Goal: Task Accomplishment & Management: Use online tool/utility

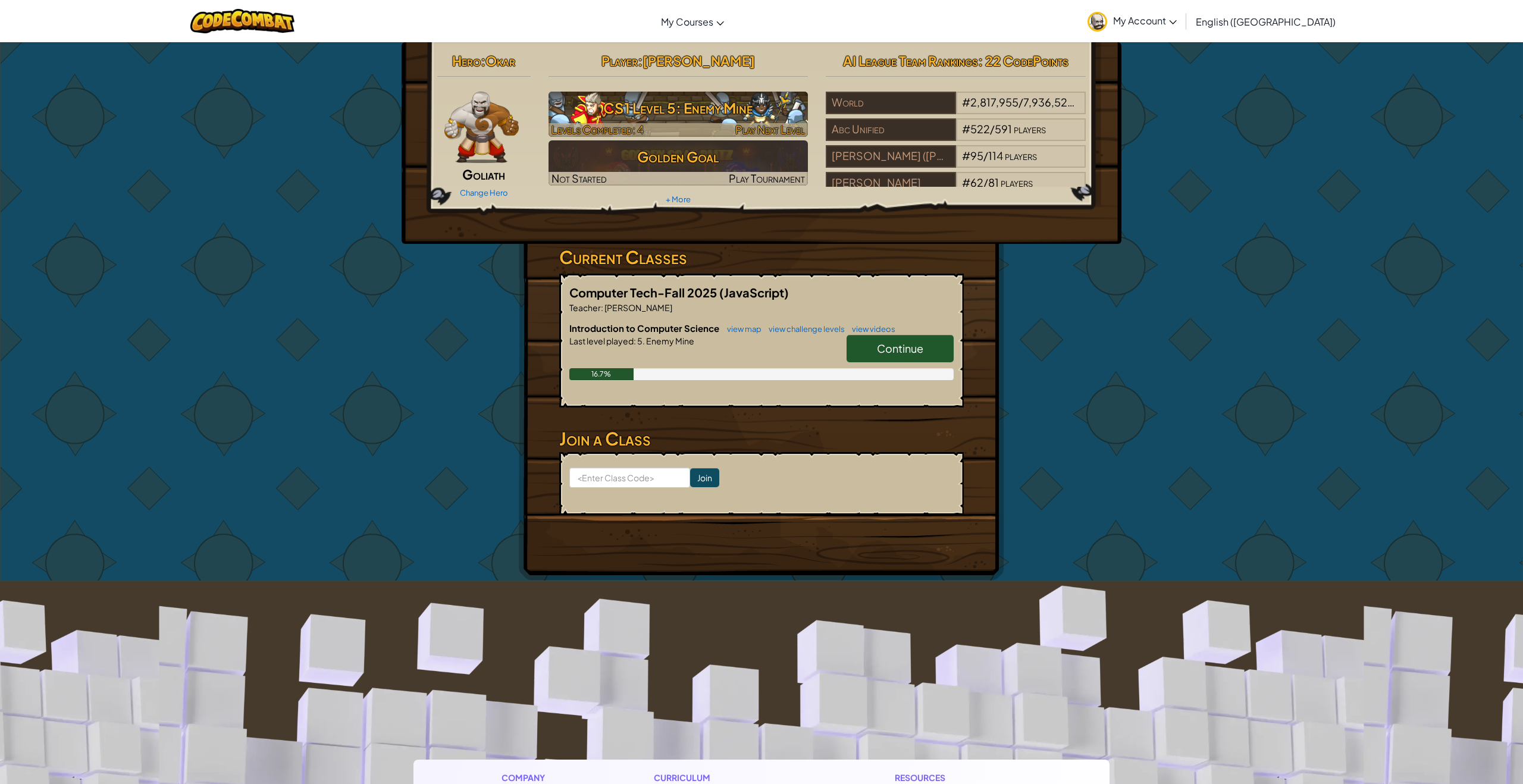
click at [680, 118] on h3 "CS1 Level 5: Enemy Mine" at bounding box center [678, 108] width 260 height 27
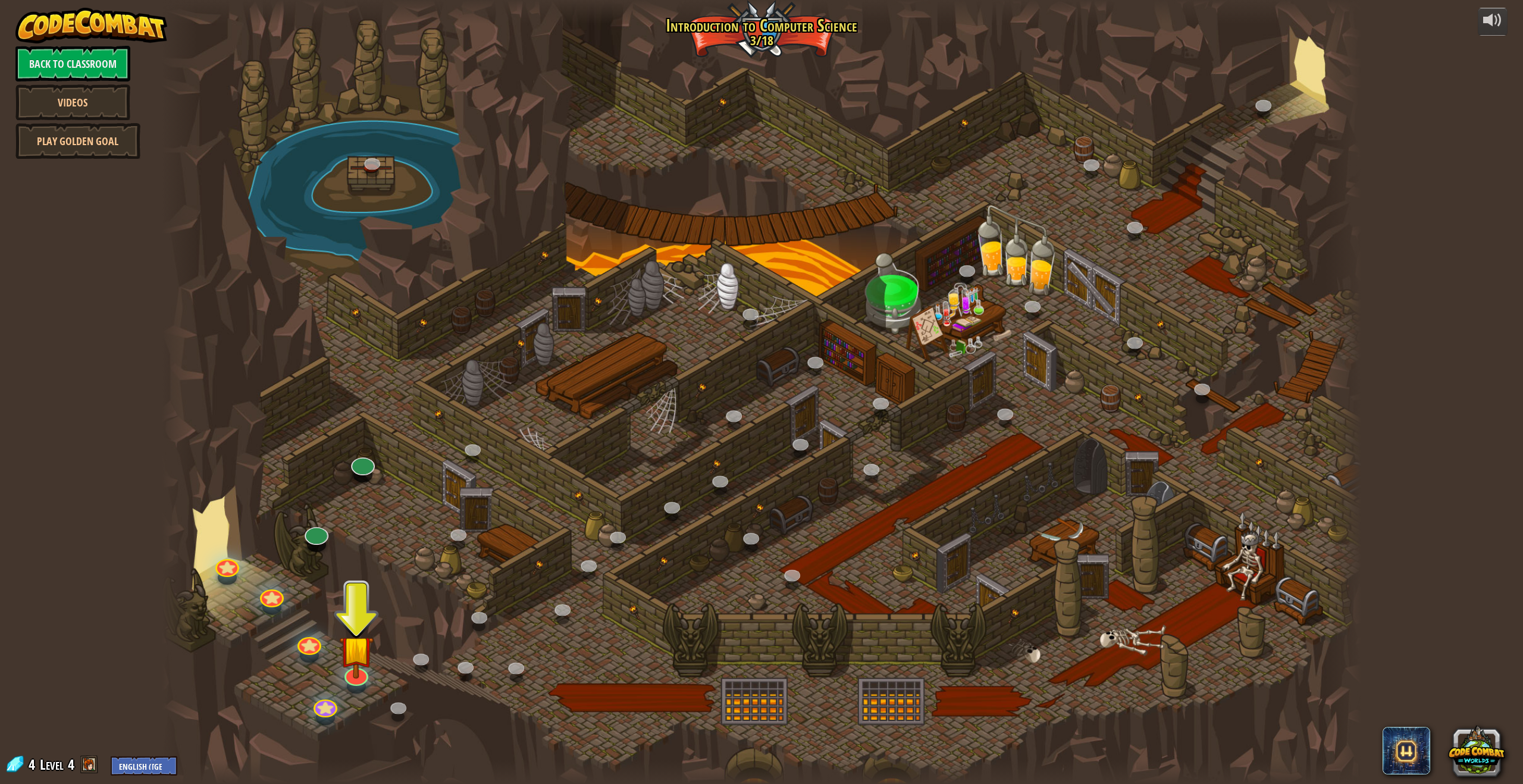
click at [356, 686] on div at bounding box center [356, 686] width 19 height 14
click at [356, 681] on div at bounding box center [356, 673] width 24 height 24
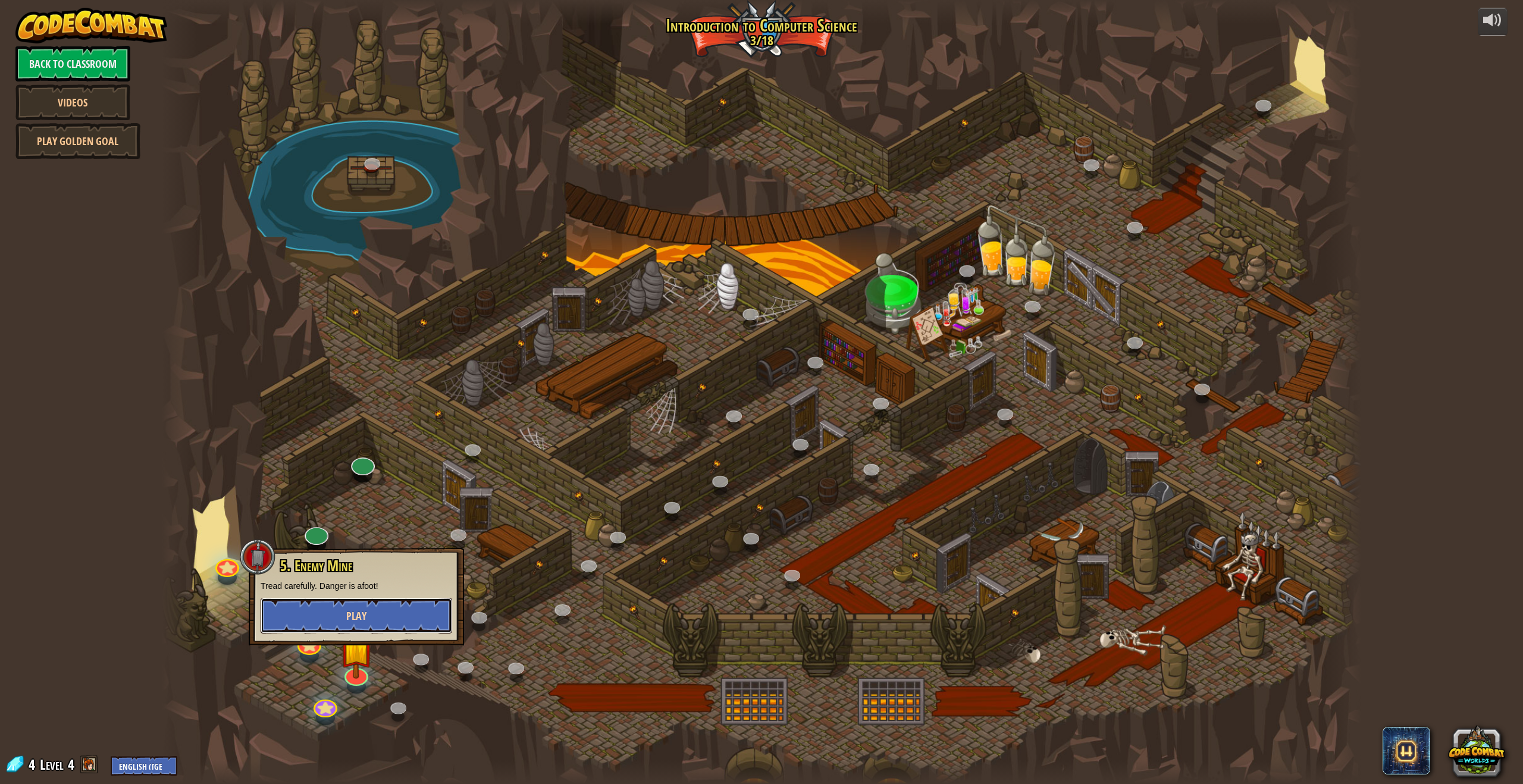
click at [351, 618] on span "Play" at bounding box center [356, 616] width 20 height 15
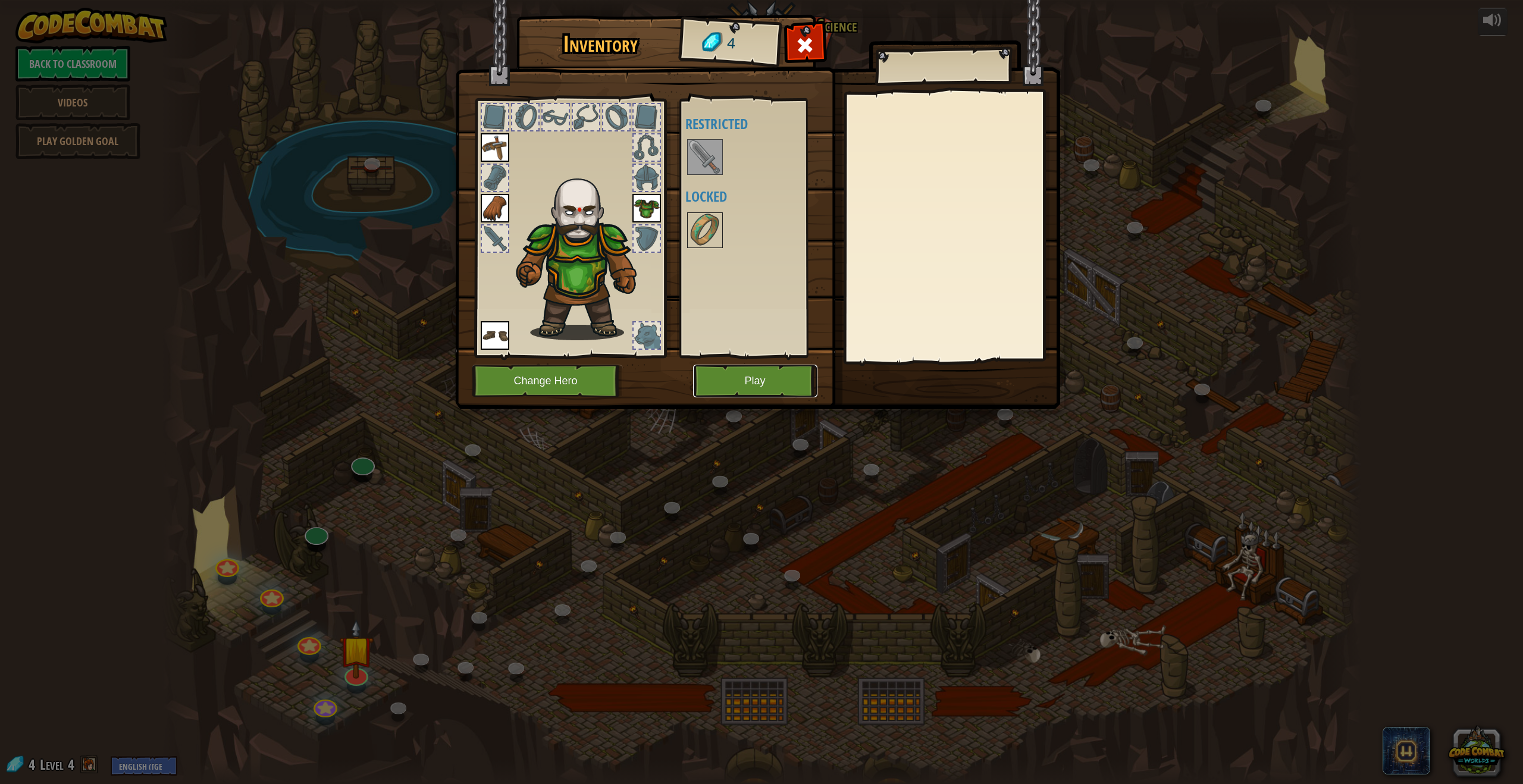
click at [749, 377] on button "Play" at bounding box center [754, 380] width 124 height 32
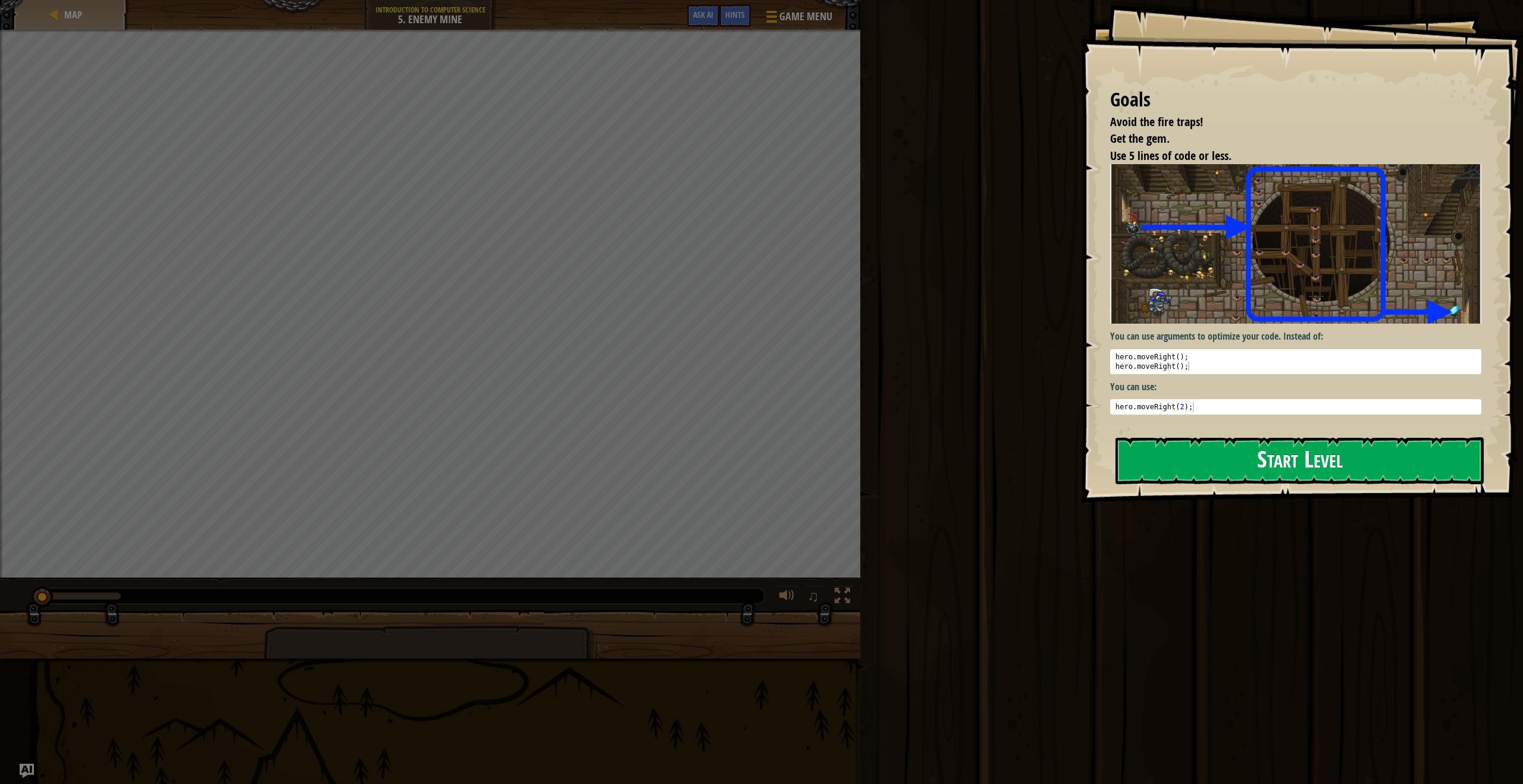
click at [1164, 463] on button "Start Level" at bounding box center [1299, 461] width 368 height 47
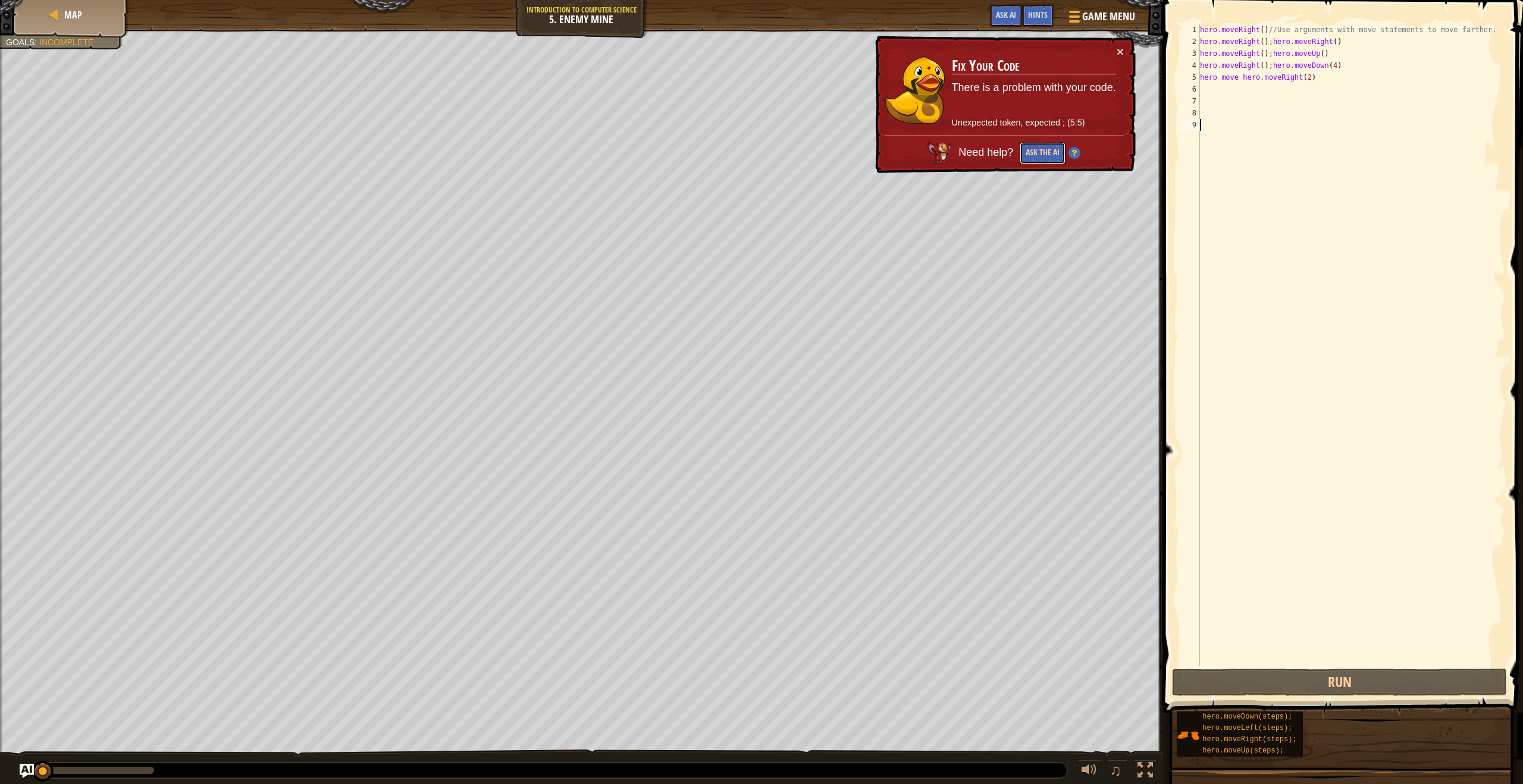
click at [1021, 147] on button "Ask the AI" at bounding box center [1042, 153] width 46 height 22
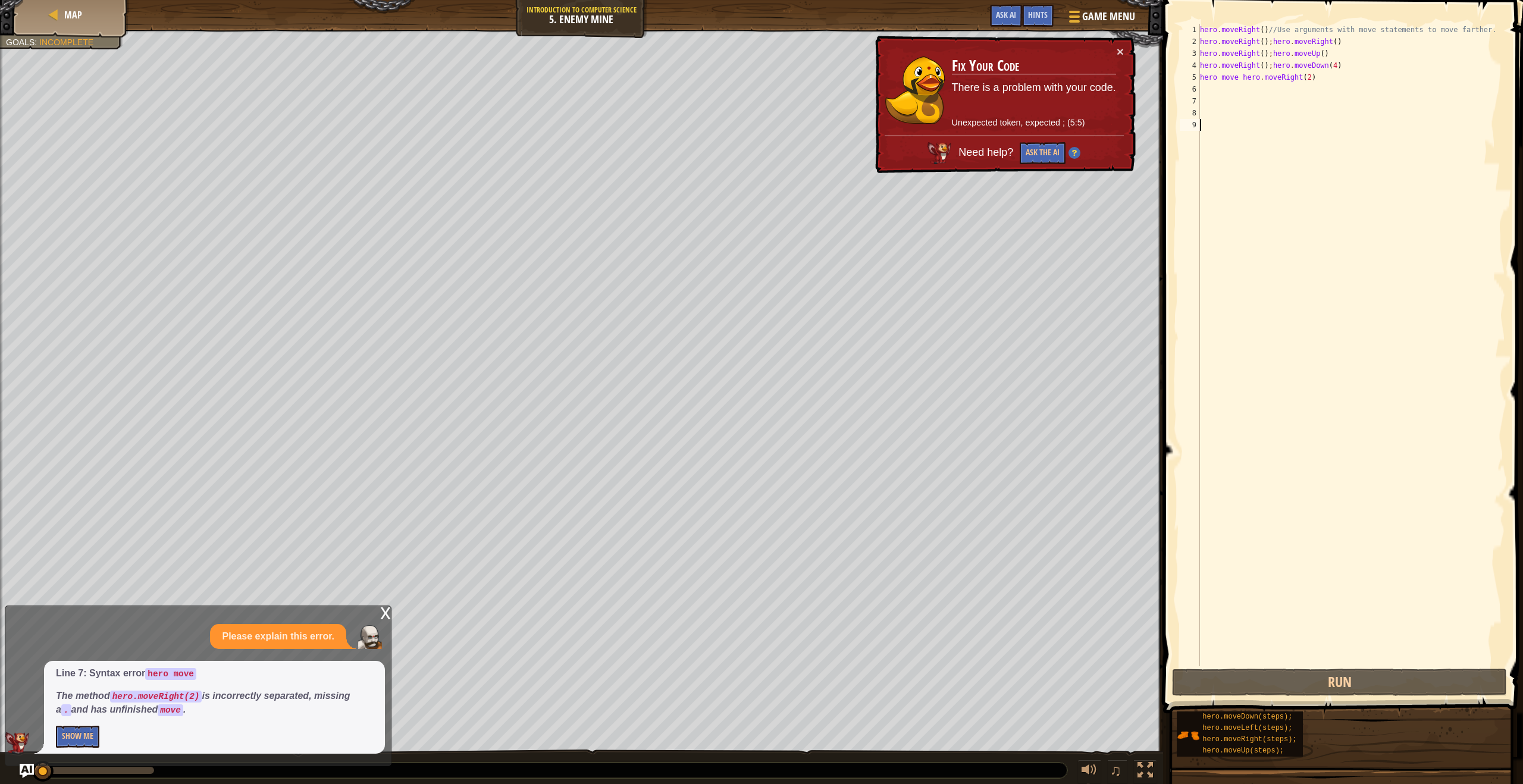
click at [1218, 79] on div "hero . moveRight ( ) //Use arguments with move statements to move farther. hero…" at bounding box center [1352, 357] width 308 height 666
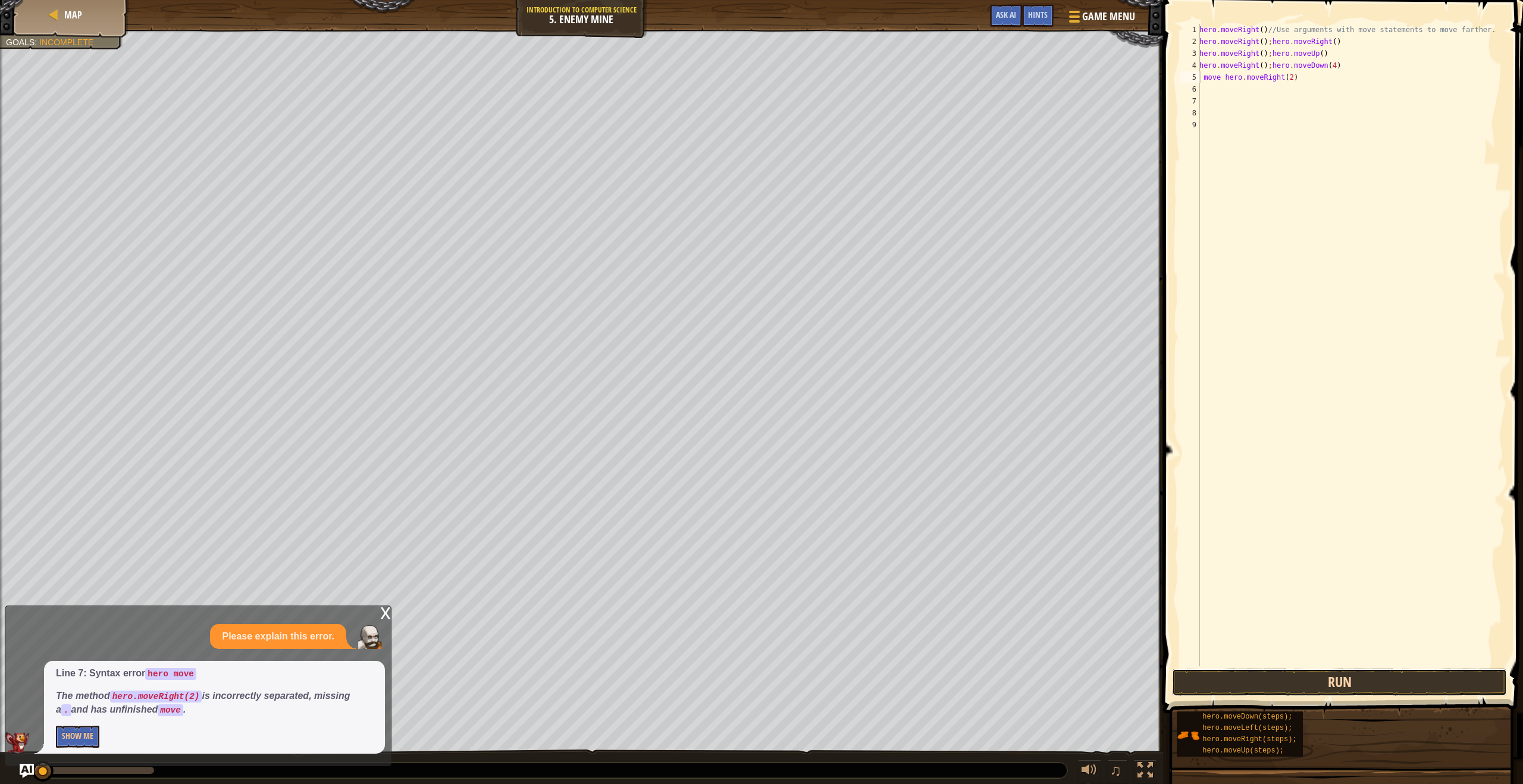
click at [1382, 682] on button "Run" at bounding box center [1339, 682] width 335 height 27
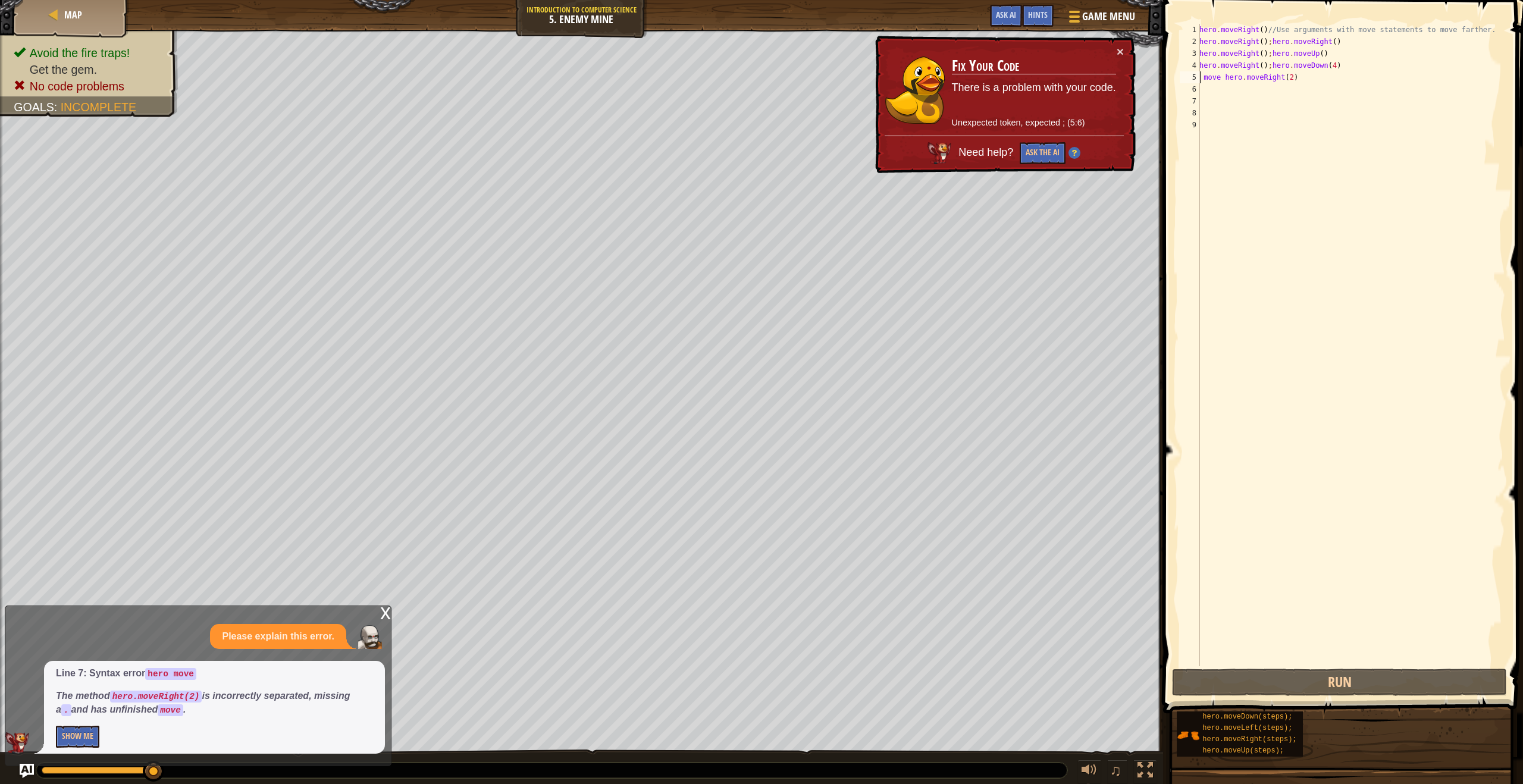
click at [1223, 79] on div "hero . moveRight ( ) //Use arguments with move statements to move farther. hero…" at bounding box center [1351, 357] width 309 height 666
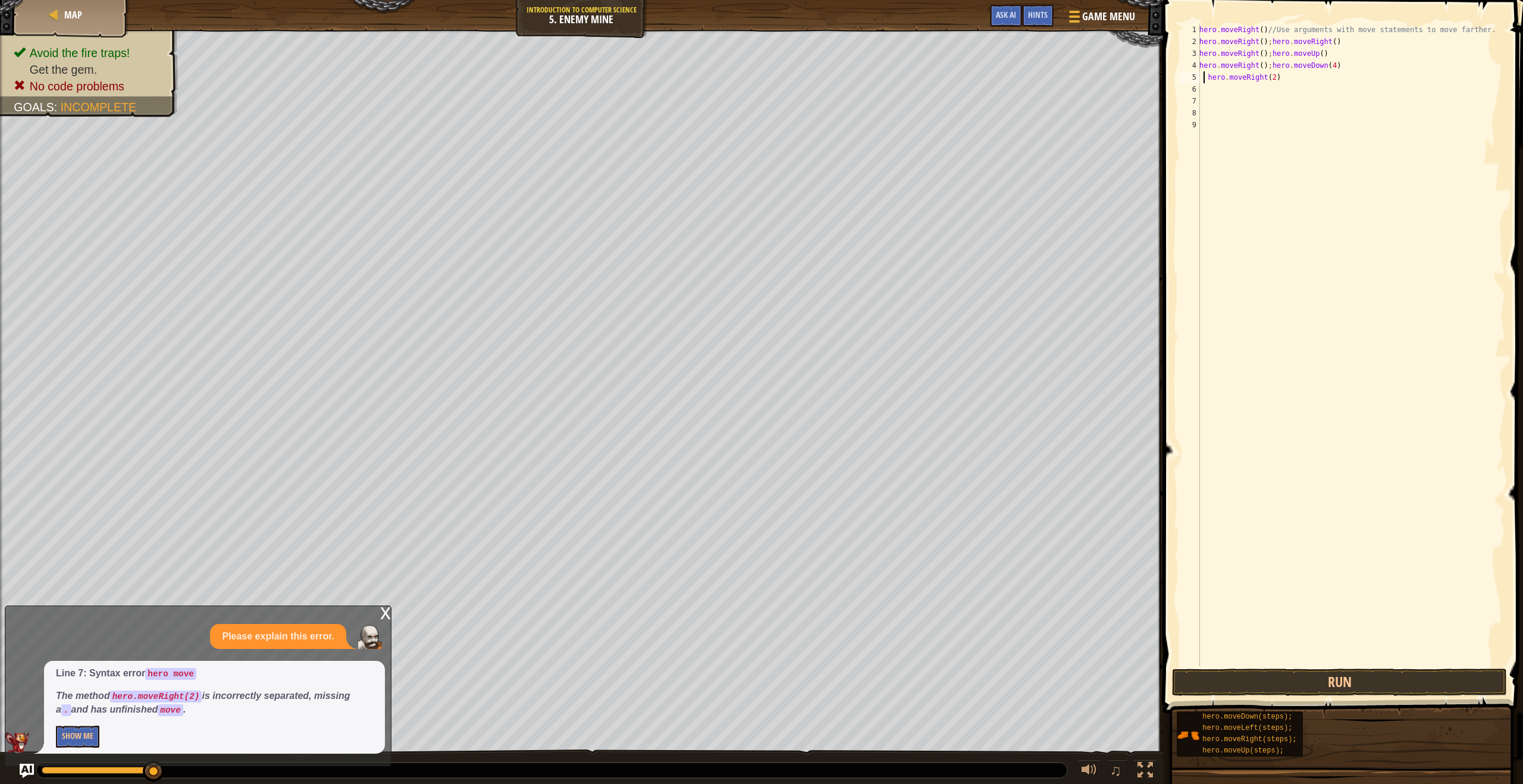
click at [1209, 78] on div "hero . moveRight ( ) //Use arguments with move statements to move farther. hero…" at bounding box center [1351, 357] width 309 height 666
click at [1326, 678] on button "Run" at bounding box center [1339, 682] width 335 height 27
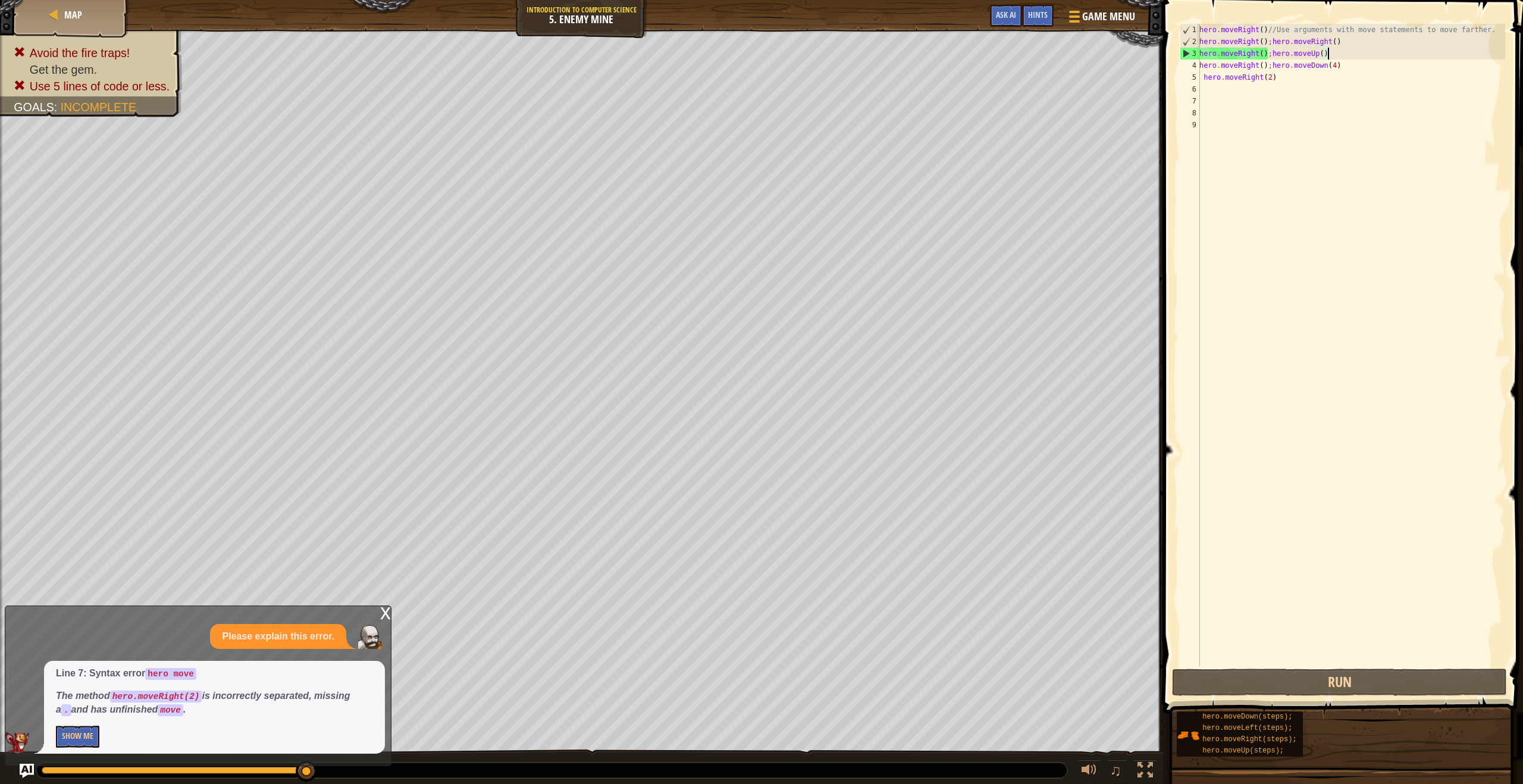
click at [1338, 52] on div "hero . moveRight ( ) //Use arguments with move statements to move farther. hero…" at bounding box center [1351, 357] width 309 height 666
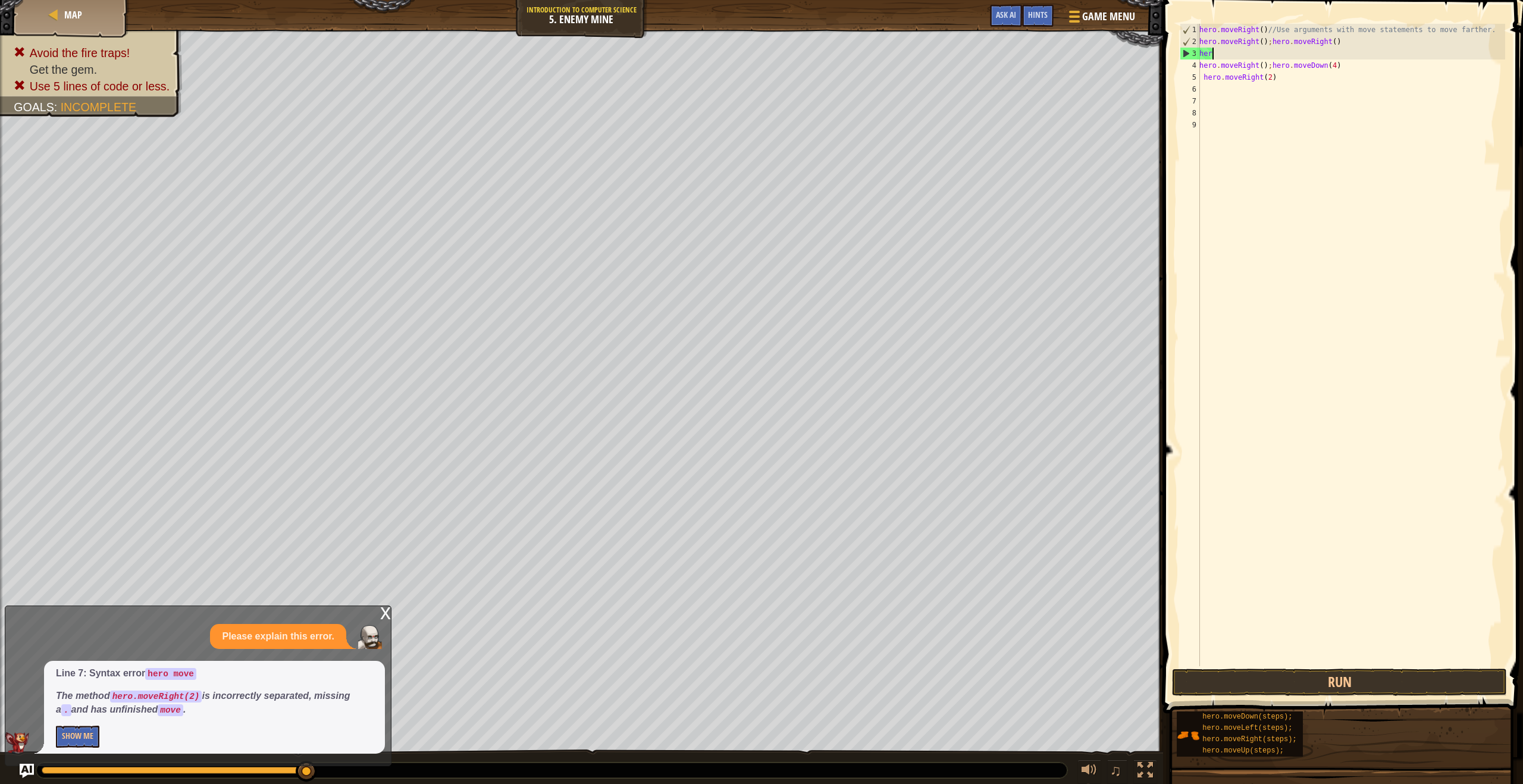
type textarea "h"
type textarea "hero.moveRight(3)"
click at [1298, 678] on button "Run" at bounding box center [1339, 682] width 335 height 27
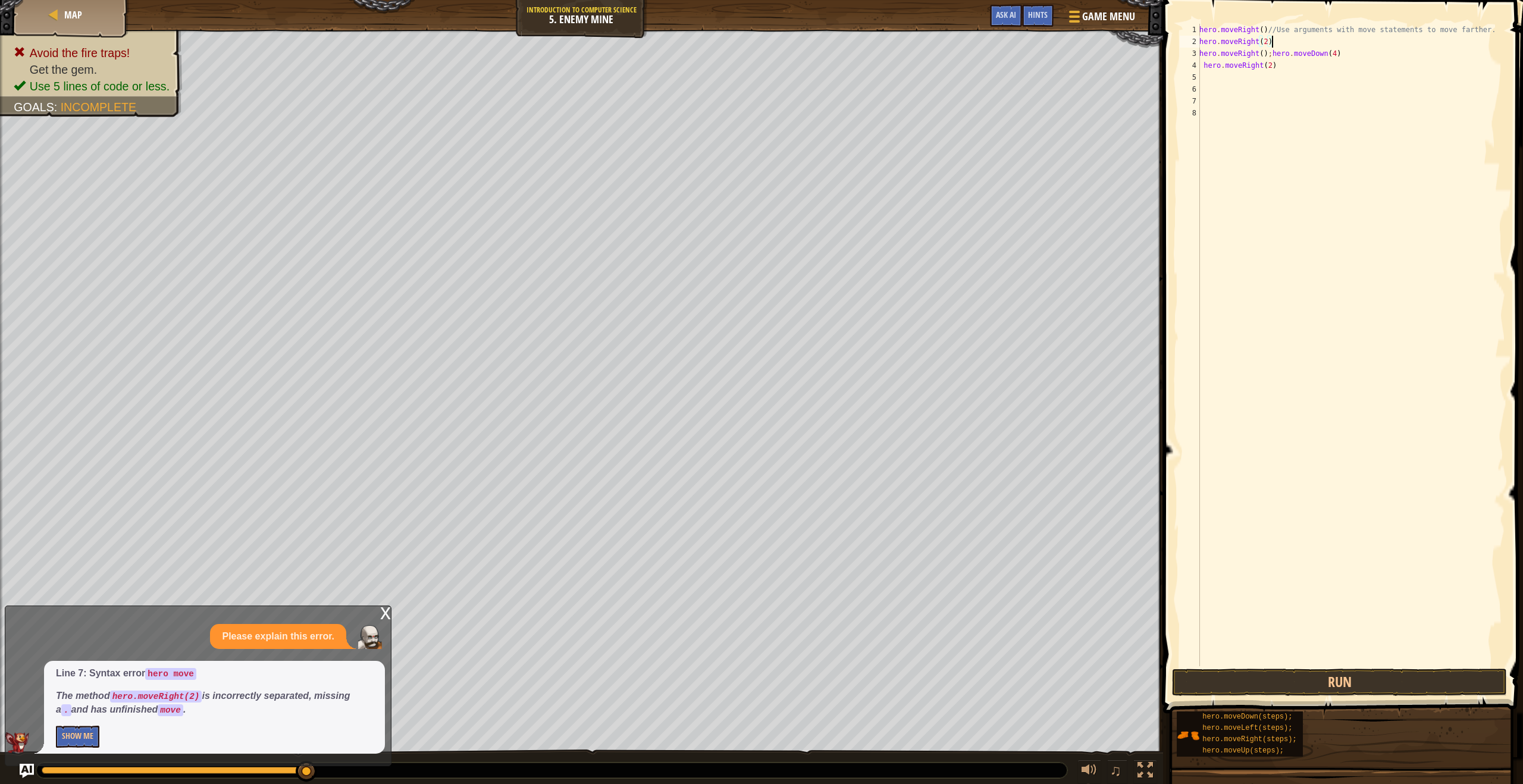
click at [1347, 55] on div "hero . moveRight ( ) //Use arguments with move statements to move farther. hero…" at bounding box center [1351, 357] width 309 height 666
click at [1200, 54] on div "hero . moveRight ( ) //Use arguments with move statements to move farther. hero…" at bounding box center [1351, 357] width 309 height 666
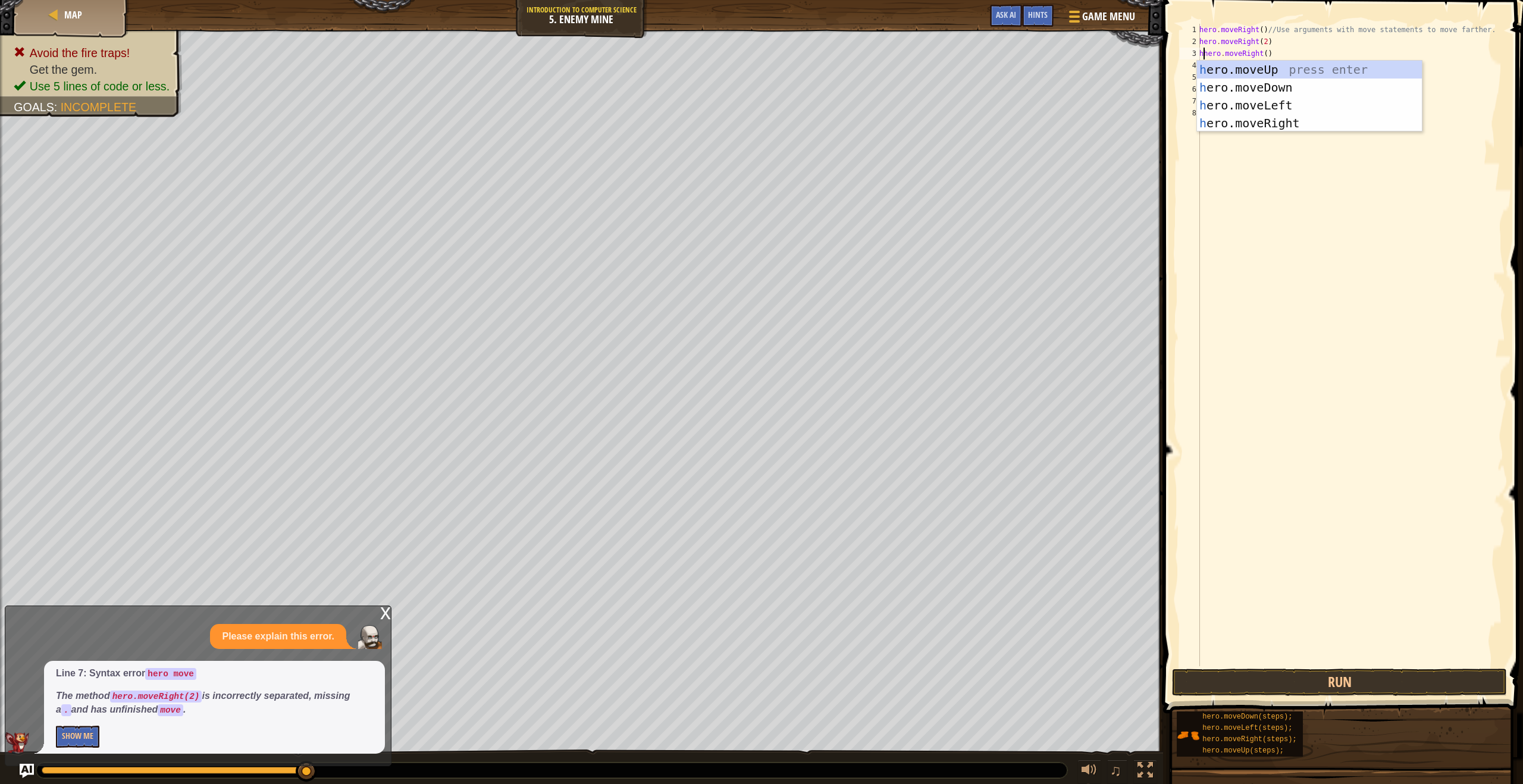
scroll to position [5, 0]
click at [1227, 68] on div "h ero.moveUp press enter h ero.moveDown press enter h ero.moveLeft press enter …" at bounding box center [1309, 114] width 225 height 107
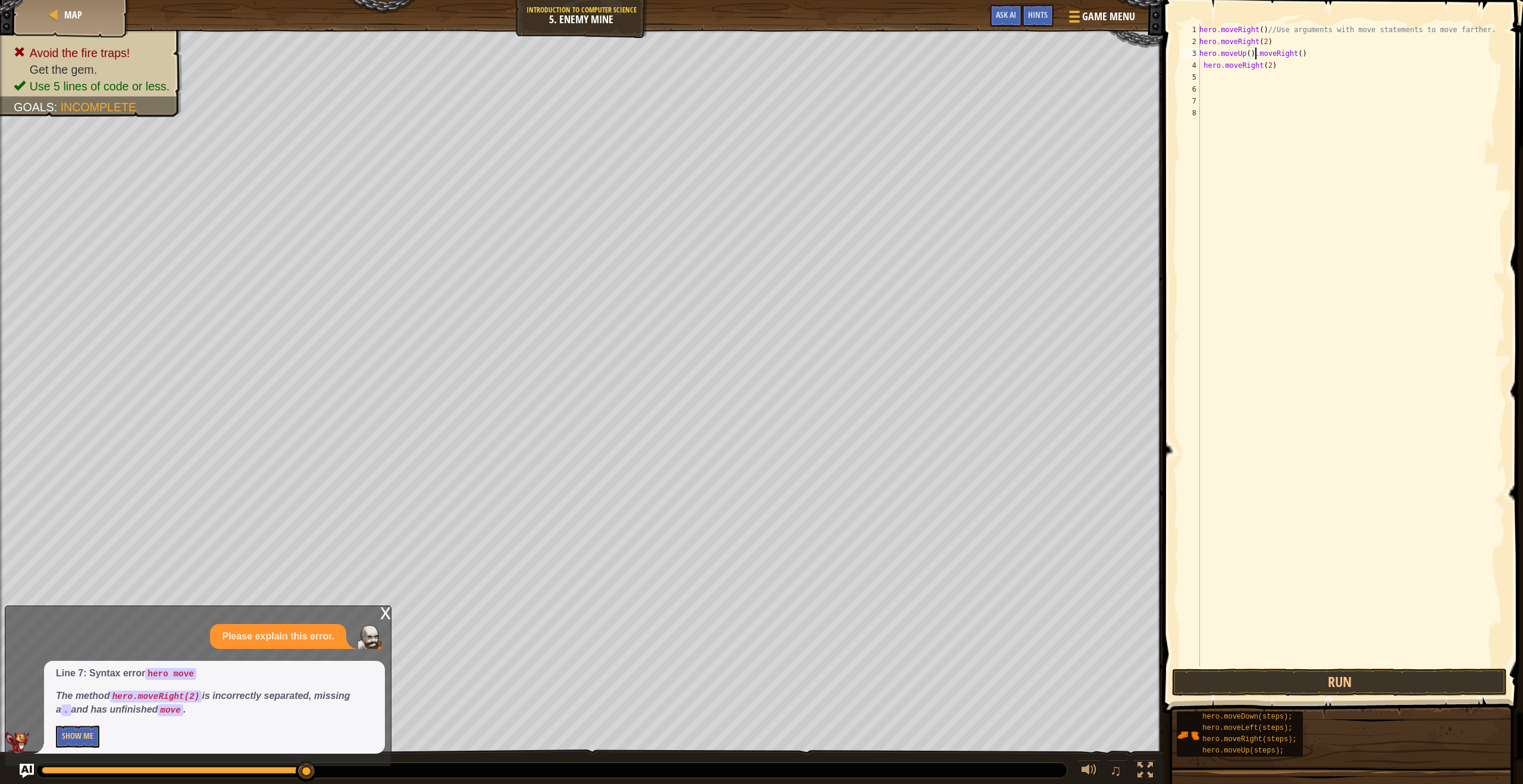
click at [1284, 71] on div "hero . moveRight ( ) //Use arguments with move statements to move farther. hero…" at bounding box center [1351, 357] width 309 height 666
click at [1204, 68] on div "hero . moveRight ( ) //Use arguments with move statements to move farther. hero…" at bounding box center [1351, 357] width 309 height 666
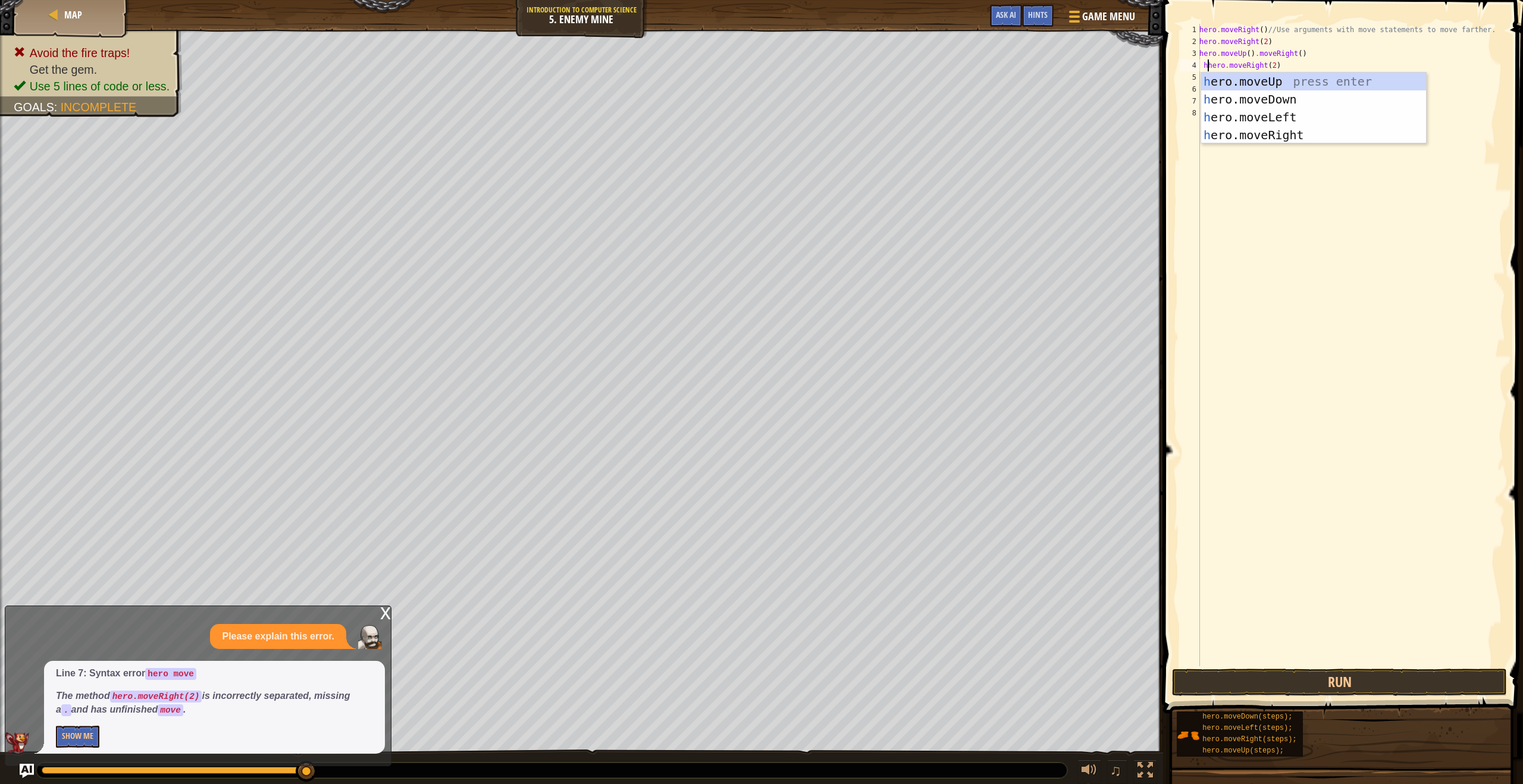
scroll to position [5, 1]
click at [1240, 92] on div "he ro.moveUp press enter he ro.moveDown press enter he ro.moveLeft press enter …" at bounding box center [1313, 126] width 225 height 107
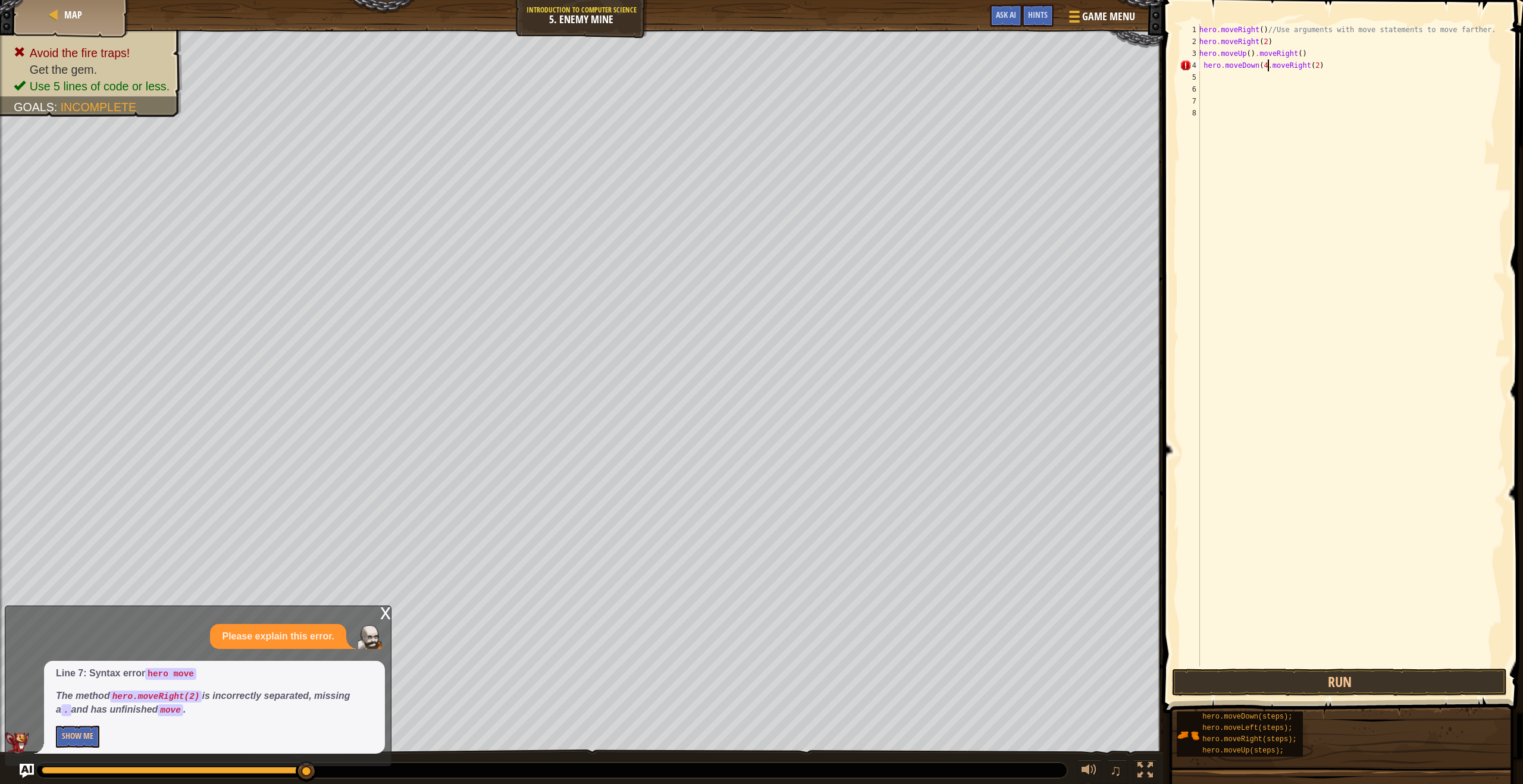
scroll to position [5, 5]
click at [1326, 683] on button "Run" at bounding box center [1339, 682] width 335 height 27
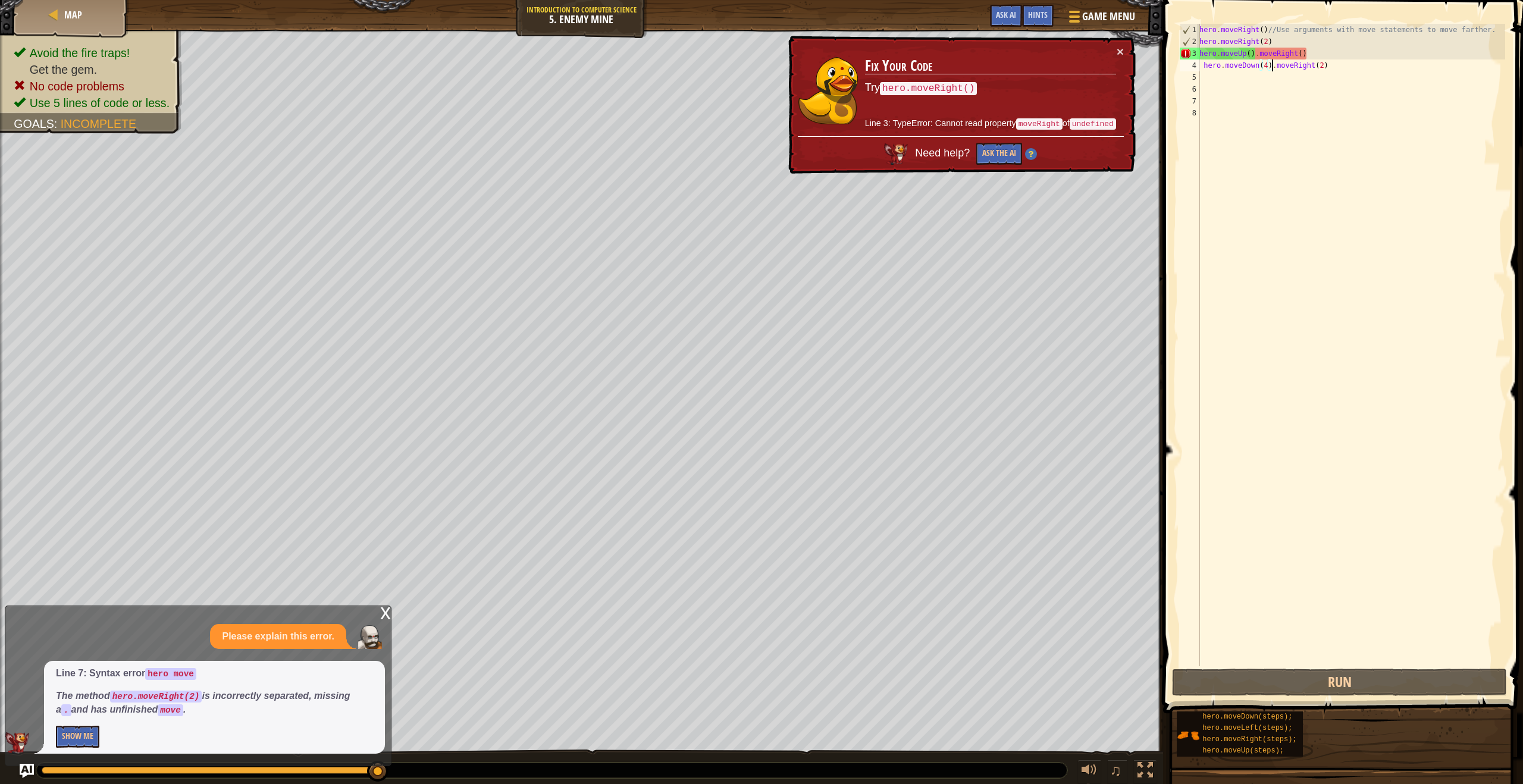
click at [1258, 54] on div "hero . moveRight ( ) //Use arguments with move statements to move farther. hero…" at bounding box center [1351, 357] width 309 height 666
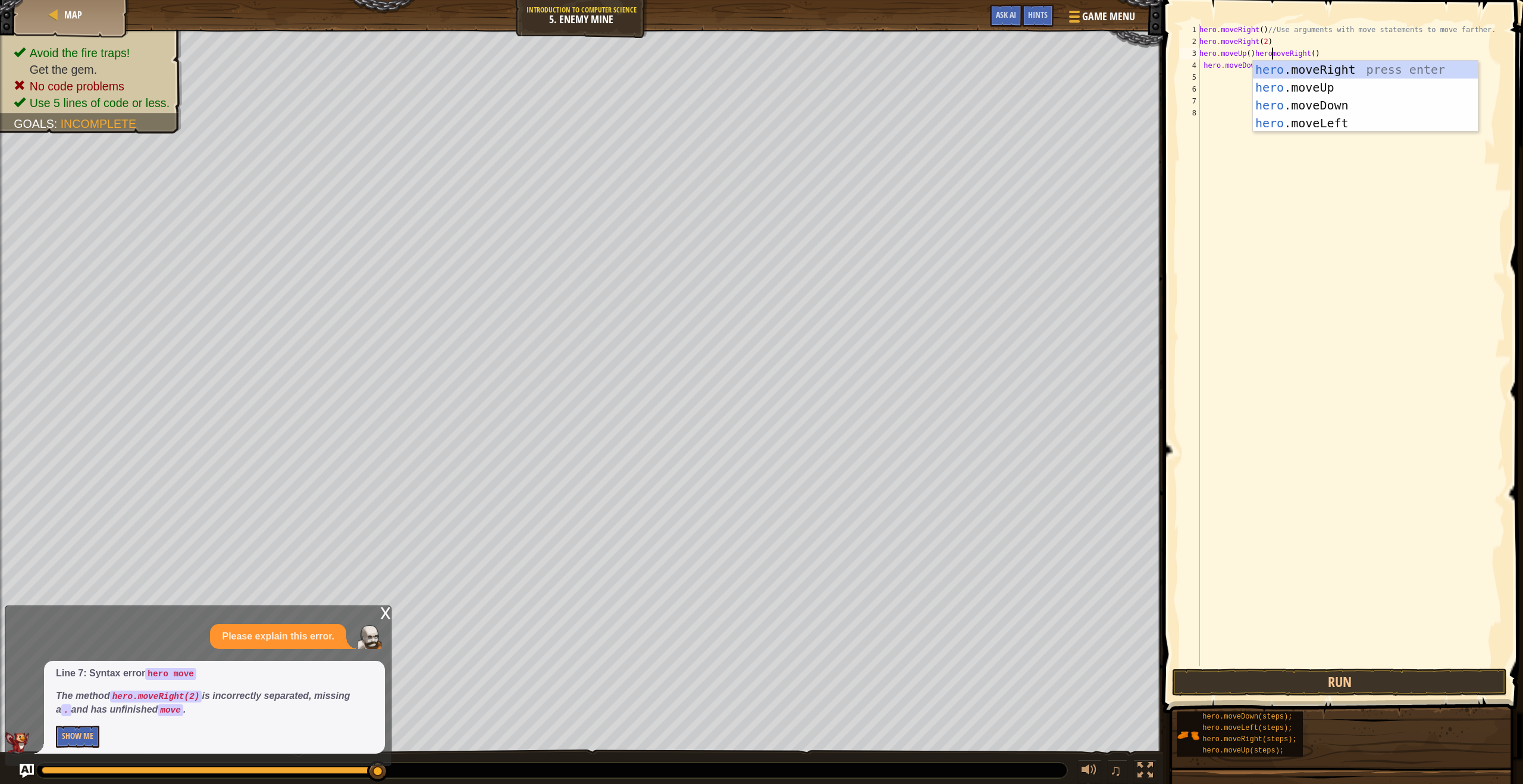
scroll to position [5, 6]
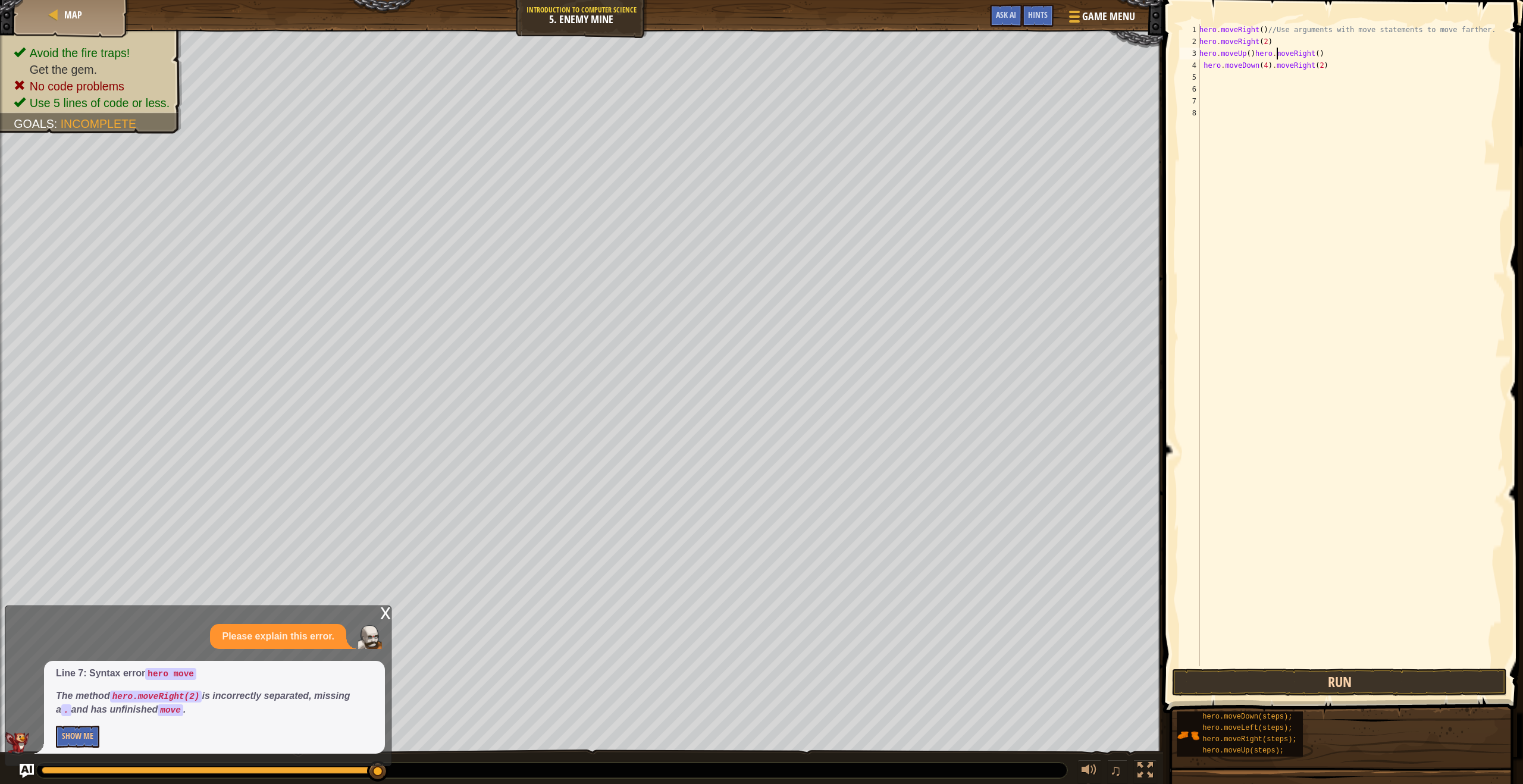
type textarea "hero.moveUp()hero.moveRight()"
click at [1362, 681] on button "Run" at bounding box center [1339, 682] width 335 height 27
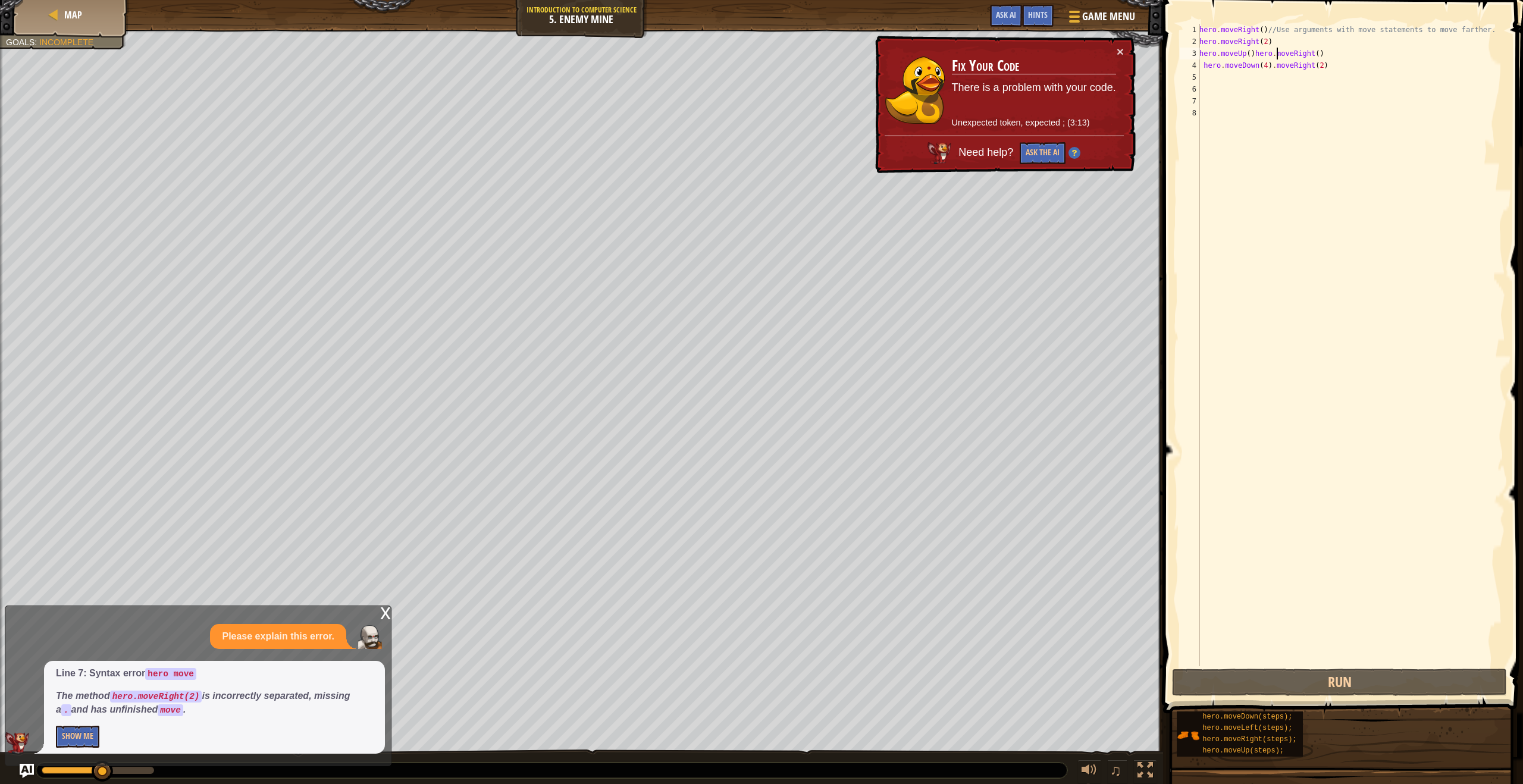
click at [1273, 78] on div "hero . moveRight ( ) //Use arguments with move statements to move farther. hero…" at bounding box center [1351, 357] width 309 height 666
click at [1335, 72] on div "hero . moveRight ( ) //Use arguments with move statements to move farther. hero…" at bounding box center [1351, 357] width 309 height 666
click at [1333, 68] on div "hero . moveRight ( ) //Use arguments with move statements to move farther. hero…" at bounding box center [1351, 357] width 309 height 666
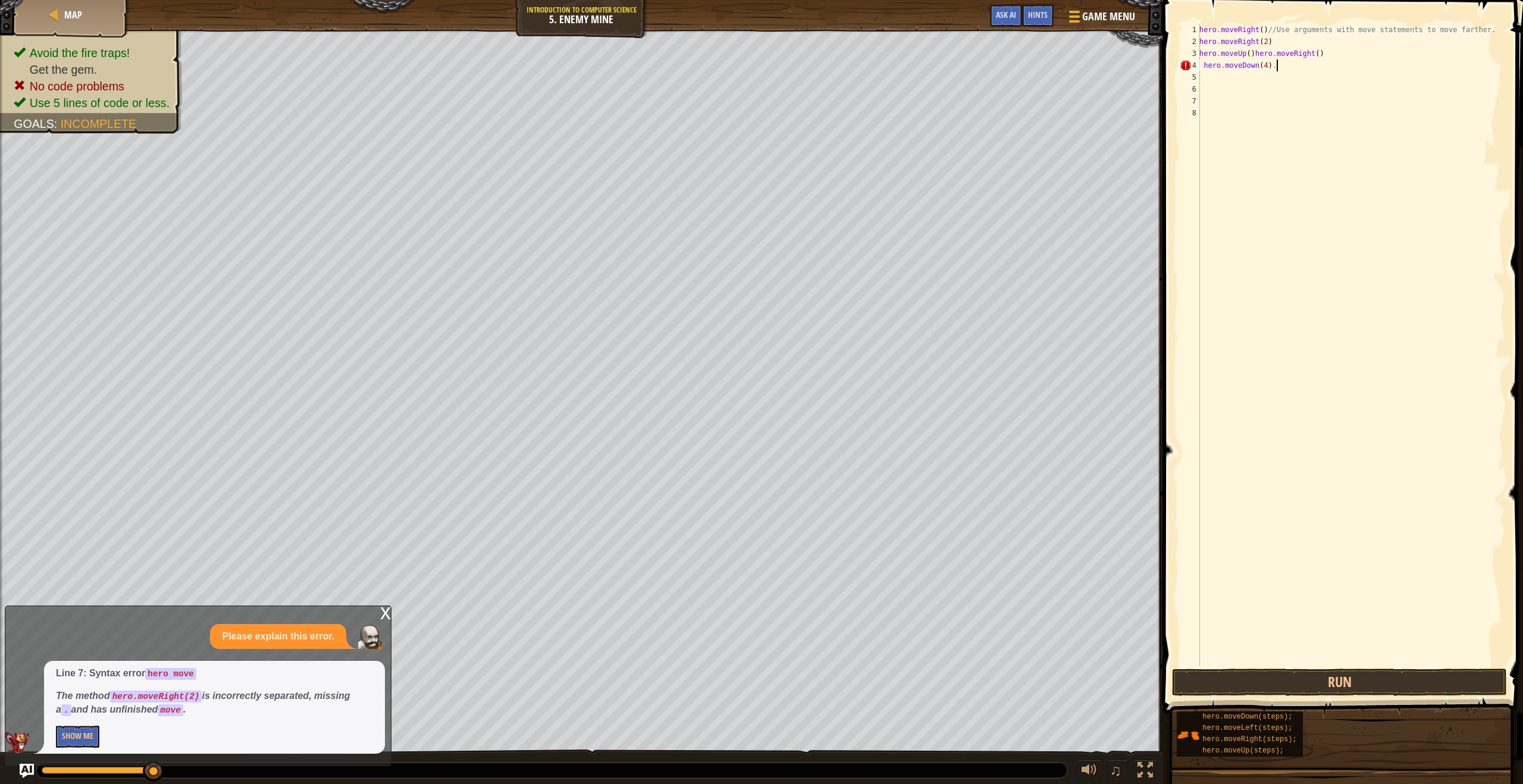
type textarea "hero.moveDown(4)"
click at [1219, 76] on div "hero . moveRight ( ) //Use arguments with move statements to move farther. hero…" at bounding box center [1351, 357] width 309 height 666
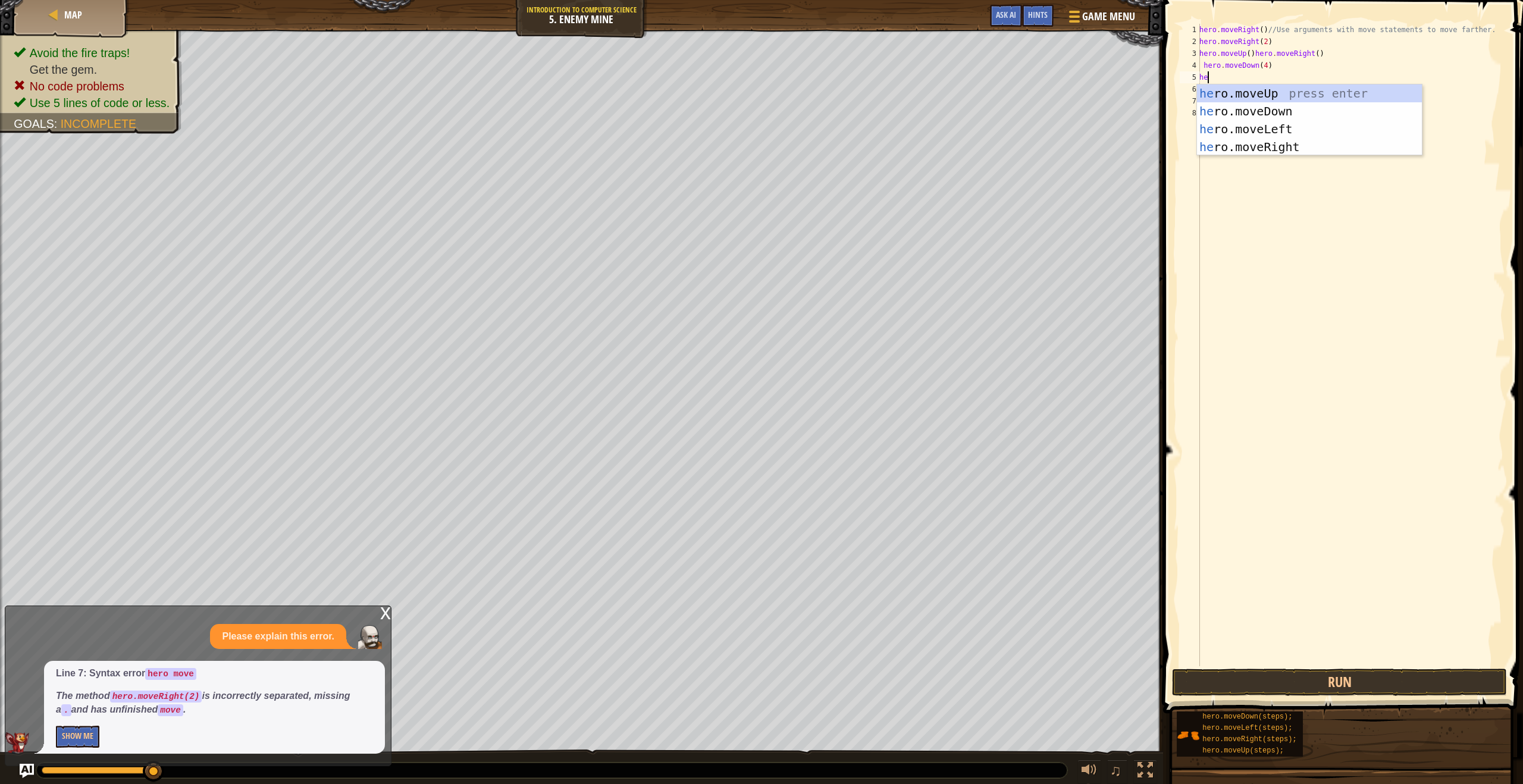
type textarea "her"
click at [1266, 143] on div "her o.moveUp press enter her o.moveDown press enter her o.moveLeft press enter …" at bounding box center [1309, 138] width 225 height 107
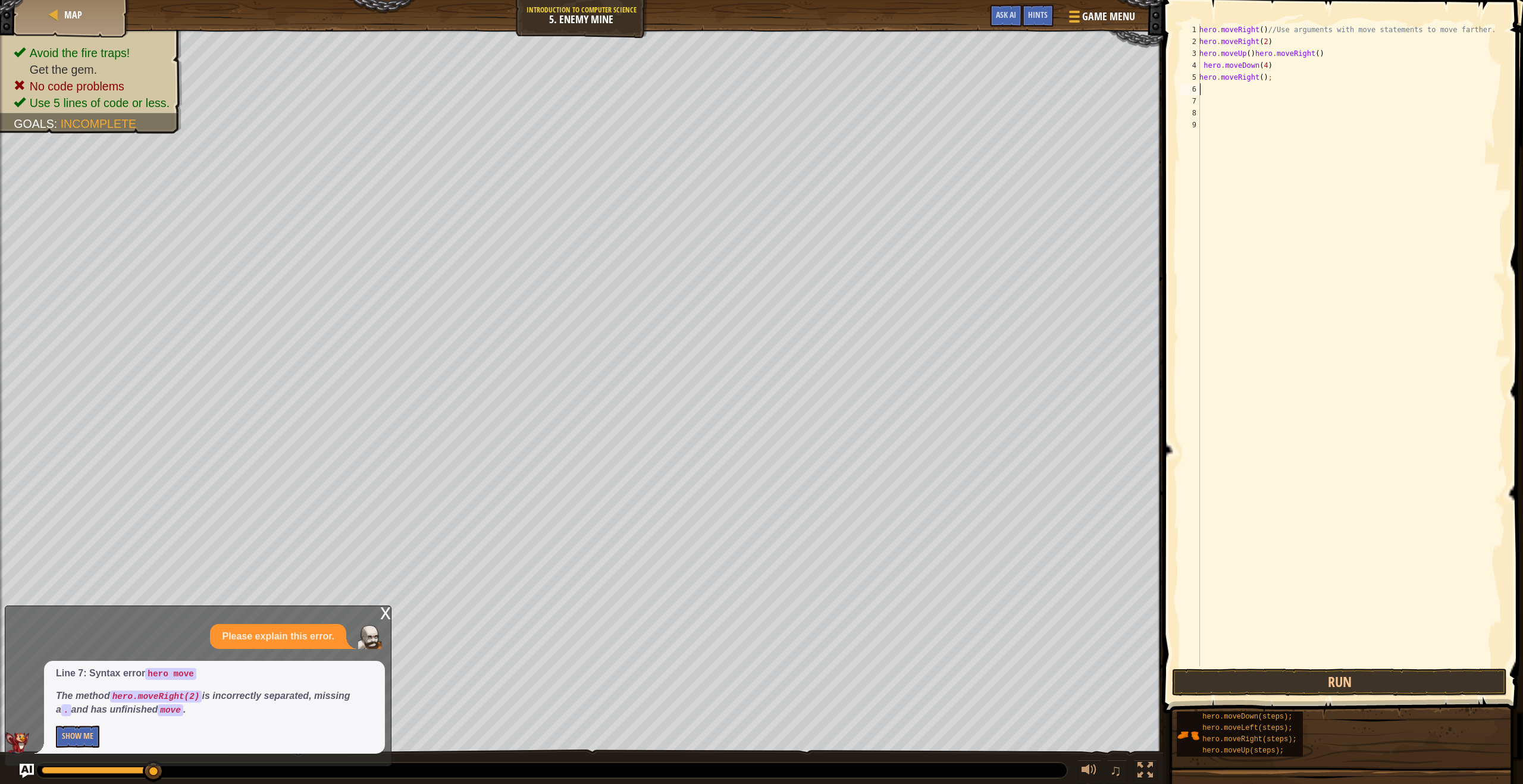
click at [1280, 81] on div "hero . moveRight ( ) //Use arguments with move statements to move farther. hero…" at bounding box center [1351, 357] width 309 height 666
click at [1303, 688] on button "Run" at bounding box center [1339, 682] width 335 height 27
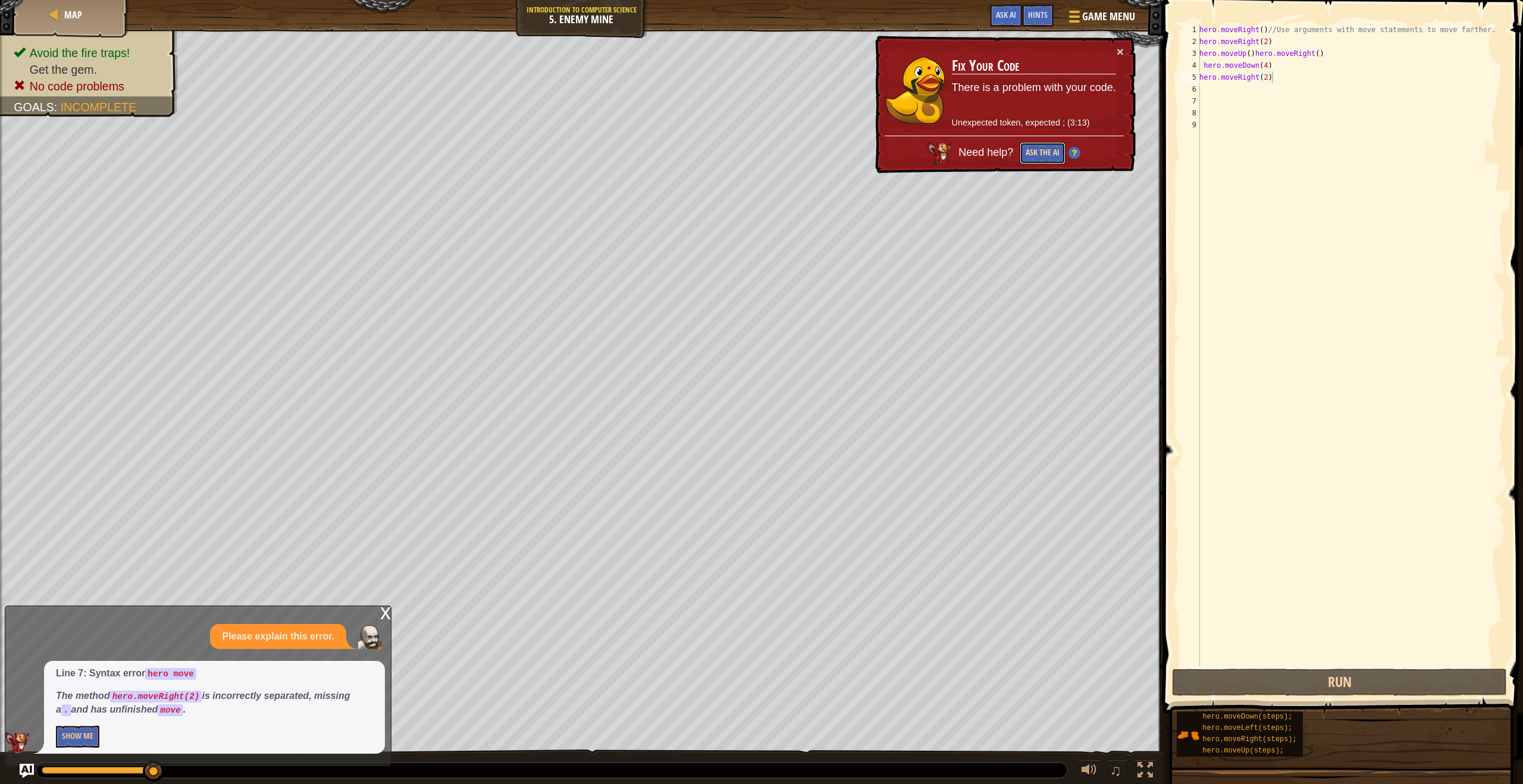
click at [1049, 150] on button "Ask the AI" at bounding box center [1042, 153] width 46 height 22
type textarea "hero.moveRight(2"
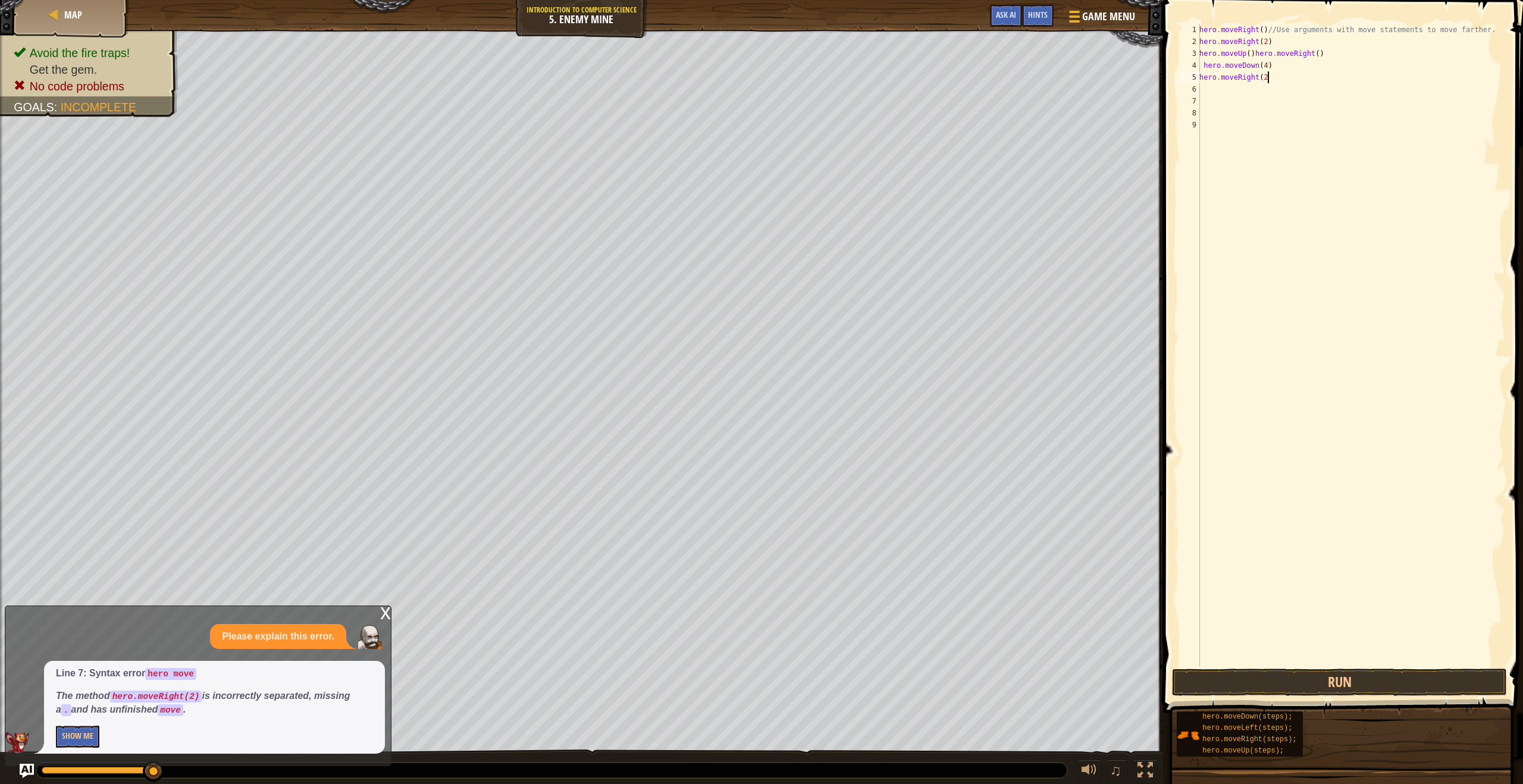
scroll to position [5, 0]
click at [1319, 678] on button "Run" at bounding box center [1339, 682] width 335 height 27
click at [1322, 674] on button "Run" at bounding box center [1339, 682] width 335 height 27
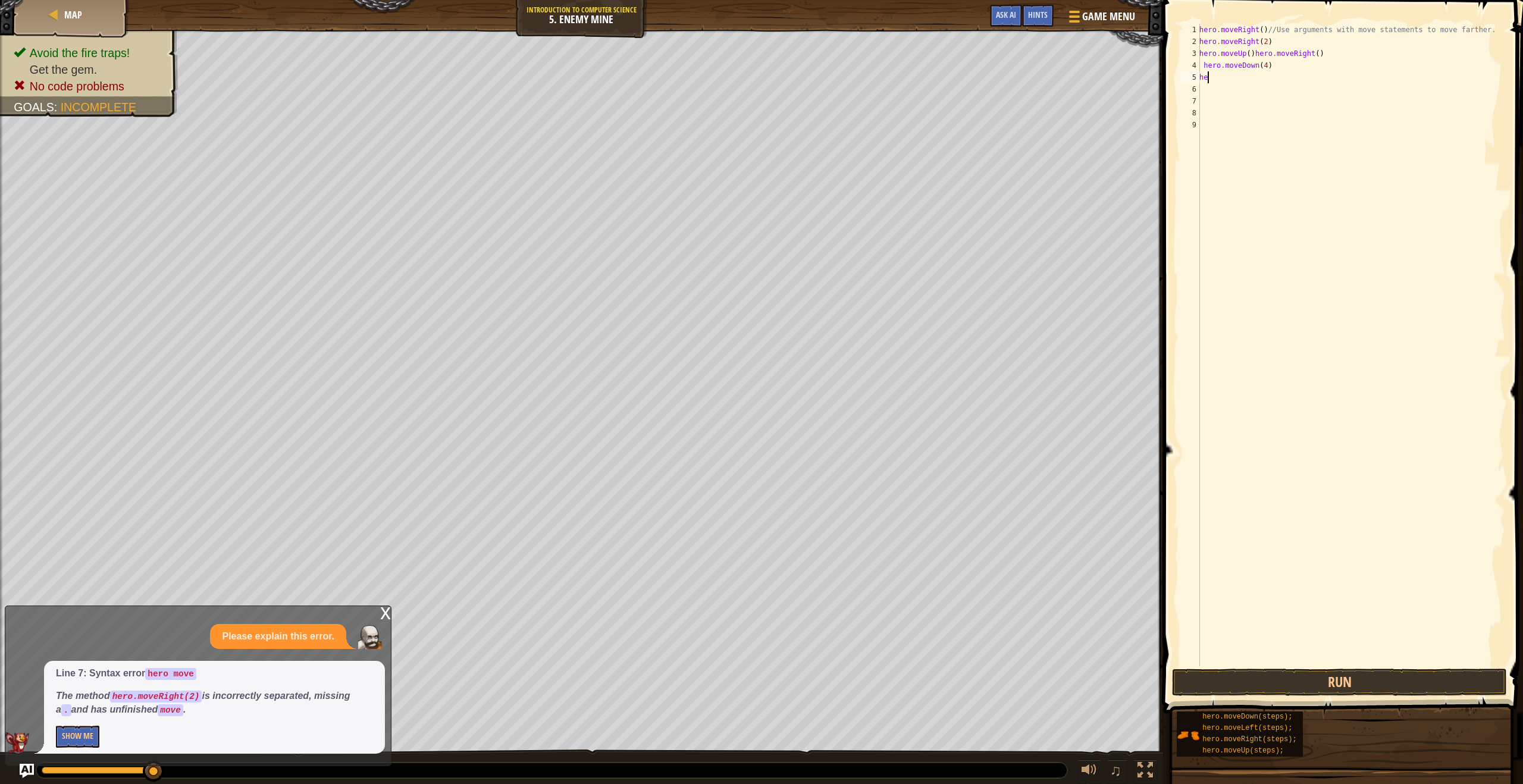
type textarea "h"
type textarea "hero"
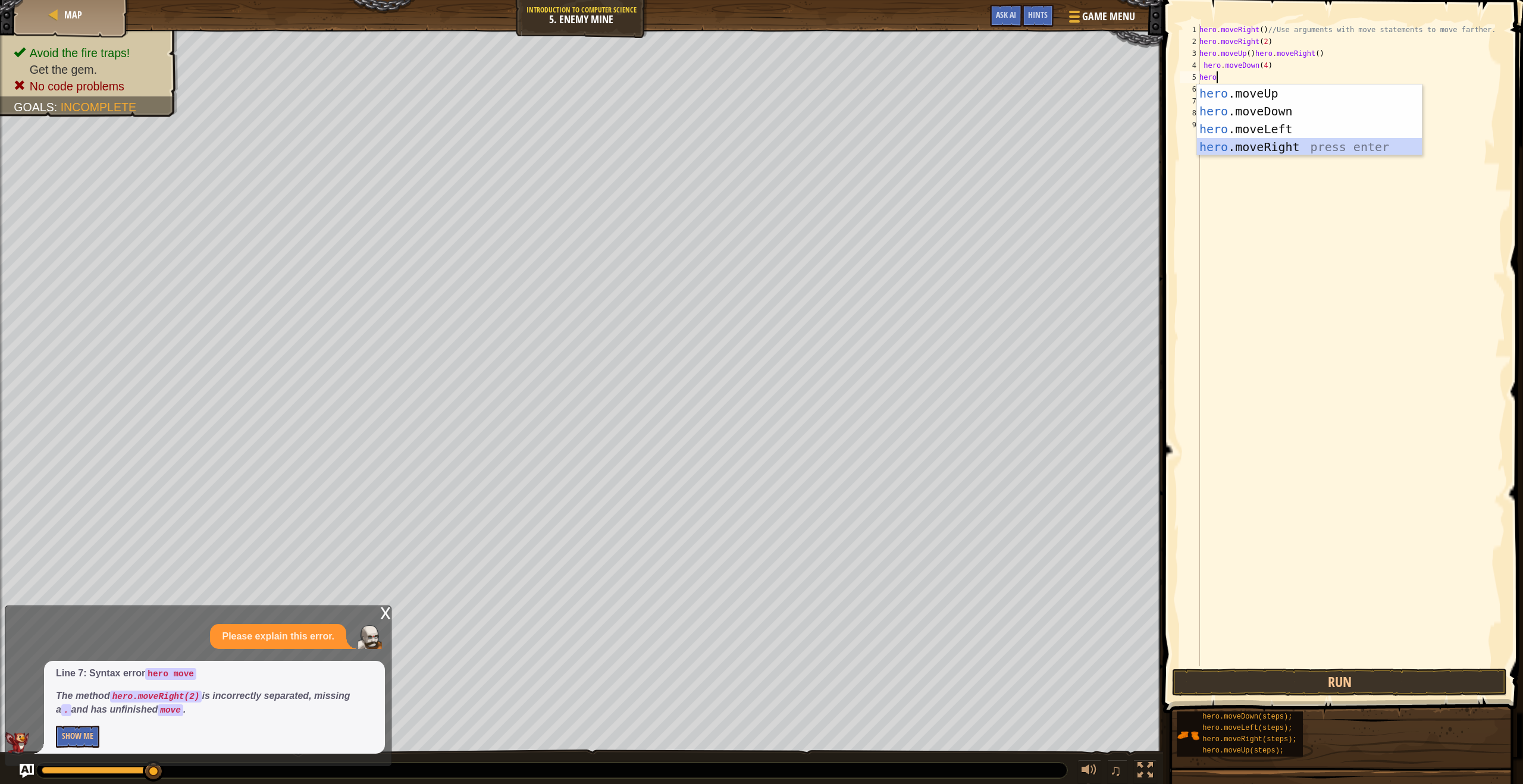
click at [1233, 147] on div "hero .moveUp press enter hero .moveDown press enter hero .moveLeft press enter …" at bounding box center [1309, 138] width 225 height 107
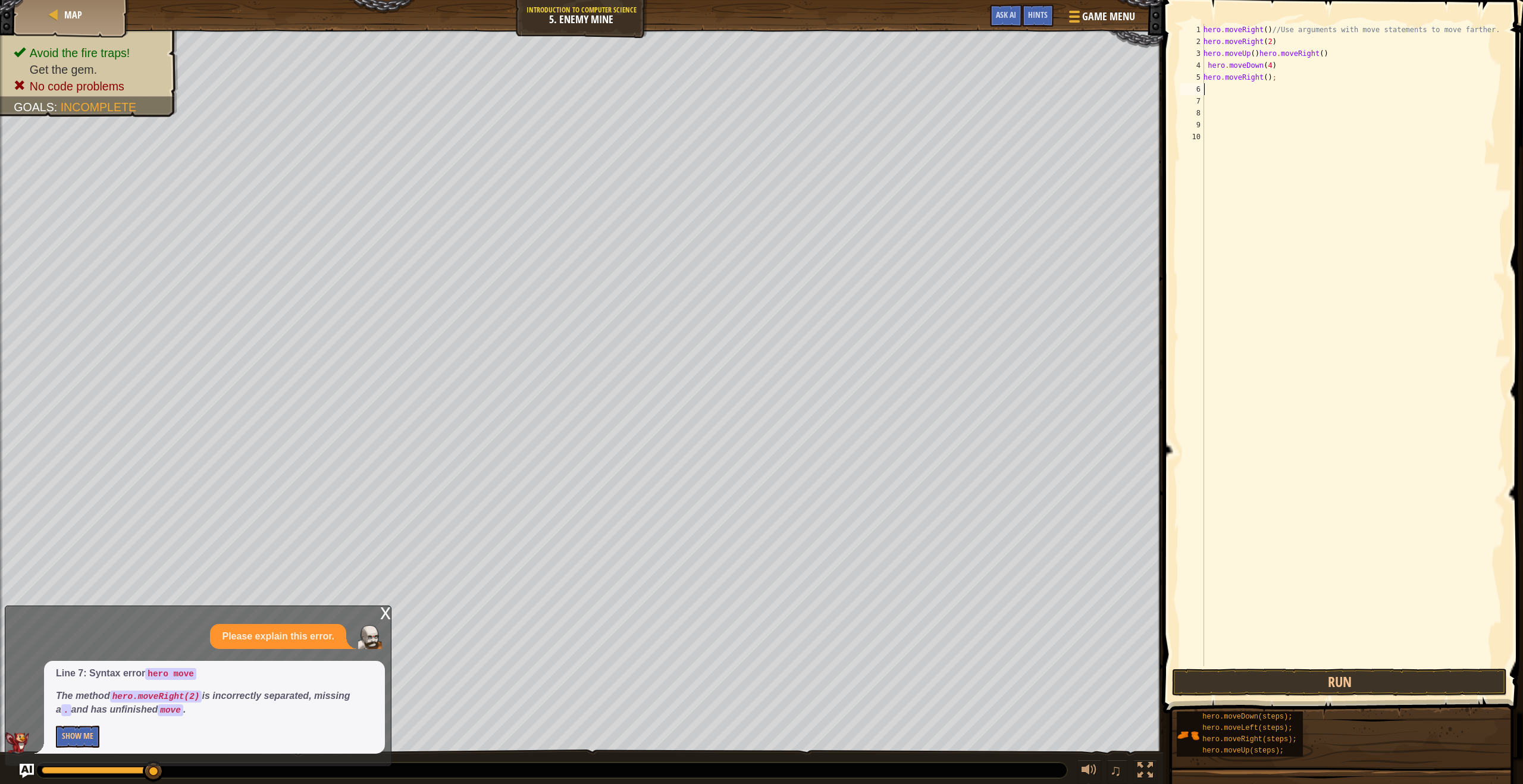
click at [1269, 81] on div "hero . moveRight ( ) //Use arguments with move statements to move farther. hero…" at bounding box center [1353, 357] width 304 height 666
type textarea "hero.moveRight(2);"
click at [1202, 136] on div "10" at bounding box center [1191, 136] width 24 height 12
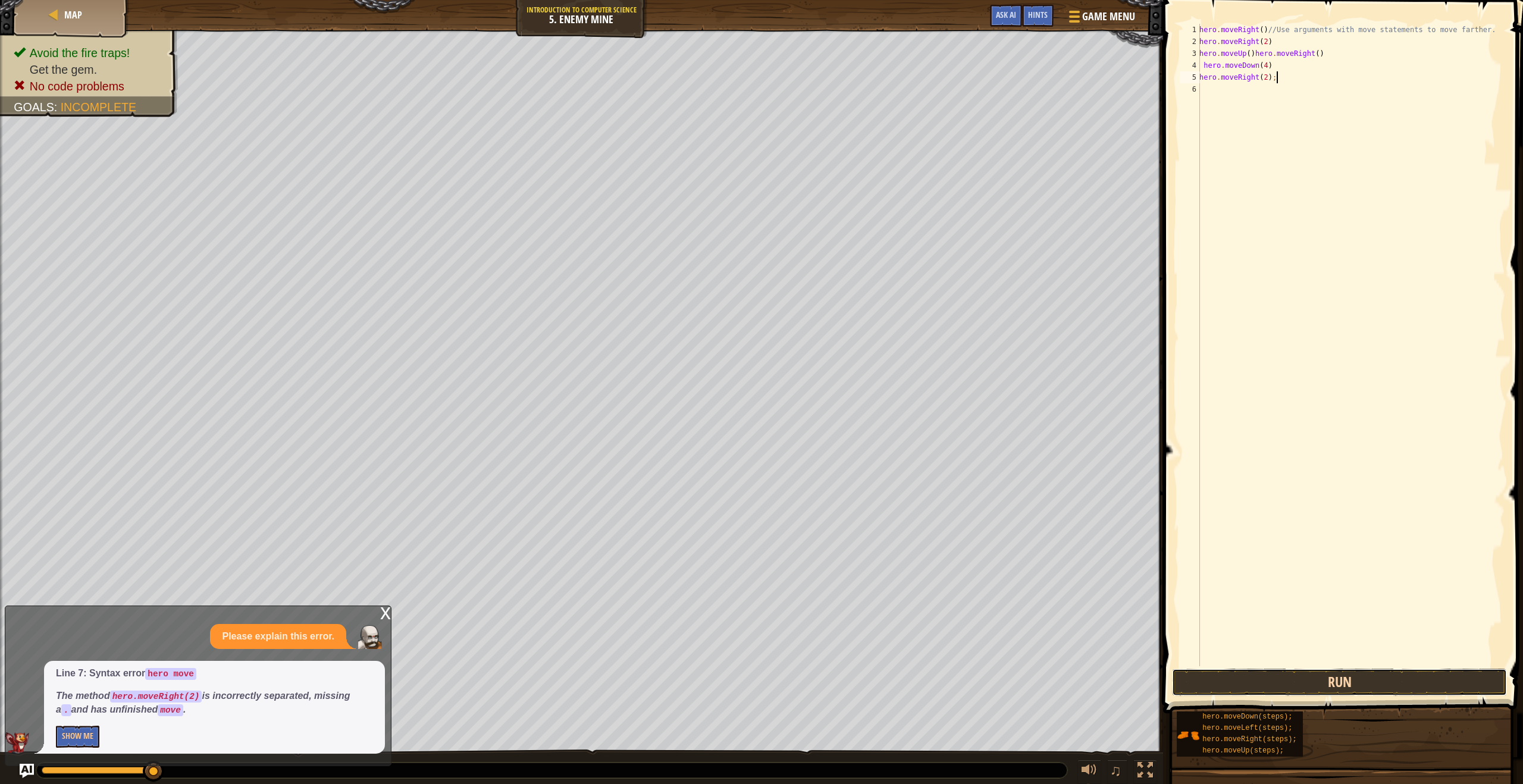
click at [1254, 678] on button "Run" at bounding box center [1339, 682] width 335 height 27
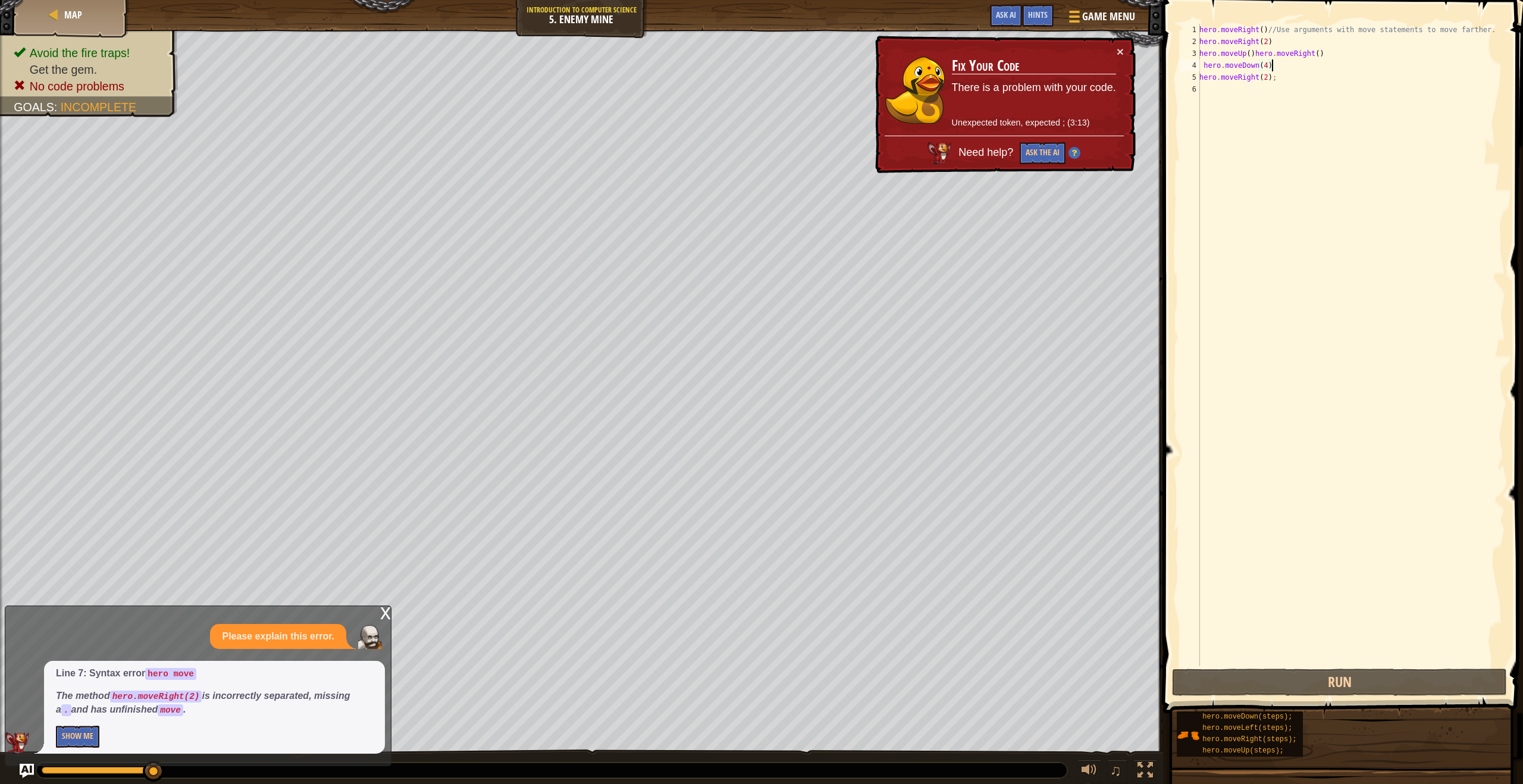
click at [1274, 64] on div "hero . moveRight ( ) //Use arguments with move statements to move farther. hero…" at bounding box center [1351, 357] width 309 height 666
click at [1278, 66] on div "hero . moveRight ( ) //Use arguments with move statements to move farther. hero…" at bounding box center [1351, 357] width 309 height 666
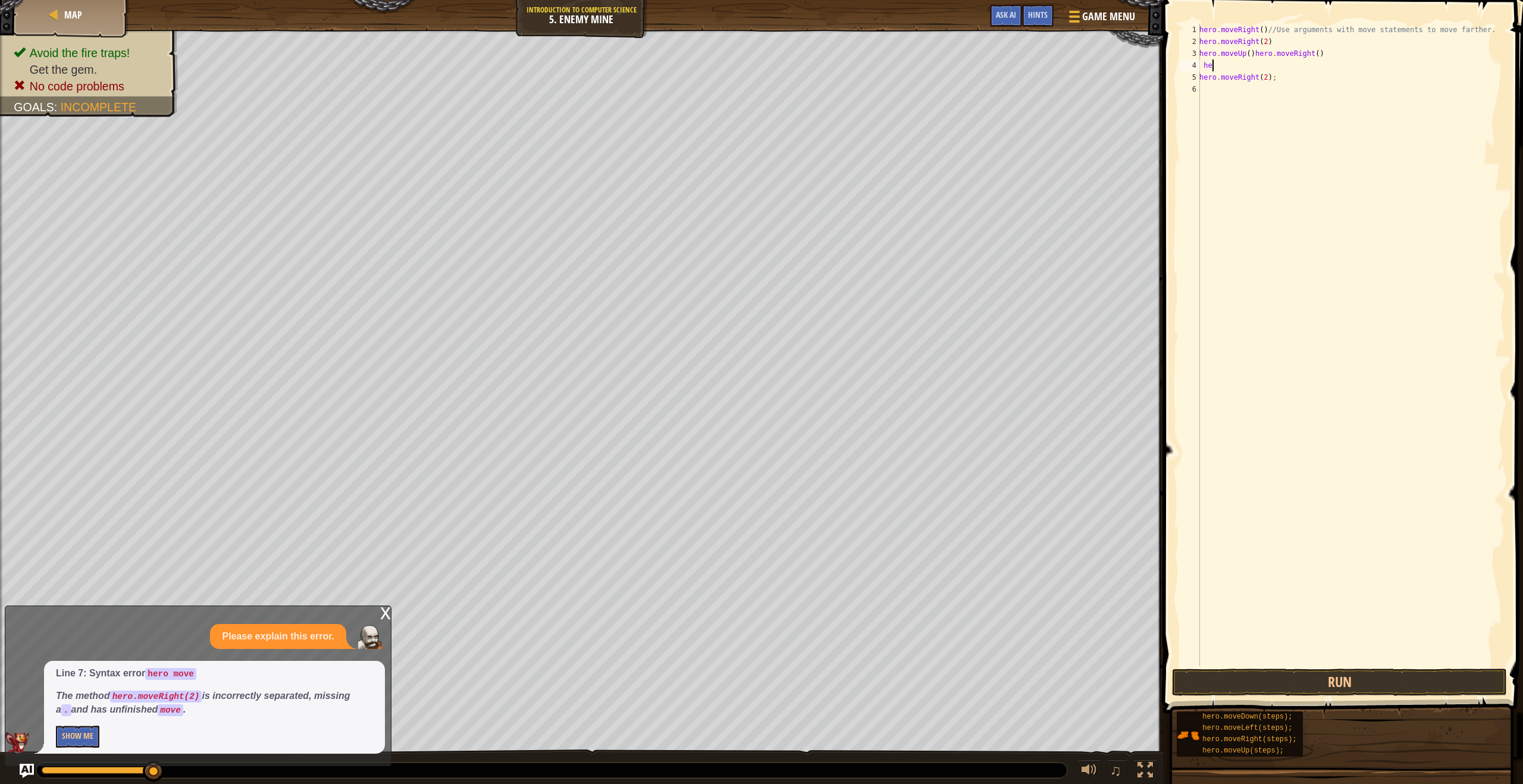
type textarea "h"
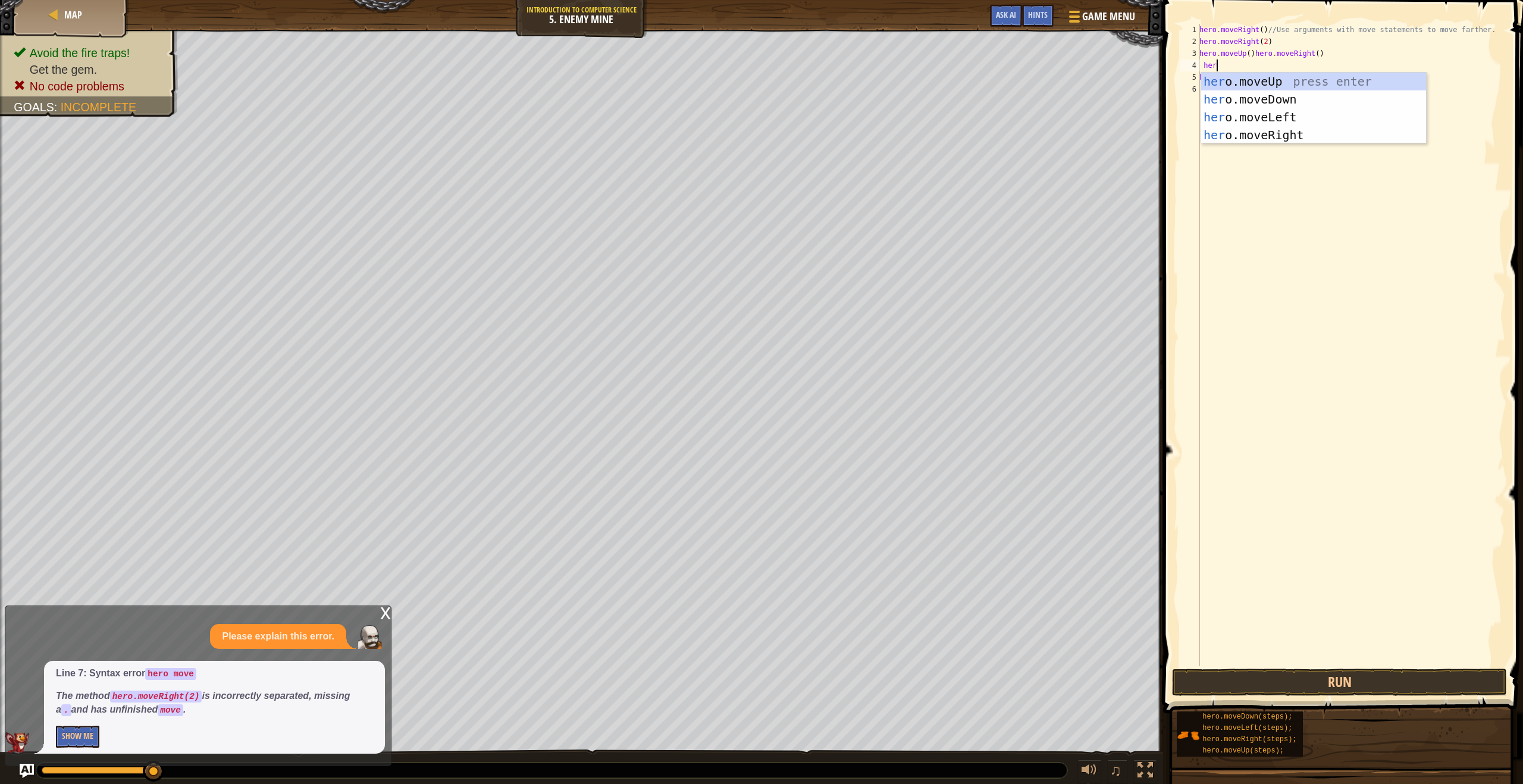
type textarea "hero"
click at [1244, 99] on div "hero .moveUp press enter hero .moveDown press enter hero .moveLeft press enter …" at bounding box center [1313, 126] width 225 height 107
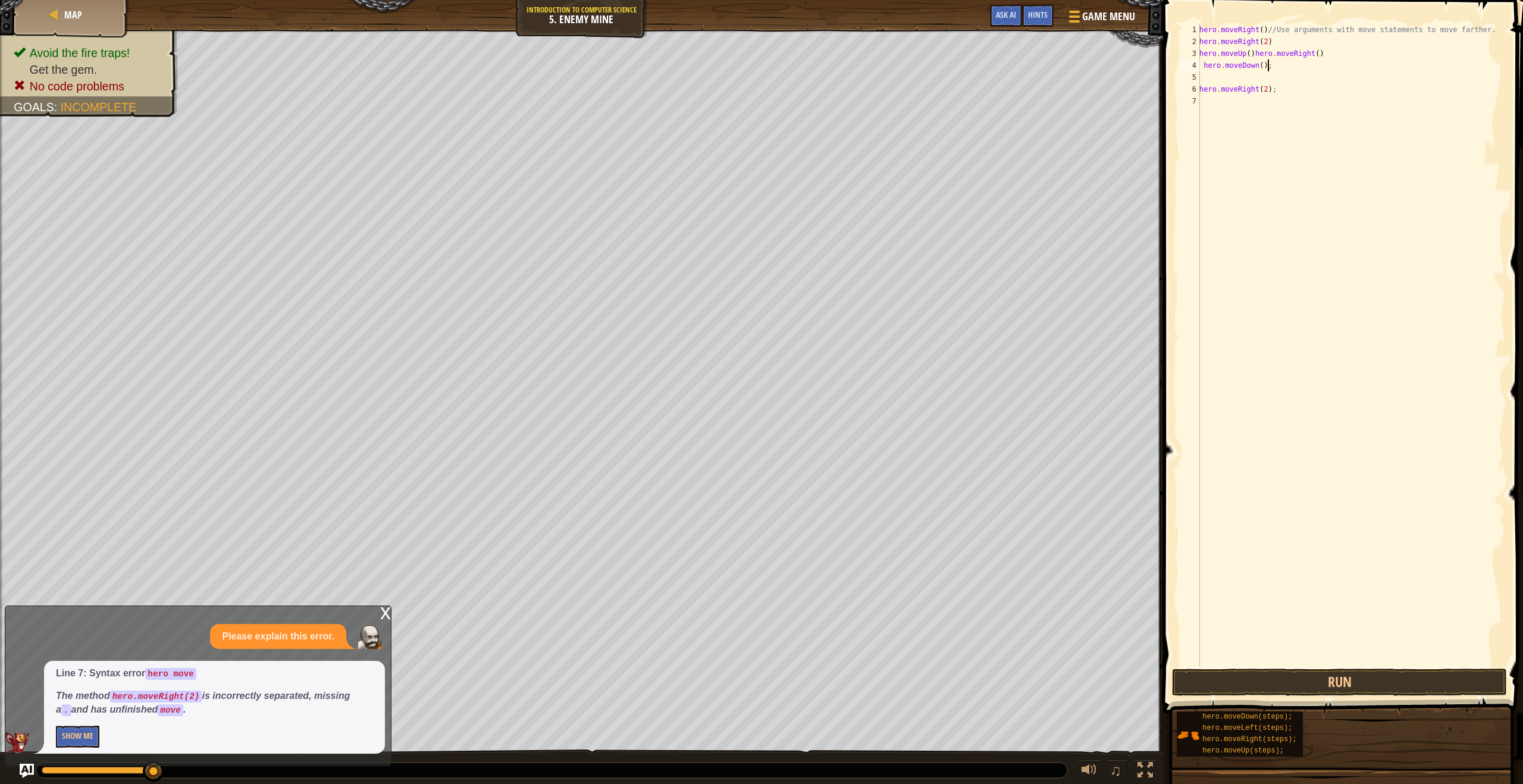
click at [1266, 67] on div "hero . moveRight ( ) //Use arguments with move statements to move farther. hero…" at bounding box center [1351, 357] width 309 height 666
click at [1265, 66] on div "hero . moveRight ( ) //Use arguments with move statements to move farther. hero…" at bounding box center [1351, 357] width 309 height 666
click at [1279, 678] on button "Run" at bounding box center [1339, 682] width 335 height 27
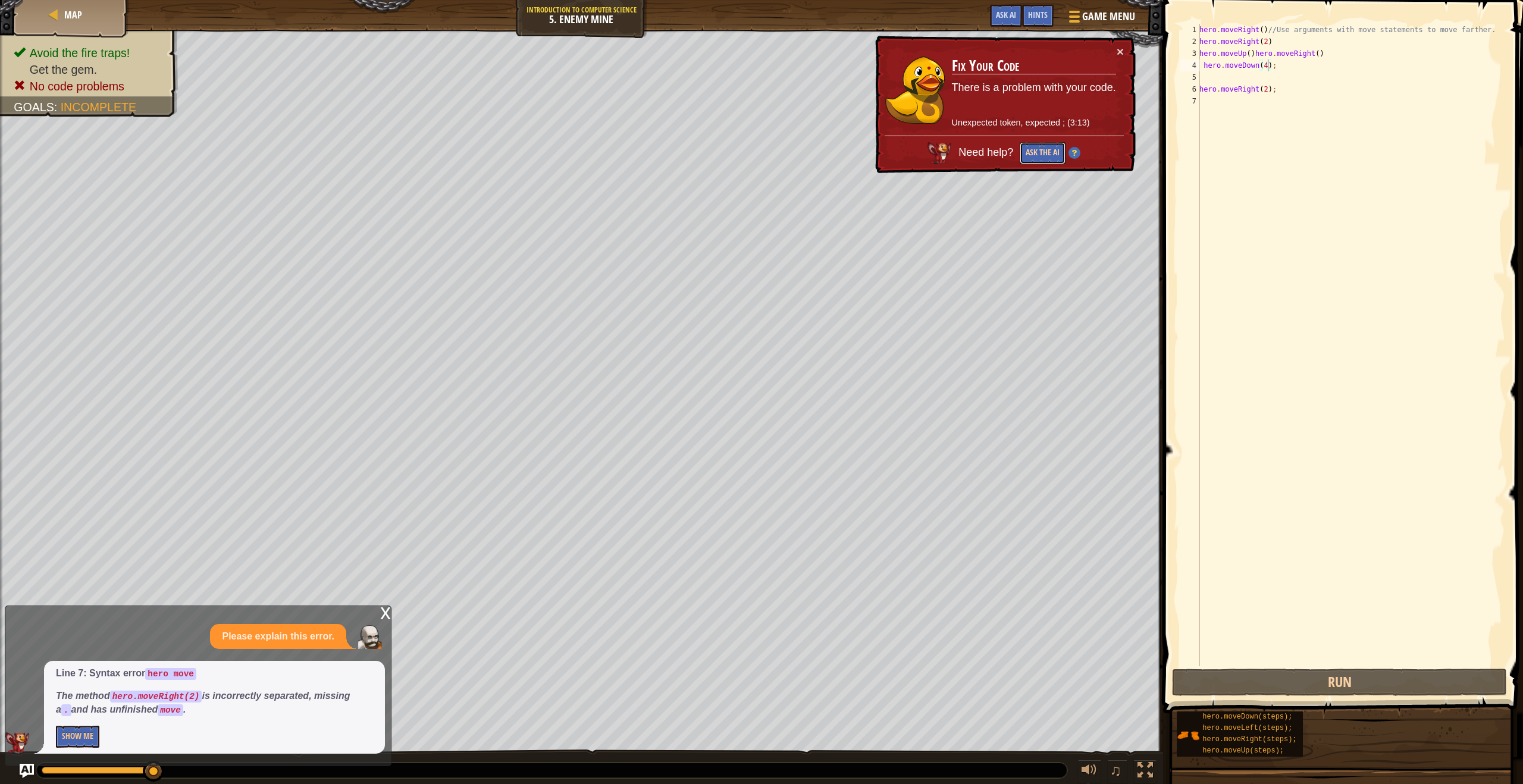
click at [1052, 150] on button "Ask the AI" at bounding box center [1042, 153] width 46 height 22
click at [1204, 66] on div "hero . moveRight ( ) //Use arguments with move statements to move farther. hero…" at bounding box center [1351, 357] width 309 height 666
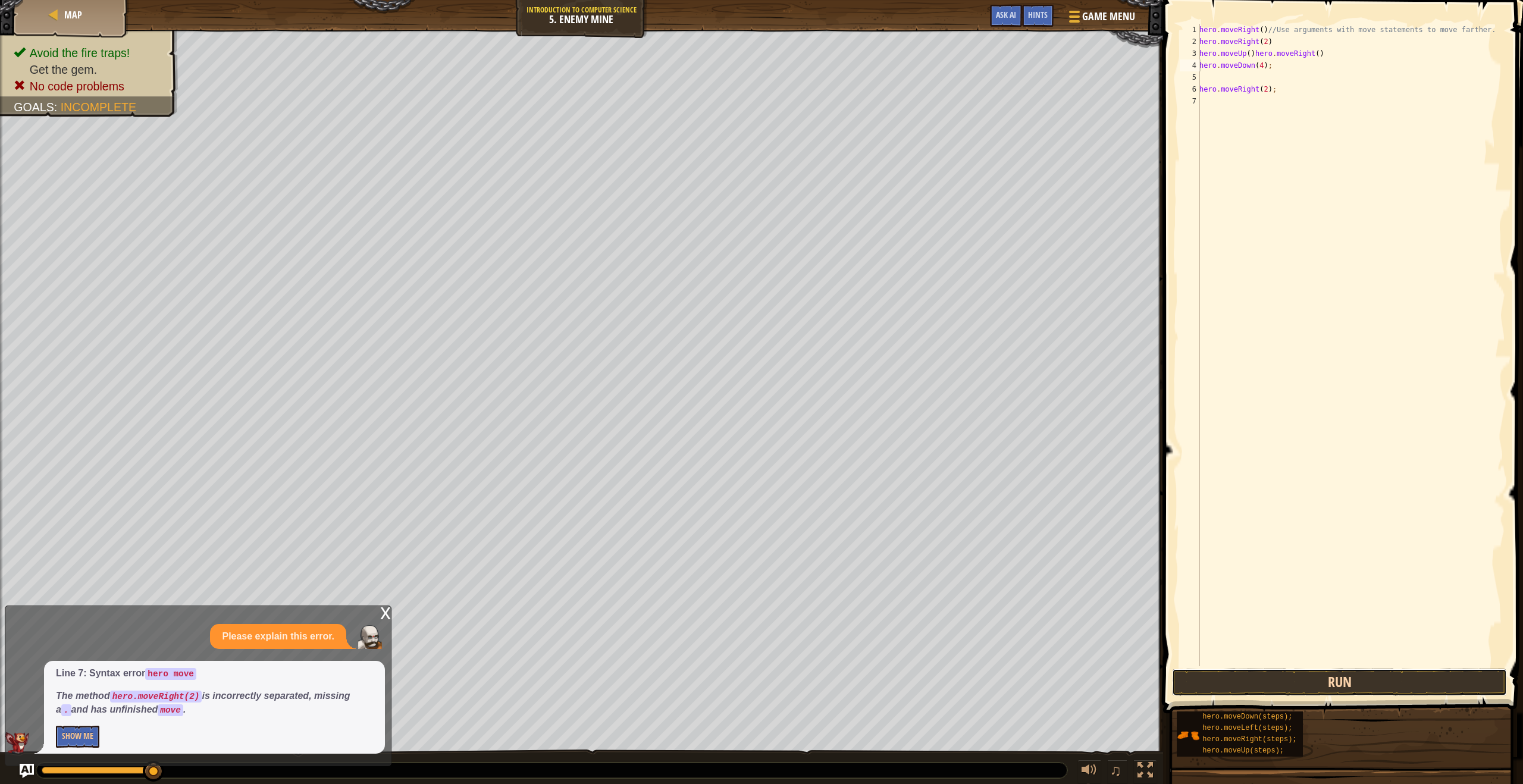
click at [1226, 678] on button "Run" at bounding box center [1339, 682] width 335 height 27
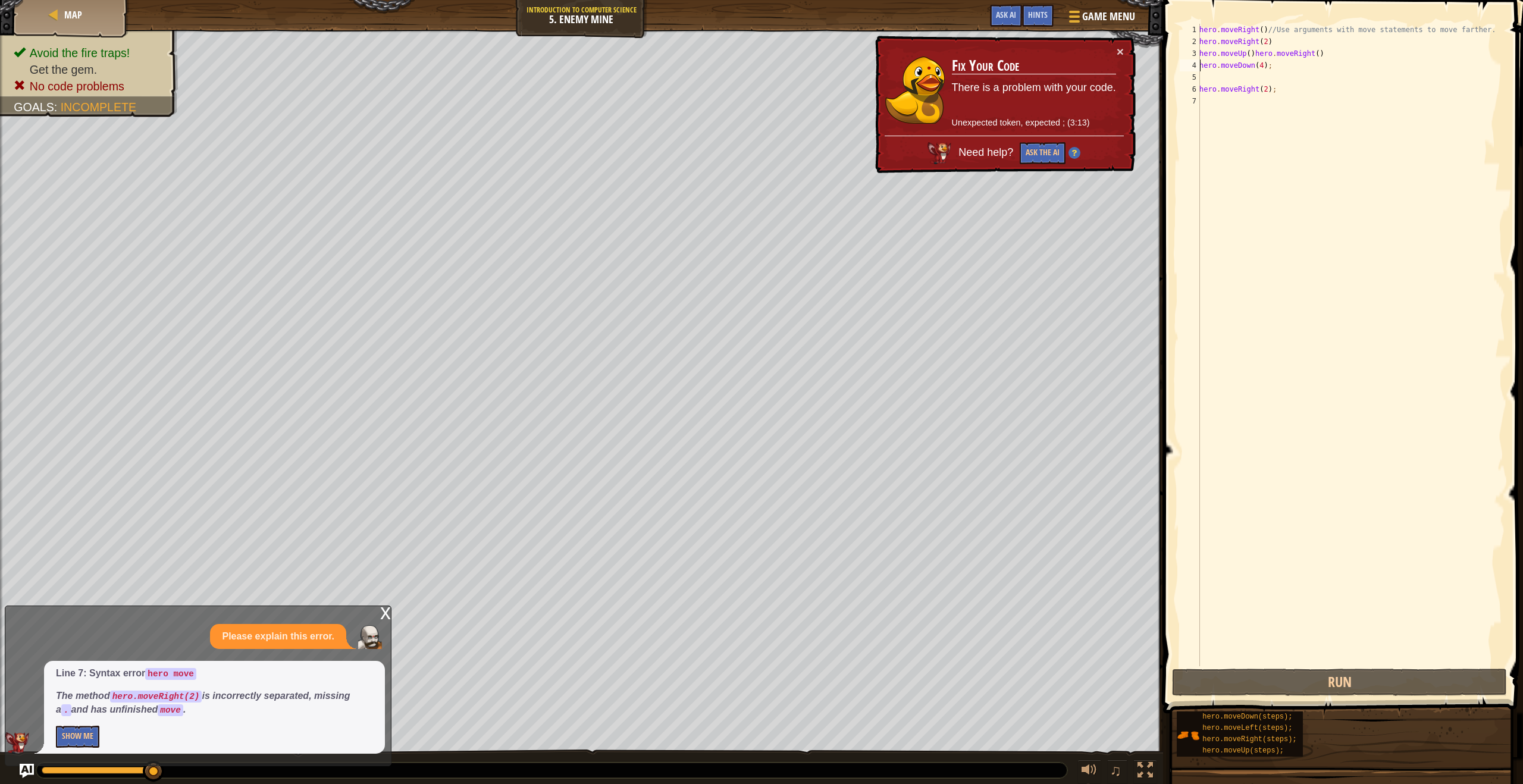
click at [1285, 61] on div "hero . moveRight ( ) //Use arguments with move statements to move farther. hero…" at bounding box center [1351, 357] width 309 height 666
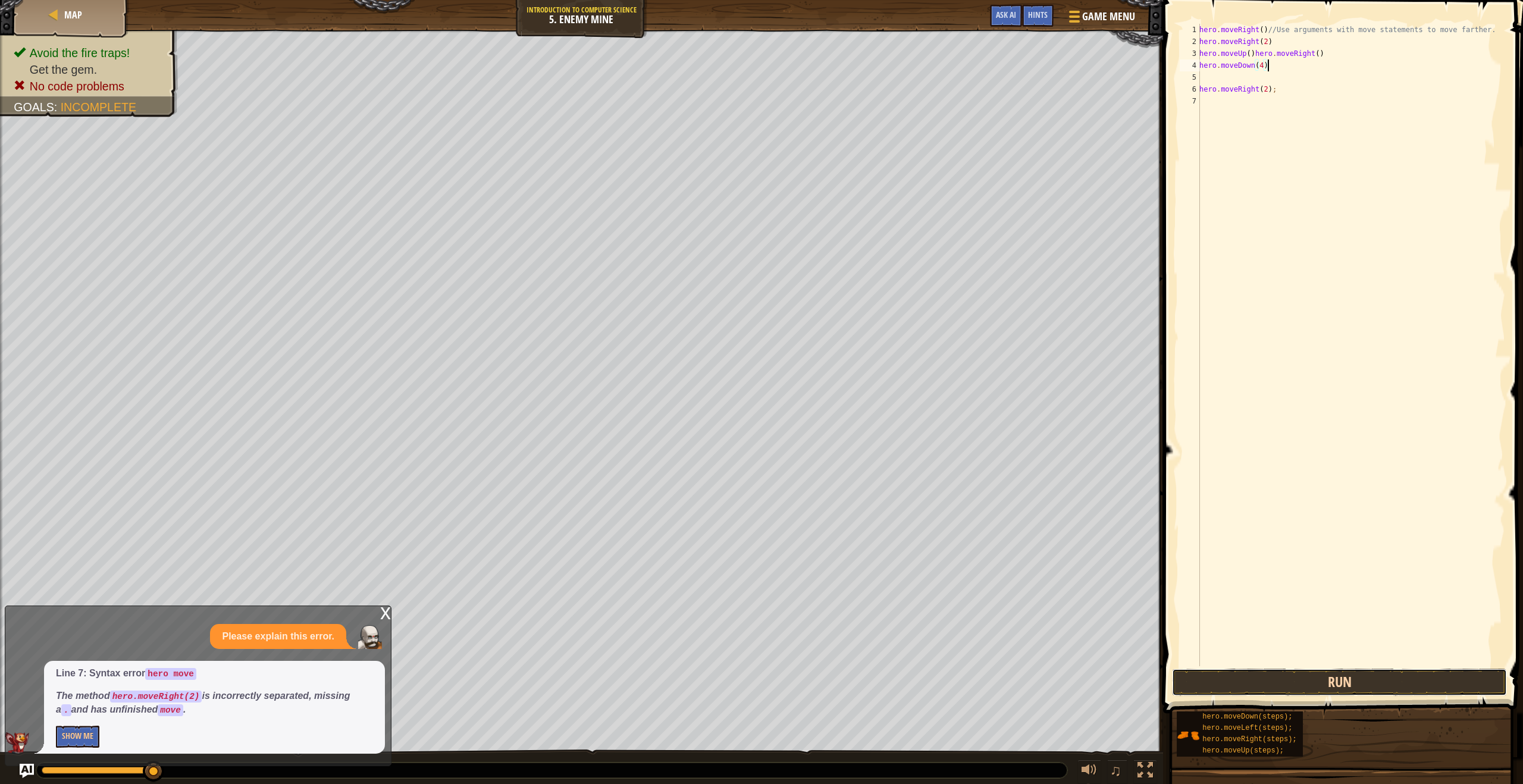
click at [1352, 690] on button "Run" at bounding box center [1339, 682] width 335 height 27
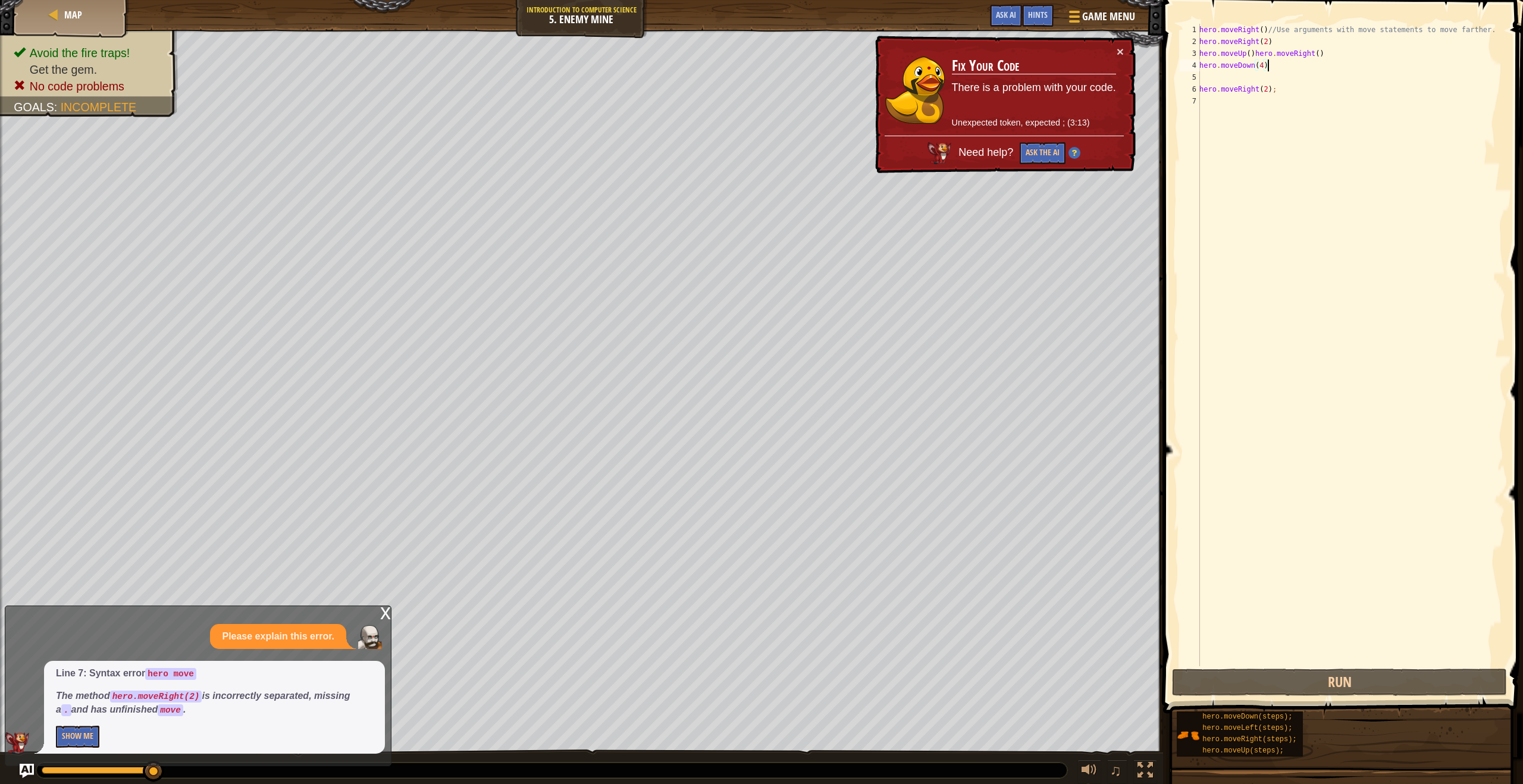
click at [1071, 148] on img at bounding box center [1075, 153] width 12 height 12
click at [1072, 151] on img at bounding box center [1075, 153] width 12 height 12
click at [1071, 151] on img at bounding box center [1075, 153] width 12 height 12
click at [77, 732] on button "Show Me" at bounding box center [77, 737] width 43 height 22
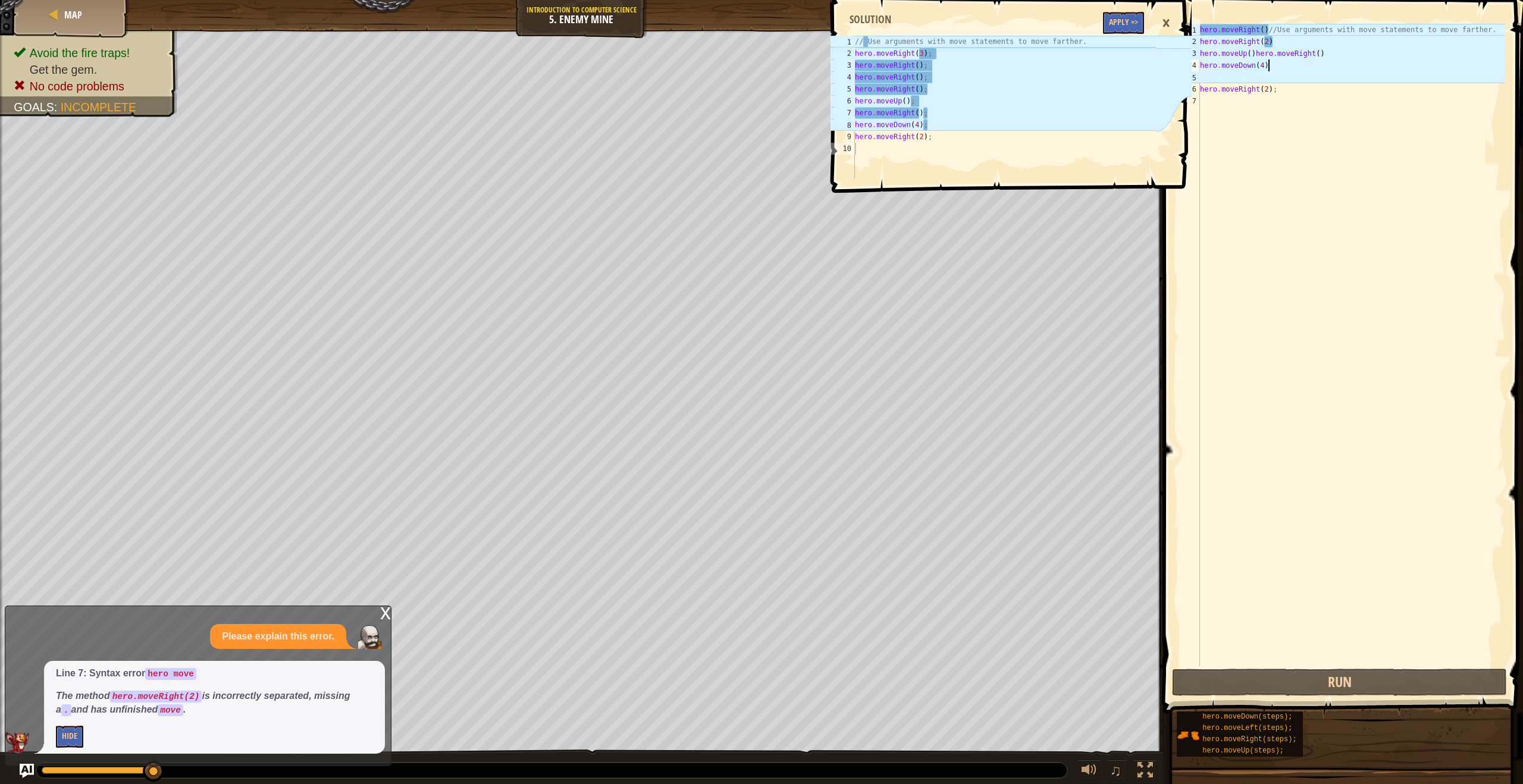
click at [1085, 242] on div "1 2 3 4 5 6 7 8 9 10 // Use arguments with move statements to move farther. her…" at bounding box center [1010, 392] width 363 height 784
drag, startPoint x: 1084, startPoint y: 242, endPoint x: 1099, endPoint y: 230, distance: 19.2
click at [1084, 242] on div "1 2 3 4 5 6 7 8 9 10 // Use arguments with move statements to move farther. her…" at bounding box center [1010, 392] width 363 height 784
click at [1203, 91] on div "hero . moveRight ( ) //Use arguments with move statements to move farther. hero…" at bounding box center [1352, 357] width 308 height 666
click at [1203, 92] on div "hero . moveRight ( ) //Use arguments with move statements to move farther. hero…" at bounding box center [1352, 357] width 308 height 666
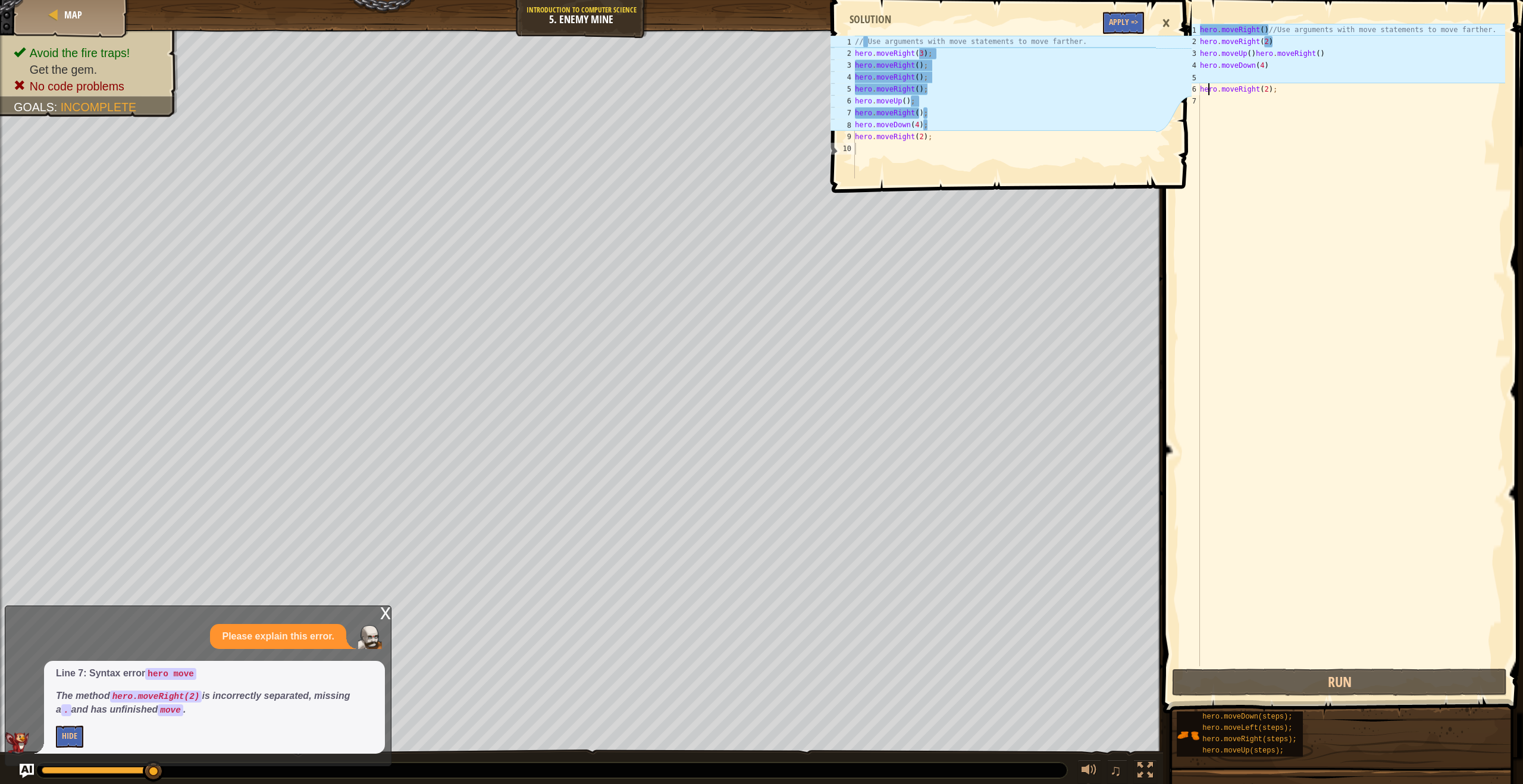
click at [1207, 93] on div "hero . moveRight ( ) //Use arguments with move statements to move farther. hero…" at bounding box center [1352, 357] width 308 height 666
click at [1200, 91] on div "hero . moveRight ( ) //Use arguments with move statements to move farther. hero…" at bounding box center [1352, 357] width 308 height 666
click at [1271, 31] on div "hero . moveRight ( ) //Use arguments with move statements to move farther. hero…" at bounding box center [1352, 357] width 308 height 666
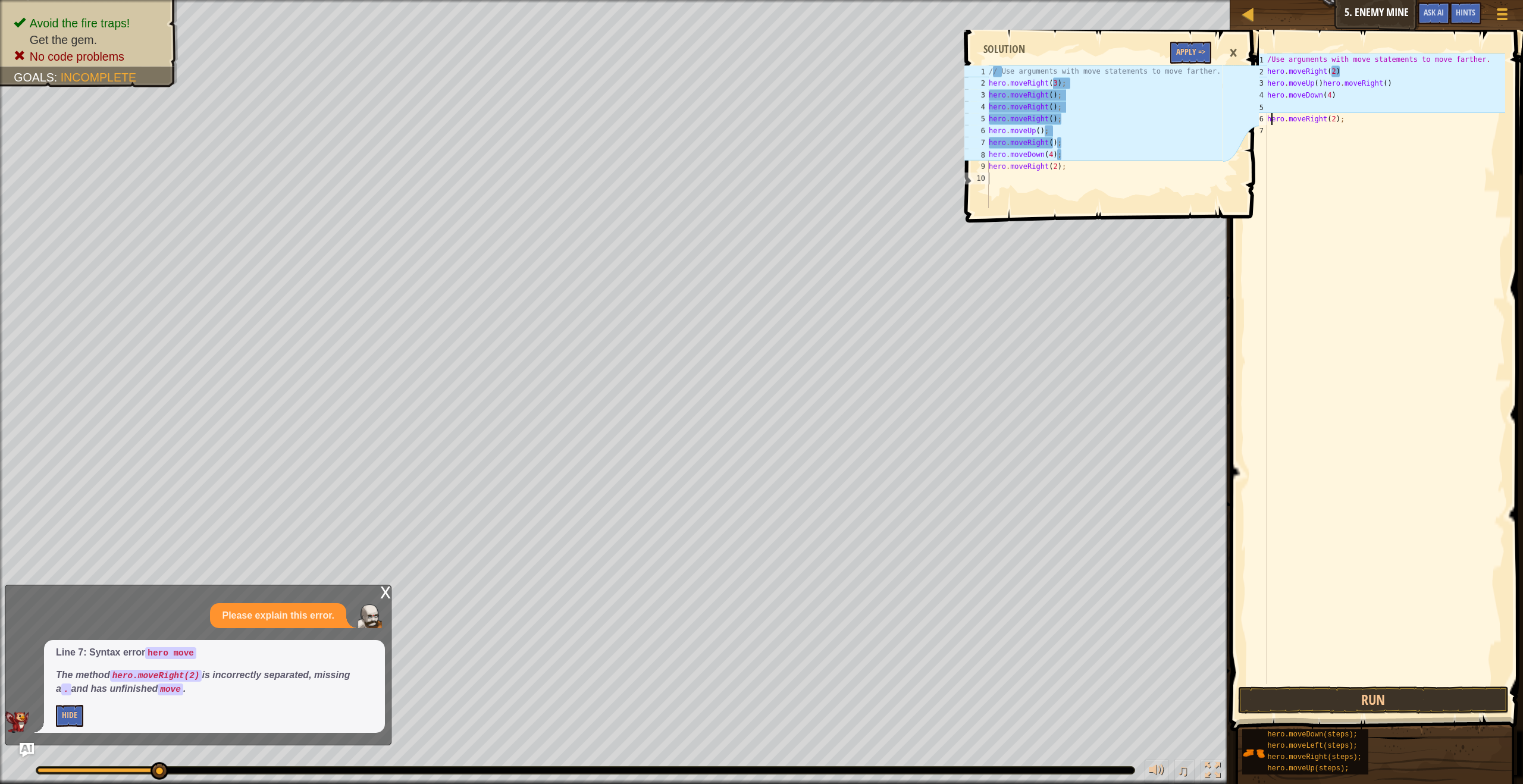
click at [1269, 119] on div "/Use arguments with move statements to move farther . hero . moveRight ( 2 ) he…" at bounding box center [1385, 380] width 240 height 654
click at [1272, 118] on div "/Use arguments with move statements to move farther . hero . moveRight ( 2 ) he…" at bounding box center [1385, 380] width 240 height 654
click at [1271, 119] on div "/Use arguments with move statements to move farther . hero . moveRight ( 2 ) he…" at bounding box center [1385, 380] width 240 height 654
click at [1269, 119] on div "/Use arguments with move statements to move farther . hero . moveRight ( 2 ) he…" at bounding box center [1385, 380] width 240 height 654
click at [1418, 697] on button "Run" at bounding box center [1372, 699] width 270 height 27
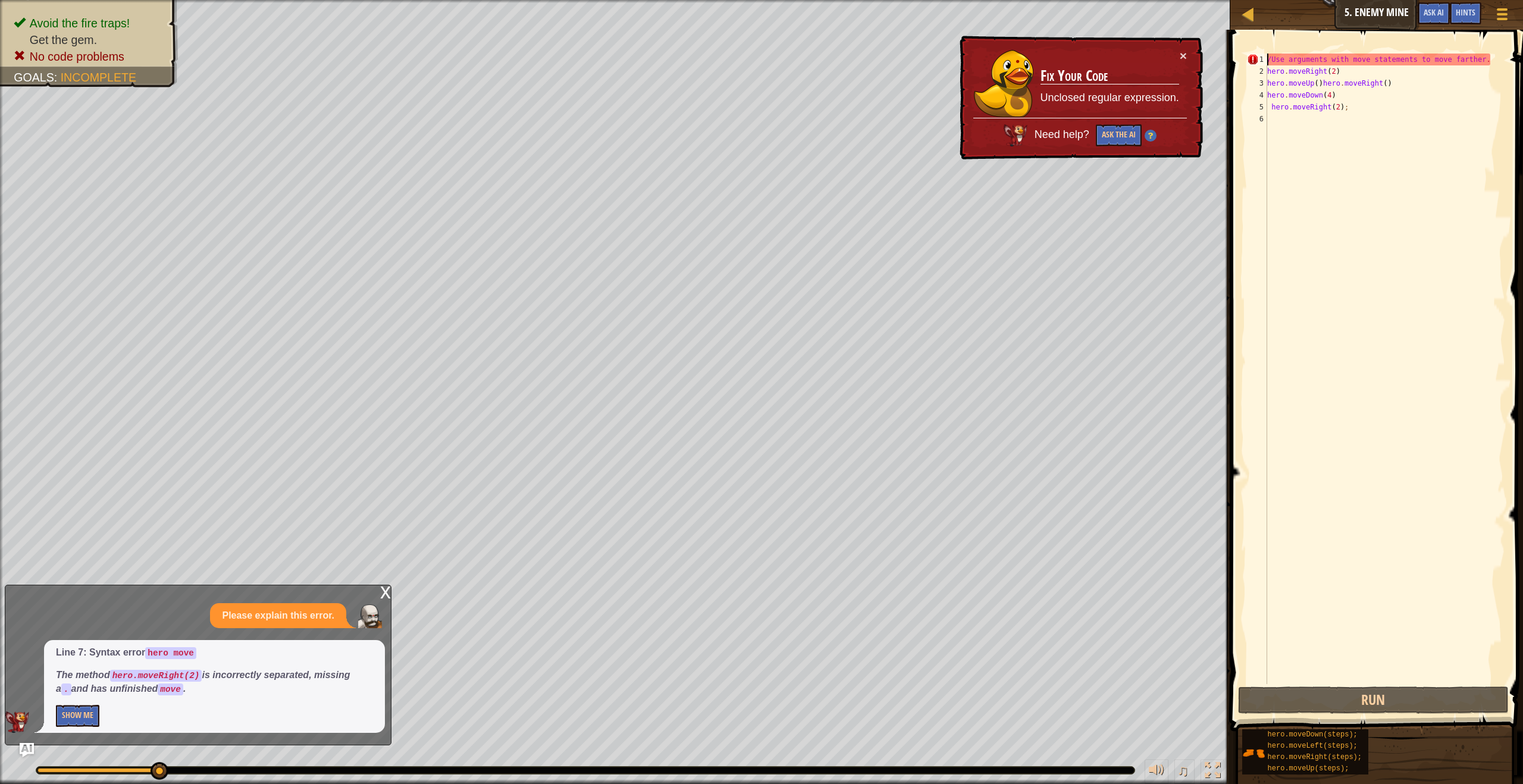
click at [1268, 61] on div "/Use arguments with move statements to move farther . hero . moveRight ( 2 ) he…" at bounding box center [1385, 380] width 240 height 654
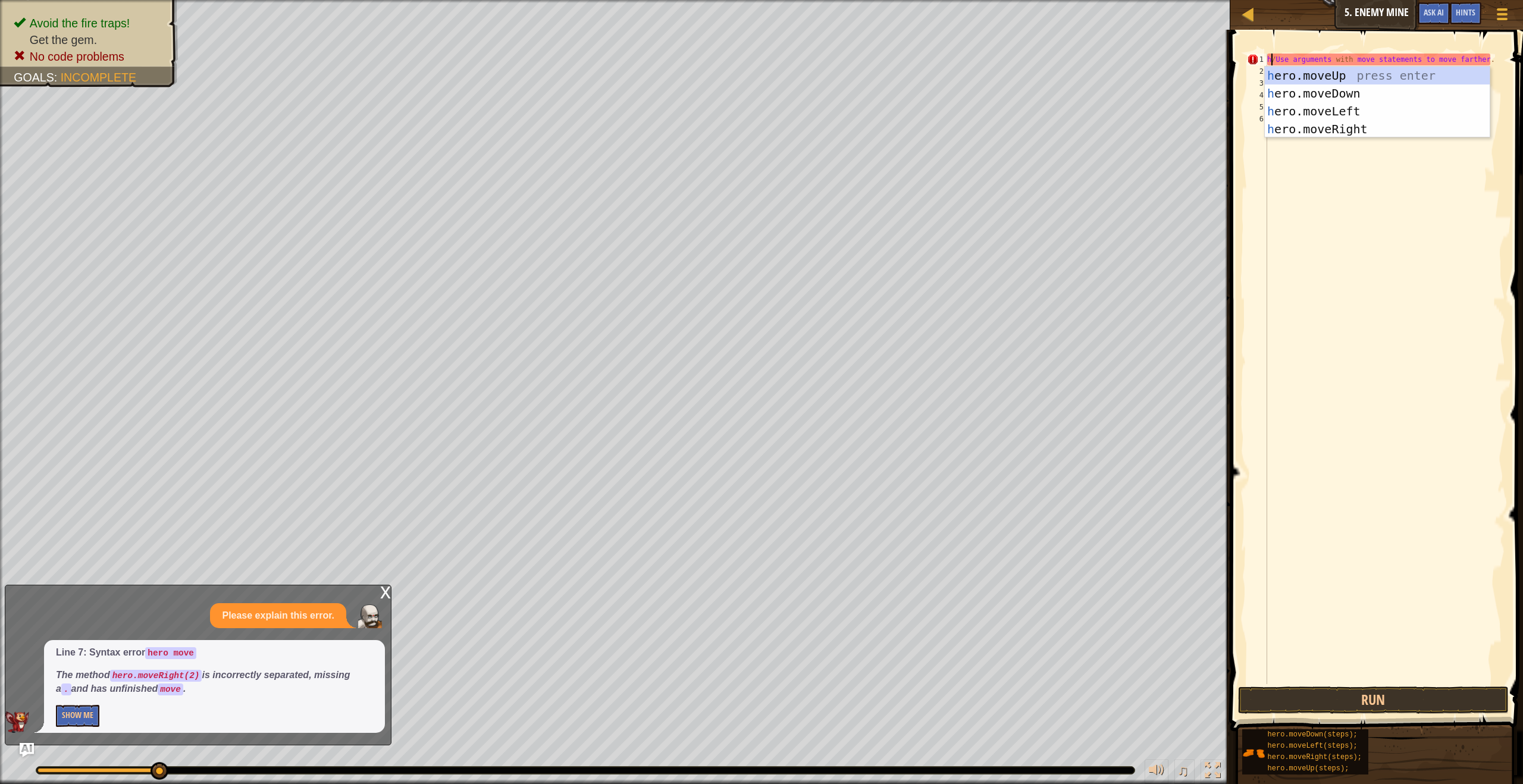
scroll to position [5, 1]
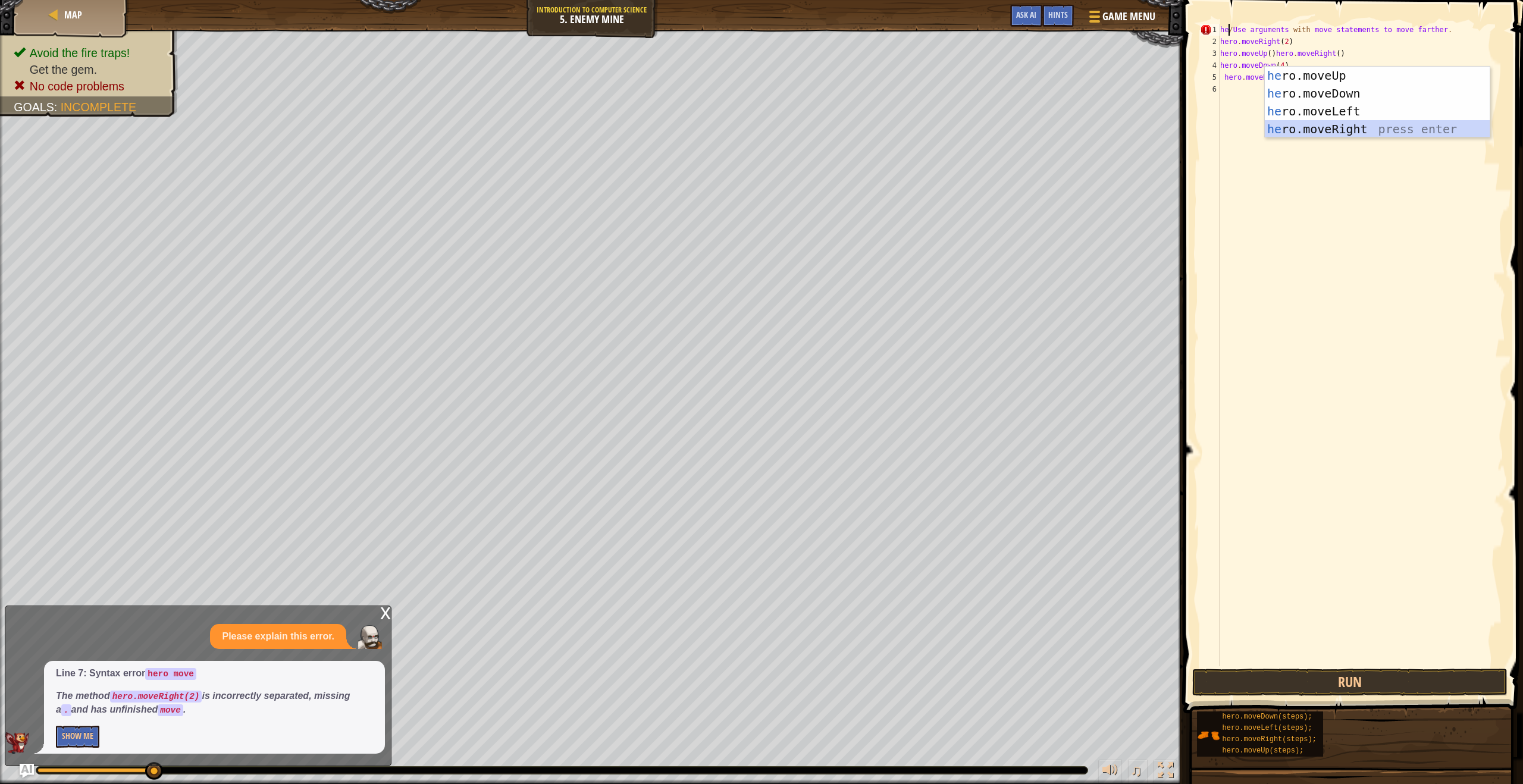
drag, startPoint x: 1330, startPoint y: 126, endPoint x: 1299, endPoint y: 86, distance: 50.6
click at [1330, 126] on div "he ro.moveUp press enter he ro.moveDown press enter he ro.moveLeft press enter …" at bounding box center [1377, 120] width 225 height 107
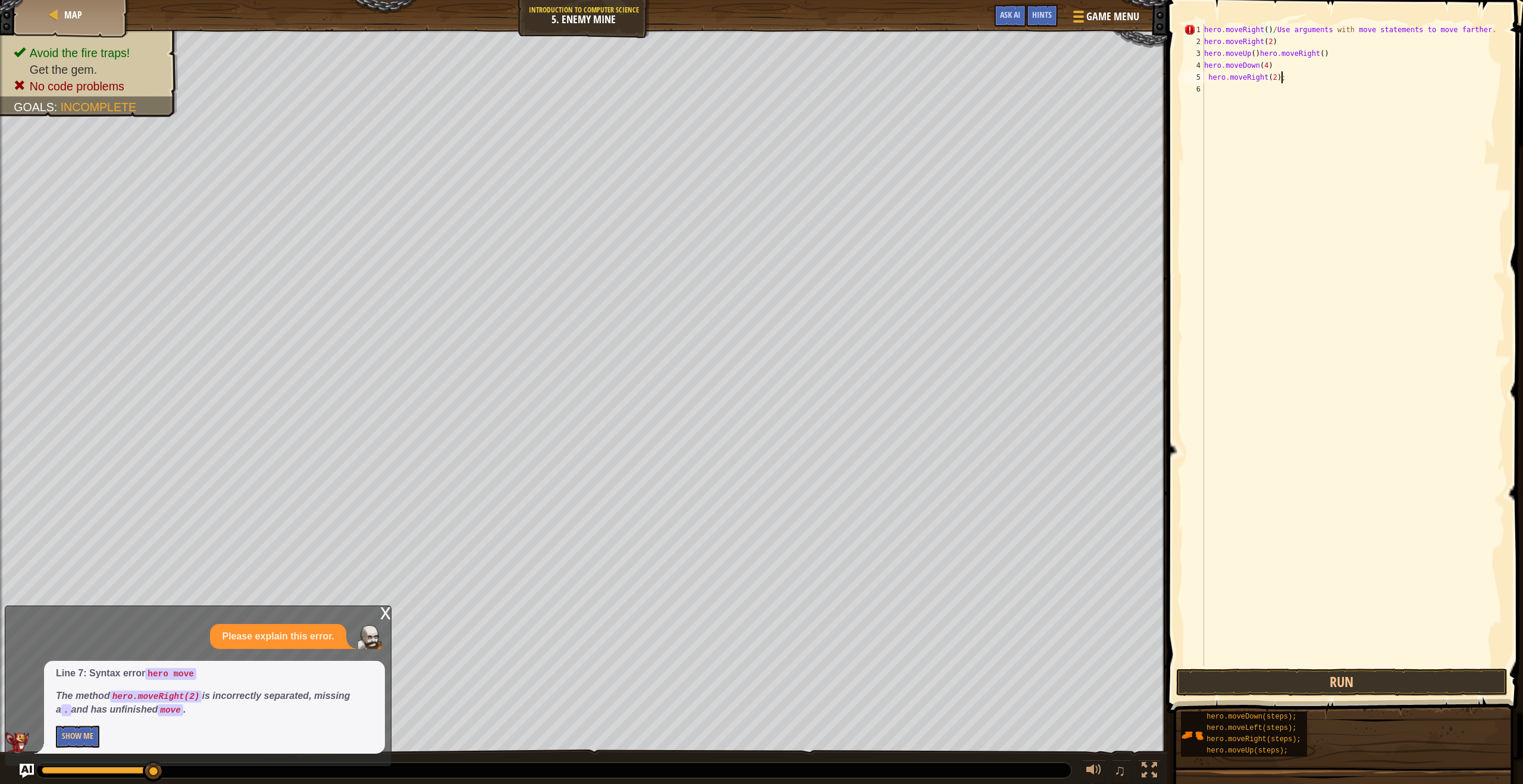
click at [1281, 75] on div "hero . moveRight ( ) / Use arguments with move statements to move farther . her…" at bounding box center [1353, 357] width 304 height 666
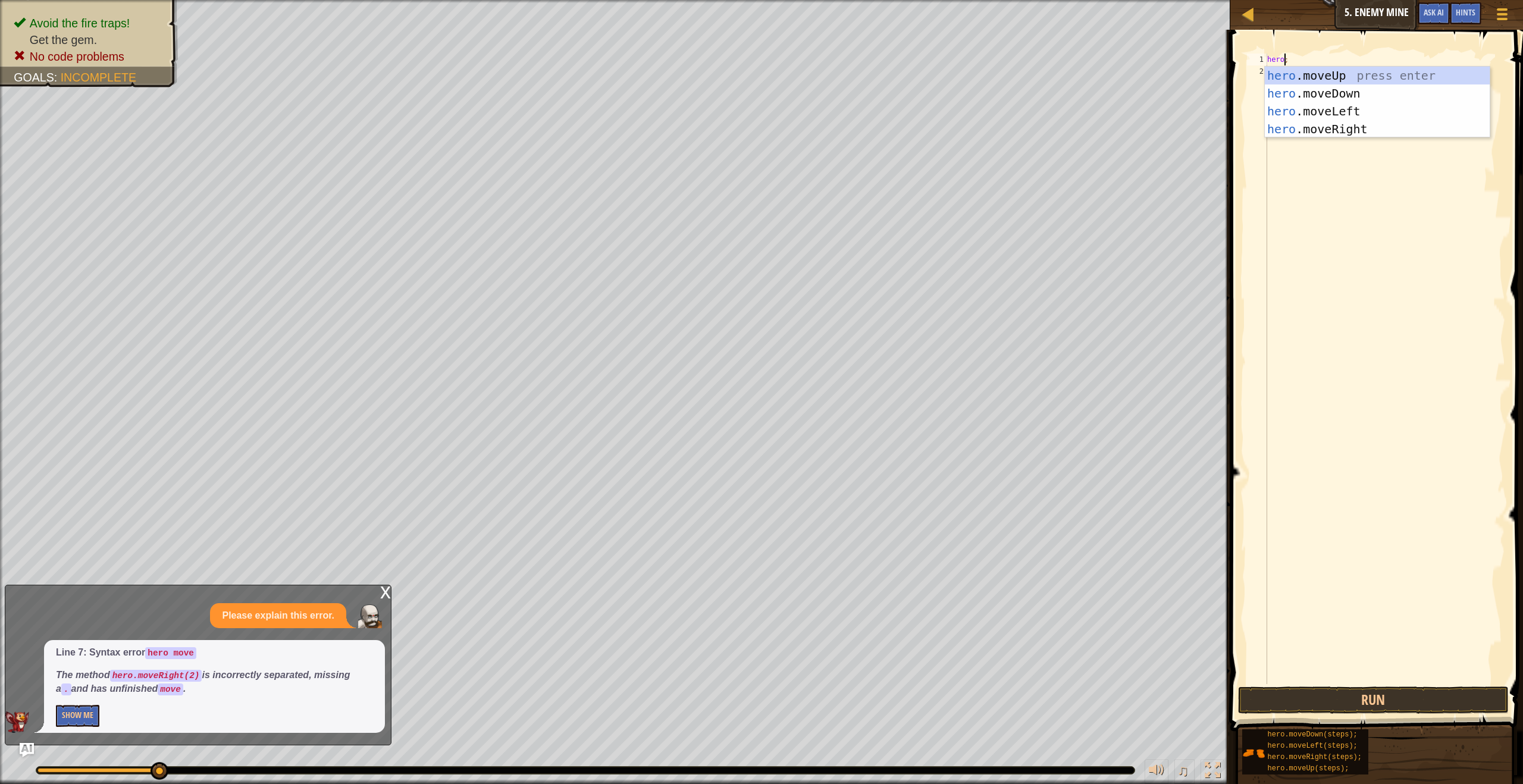
scroll to position [5, 1]
click at [1303, 121] on div "hero .moveUp press enter hero .moveDown press enter hero .moveLeft press enter …" at bounding box center [1377, 120] width 225 height 107
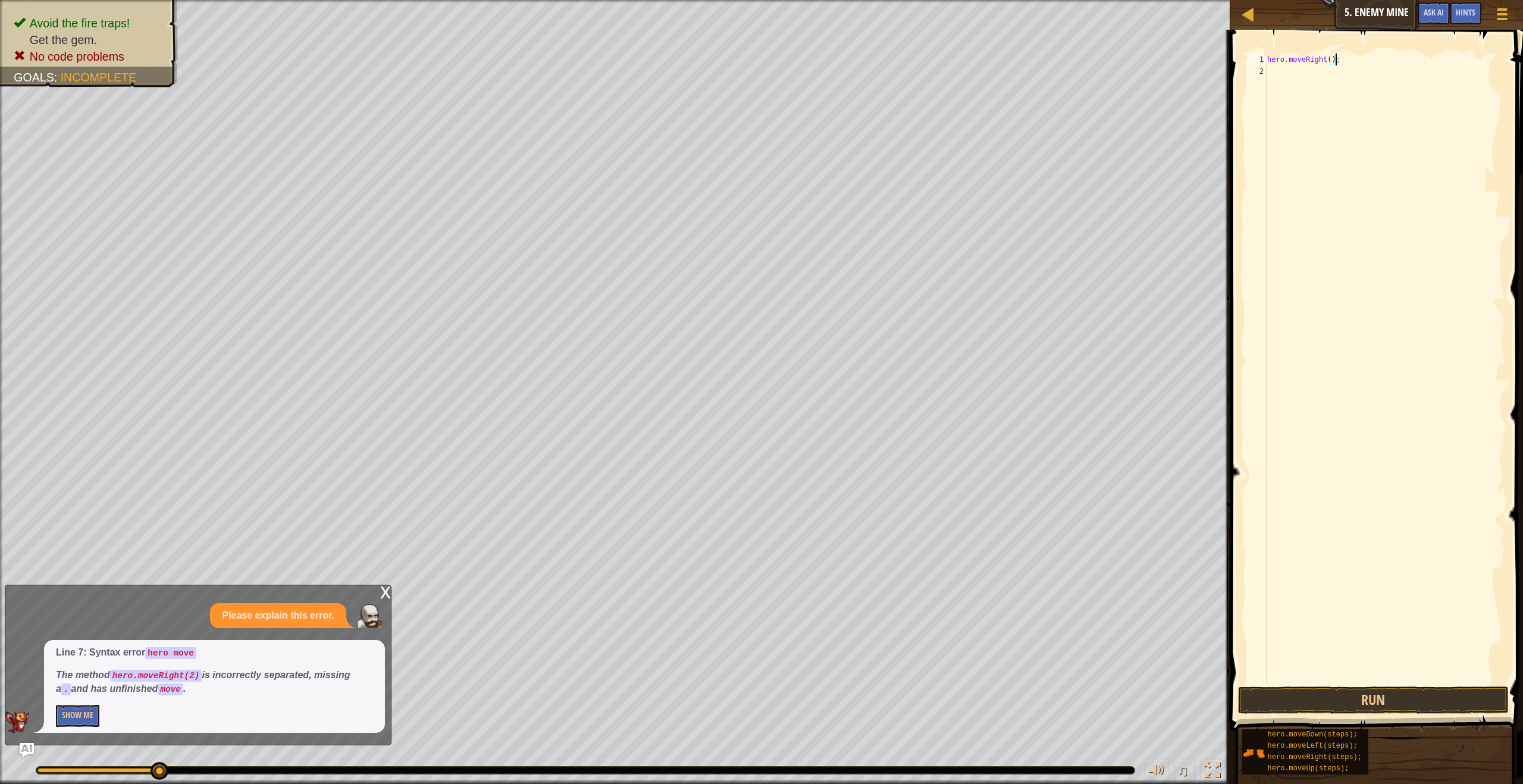
scroll to position [5, 6]
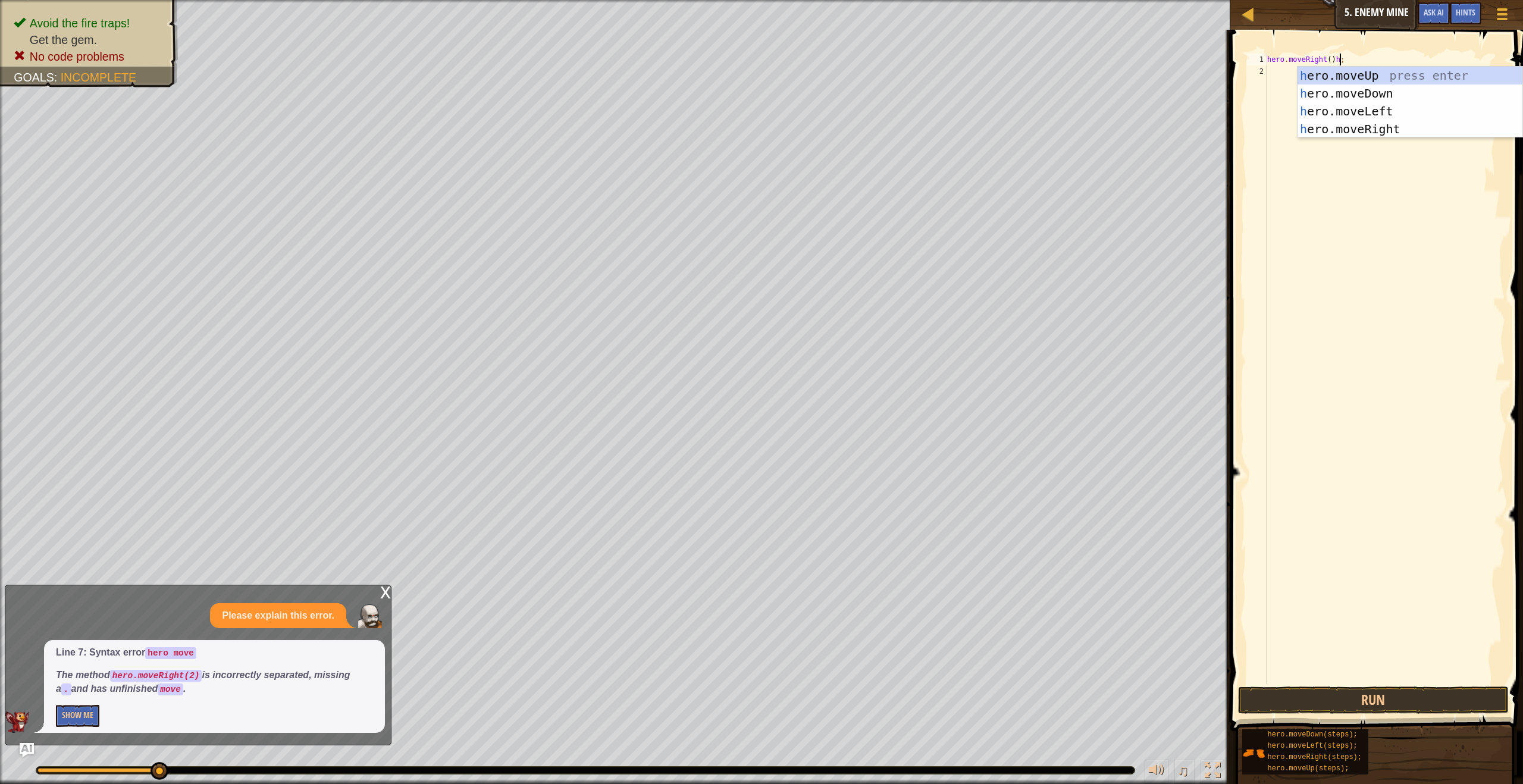
type textarea "hero.moveRight();"
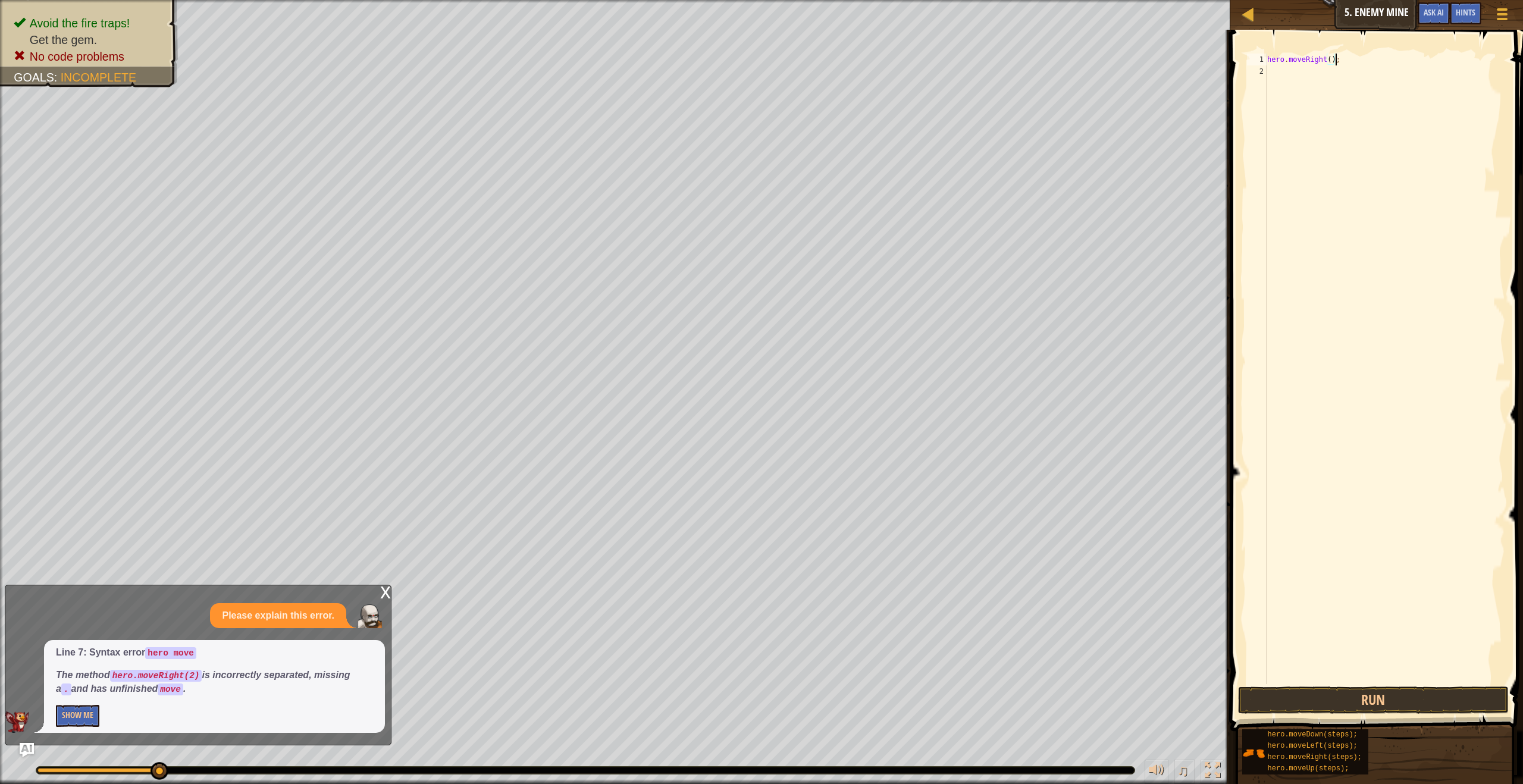
scroll to position [5, 5]
click at [1269, 81] on div "hero . moveRight ( ) ;" at bounding box center [1385, 380] width 240 height 654
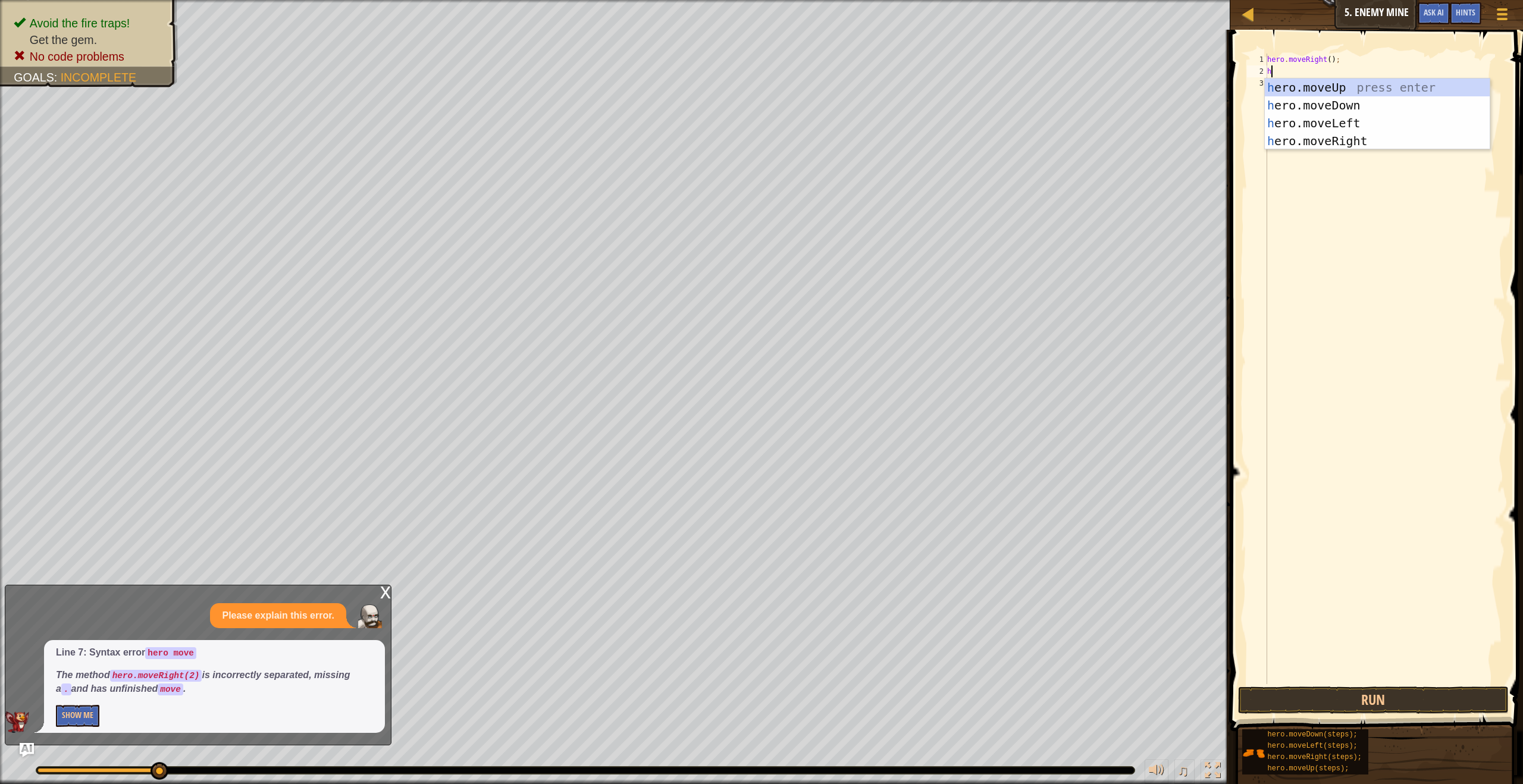
type textarea "her"
click at [1303, 133] on div "her o.moveUp press enter her o.moveDown press enter her o.moveLeft press enter …" at bounding box center [1377, 131] width 225 height 107
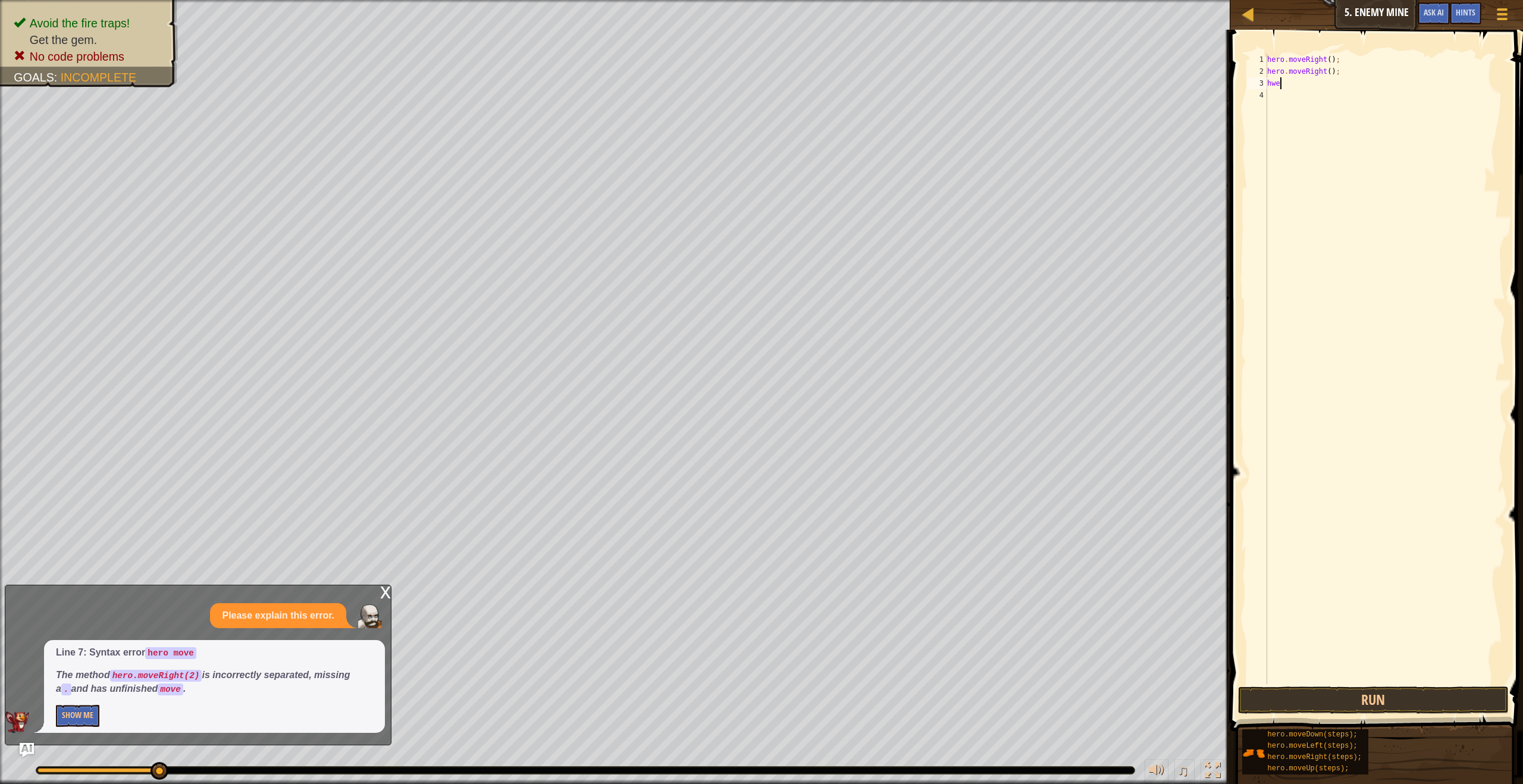
scroll to position [5, 0]
type textarea "her"
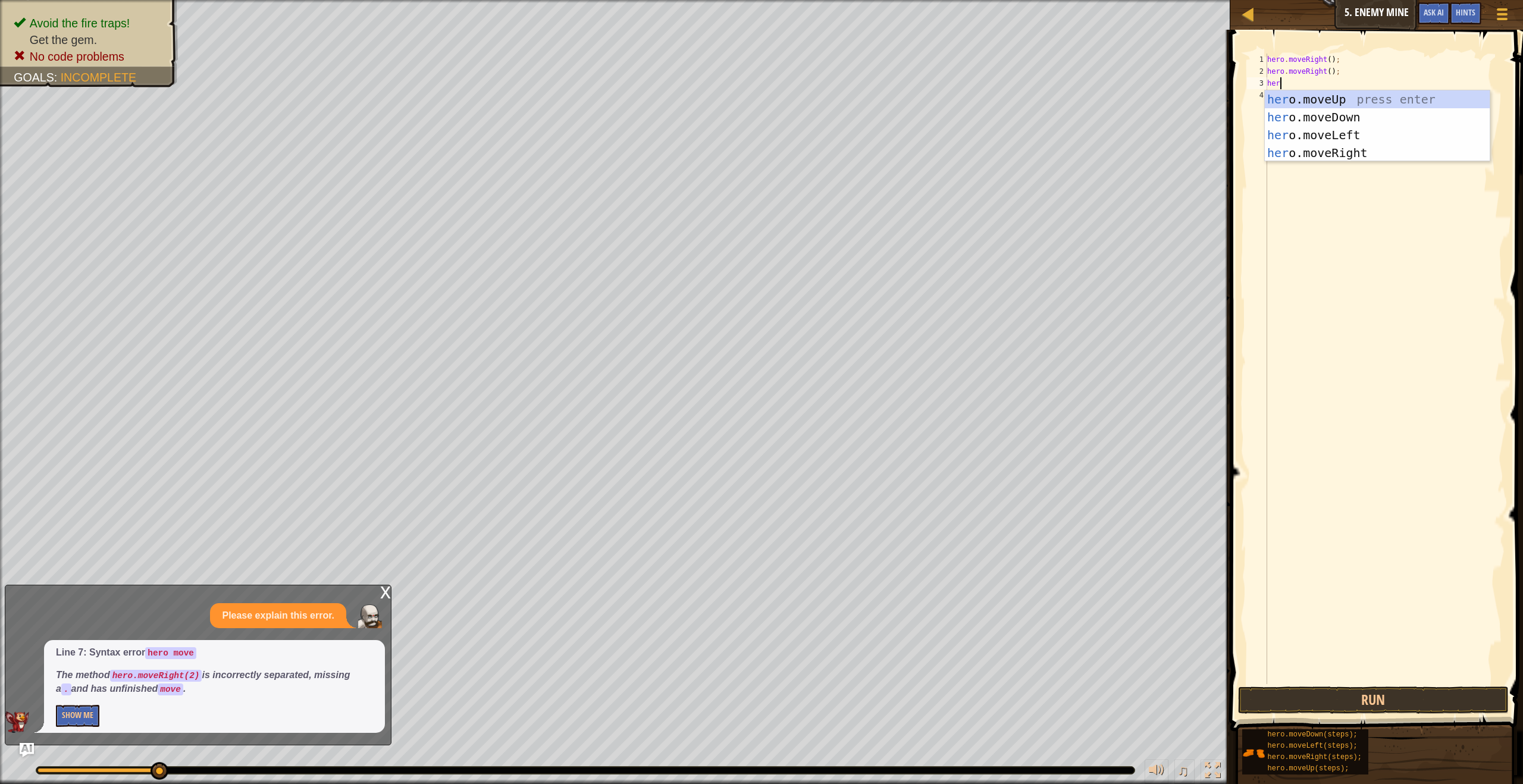
scroll to position [5, 1]
click at [1314, 154] on div "her o.moveUp press enter her o.moveDown press enter her o.moveLeft press enter …" at bounding box center [1377, 144] width 225 height 107
type textarea "her"
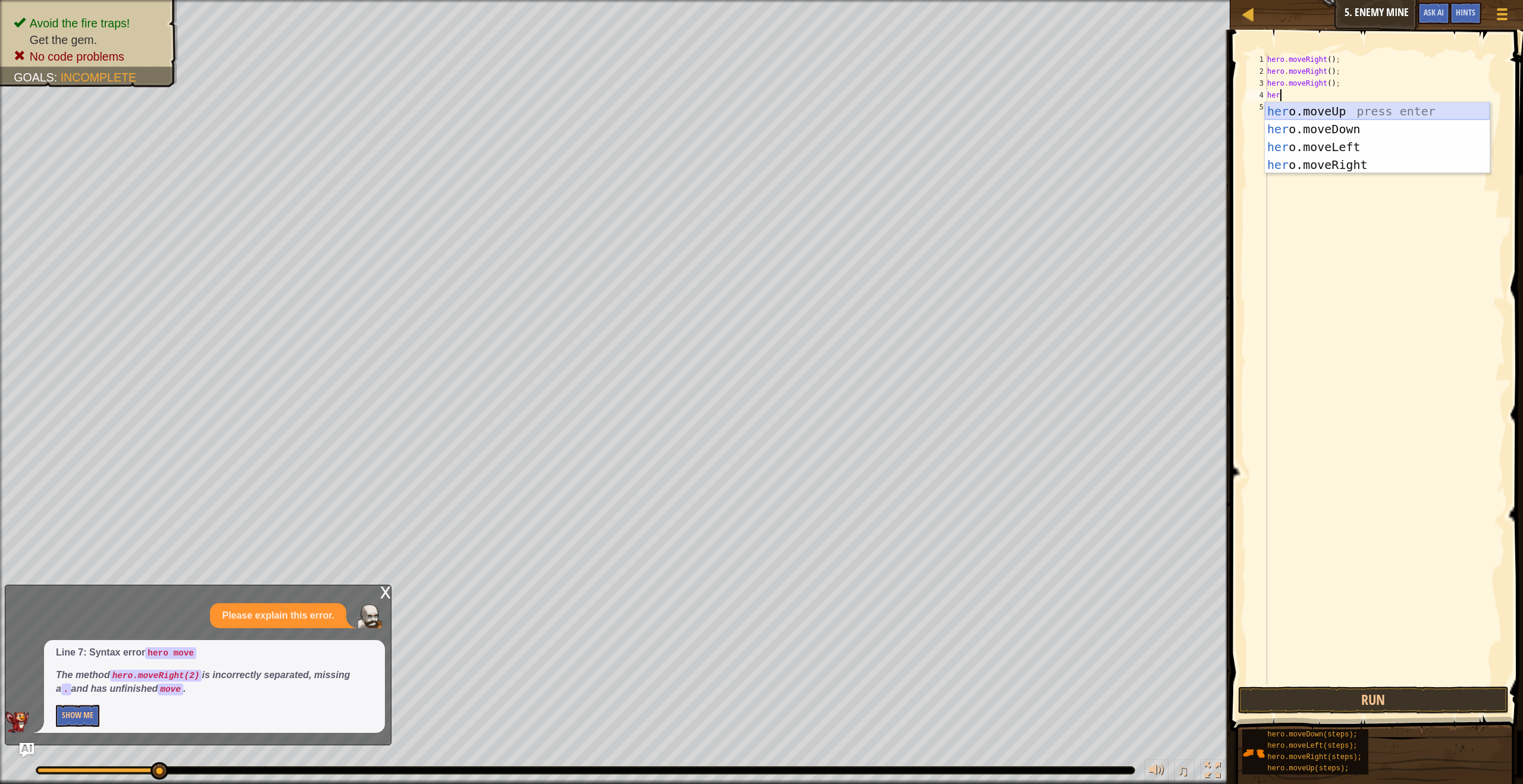
click at [1296, 114] on div "her o.moveUp press enter her o.moveDown press enter her o.moveLeft press enter …" at bounding box center [1377, 155] width 225 height 107
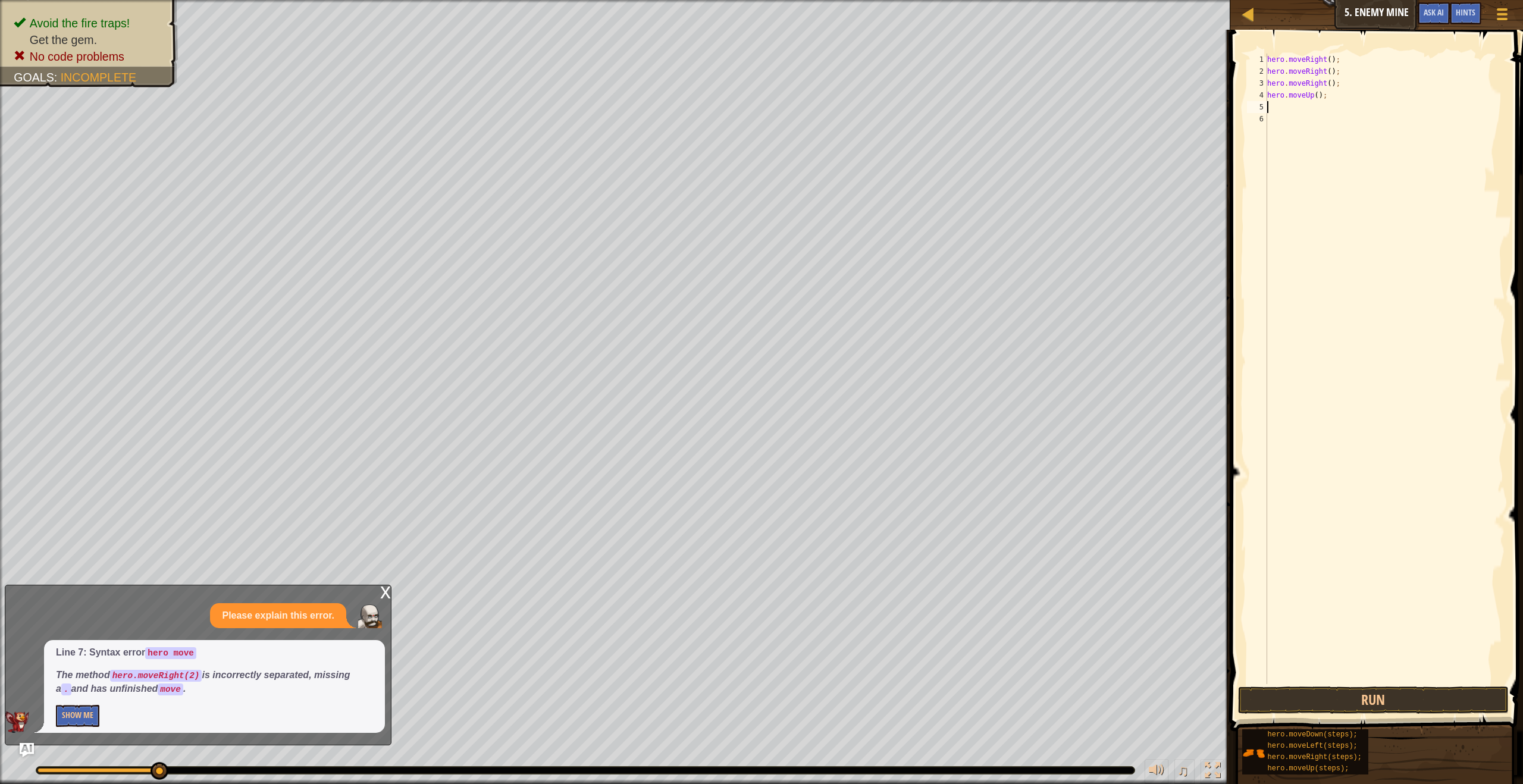
scroll to position [5, 0]
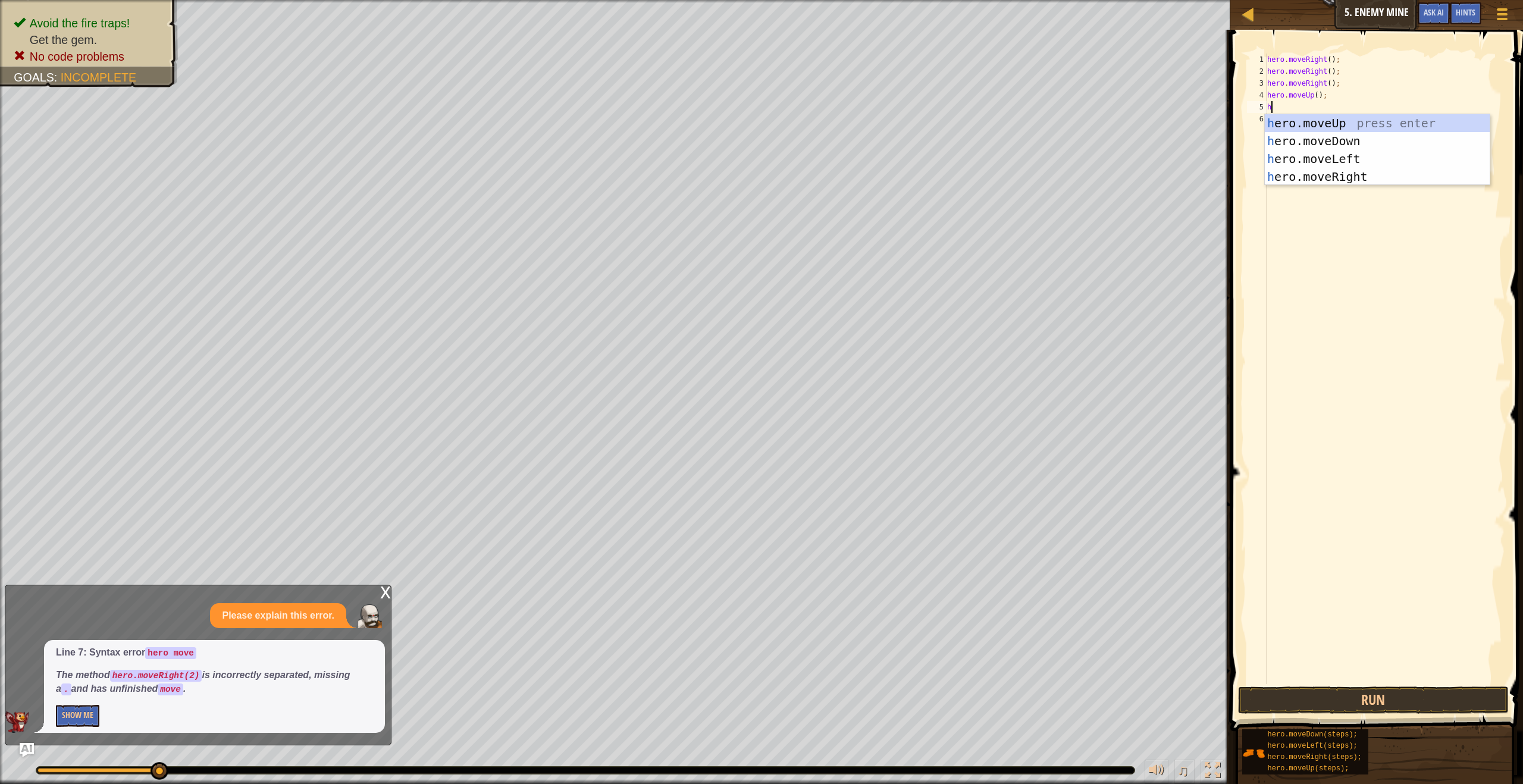
type textarea "he"
click at [1303, 168] on div "he ro.moveUp press enter he ro.moveDown press enter he ro.moveLeft press enter …" at bounding box center [1377, 167] width 225 height 107
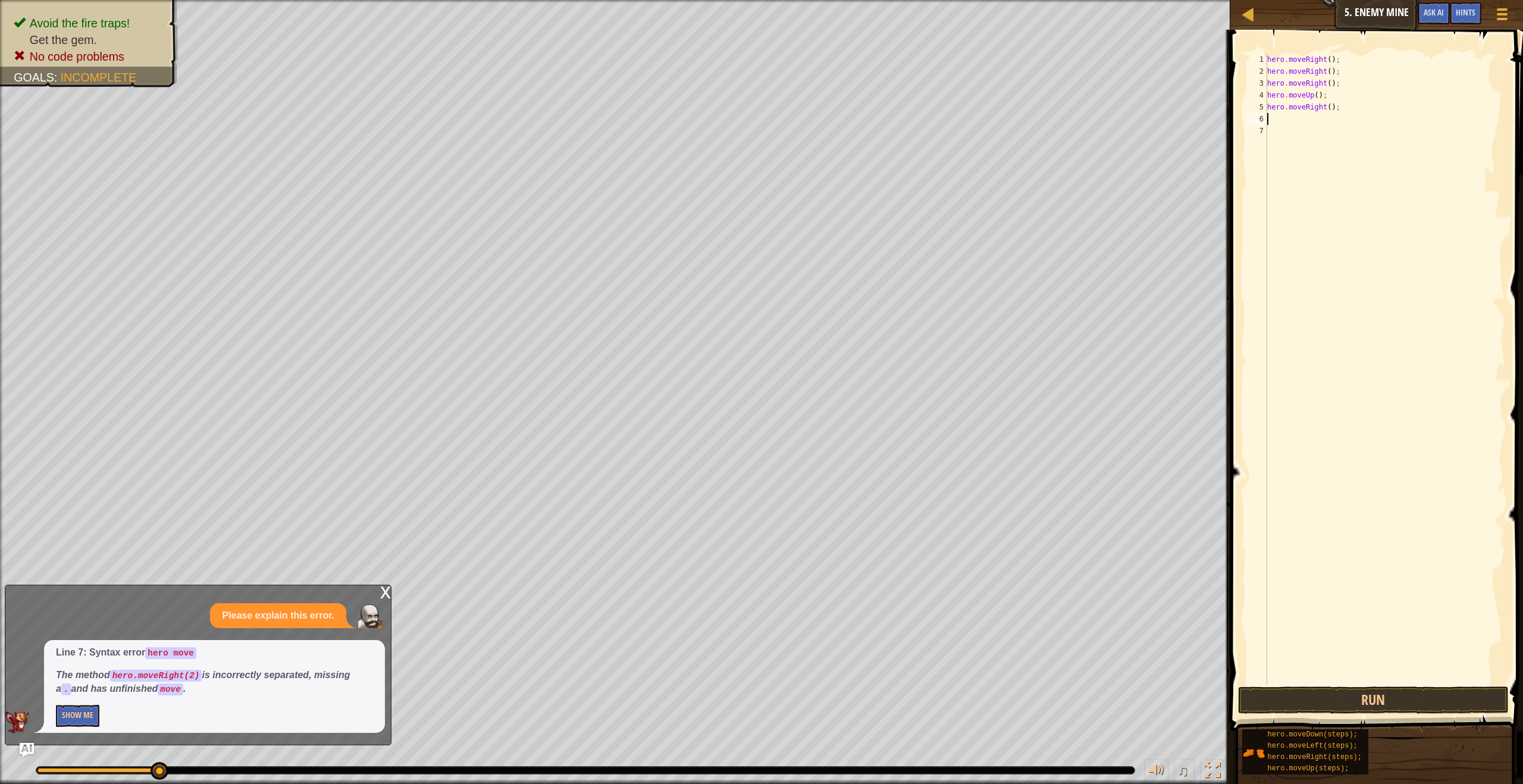
type textarea "h"
click at [1297, 146] on div "h ero.moveUp press enter h ero.moveDown press enter h ero.moveLeft press enter …" at bounding box center [1377, 180] width 225 height 107
type textarea "j"
type textarea "h"
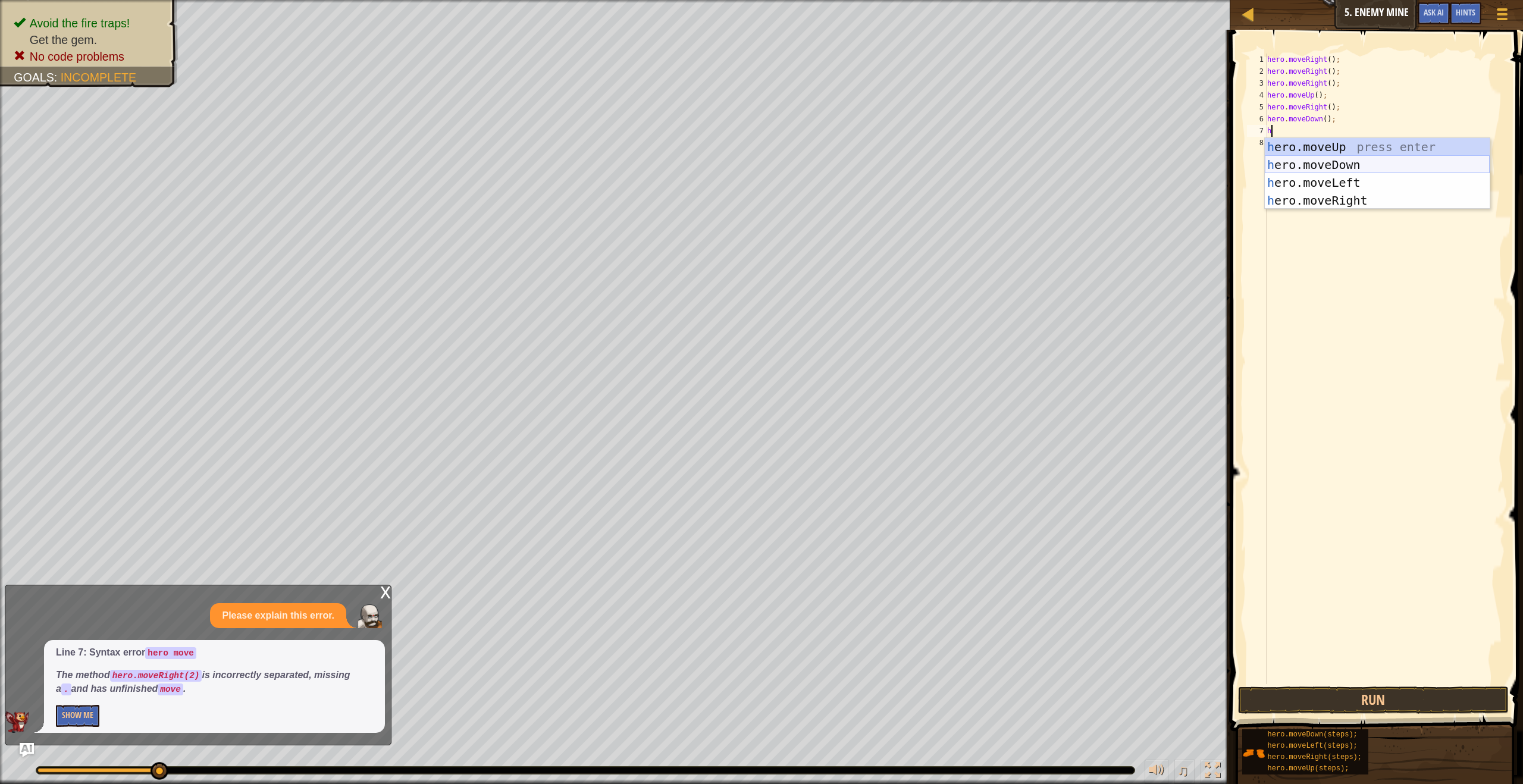
click at [1308, 169] on div "h ero.moveUp press enter h ero.moveDown press enter h ero.moveLeft press enter …" at bounding box center [1377, 191] width 225 height 107
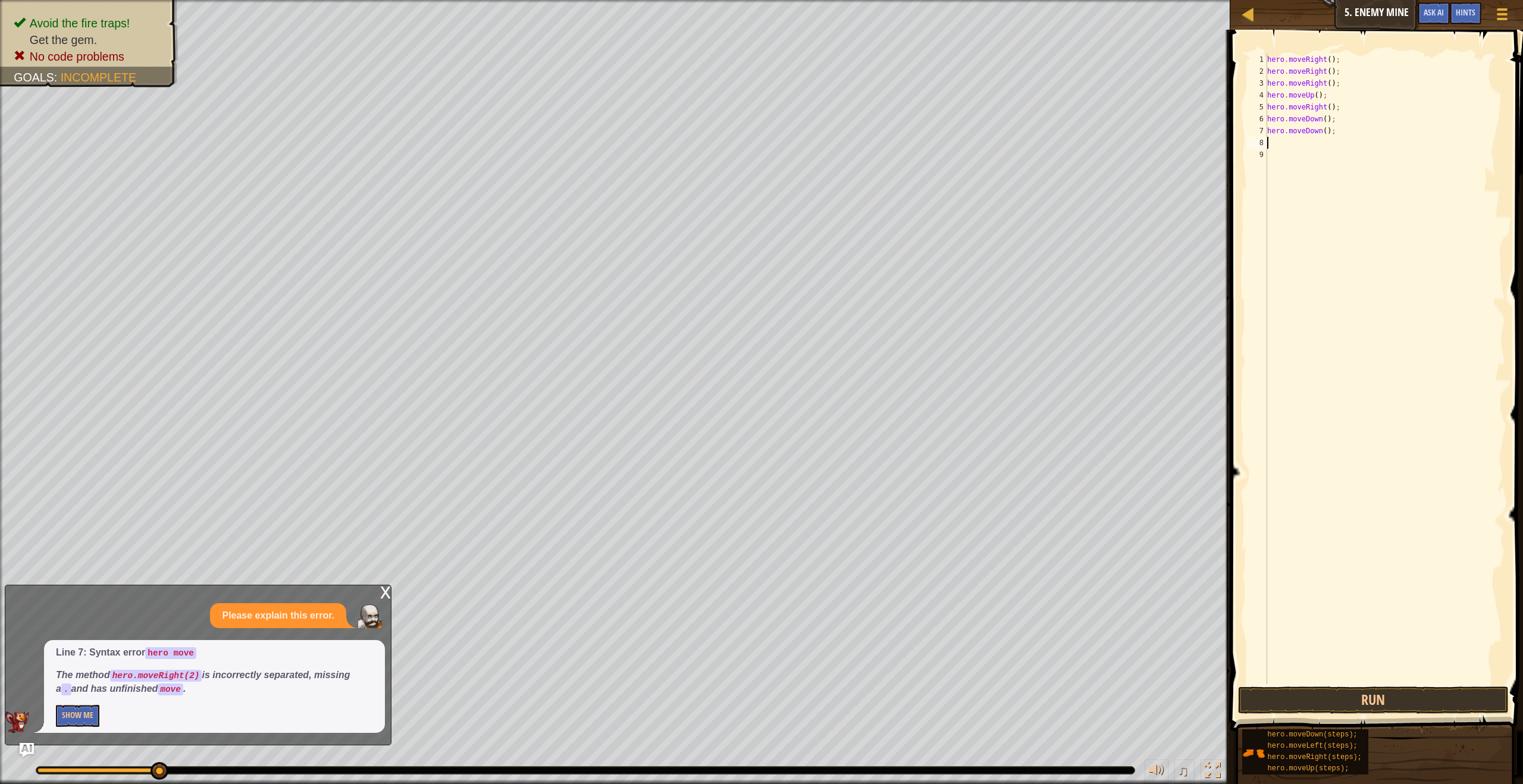
type textarea "h"
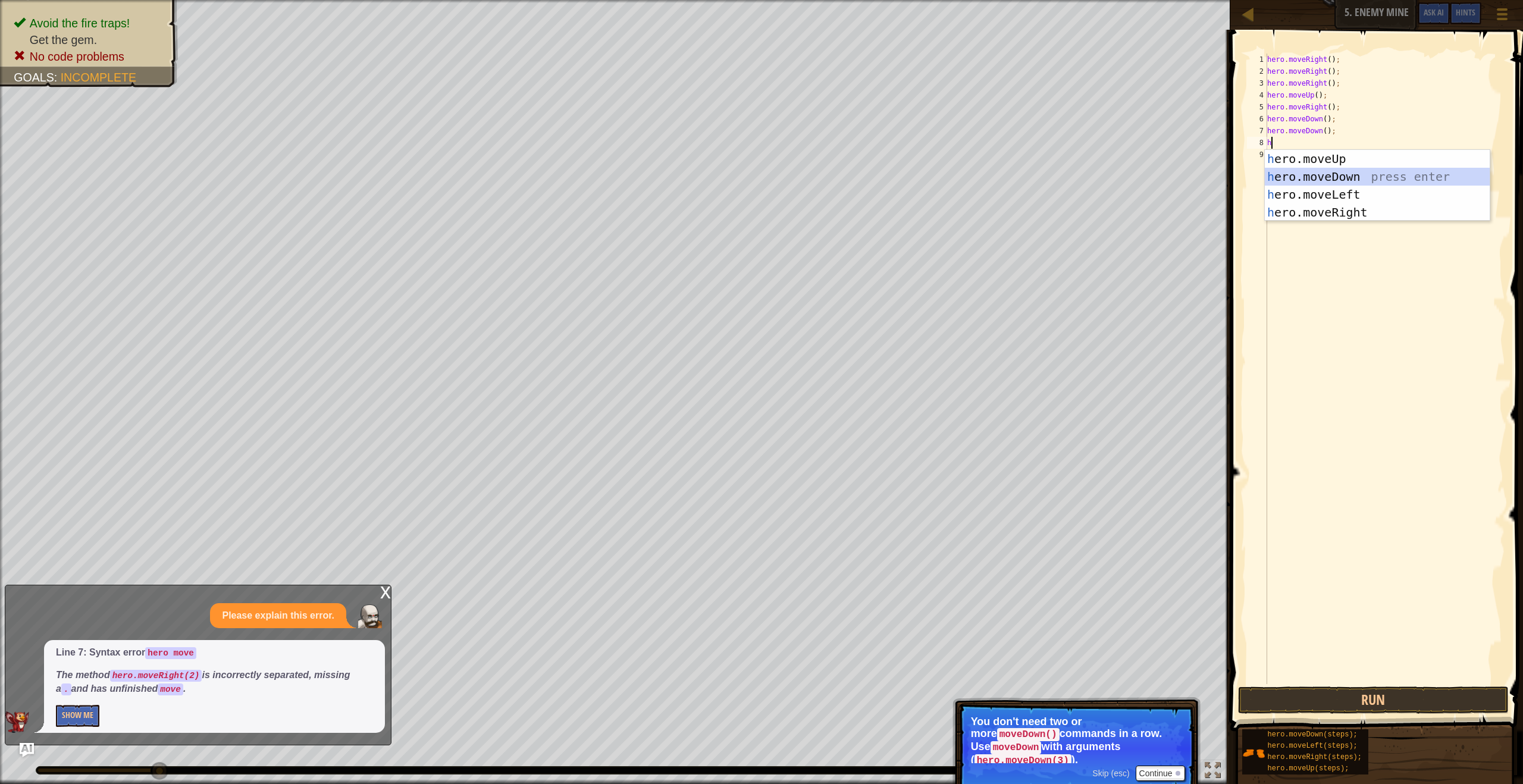
click at [1318, 174] on div "h ero.moveUp press enter h ero.moveDown press enter h ero.moveLeft press enter …" at bounding box center [1377, 203] width 225 height 107
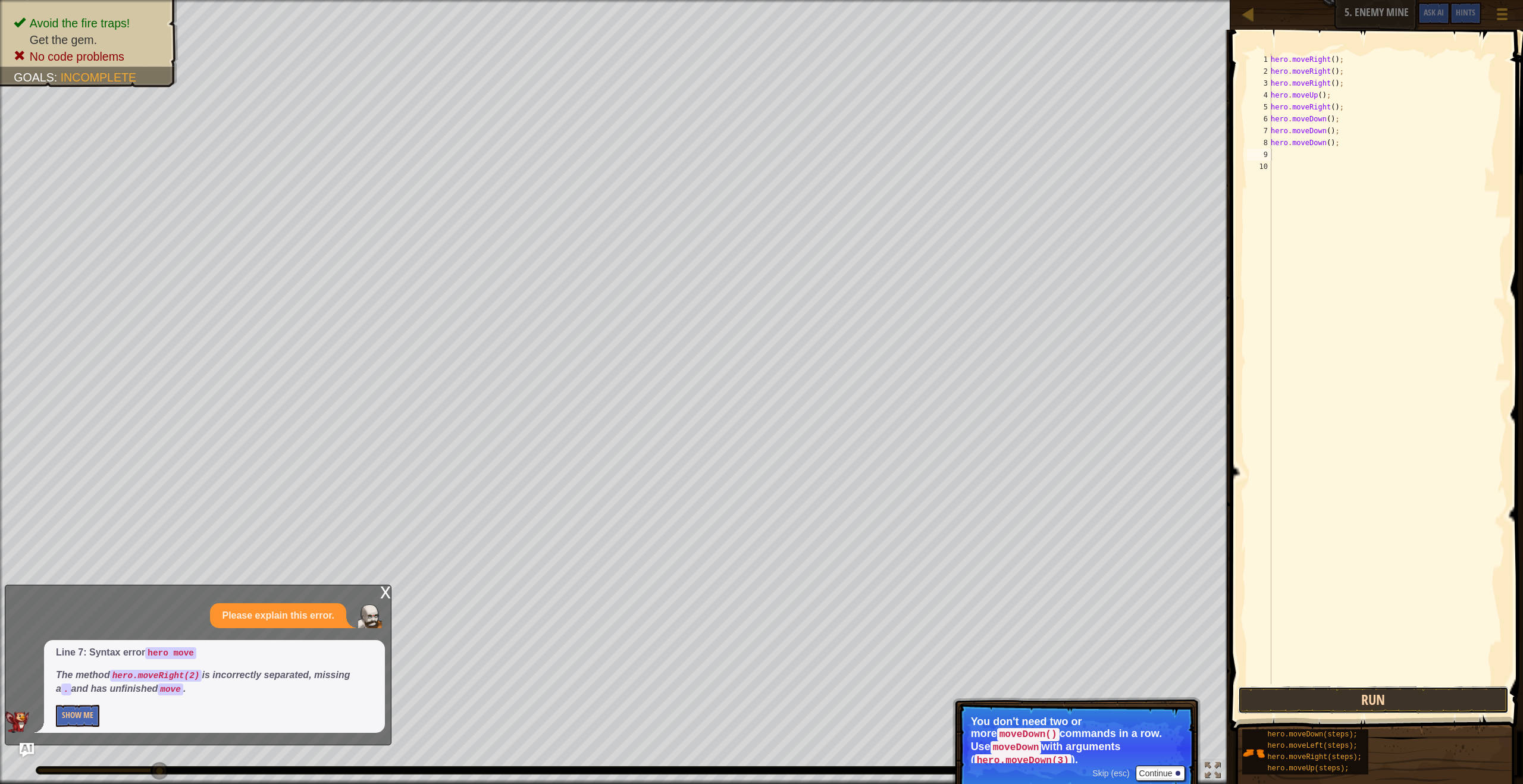
click at [1378, 693] on button "Run" at bounding box center [1372, 699] width 270 height 27
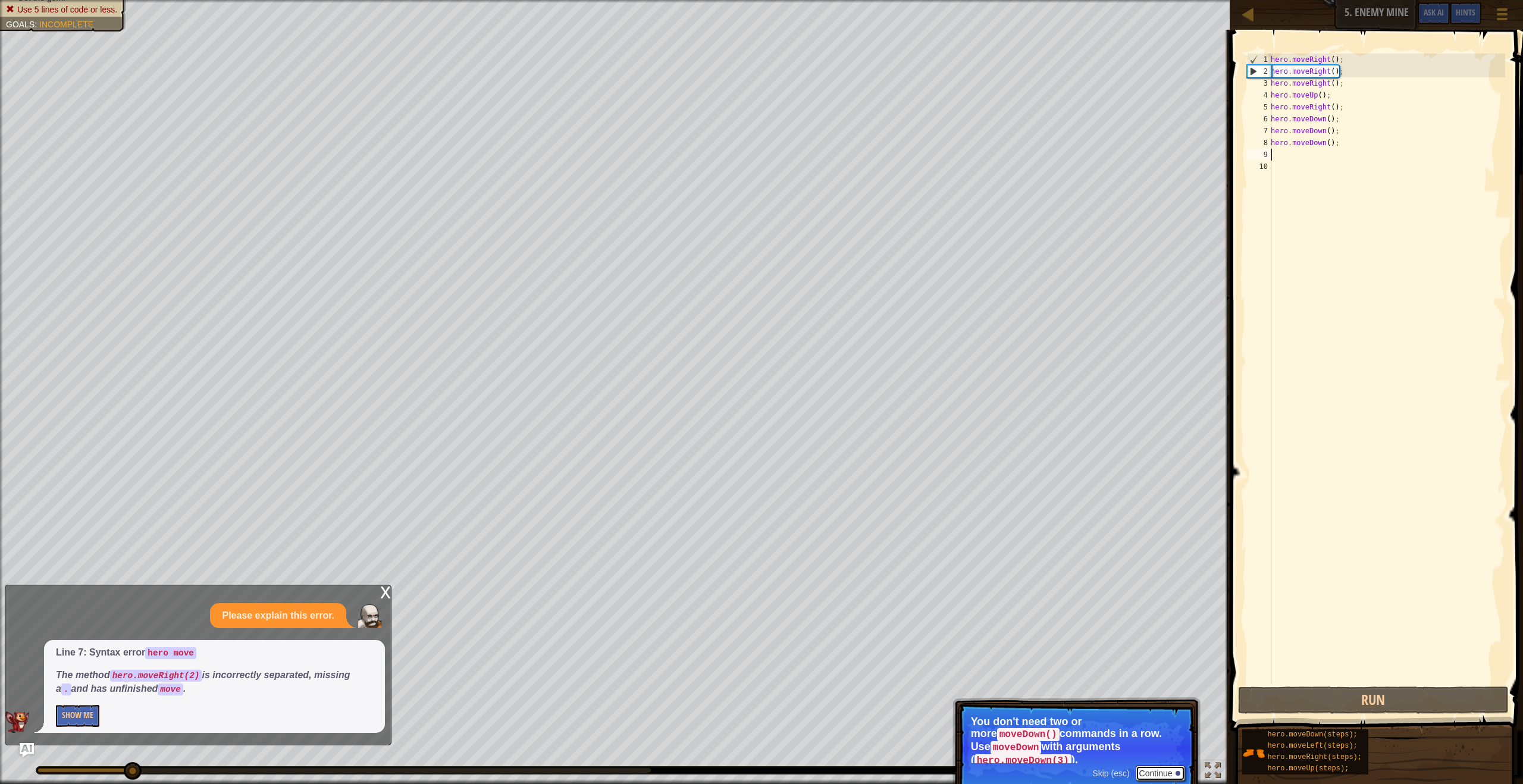
click at [1168, 766] on button "Continue" at bounding box center [1160, 773] width 49 height 16
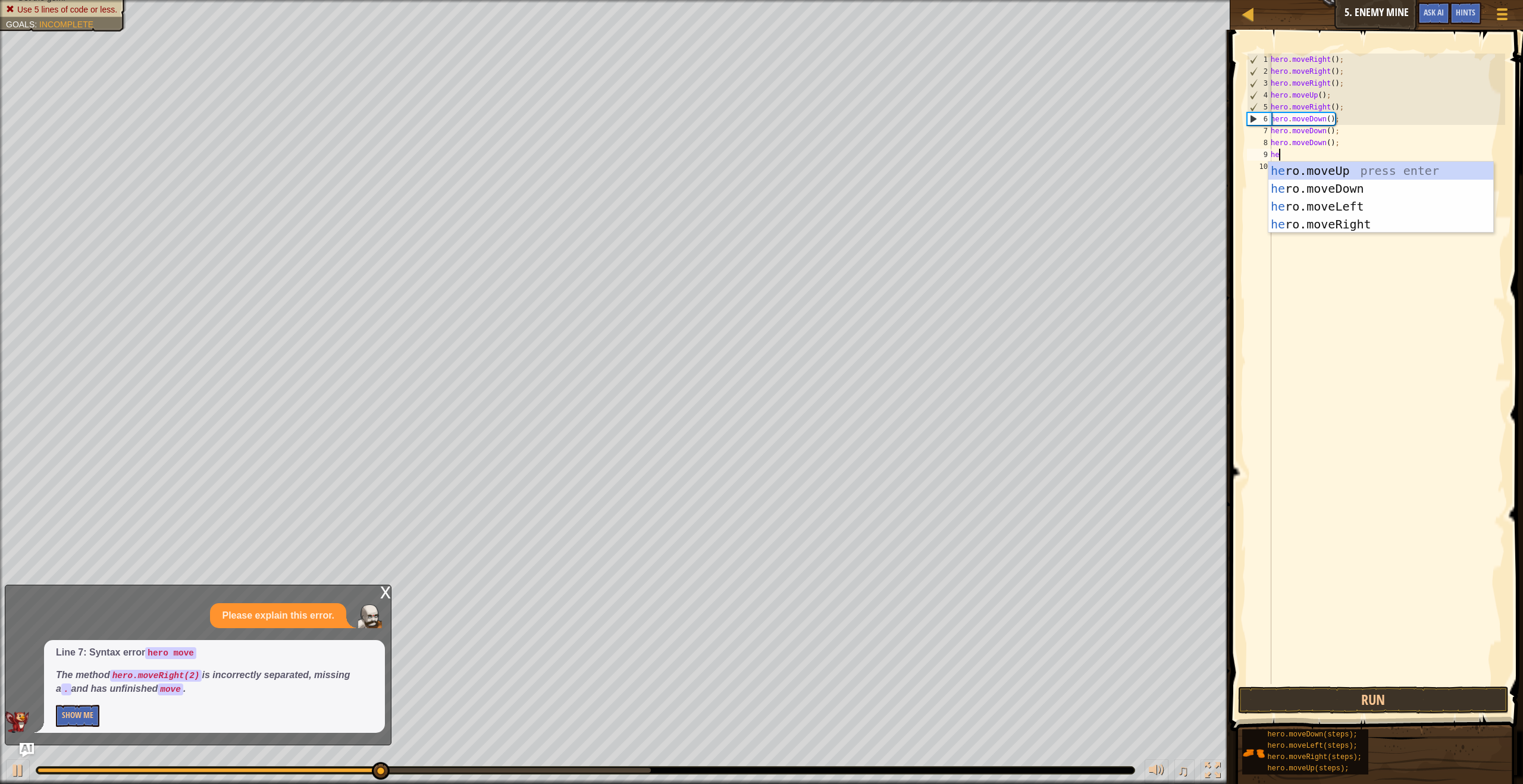
scroll to position [5, 1]
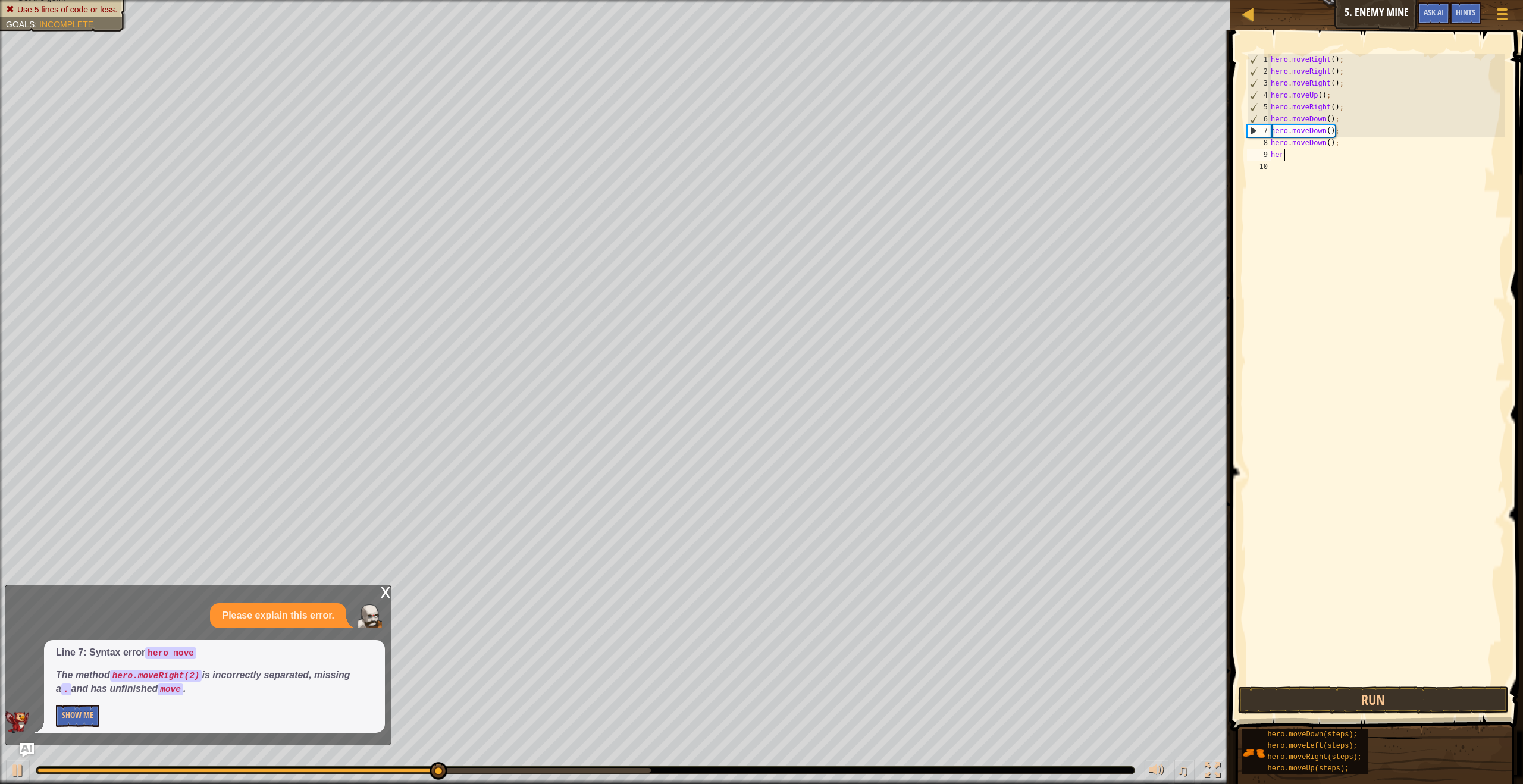
type textarea "hero"
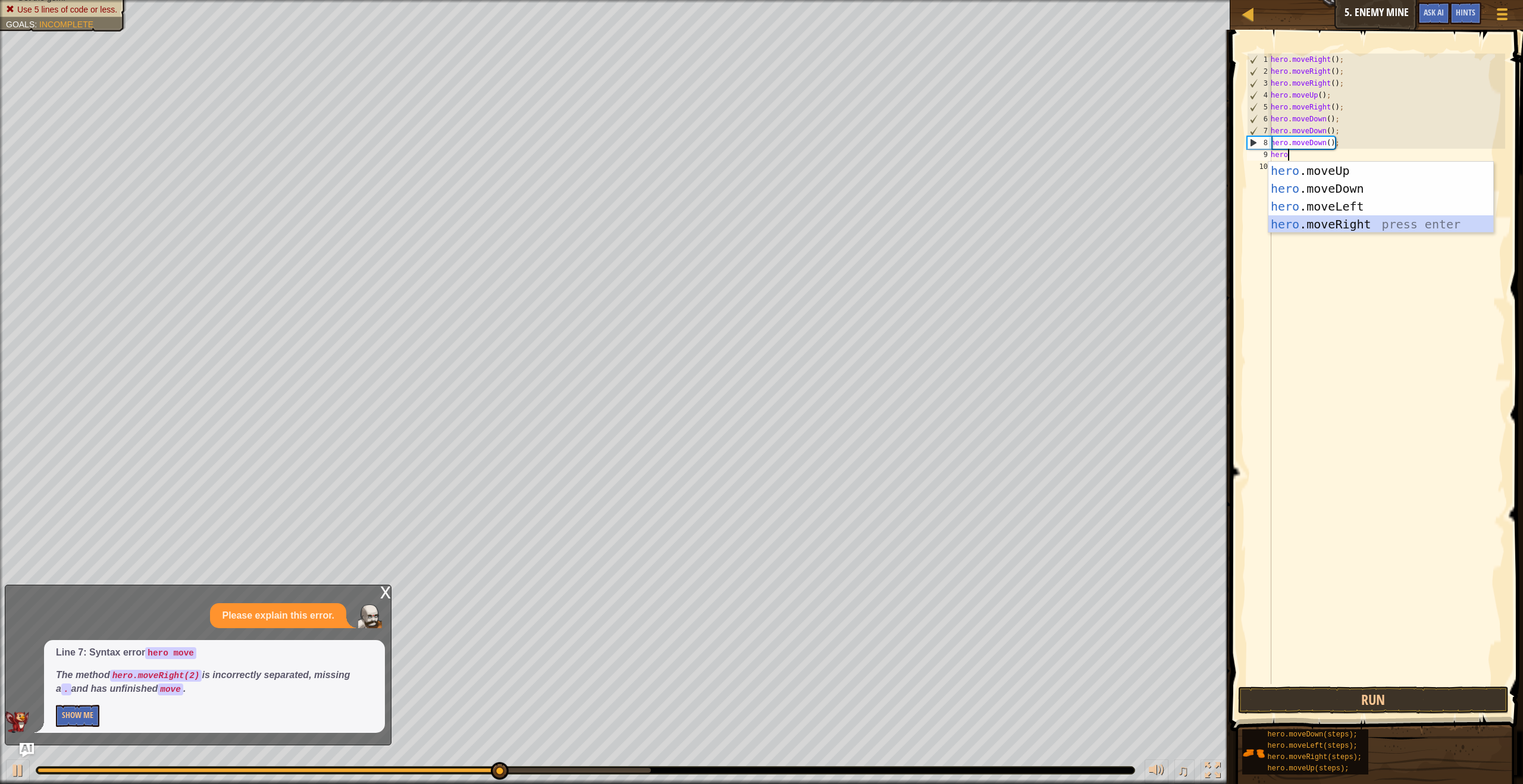
click at [1307, 224] on div "hero .moveUp press enter hero .moveDown press enter hero .moveLeft press enter …" at bounding box center [1381, 215] width 225 height 107
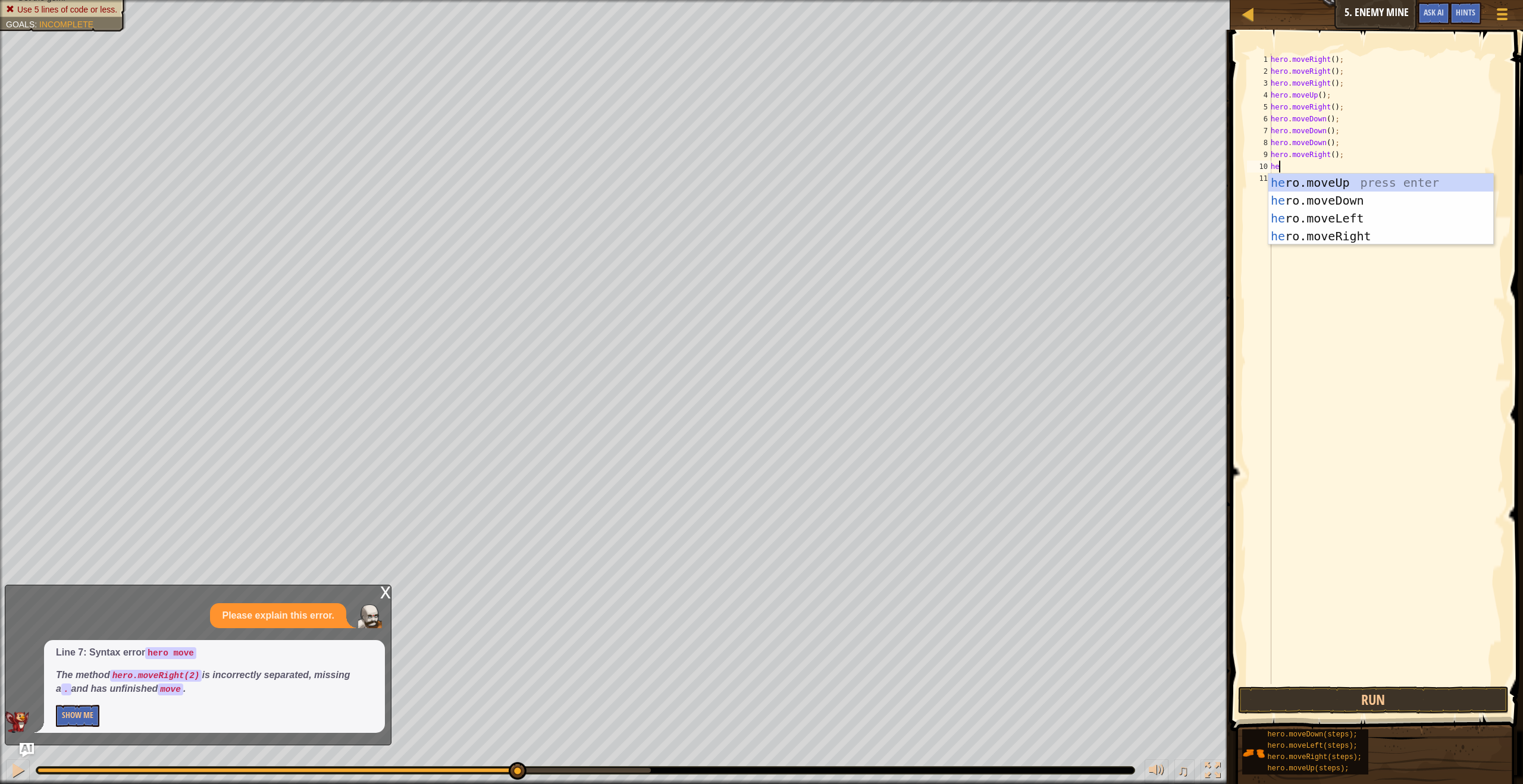
type textarea "her"
click at [1303, 241] on div "her o.moveUp press enter her o.moveDown press enter her o.moveLeft press enter …" at bounding box center [1381, 227] width 225 height 107
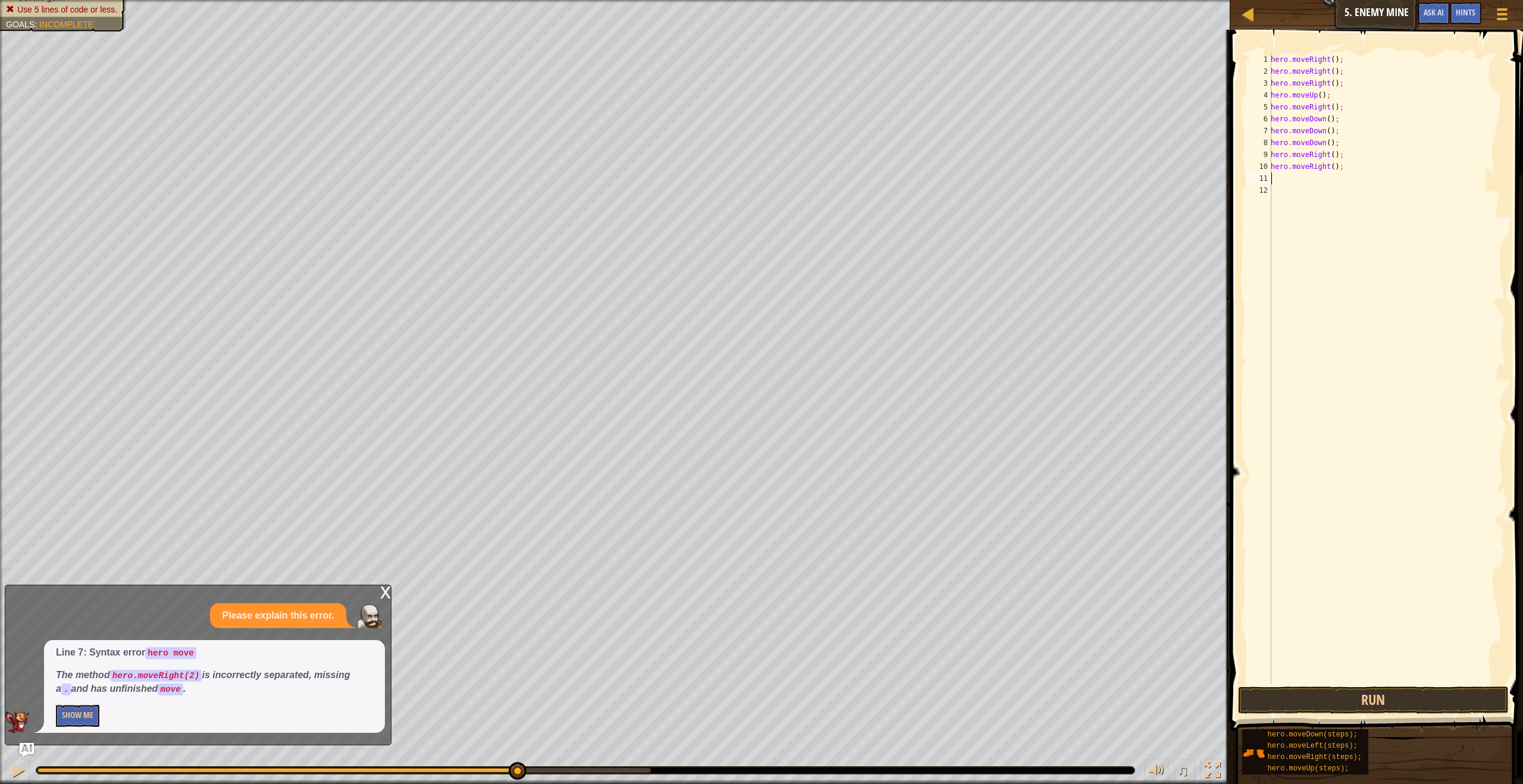
scroll to position [5, 0]
click at [1338, 703] on button "Run" at bounding box center [1372, 699] width 270 height 27
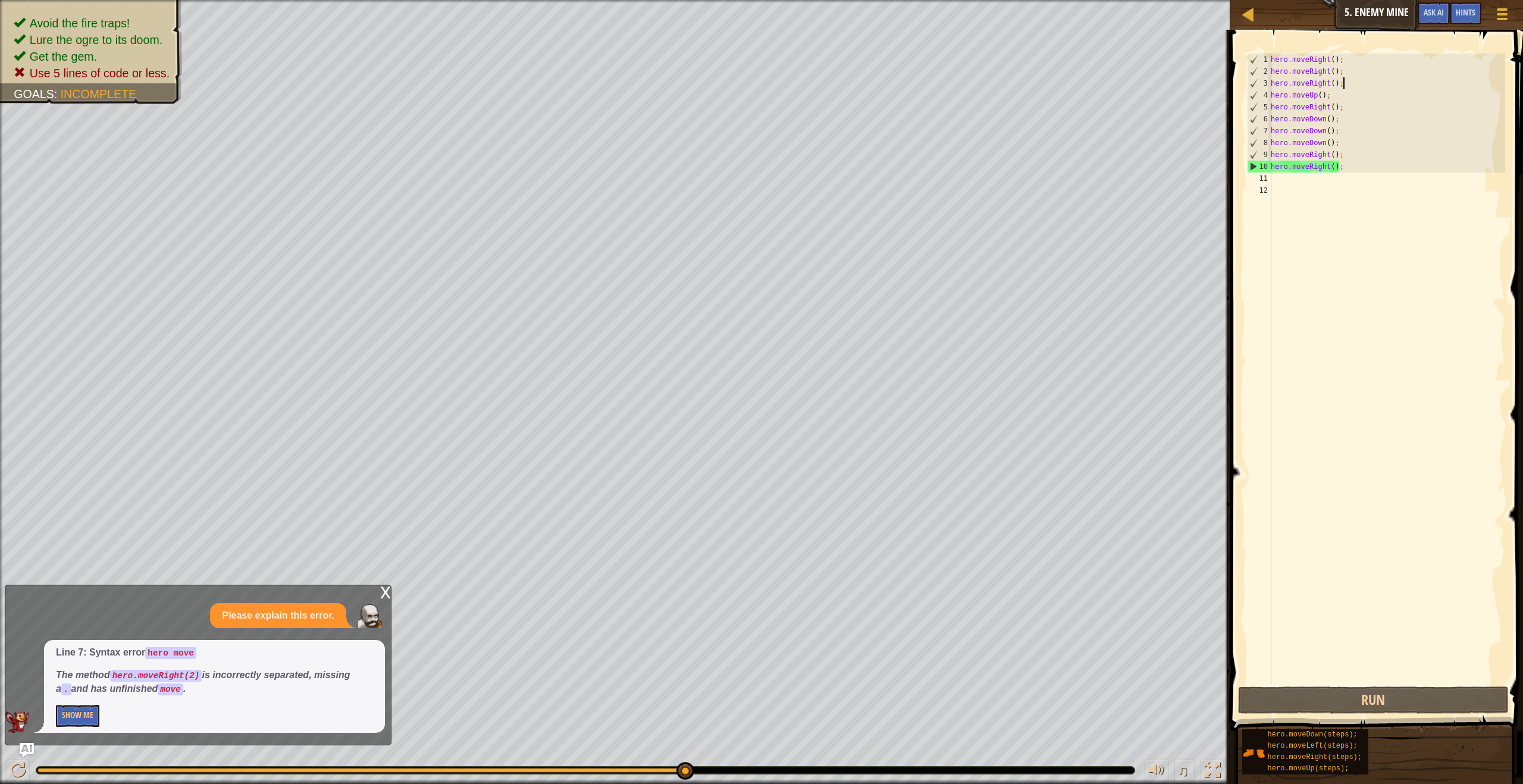
click at [1343, 86] on div "hero . moveRight ( ) ; hero . moveRight ( ) ; hero . moveRight ( ) ; hero . mov…" at bounding box center [1387, 380] width 237 height 654
type textarea "h"
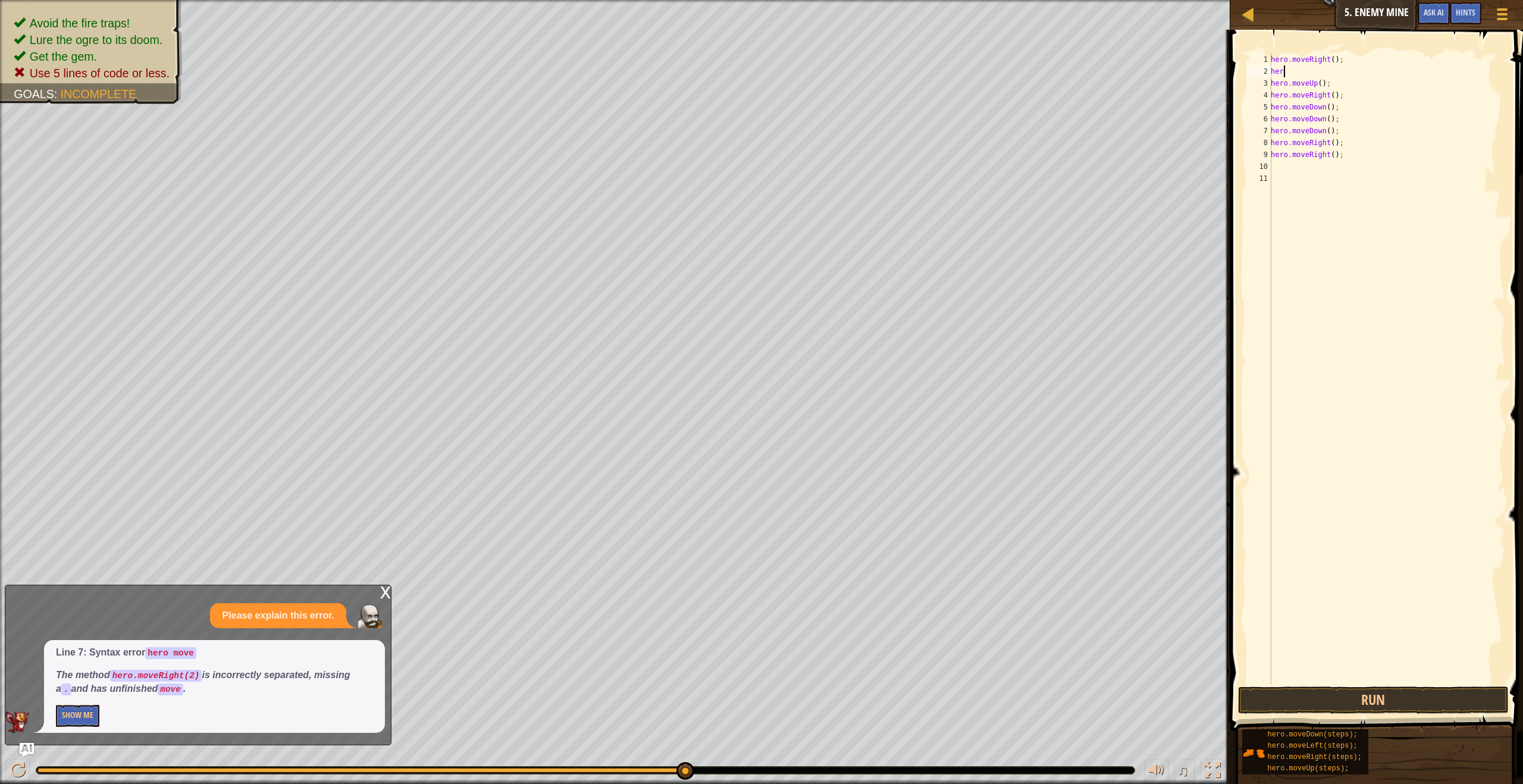
type textarea "h"
click at [1333, 62] on div "hero . moveRight ( ) ; hero . moveUp ( ) ; hero . moveRight ( ) ; hero . moveDo…" at bounding box center [1387, 380] width 237 height 654
click at [1342, 117] on div "hero . moveRight ( 3 ) ; hero . moveUp ( ) ; hero . moveRight ( ) ; hero . move…" at bounding box center [1387, 380] width 237 height 654
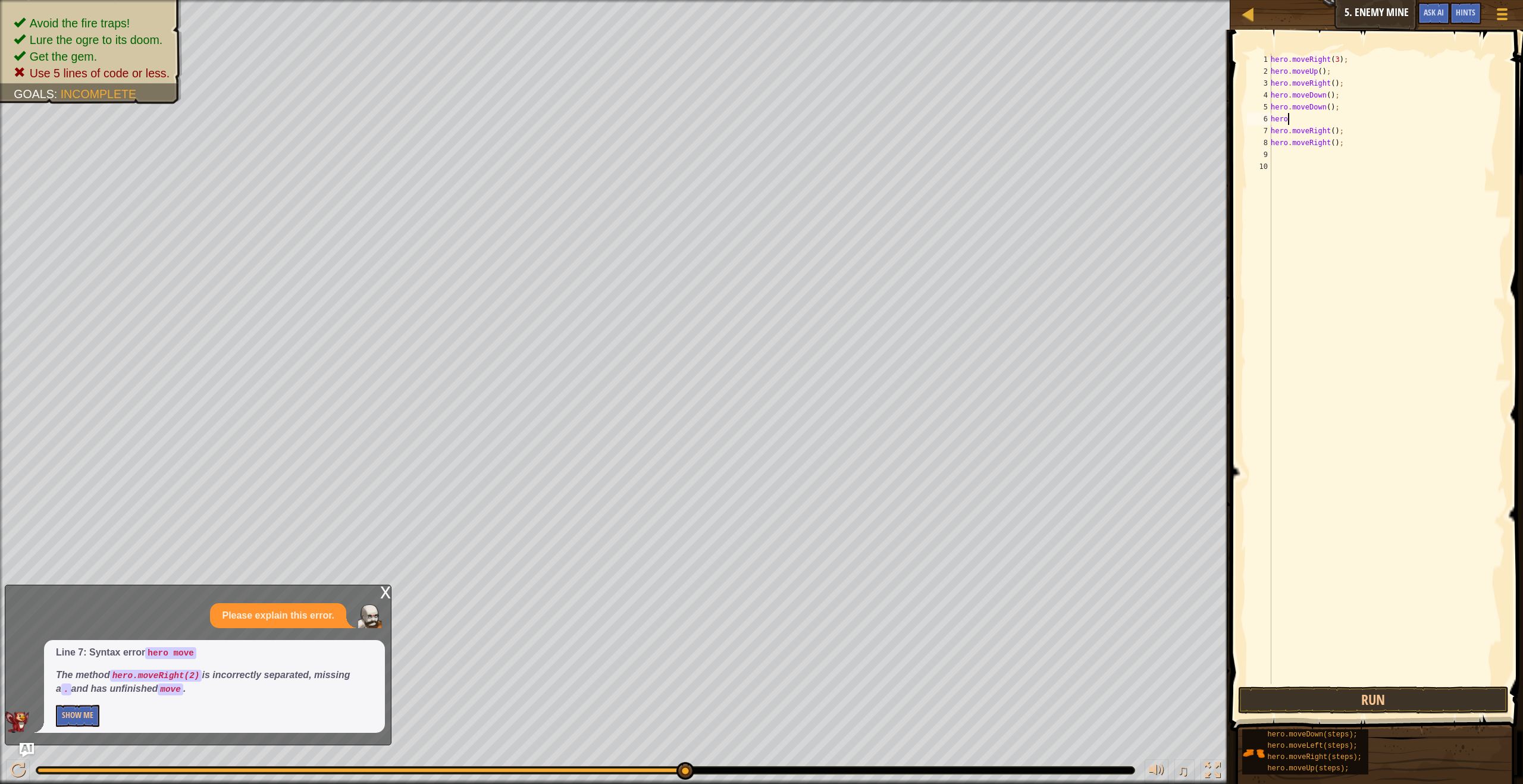
type textarea "h"
click at [1326, 96] on div "hero . moveRight ( 3 ) ; hero . moveUp ( ) ; hero . moveRight ( ) ; hero . move…" at bounding box center [1385, 380] width 241 height 654
click at [1338, 121] on div "hero . moveRight ( 3 ) ; hero . moveUp ( ) ; hero . moveRight ( ) ; hero . move…" at bounding box center [1385, 380] width 241 height 654
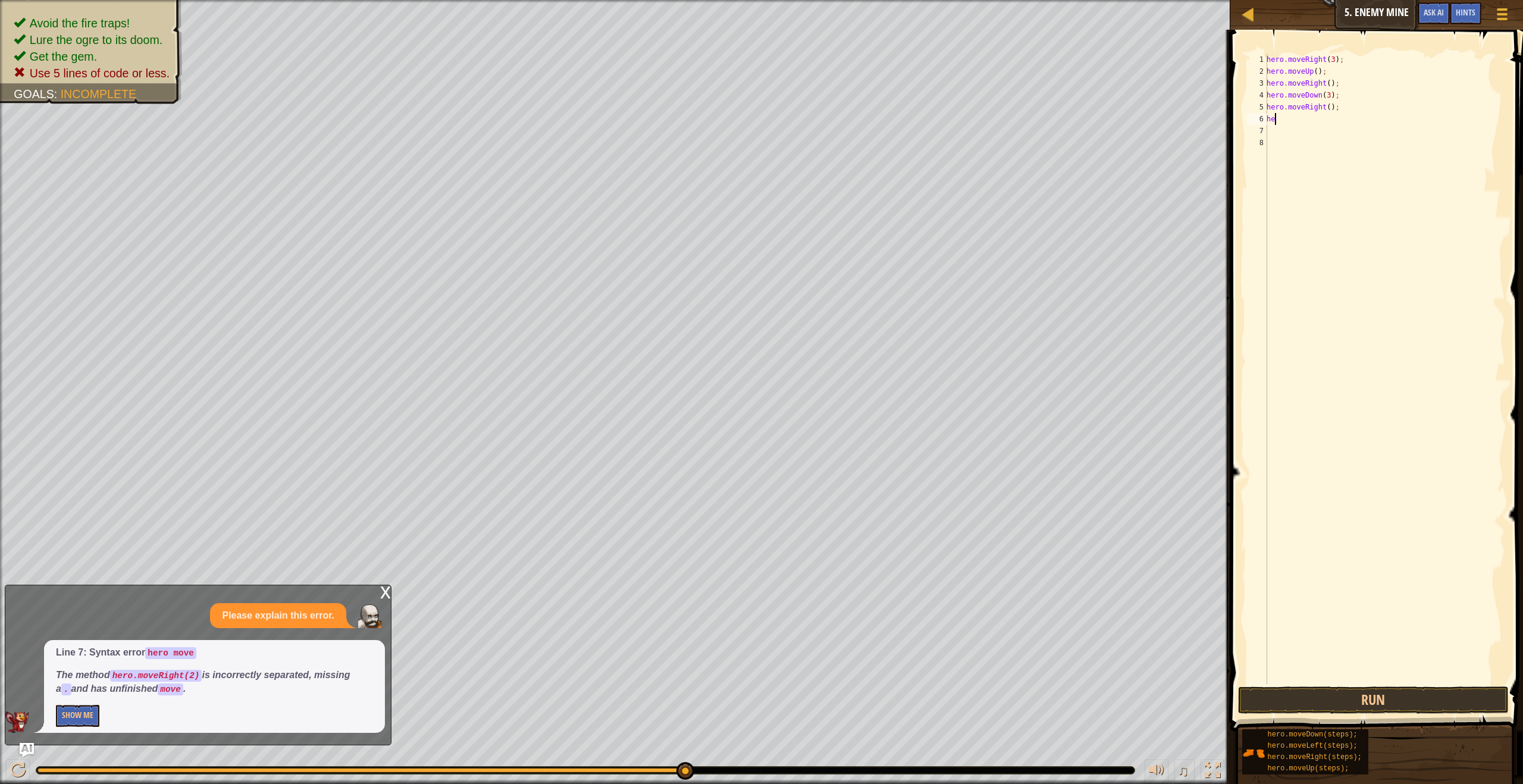
scroll to position [5, 0]
type textarea "h"
click at [1333, 110] on div "hero . moveRight ( 3 ) ; hero . moveUp ( ) ; hero . moveRight ( ) ; hero . move…" at bounding box center [1385, 380] width 241 height 654
type textarea "hero.moveRight(1);"
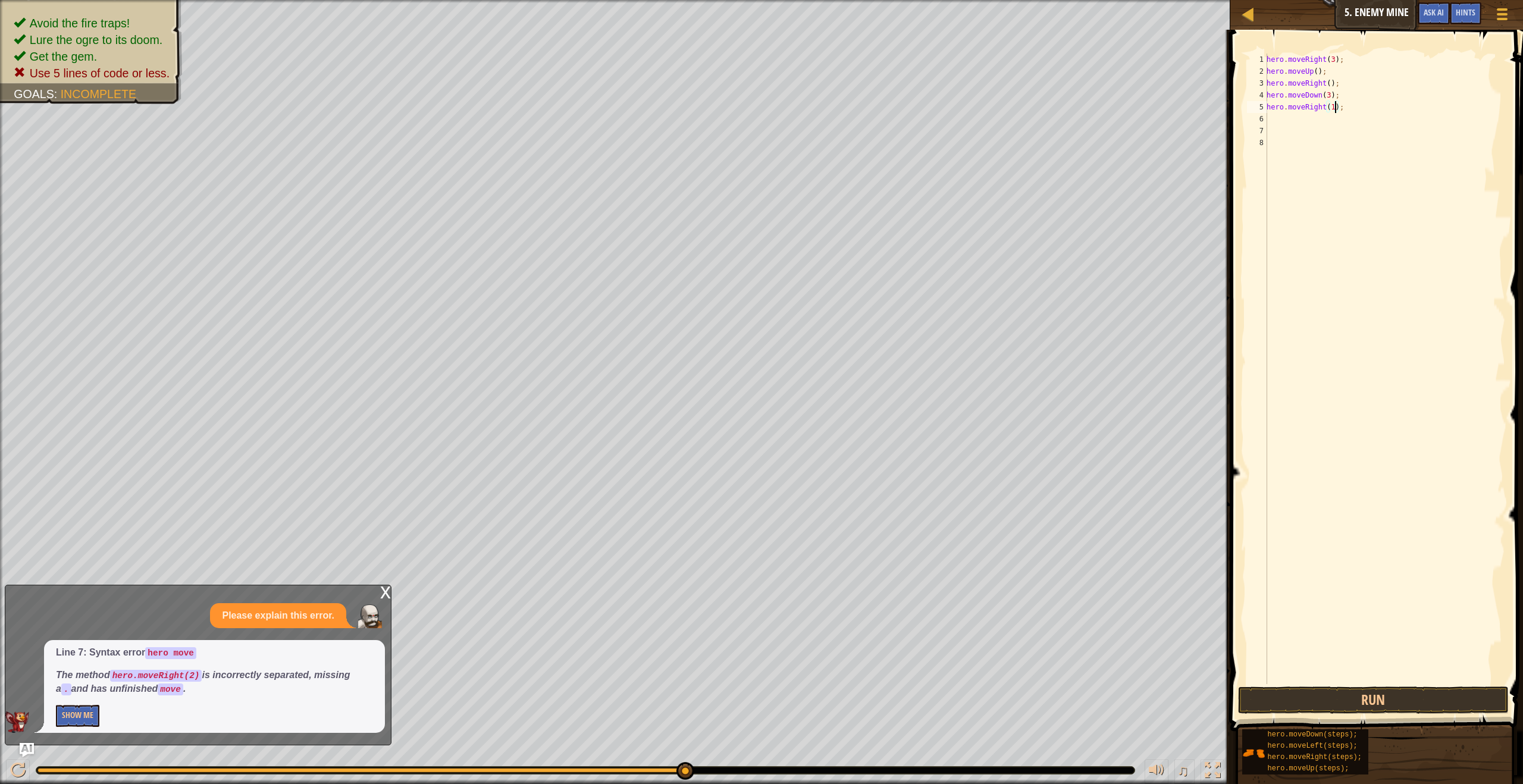
click at [1275, 146] on div "hero . moveRight ( 3 ) ; hero . moveUp ( ) ; hero . moveRight ( ) ; hero . move…" at bounding box center [1385, 380] width 241 height 654
click at [1261, 709] on button "Run" at bounding box center [1372, 699] width 270 height 27
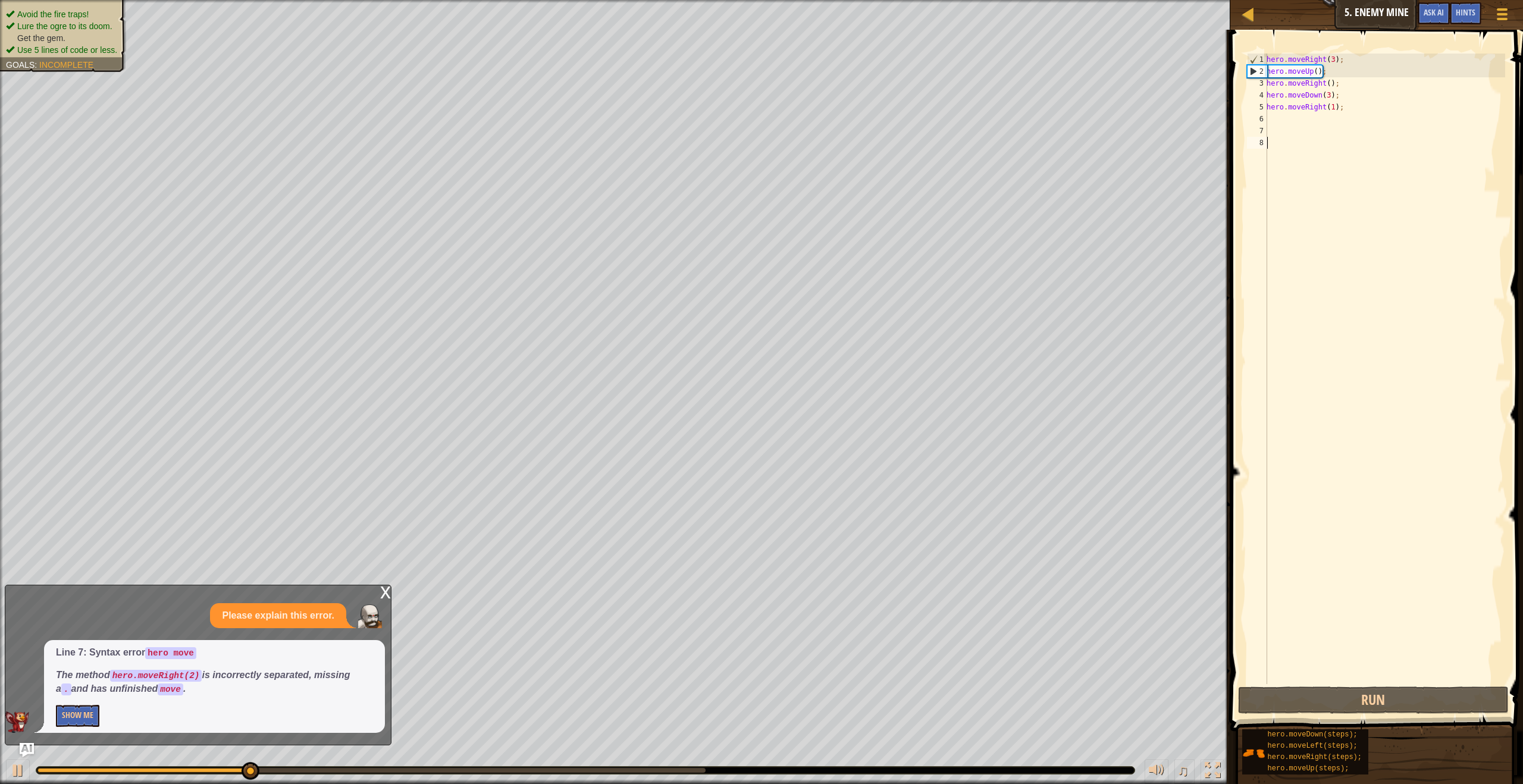
click at [85, 8] on ul "Avoid the fire traps! Lure the ogre to its doom. Get the gem. Use 5 lines of co…" at bounding box center [62, 32] width 114 height 47
click at [84, 19] on div "Avoid the fire traps! Lure the ogre to its doom. Get the gem. Use 5 lines of co…" at bounding box center [62, 32] width 114 height 47
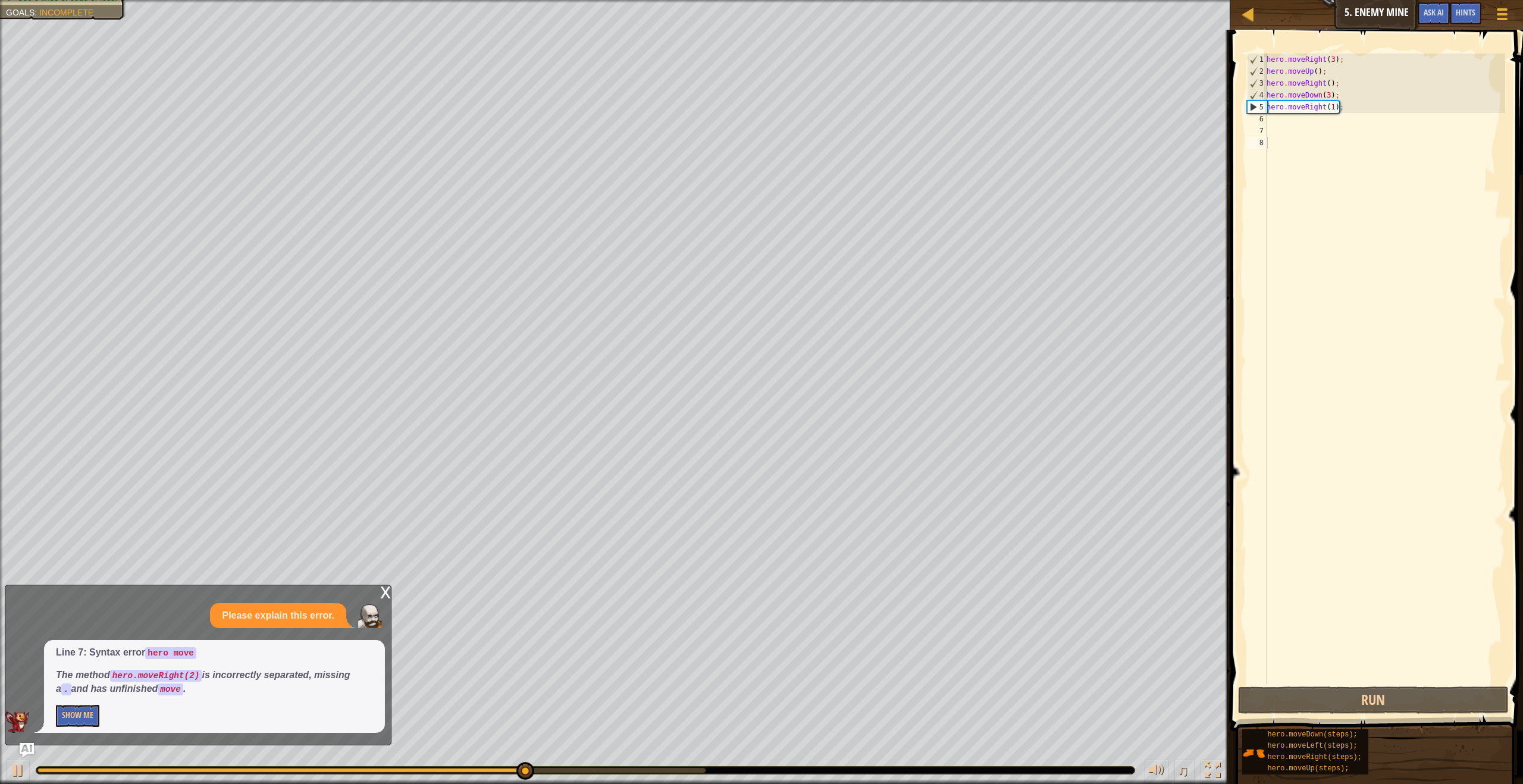
click at [1333, 110] on div "hero . moveRight ( 3 ) ; hero . moveUp ( ) ; hero . moveRight ( ) ; hero . move…" at bounding box center [1385, 380] width 241 height 654
type textarea "hero.moveRight(2);"
click at [1357, 708] on button "Run" at bounding box center [1372, 699] width 270 height 27
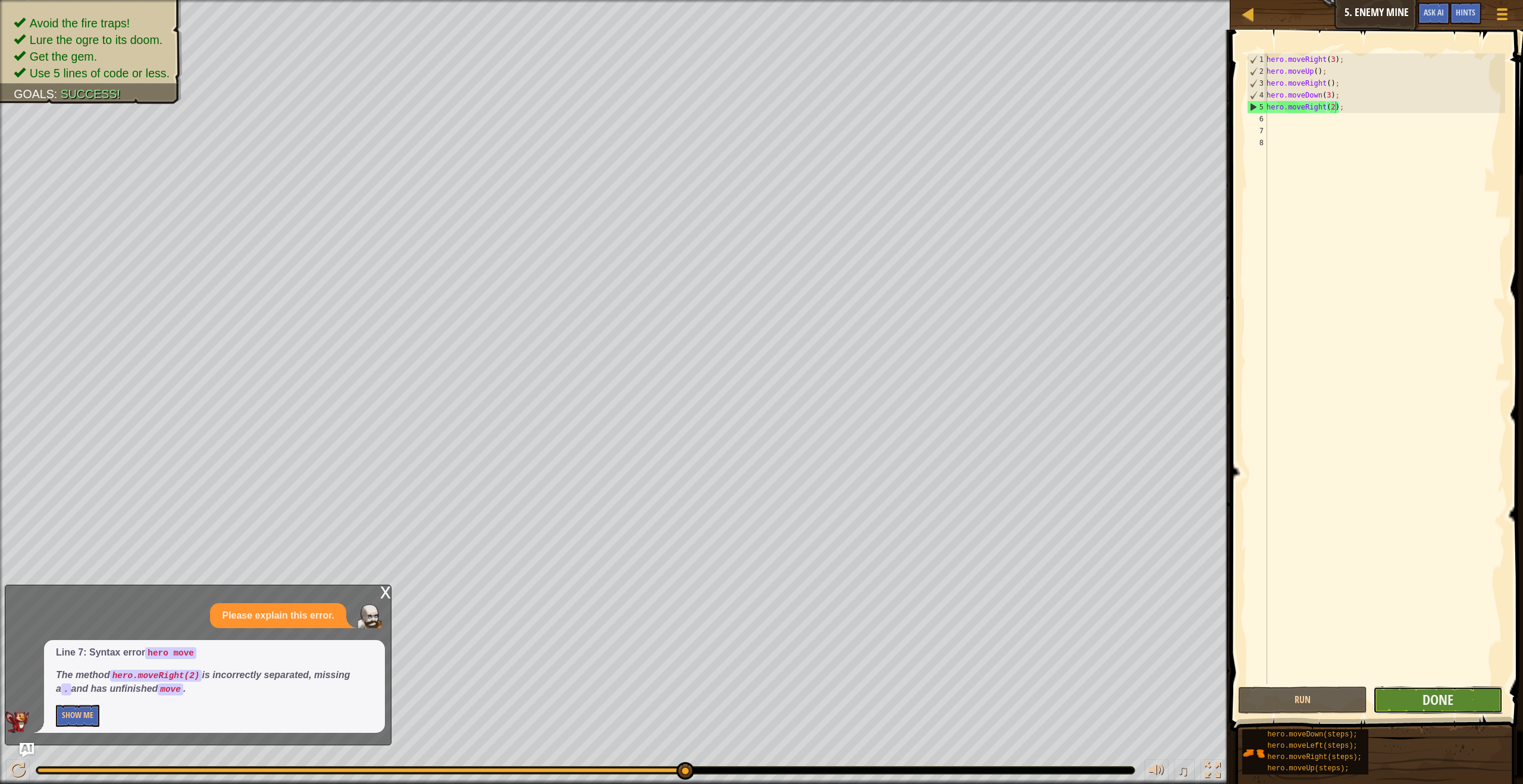
click at [1456, 701] on button "Done" at bounding box center [1437, 699] width 129 height 27
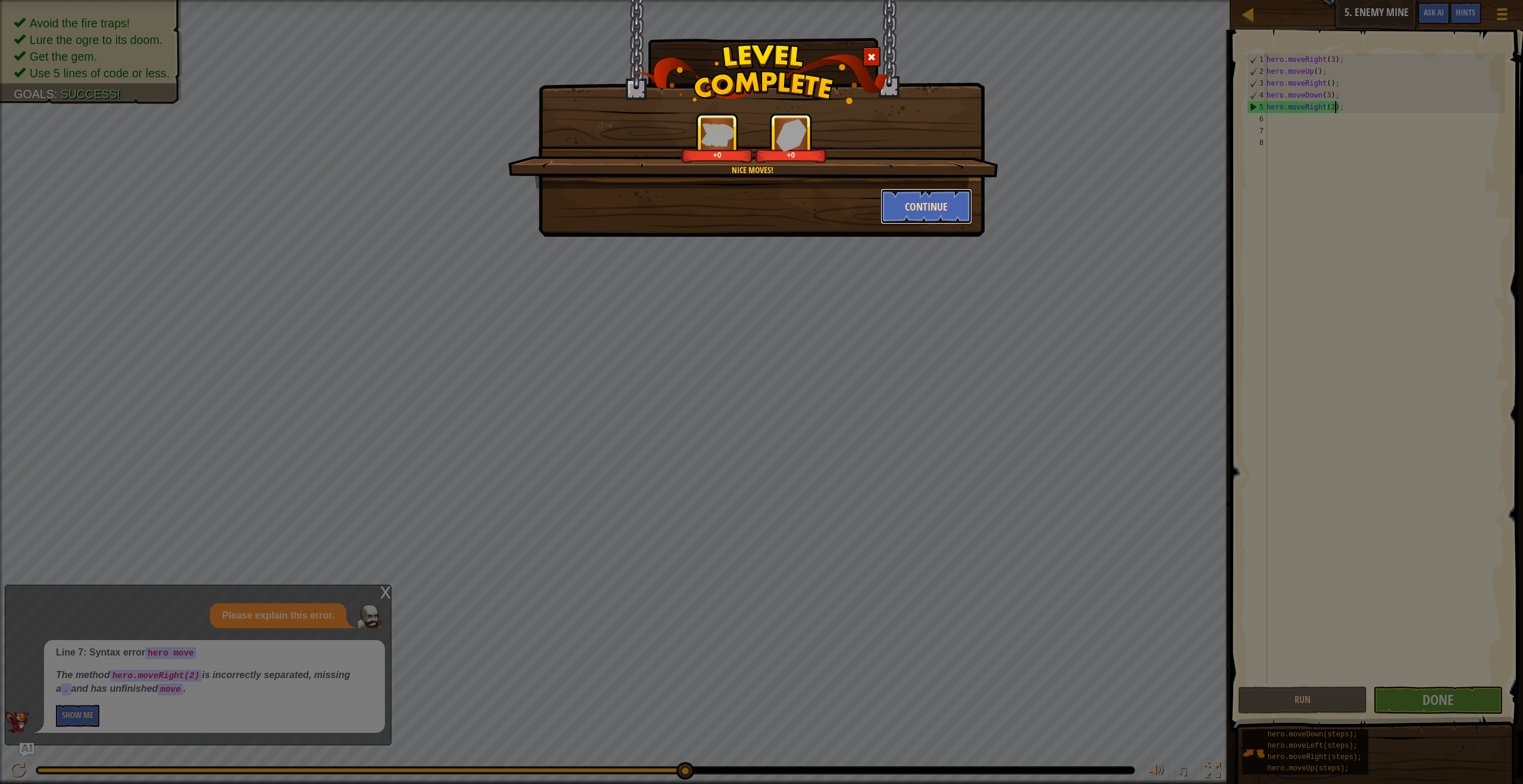
click at [924, 199] on button "Continue" at bounding box center [927, 206] width 92 height 36
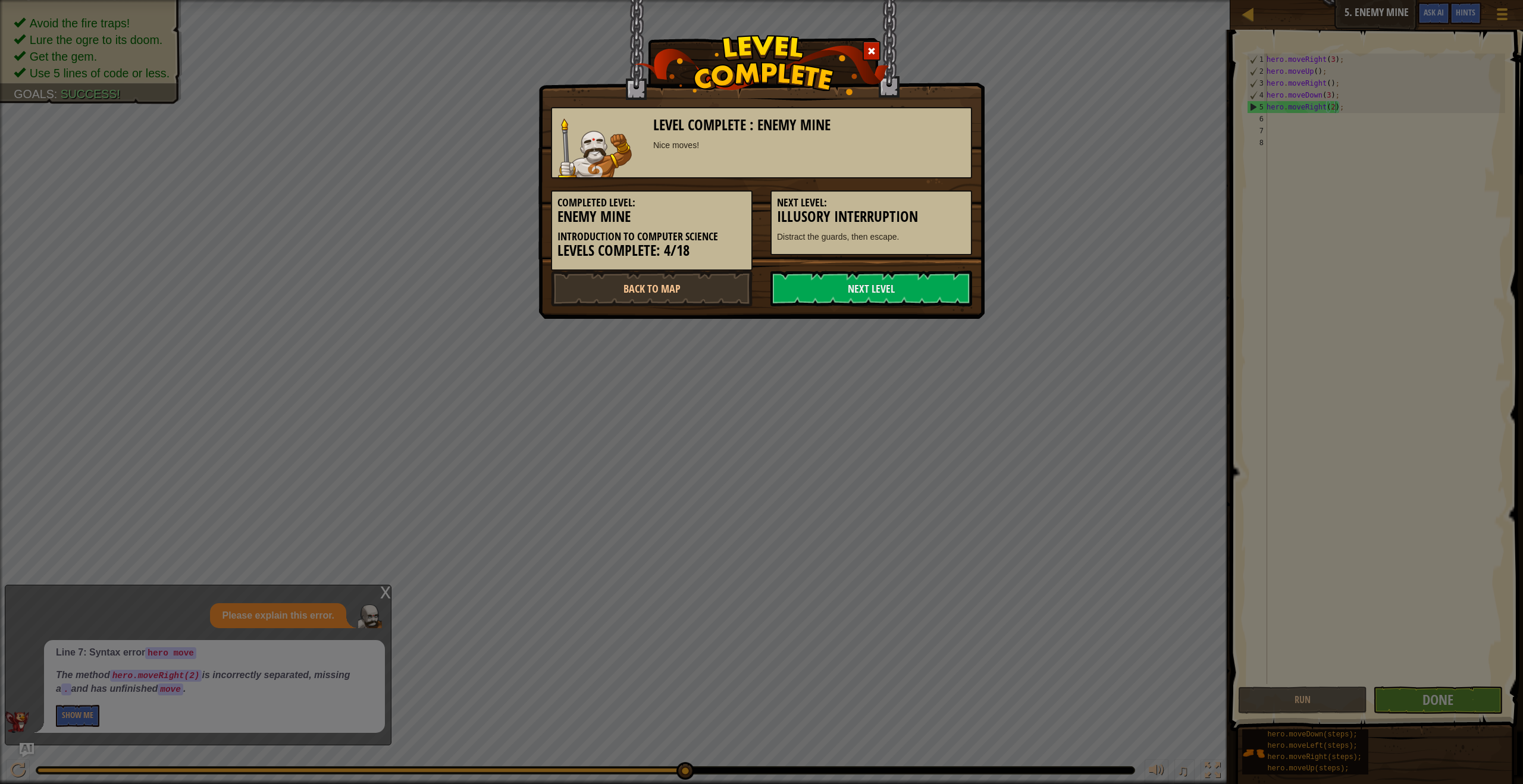
click at [924, 199] on h5 "Next Level:" at bounding box center [871, 203] width 189 height 12
click at [833, 278] on link "Next Level" at bounding box center [871, 288] width 201 height 36
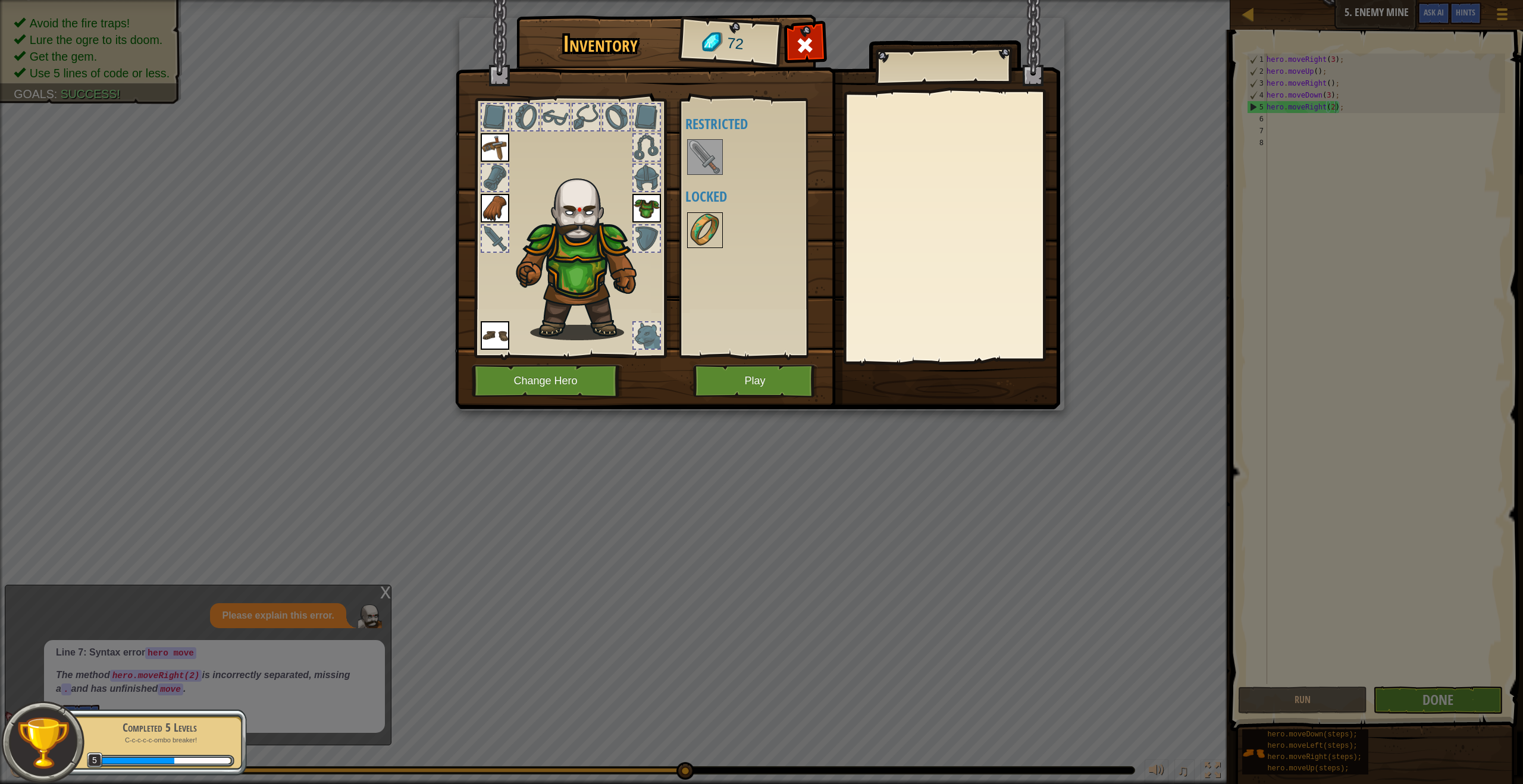
click at [711, 233] on img at bounding box center [705, 230] width 33 height 33
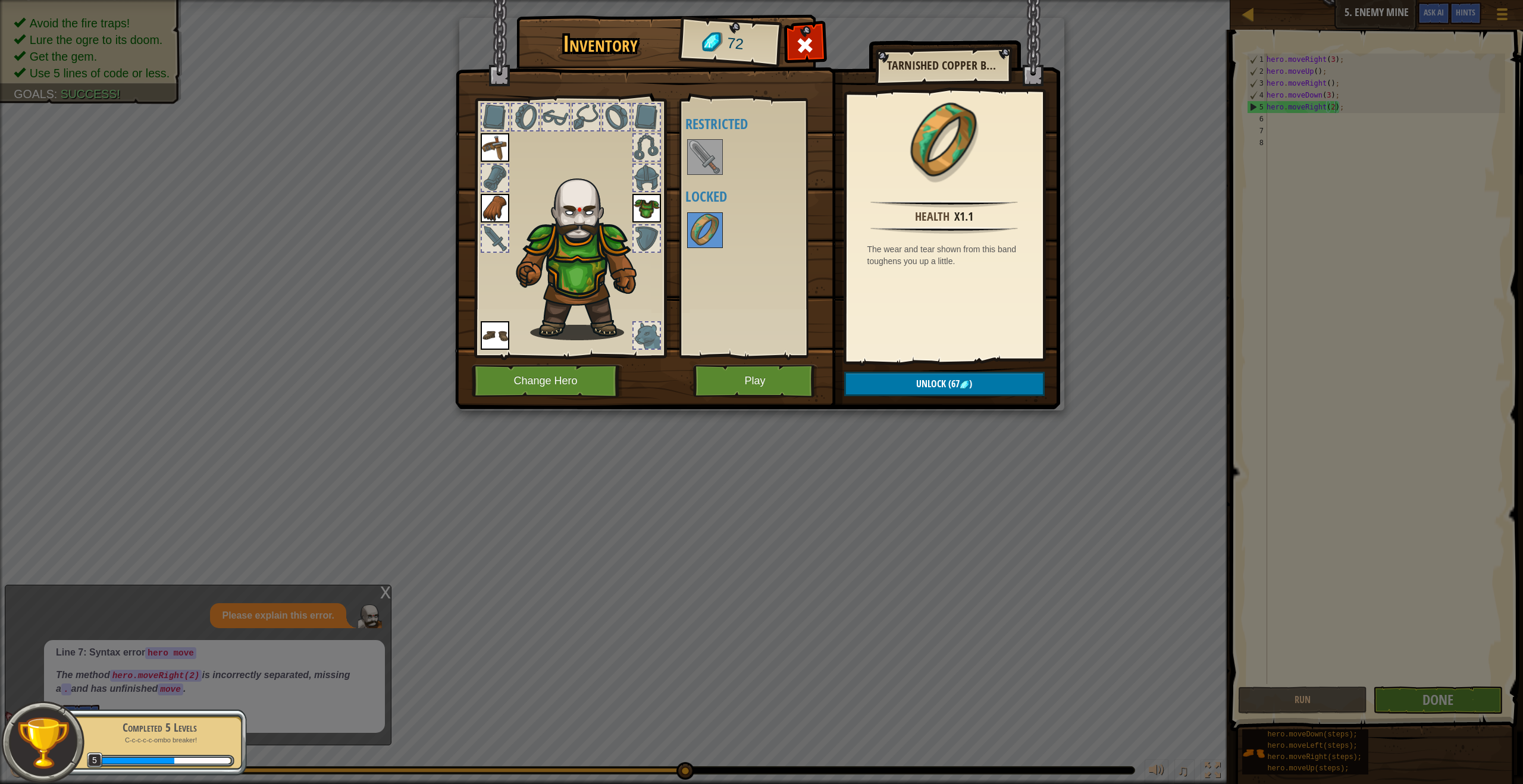
click at [709, 155] on img at bounding box center [705, 157] width 33 height 33
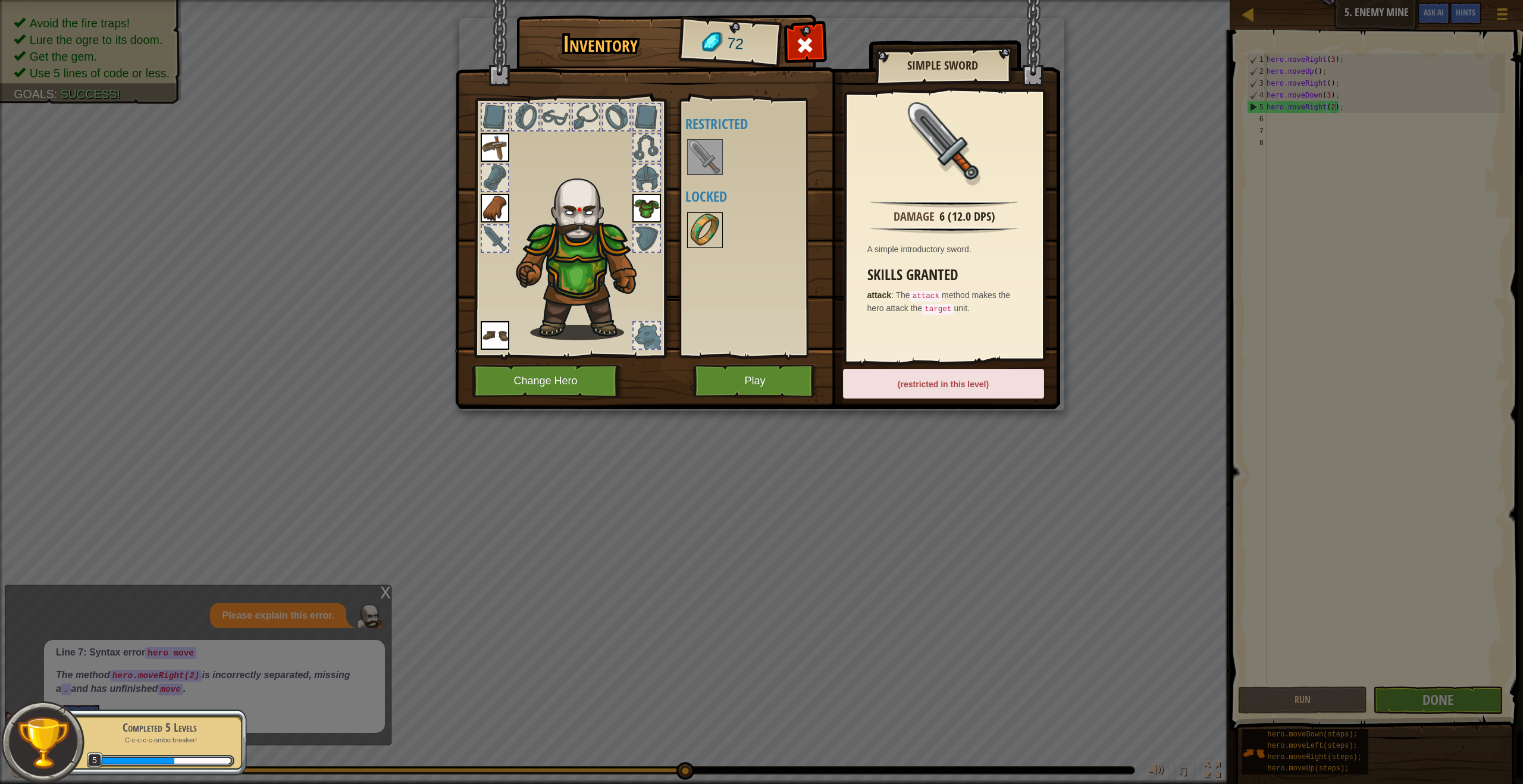
click at [700, 224] on img at bounding box center [705, 230] width 33 height 33
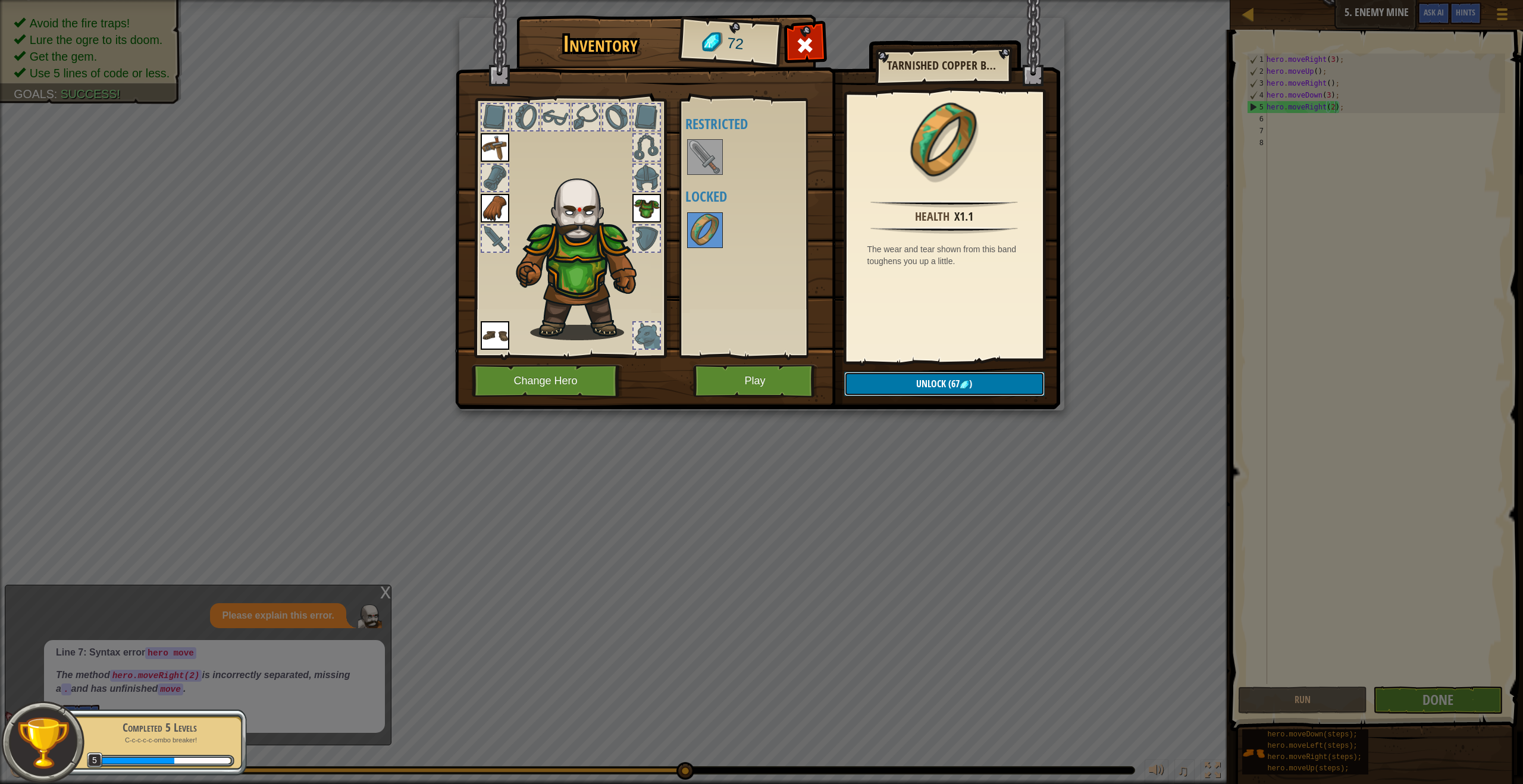
click at [937, 385] on span "Unlock" at bounding box center [932, 383] width 30 height 13
click at [935, 381] on button "Confirm" at bounding box center [944, 383] width 200 height 24
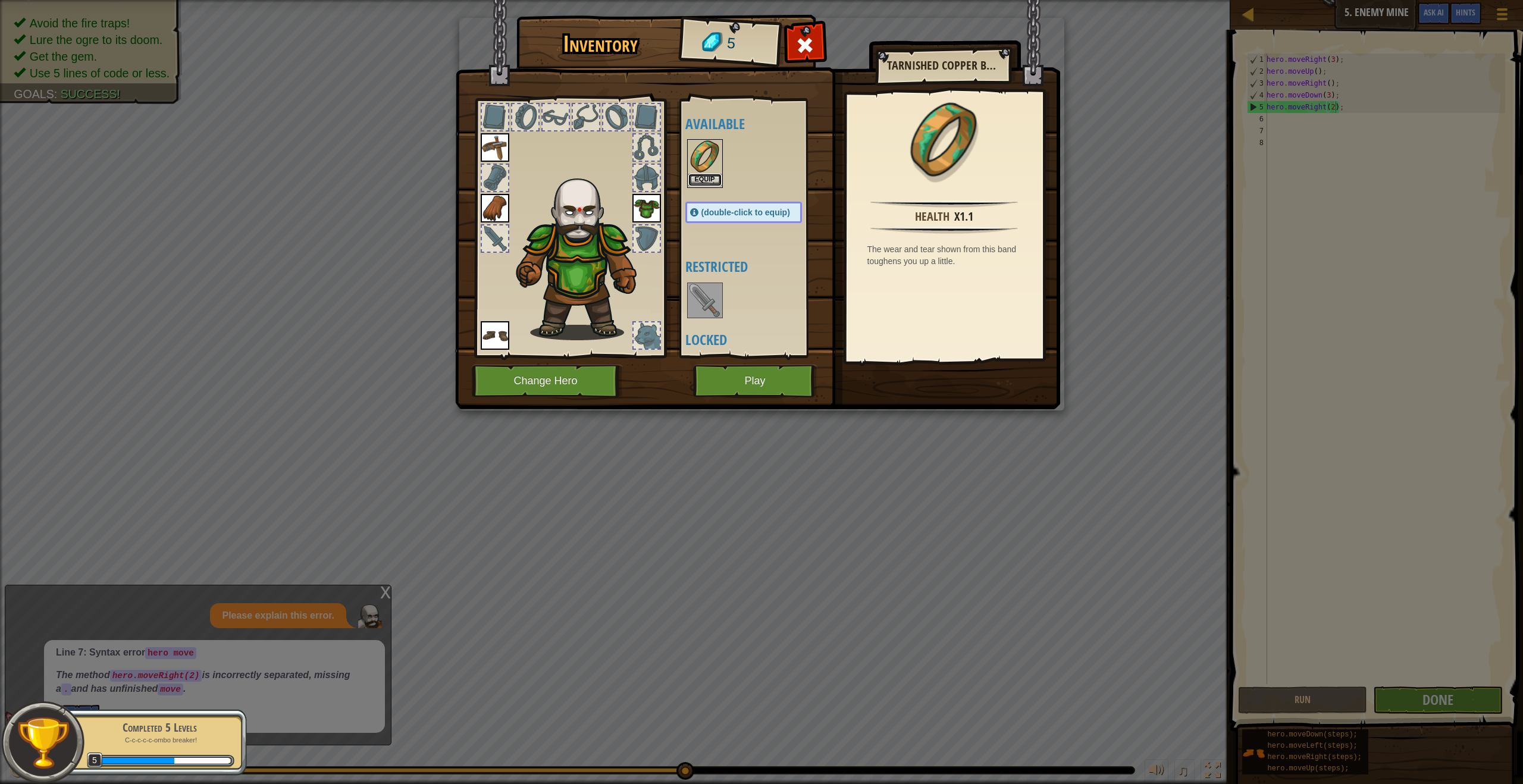
click at [703, 185] on button "Equip" at bounding box center [705, 180] width 33 height 12
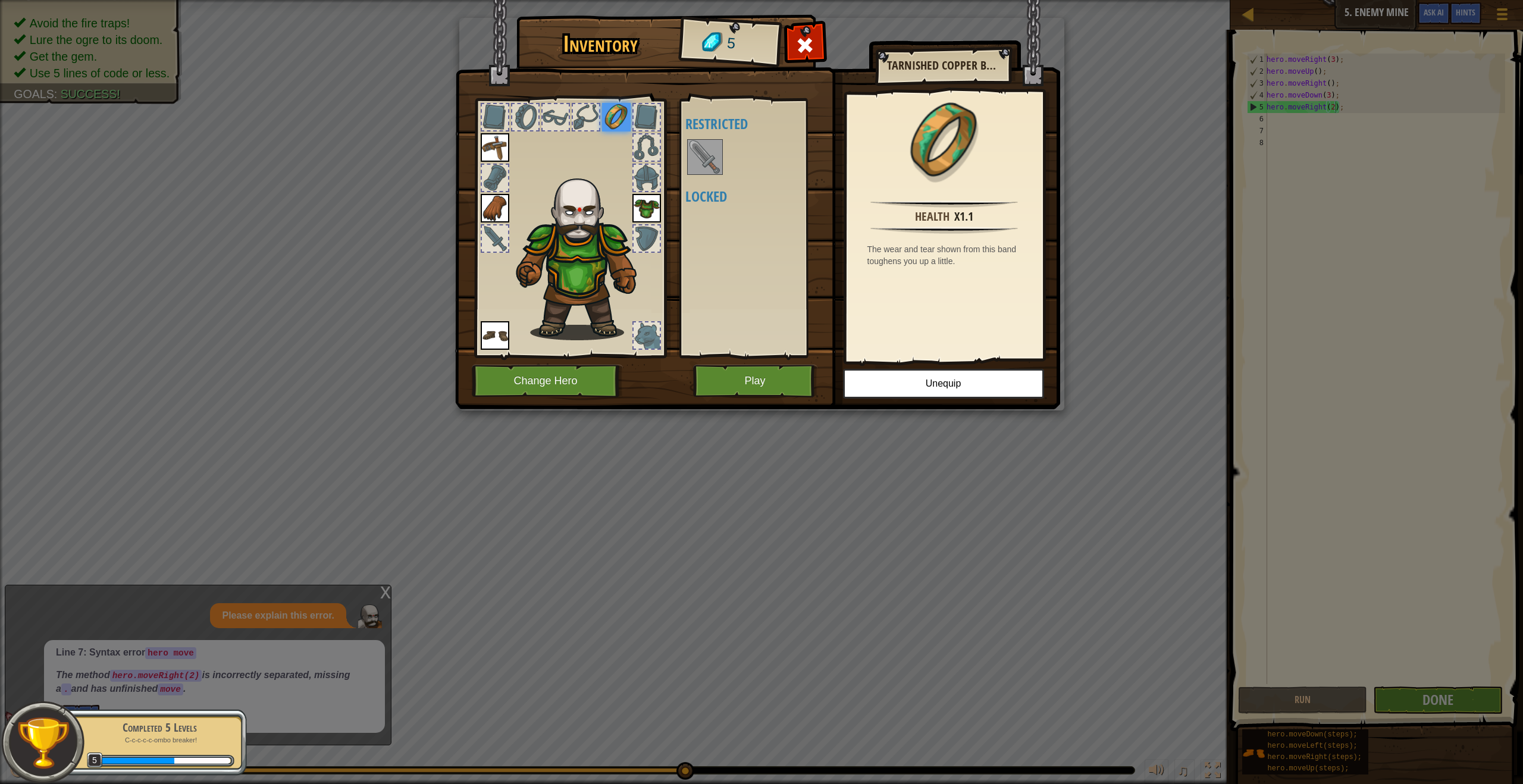
click at [621, 119] on img at bounding box center [616, 117] width 28 height 28
click at [618, 118] on img at bounding box center [616, 117] width 28 height 28
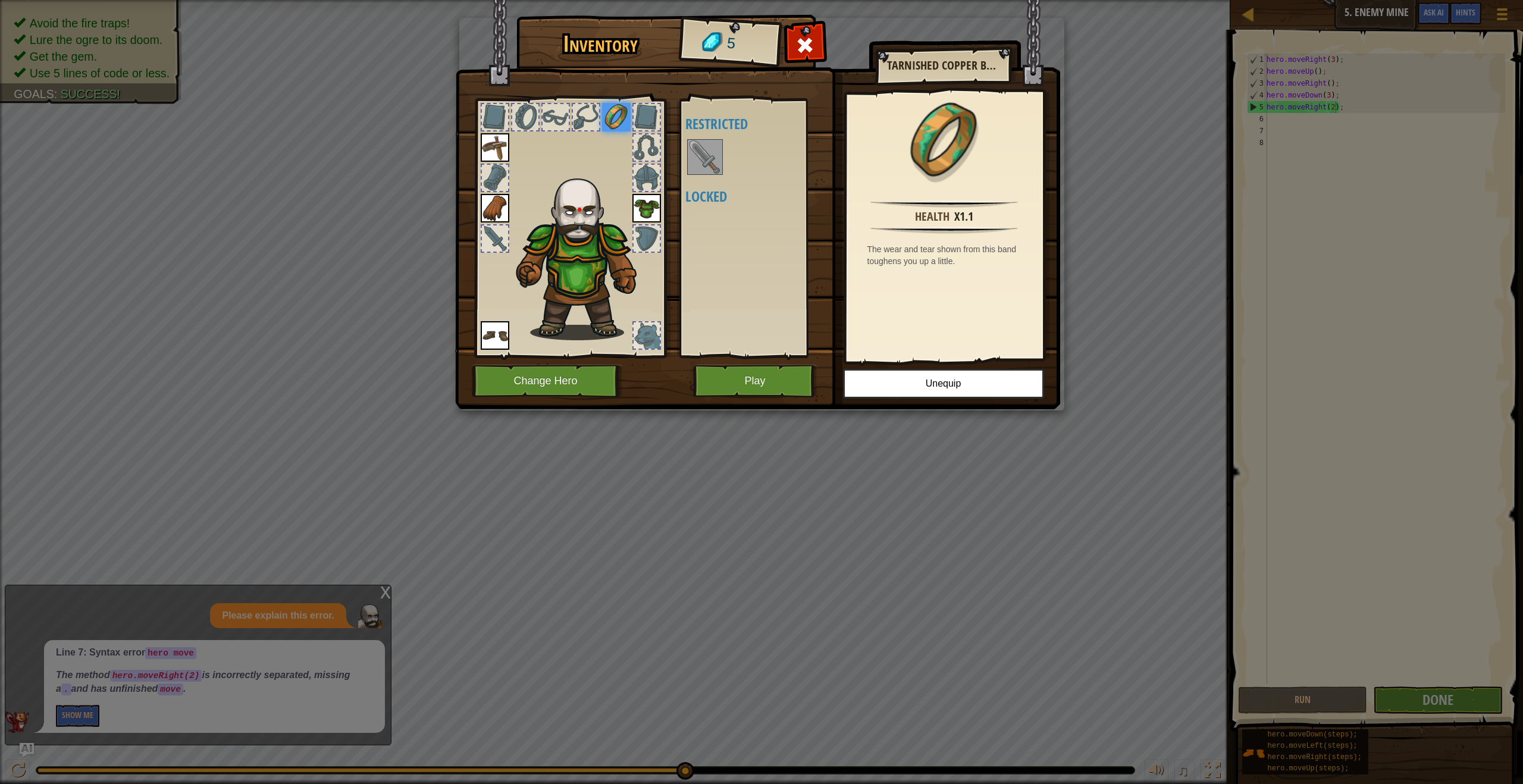
drag, startPoint x: 599, startPoint y: 125, endPoint x: 591, endPoint y: 122, distance: 8.5
click at [592, 122] on div at bounding box center [586, 117] width 28 height 28
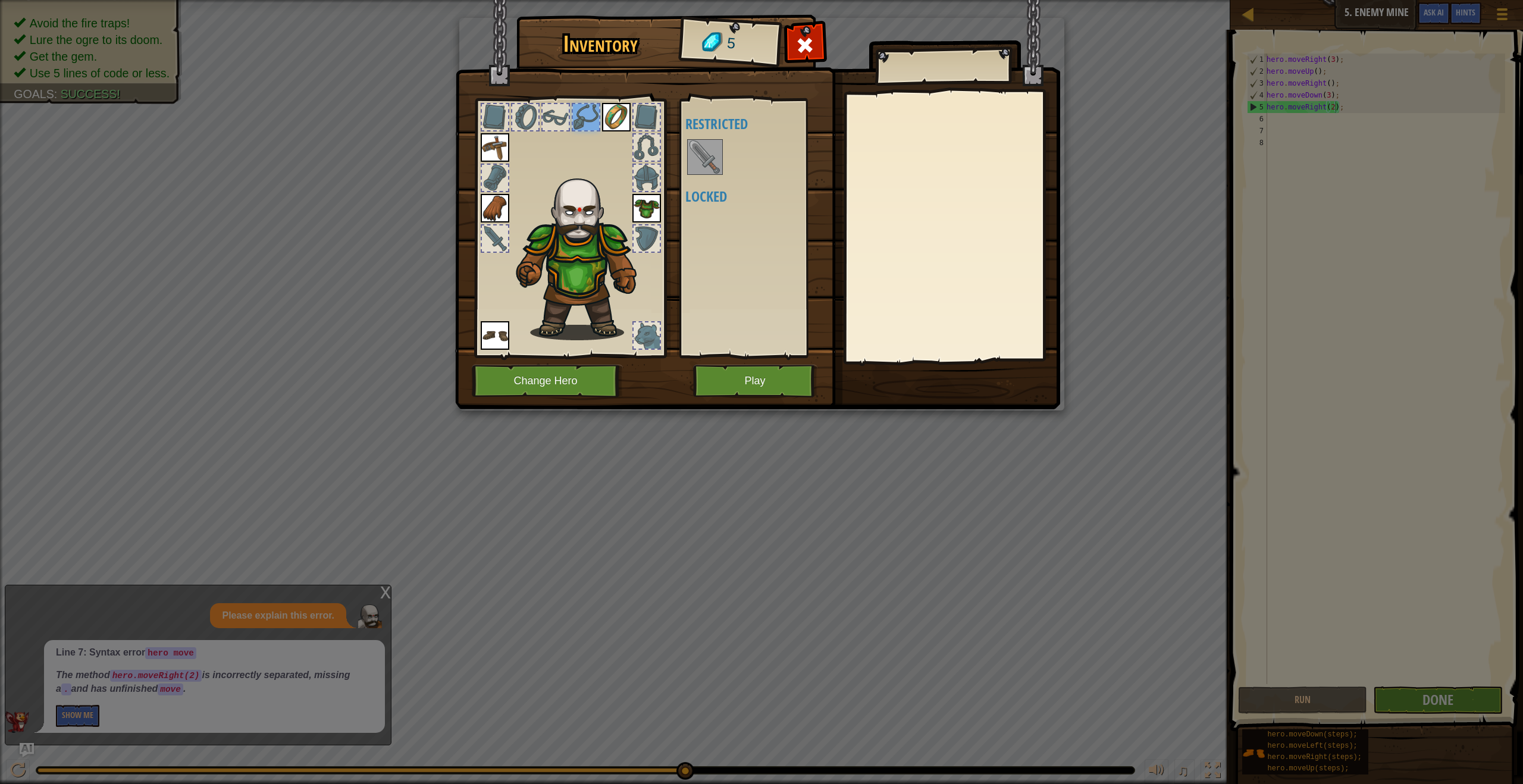
click at [591, 122] on div at bounding box center [586, 116] width 26 height 26
click at [612, 125] on img at bounding box center [616, 117] width 28 height 28
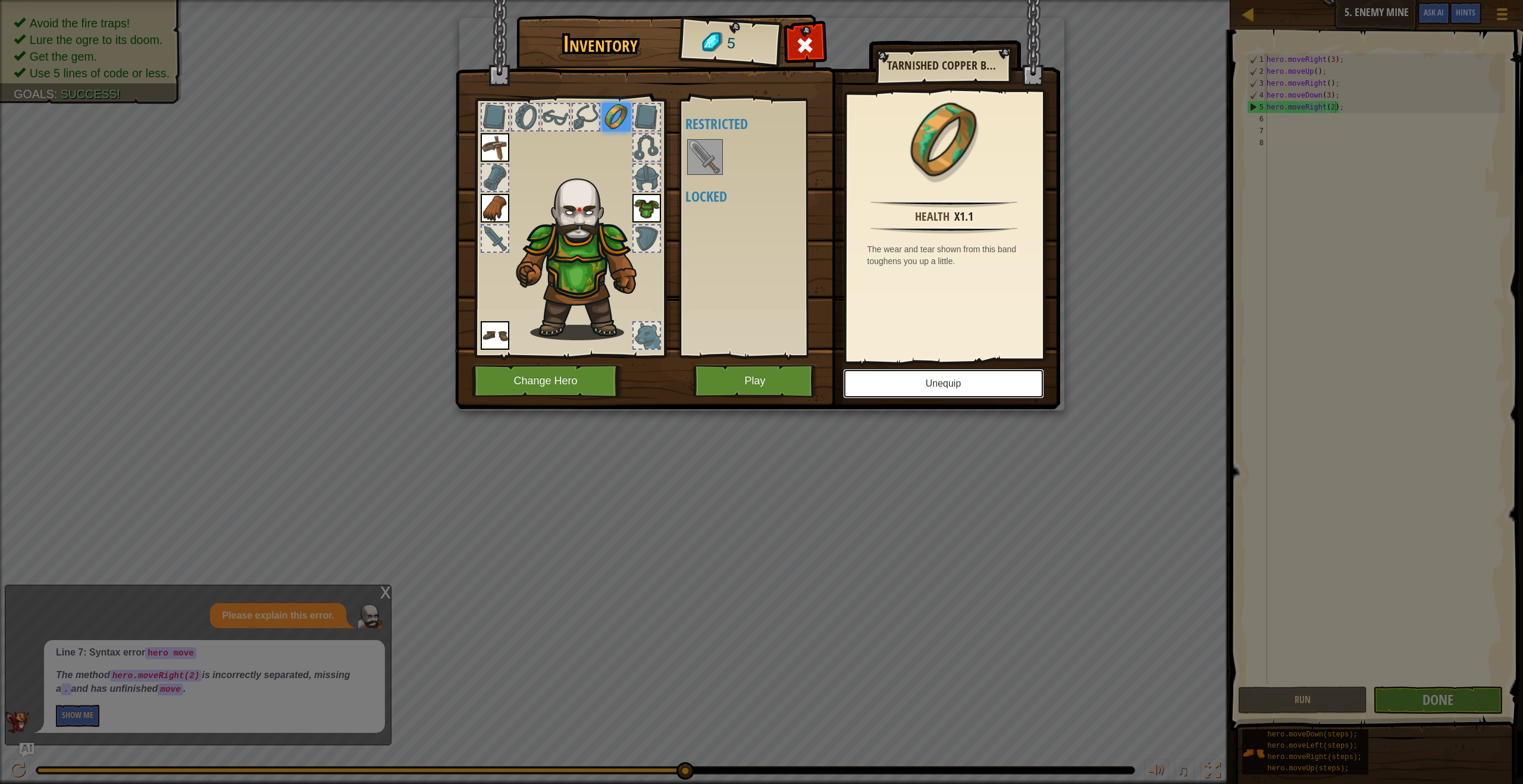
click at [928, 387] on button "Unequip" at bounding box center [944, 383] width 201 height 30
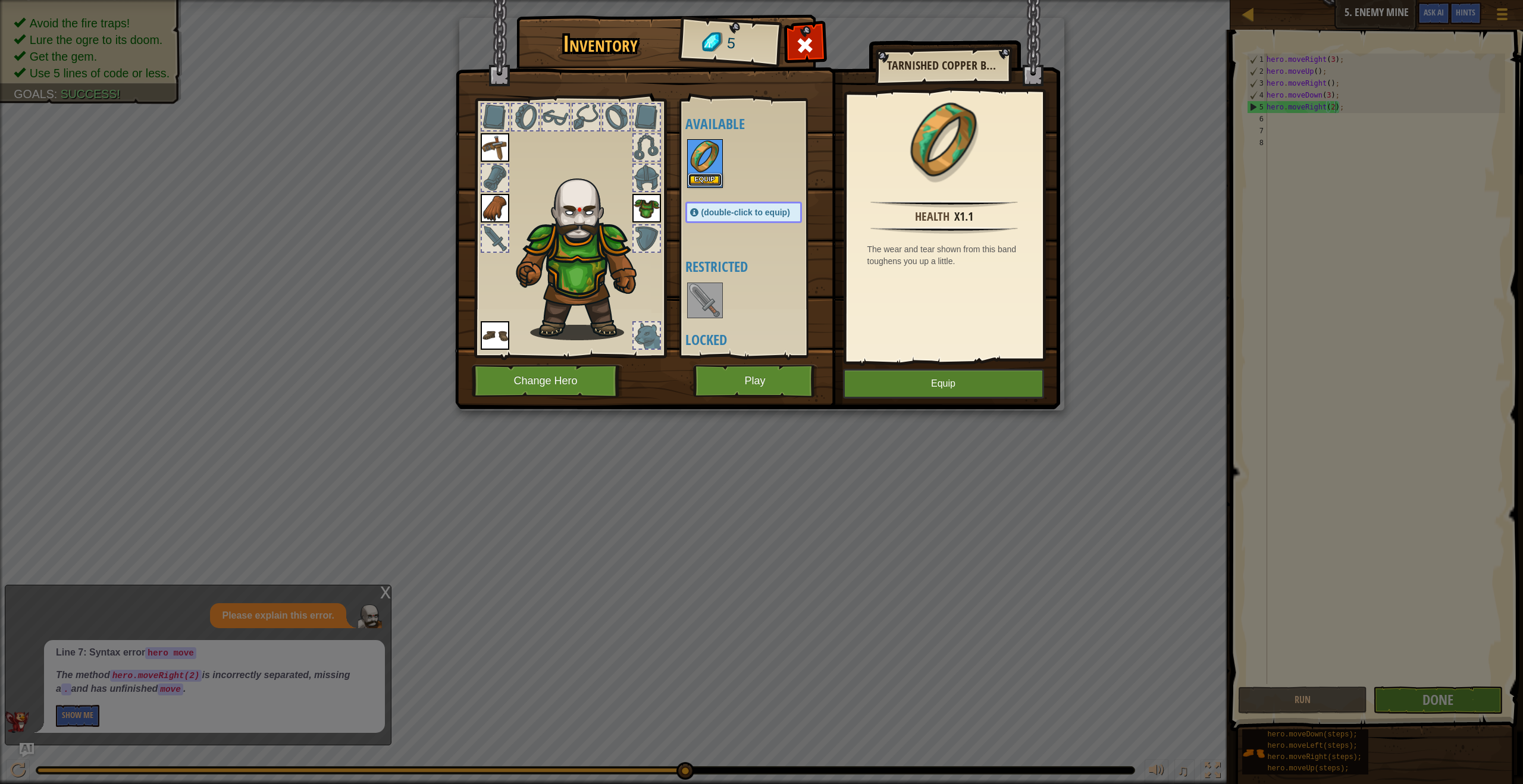
click at [713, 179] on button "Equip" at bounding box center [705, 180] width 33 height 12
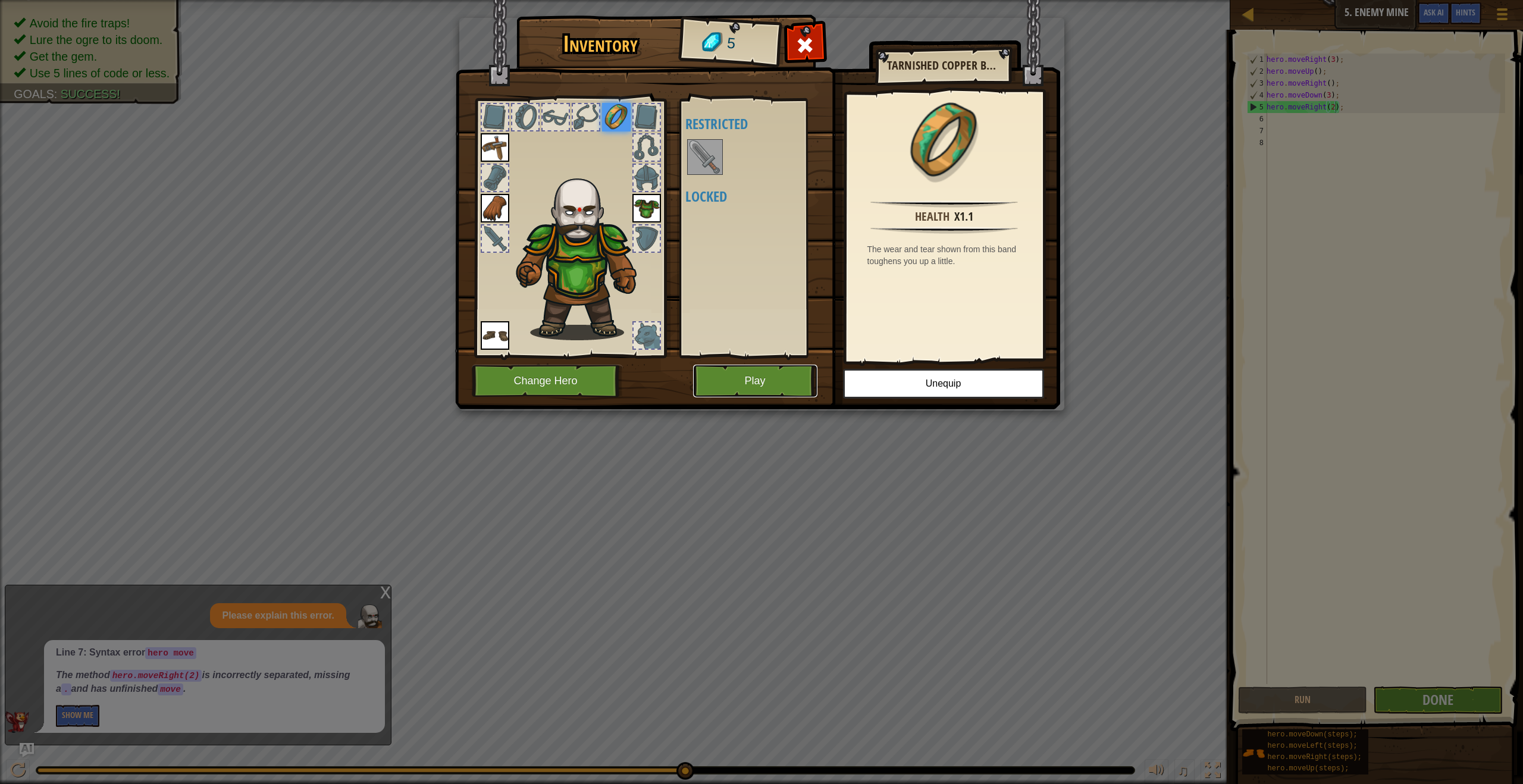
click at [798, 371] on button "Play" at bounding box center [754, 380] width 124 height 32
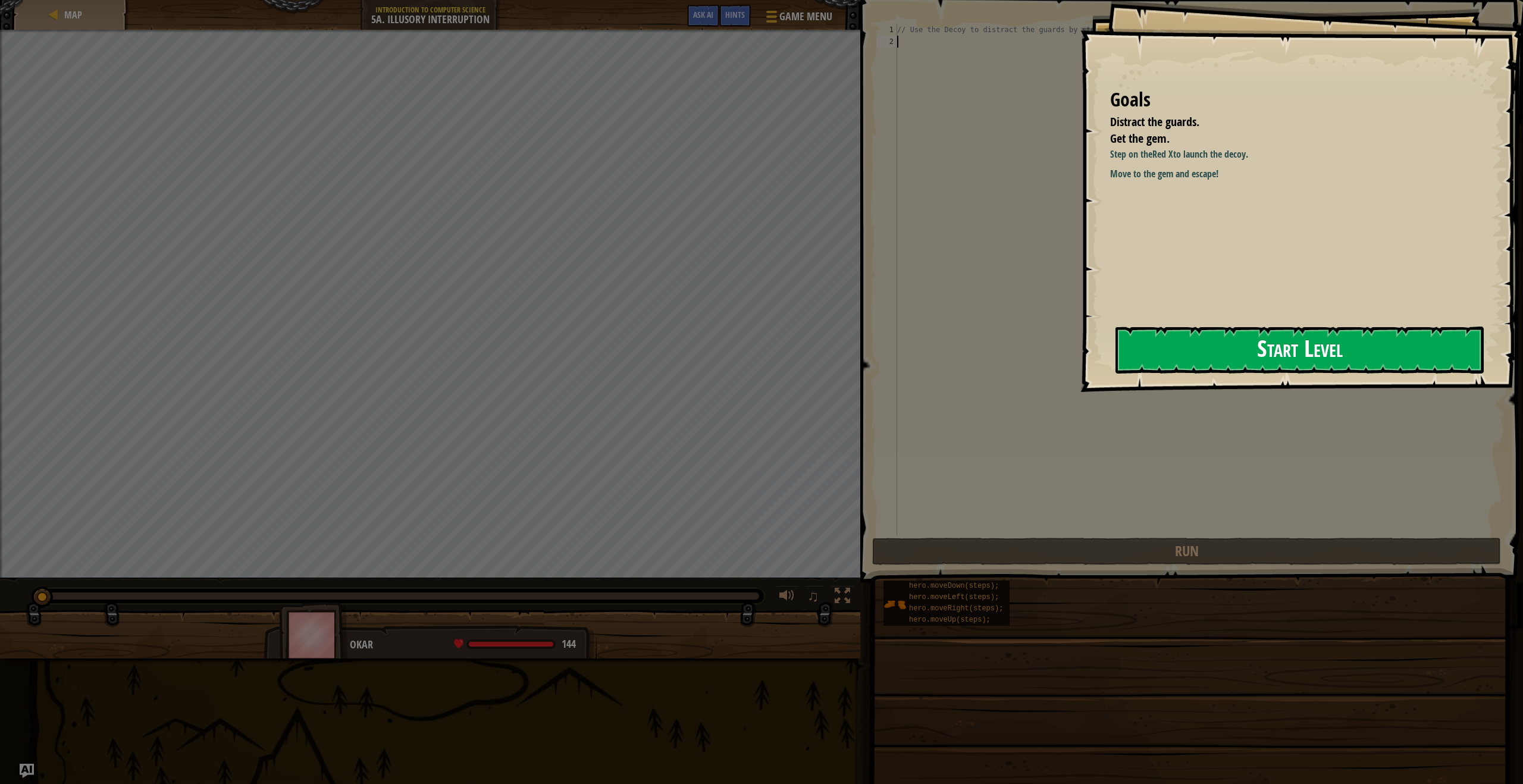
click at [1244, 351] on button "Start Level" at bounding box center [1299, 350] width 368 height 47
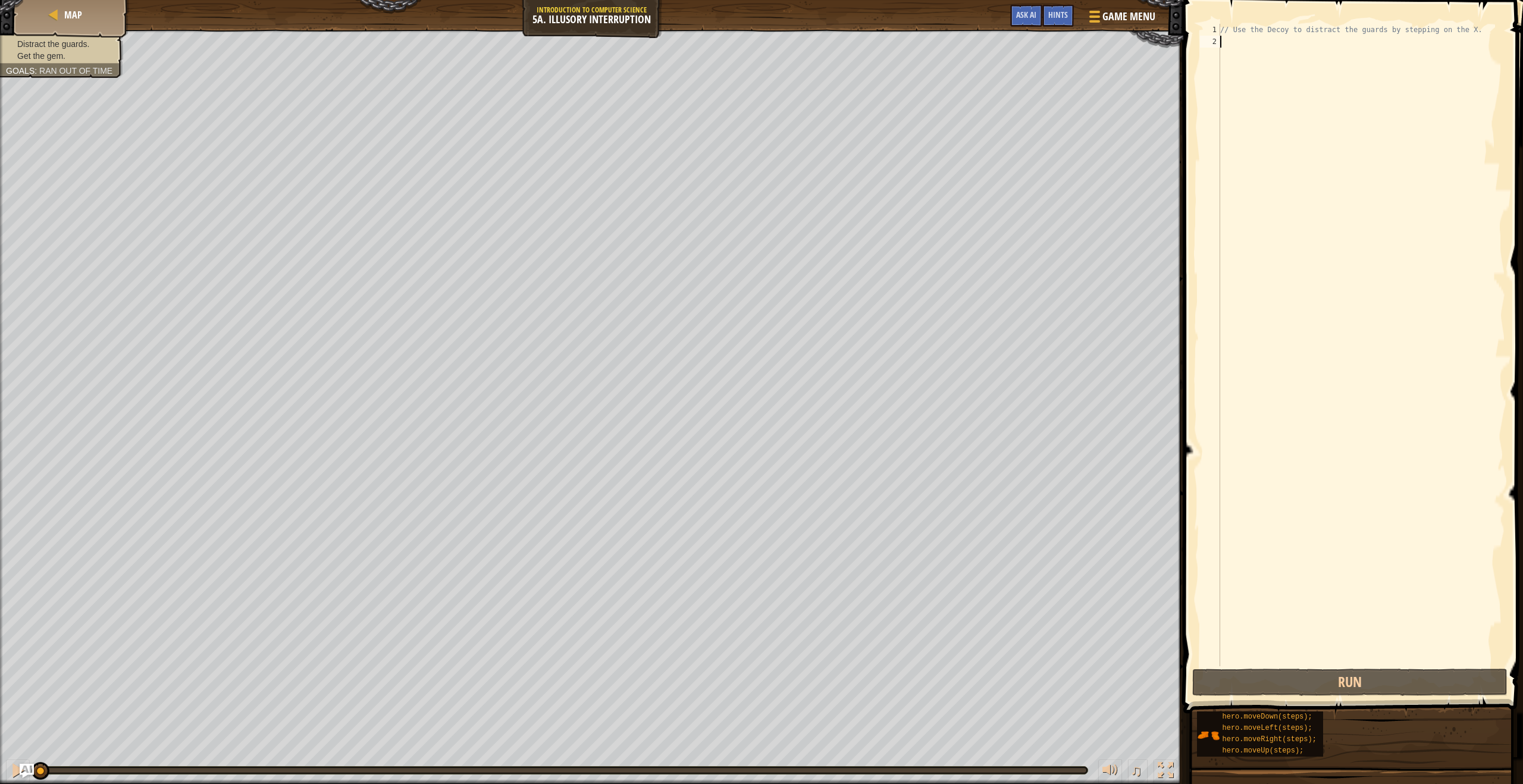
type textarea "m"
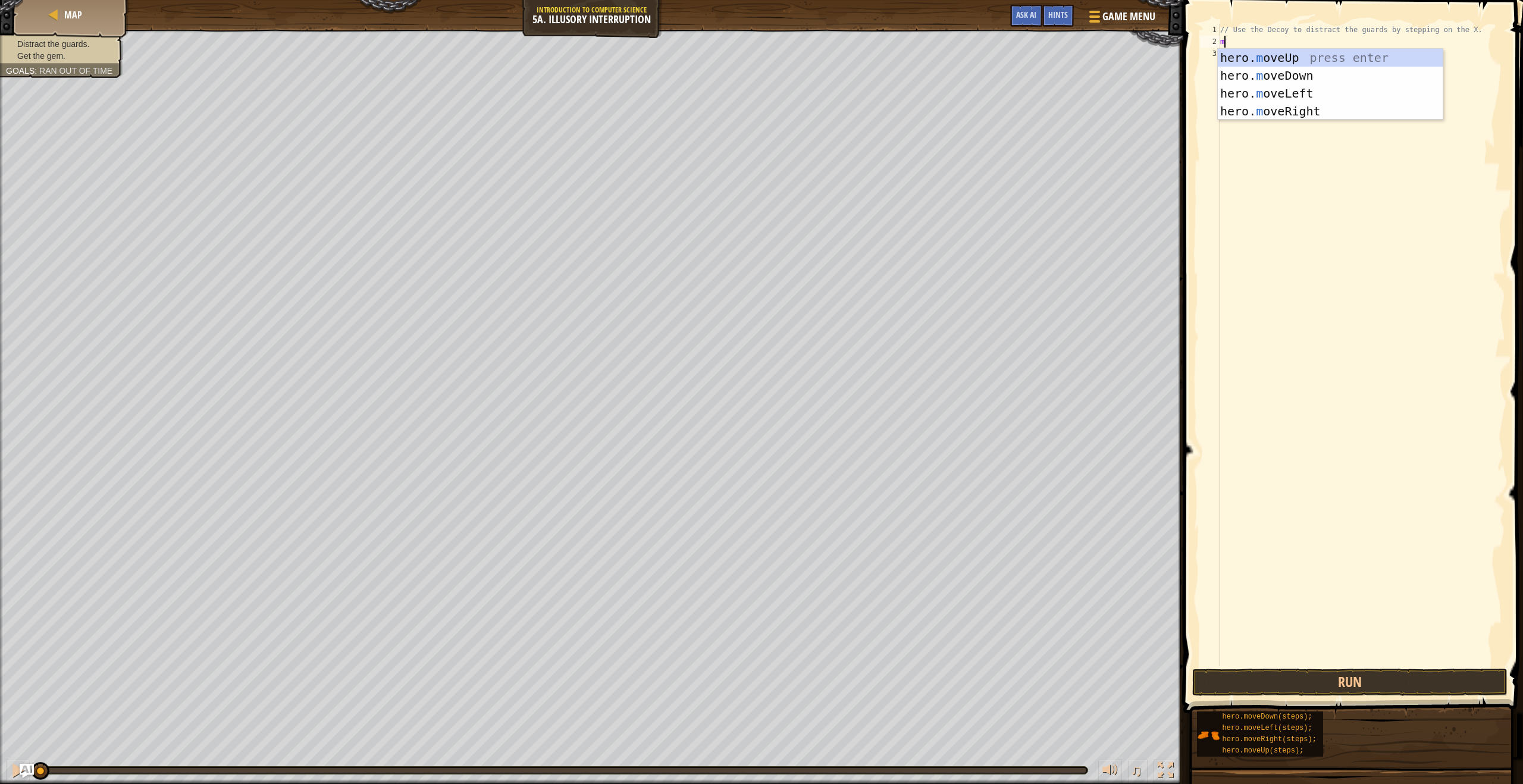
scroll to position [5, 0]
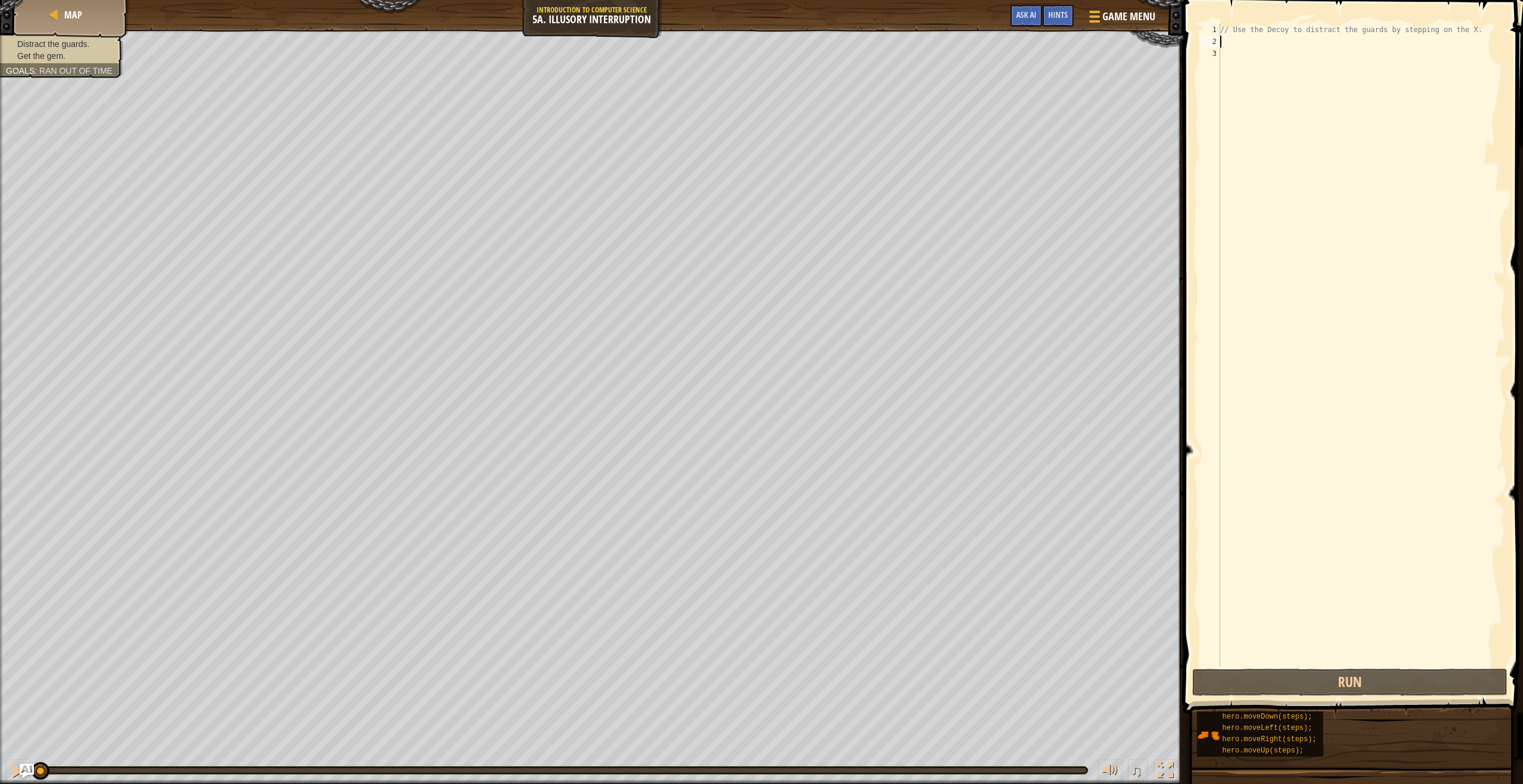
type textarea "h"
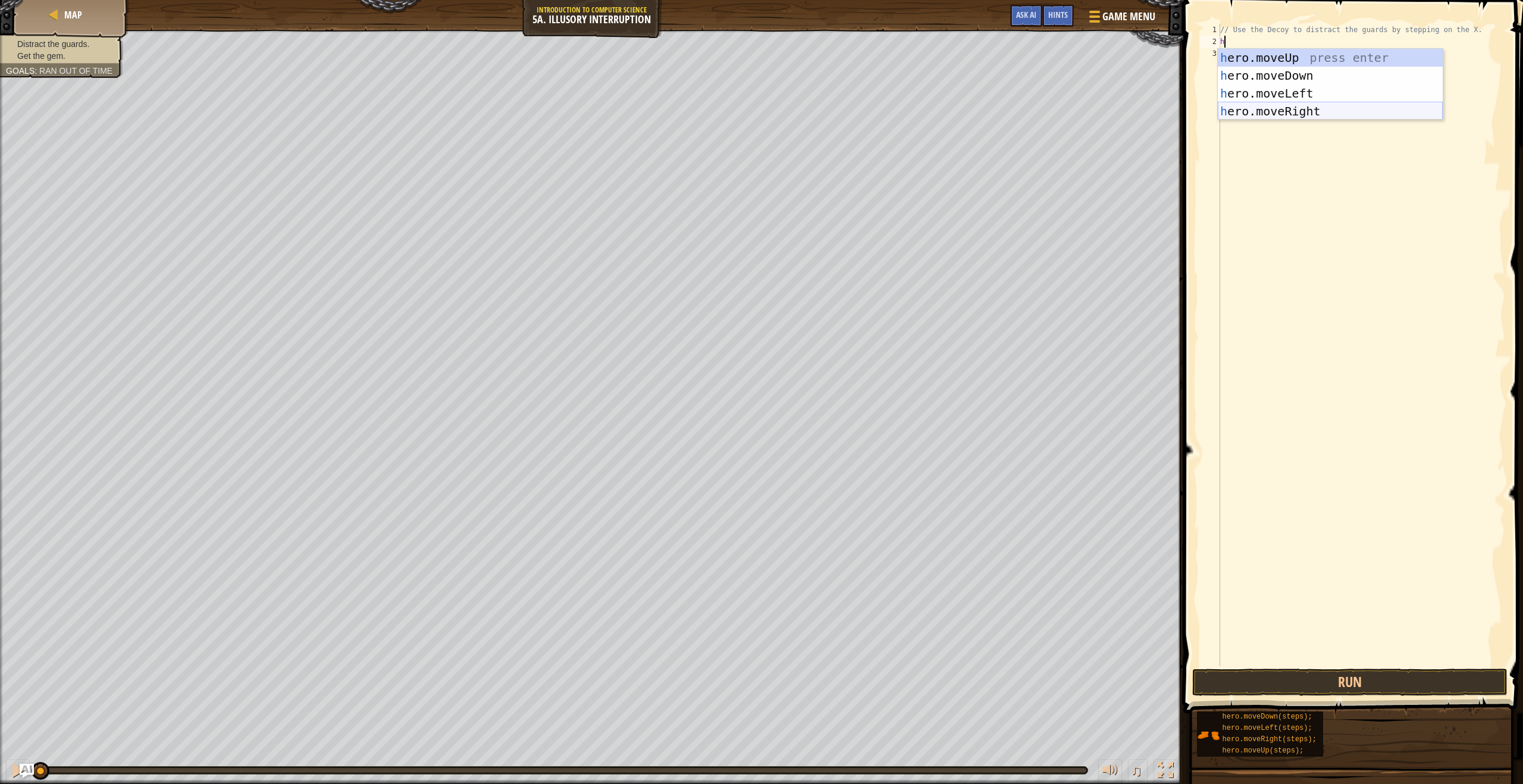
click at [1289, 110] on div "h ero.moveUp press enter h ero.moveDown press enter h ero.moveLeft press enter …" at bounding box center [1330, 102] width 225 height 107
type textarea "her"
click at [1269, 88] on div "her o.moveUp press enter her o.moveDown press enter her o.moveLeft press enter …" at bounding box center [1330, 114] width 225 height 107
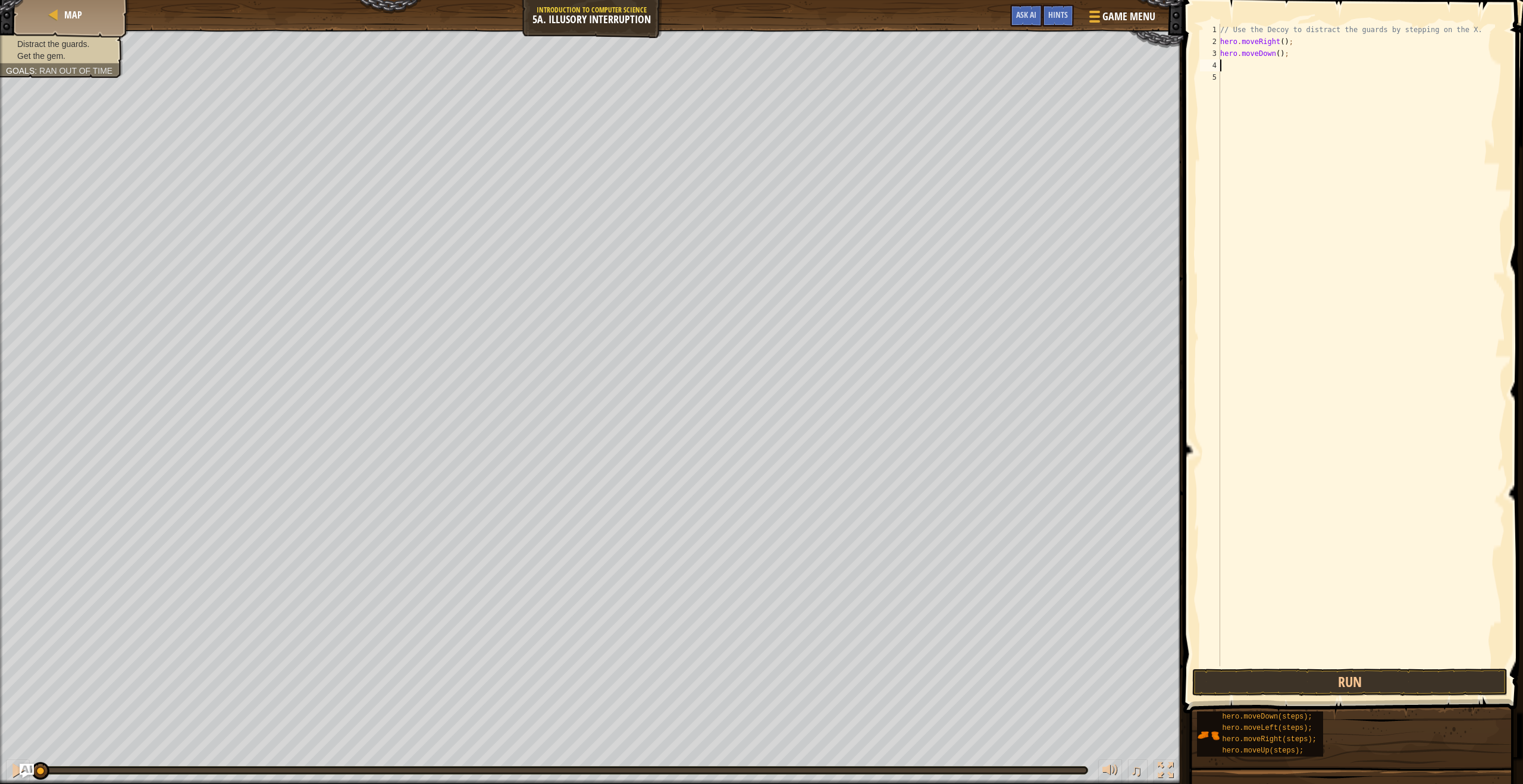
scroll to position [5, 0]
click at [1280, 57] on div "// Use the Decoy to distract the guards by stepping on the X. hero . moveRight …" at bounding box center [1361, 357] width 287 height 666
type textarea "hero.moveDown(2);"
click at [1232, 67] on div "// Use the Decoy to distract the guards by stepping on the X. hero . moveRight …" at bounding box center [1361, 357] width 287 height 666
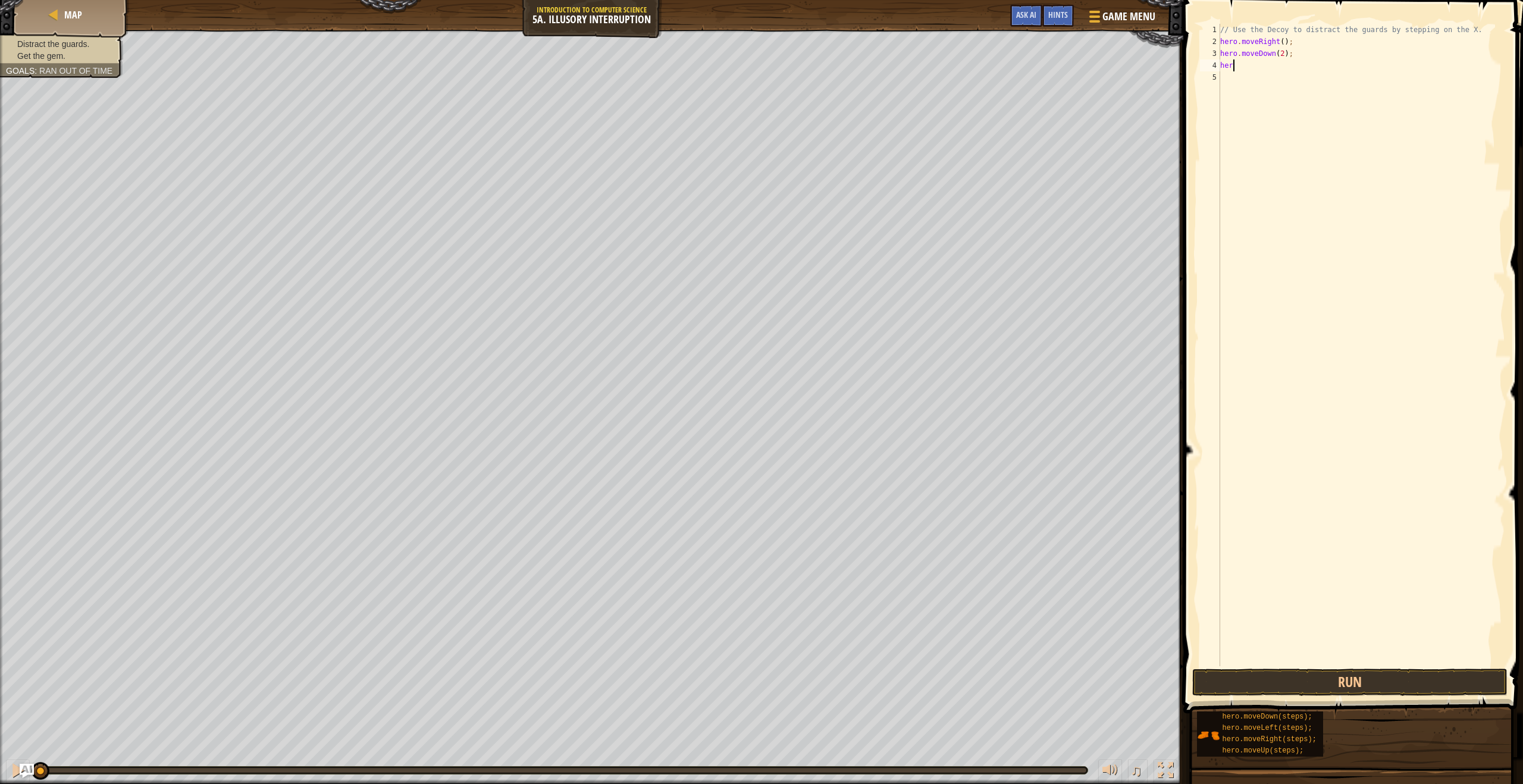
scroll to position [5, 1]
type textarea "hero."
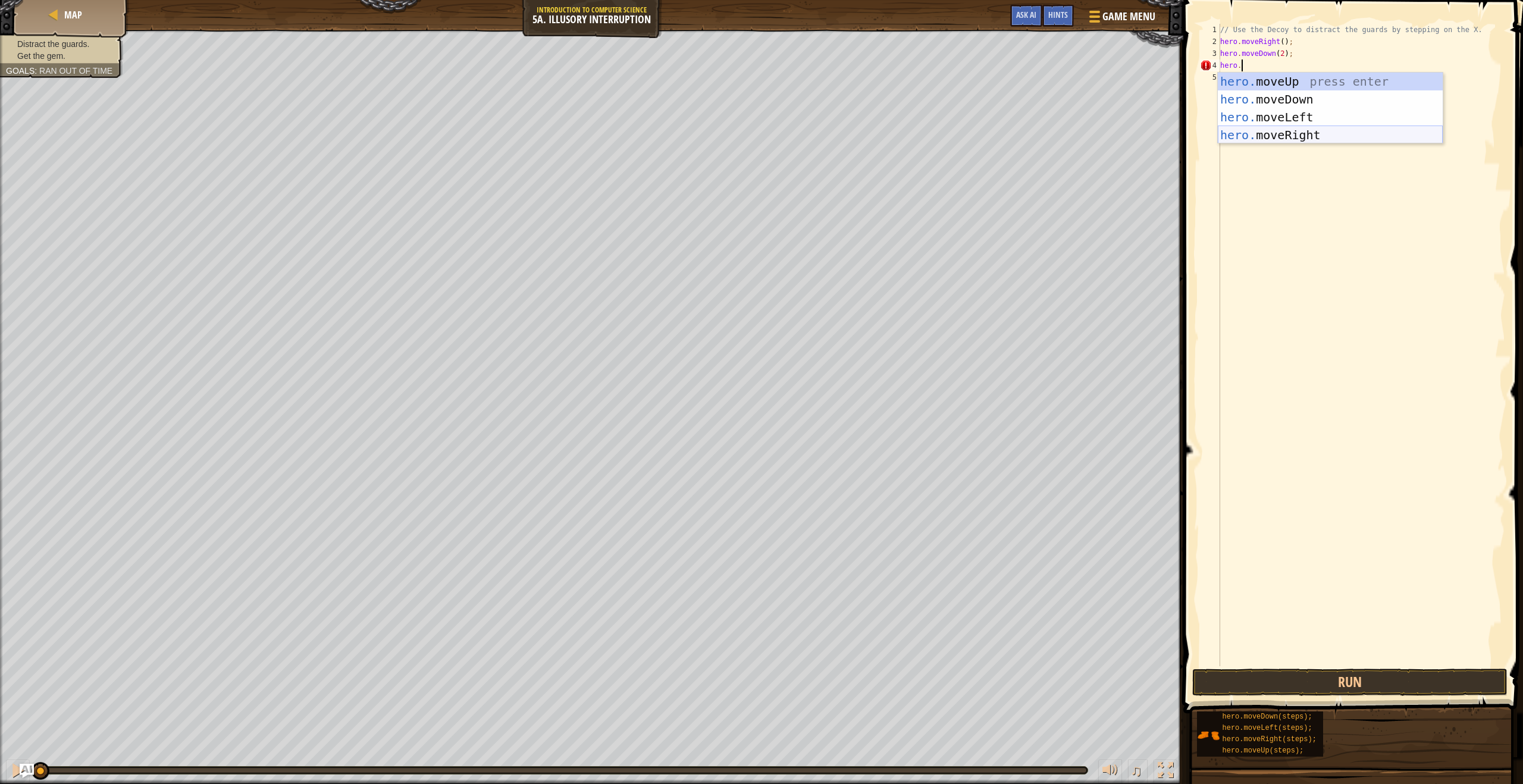
click at [1240, 129] on div "hero. moveUp press enter hero. moveDown press enter hero. moveLeft press enter …" at bounding box center [1330, 126] width 225 height 107
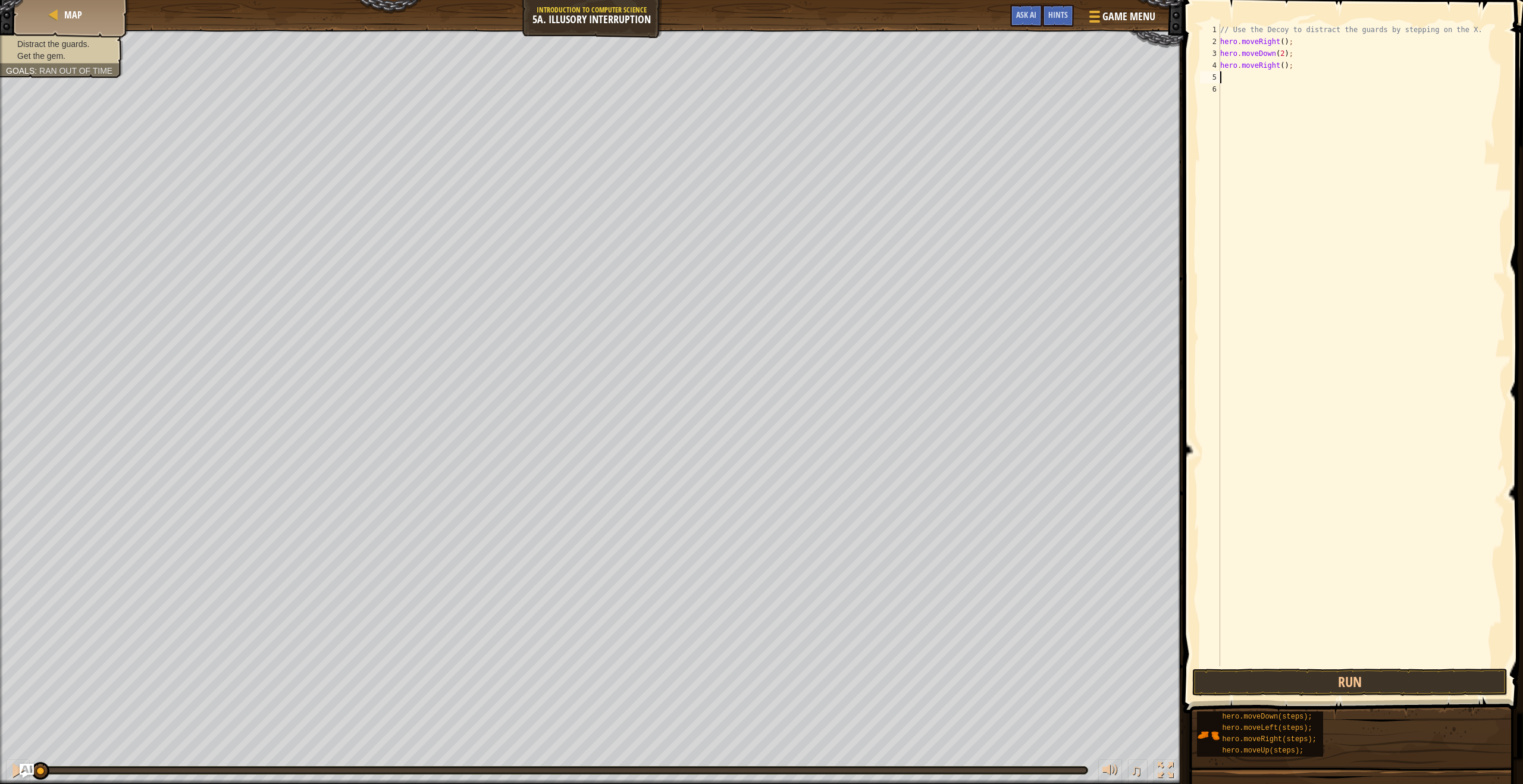
scroll to position [5, 0]
click at [1359, 688] on button "Run" at bounding box center [1349, 682] width 315 height 27
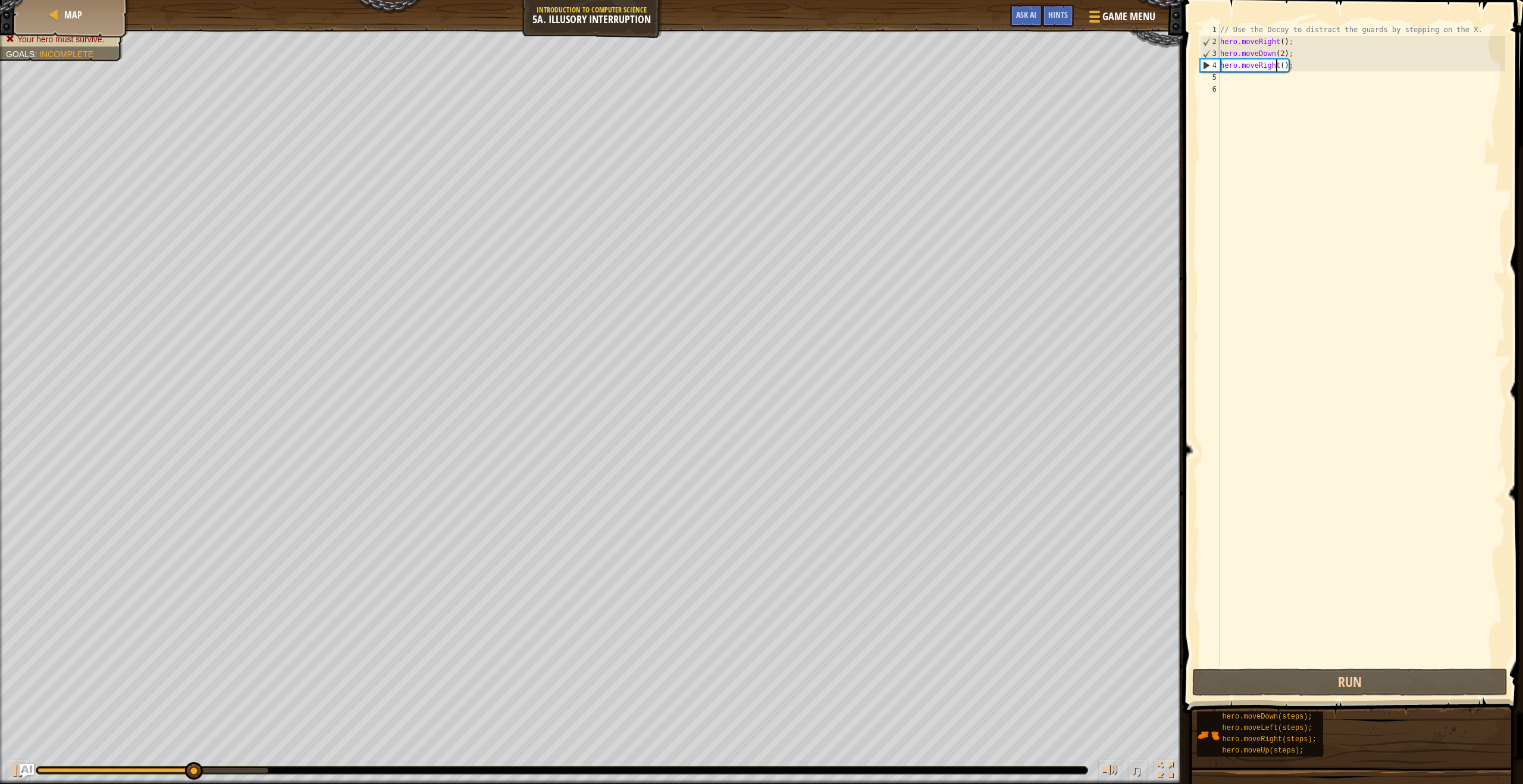
click at [1274, 66] on div "// Use the Decoy to distract the guards by stepping on the X. hero . moveRight …" at bounding box center [1361, 357] width 287 height 666
click at [1277, 66] on div "// Use the Decoy to distract the guards by stepping on the X. hero . moveRight …" at bounding box center [1361, 357] width 287 height 666
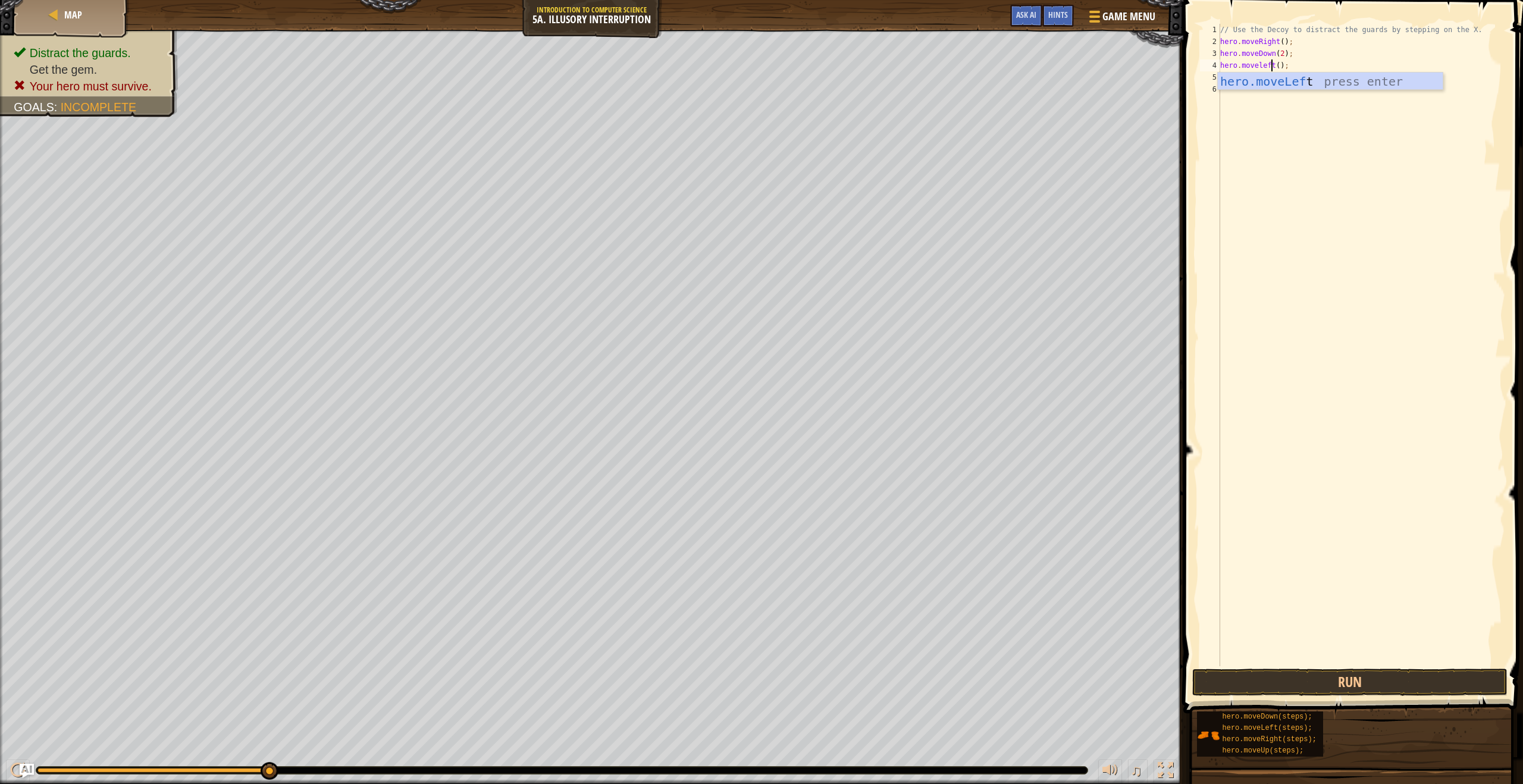
scroll to position [5, 5]
click at [1282, 79] on div "hero.moveLeft press enter" at bounding box center [1330, 99] width 225 height 53
click at [1370, 690] on button "Run" at bounding box center [1349, 682] width 315 height 27
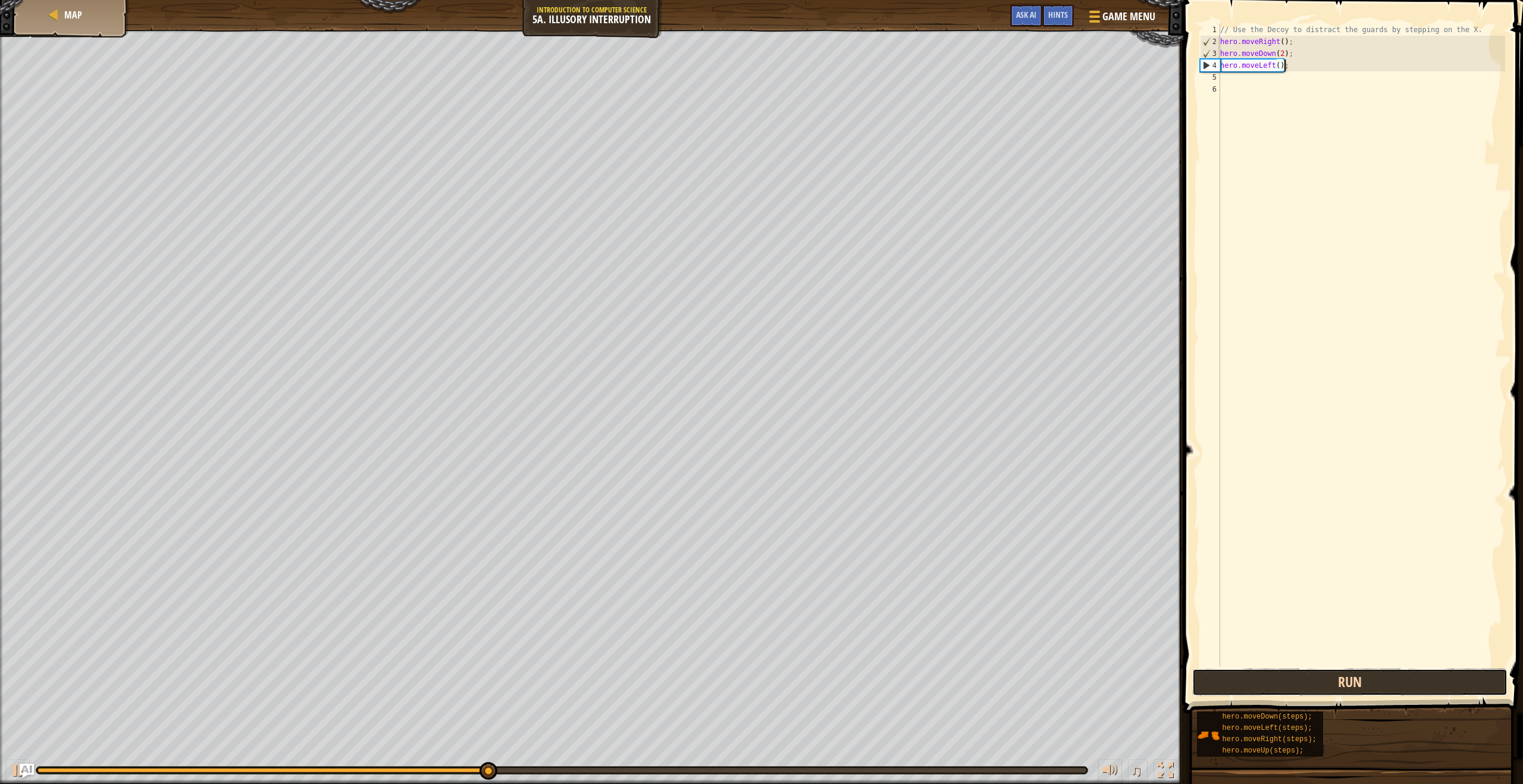
click at [1320, 684] on button "Run" at bounding box center [1349, 682] width 315 height 27
type textarea ";"
click at [1269, 82] on div "// Use the Decoy to distract the guards by stepping on the X. hero . moveRight …" at bounding box center [1361, 357] width 287 height 666
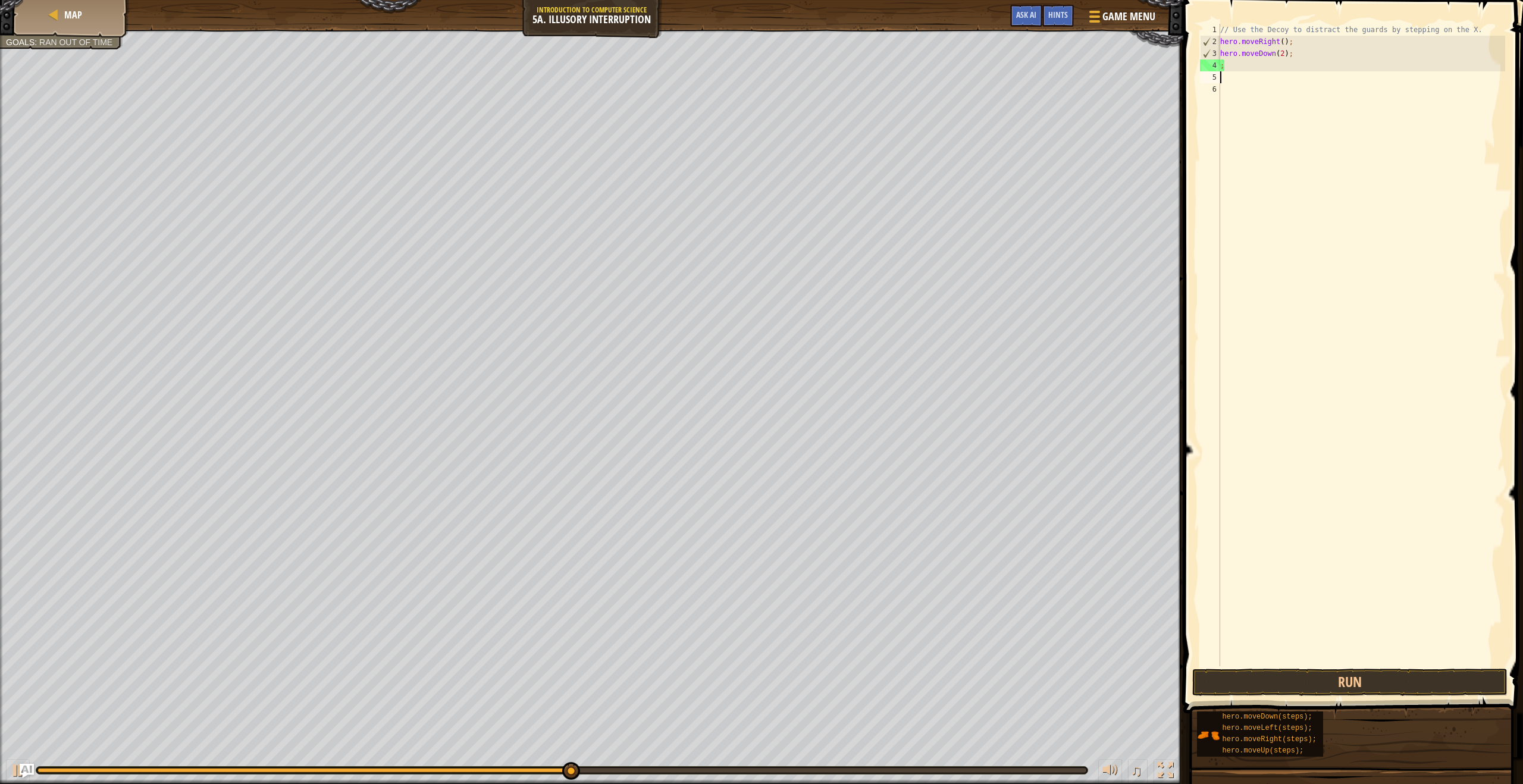
click at [1253, 60] on div "// Use the Decoy to distract the guards by stepping on the X. hero . moveRight …" at bounding box center [1361, 357] width 287 height 666
type textarea ";"
click at [1326, 683] on button "Run" at bounding box center [1349, 682] width 315 height 27
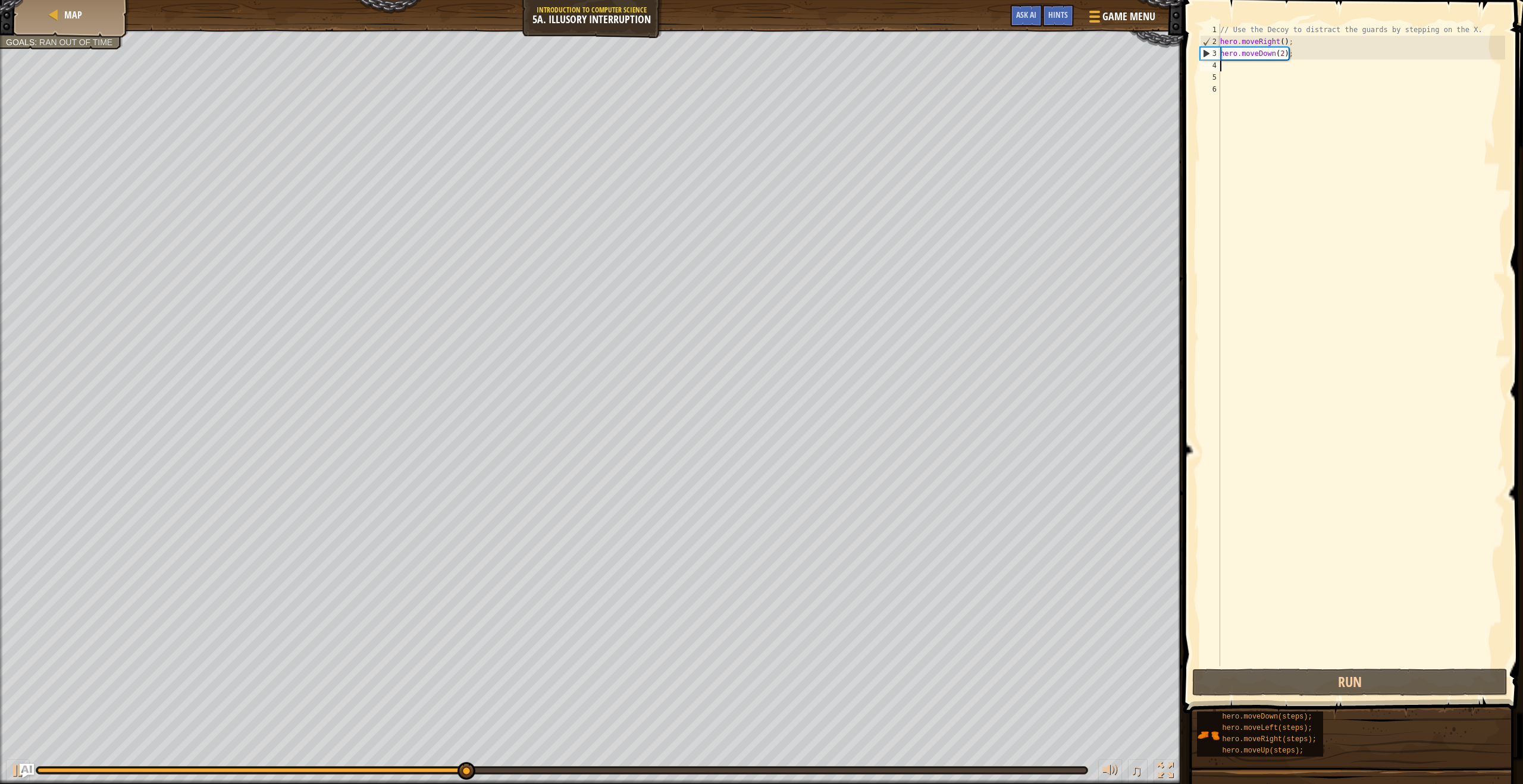
type textarea "he"
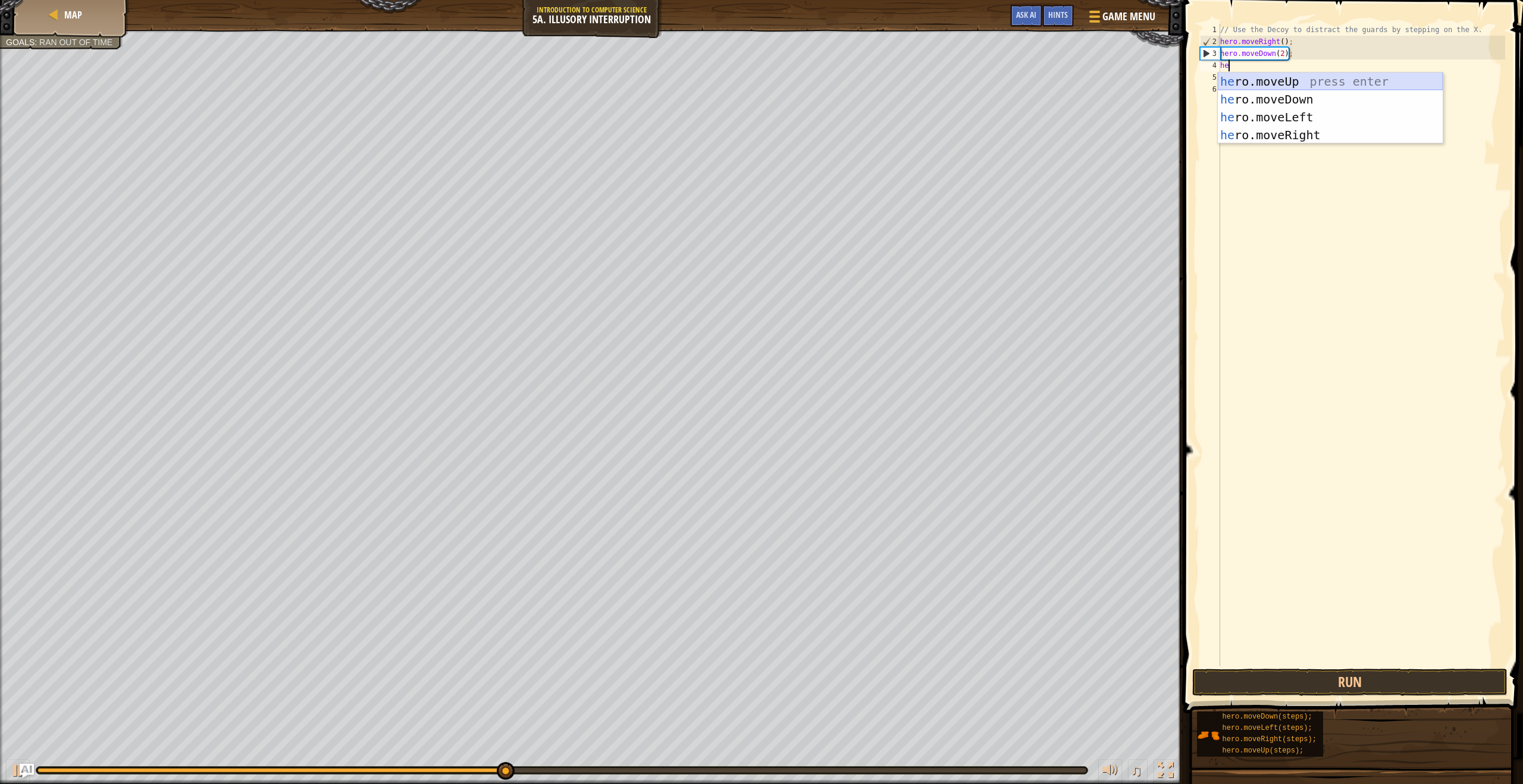
click at [1273, 86] on div "he ro.moveUp press enter he ro.moveDown press enter he ro.moveLeft press enter …" at bounding box center [1330, 126] width 225 height 107
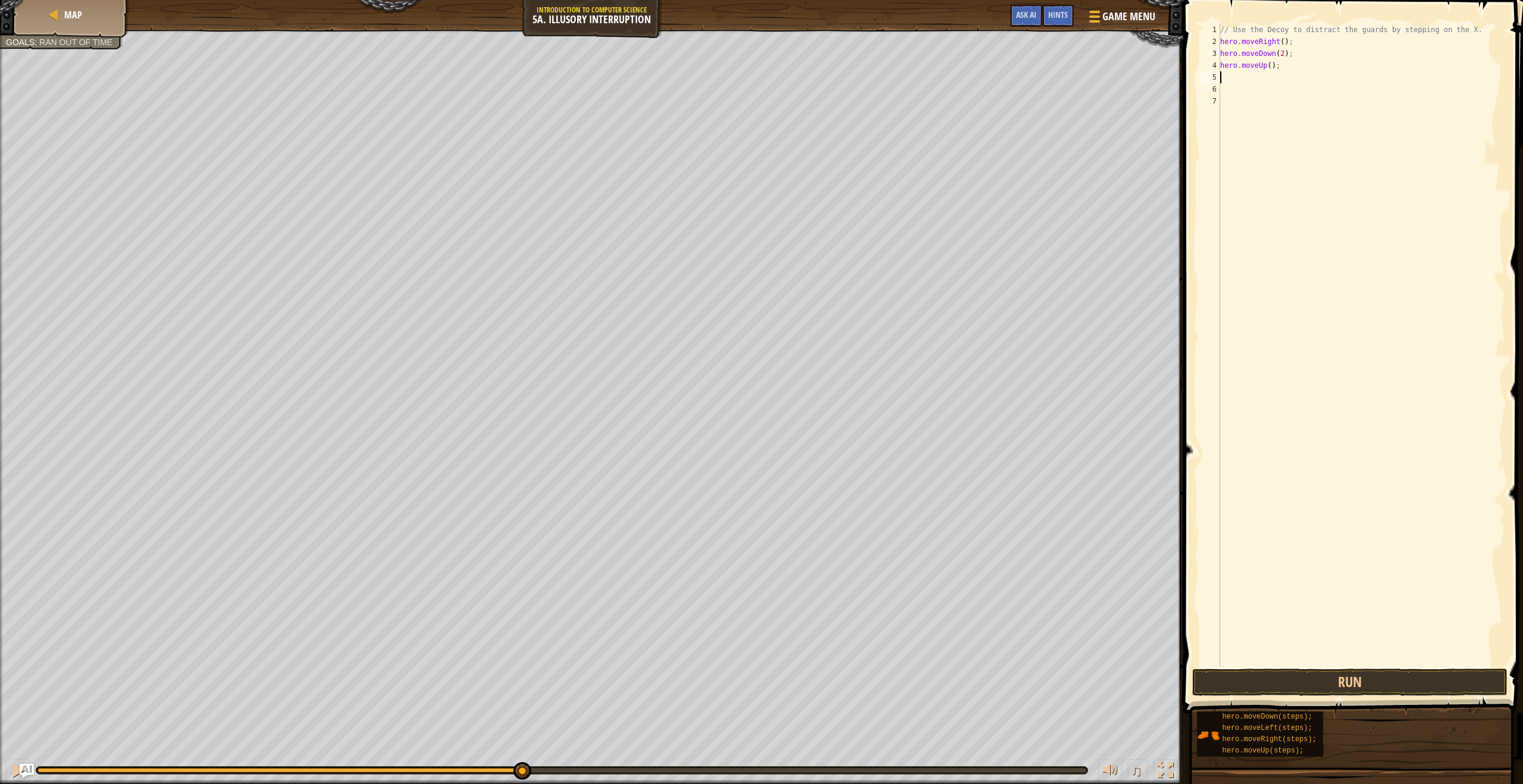
click at [1269, 67] on div "// Use the Decoy to distract the guards by stepping on the X. hero . moveRight …" at bounding box center [1361, 357] width 287 height 666
click at [1273, 68] on div "// Use the Decoy to distract the guards by stepping on the X. hero . moveRight …" at bounding box center [1361, 357] width 287 height 666
type textarea "hero.moveUp(2);"
click at [1237, 81] on div "// Use the Decoy to distract the guards by stepping on the X. hero . moveRight …" at bounding box center [1361, 357] width 287 height 666
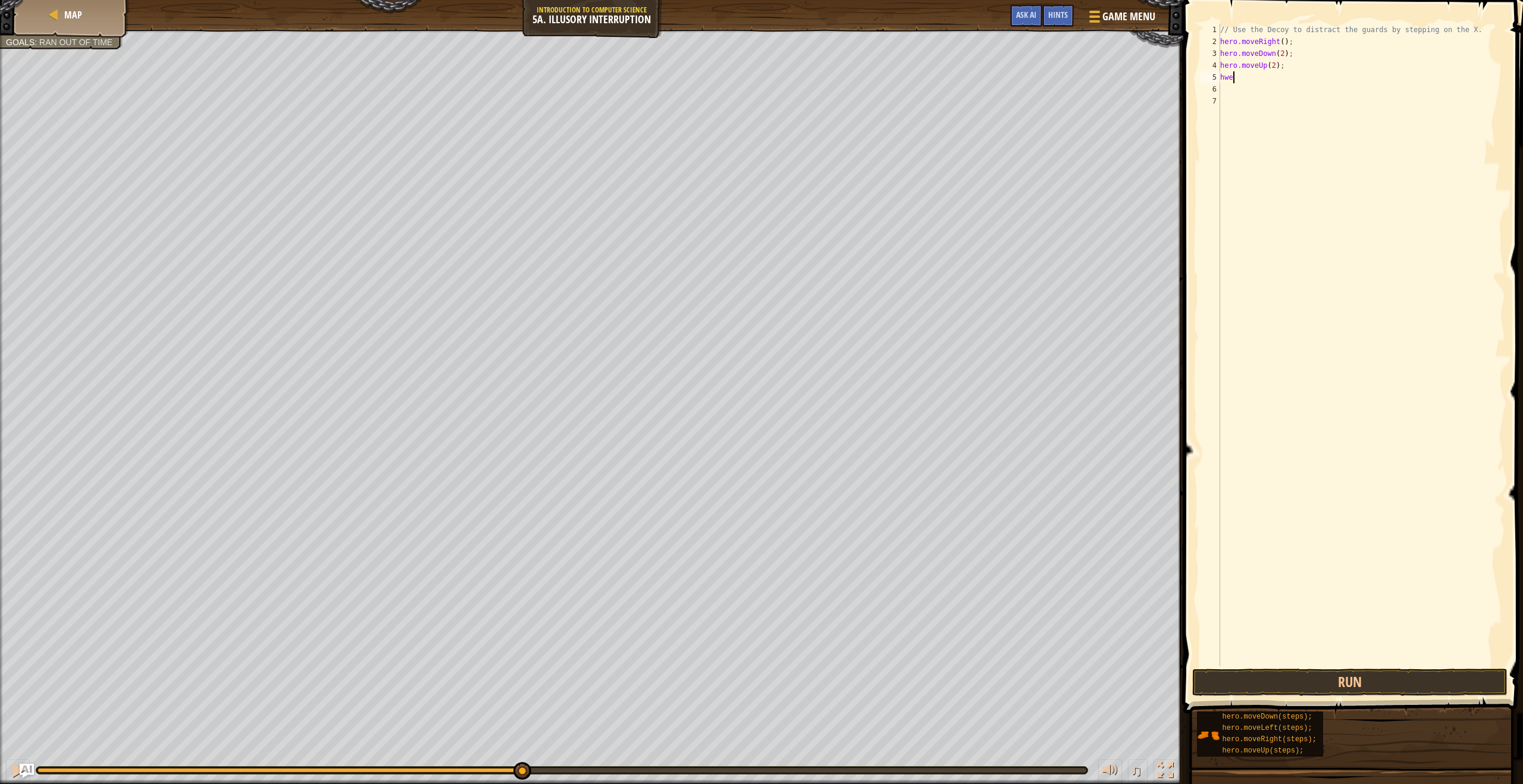
scroll to position [5, 0]
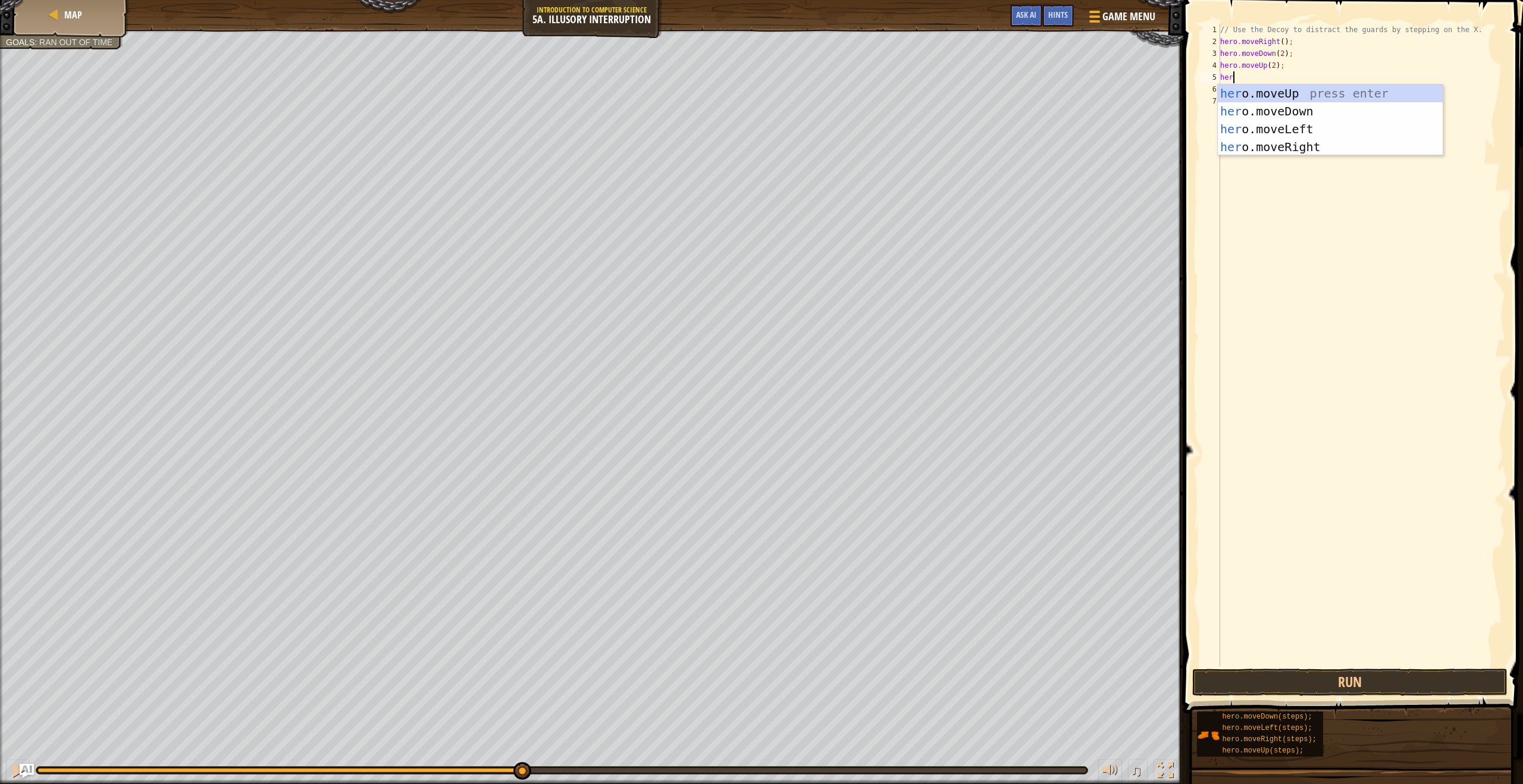
type textarea "hero"
click at [1259, 141] on div "hero .moveUp press enter hero .moveDown press enter hero .moveLeft press enter …" at bounding box center [1330, 138] width 225 height 107
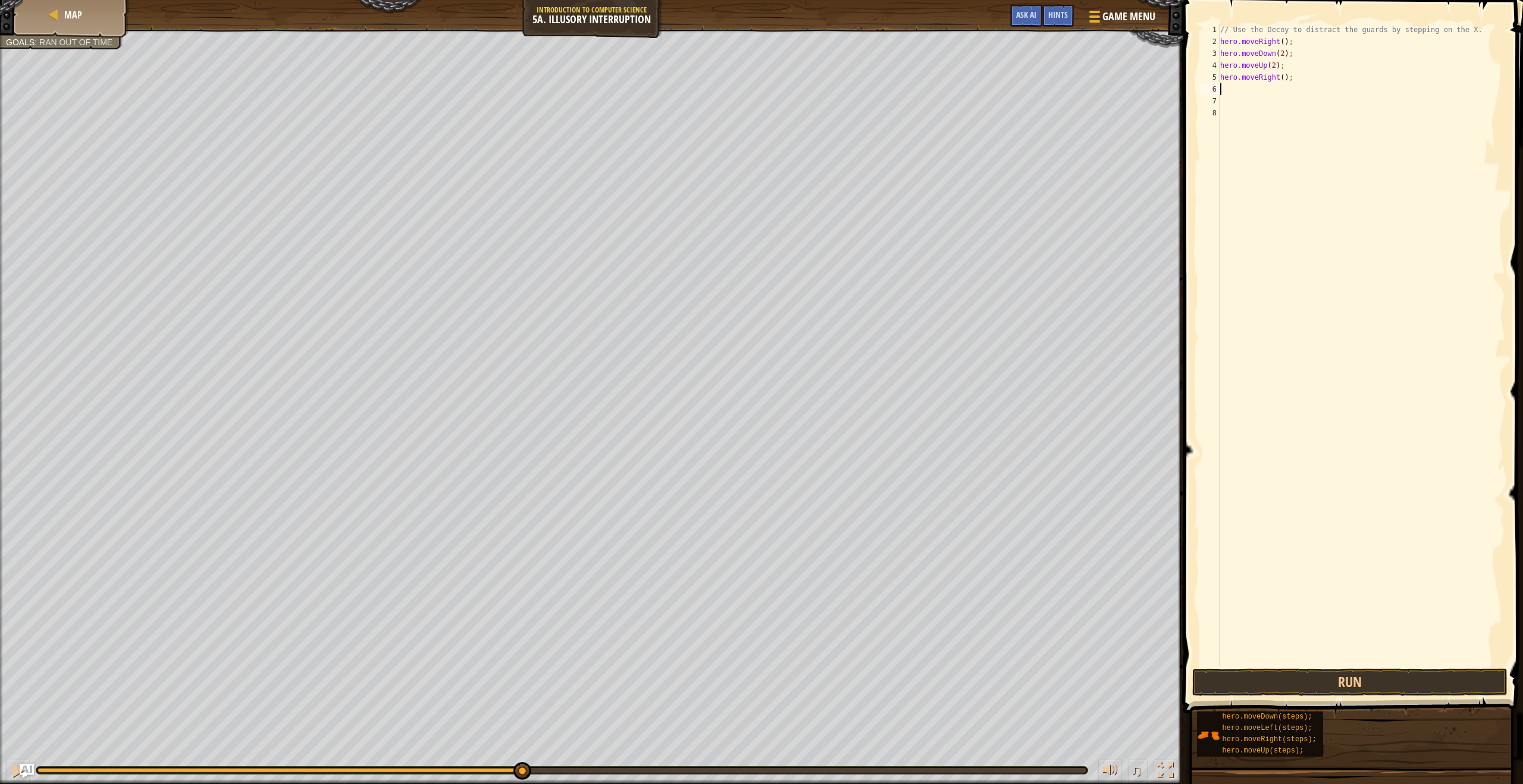
scroll to position [5, 0]
click at [1286, 77] on div "// Use the Decoy to distract the guards by stepping on the X. hero . moveRight …" at bounding box center [1361, 357] width 287 height 666
type textarea "hero.moveRight(3);"
click at [1308, 693] on button "Run" at bounding box center [1349, 682] width 315 height 27
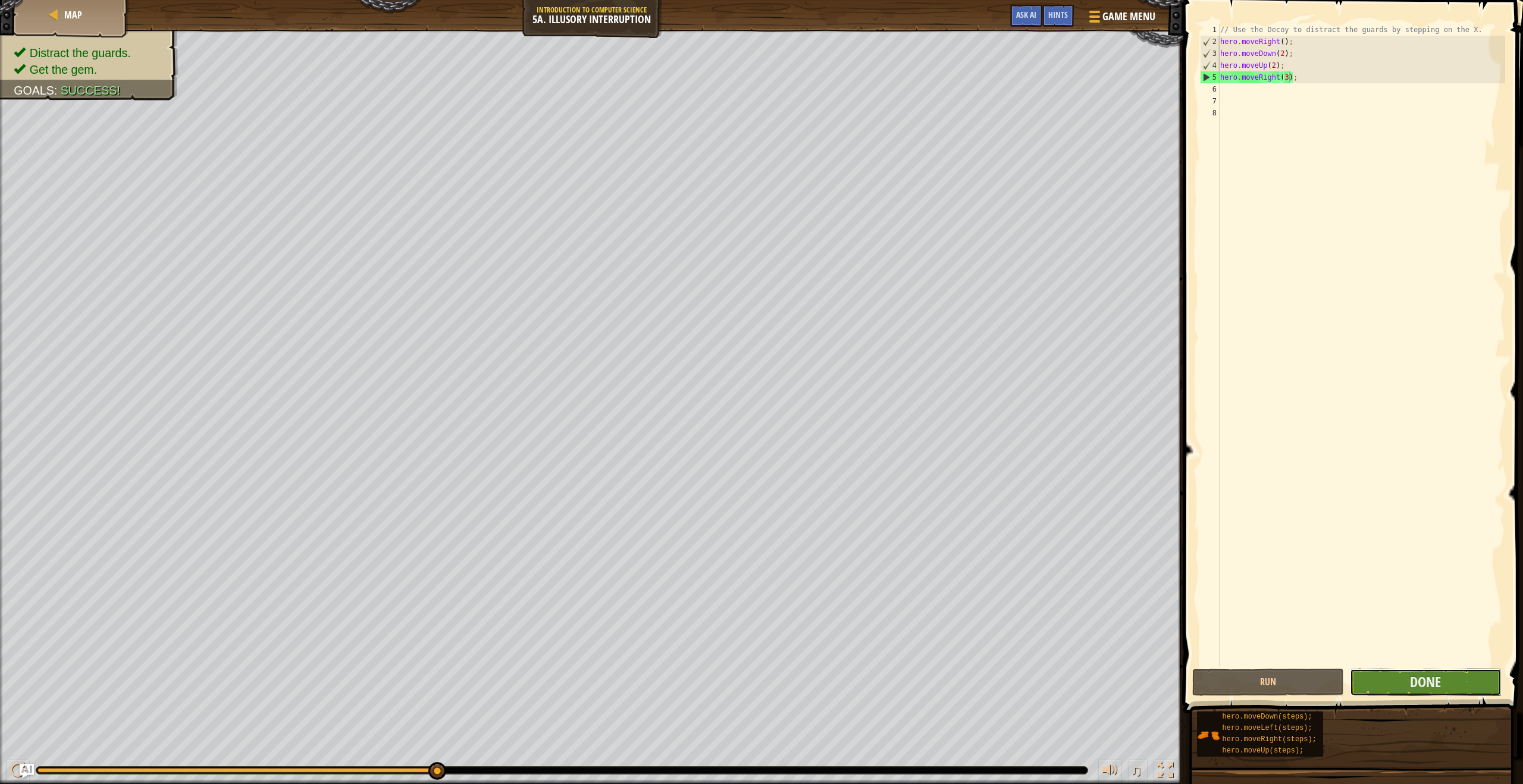
click at [1397, 682] on button "Done" at bounding box center [1426, 682] width 151 height 27
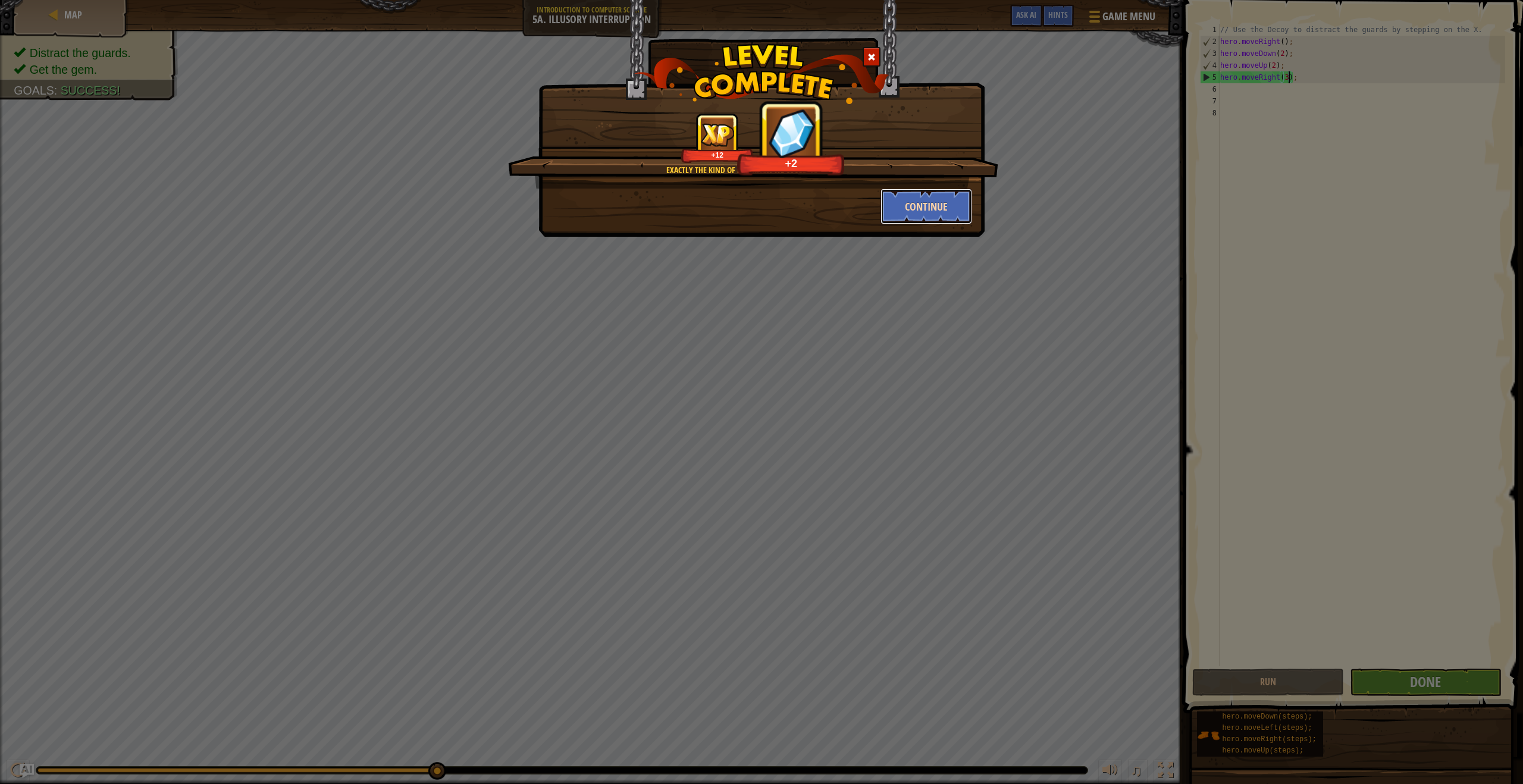
click at [949, 202] on button "Continue" at bounding box center [927, 206] width 92 height 36
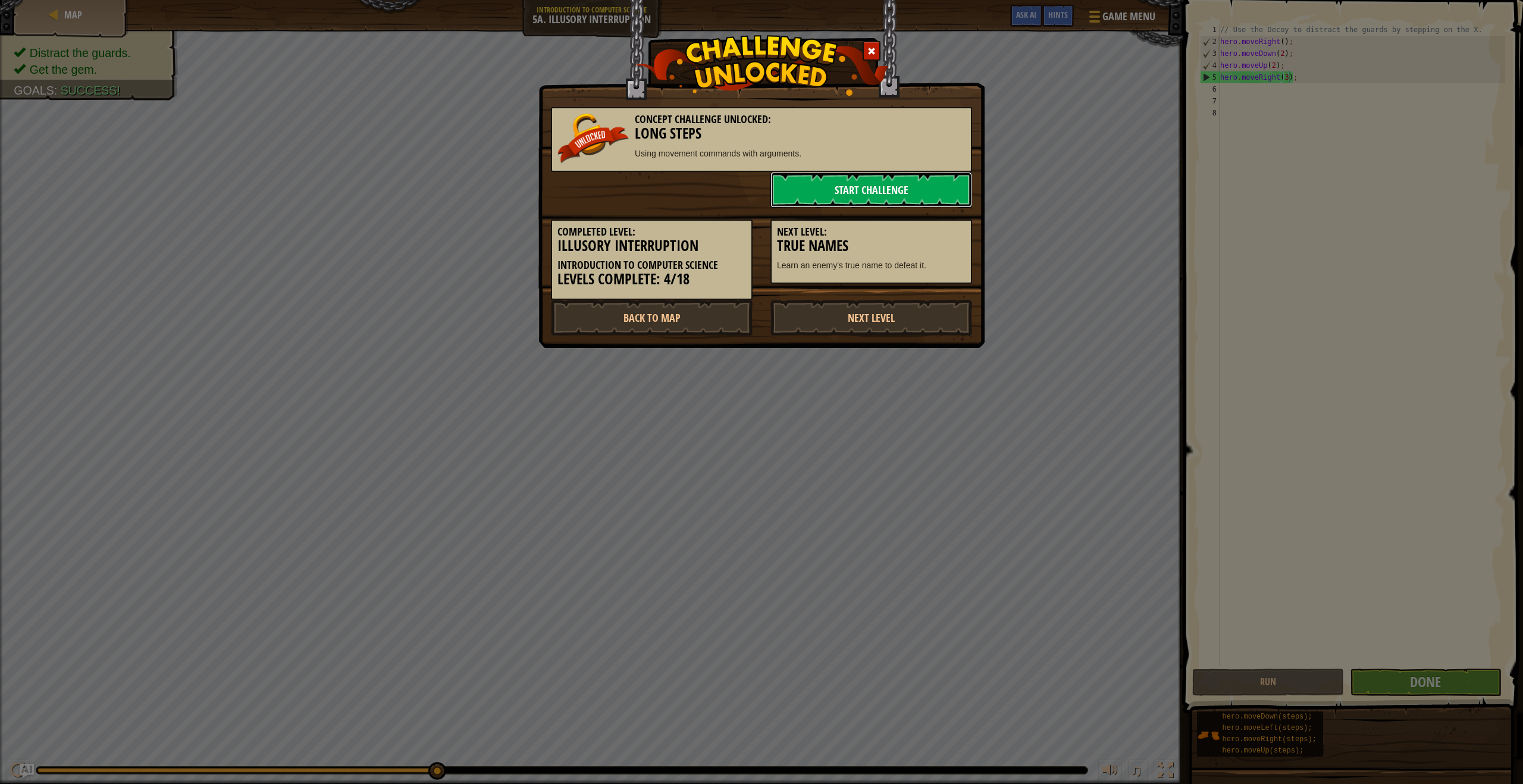
click at [859, 175] on link "Start Challenge" at bounding box center [871, 190] width 201 height 36
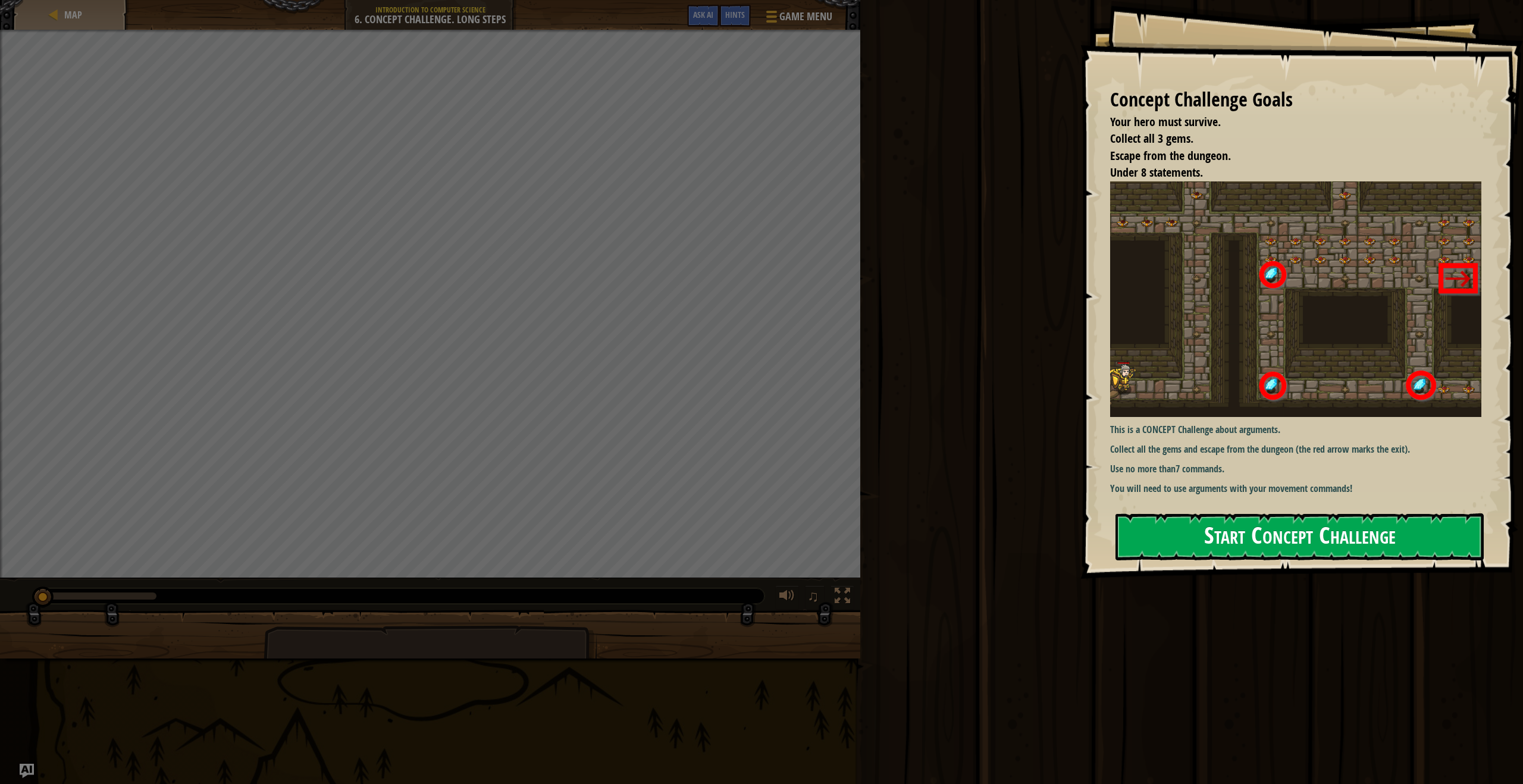
click at [1253, 540] on button "Start Concept Challenge" at bounding box center [1299, 536] width 368 height 47
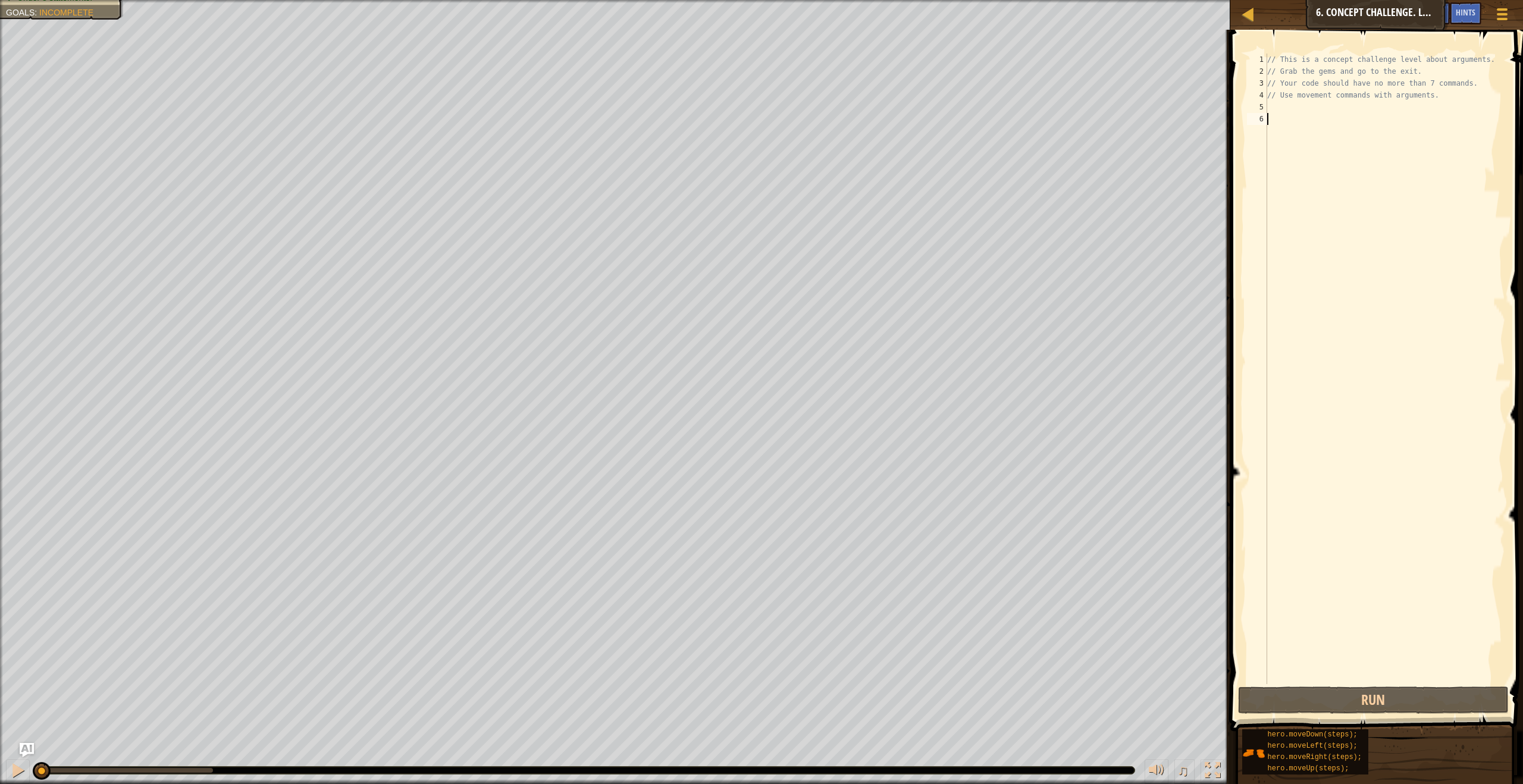
click at [1290, 122] on div "// This is a concept challenge level about arguments. // Grab the gems and go t…" at bounding box center [1385, 380] width 240 height 654
click at [1277, 114] on div "// This is a concept challenge level about arguments. // Grab the gems and go t…" at bounding box center [1385, 380] width 240 height 654
click at [1269, 110] on div "// This is a concept challenge level about arguments. // Grab the gems and go t…" at bounding box center [1385, 380] width 240 height 654
click at [1443, 104] on div "// This is a concept challenge level about arguments. // Grab the gems and go t…" at bounding box center [1385, 380] width 240 height 654
click at [1436, 99] on div "// This is a concept challenge level about arguments. // Grab the gems and go t…" at bounding box center [1385, 380] width 240 height 654
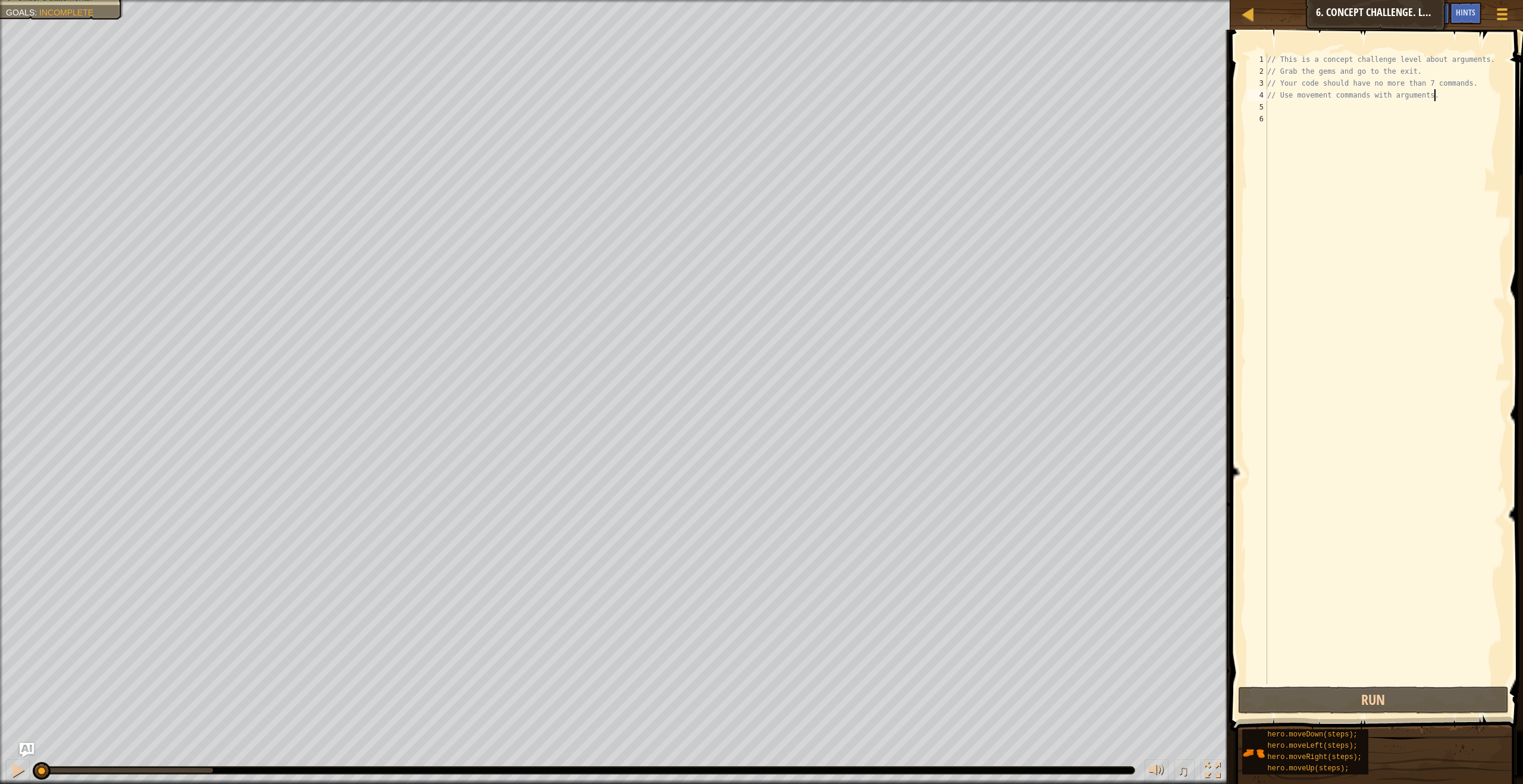
type textarea "// Use movement commands with arguments."
click at [1444, 101] on div "// This is a concept challenge level about arguments. // Grab the gems and go t…" at bounding box center [1385, 380] width 240 height 654
click at [1441, 95] on div "// This is a concept challenge level about arguments. // Grab the gems and go t…" at bounding box center [1385, 380] width 240 height 654
type textarea "/"
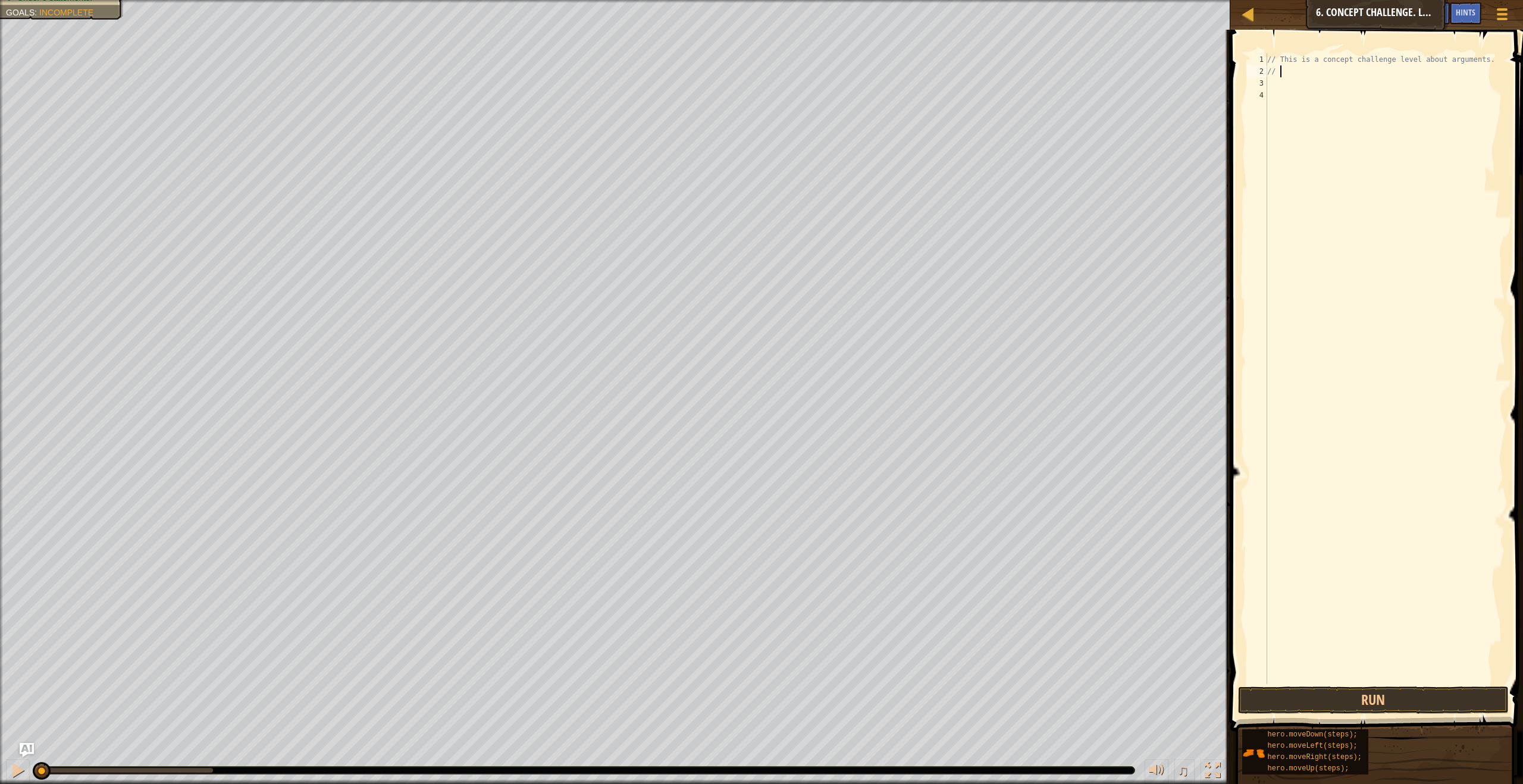
type textarea "/"
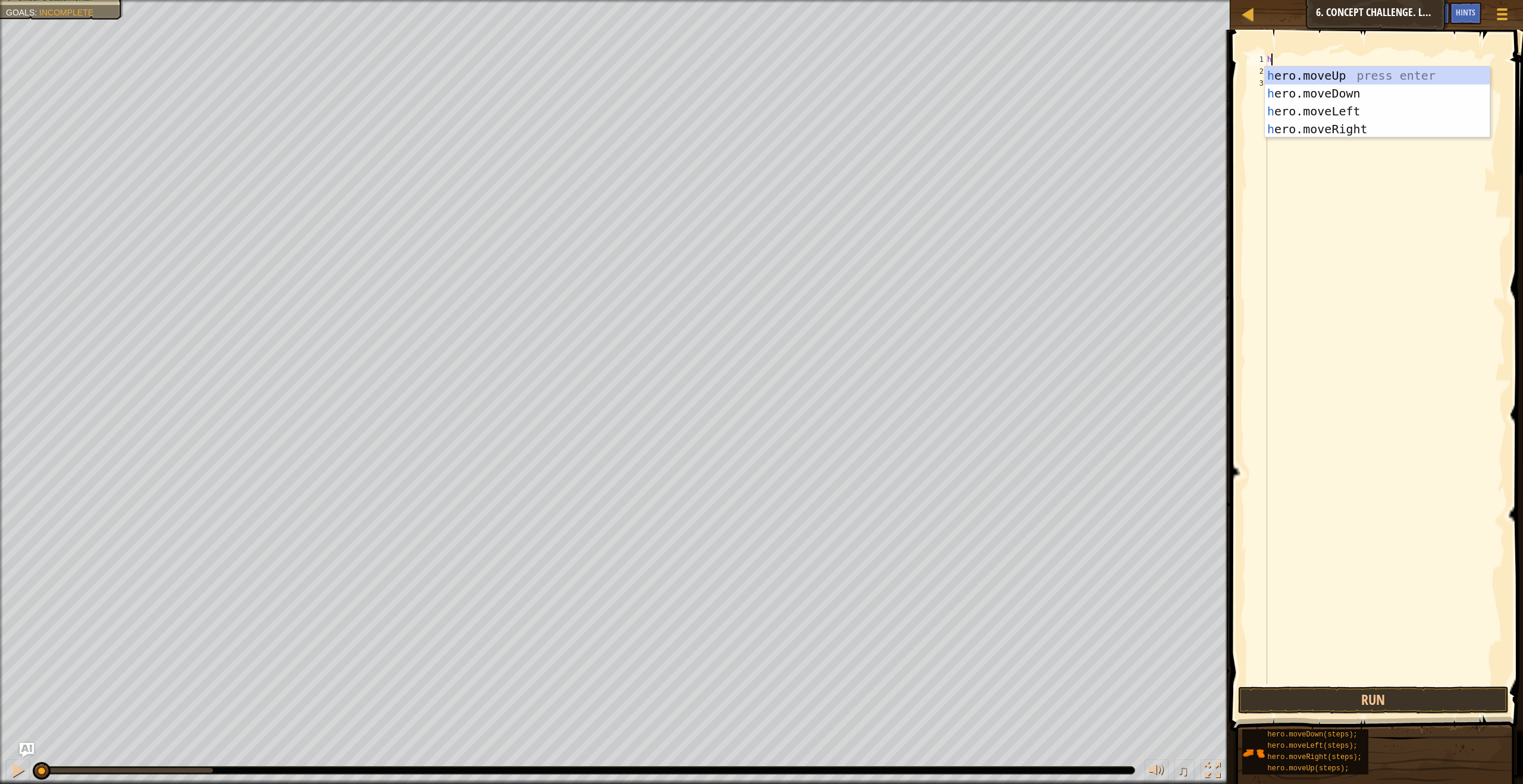
scroll to position [5, 0]
type textarea "hero"
click at [1422, 125] on div "hero .moveUp press enter hero .moveDown press enter hero .moveLeft press enter …" at bounding box center [1377, 120] width 225 height 107
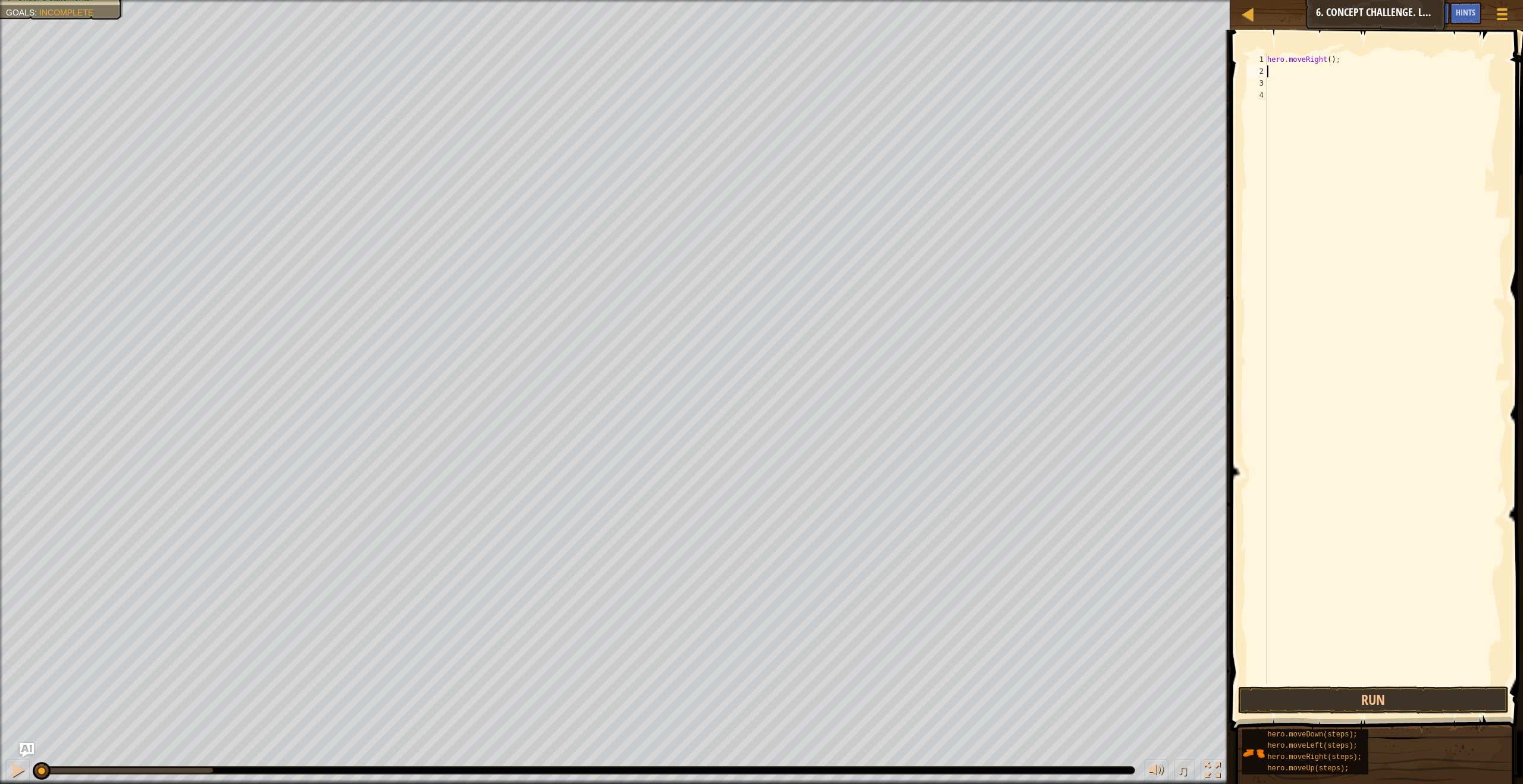
scroll to position [5, 0]
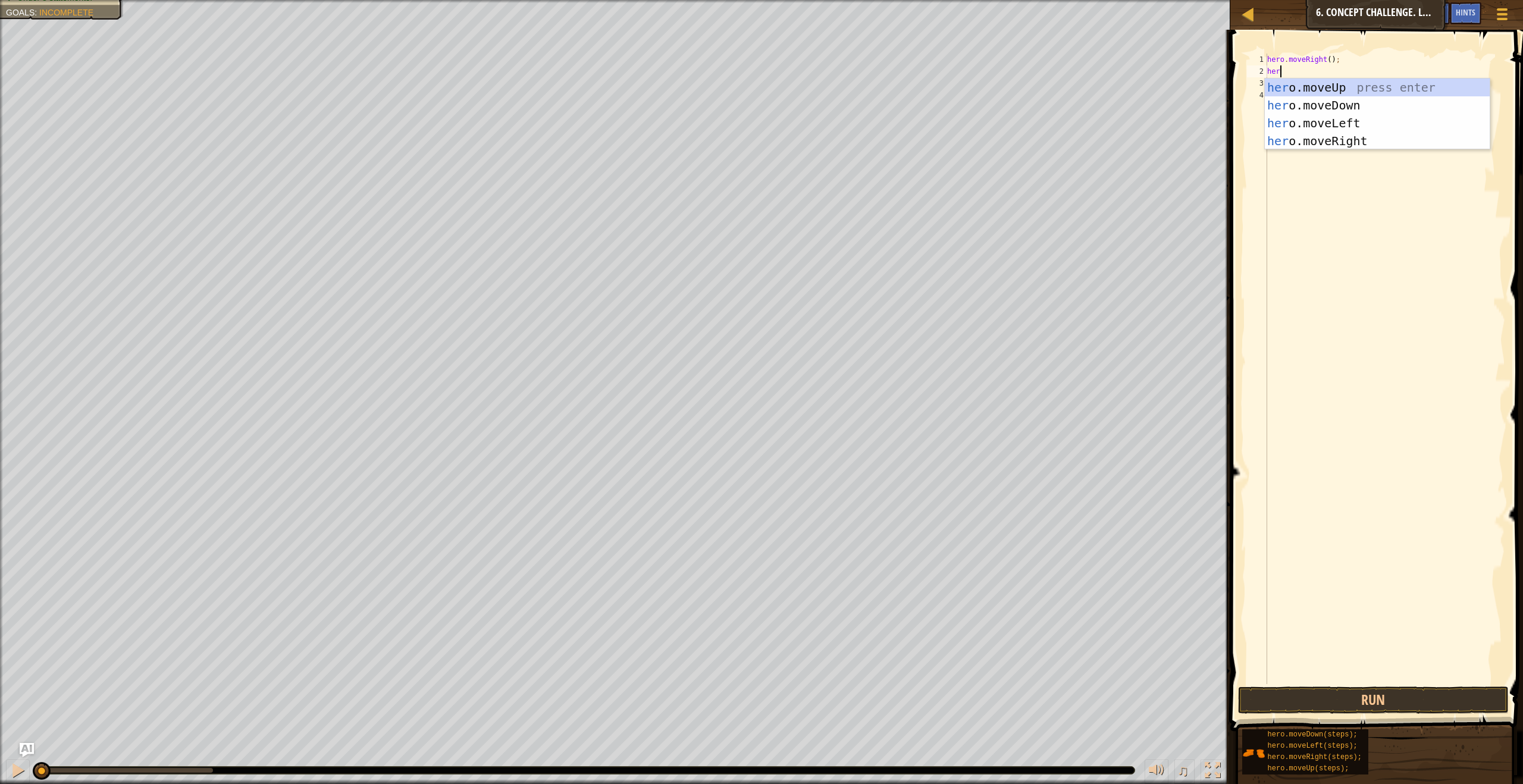
type textarea "hero"
click at [1323, 86] on div "hero .moveUp press enter hero .moveDown press enter hero .moveLeft press enter …" at bounding box center [1377, 131] width 225 height 107
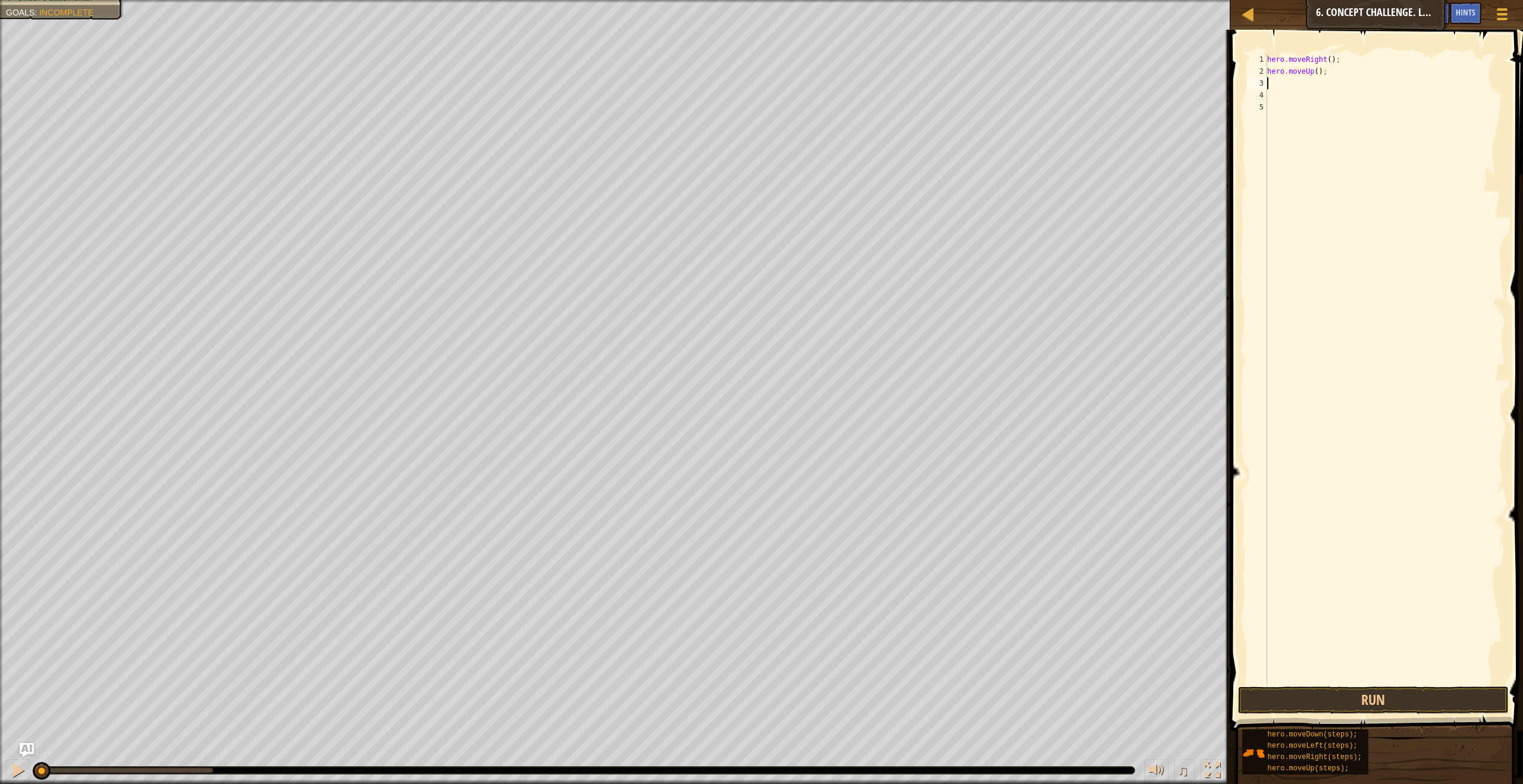
click at [1318, 68] on div "hero . moveRight ( ) ; hero . moveUp ( ) ;" at bounding box center [1385, 380] width 240 height 654
click at [1318, 71] on div "hero . moveRight ( ) ; hero . moveUp ( ) ;" at bounding box center [1385, 380] width 240 height 654
type textarea "hero.moveUp(3);"
click at [1265, 78] on div "3" at bounding box center [1257, 83] width 20 height 12
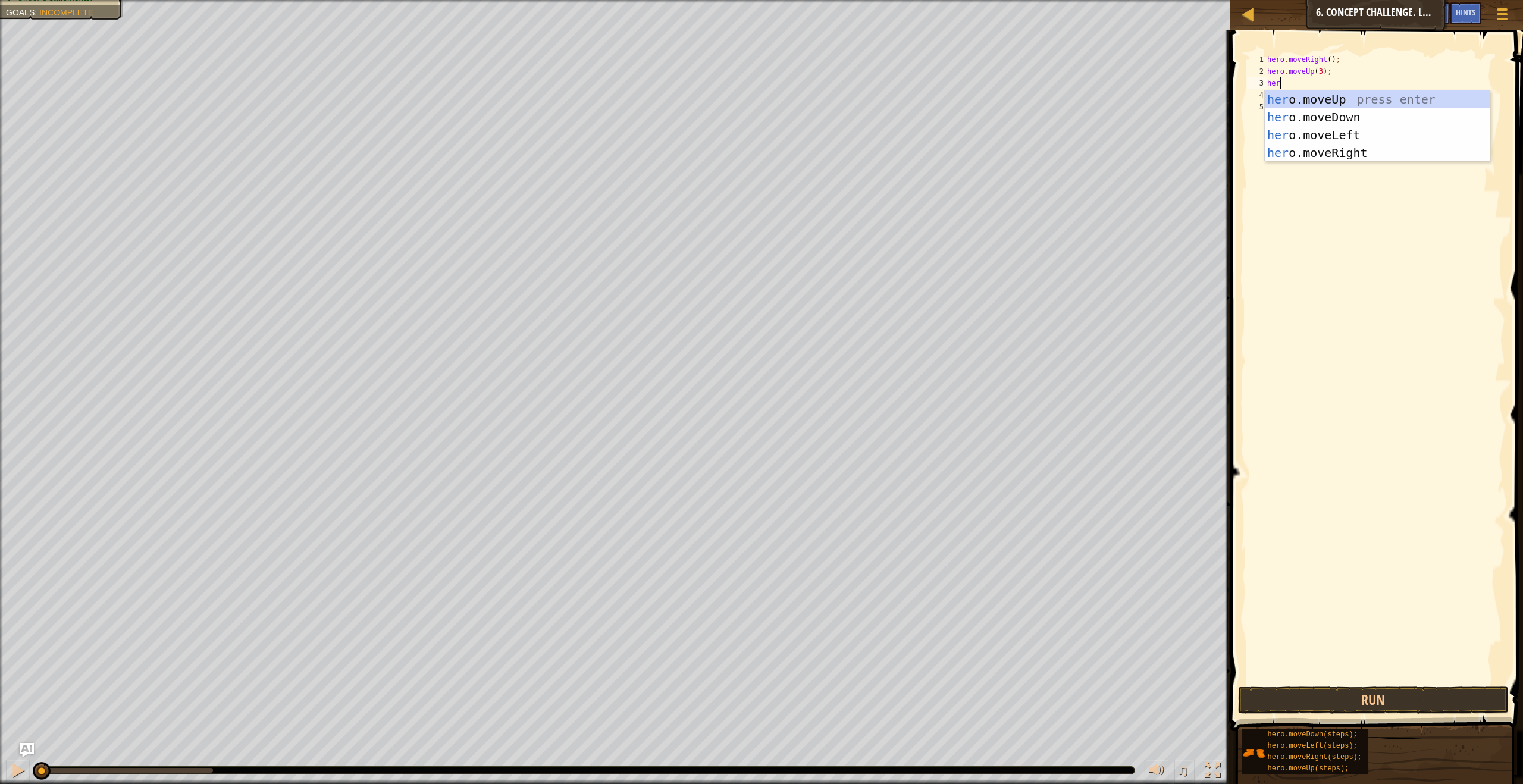
scroll to position [5, 1]
type textarea "hero"
click at [1315, 158] on div "hero .moveLeft press enter hero .moveUp press enter hero .moveDown press enter …" at bounding box center [1377, 144] width 225 height 107
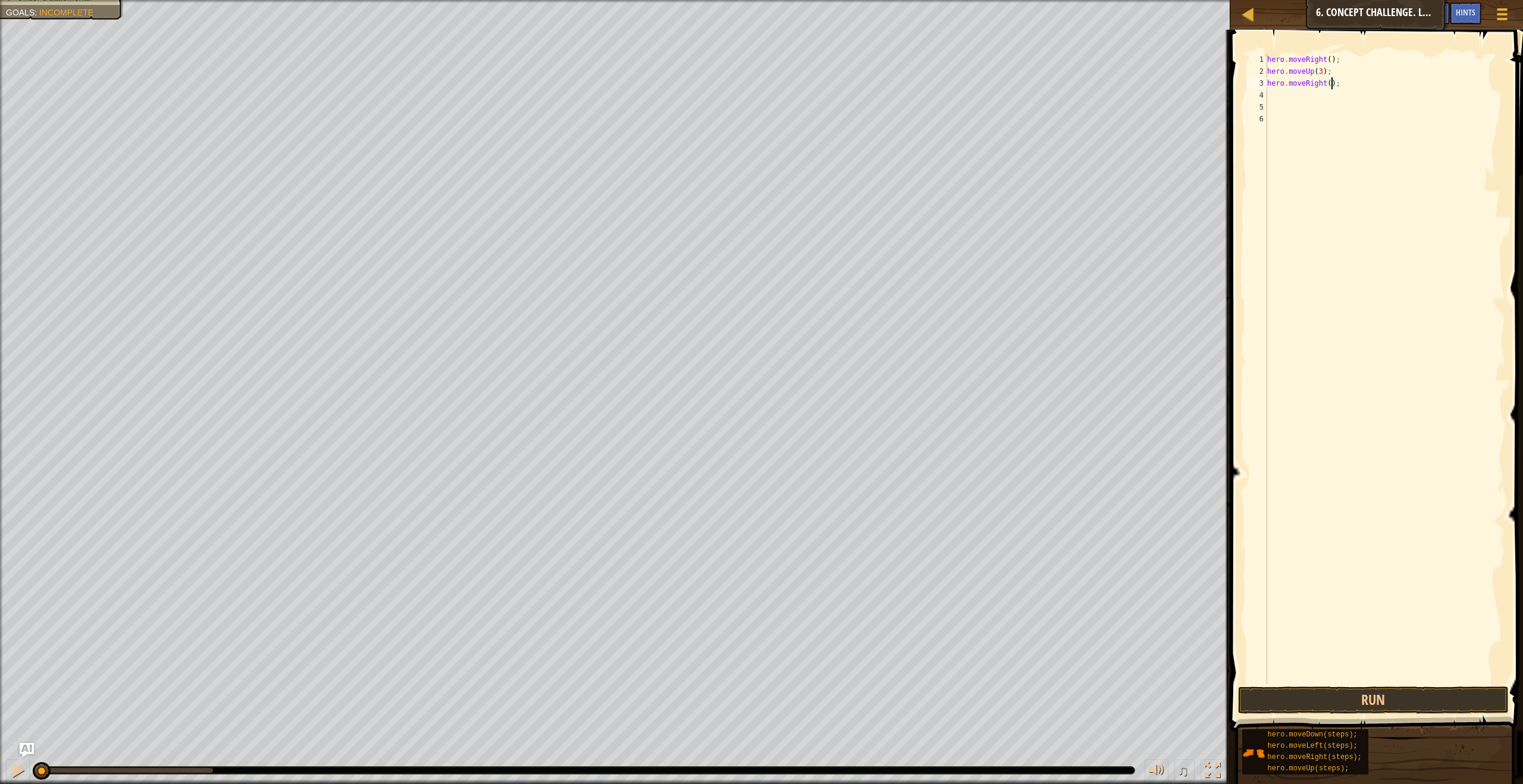
click at [1330, 84] on div "hero . moveRight ( ) ; hero . moveUp ( 3 ) ; hero . moveRight ( ) ;" at bounding box center [1385, 380] width 240 height 654
type textarea "hero.moveRight(2);"
click at [1282, 95] on div "hero . moveRight ( ) ; hero . moveUp ( 3 ) ; hero . moveRight ( 2 ) ;" at bounding box center [1385, 380] width 240 height 654
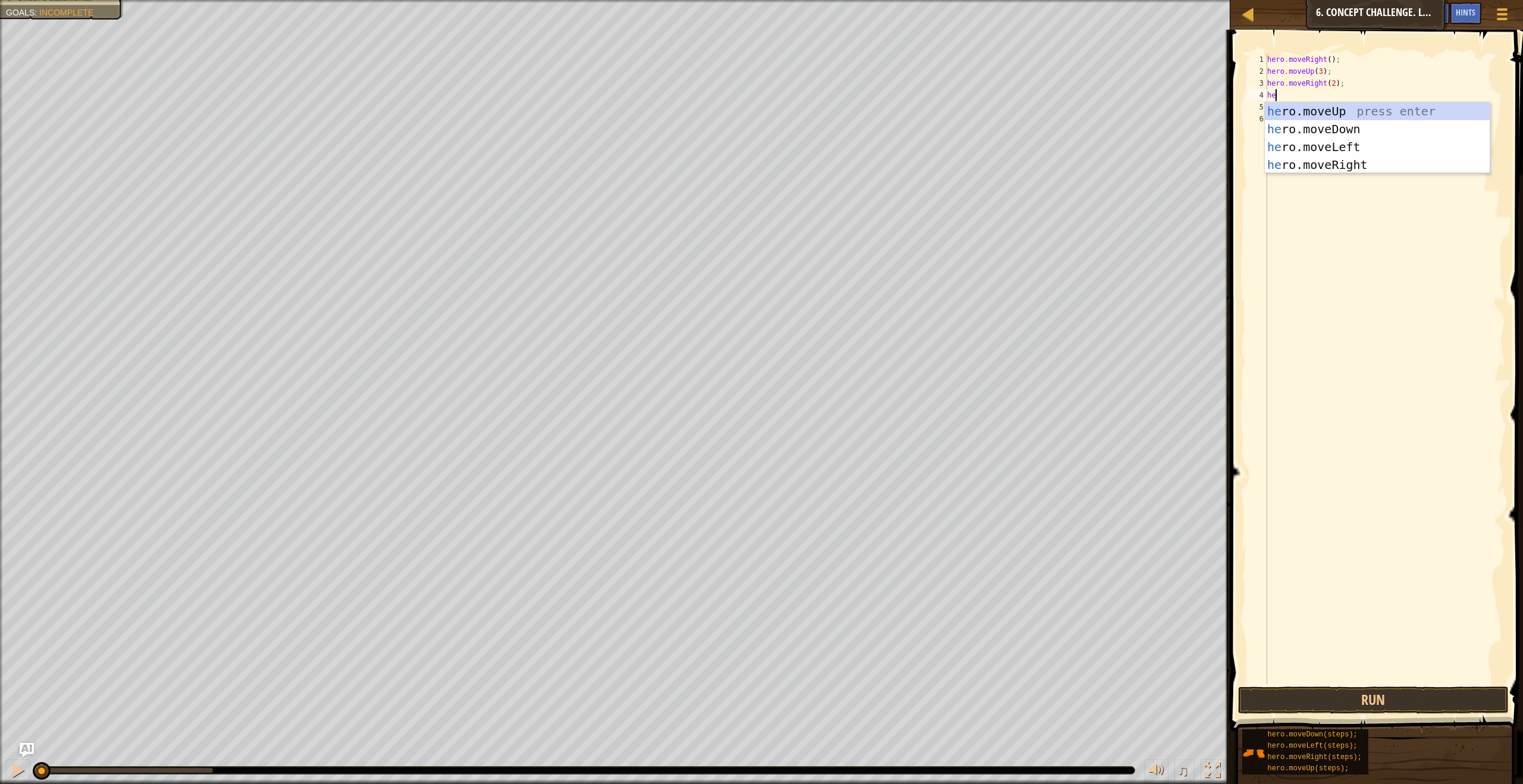
type textarea "hero"
click at [1305, 137] on div "hero .moveUp press enter hero .moveDown press enter hero .moveLeft press enter …" at bounding box center [1377, 155] width 225 height 107
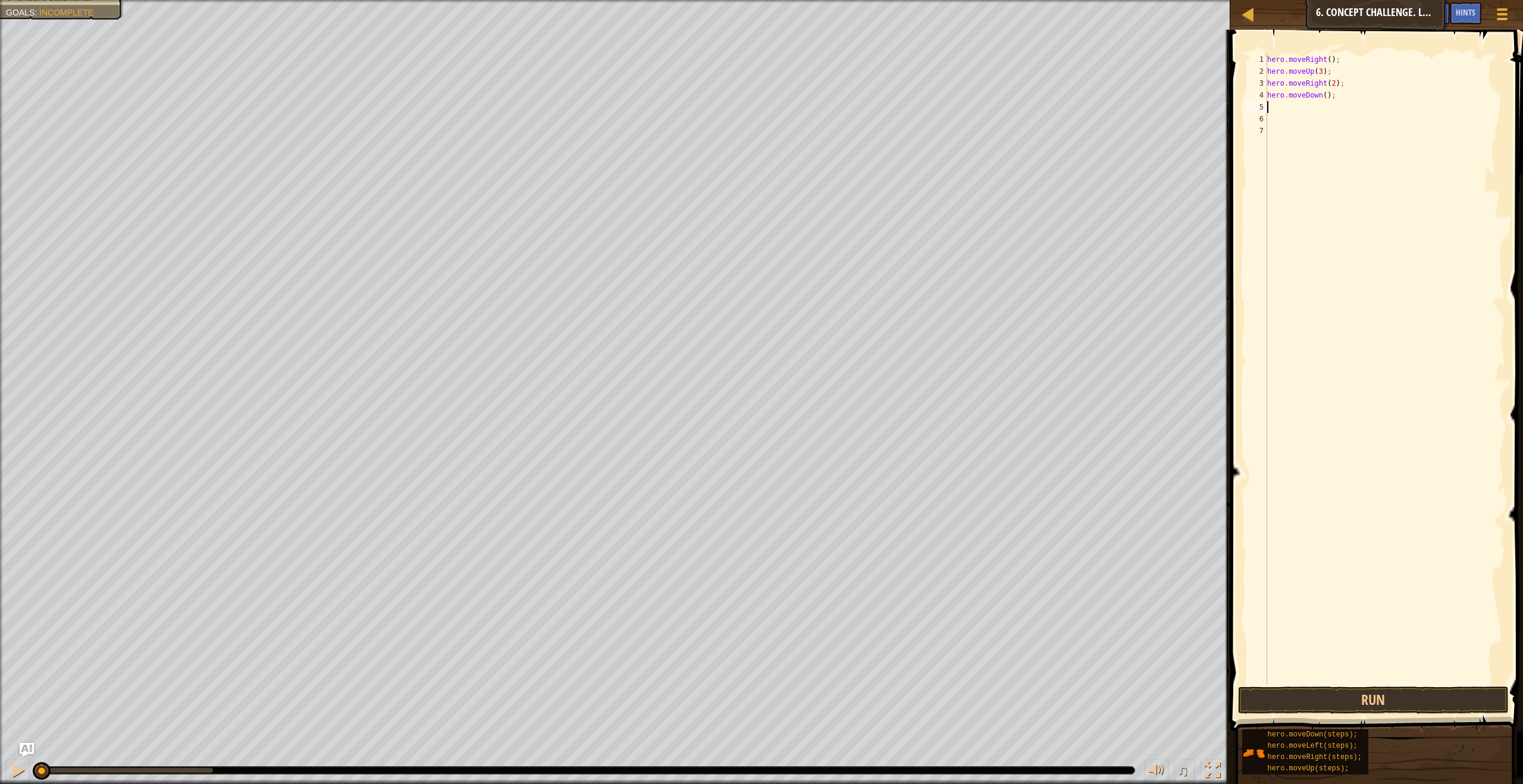
click at [1329, 96] on div "hero . moveRight ( ) ; hero . moveUp ( 3 ) ; hero . moveRight ( 2 ) ; hero . mo…" at bounding box center [1385, 380] width 240 height 654
type textarea "hero.moveDown(3);"
click at [1271, 105] on div "hero . moveRight ( ) ; hero . moveUp ( 3 ) ; hero . moveRight ( 2 ) ; hero . mo…" at bounding box center [1385, 380] width 240 height 654
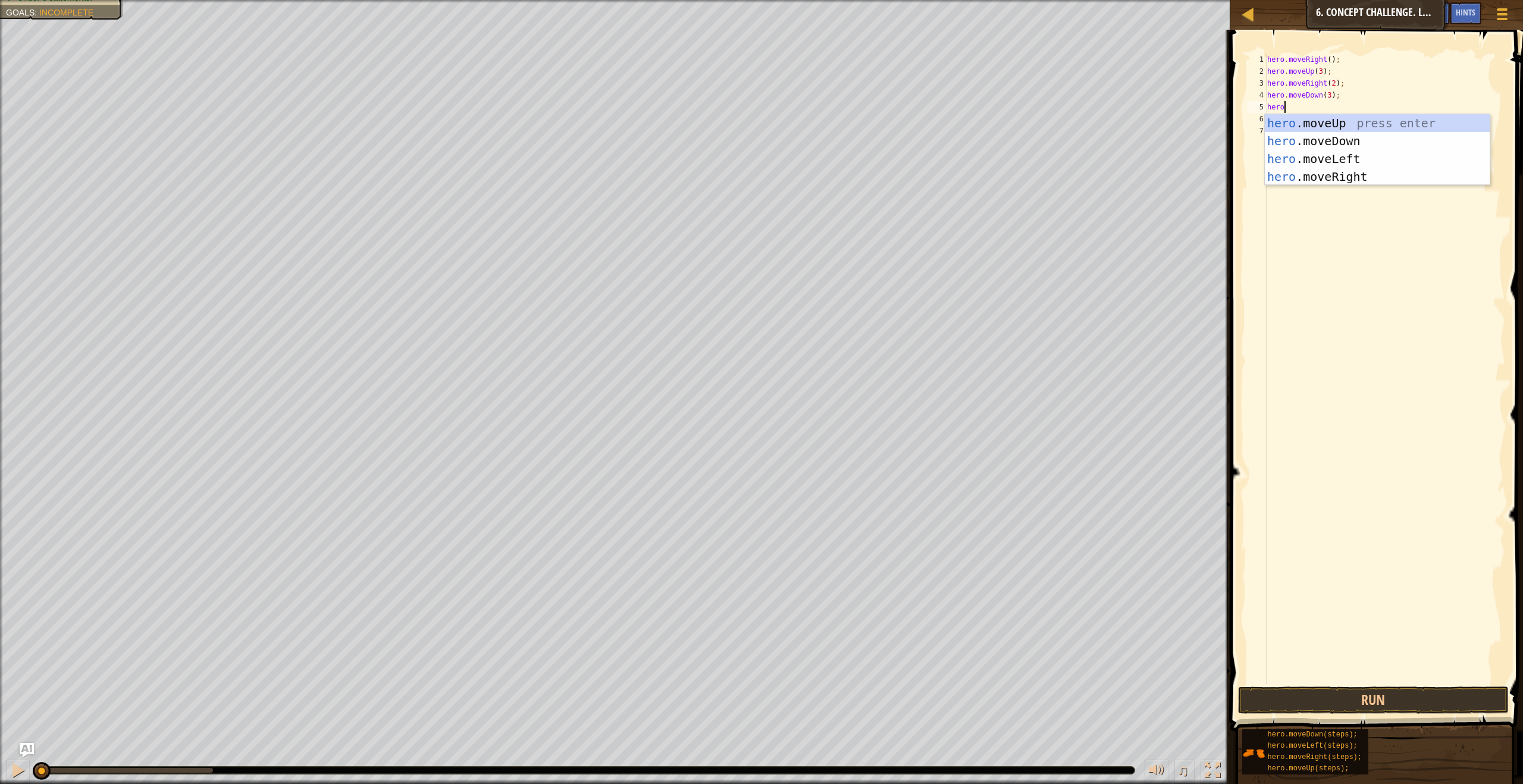
scroll to position [5, 1]
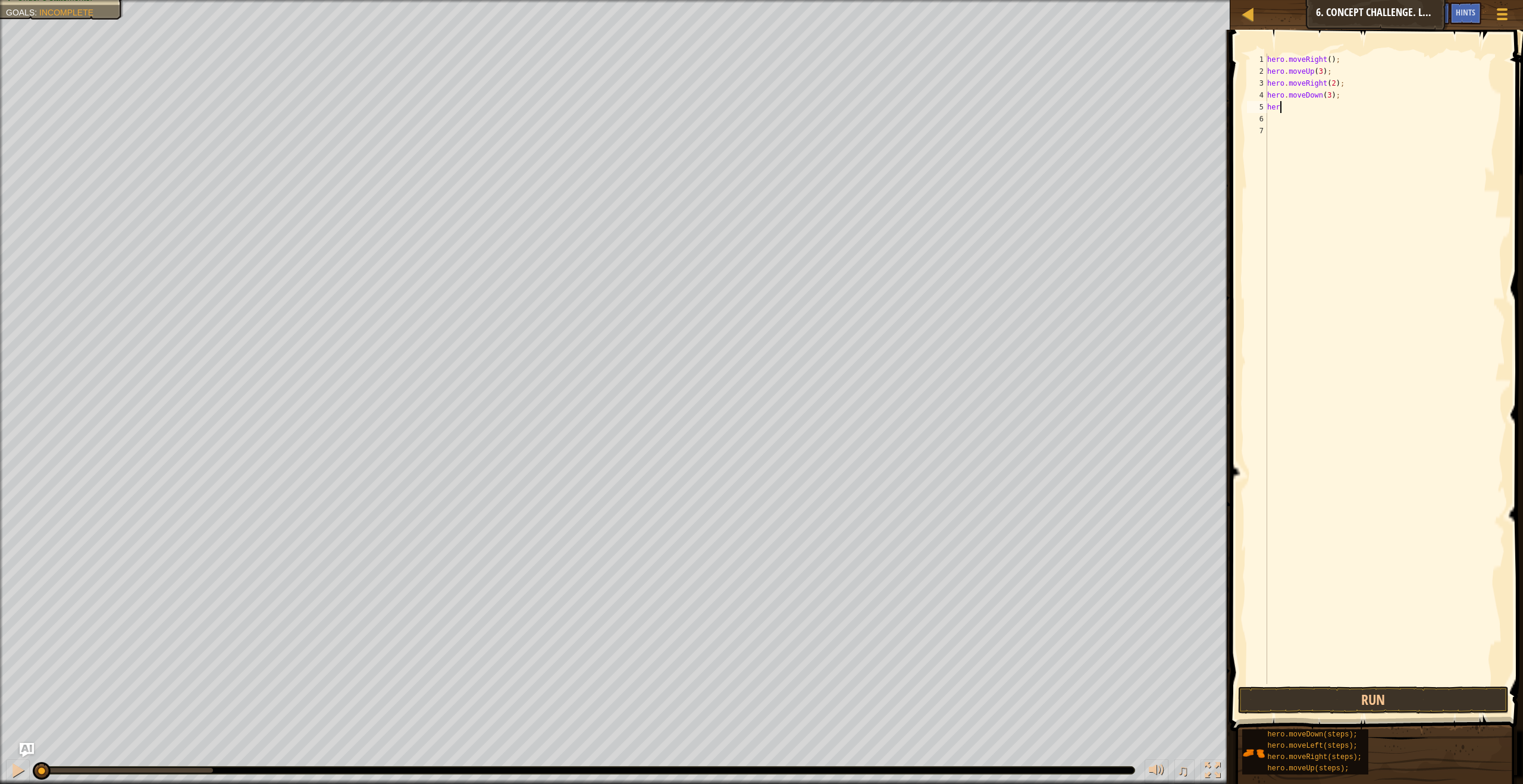
type textarea "hero"
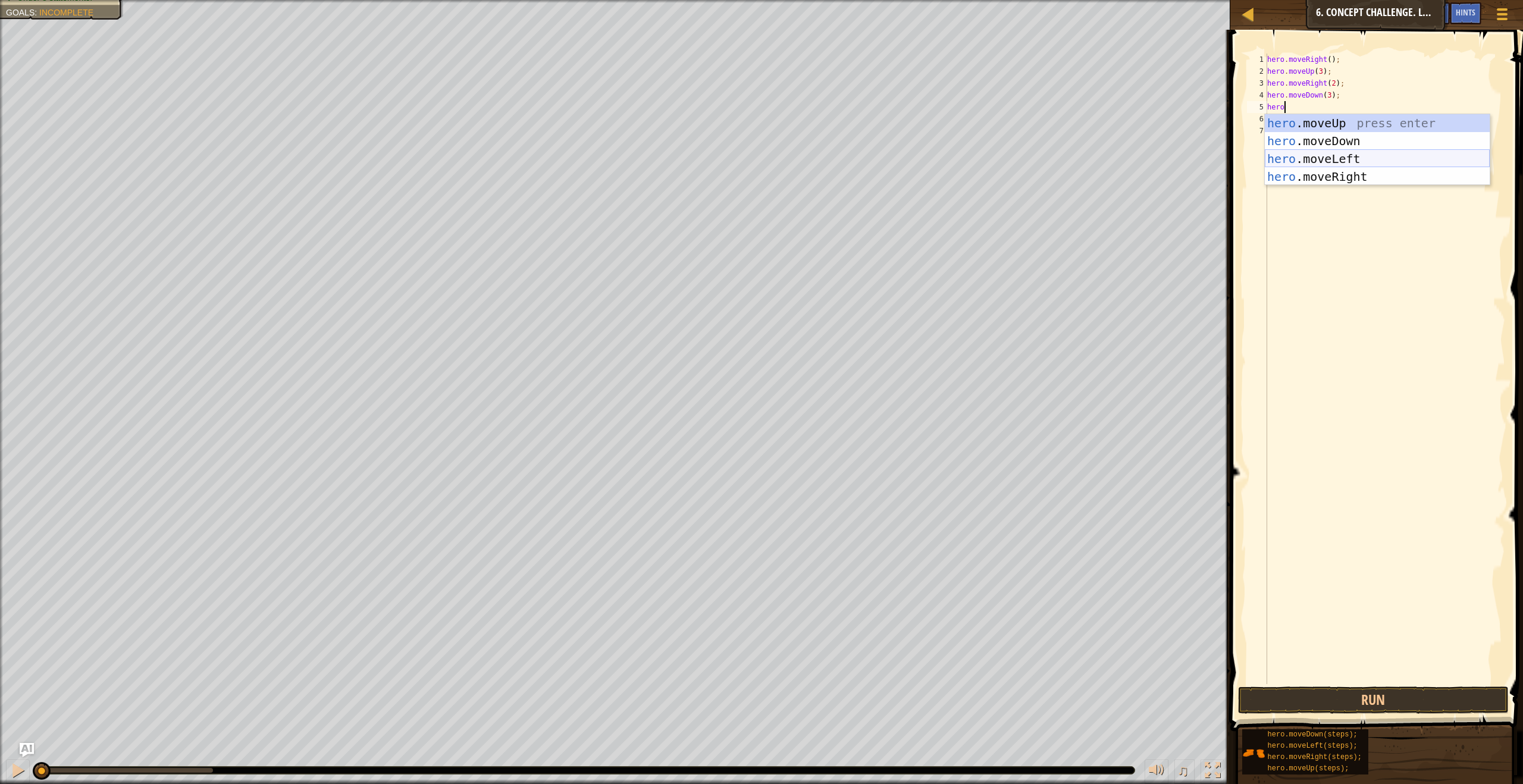
click at [1298, 158] on div "hero .moveUp press enter hero .moveDown press enter hero .moveLeft press enter …" at bounding box center [1377, 167] width 225 height 107
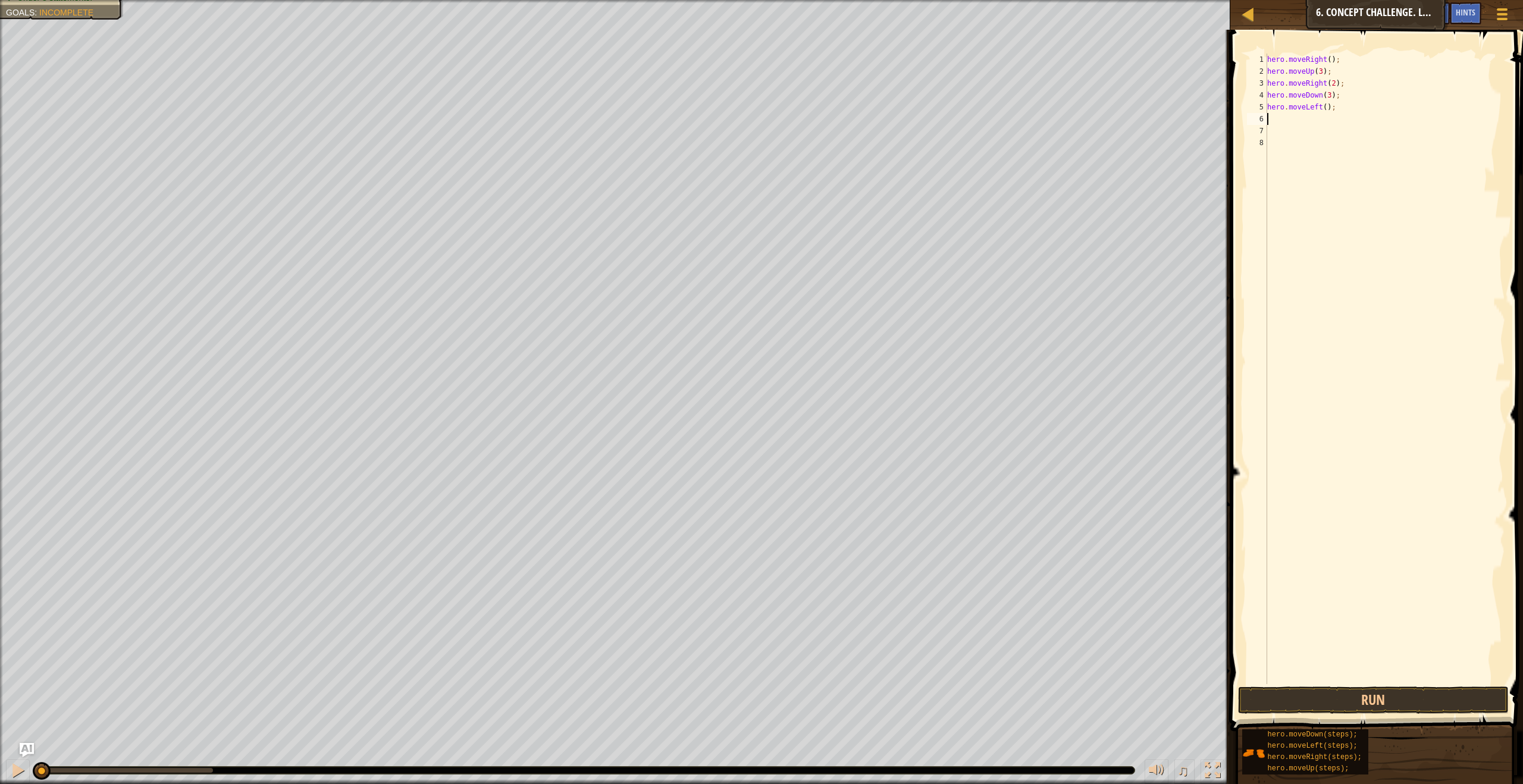
scroll to position [5, 0]
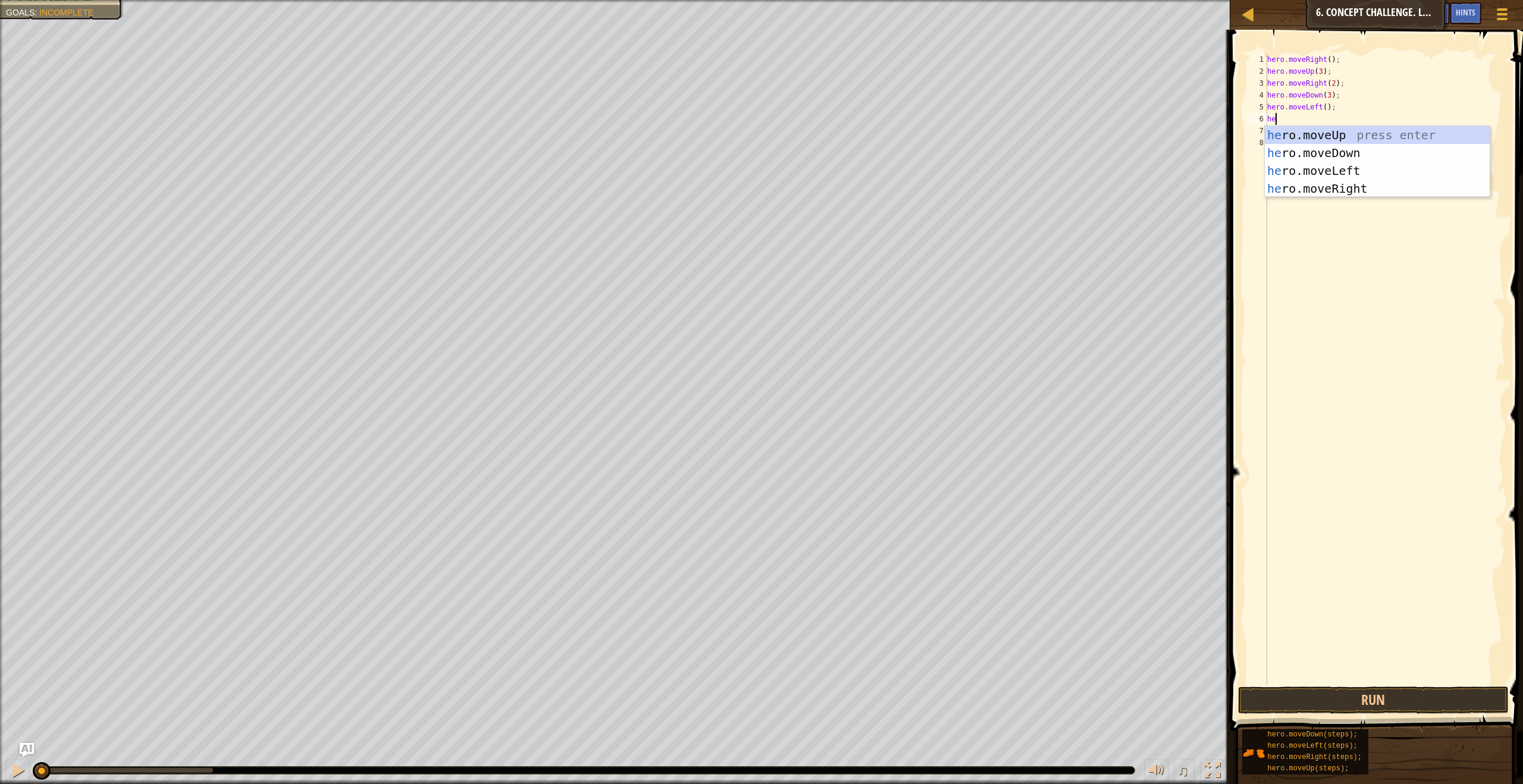
type textarea "hero"
click at [1293, 135] on div "hero .moveUp press enter hero .moveDown press enter hero .moveLeft press enter …" at bounding box center [1377, 180] width 225 height 107
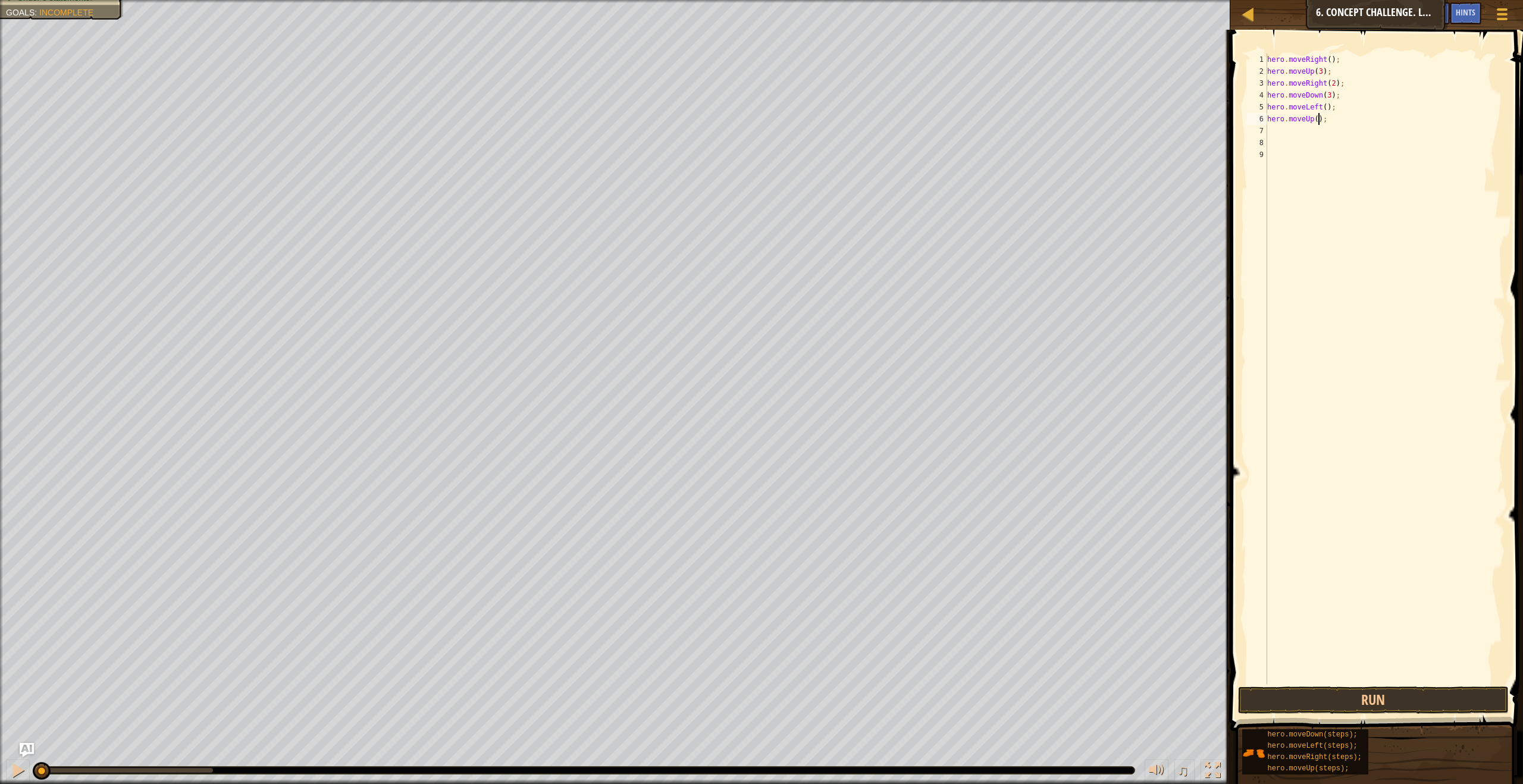
click at [1318, 122] on div "hero . moveRight ( ) ; hero . moveUp ( 3 ) ; hero . moveRight ( 2 ) ; hero . mo…" at bounding box center [1385, 380] width 240 height 654
type textarea "hero.moveUp(2);"
click at [1280, 131] on div "hero . moveRight ( ) ; hero . moveUp ( 3 ) ; hero . moveRight ( 2 ) ; hero . mo…" at bounding box center [1385, 380] width 240 height 654
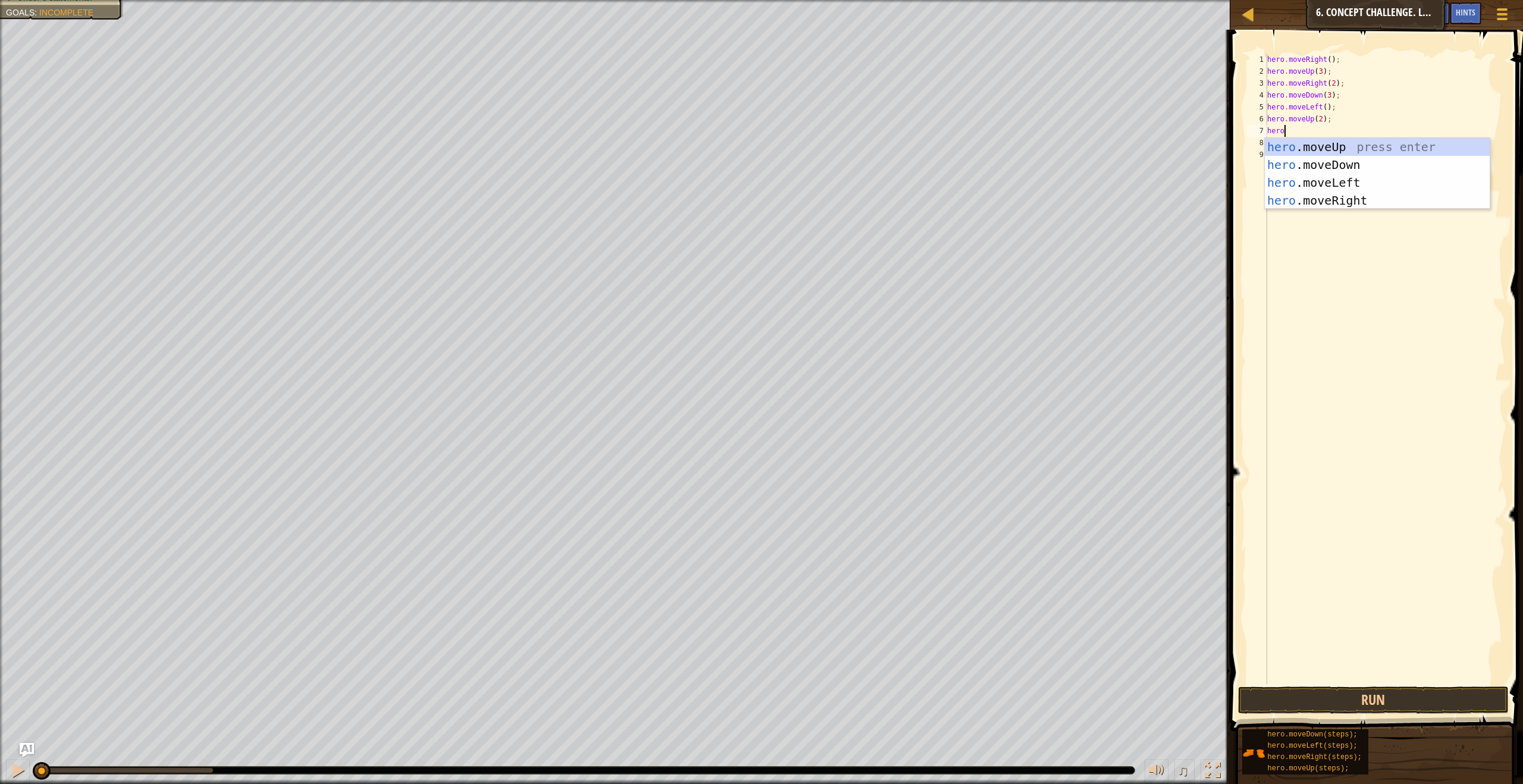
scroll to position [5, 1]
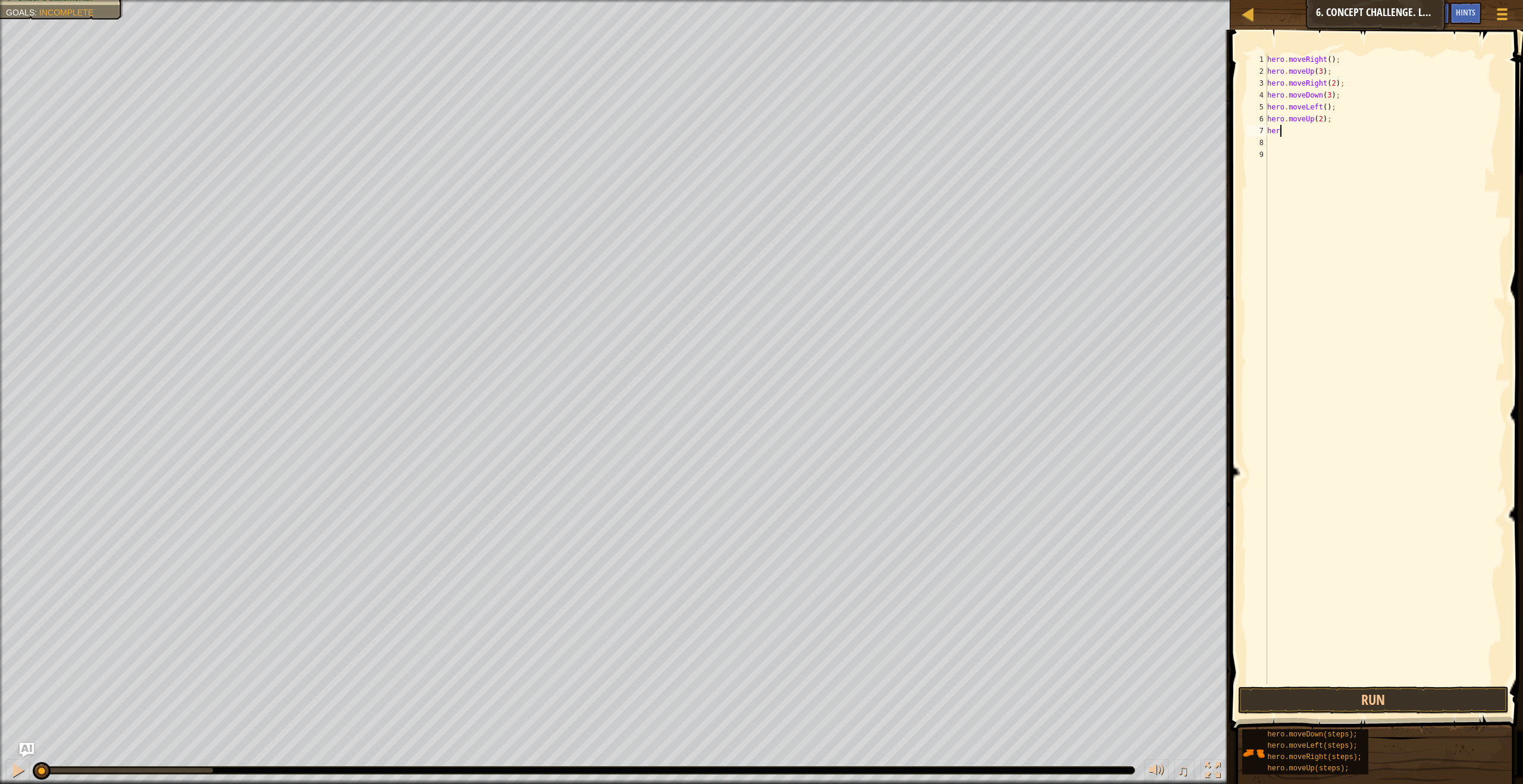
type textarea "hero"
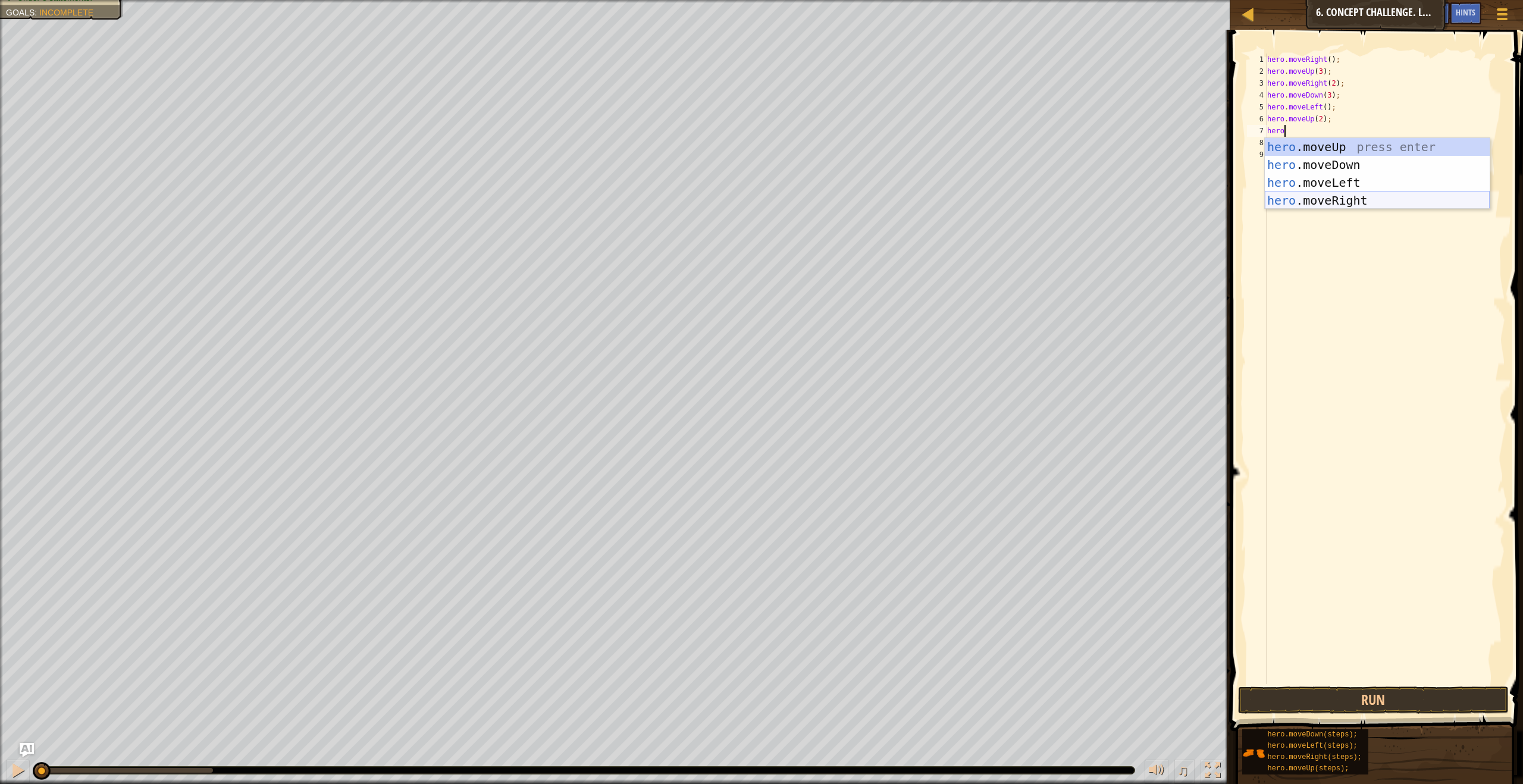
click at [1285, 196] on div "hero .moveUp press enter hero .moveDown press enter hero .moveLeft press enter …" at bounding box center [1377, 191] width 225 height 107
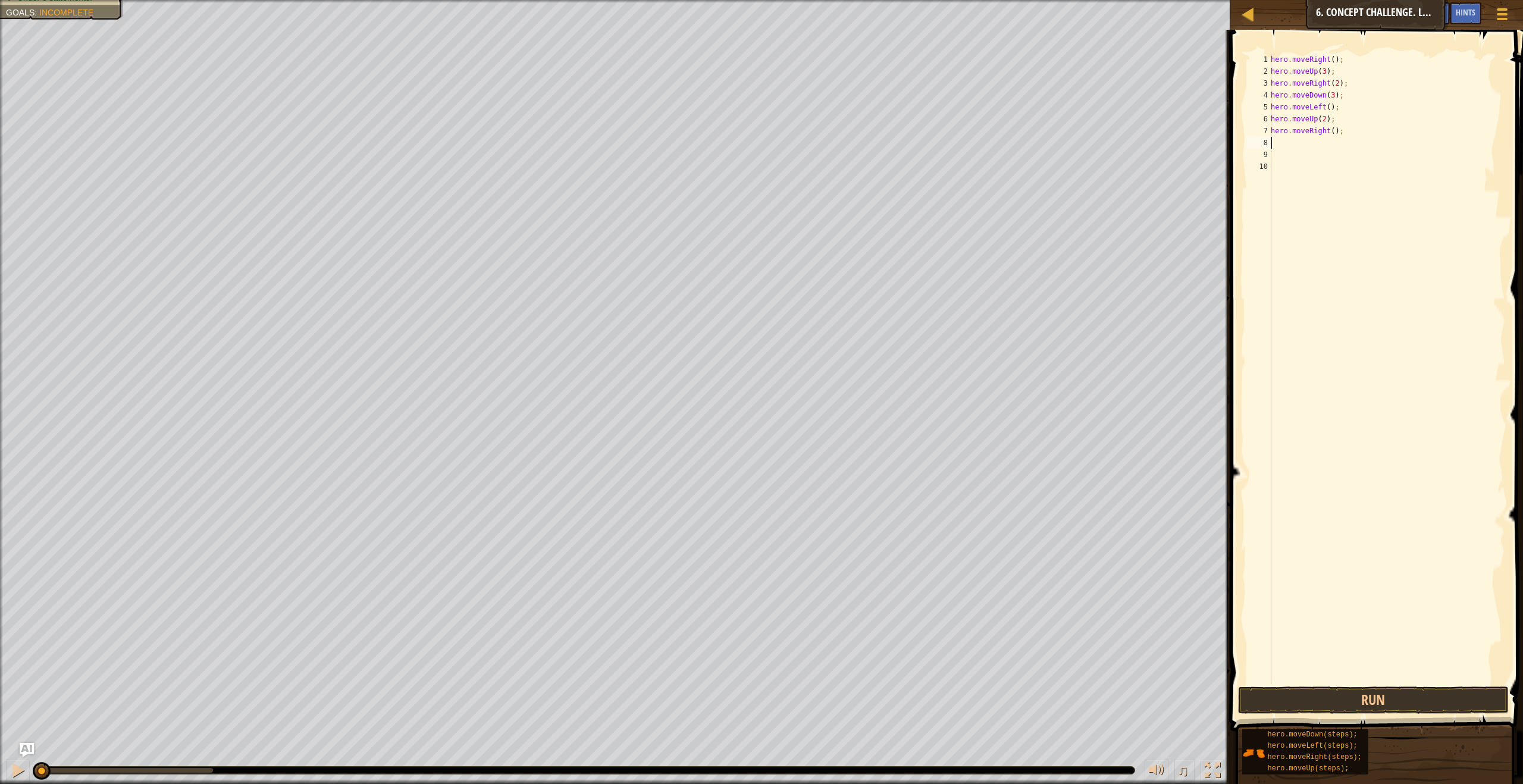
scroll to position [5, 0]
click at [1337, 136] on div "hero . moveRight ( ) ; hero . moveUp ( 3 ) ; hero . moveRight ( 2 ) ; hero . mo…" at bounding box center [1387, 380] width 237 height 654
type textarea "hero.moveRight(3);"
click at [1301, 703] on button "Run" at bounding box center [1372, 699] width 270 height 27
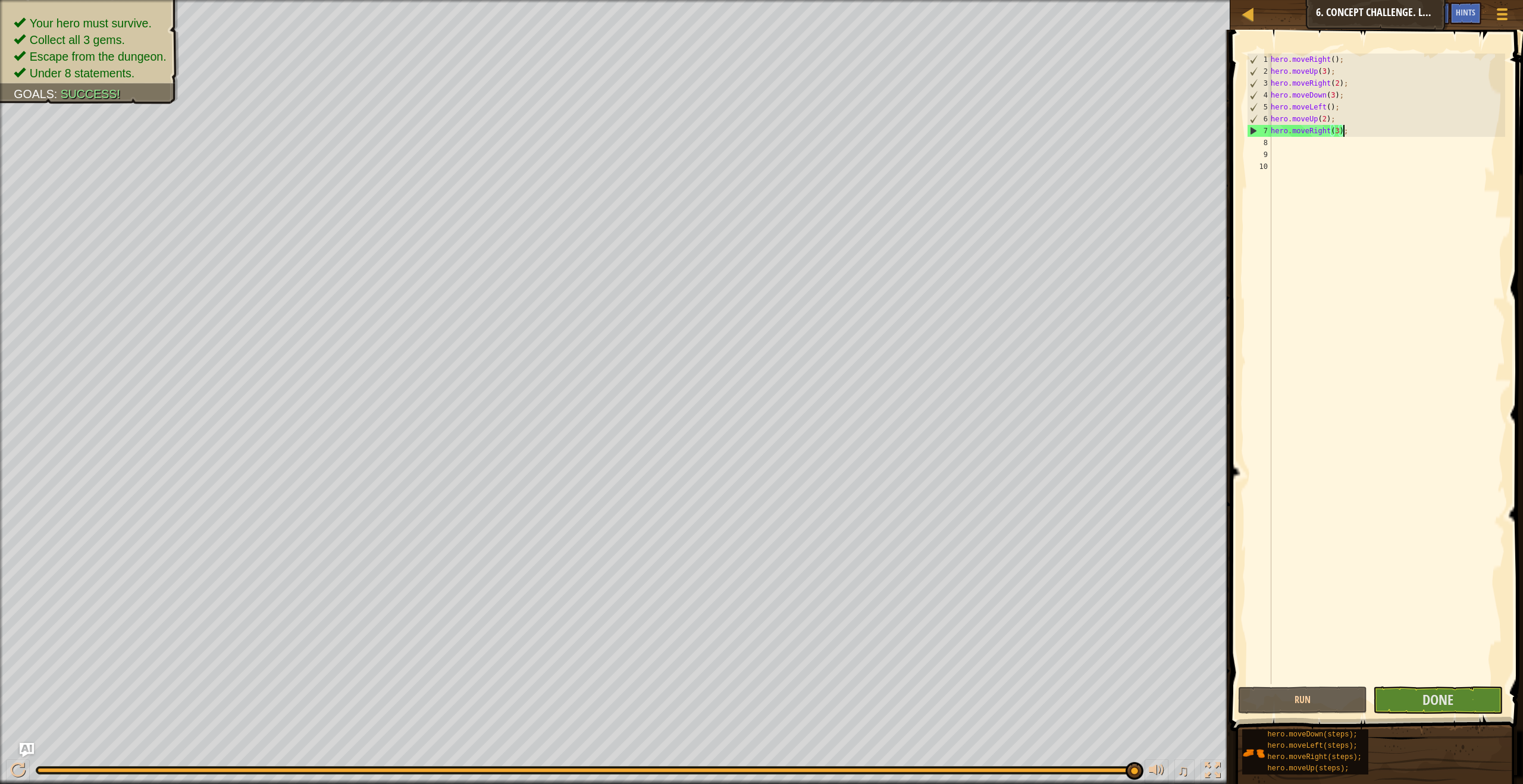
click at [1456, 715] on span at bounding box center [1377, 363] width 302 height 737
click at [1428, 701] on span "Done" at bounding box center [1437, 699] width 31 height 19
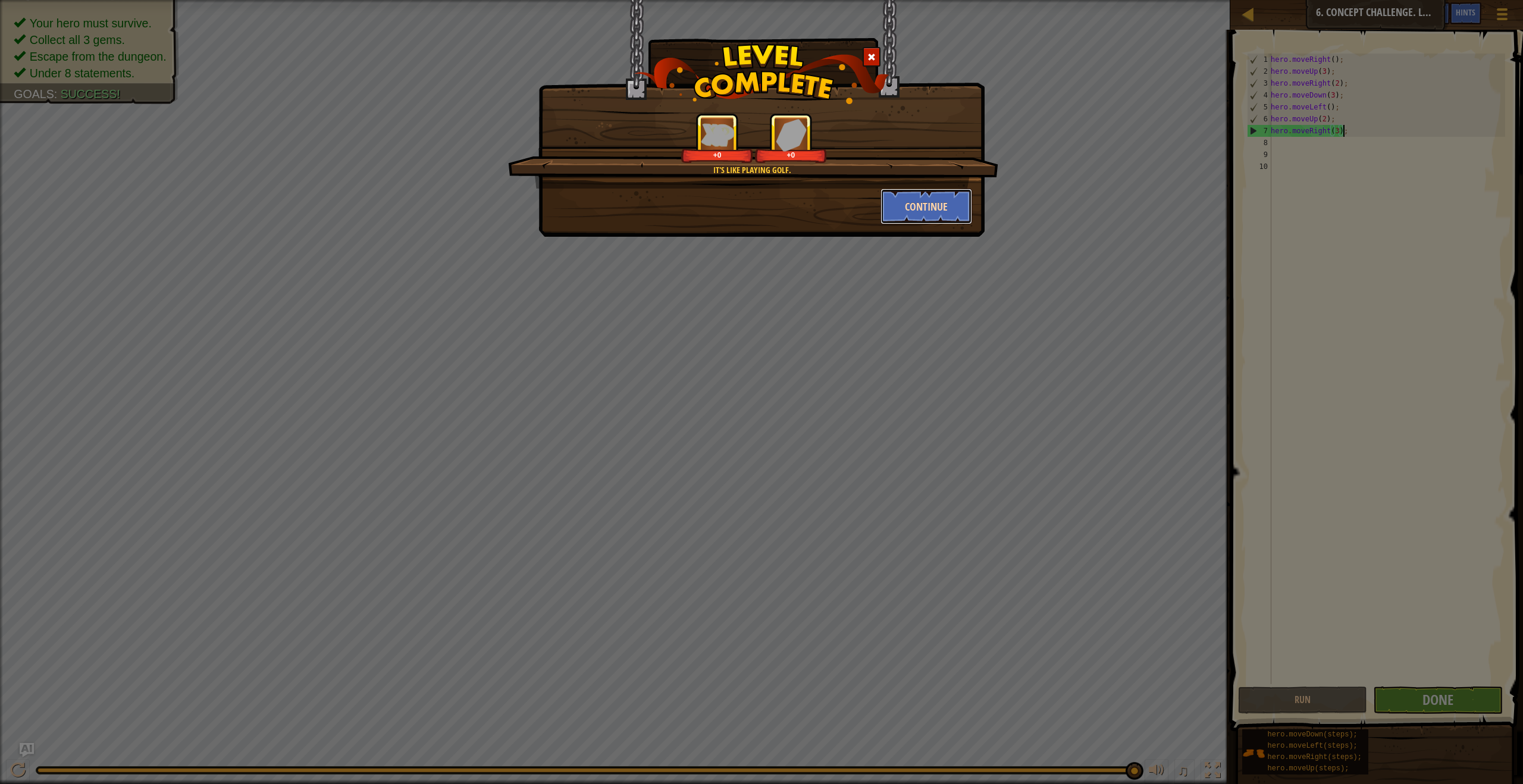
click at [965, 202] on button "Continue" at bounding box center [927, 206] width 92 height 36
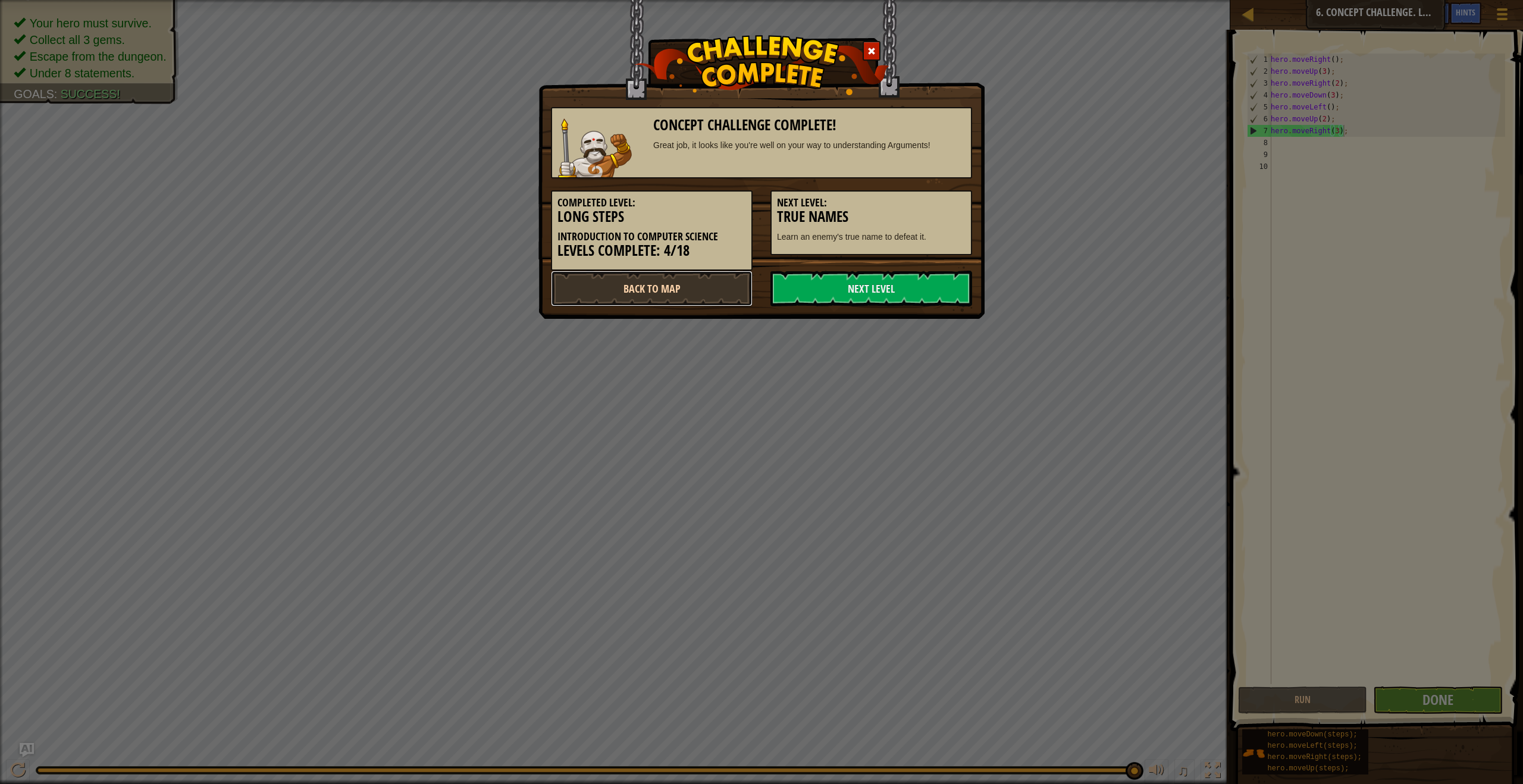
click at [649, 292] on link "Back to Map" at bounding box center [651, 288] width 201 height 36
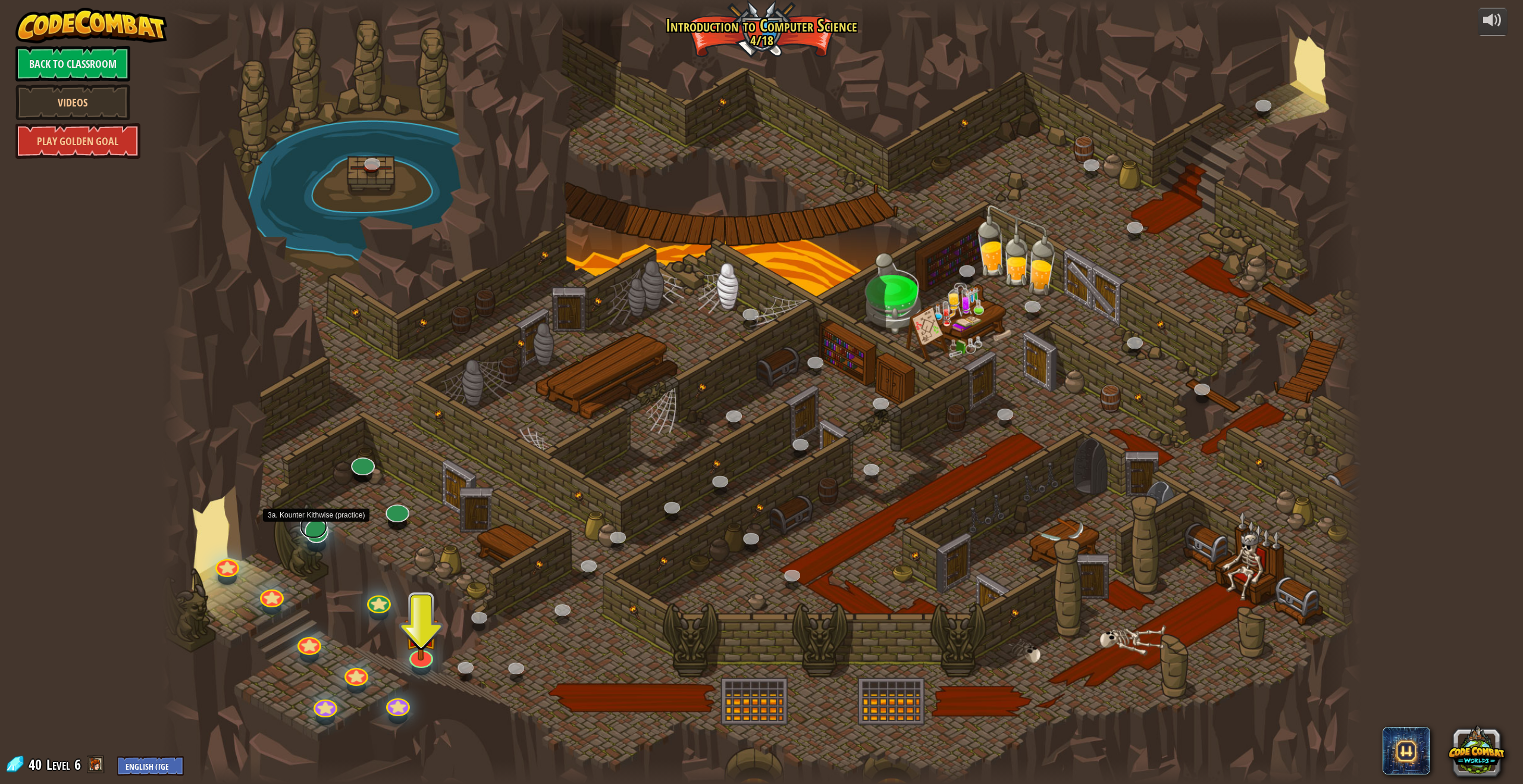
click at [313, 527] on link at bounding box center [313, 526] width 27 height 24
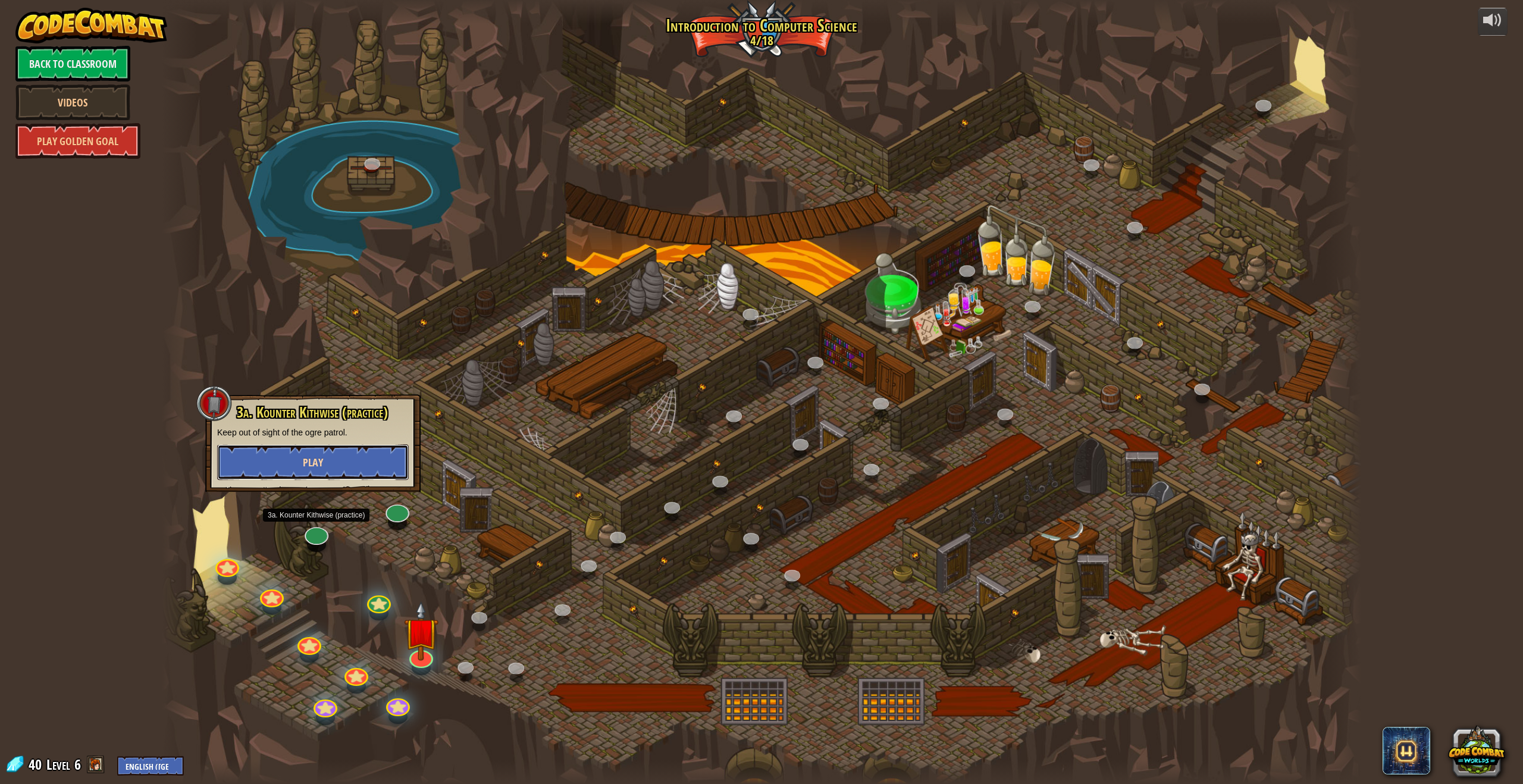
click at [311, 460] on span "Play" at bounding box center [313, 462] width 20 height 15
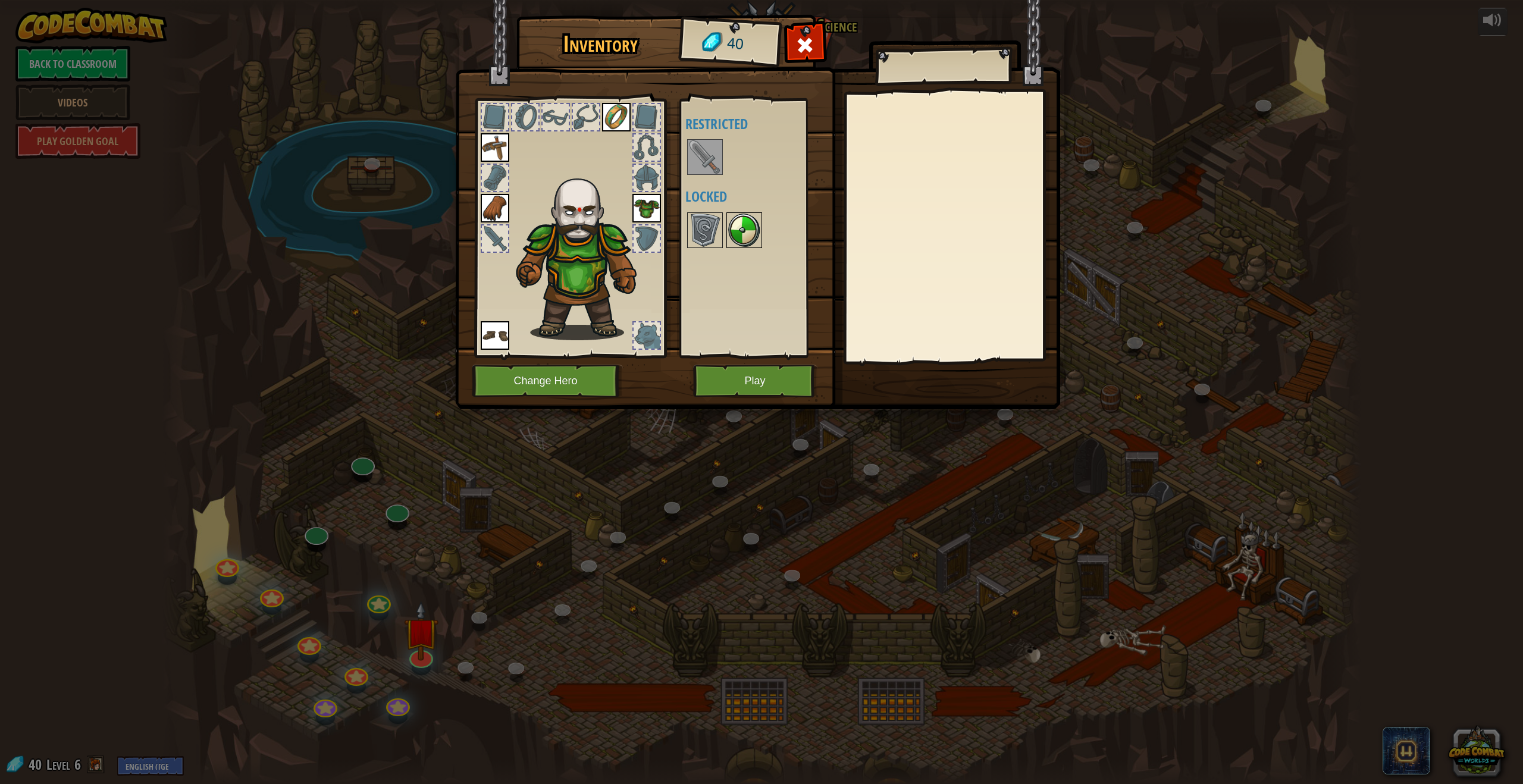
click at [728, 231] on img at bounding box center [744, 230] width 33 height 33
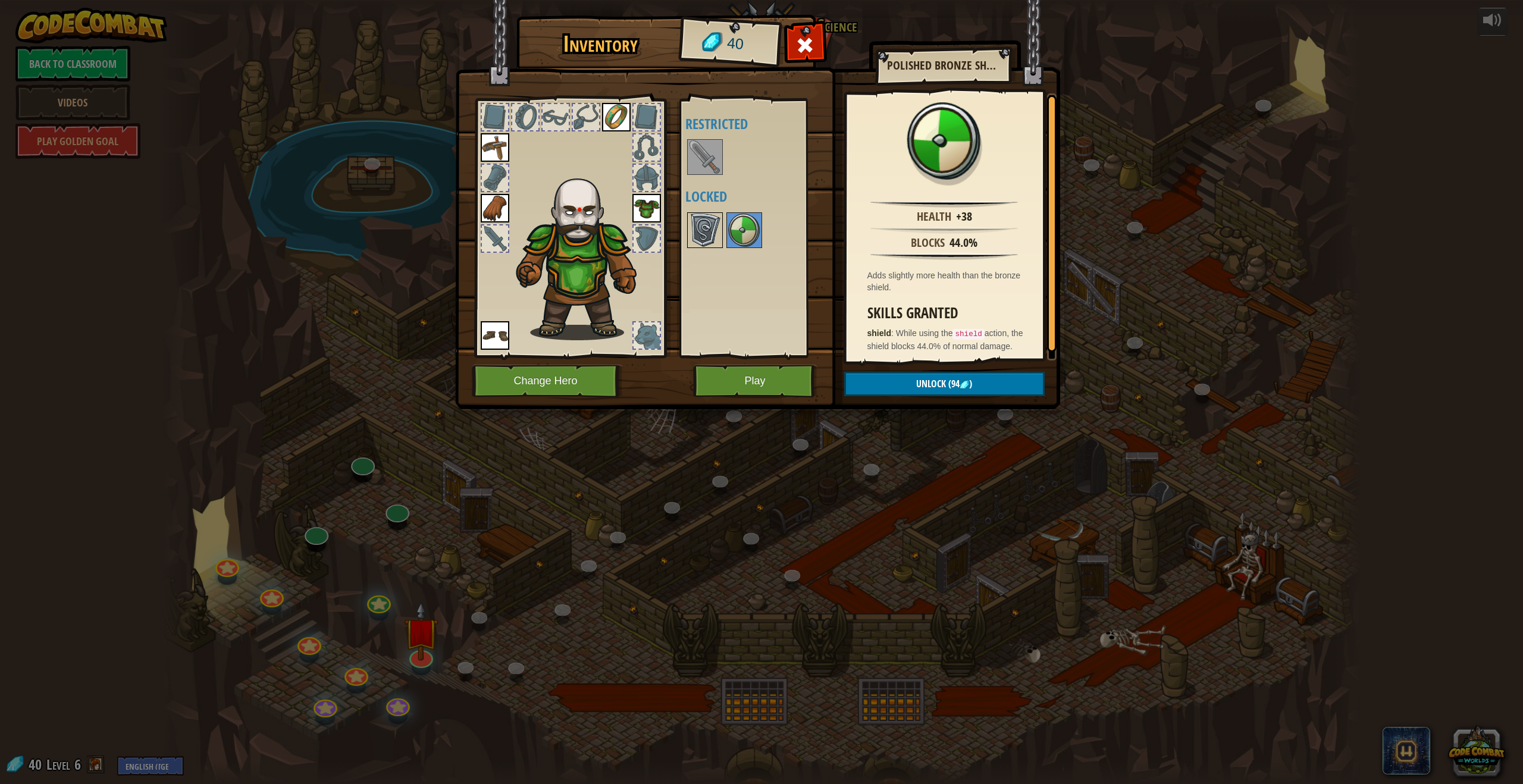
click at [713, 232] on img at bounding box center [705, 230] width 33 height 33
click at [731, 240] on img at bounding box center [744, 230] width 33 height 33
click at [735, 387] on button "Play" at bounding box center [754, 380] width 124 height 32
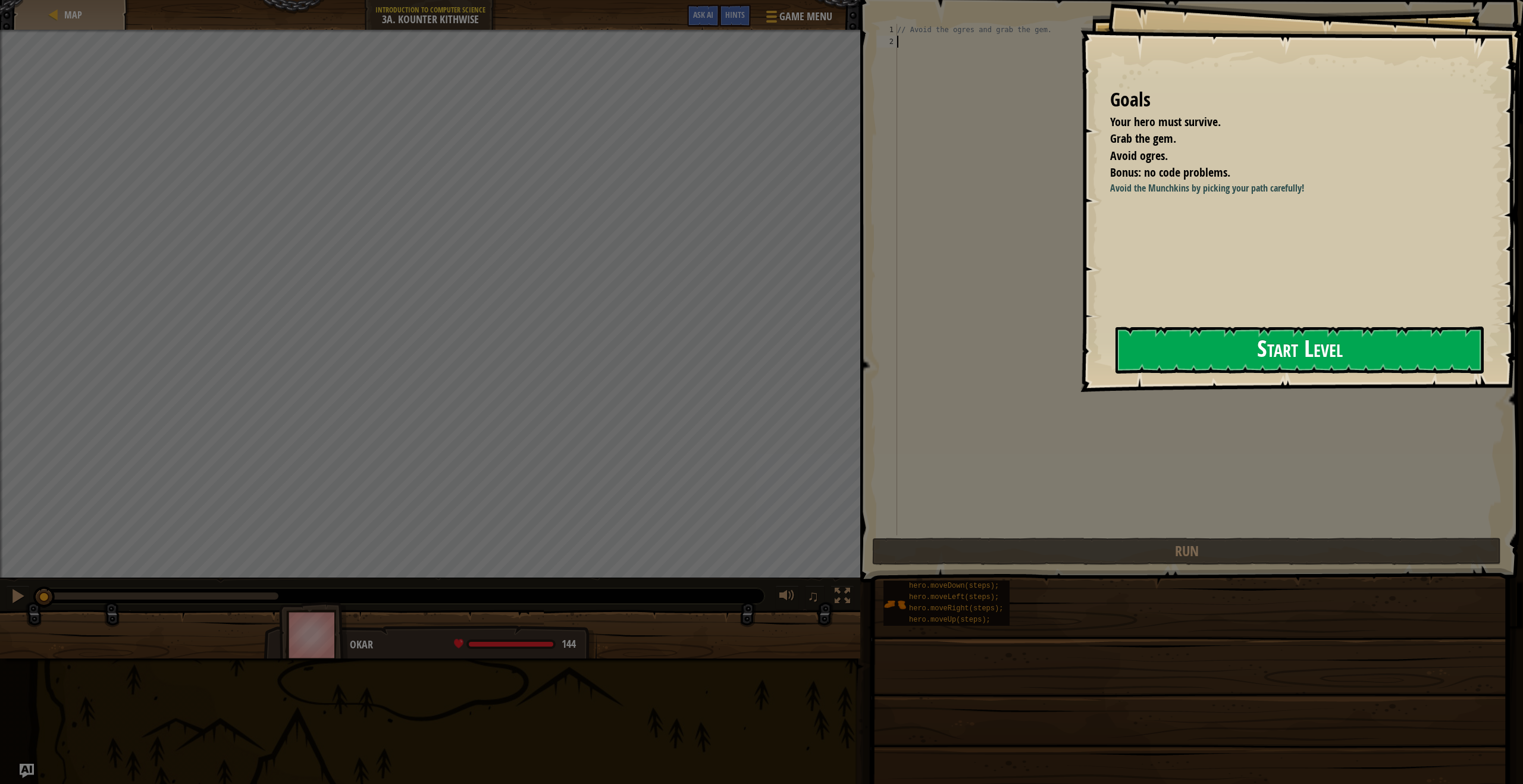
click at [1165, 335] on button "Start Level" at bounding box center [1299, 350] width 368 height 47
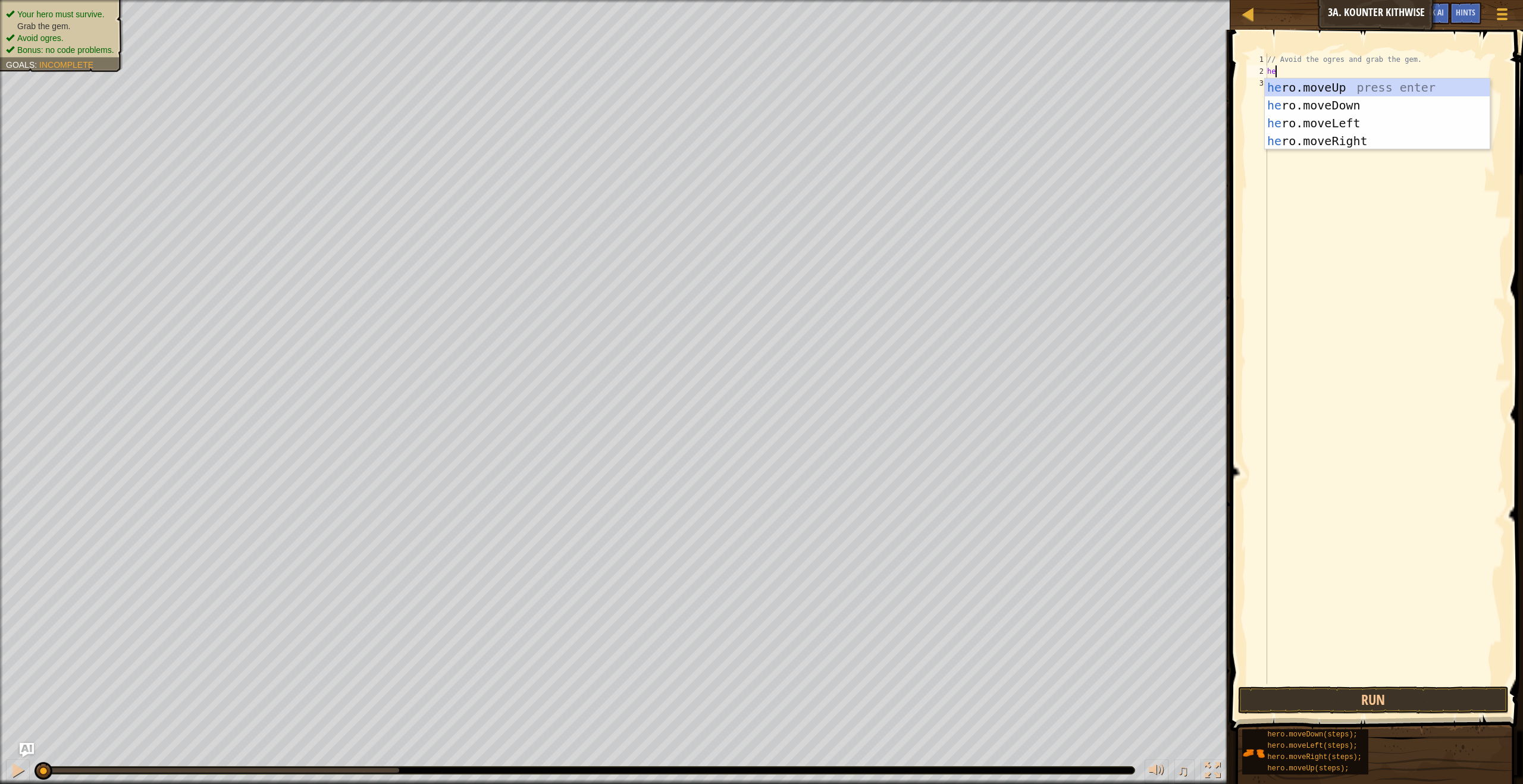
scroll to position [5, 0]
type textarea "her"
click at [1327, 109] on div "her o.moveUp press enter her o.moveDown press enter her o.moveLeft press enter …" at bounding box center [1377, 131] width 225 height 107
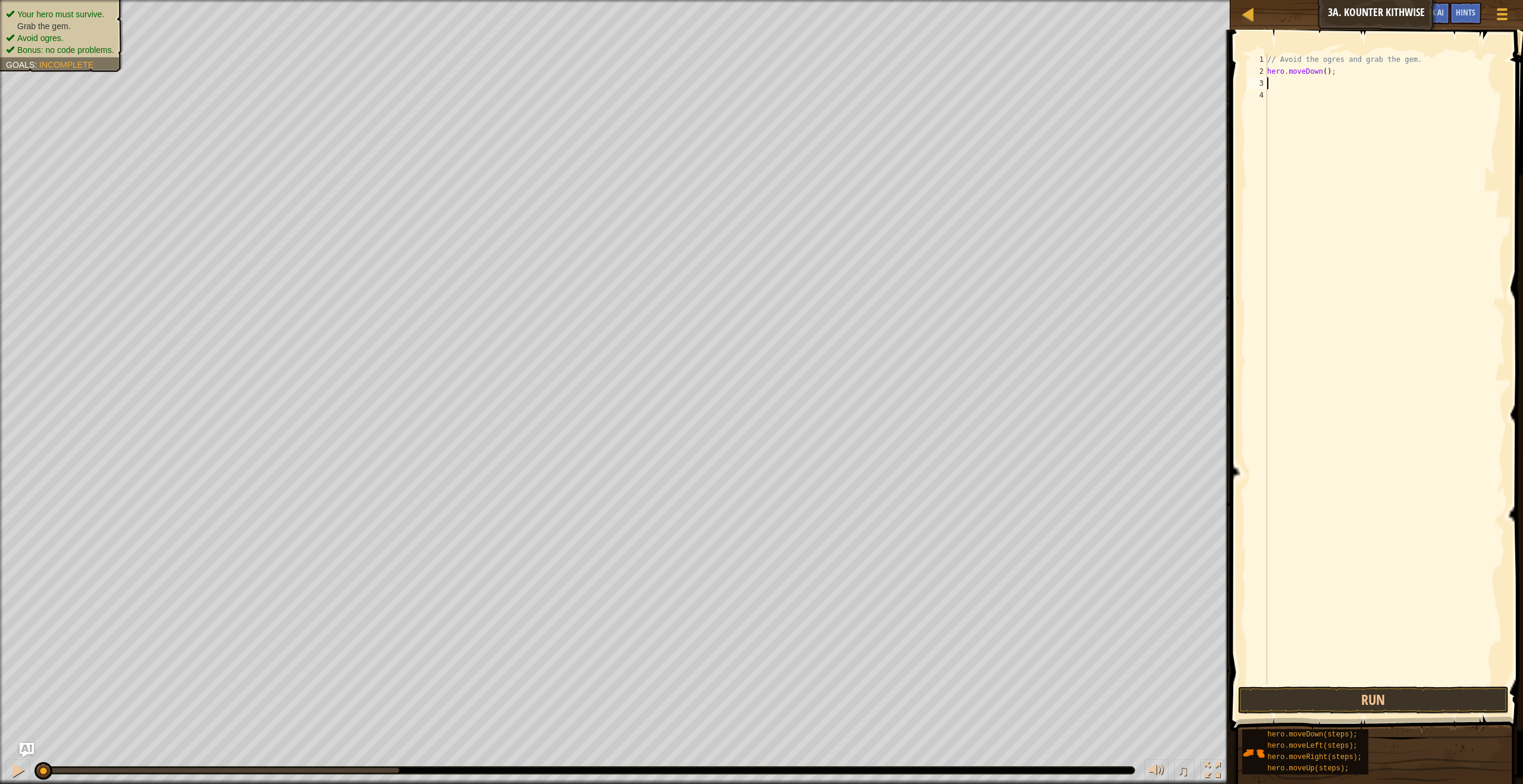
scroll to position [5, 0]
click at [1326, 73] on div "// Avoid the ogres and grab the gem. hero . moveDown ( ) ;" at bounding box center [1385, 380] width 240 height 654
type textarea "hero.moveDown(2);"
click at [1401, 705] on button "Run" at bounding box center [1372, 699] width 270 height 27
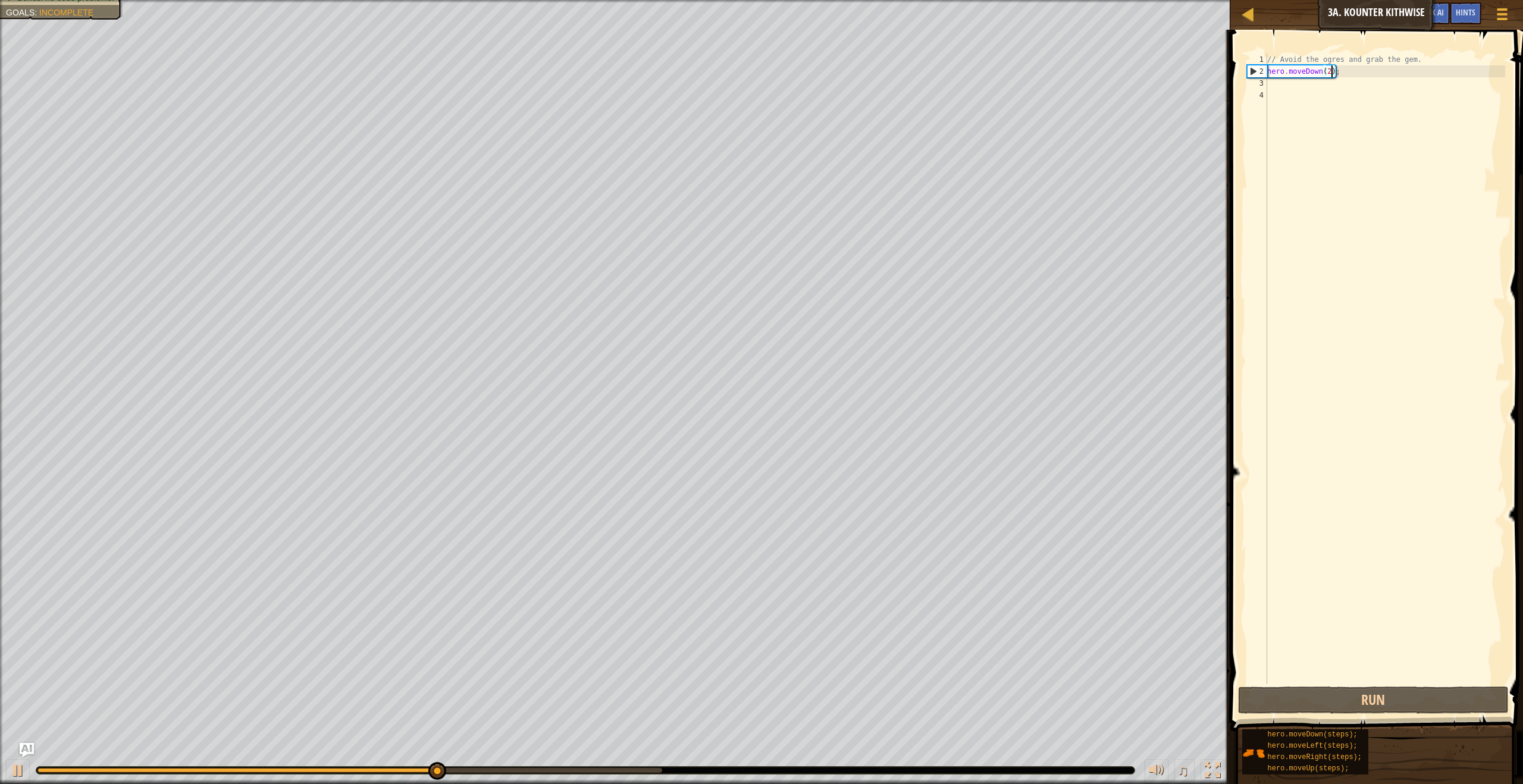
click at [1303, 89] on div "// Avoid the ogres and grab the gem. hero . moveDown ( 2 ) ;" at bounding box center [1385, 380] width 240 height 654
click at [1291, 85] on div "// Avoid the ogres and grab the gem. hero . moveDown ( 2 ) ;" at bounding box center [1385, 380] width 240 height 654
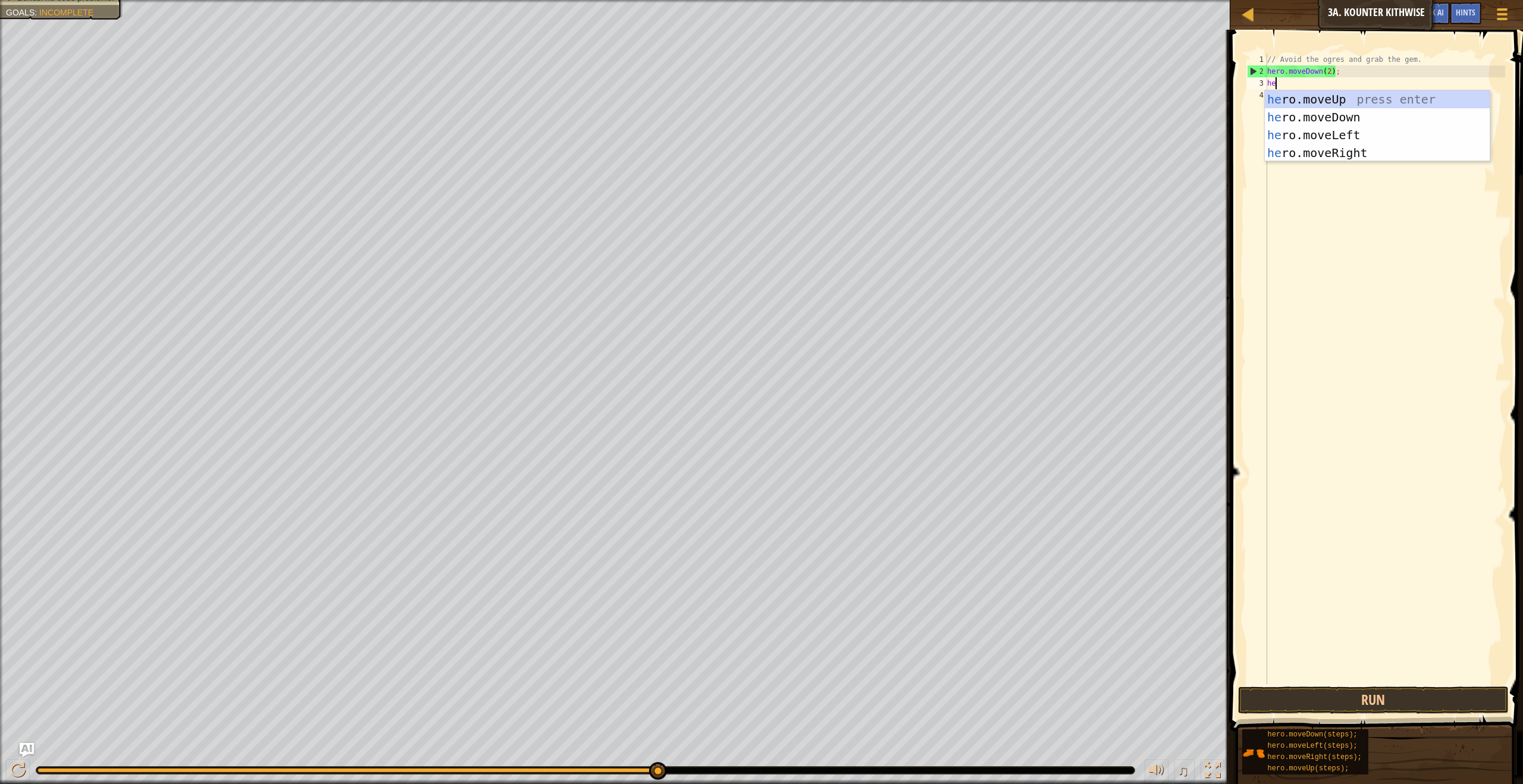
type textarea "hero"
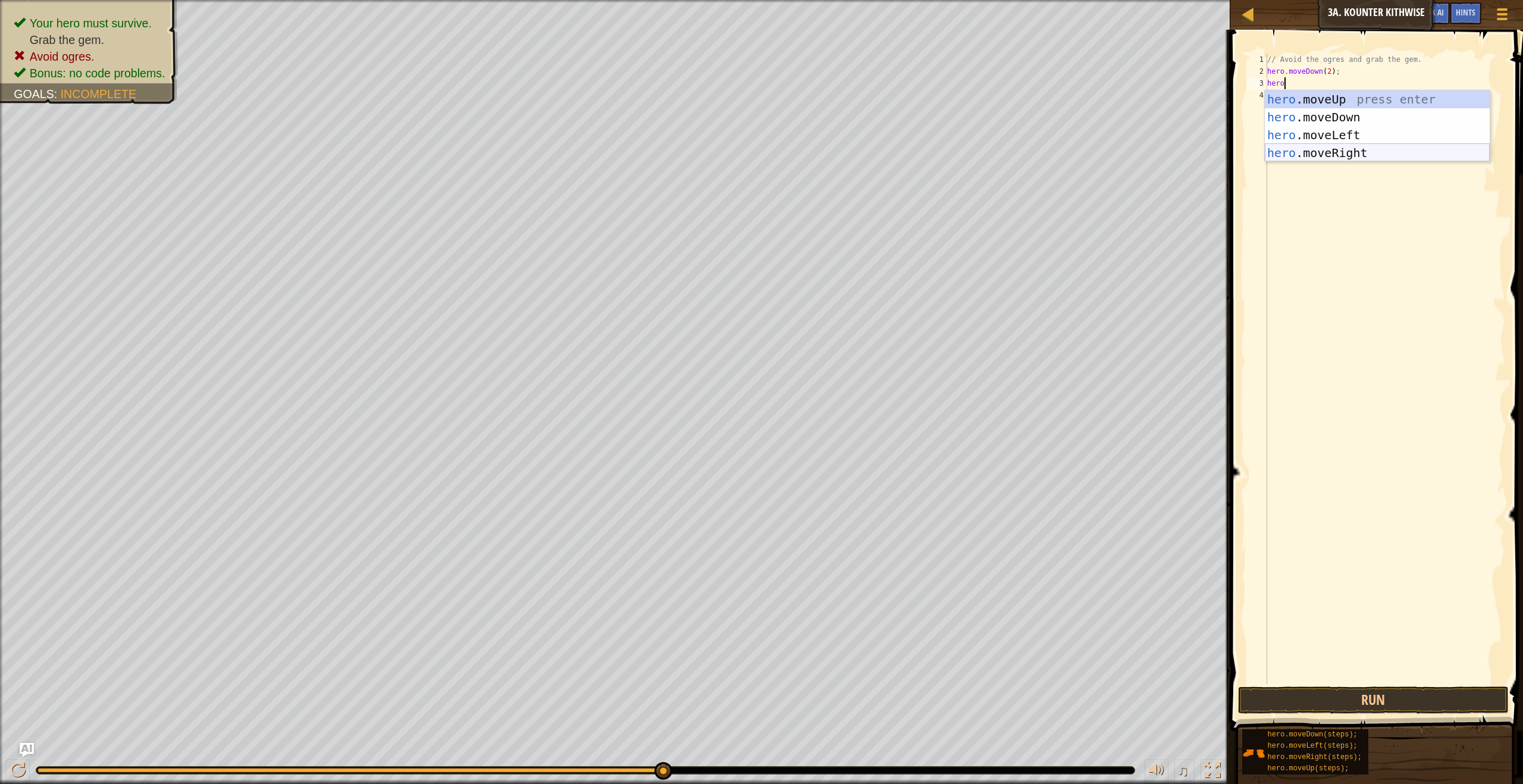
click at [1331, 155] on div "hero .moveUp press enter hero .moveDown press enter hero .moveLeft press enter …" at bounding box center [1377, 144] width 225 height 107
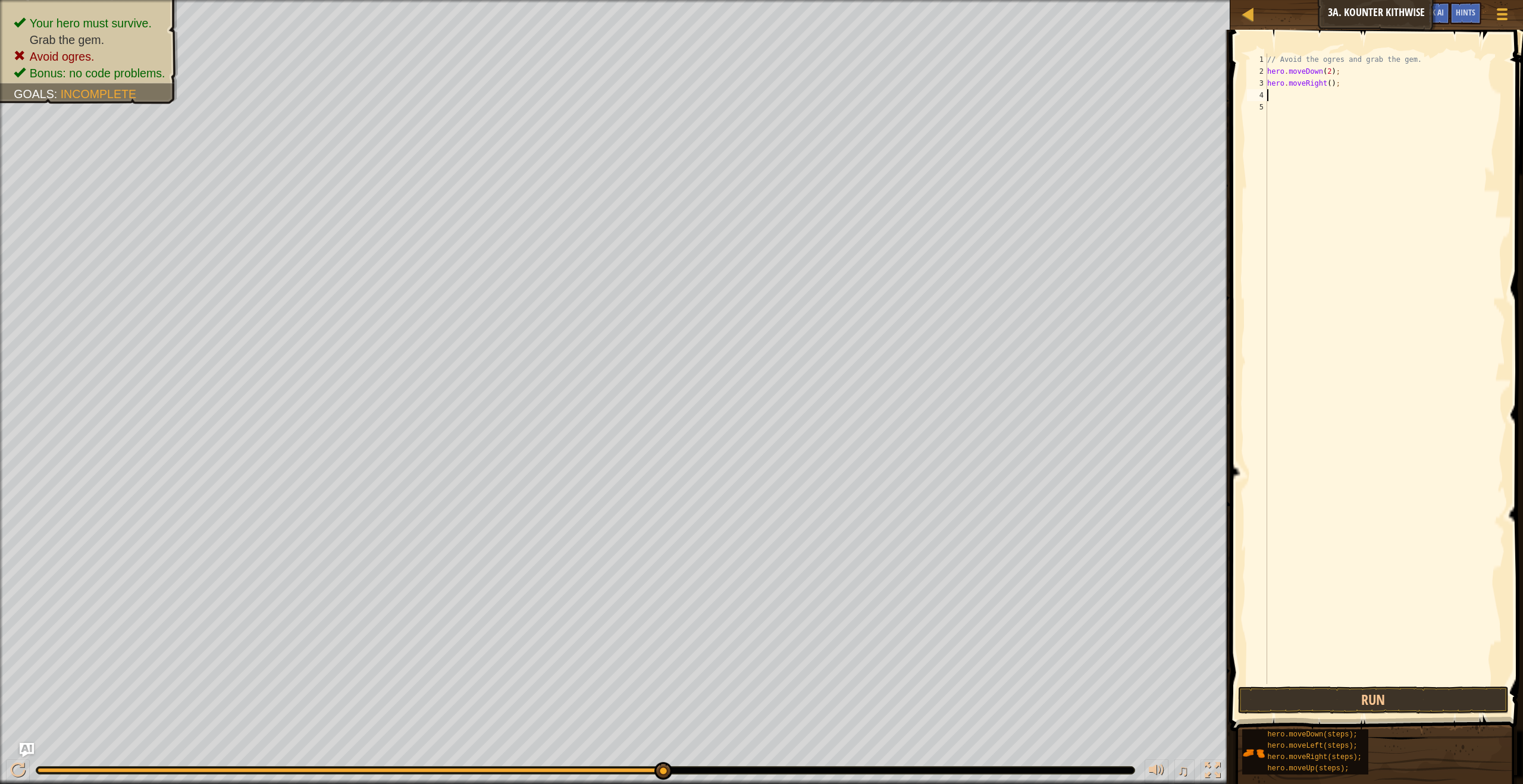
scroll to position [5, 0]
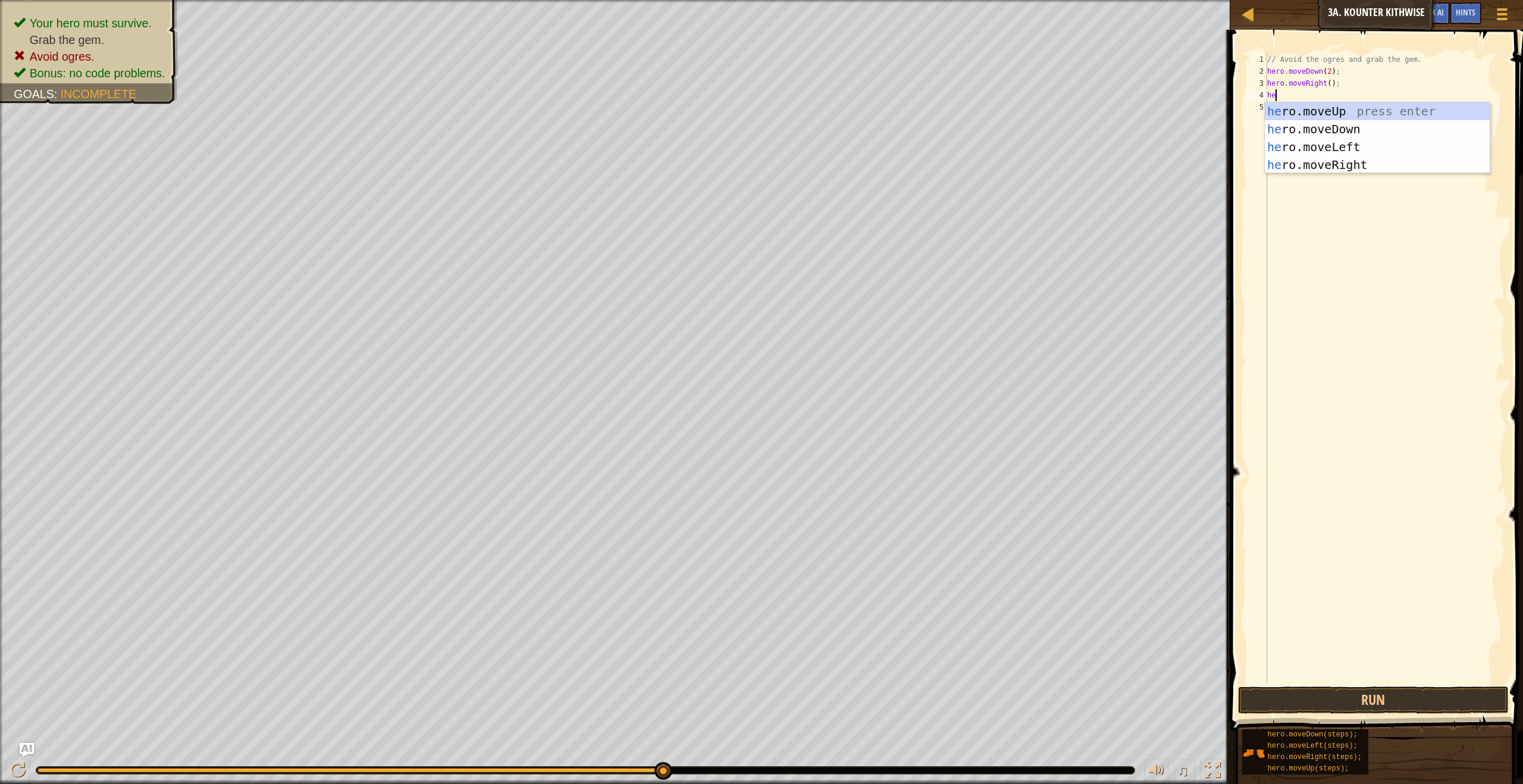
type textarea "her"
click at [1312, 110] on div "her o.moveUp press enter her o.moveDown press enter her o.moveLeft press enter …" at bounding box center [1377, 155] width 225 height 107
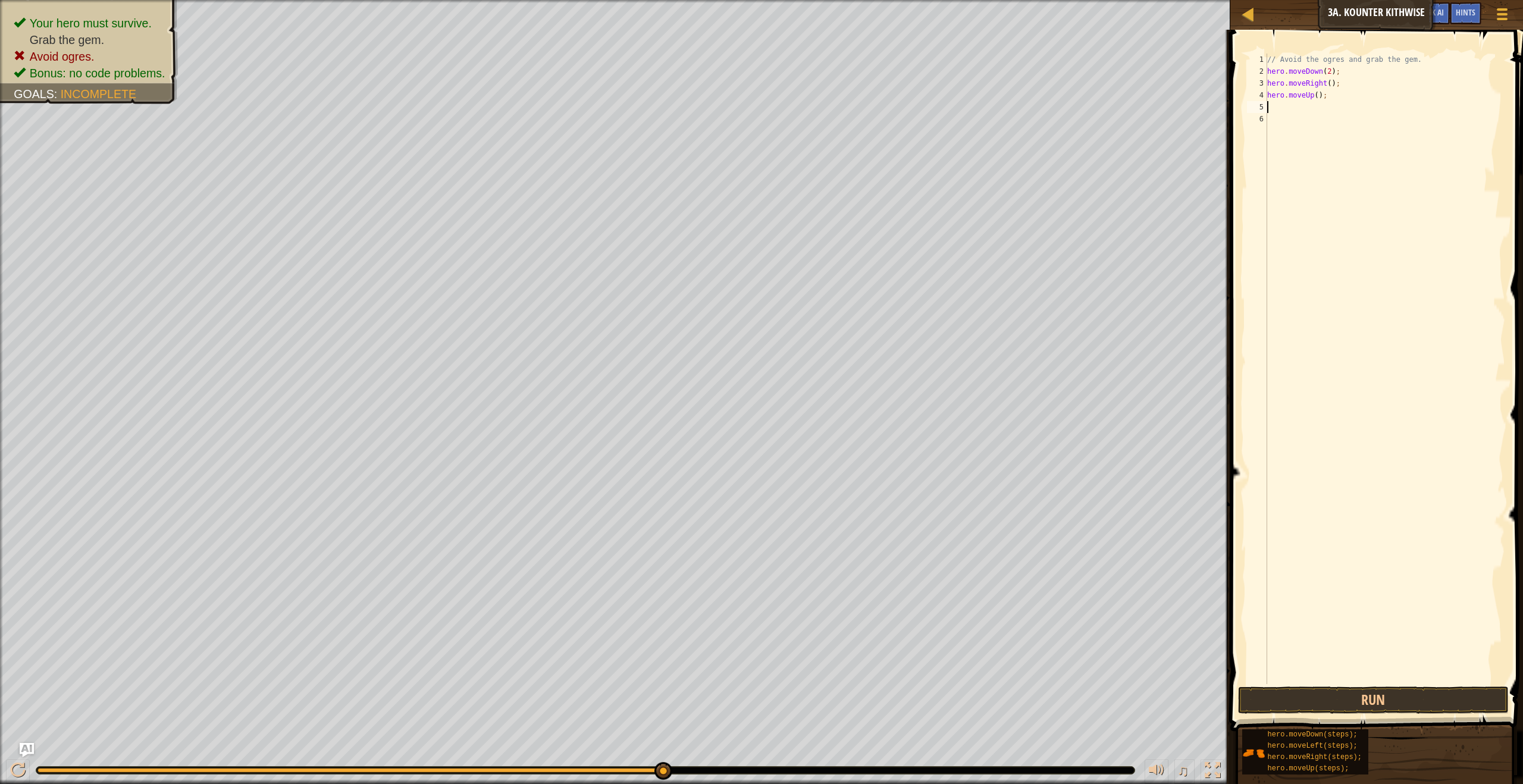
scroll to position [5, 0]
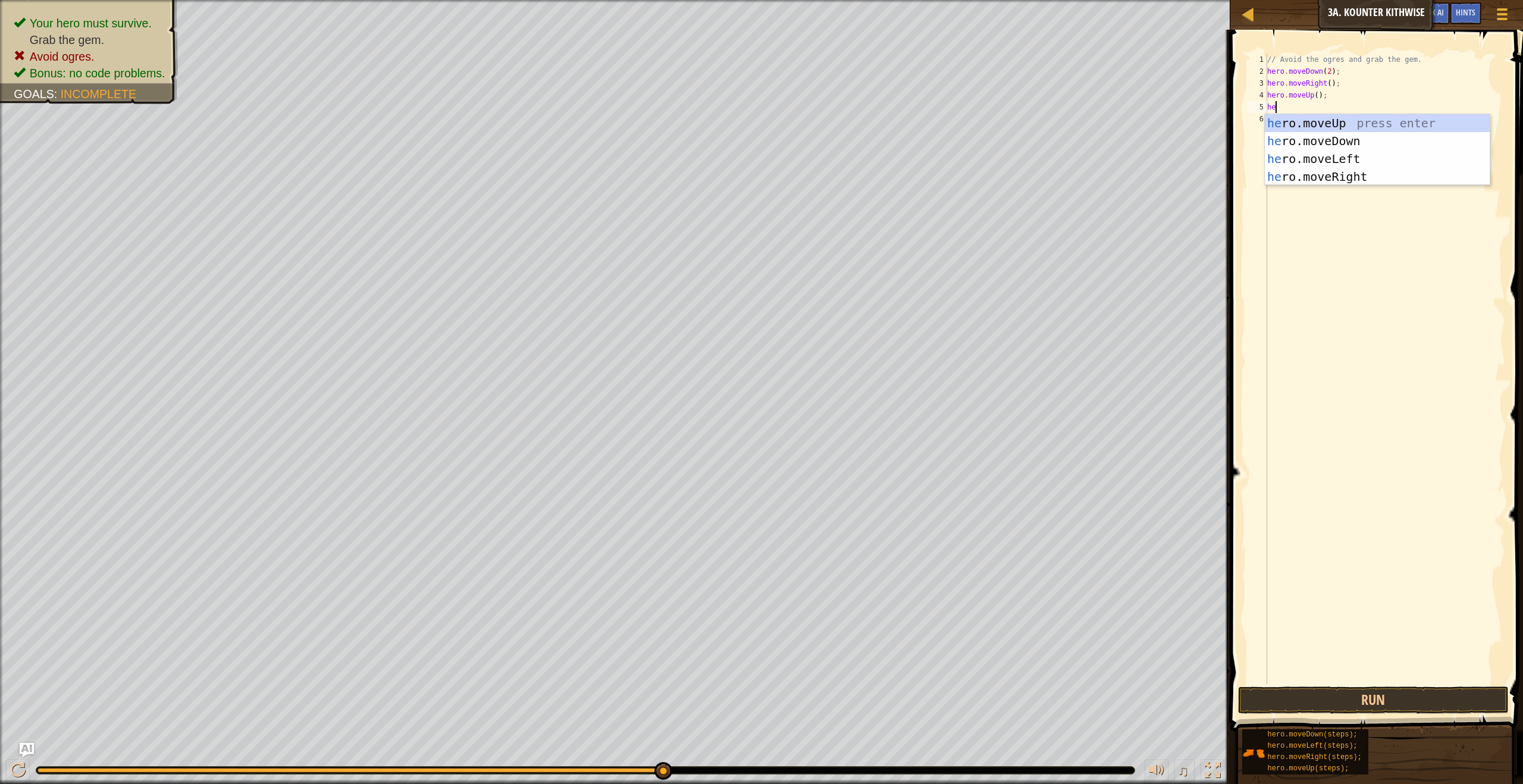
type textarea "heri"
click at [1305, 120] on div "her o.moveR i ght press enter" at bounding box center [1377, 141] width 225 height 53
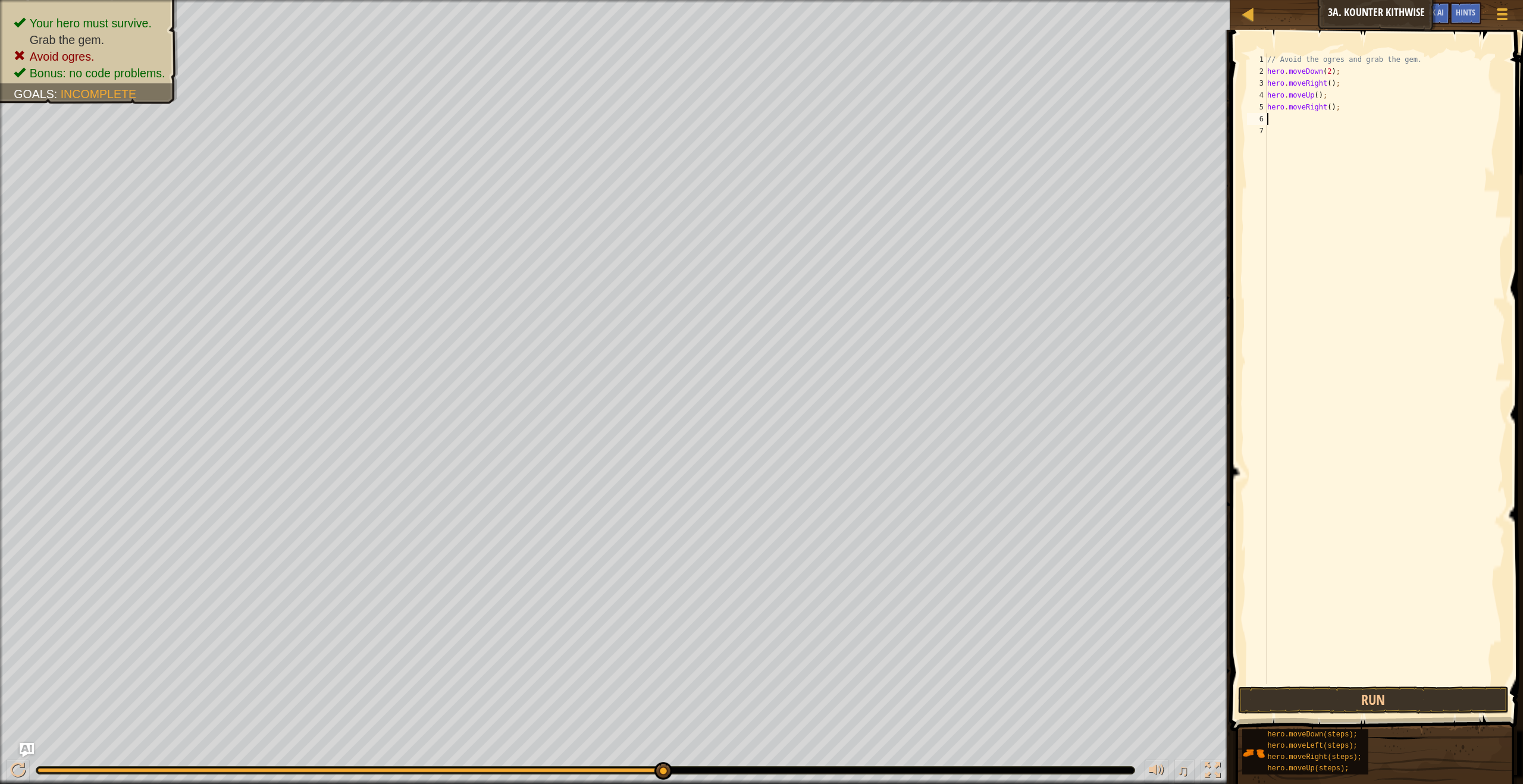
scroll to position [5, 0]
click at [1376, 692] on button "Run" at bounding box center [1372, 699] width 270 height 27
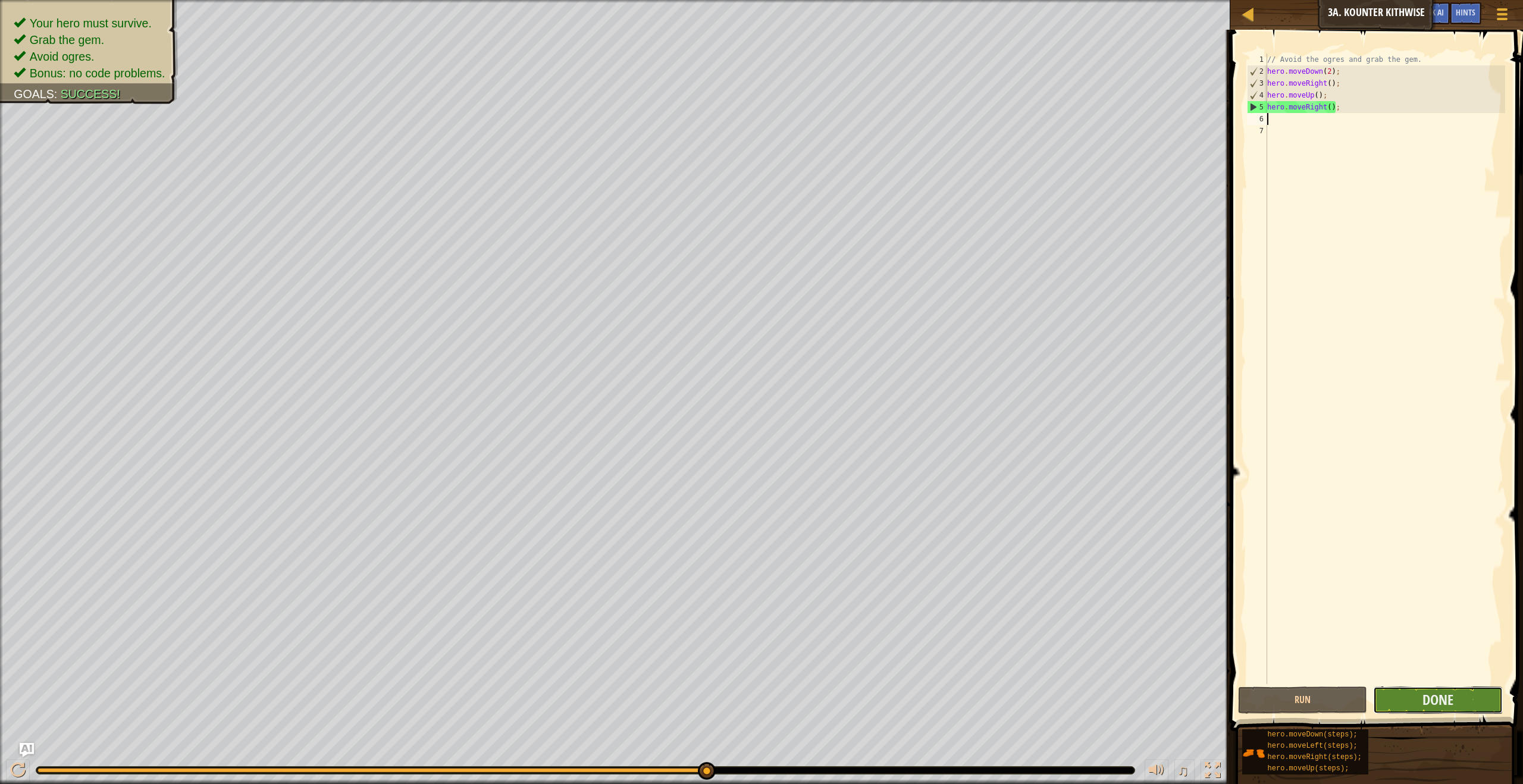
click at [1412, 695] on button "Done" at bounding box center [1437, 699] width 129 height 27
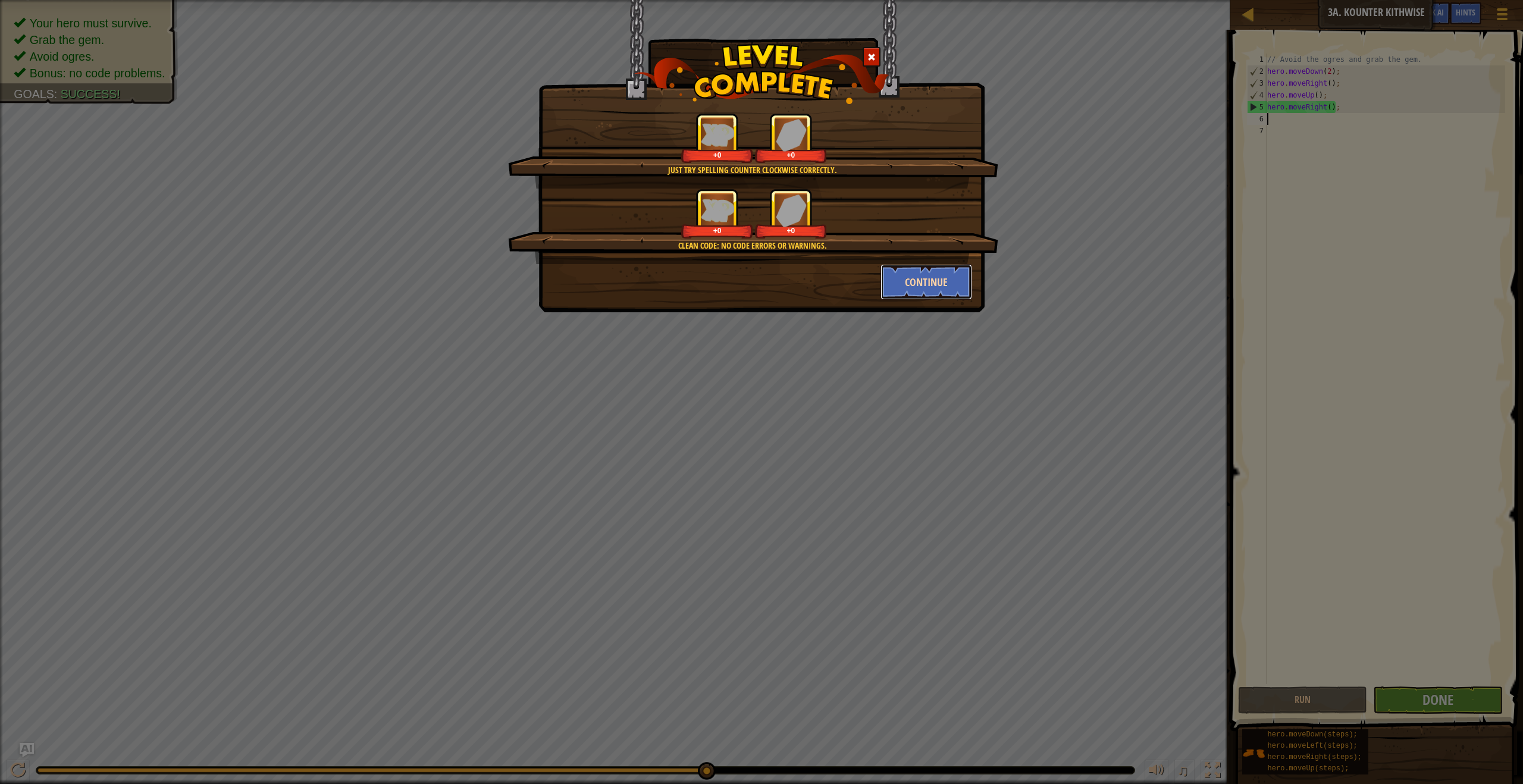
click at [922, 278] on button "Continue" at bounding box center [927, 282] width 92 height 36
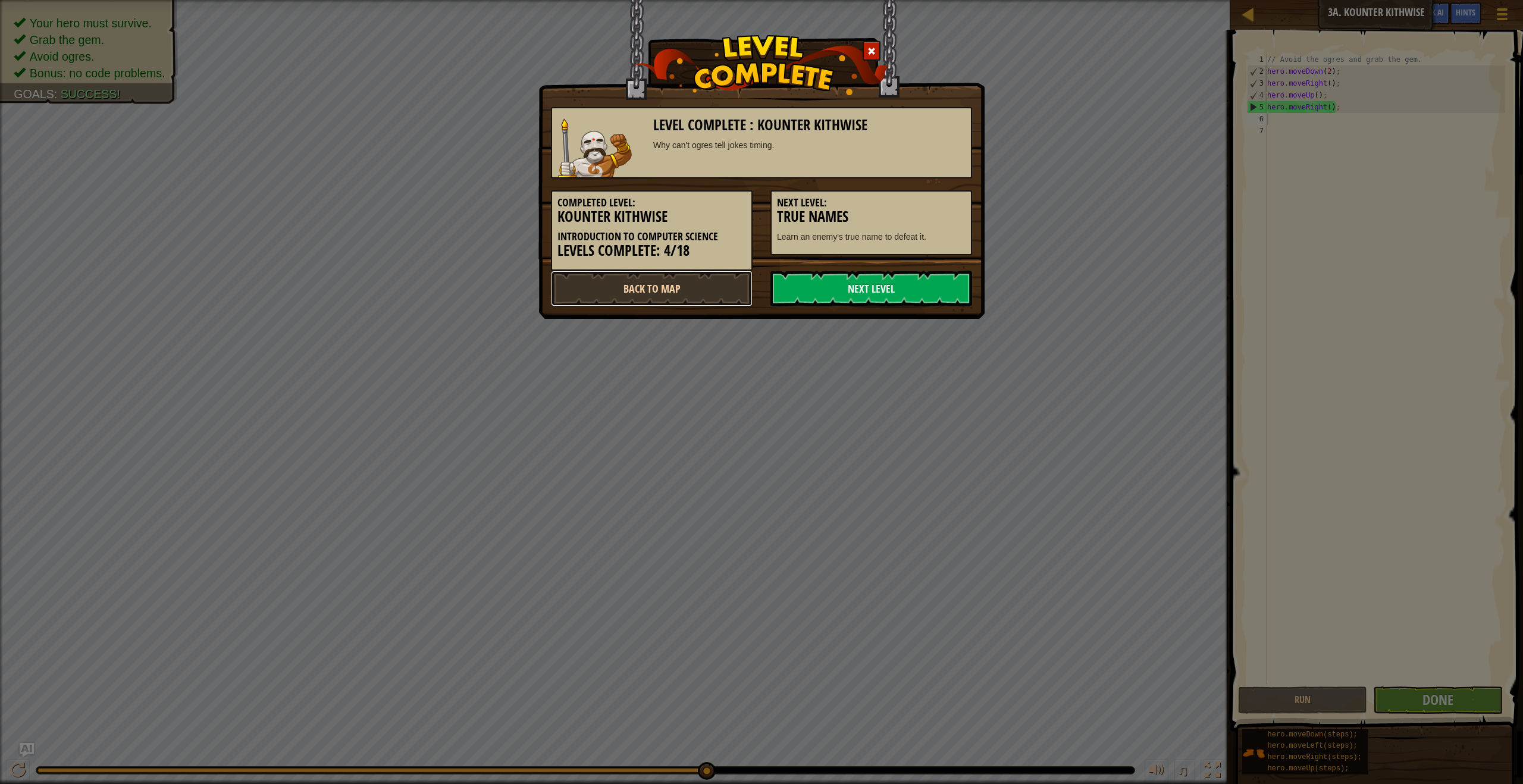
click at [653, 287] on link "Back to Map" at bounding box center [651, 288] width 201 height 36
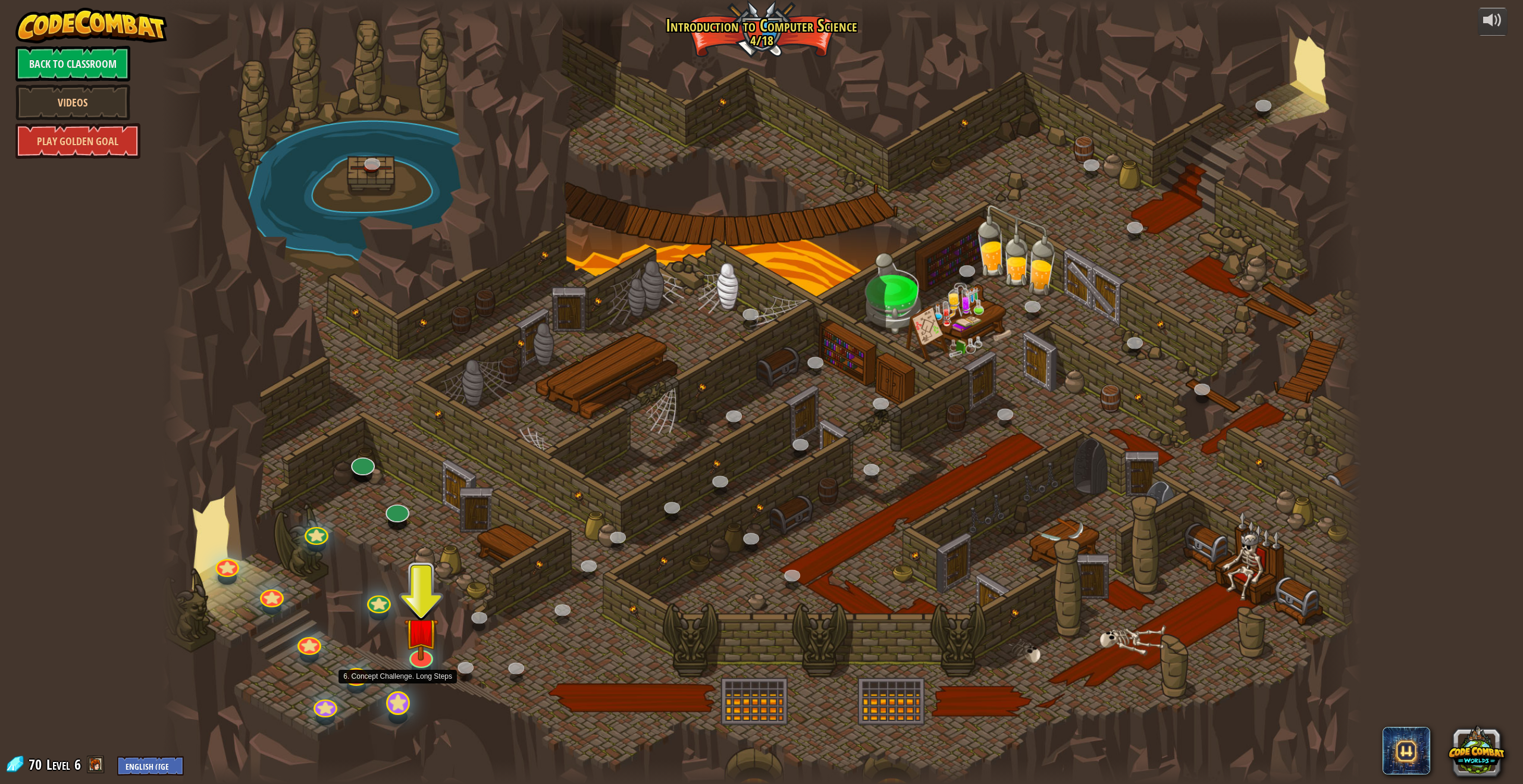
click at [391, 709] on div at bounding box center [398, 703] width 24 height 24
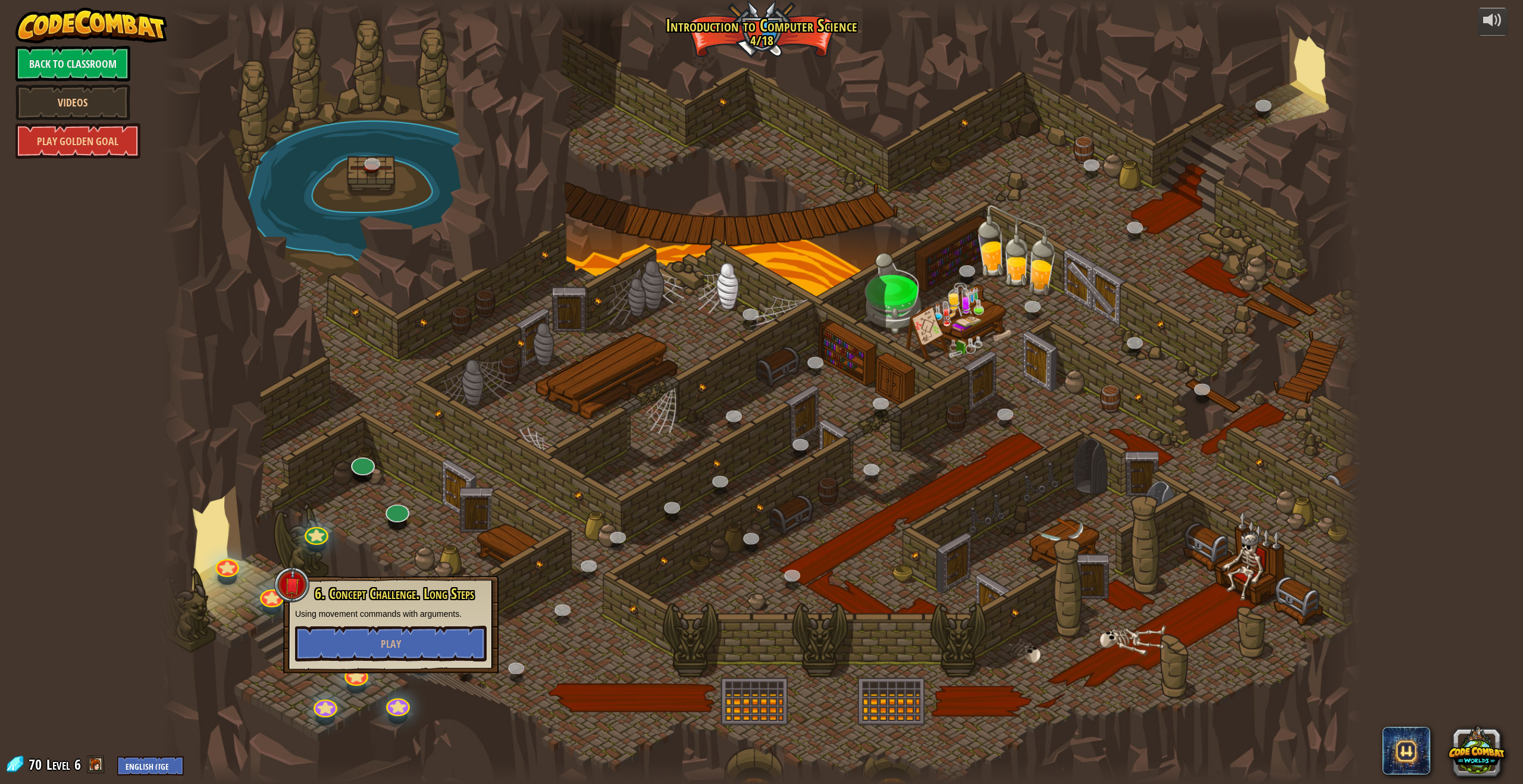
click at [461, 551] on div at bounding box center [762, 392] width 1199 height 784
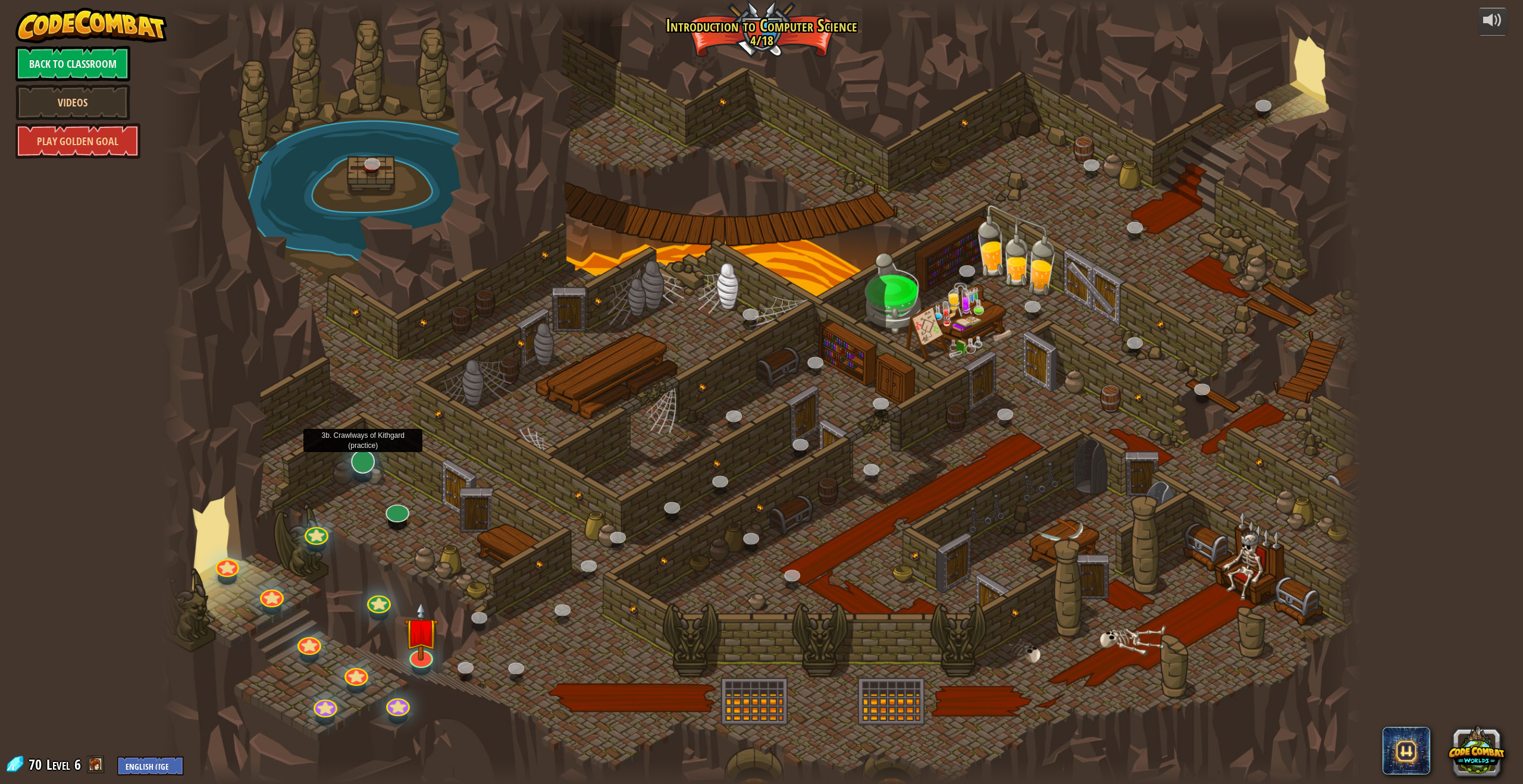
click at [364, 470] on div at bounding box center [363, 461] width 24 height 24
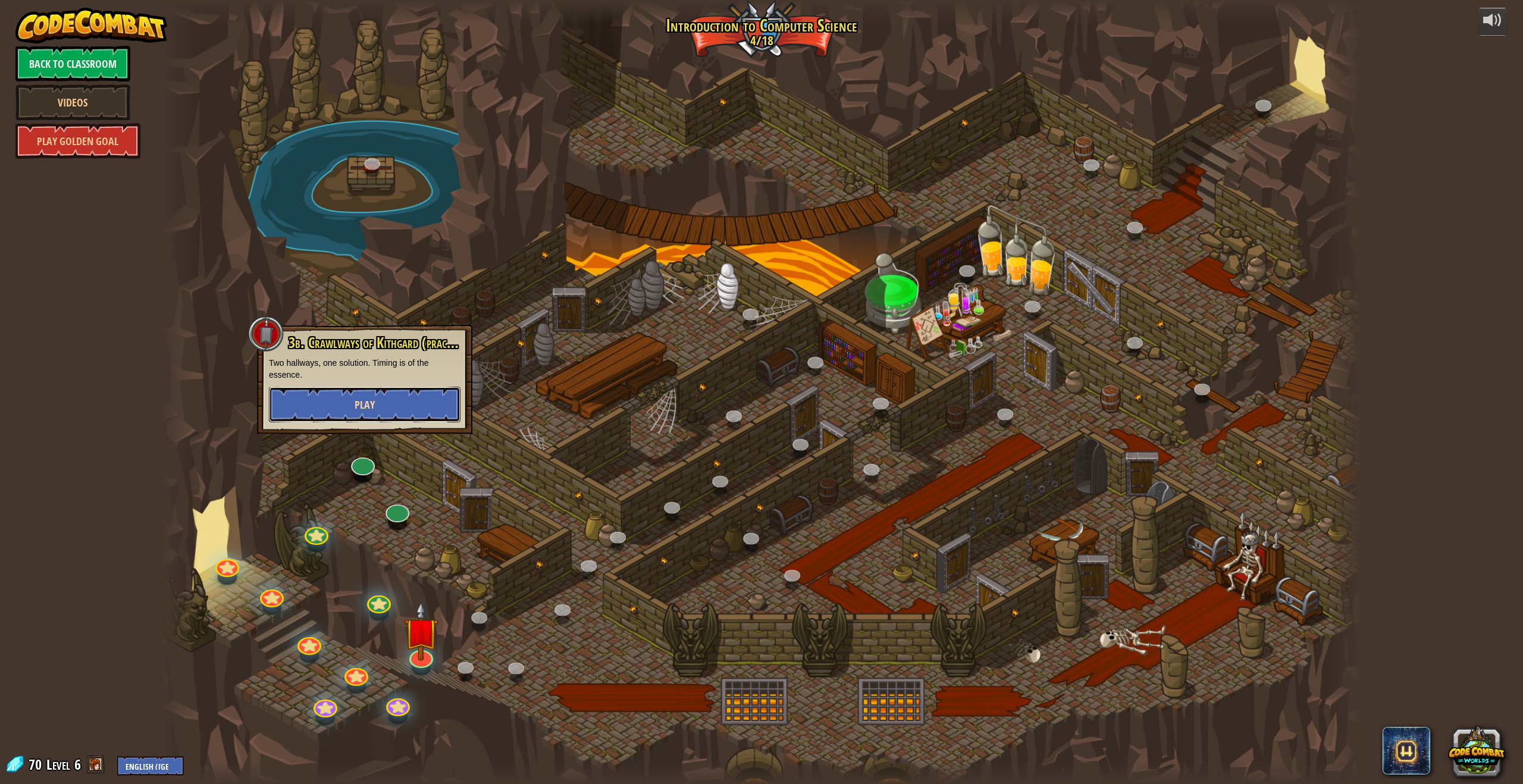
click at [363, 407] on span "Play" at bounding box center [364, 405] width 20 height 15
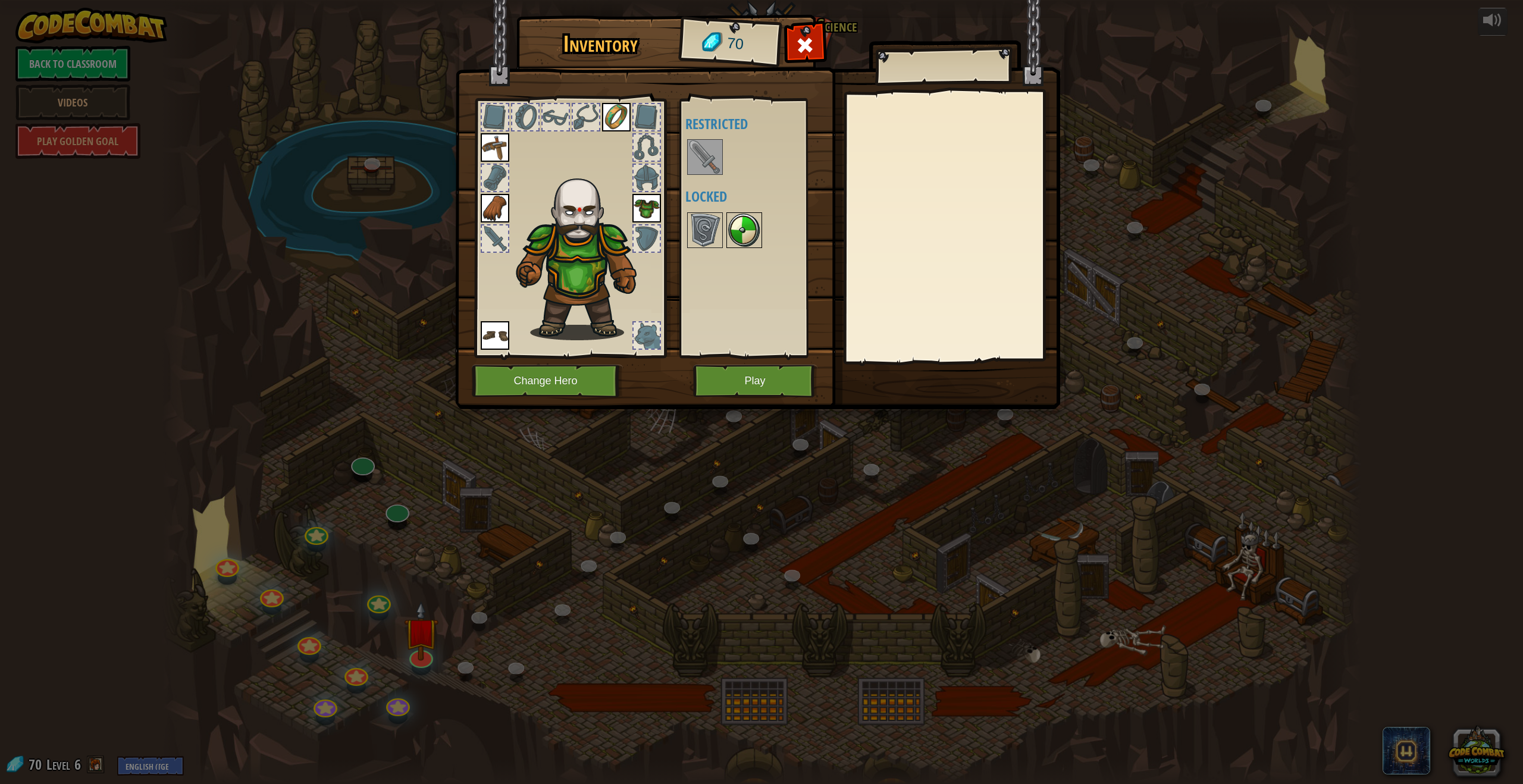
click at [743, 229] on img at bounding box center [744, 230] width 33 height 33
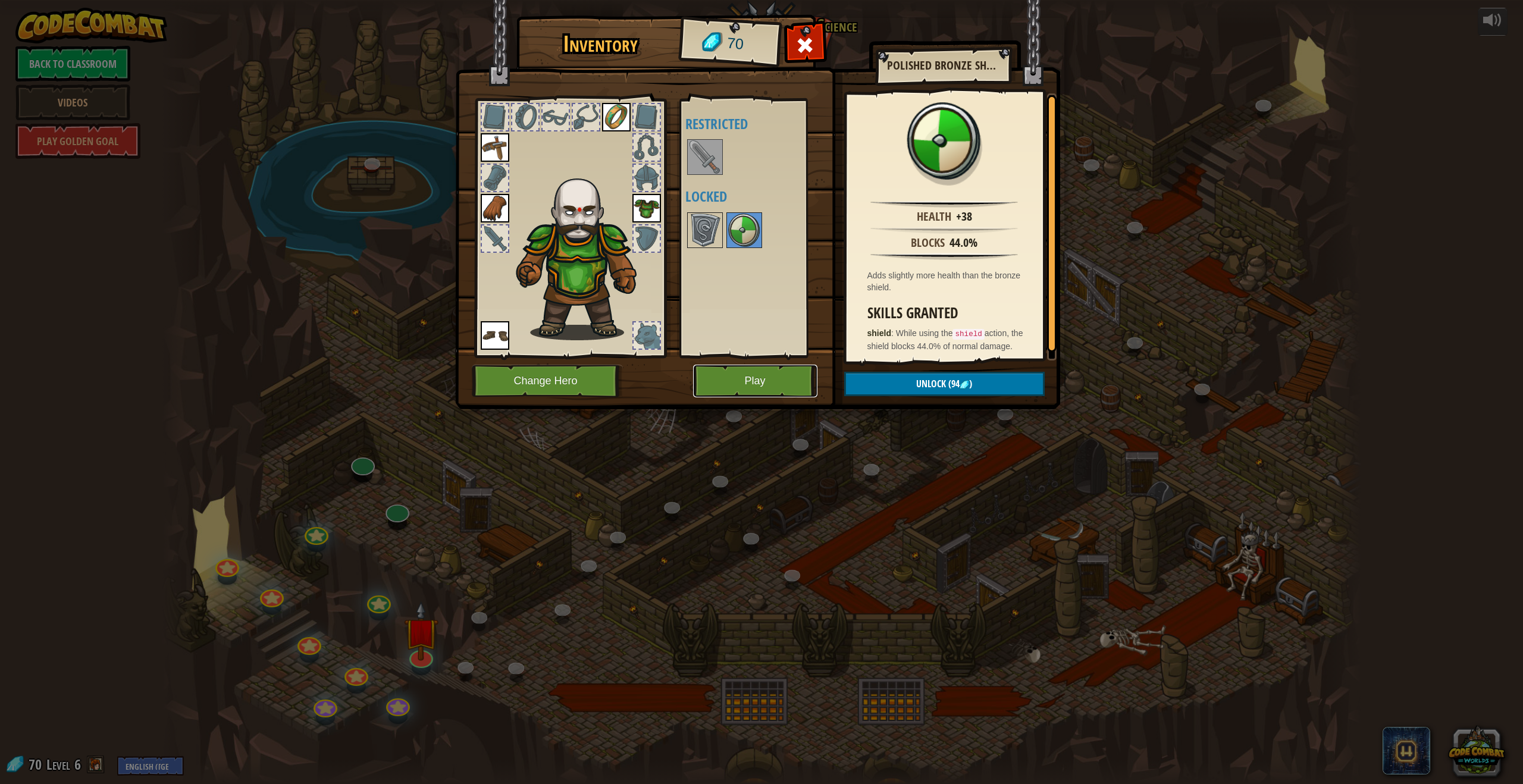
click at [774, 375] on button "Play" at bounding box center [754, 380] width 124 height 32
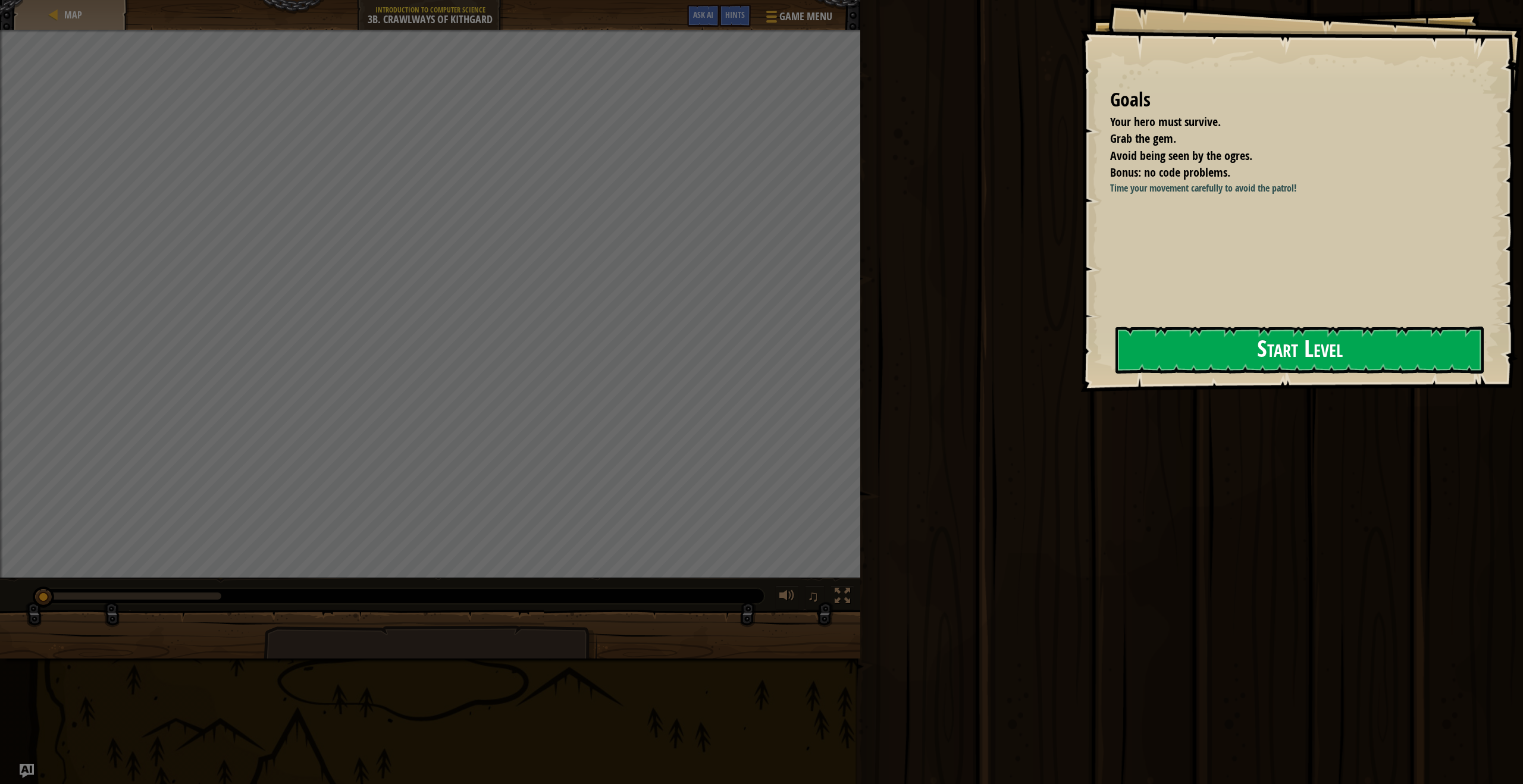
click at [1257, 349] on button "Start Level" at bounding box center [1299, 350] width 368 height 47
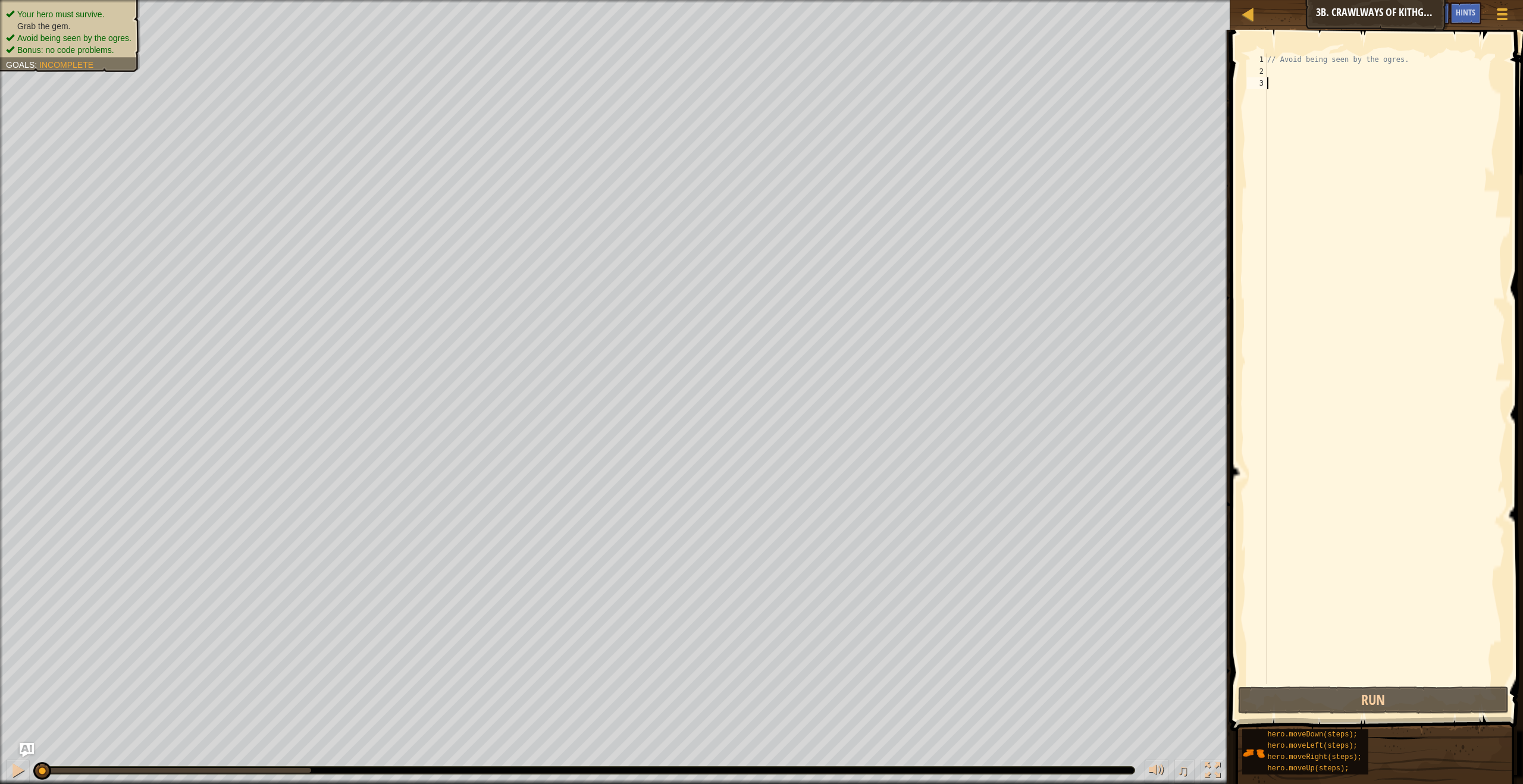
click at [1284, 80] on div "// Avoid being seen by the ogres." at bounding box center [1385, 380] width 240 height 654
click at [1277, 75] on div "// Avoid being seen by the ogres." at bounding box center [1385, 380] width 240 height 654
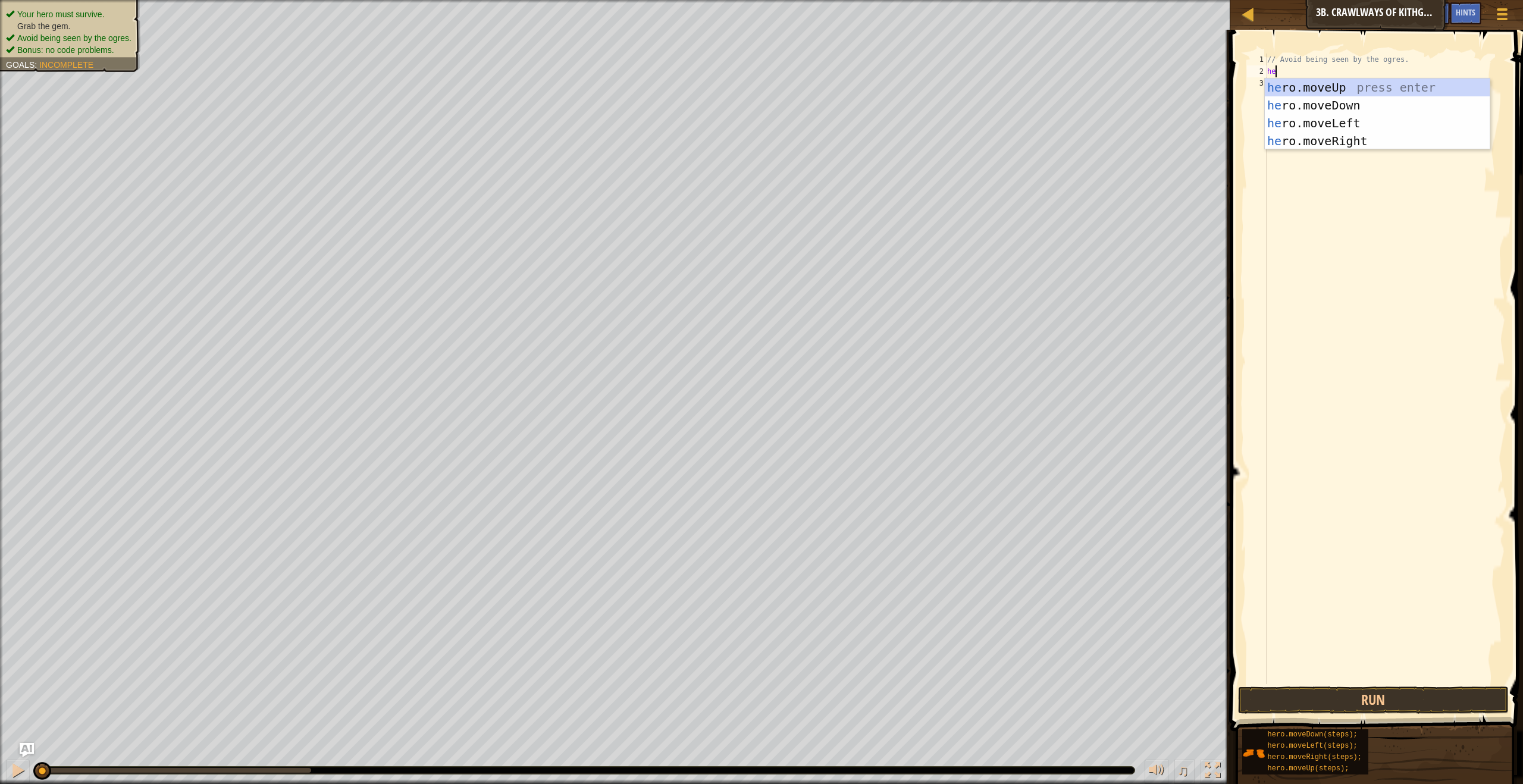
type textarea "hero"
drag, startPoint x: 1335, startPoint y: 141, endPoint x: 1343, endPoint y: 110, distance: 32.0
click at [1334, 140] on div "hero .moveUp press enter hero .moveDown press enter hero .moveLeft press enter …" at bounding box center [1377, 131] width 225 height 107
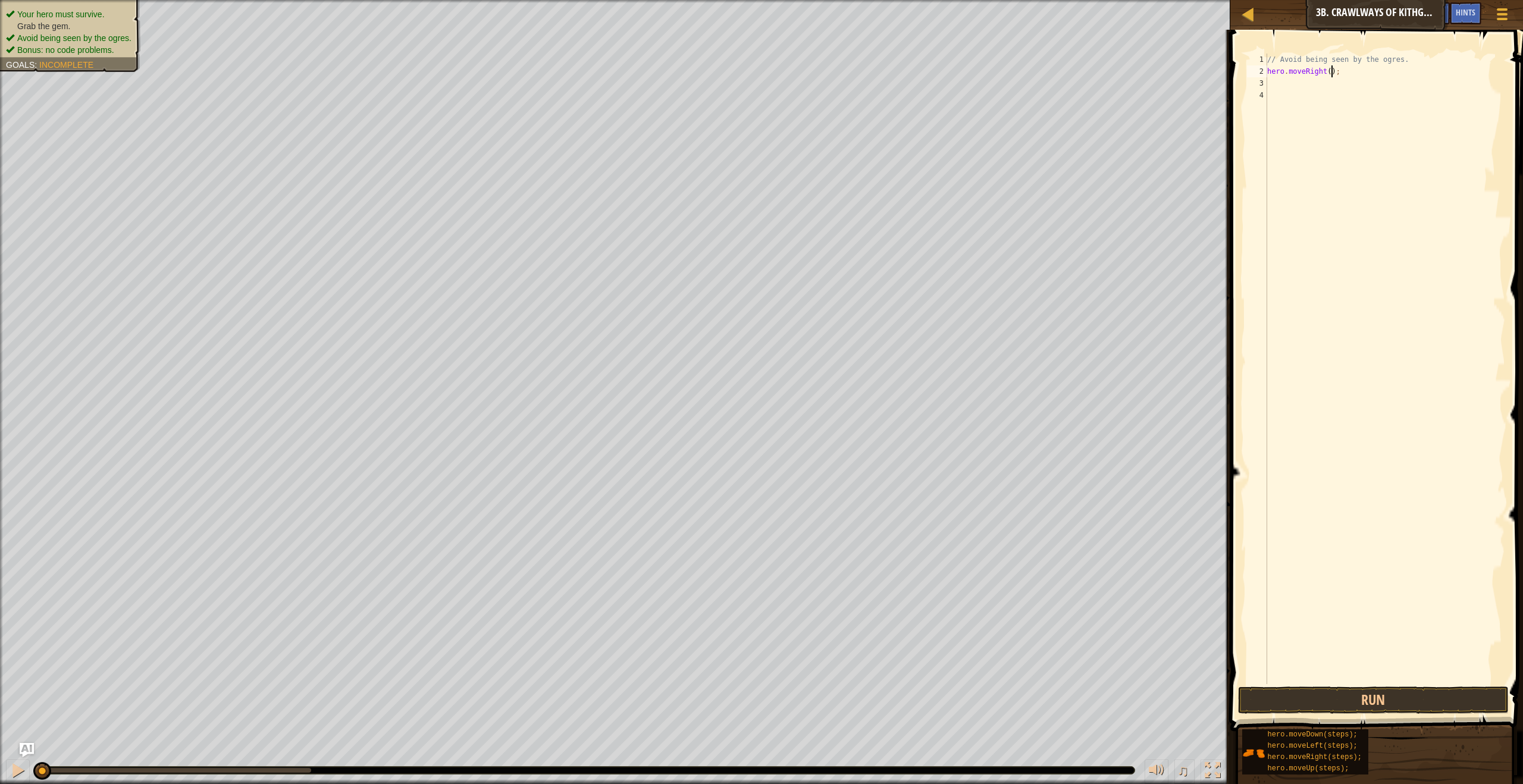
click at [1333, 71] on div "// Avoid being seen by the ogres. hero . moveRight ( ) ;" at bounding box center [1385, 380] width 240 height 654
click at [1413, 695] on button "Run" at bounding box center [1372, 699] width 270 height 27
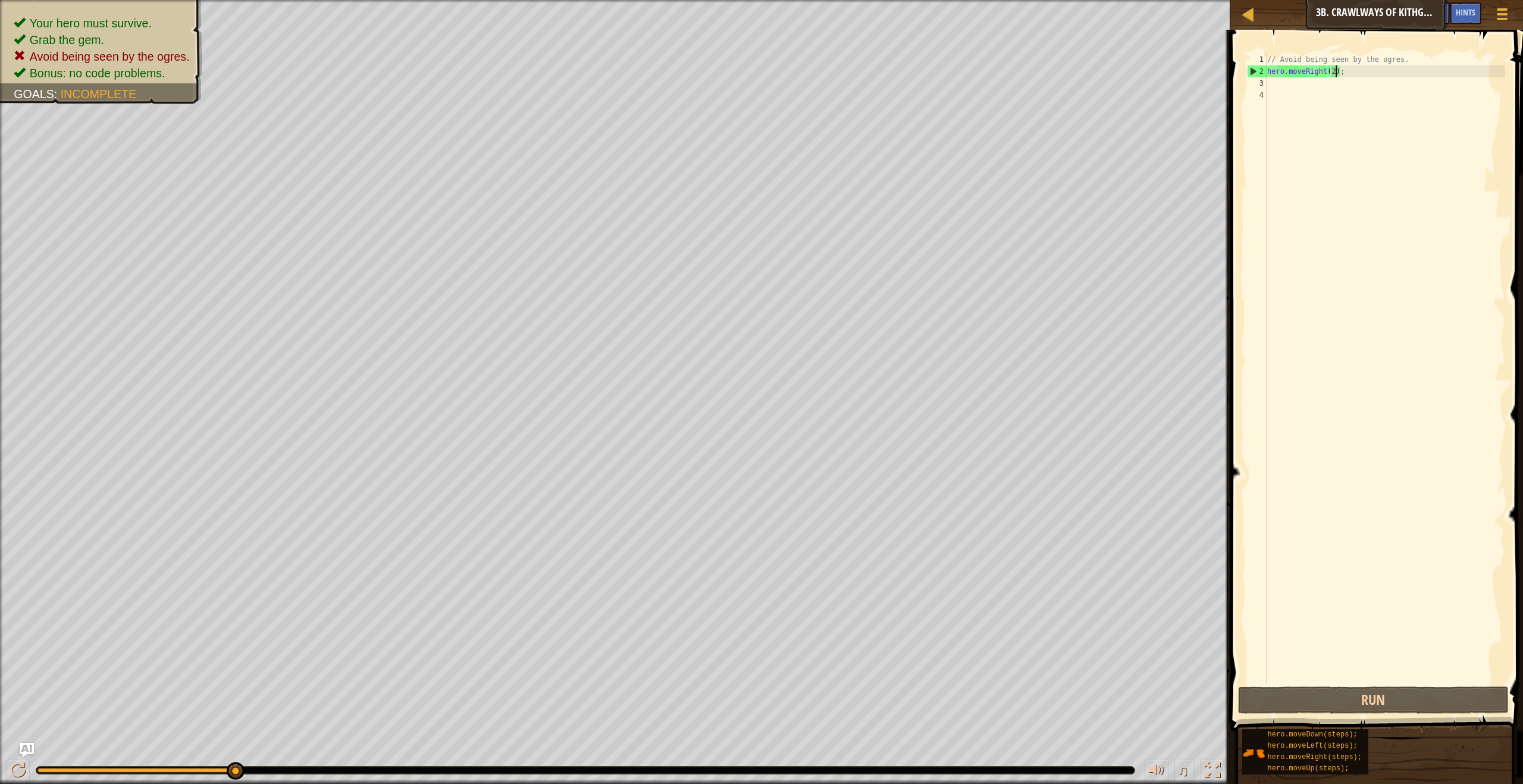
type textarea "hero.moveRight();"
click at [1273, 85] on div "// Avoid being seen by the ogres. hero . moveRight ( ) ;" at bounding box center [1385, 380] width 240 height 654
type textarea "j"
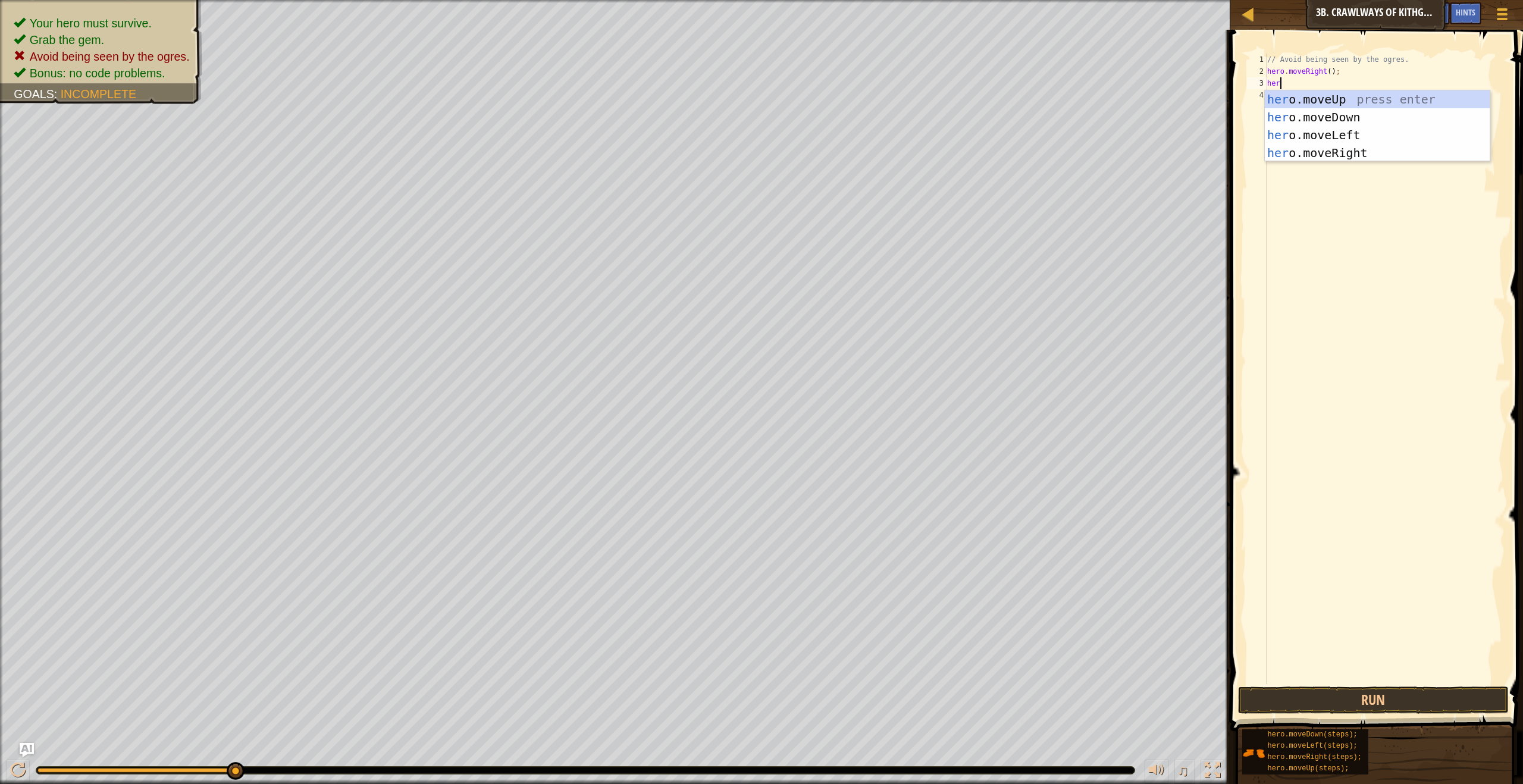
scroll to position [5, 1]
type textarea "hero"
click at [1333, 140] on div "hero .moveUp press enter hero .moveDown press enter hero .moveLeft press enter …" at bounding box center [1377, 144] width 225 height 107
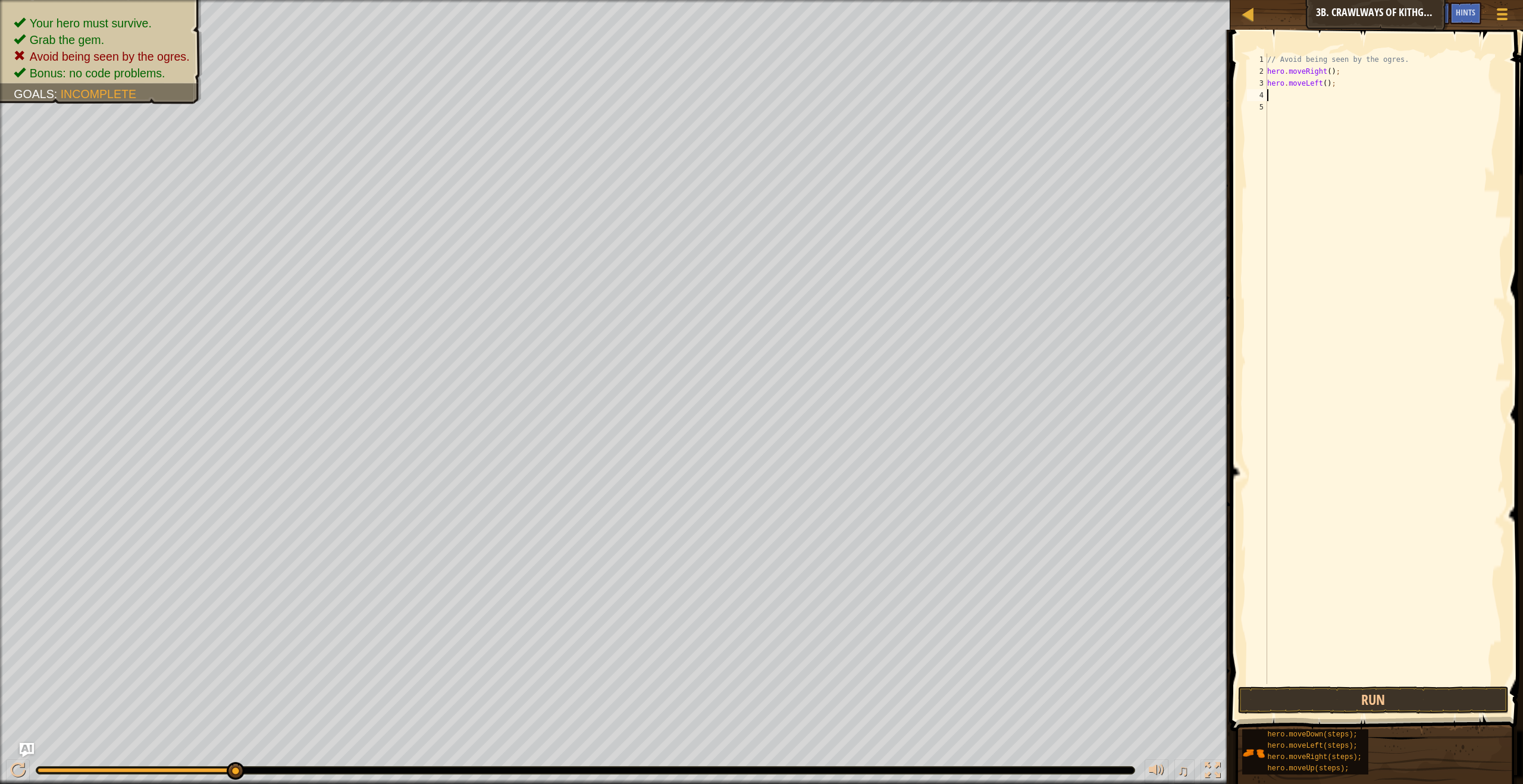
scroll to position [5, 0]
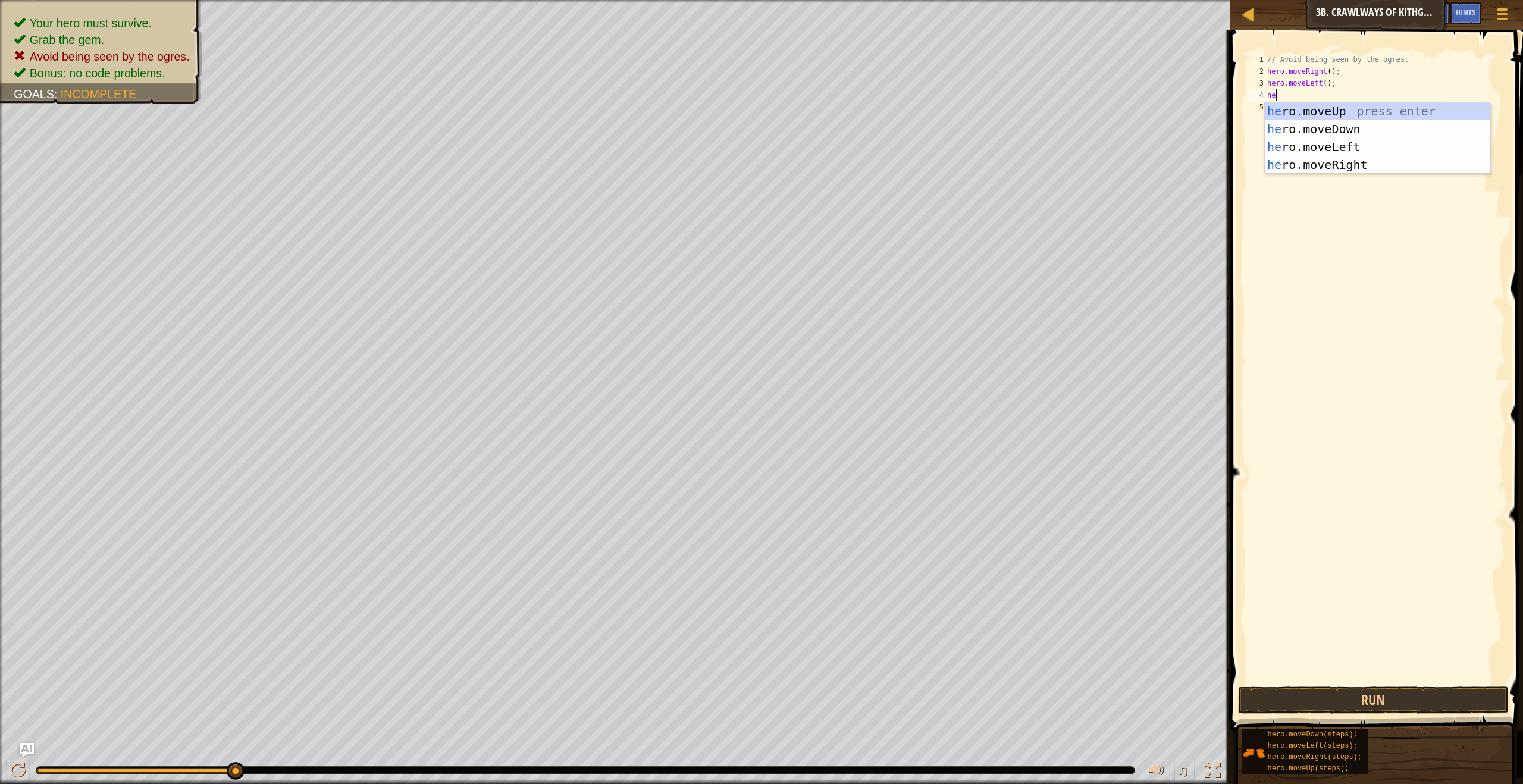
type textarea "hero"
click at [1311, 164] on div "hero .moveUp press enter hero .moveDown press enter hero .moveLeft press enter …" at bounding box center [1377, 155] width 225 height 107
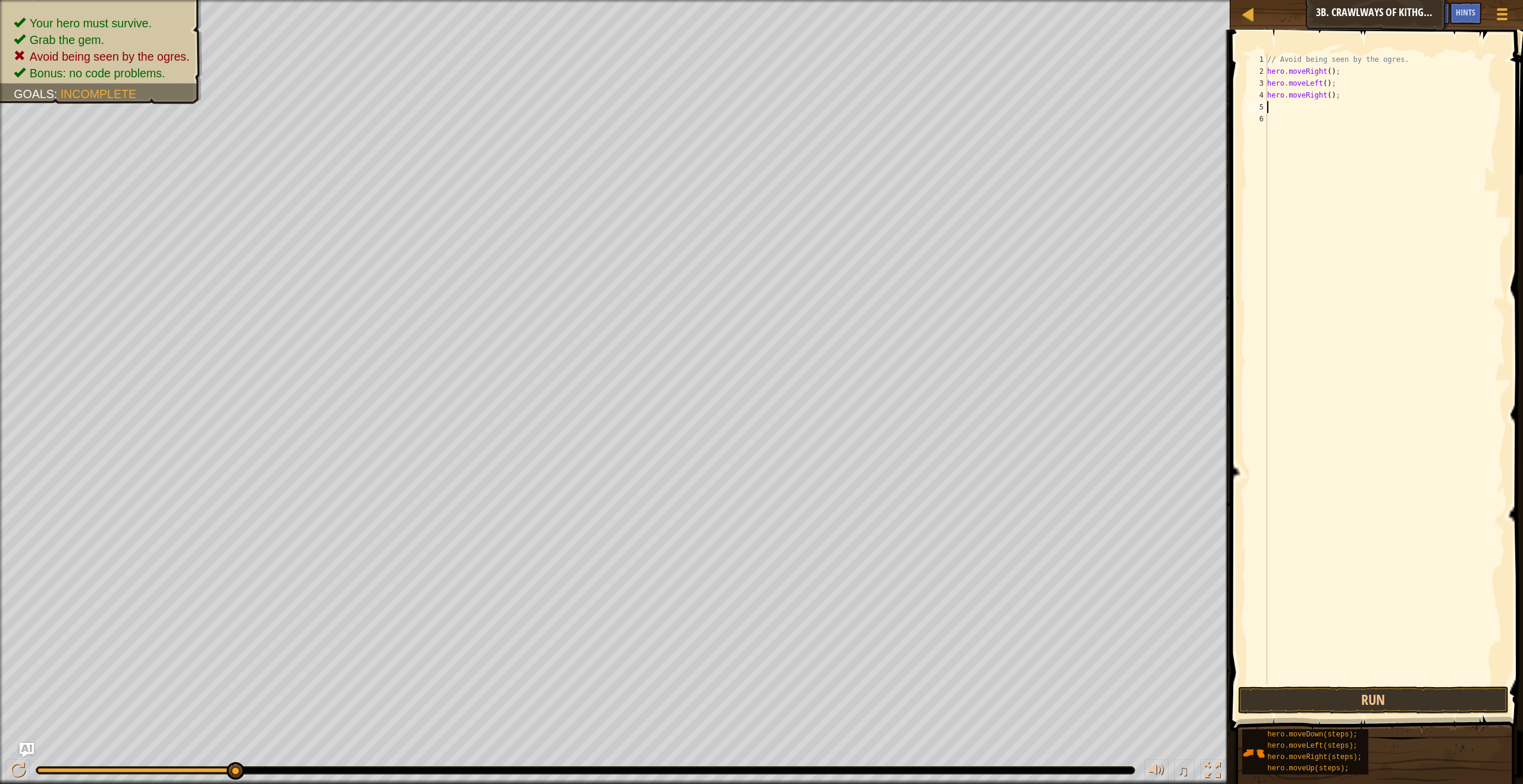
scroll to position [5, 0]
click at [1331, 96] on div "// Avoid being seen by the ogres. hero . moveRight ( ) ; hero . moveLeft ( ) ; …" at bounding box center [1385, 380] width 240 height 654
type textarea "hero.moveRight(2);"
click at [1321, 688] on button "Run" at bounding box center [1372, 699] width 270 height 27
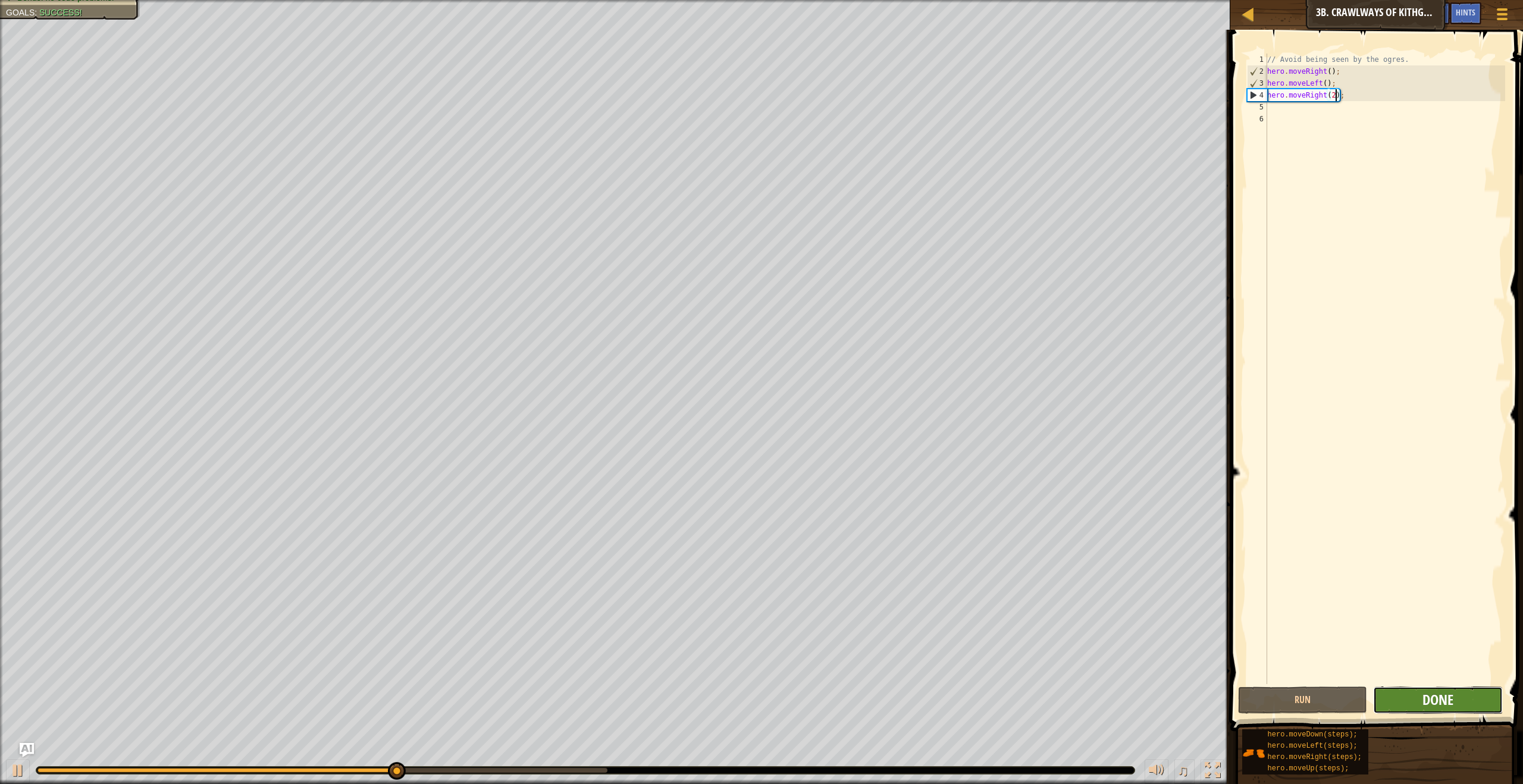
click at [1422, 693] on button "Done" at bounding box center [1437, 699] width 129 height 27
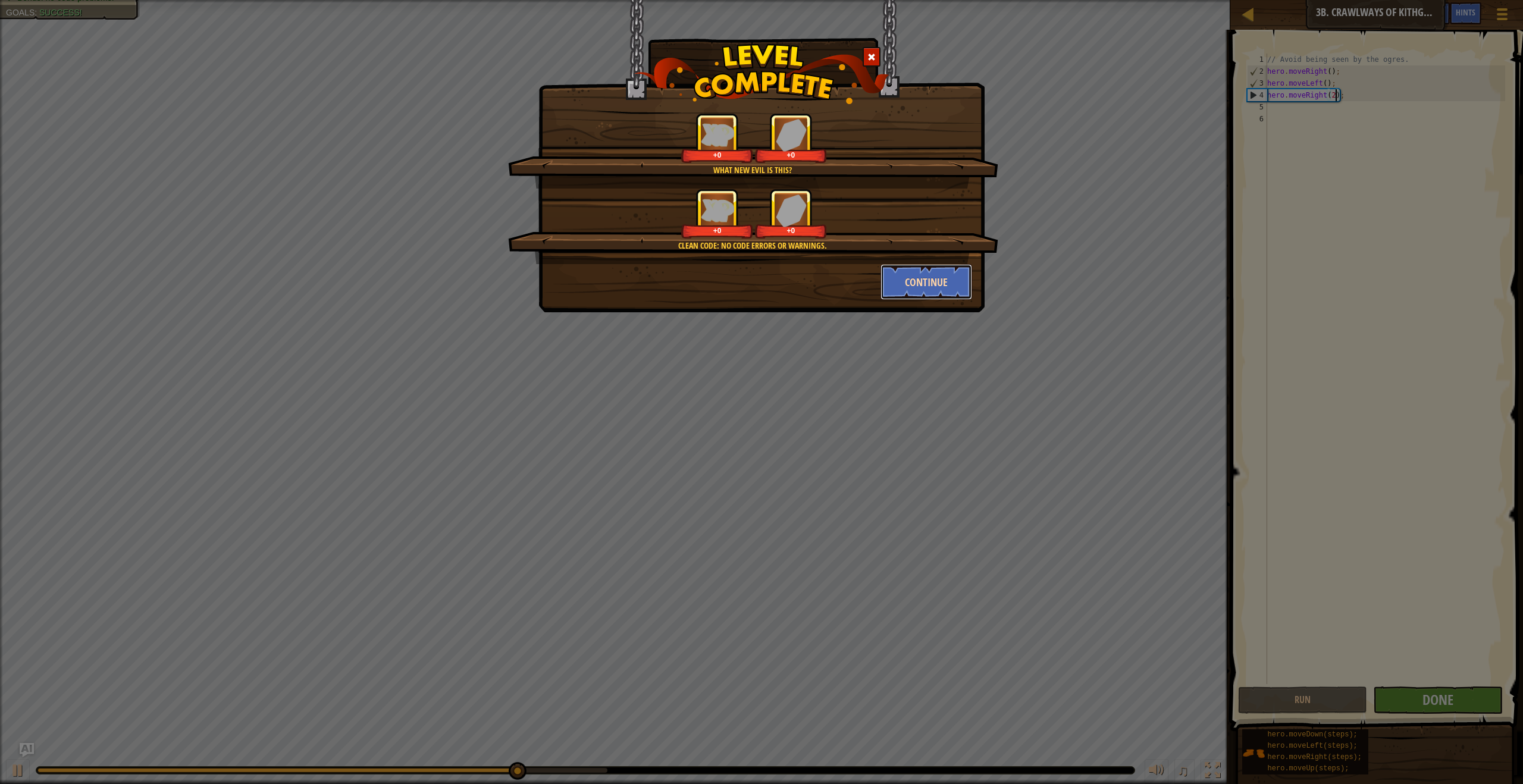
click at [912, 289] on button "Continue" at bounding box center [927, 282] width 92 height 36
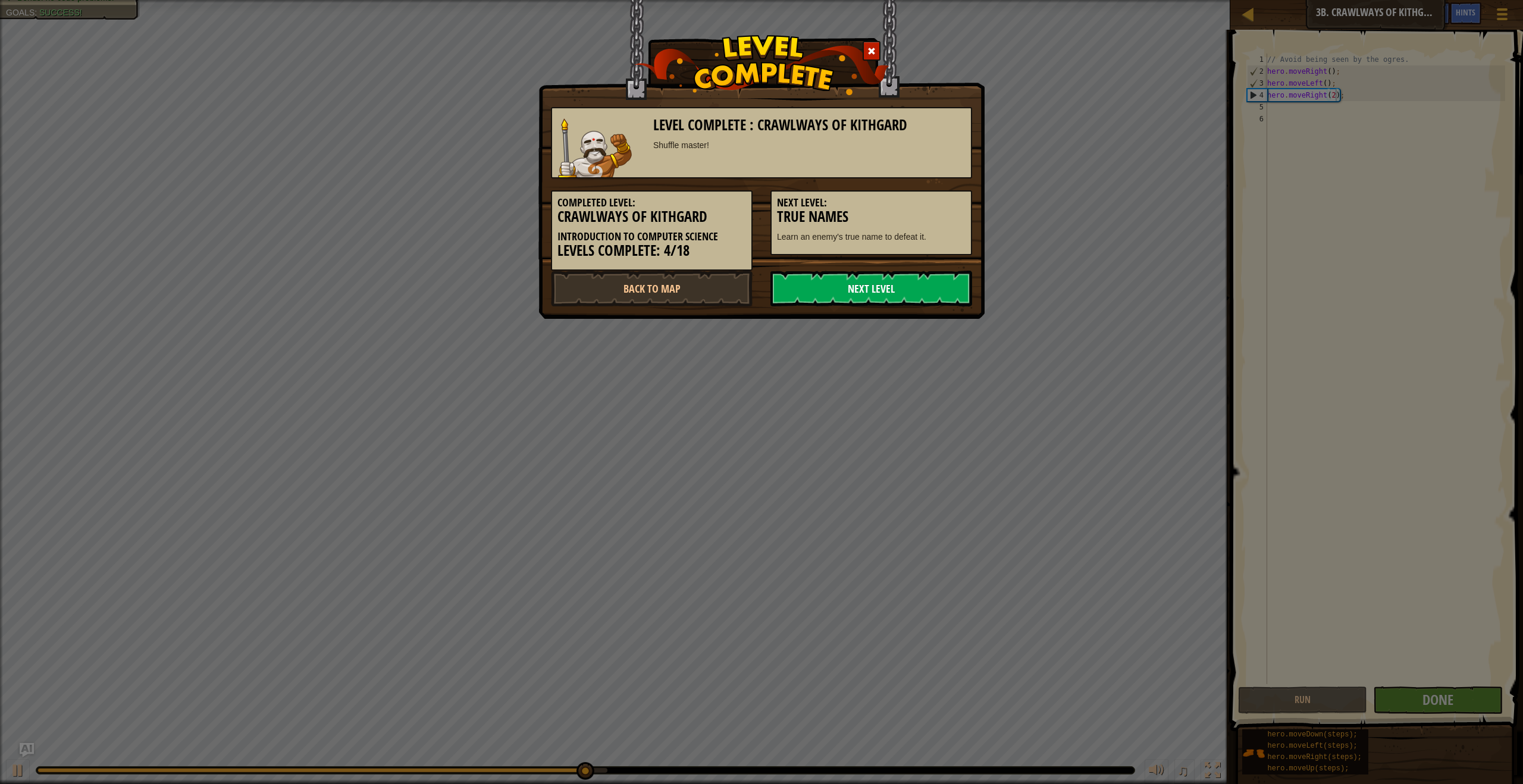
click at [833, 288] on link "Next Level" at bounding box center [871, 288] width 201 height 36
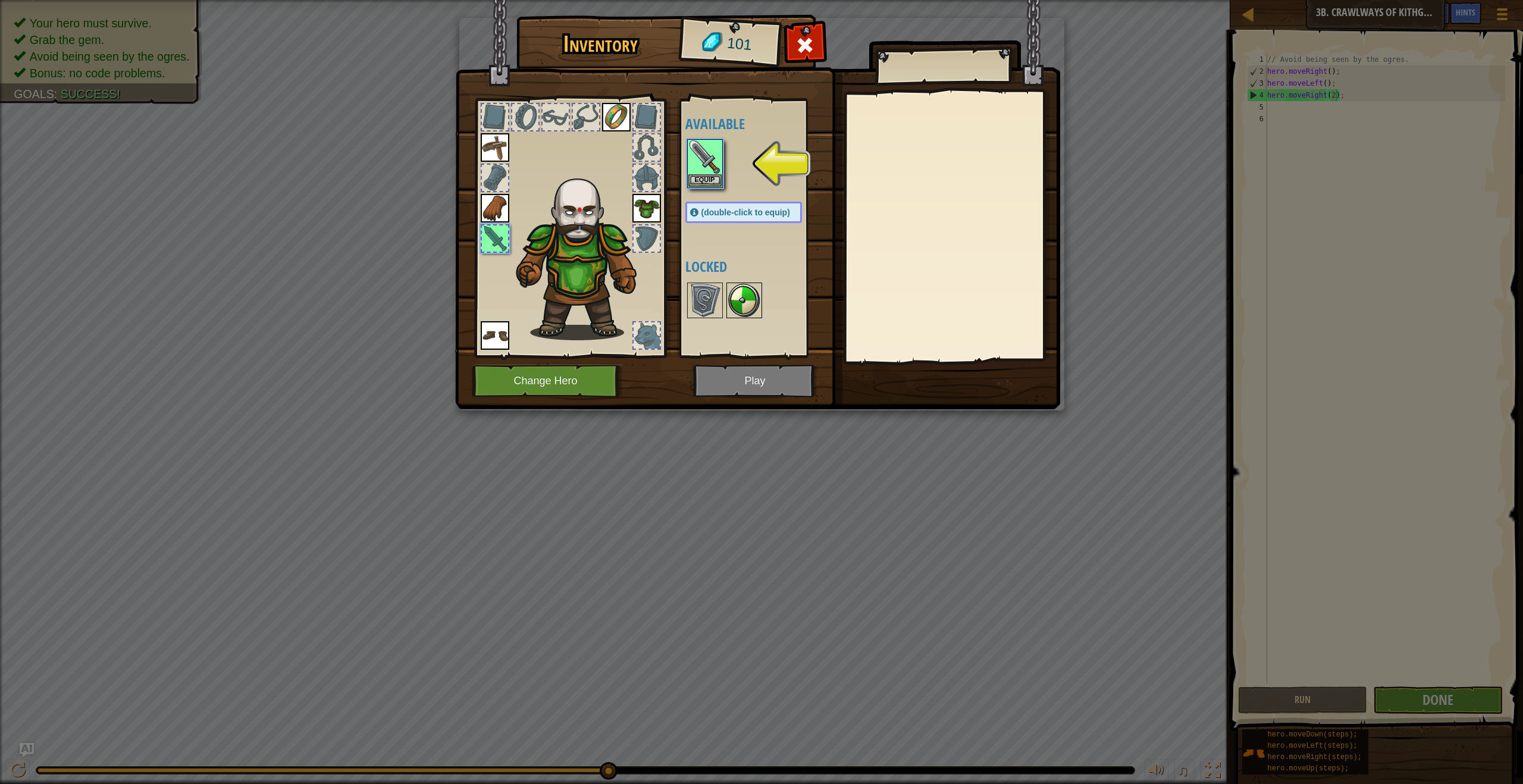
click at [738, 303] on img at bounding box center [744, 300] width 33 height 33
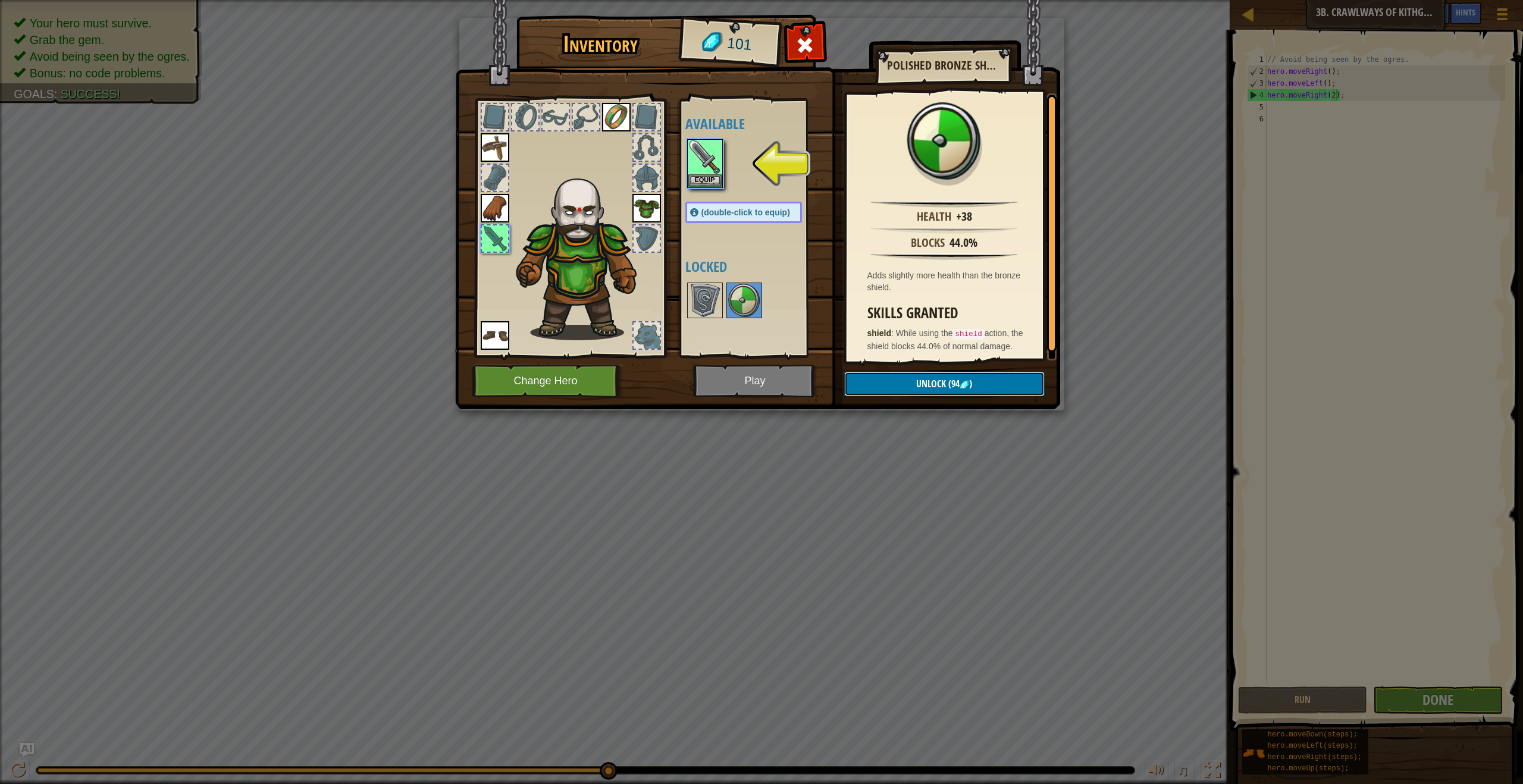
click at [927, 376] on button "Unlock (94 )" at bounding box center [944, 383] width 200 height 24
click at [931, 375] on button "Confirm" at bounding box center [944, 383] width 200 height 24
click at [700, 180] on button "Equip" at bounding box center [705, 180] width 33 height 12
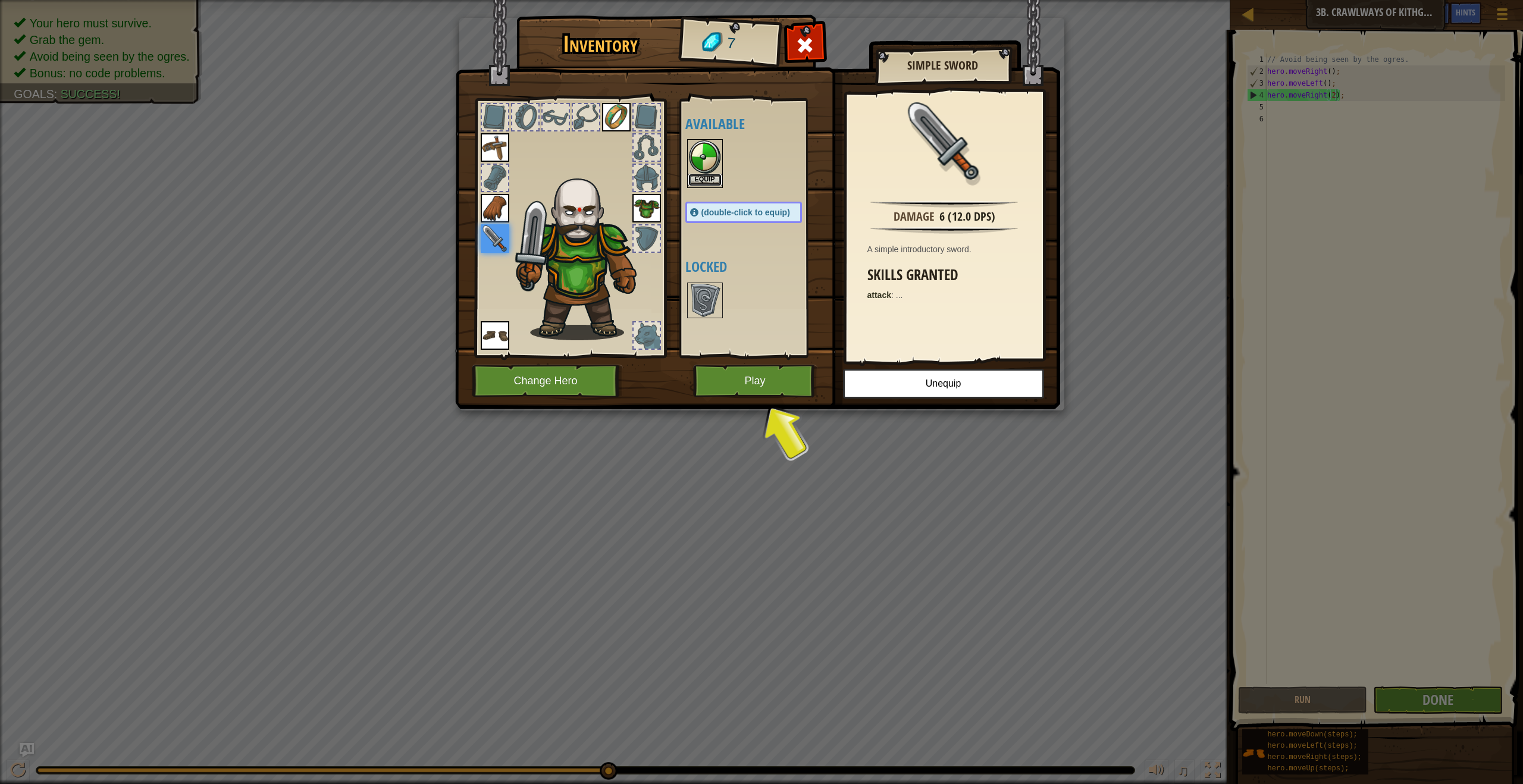
click at [706, 178] on button "Equip" at bounding box center [705, 180] width 33 height 12
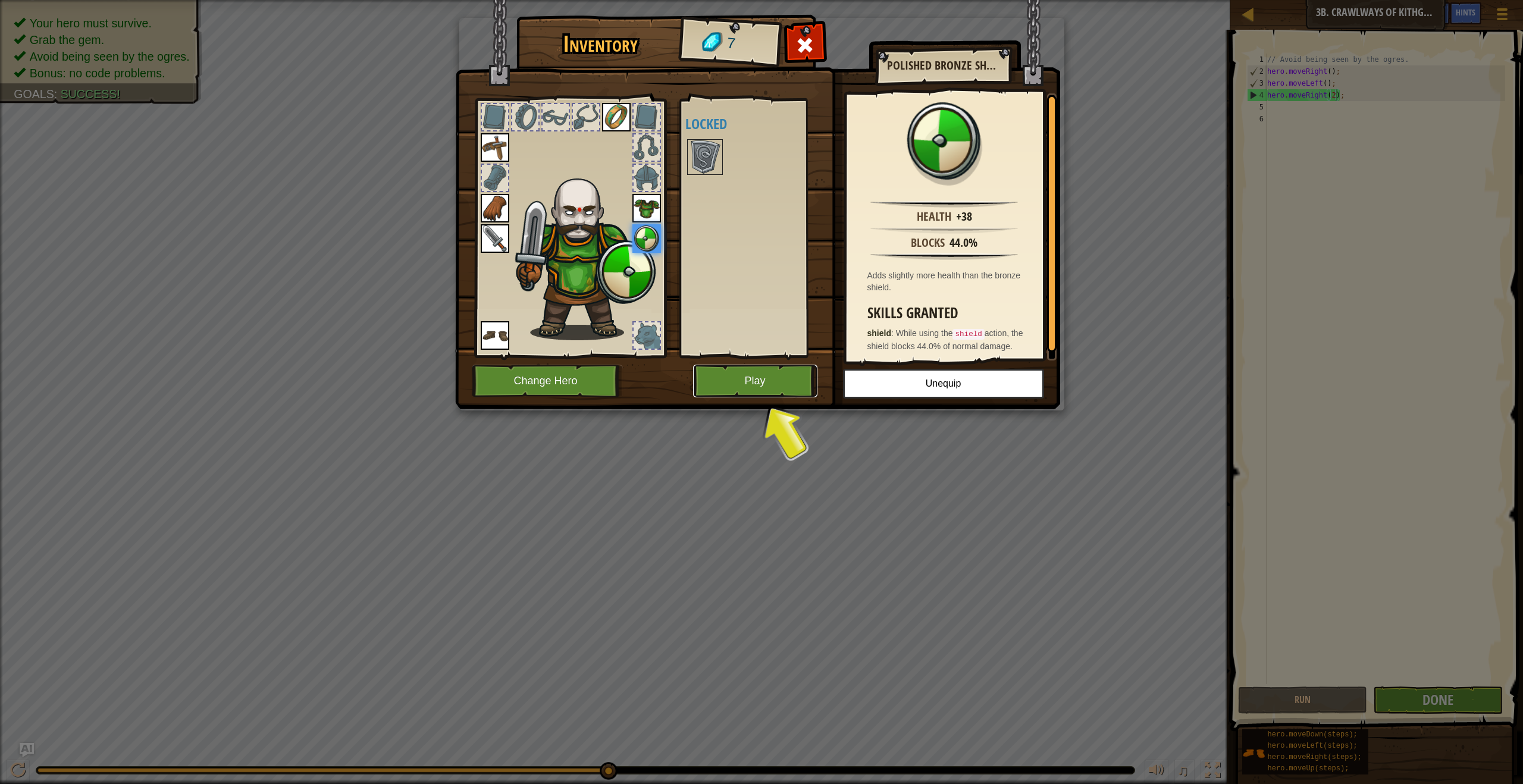
click at [745, 382] on button "Play" at bounding box center [754, 380] width 124 height 32
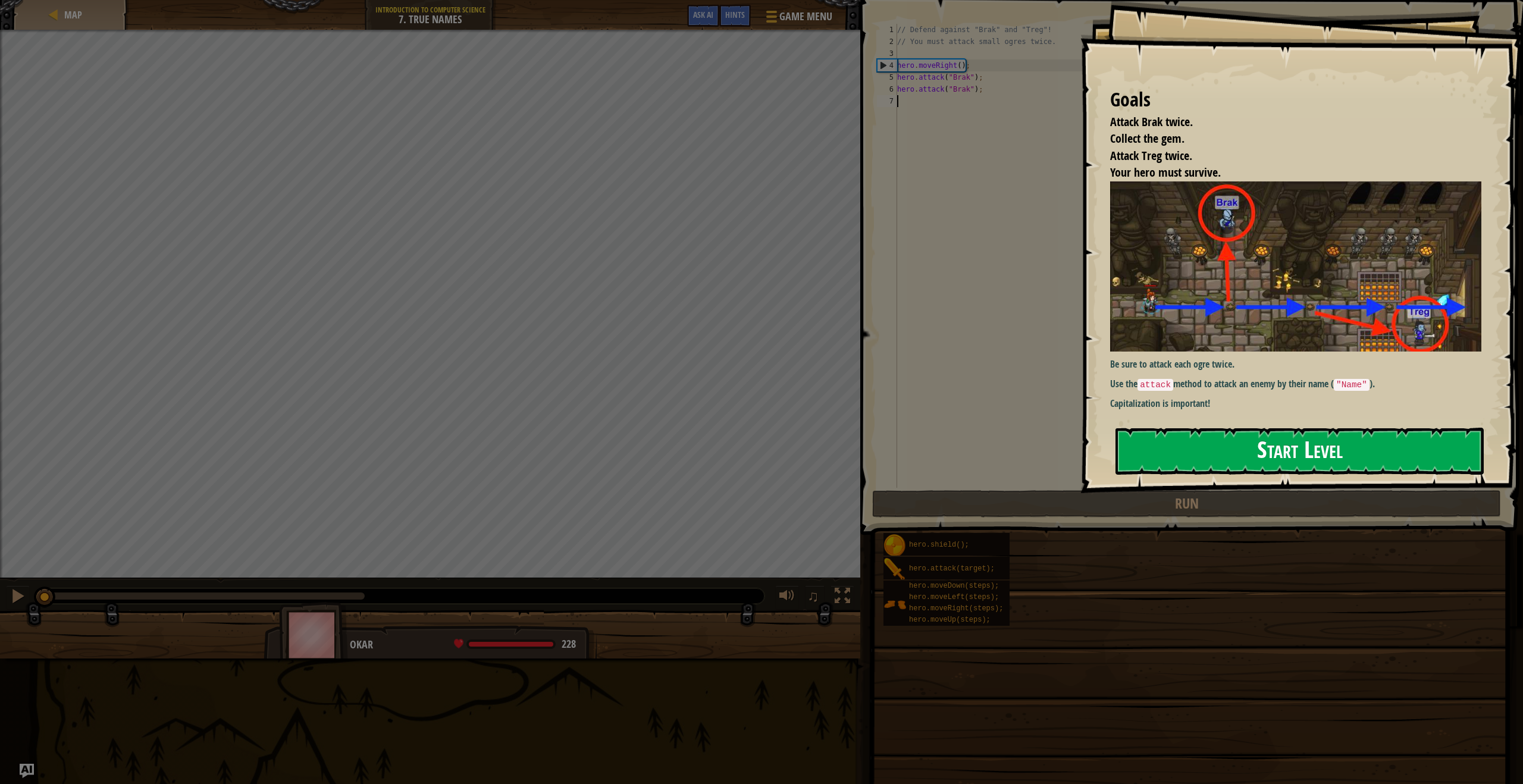
click at [1159, 448] on button "Start Level" at bounding box center [1299, 451] width 368 height 47
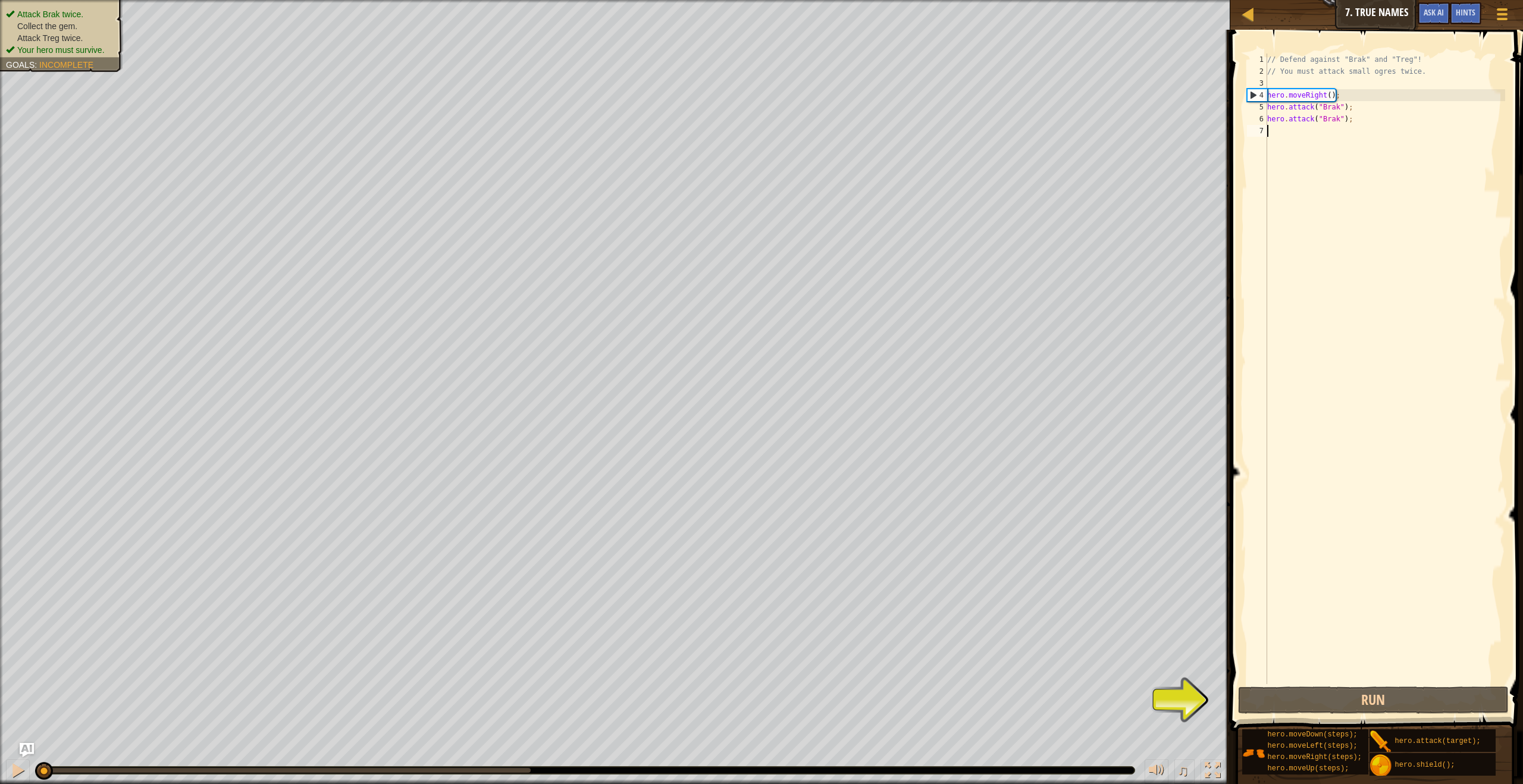
click at [1279, 84] on div "// Defend against "Brak" and "Treg"! // You must attack small ogres twice. hero…" at bounding box center [1385, 380] width 240 height 654
click at [1345, 93] on div "// Defend against "Brak" and "Treg"! // You must attack small ogres twice. hero…" at bounding box center [1385, 380] width 240 height 654
type textarea "hero.moveRight();"
click at [1355, 121] on div "// Defend against "Brak" and "Treg"! // You must attack small ogres twice. hero…" at bounding box center [1385, 380] width 240 height 654
type textarea "hero.attack("Brak");"
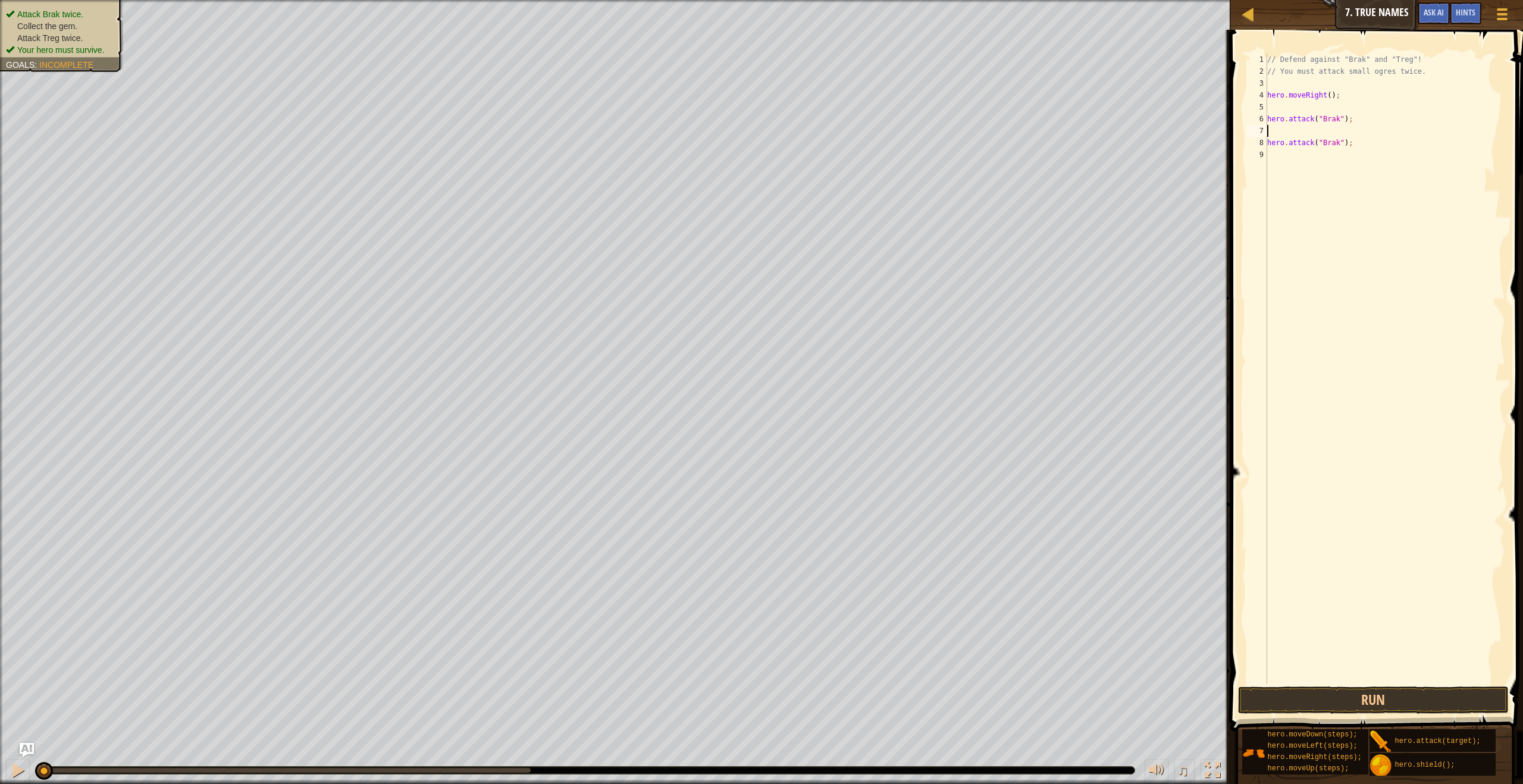
scroll to position [5, 0]
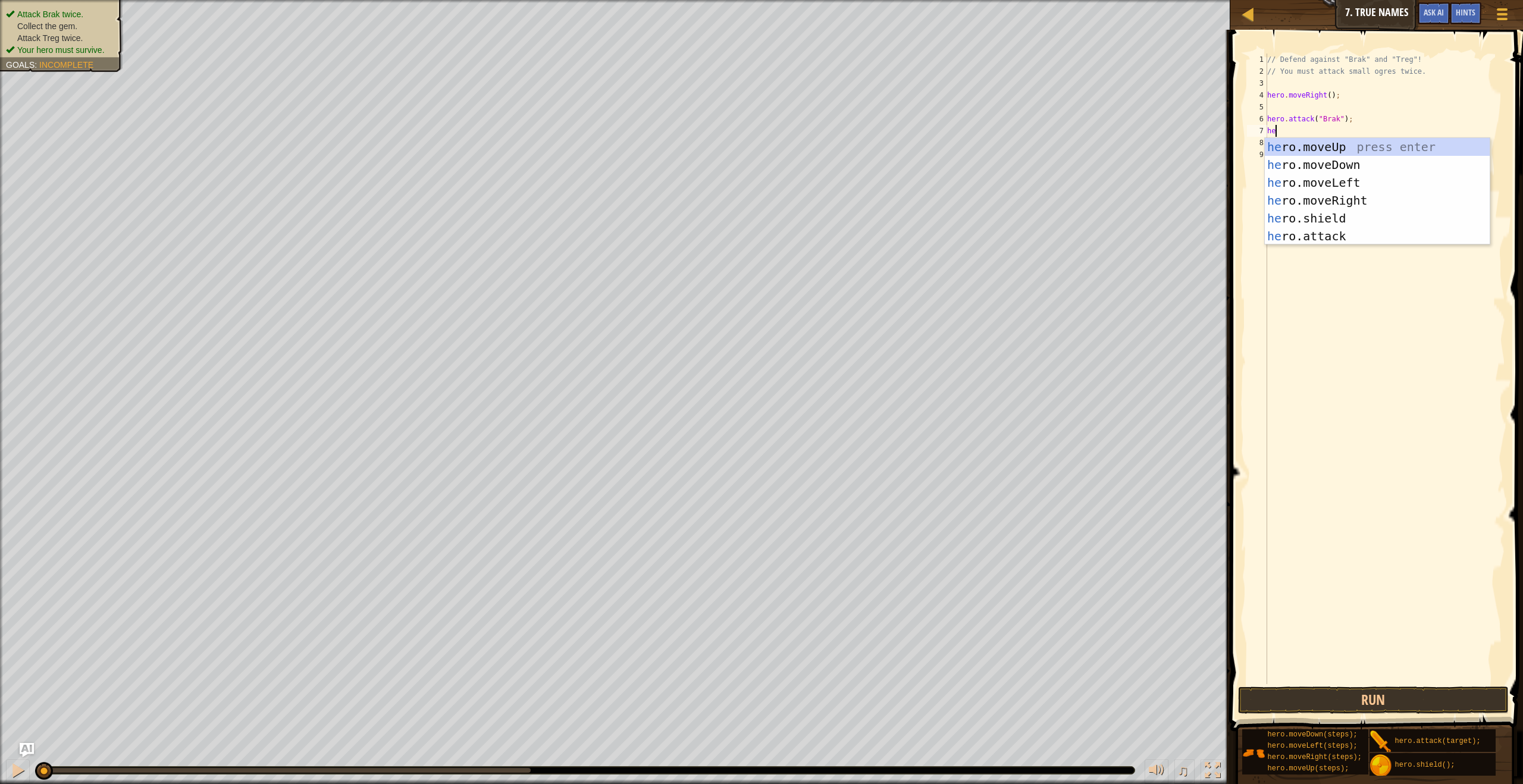
type textarea "hero"
click at [1338, 223] on div "hero .moveUp press enter hero .moveDown press enter hero .moveLeft press enter …" at bounding box center [1377, 210] width 225 height 143
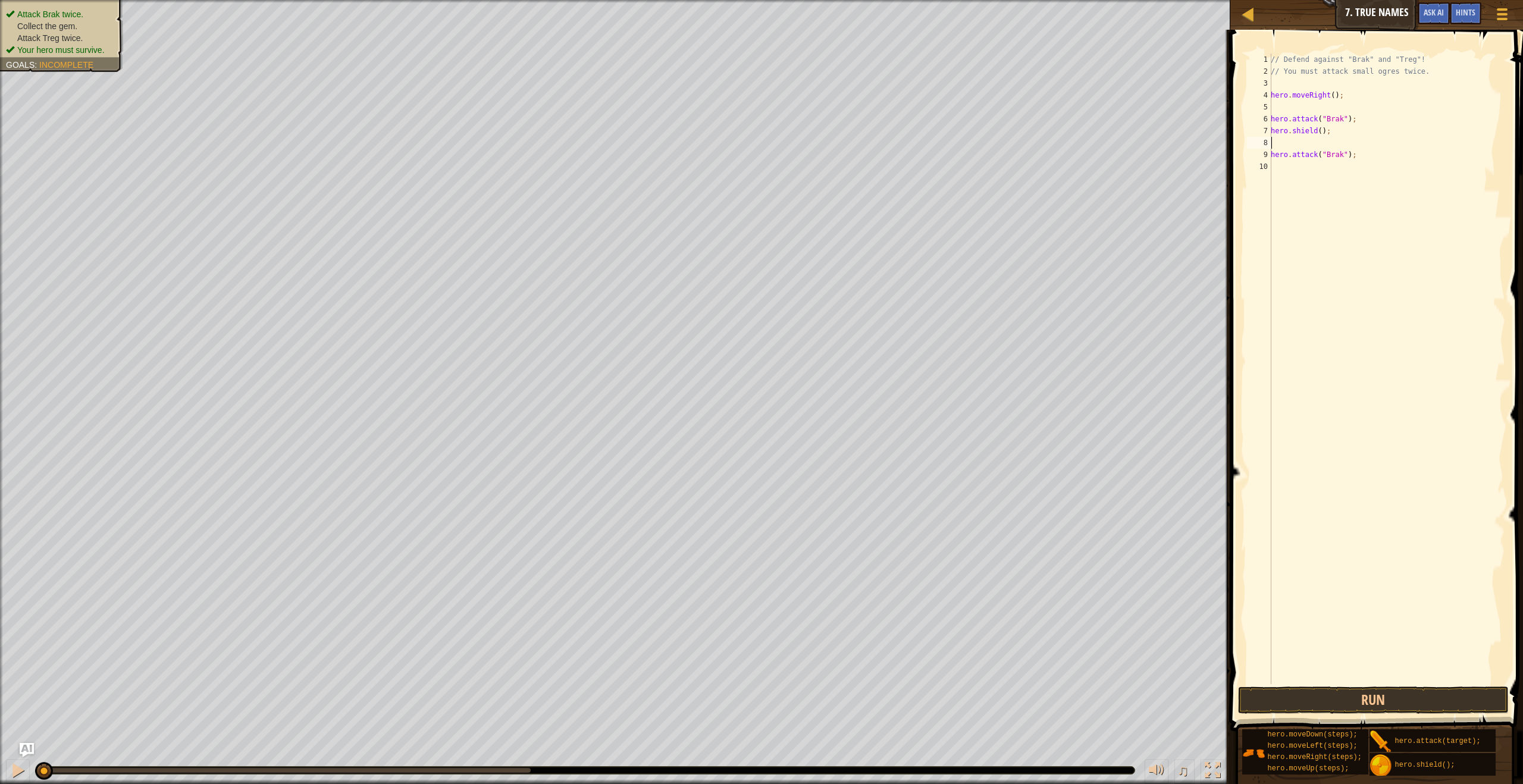
scroll to position [5, 0]
type textarea "hero.shield();"
click at [1295, 105] on div "// Defend against "Brak" and "Treg"! // You must attack small ogres twice. hero…" at bounding box center [1385, 380] width 241 height 654
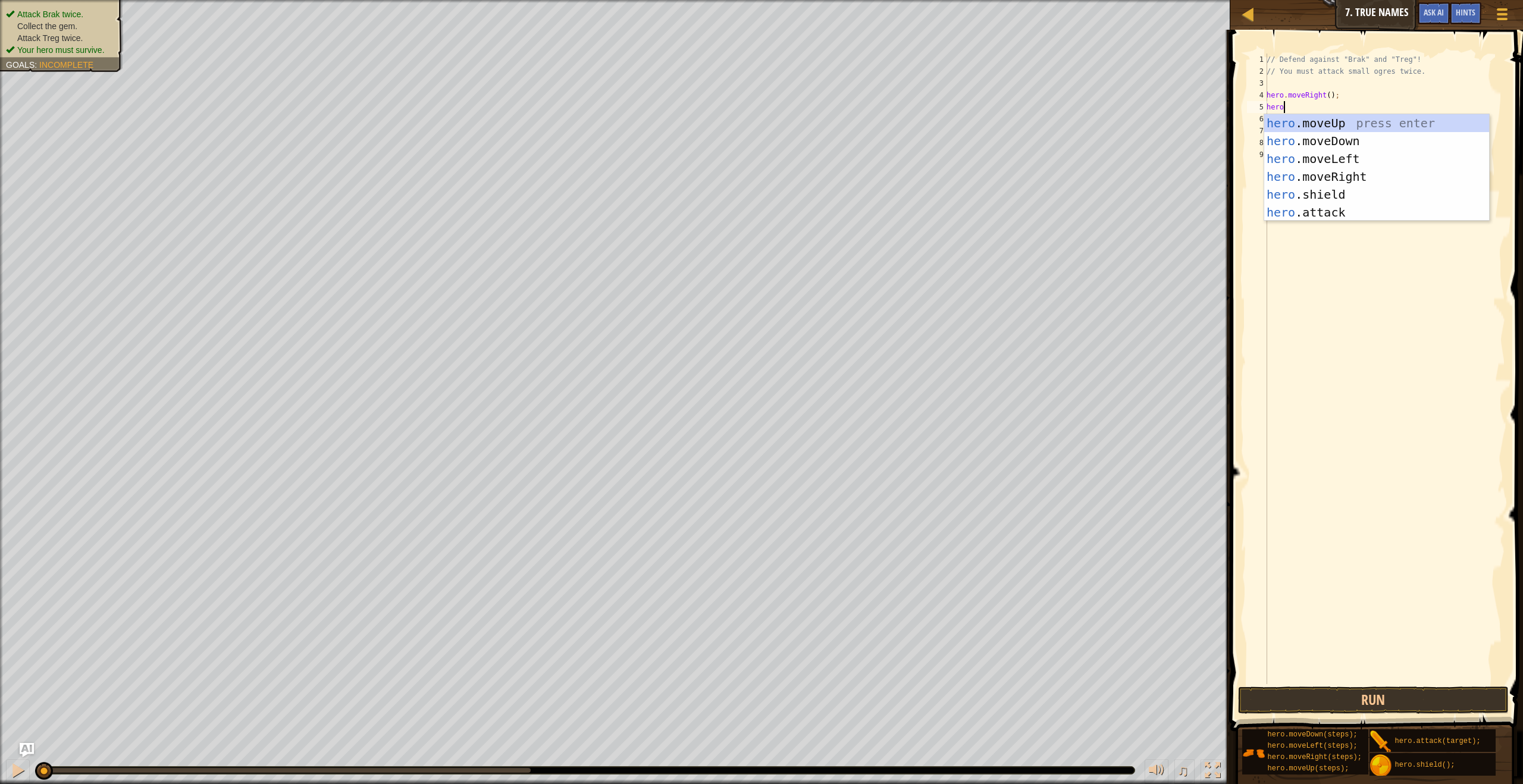
scroll to position [5, 1]
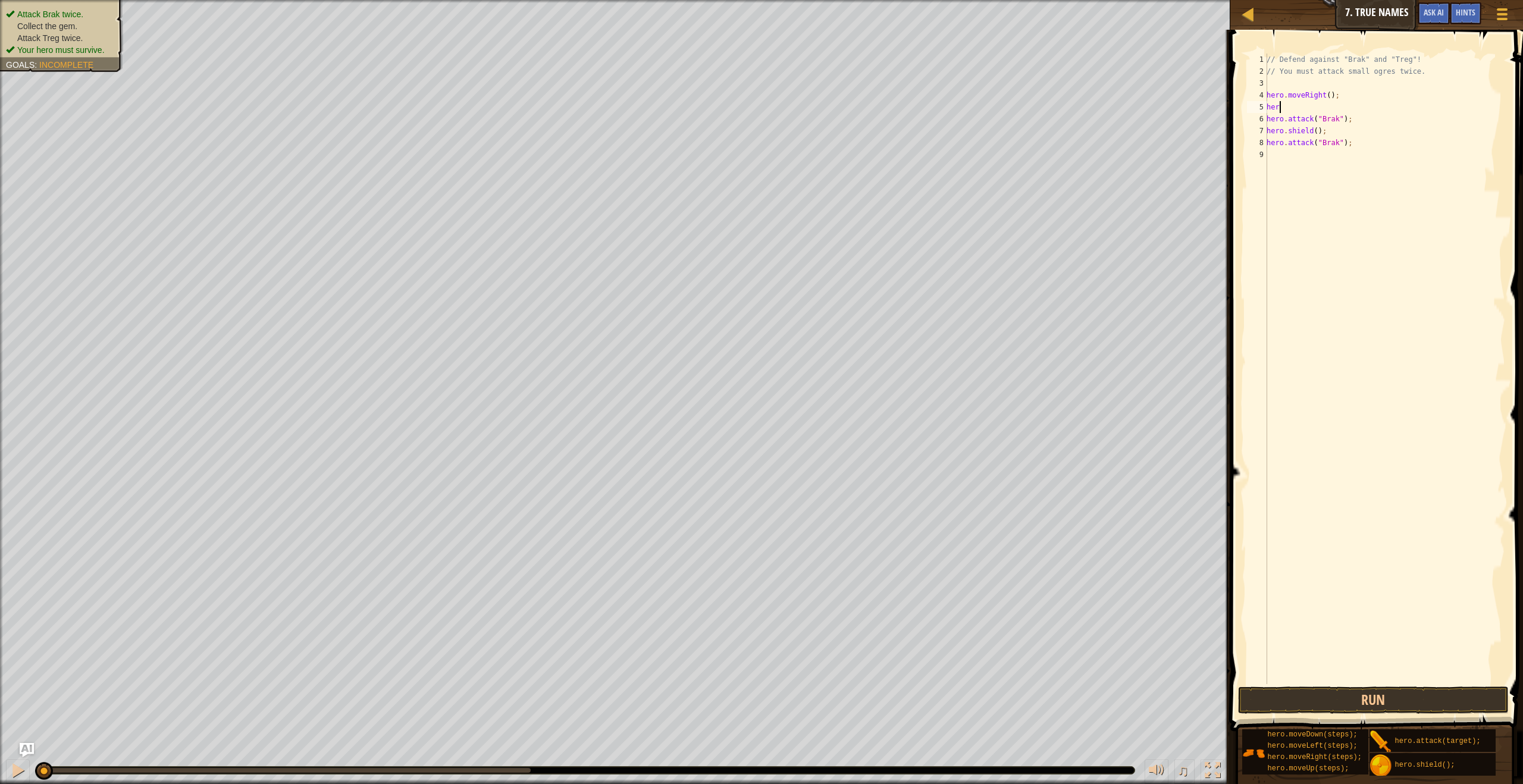
type textarea "hero"
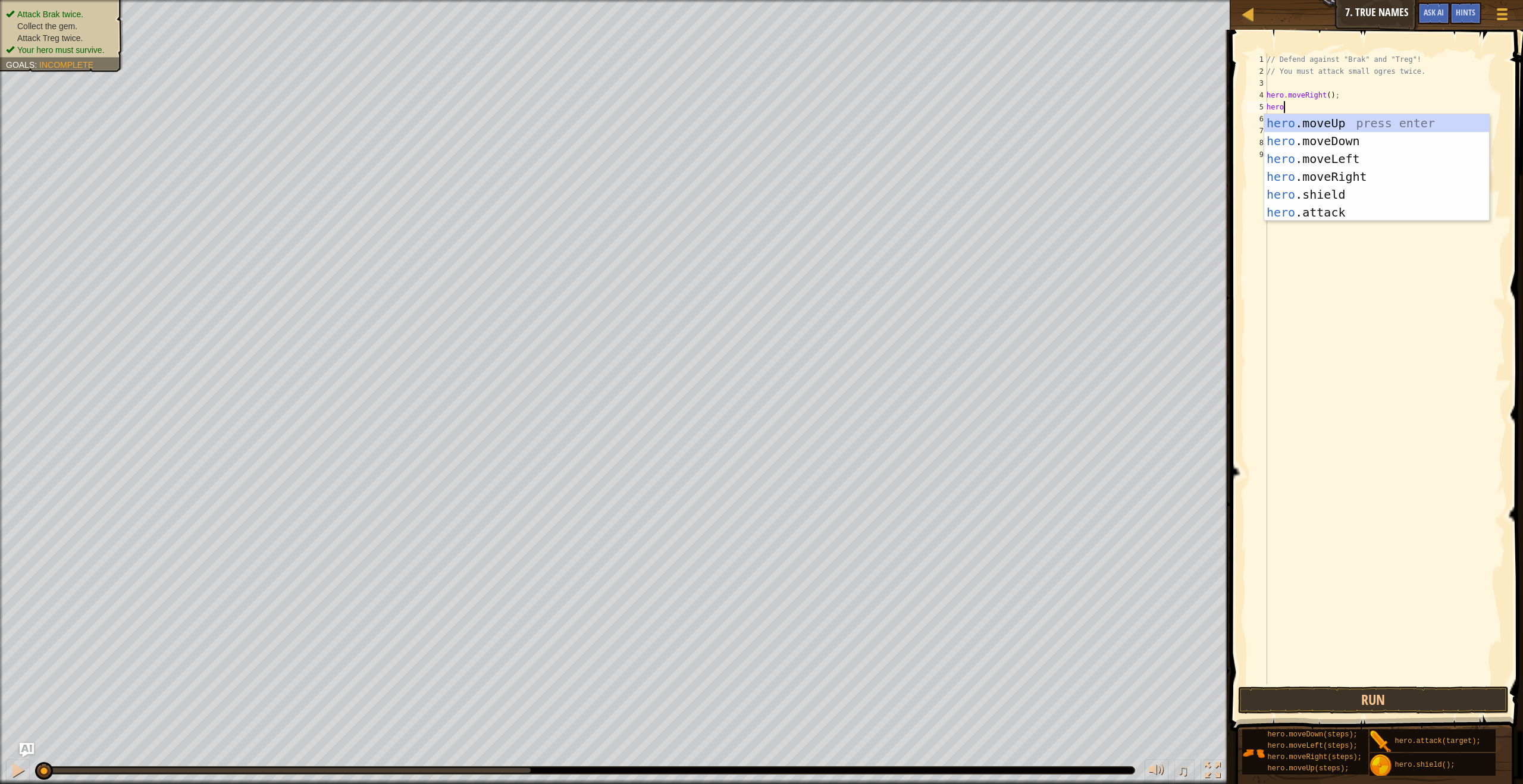
scroll to position [5, 0]
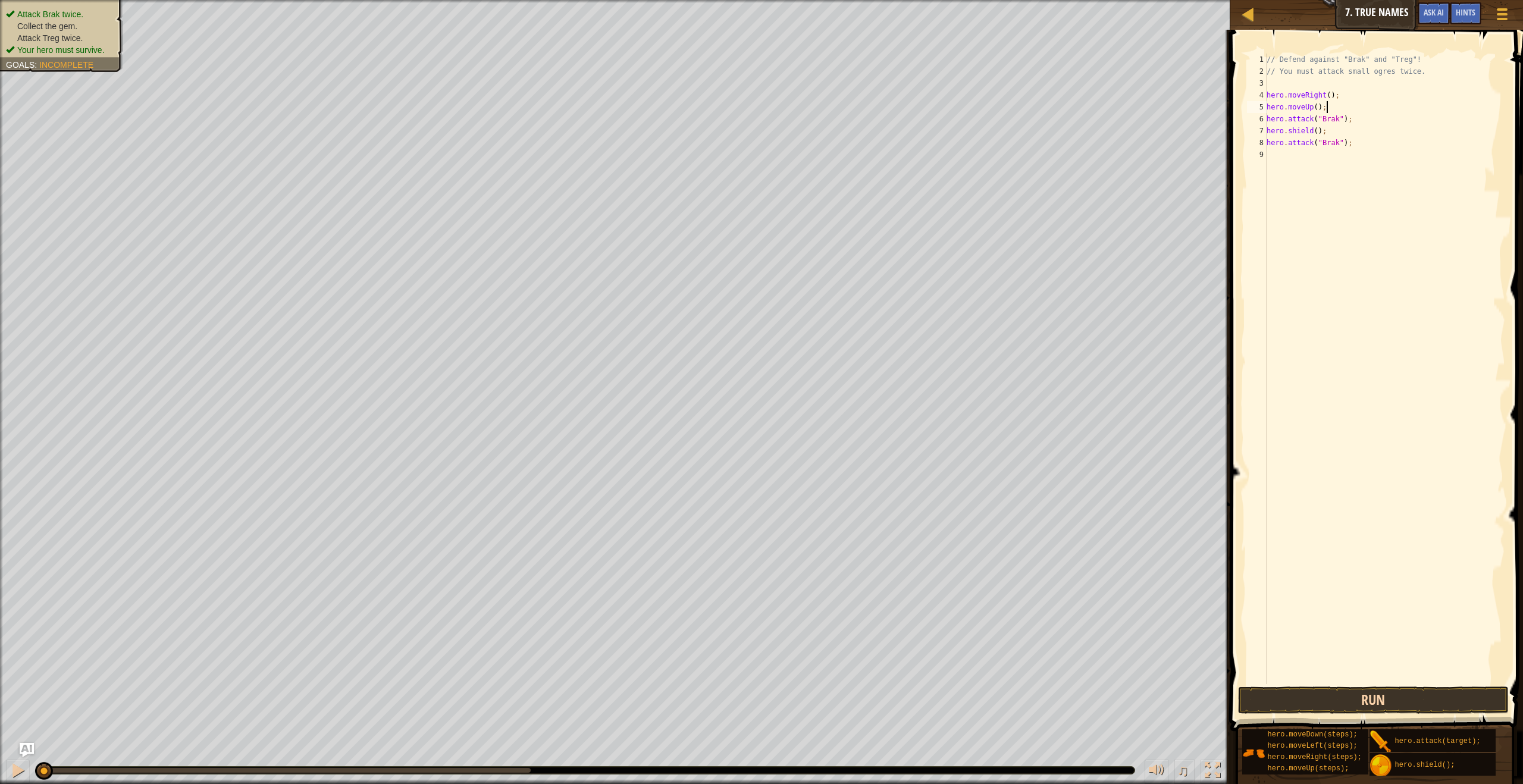
type textarea "hero.moveUp();"
click at [1343, 697] on button "Run" at bounding box center [1372, 699] width 270 height 27
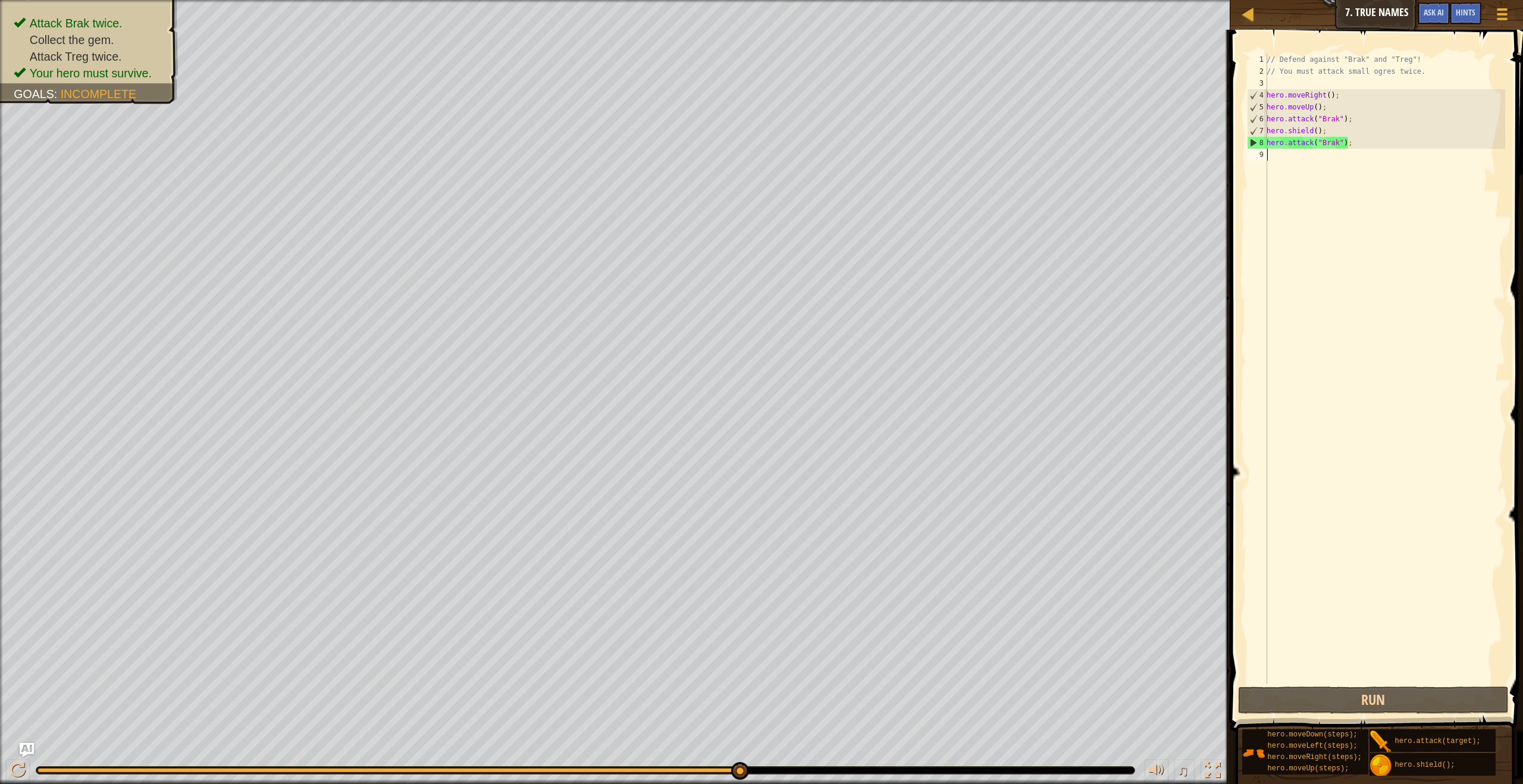
click at [1271, 162] on div "// Defend against "Brak" and "Treg"! // You must attack small ogres twice. hero…" at bounding box center [1385, 380] width 241 height 654
click at [1332, 106] on div "// Defend against "Brak" and "Treg"! // You must attack small ogres twice. hero…" at bounding box center [1385, 380] width 241 height 654
type textarea "h"
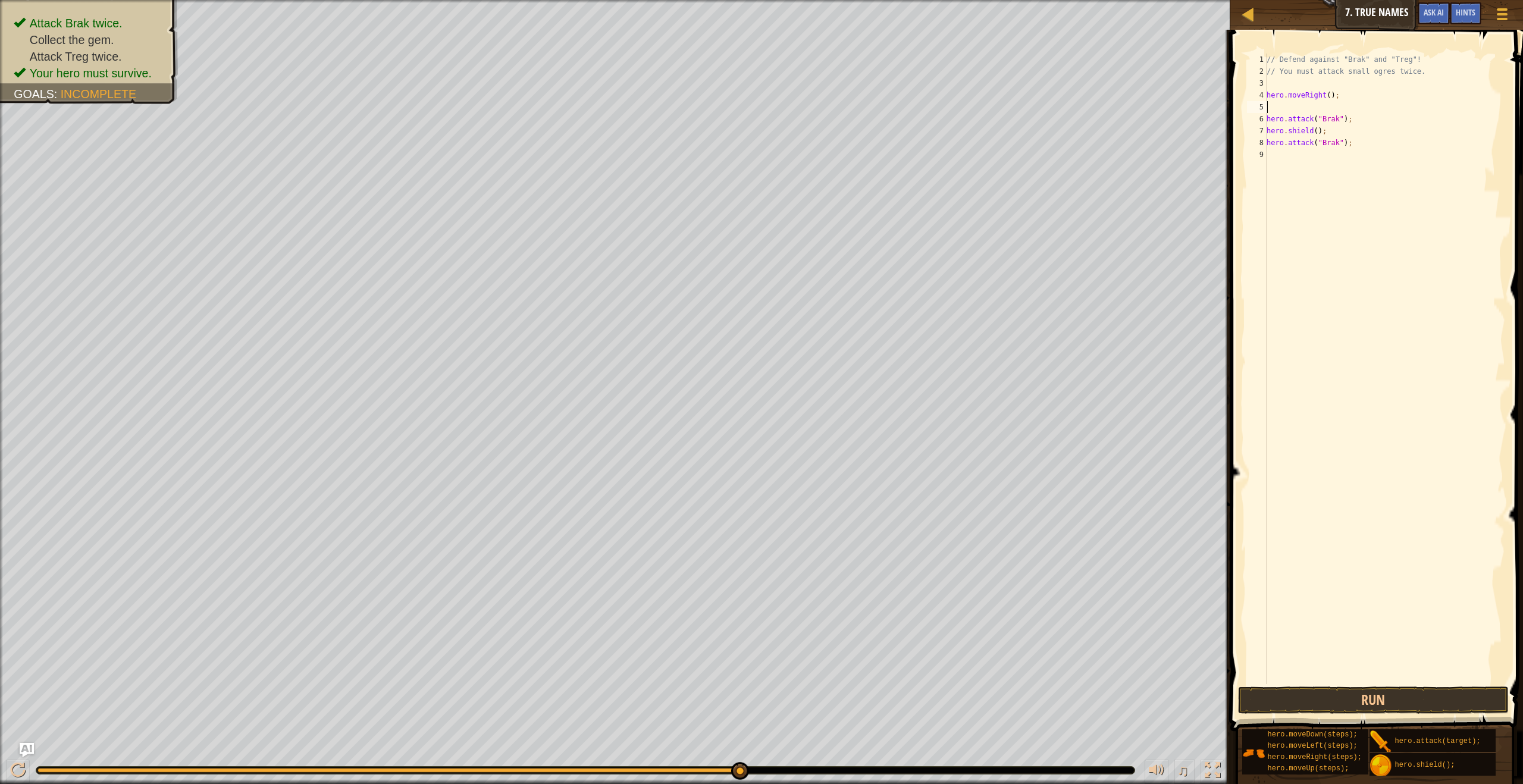
type textarea "hero.moveRight();"
click at [1273, 152] on div "// Defend against "Brak" and "Treg"! // You must attack small ogres twice. hero…" at bounding box center [1385, 380] width 241 height 654
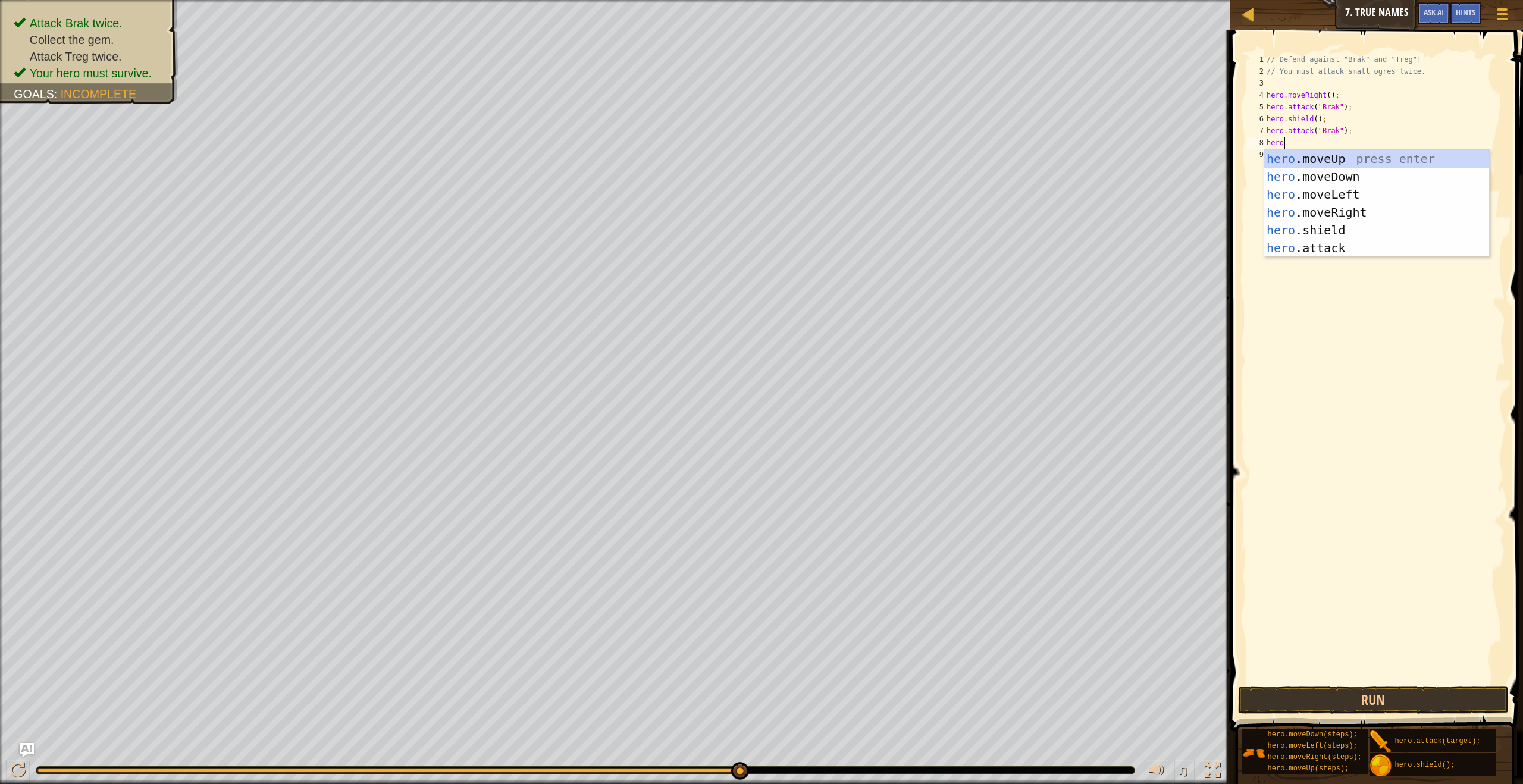
scroll to position [5, 1]
click at [1299, 245] on div "hero .moveUp press enter hero .moveDown press enter hero .moveLeft press enter …" at bounding box center [1377, 221] width 225 height 143
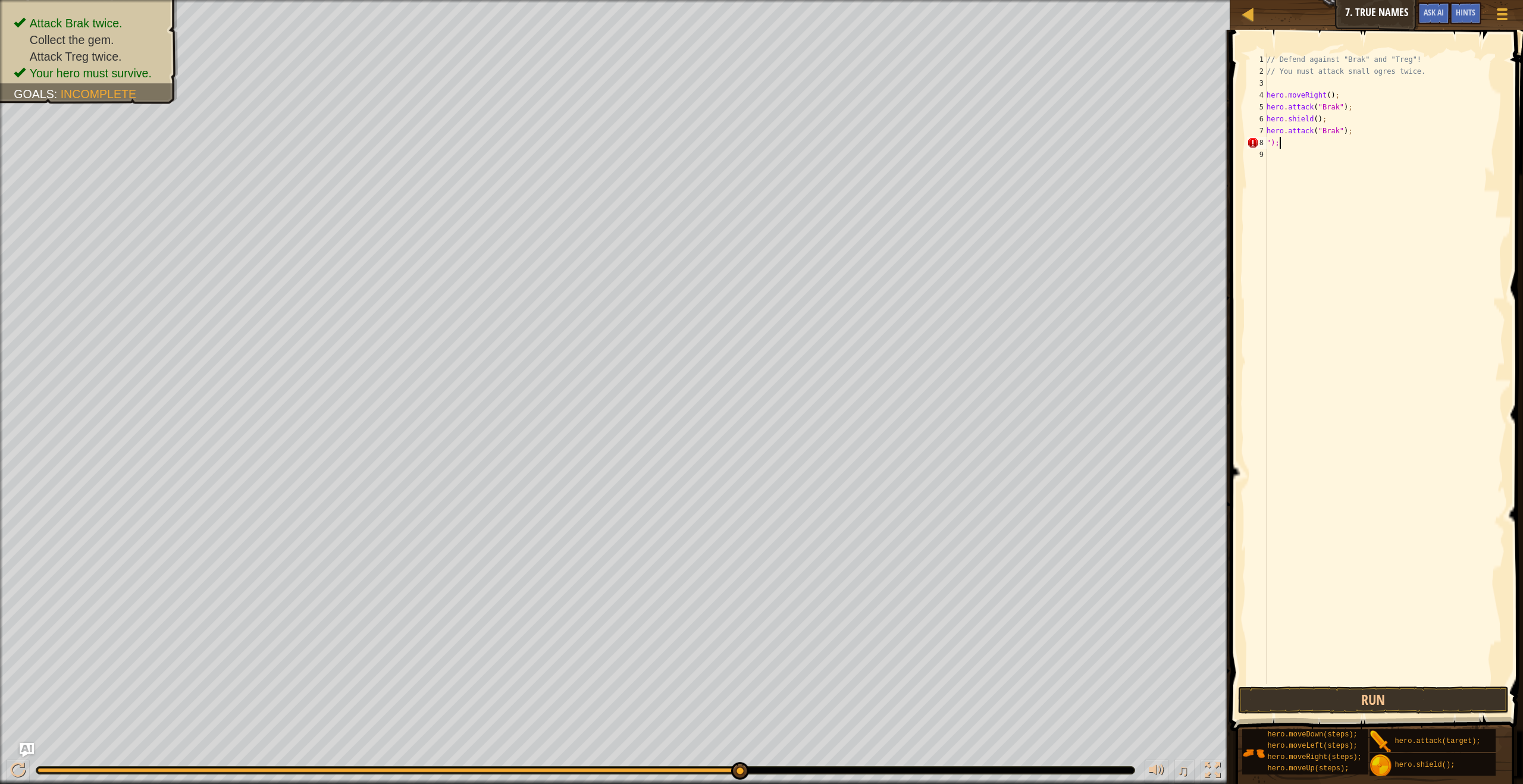
click at [1309, 145] on div "// Defend against "Brak" and "Treg"! // You must attack small ogres twice. hero…" at bounding box center [1385, 380] width 241 height 654
type textarea """
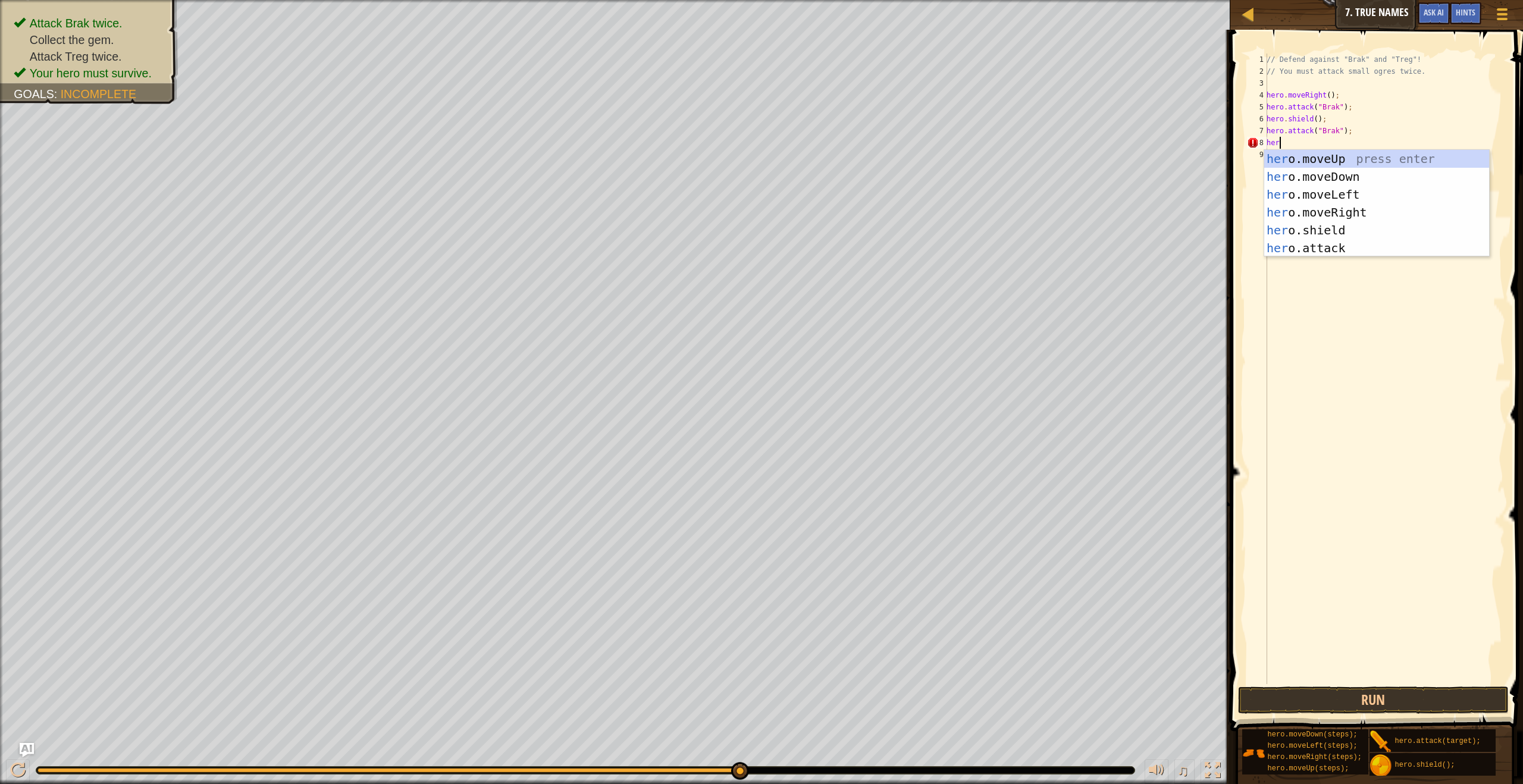
type textarea "hero"
click at [1333, 210] on div "hero .moveUp press enter hero .moveDown press enter hero .moveLeft press enter …" at bounding box center [1377, 221] width 225 height 143
click at [1311, 257] on div "her o.moveUp press enter her o.moveDown press enter her o.moveLeft press enter …" at bounding box center [1381, 234] width 225 height 143
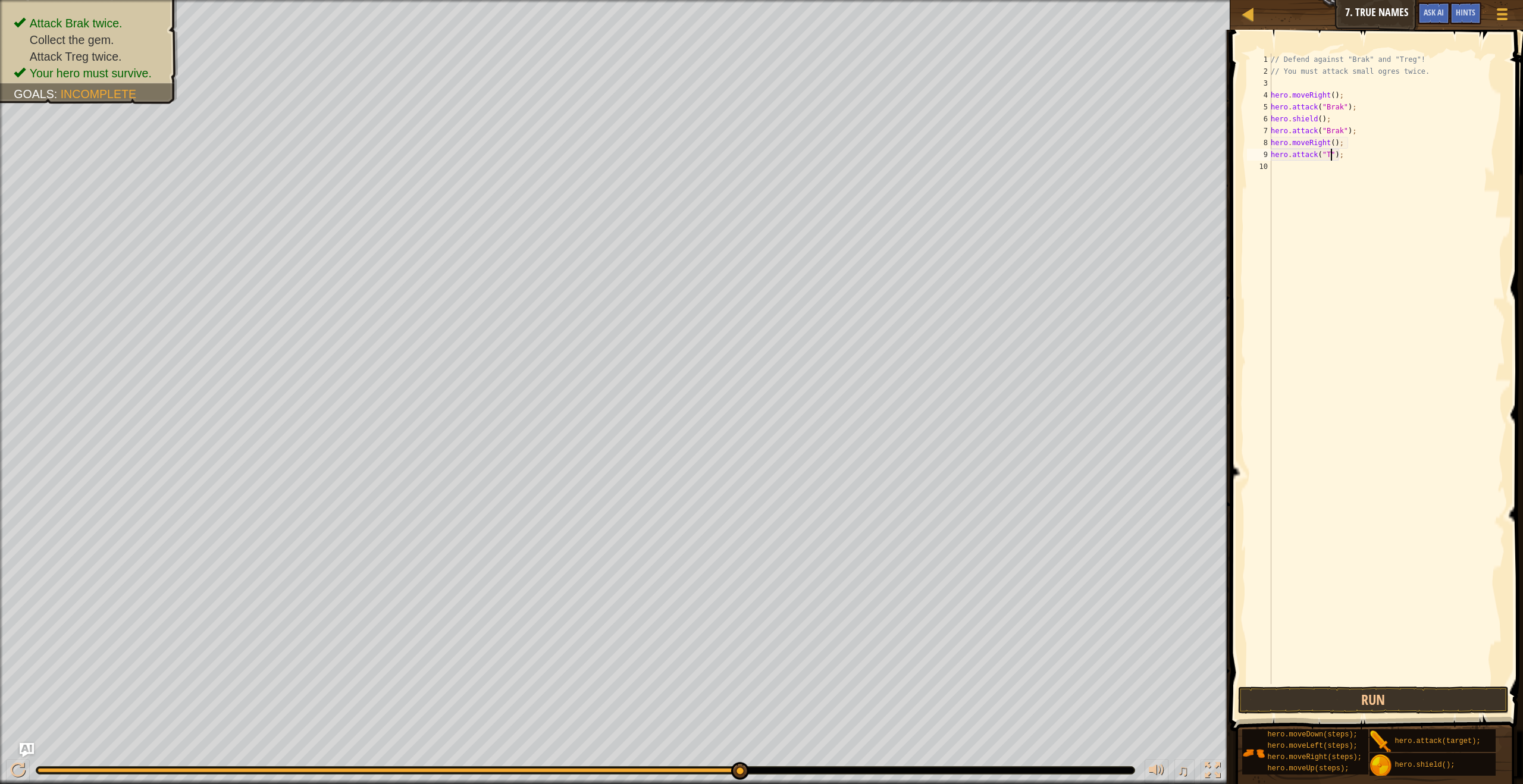
scroll to position [5, 5]
type textarea "hero.attack("Treg");"
click at [1281, 175] on div "// Defend against "Brak" and "Treg"! // You must attack small ogres twice. hero…" at bounding box center [1387, 380] width 237 height 654
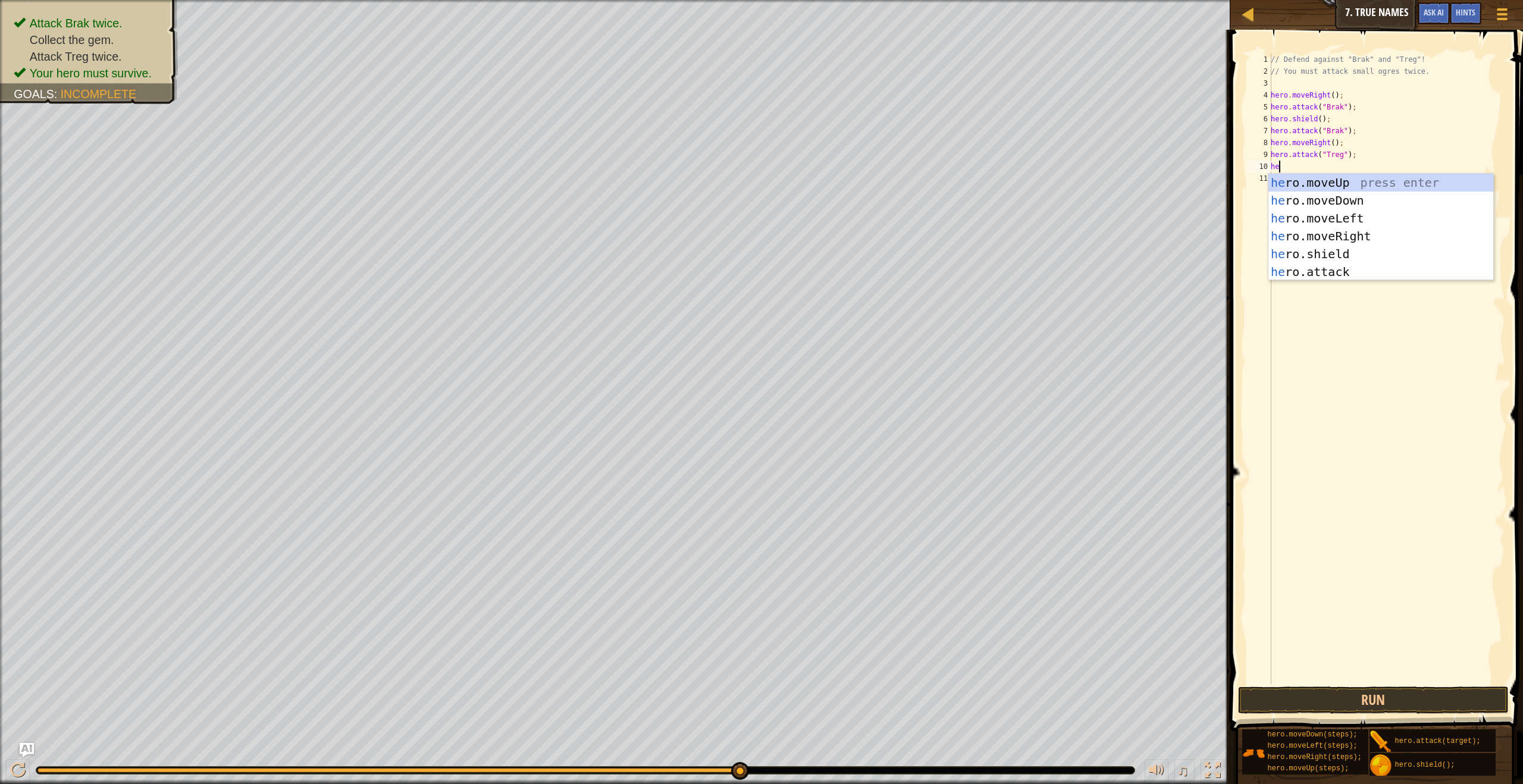
type textarea "hero"
click at [1294, 251] on div "hero .moveUp press enter hero .moveDown press enter hero .moveLeft press enter …" at bounding box center [1381, 245] width 225 height 143
drag, startPoint x: 1313, startPoint y: 282, endPoint x: 1320, endPoint y: 247, distance: 35.7
click at [1314, 281] on div "hero .moveUp press enter hero .moveDown press enter hero .moveLeft press enter …" at bounding box center [1381, 257] width 225 height 143
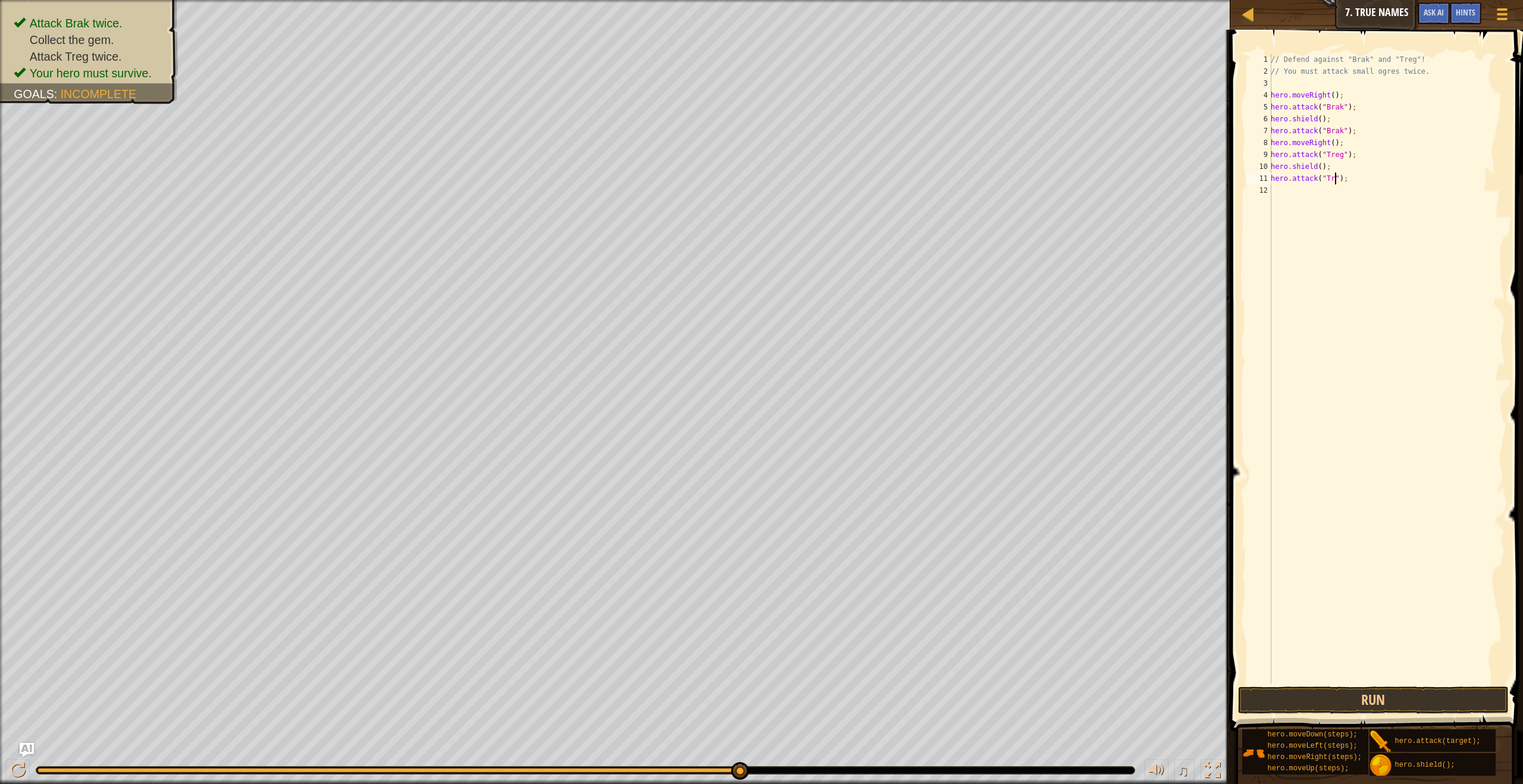
scroll to position [5, 6]
type textarea "hero.attack("Treg");"
click at [1432, 697] on button "Run" at bounding box center [1372, 699] width 270 height 27
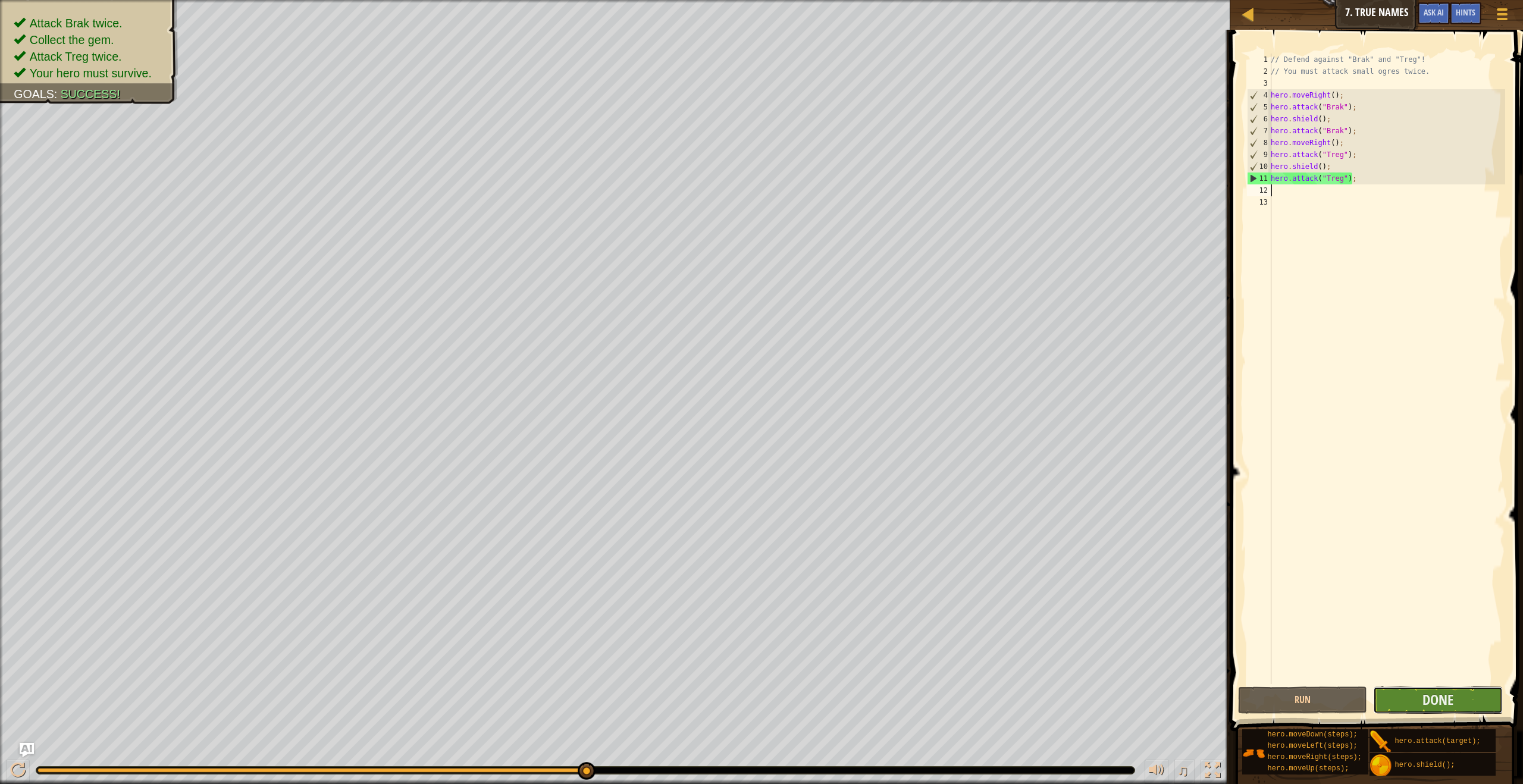
click at [1441, 710] on button "Done" at bounding box center [1437, 699] width 129 height 27
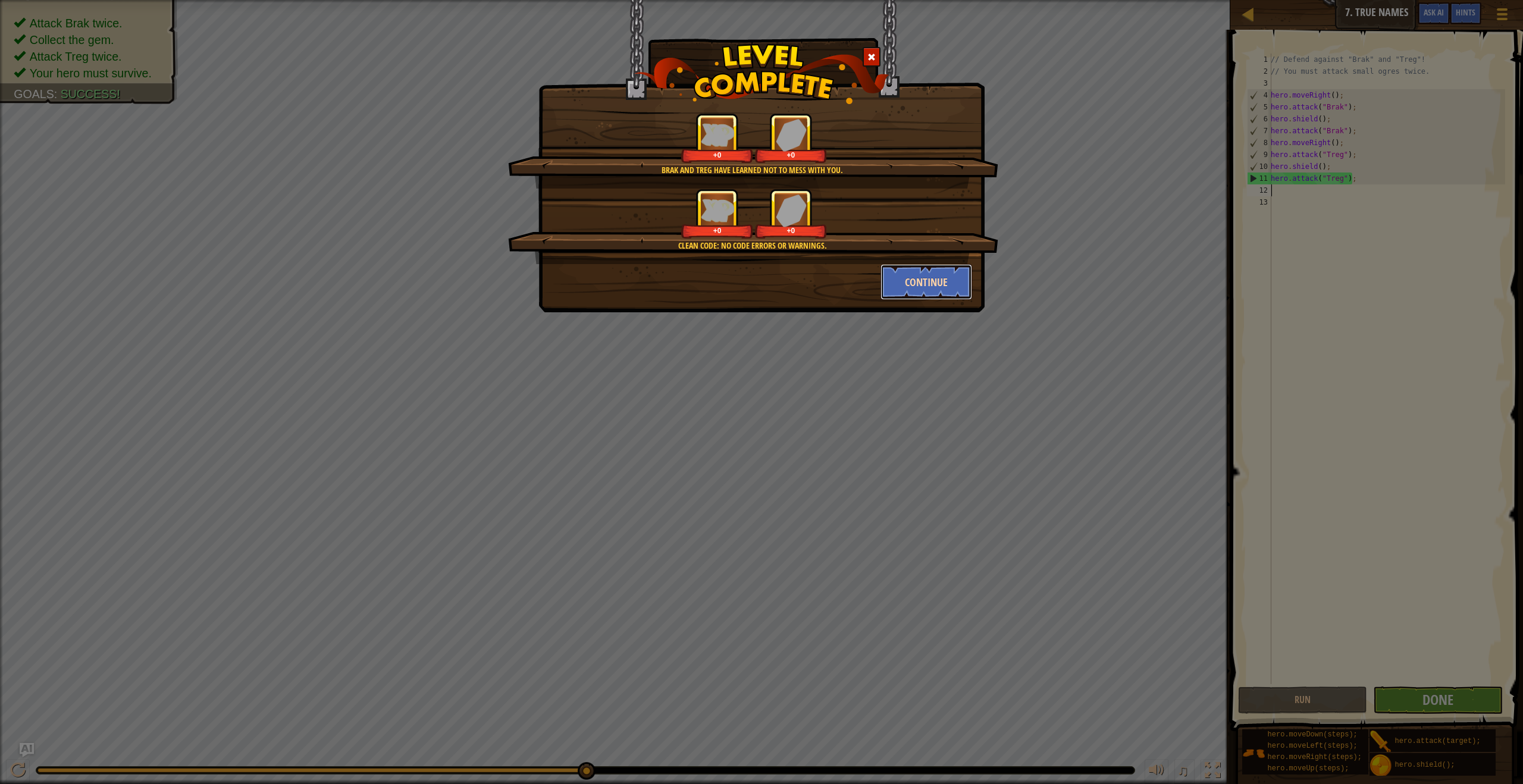
click at [919, 291] on button "Continue" at bounding box center [927, 282] width 92 height 36
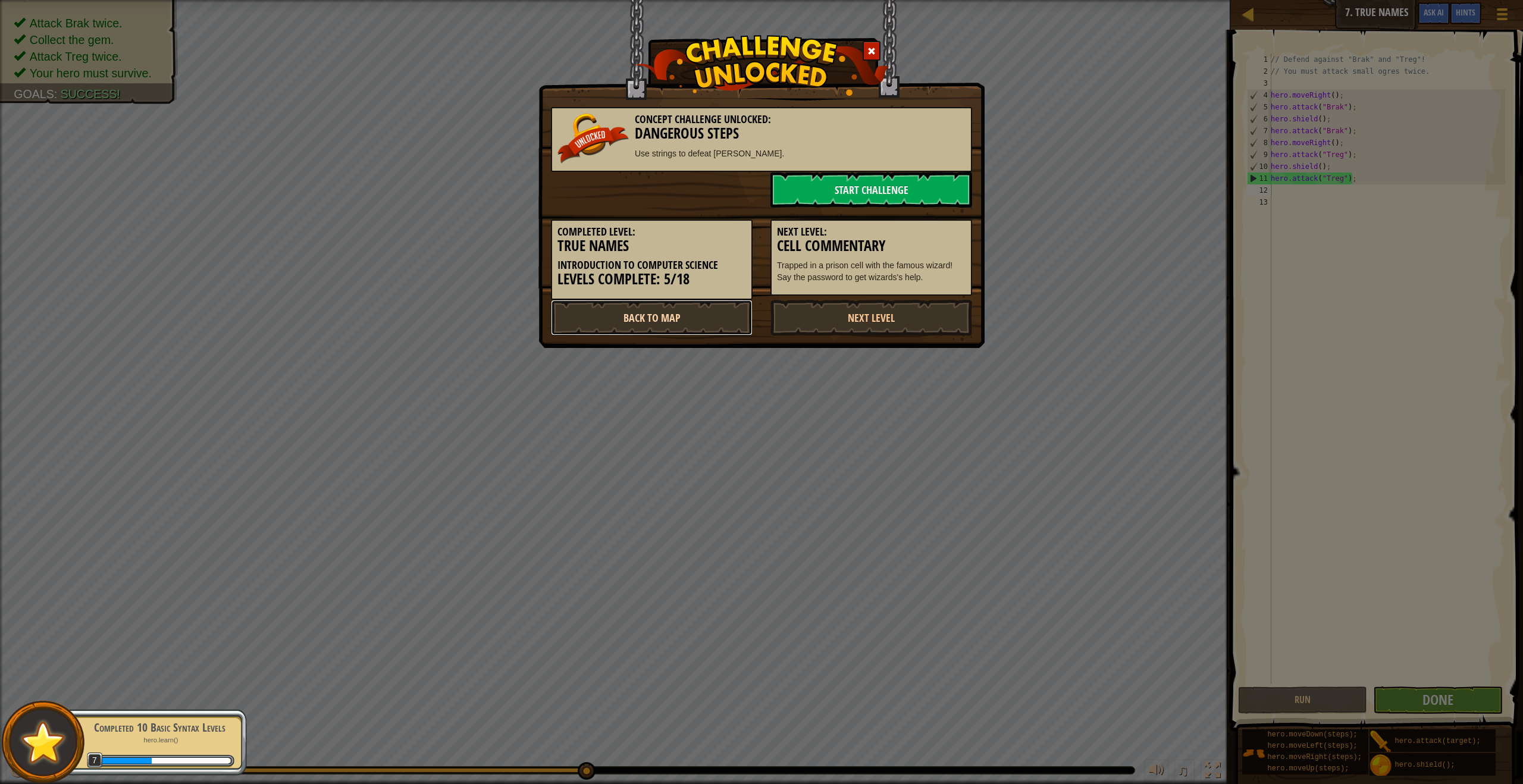
click at [641, 320] on link "Back to Map" at bounding box center [651, 317] width 201 height 36
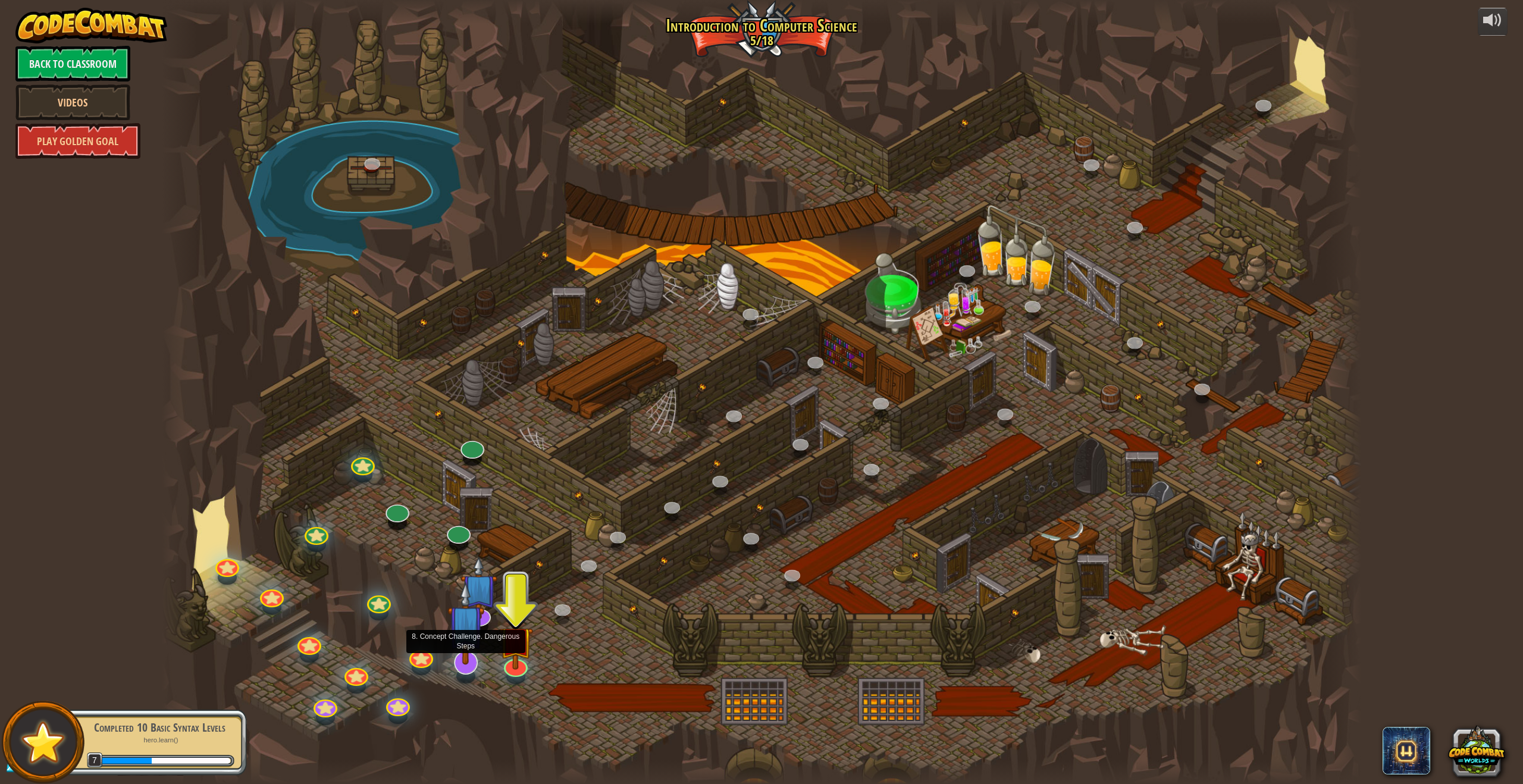
click at [465, 657] on img at bounding box center [466, 624] width 37 height 85
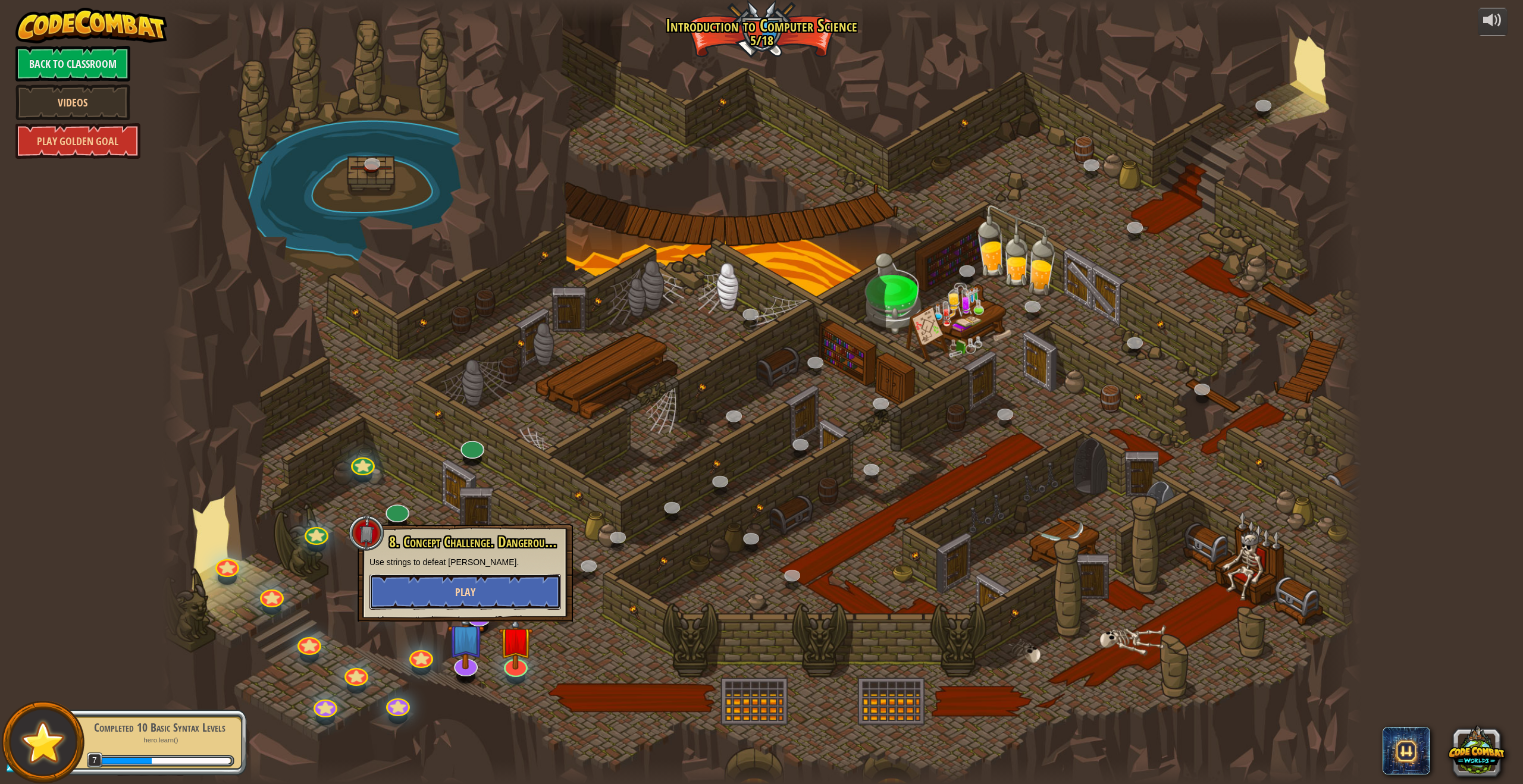
click at [513, 581] on button "Play" at bounding box center [465, 591] width 191 height 36
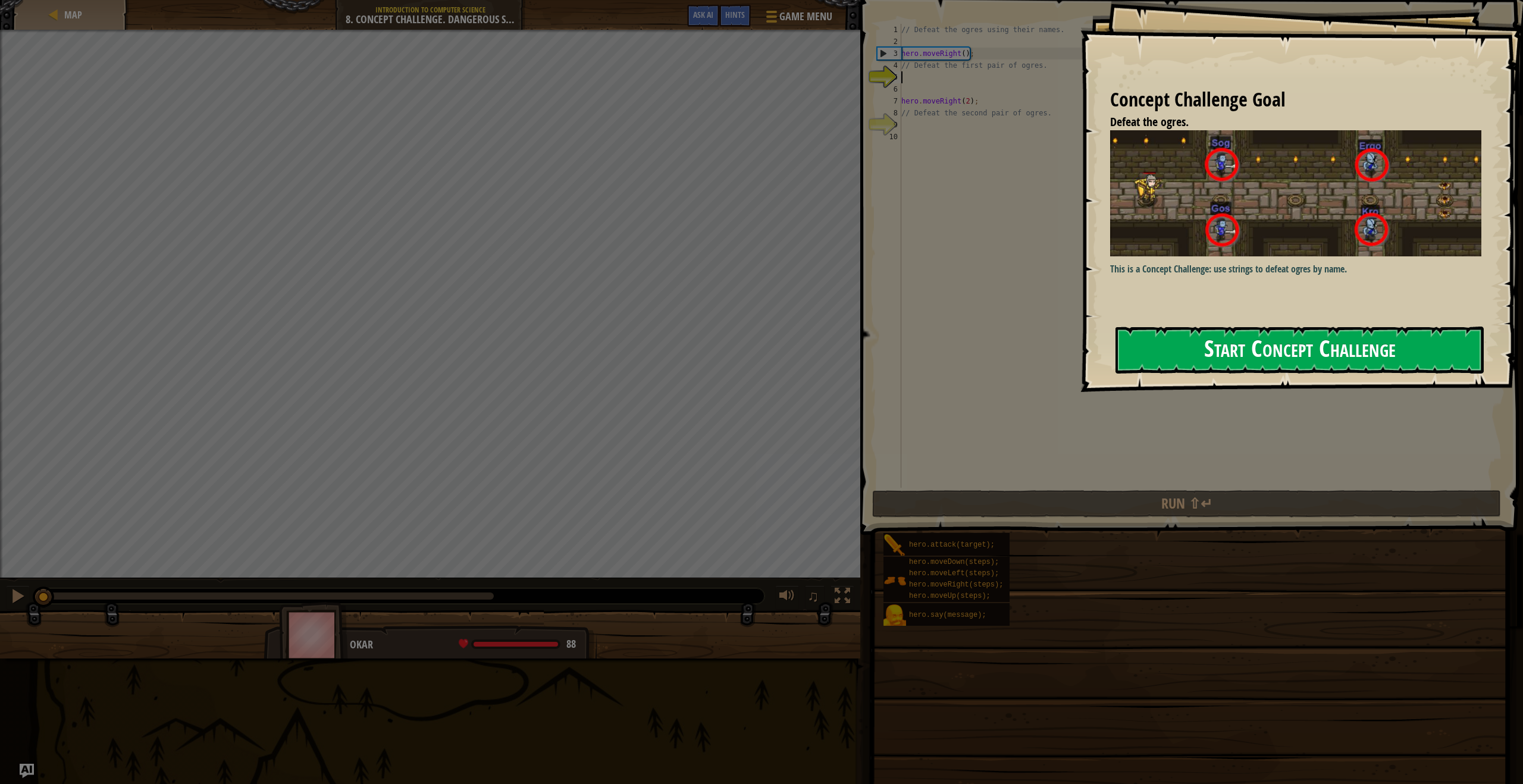
click at [1258, 343] on button "Start Concept Challenge" at bounding box center [1299, 350] width 368 height 47
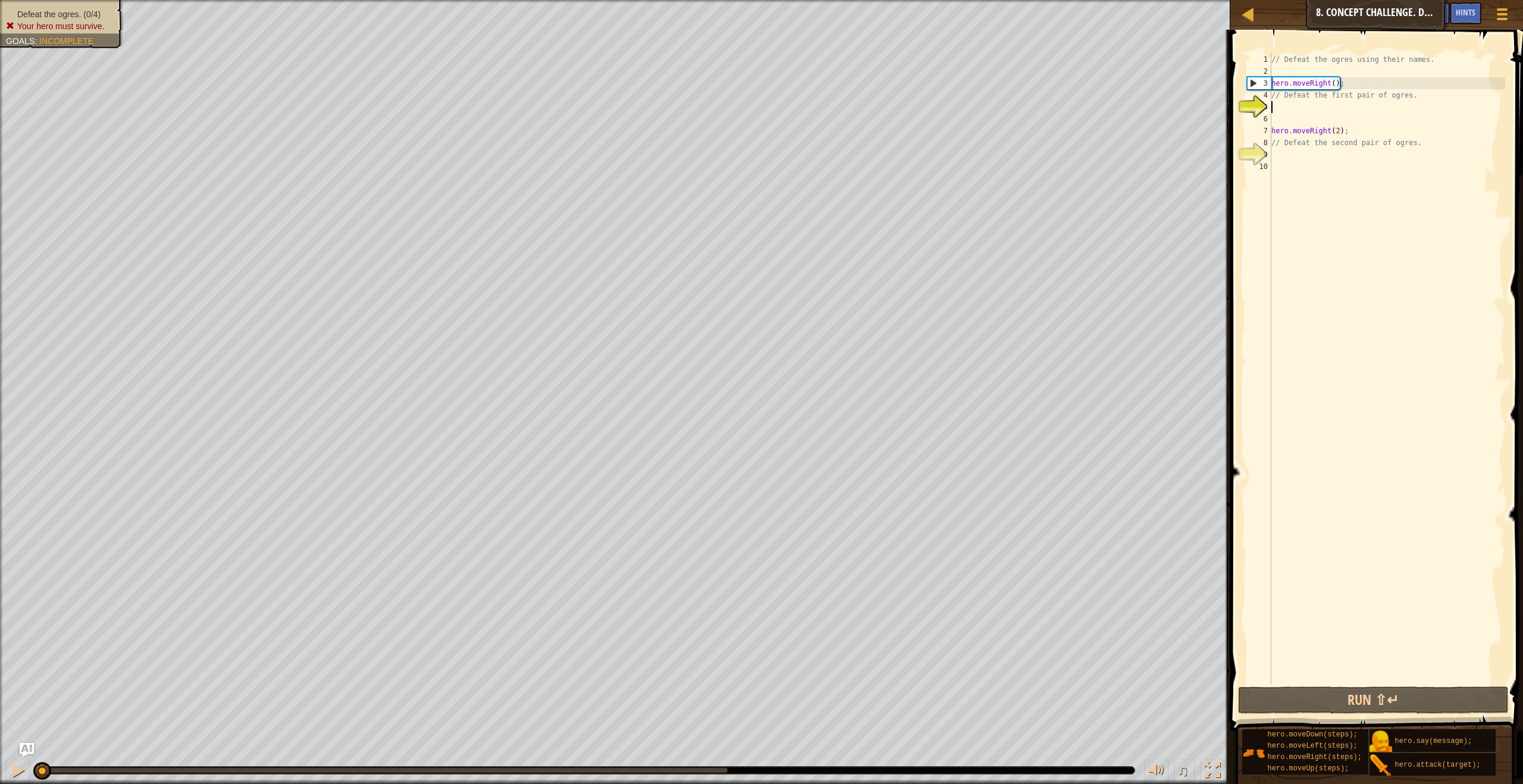
click at [1291, 99] on div "// Defeat the ogres using their names. hero . moveRight ( ) ; // Defeat the fir…" at bounding box center [1387, 380] width 236 height 654
type textarea "// Defeat the first pair of ogres."
click at [1413, 101] on div "// Defeat the ogres using their names. hero . moveRight ( ) ; // Defeat the fir…" at bounding box center [1387, 380] width 236 height 654
click at [1416, 96] on div "// Defeat the ogres using their names. hero . moveRight ( ) ; // Defeat the fir…" at bounding box center [1387, 380] width 236 height 654
type textarea "/"
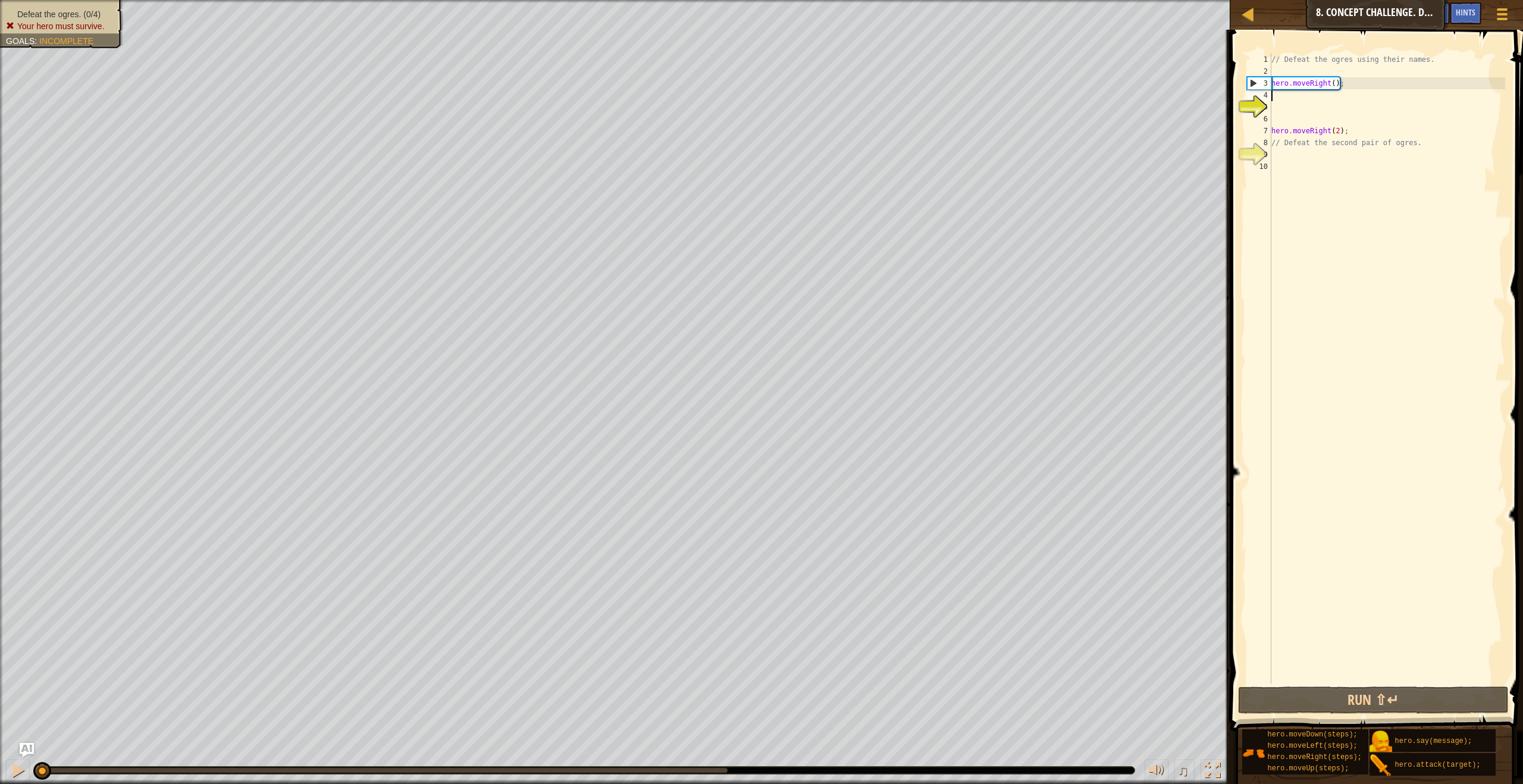
type textarea "hero.moveRight();"
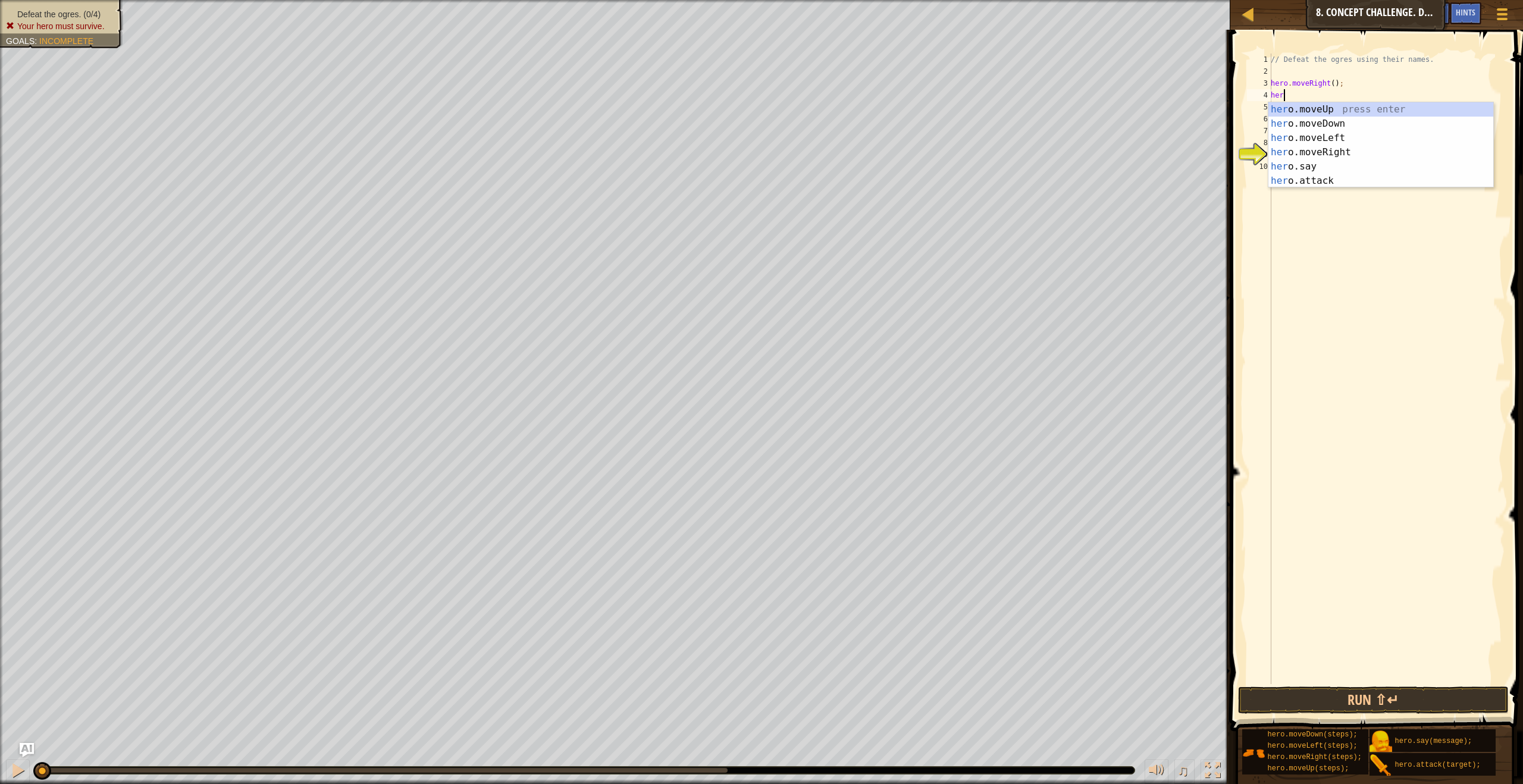
scroll to position [5, 1]
click at [1388, 180] on div "her o.moveUp press enter her o.moveDown press enter her o.moveLeft press enter …" at bounding box center [1381, 159] width 225 height 114
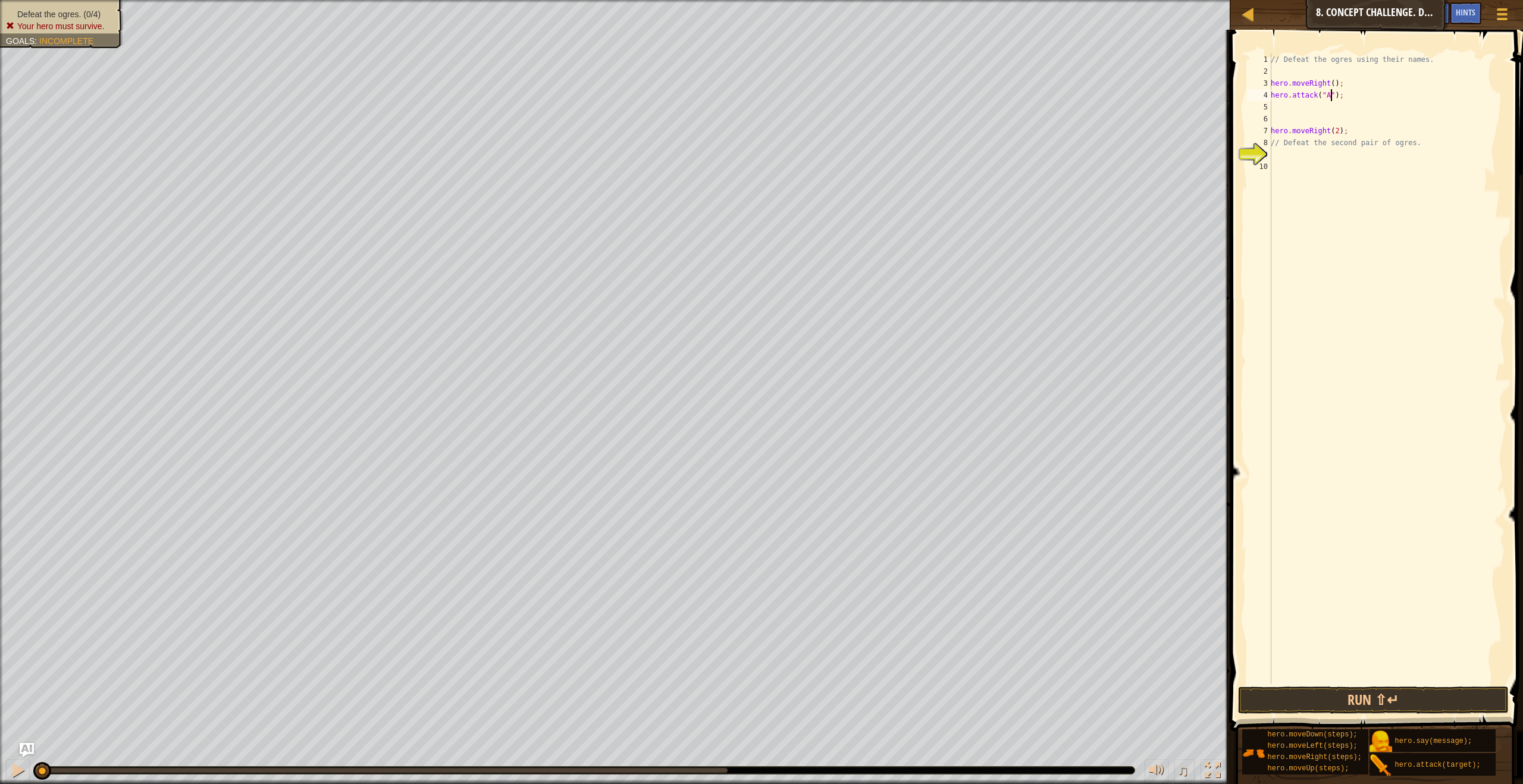
scroll to position [5, 5]
click at [1409, 692] on button "Run ⇧↵" at bounding box center [1372, 699] width 270 height 27
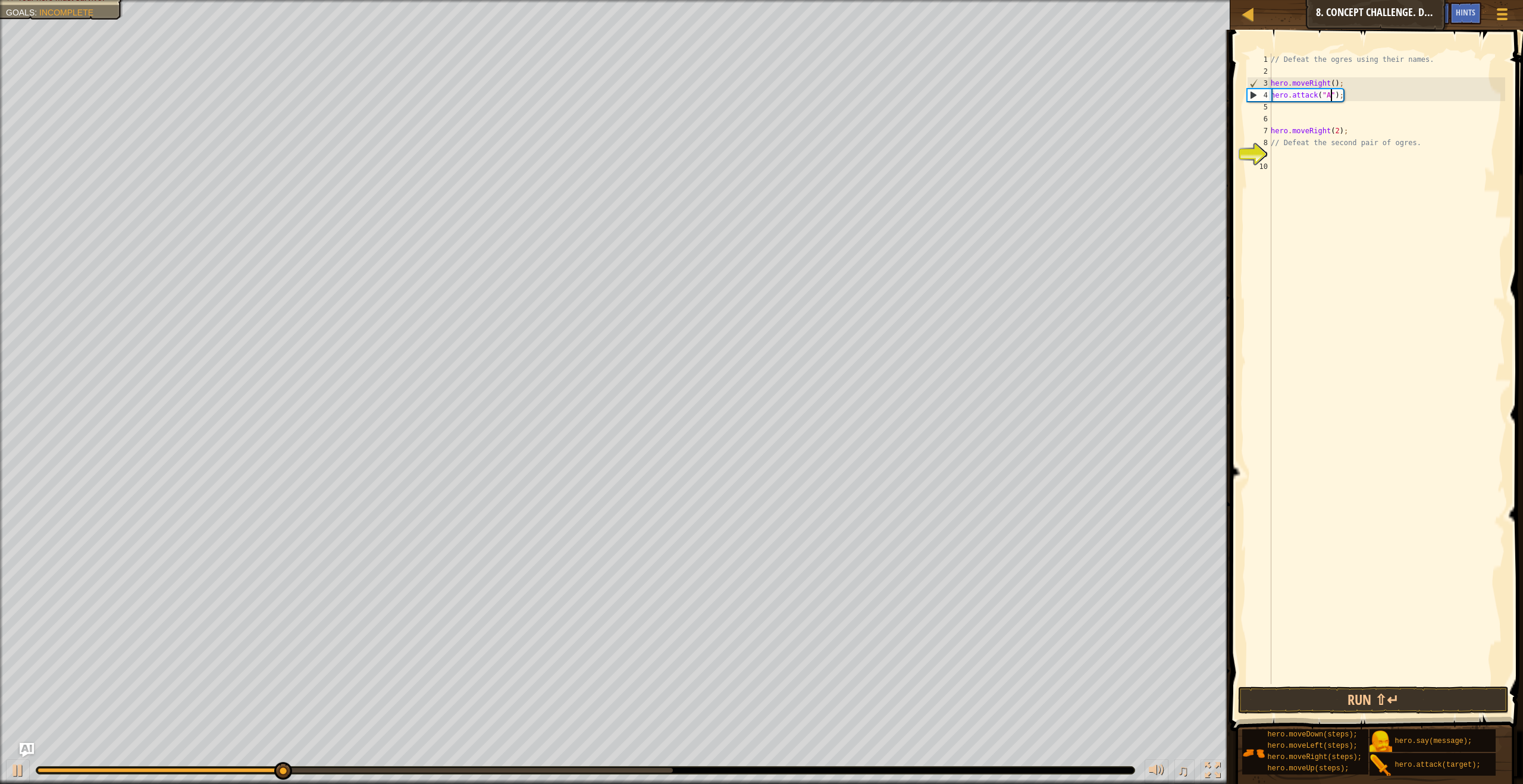
scroll to position [5, 5]
type textarea "hero.attack("Sog");"
click at [1276, 110] on div "// Defeat the ogres using their names. hero . moveRight ( ) ; hero . attack ( "…" at bounding box center [1387, 380] width 237 height 654
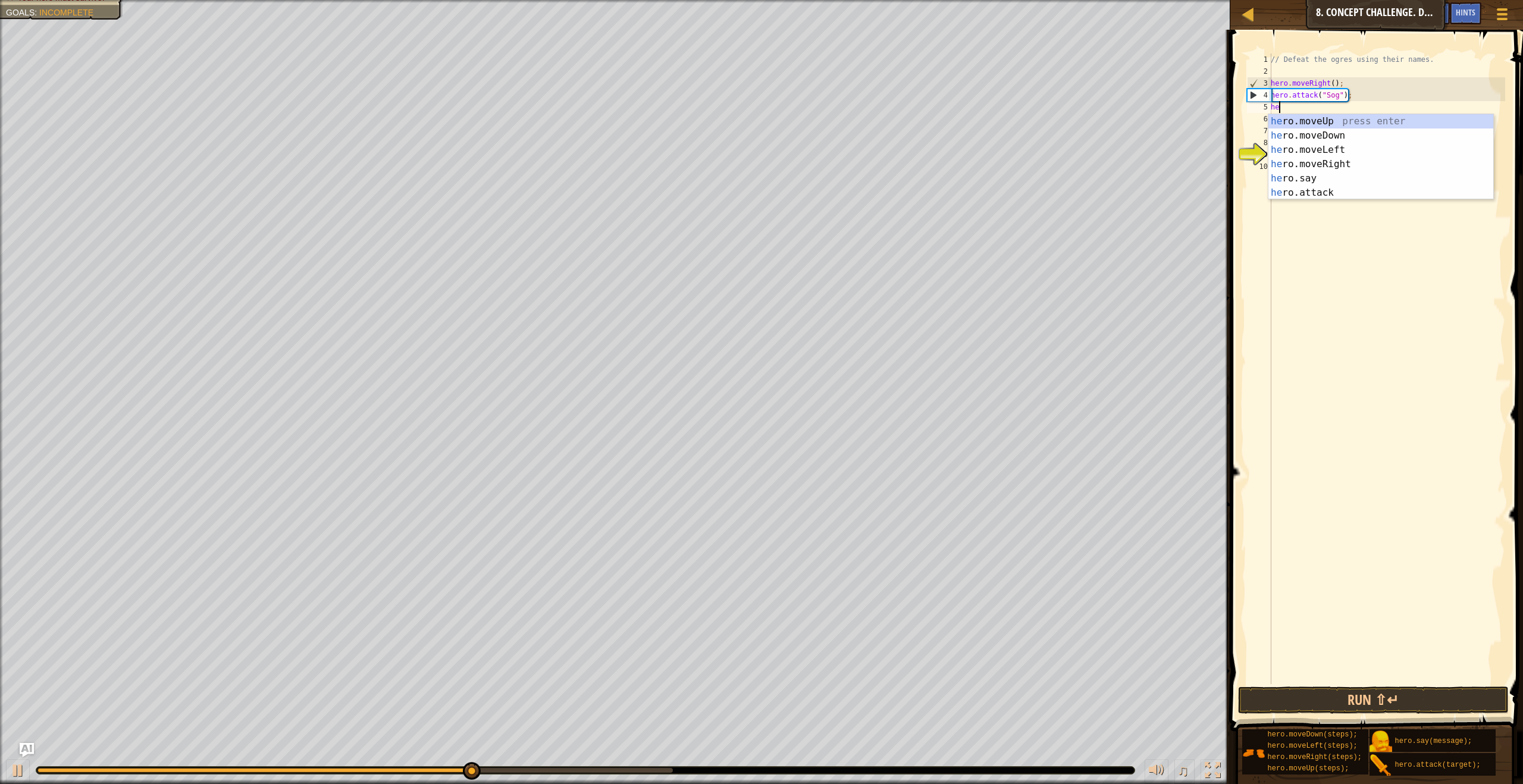
scroll to position [5, 1]
click at [1296, 193] on div "hero .moveUp press enter hero .moveDown press enter hero .moveLeft press enter …" at bounding box center [1381, 170] width 225 height 114
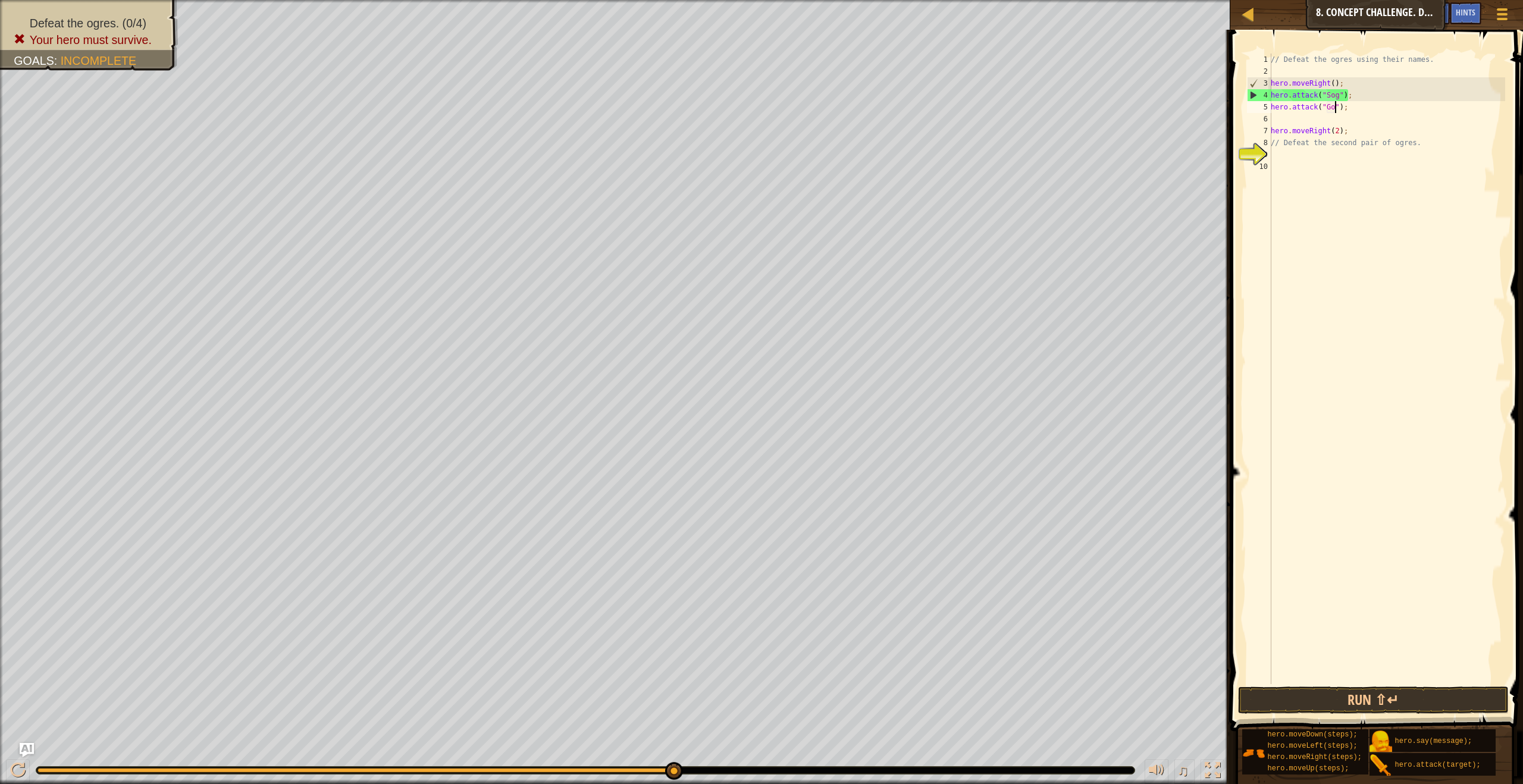
scroll to position [5, 5]
type textarea "hero.attack("Gos");"
click at [1377, 693] on button "Run ⇧↵" at bounding box center [1372, 699] width 270 height 27
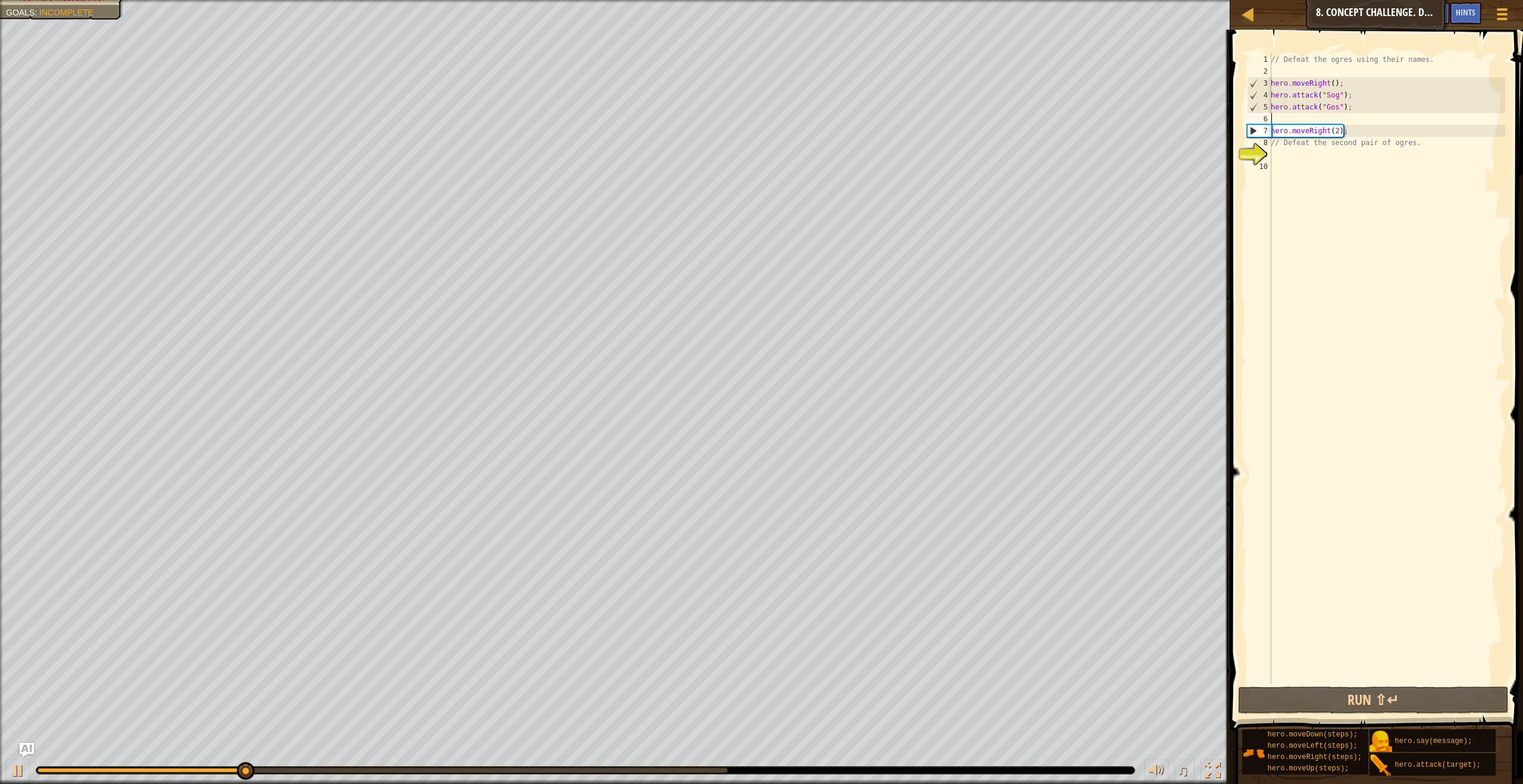
click at [1304, 120] on div "// Defeat the ogres using their names. hero . moveRight ( ) ; hero . attack ( "…" at bounding box center [1387, 380] width 237 height 654
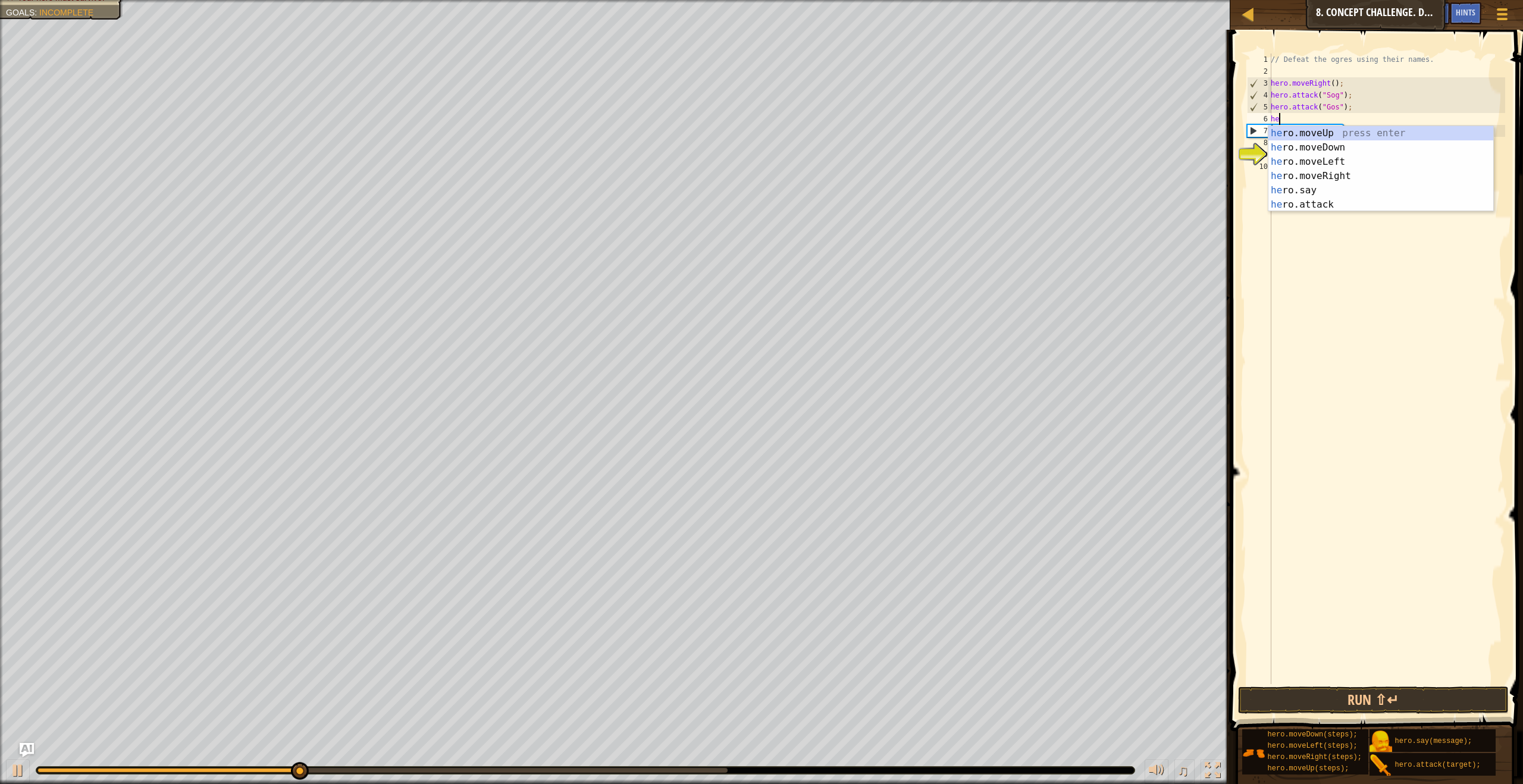
scroll to position [5, 1]
click at [1329, 202] on div "her o.moveUp press enter her o.moveDown press enter her o.moveLeft press enter …" at bounding box center [1381, 183] width 225 height 114
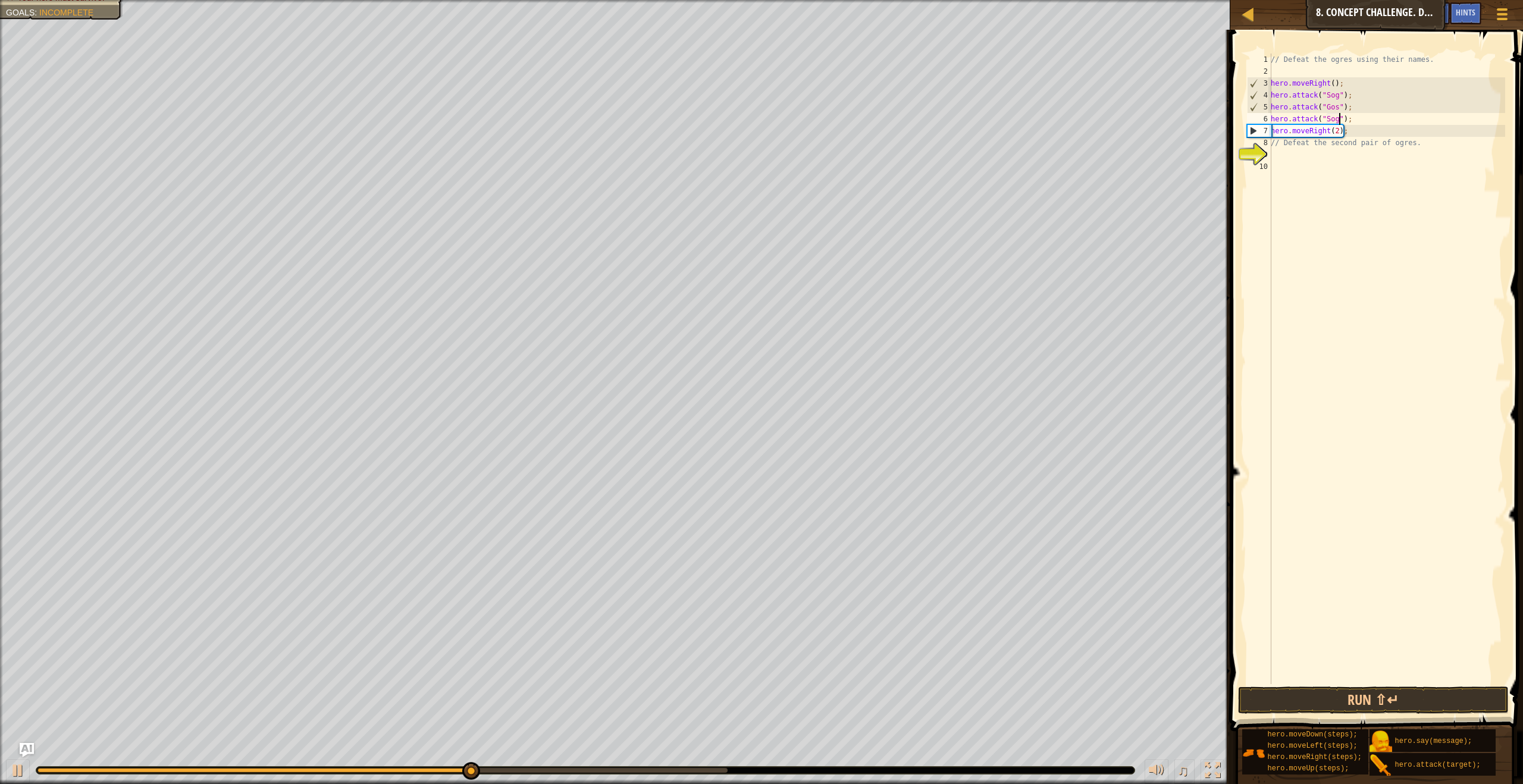
type textarea "hero.attack("Sog");"
click at [1352, 120] on div "// Defeat the ogres using their names. hero . moveRight ( ) ; hero . attack ( "…" at bounding box center [1387, 380] width 237 height 654
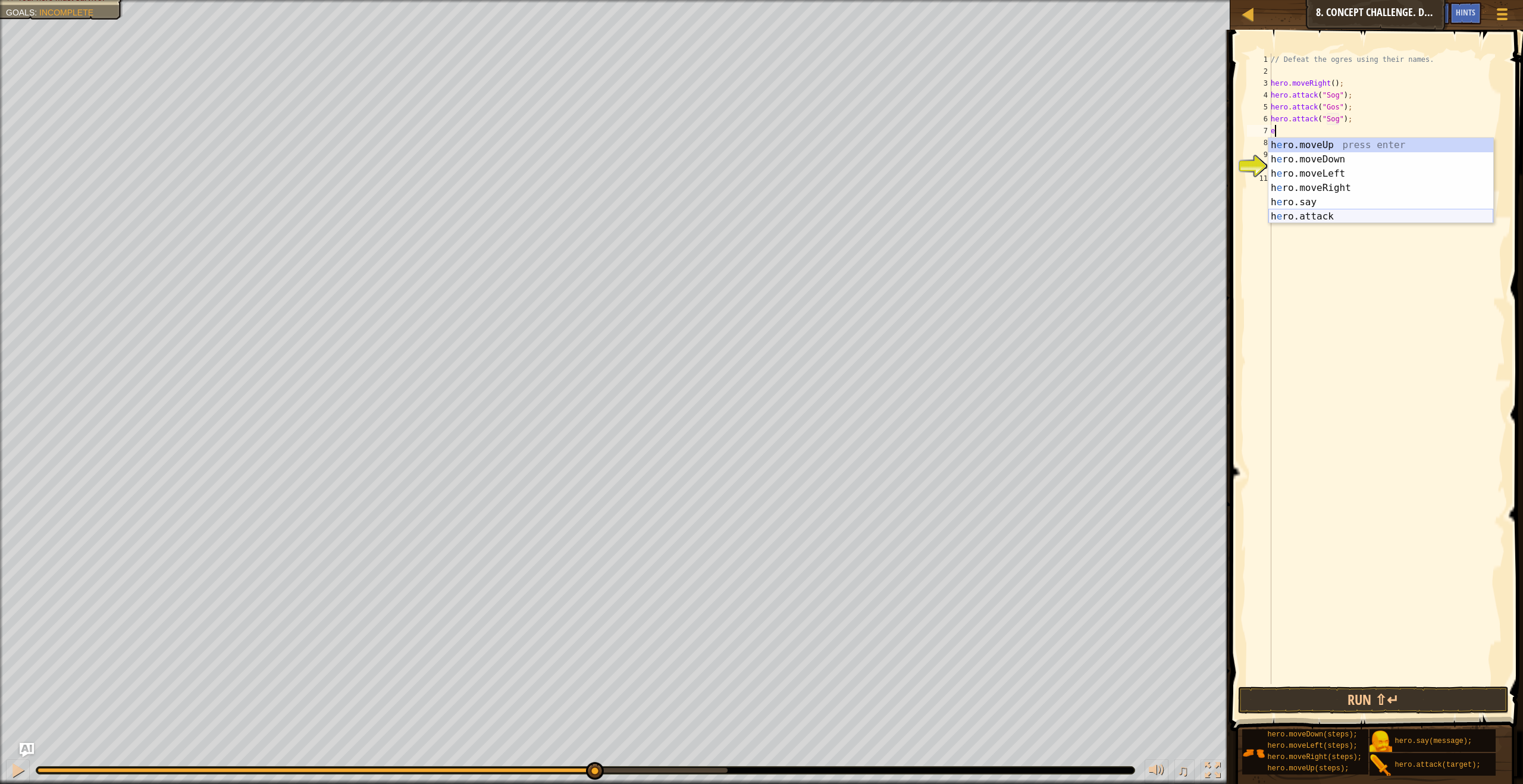
click at [1364, 216] on div "h e ro.moveUp press enter h e ro.moveDown press enter h e ro.moveLeft press ent…" at bounding box center [1381, 195] width 225 height 114
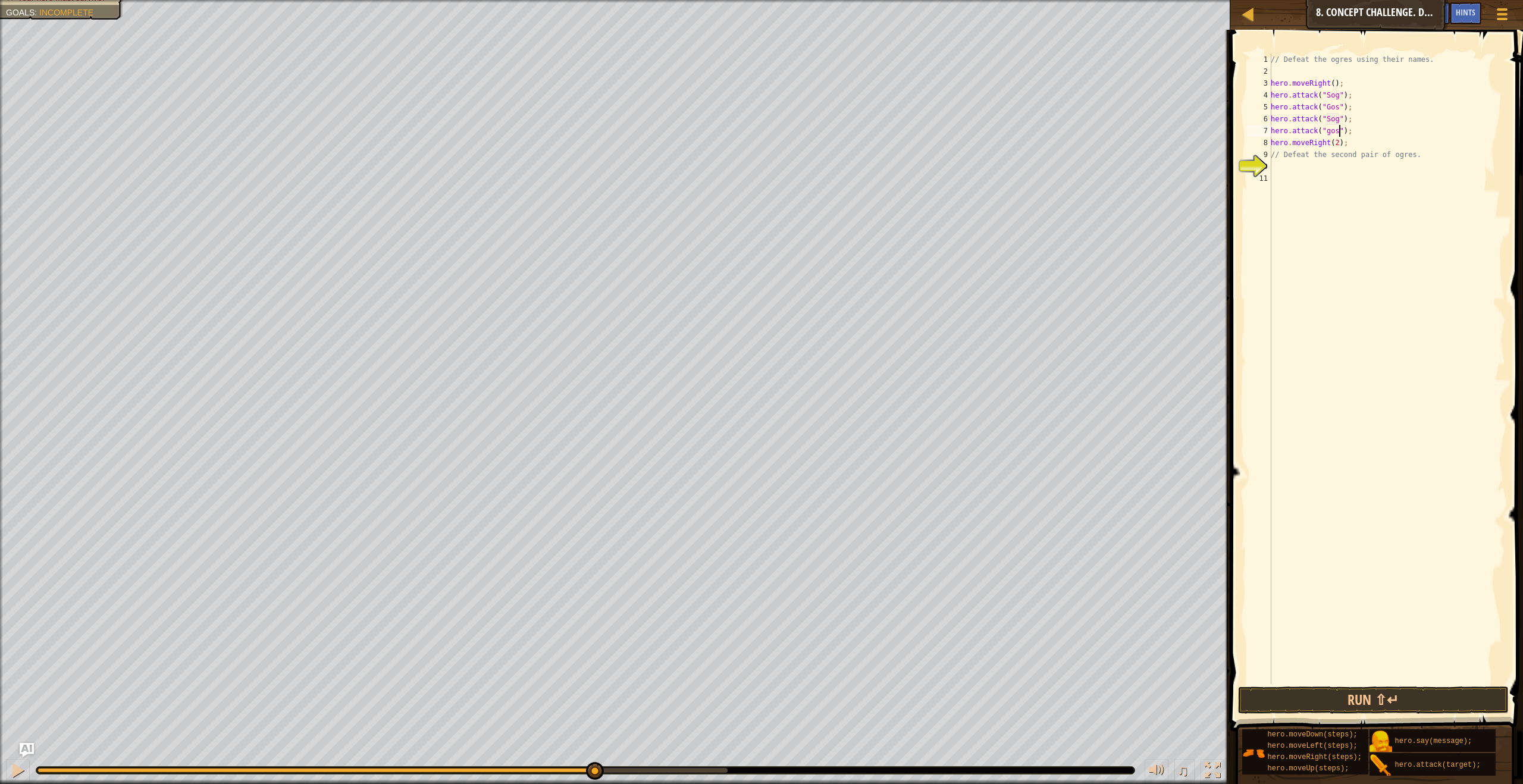
scroll to position [5, 5]
type textarea "hero.attack("agos");"
click at [1342, 133] on div "// Defeat the ogres using their names. hero . moveRight ( ) ; hero . attack ( "…" at bounding box center [1387, 380] width 237 height 654
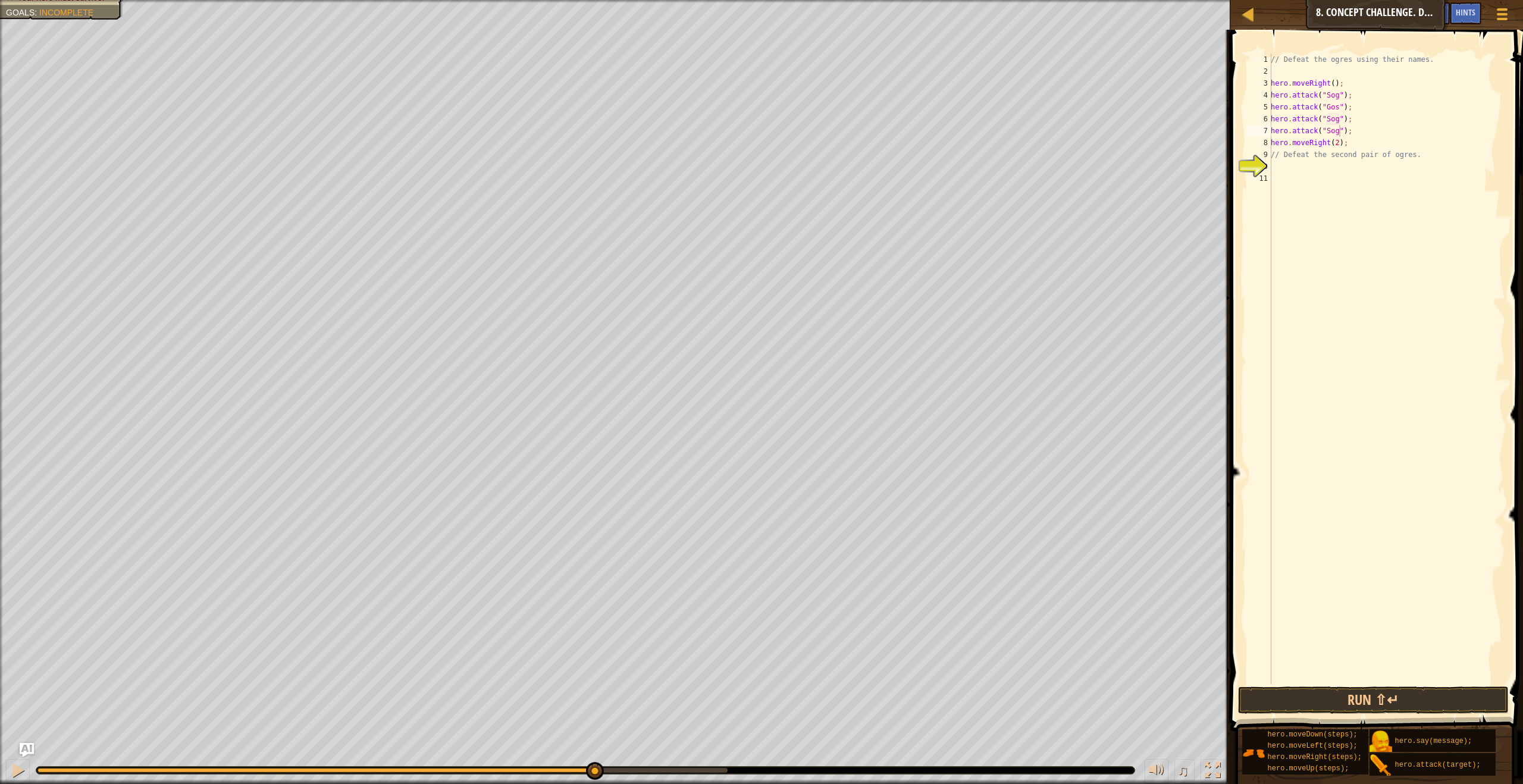
click at [1335, 703] on button "Run ⇧↵" at bounding box center [1372, 699] width 270 height 27
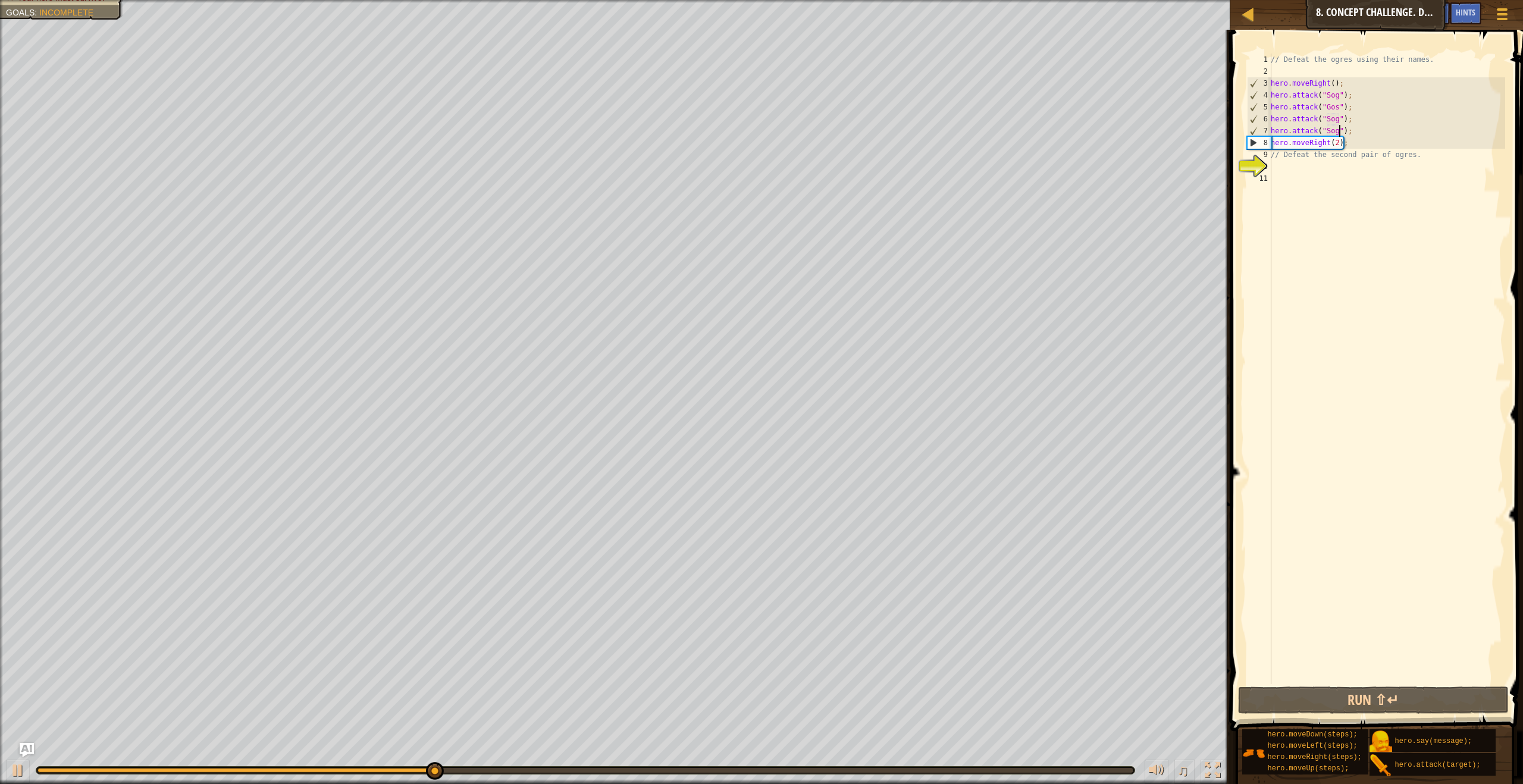
click at [1357, 111] on div "// Defeat the ogres using their names. hero . moveRight ( ) ; hero . attack ( "…" at bounding box center [1387, 380] width 237 height 654
click at [1354, 97] on div "// Defeat the ogres using their names. hero . moveRight ( ) ; hero . attack ( "…" at bounding box center [1387, 380] width 237 height 654
type textarea "hero.attack("Sog");"
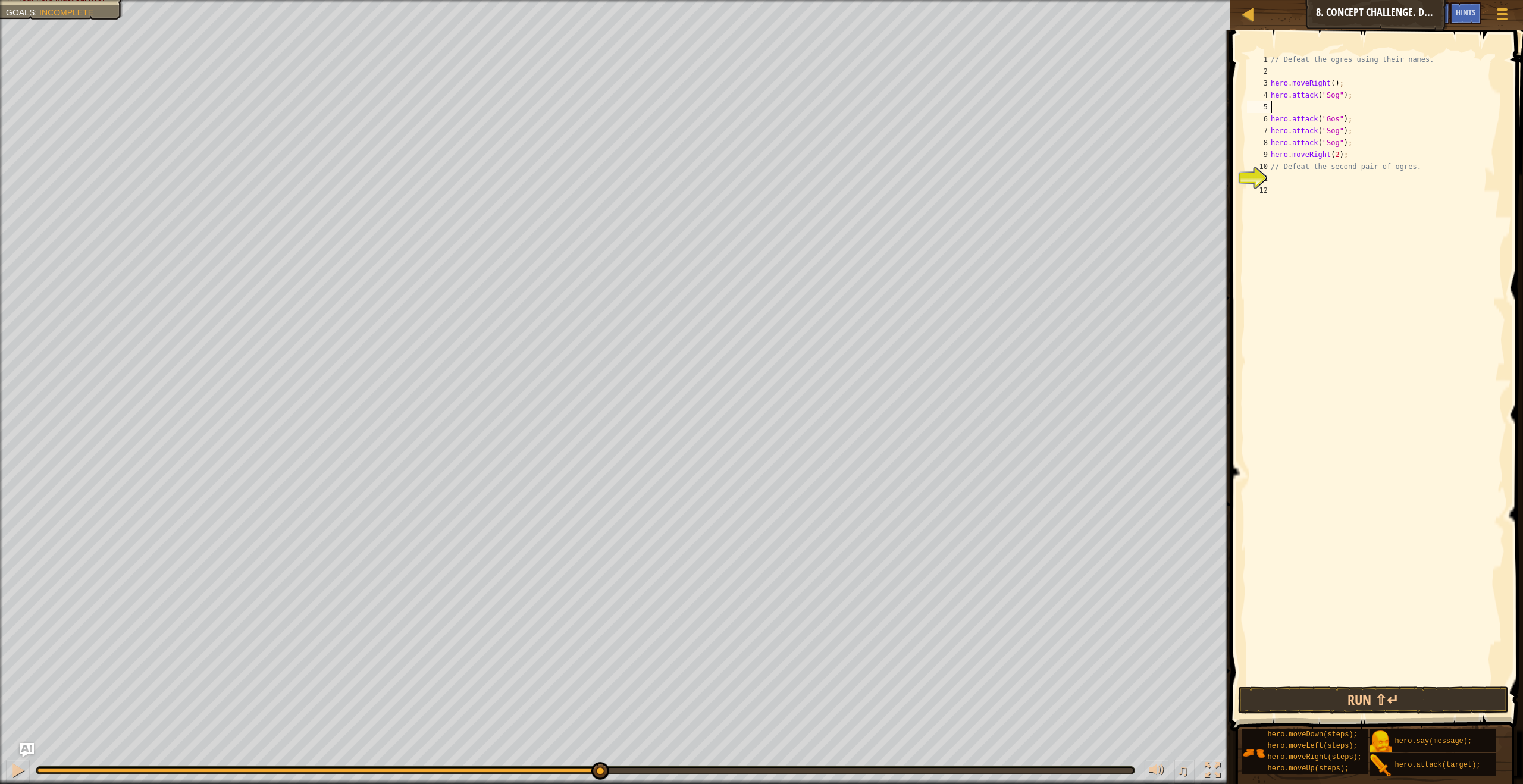
click at [1307, 107] on div "// Defeat the ogres using their names. hero . moveRight ( ) ; hero . attack ( "…" at bounding box center [1387, 380] width 237 height 654
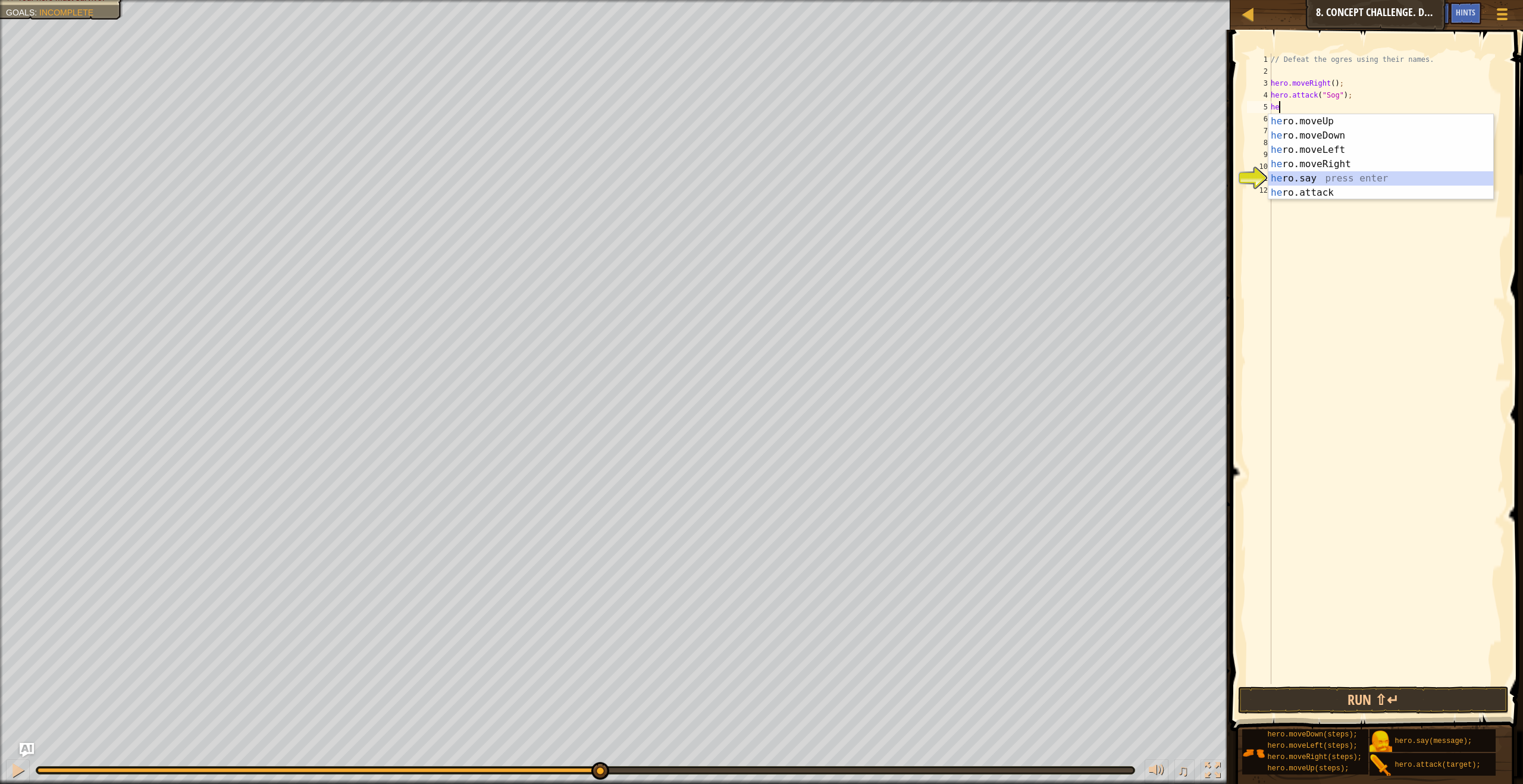
click at [1309, 182] on div "he ro.moveUp press enter he ro.moveDown press enter he ro.moveLeft press enter …" at bounding box center [1381, 170] width 225 height 114
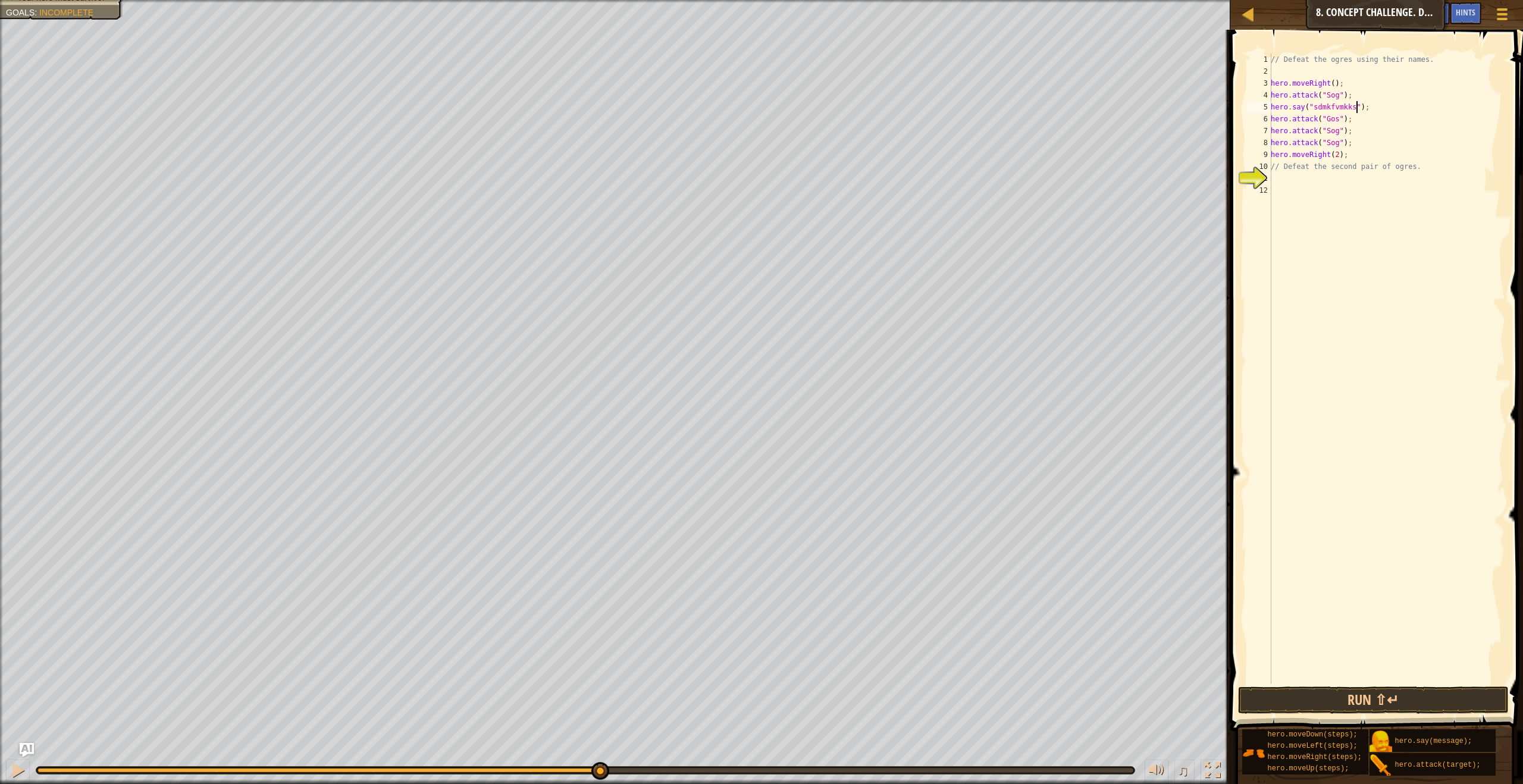
type textarea "hero.say("sdmkfvmkksmof");"
click at [1382, 108] on div "// Defeat the ogres using their names. hero . moveRight ( ) ; hero . attack ( "…" at bounding box center [1387, 380] width 237 height 654
click at [1357, 121] on div "// Defeat the ogres using their names. hero . moveRight ( ) ; hero . attack ( "…" at bounding box center [1387, 380] width 237 height 654
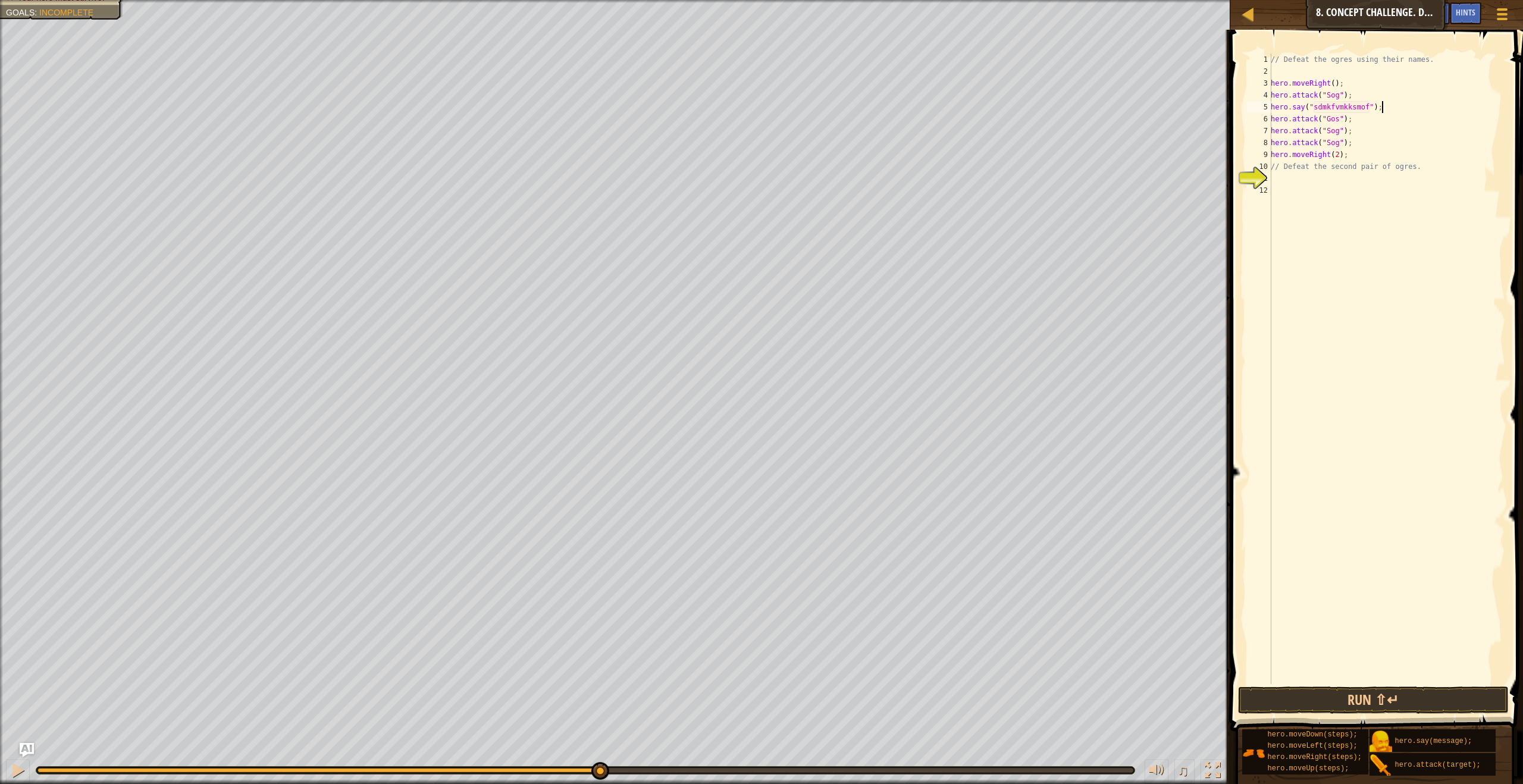
type textarea "hero.attack("Gos");"
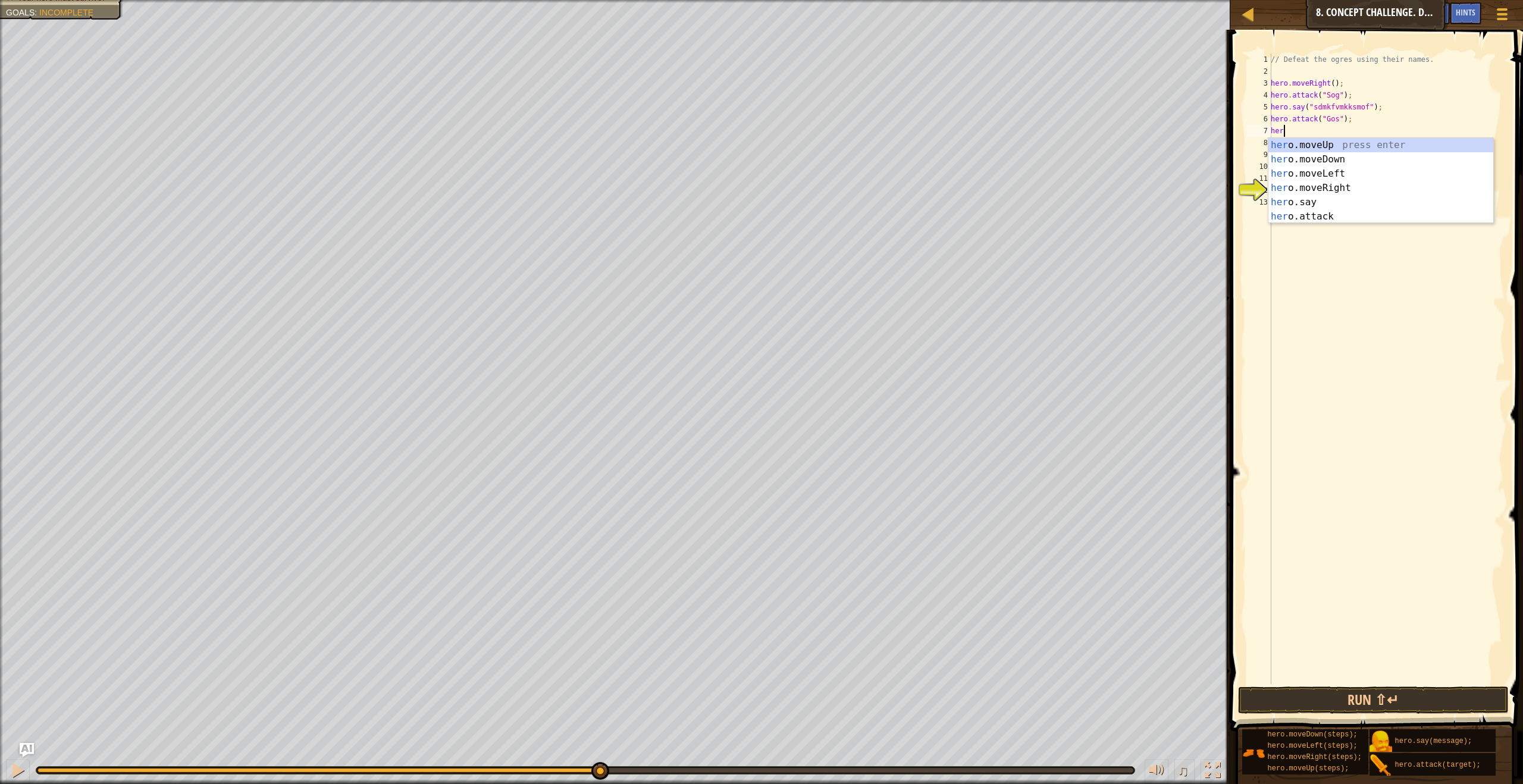
scroll to position [5, 1]
click at [1343, 205] on div "her o.moveUp press enter her o.moveDown press enter her o.moveLeft press enter …" at bounding box center [1381, 195] width 225 height 114
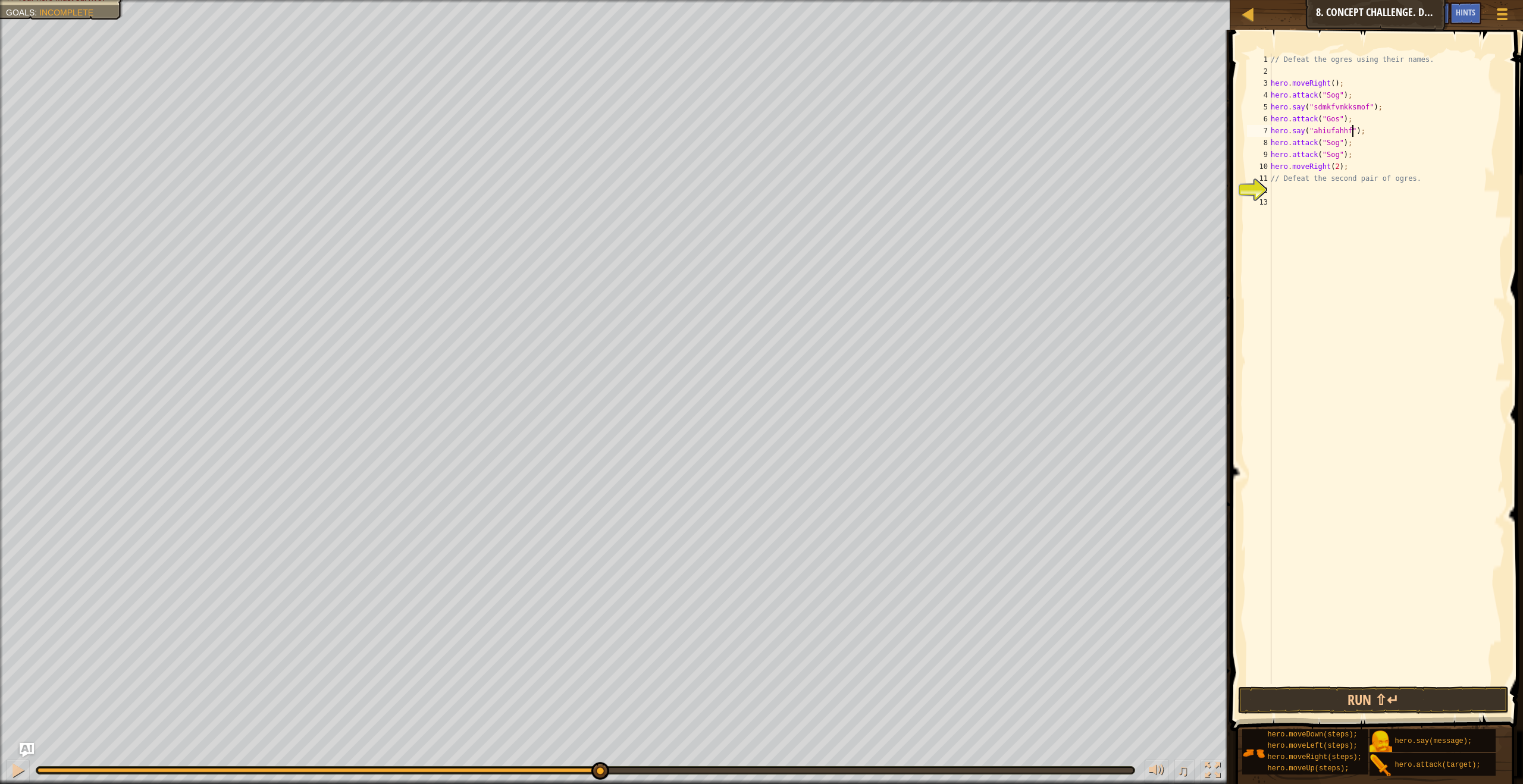
scroll to position [5, 7]
click at [1299, 711] on button "Run ⇧↵" at bounding box center [1372, 699] width 270 height 27
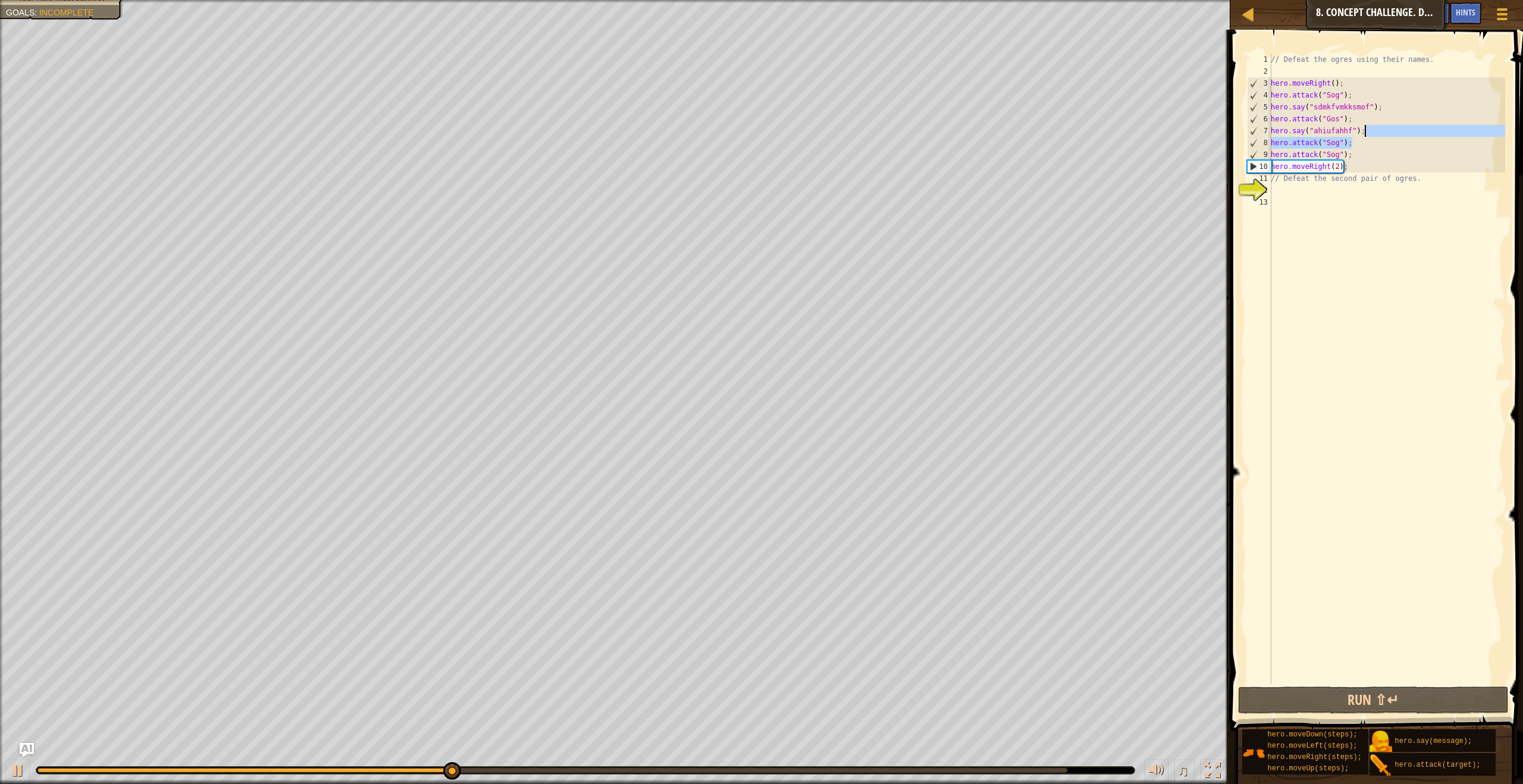
click at [1371, 136] on div "// Defeat the ogres using their names. hero . moveRight ( ) ; hero . attack ( "…" at bounding box center [1387, 380] width 237 height 654
click at [1362, 150] on div "// Defeat the ogres using their names. hero . moveRight ( ) ; hero . attack ( "…" at bounding box center [1387, 380] width 237 height 654
type textarea "hero.attack("Sog");"
click at [1357, 143] on div "// Defeat the ogres using their names. hero . moveRight ( ) ; hero . attack ( "…" at bounding box center [1387, 380] width 237 height 654
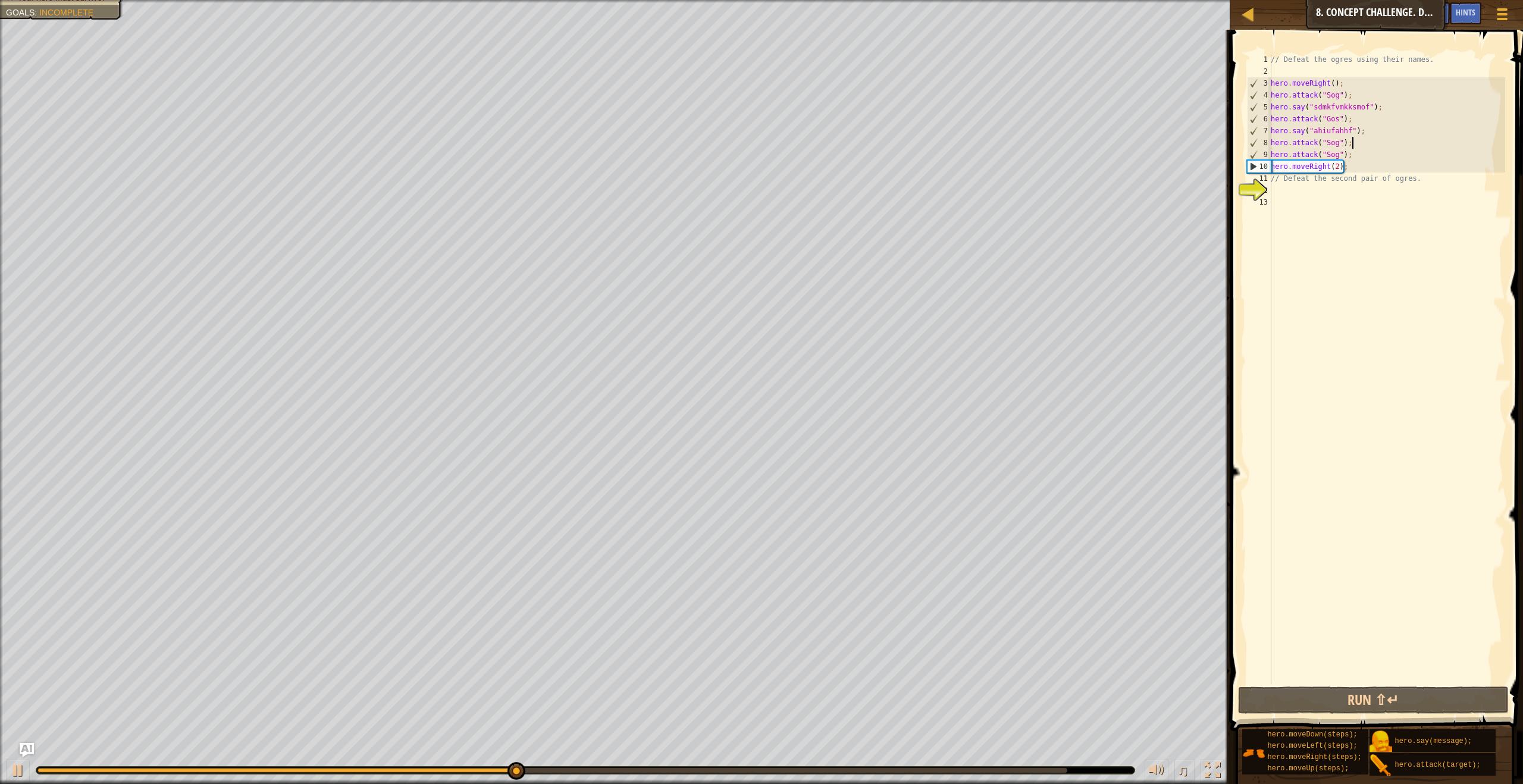
scroll to position [5, 0]
type textarea "a"
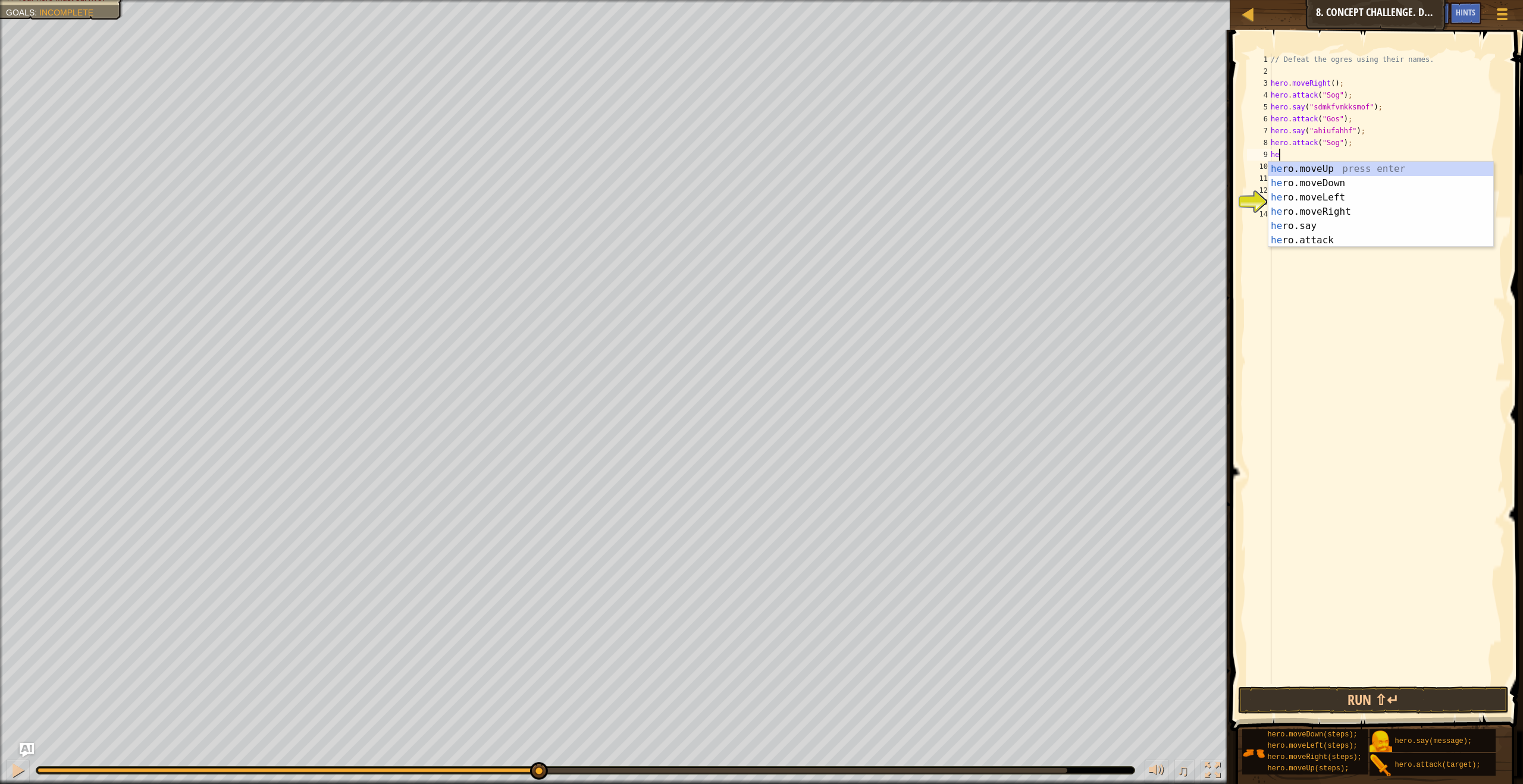
scroll to position [5, 1]
click at [1326, 223] on div "her o.moveUp press enter her o.moveDown press enter her o.moveLeft press enter …" at bounding box center [1381, 219] width 225 height 114
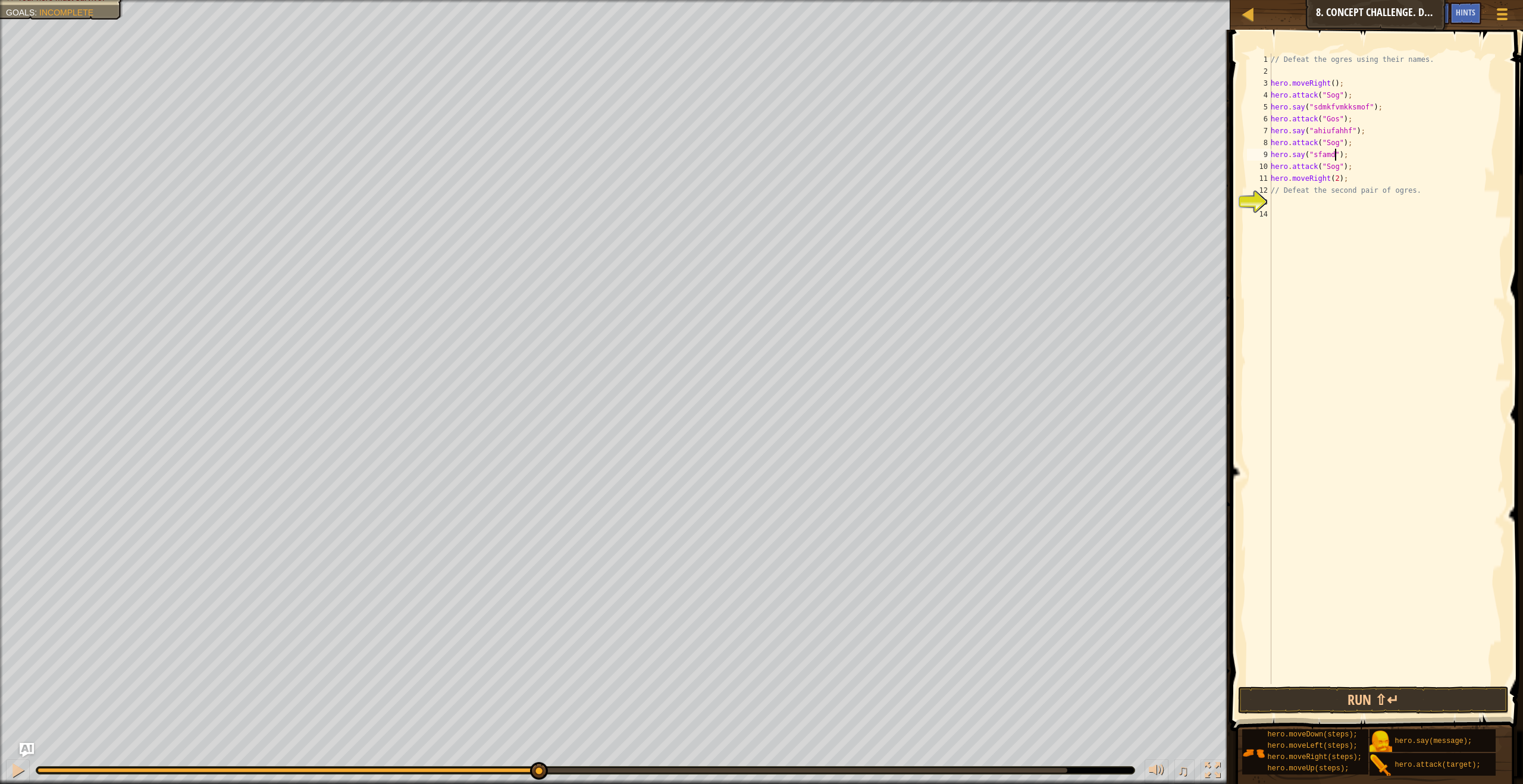
scroll to position [5, 6]
click at [1351, 182] on div "// Defeat the ogres using their names. hero . moveRight ( ) ; hero . attack ( "…" at bounding box center [1387, 380] width 237 height 654
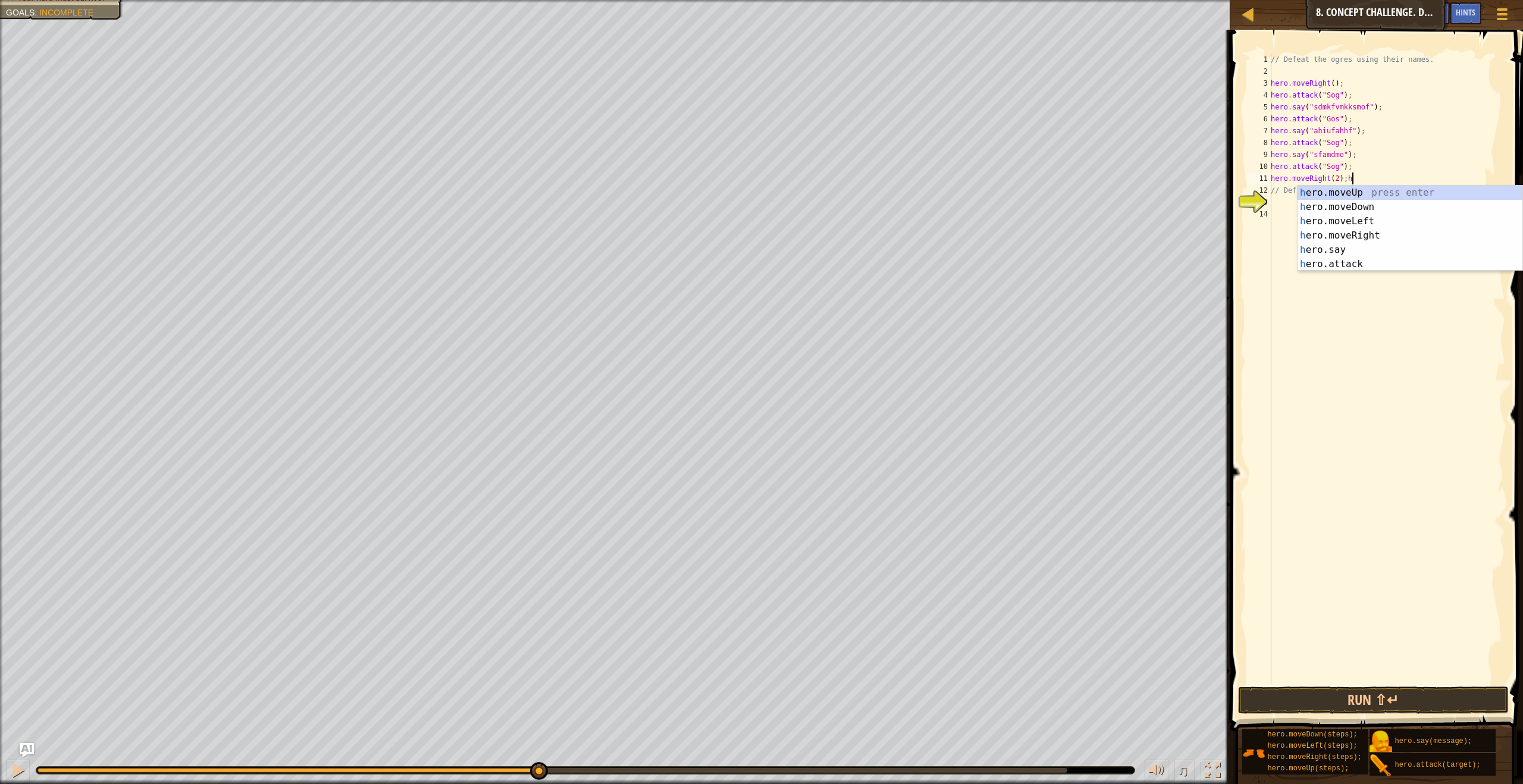
type textarea "hero.moveRight(2);"
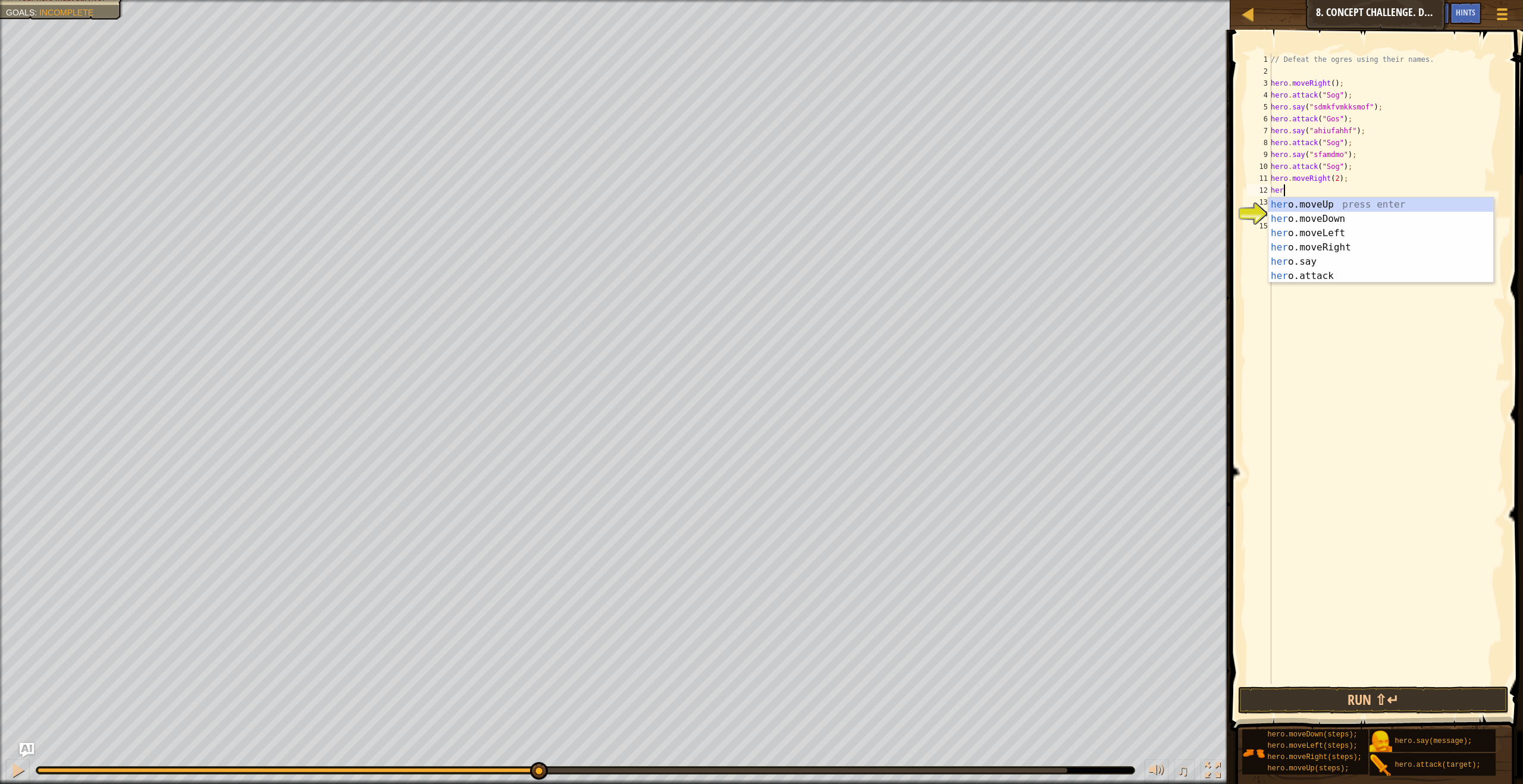
scroll to position [5, 1]
click at [1366, 274] on div "hero .moveUp press enter hero .moveDown press enter hero .moveLeft press enter …" at bounding box center [1381, 254] width 225 height 114
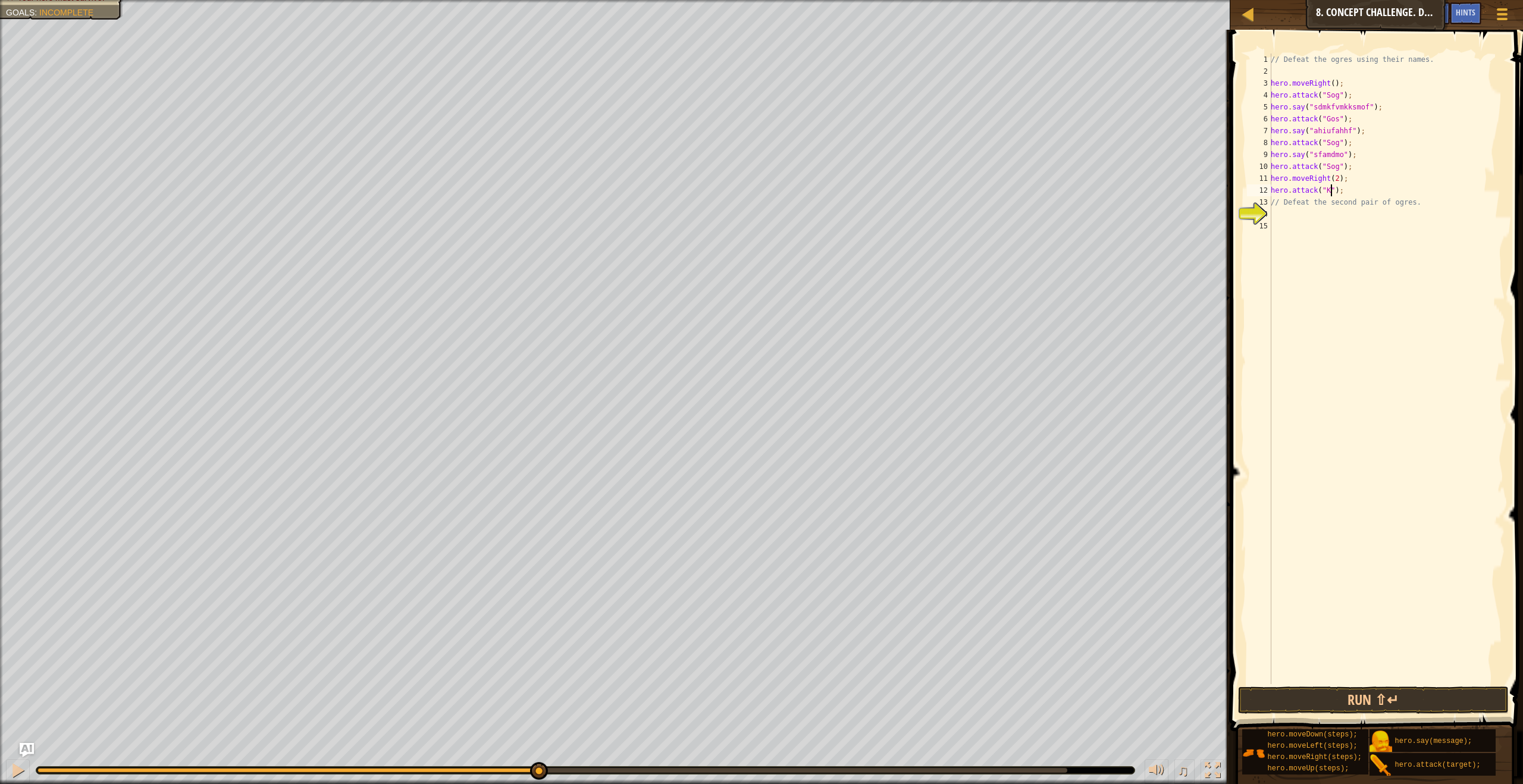
scroll to position [5, 5]
type textarea "hero.attack("Kro");"
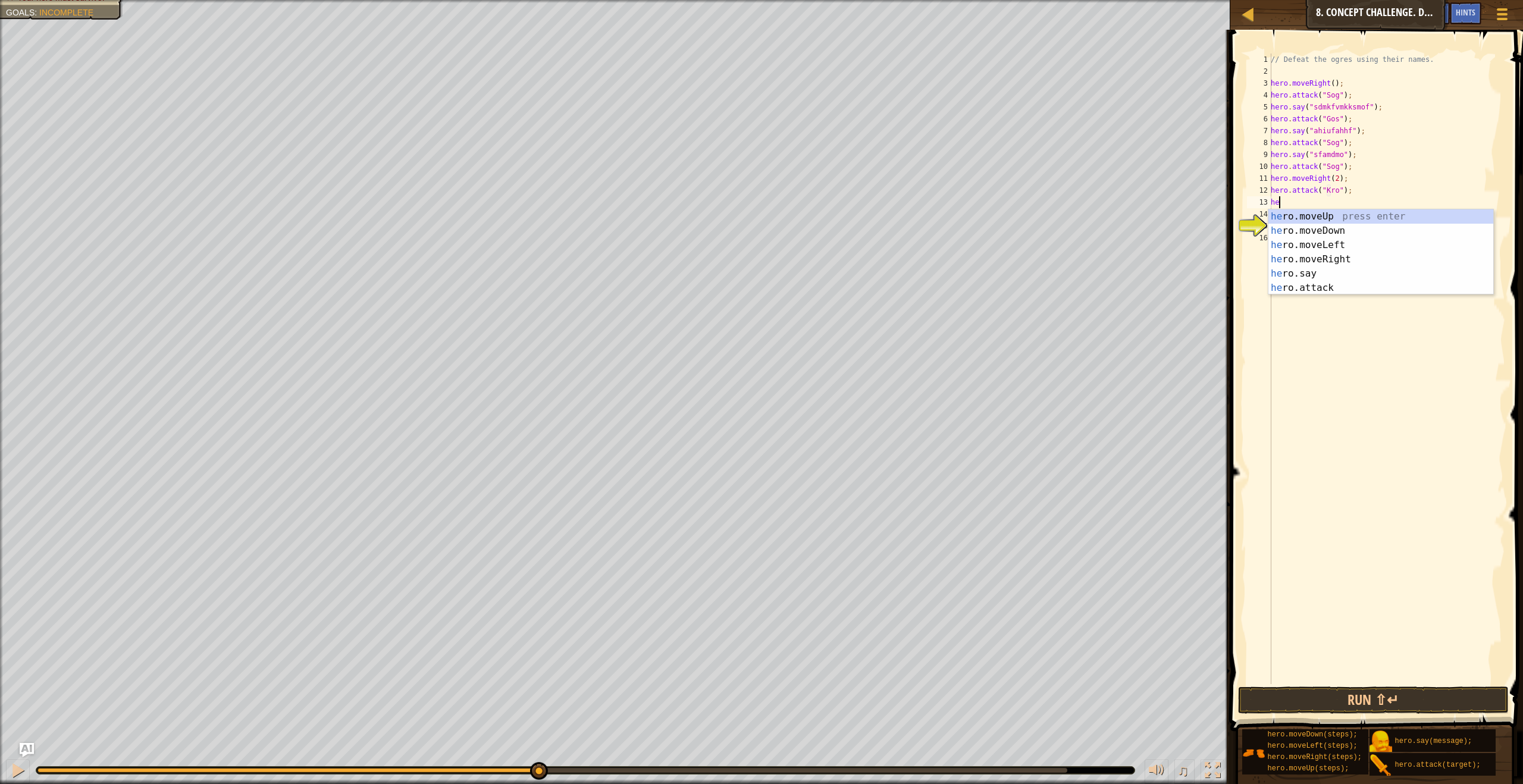
type textarea "her"
click at [1372, 245] on div "her o.moveUp press enter her o.moveDown press enter her o.moveLeft press enter …" at bounding box center [1381, 266] width 225 height 114
click at [1351, 293] on div "hero .moveUp press enter hero .moveDown press enter hero .moveLeft press enter …" at bounding box center [1381, 278] width 225 height 114
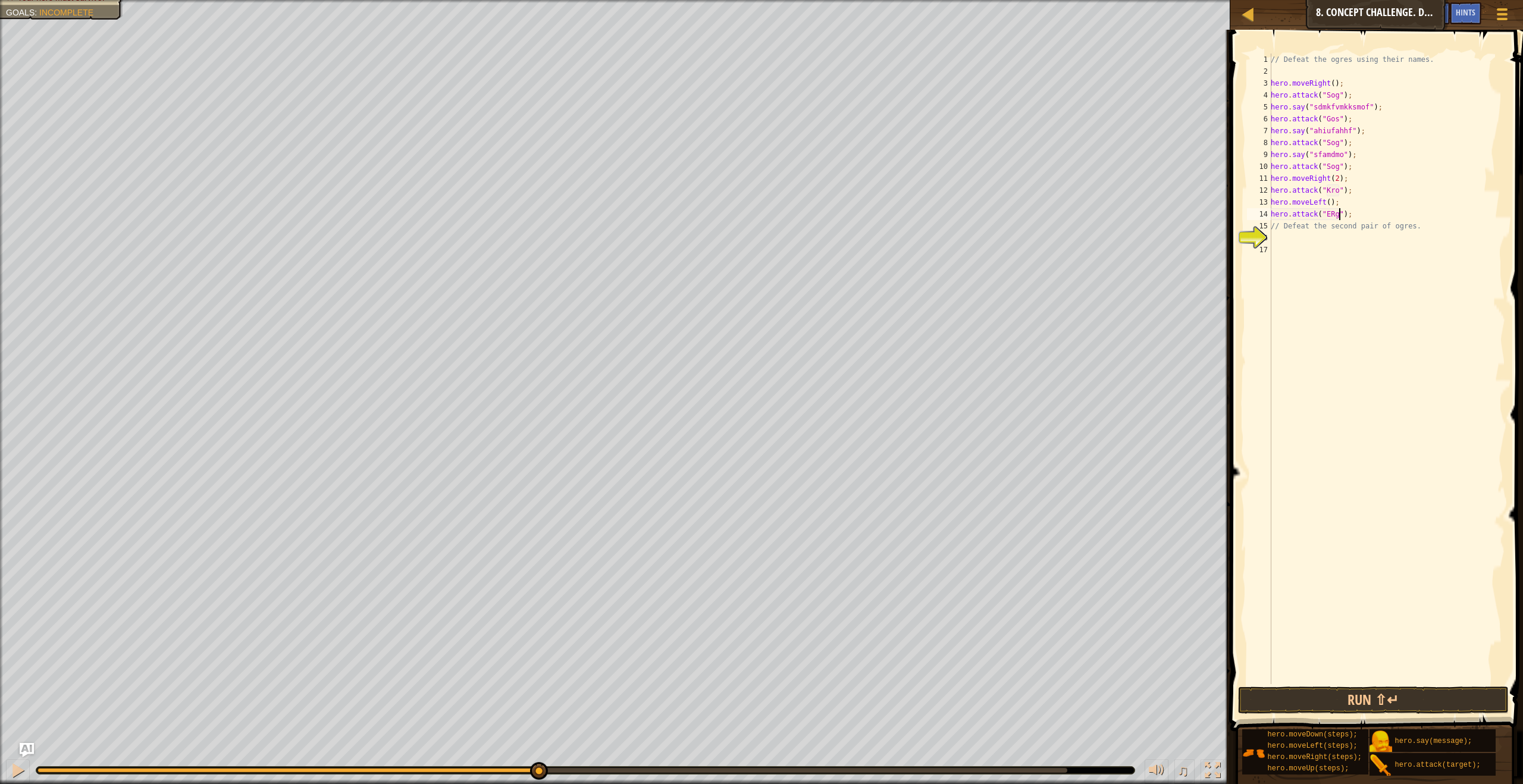
type textarea "hero.attack("ERgo");"
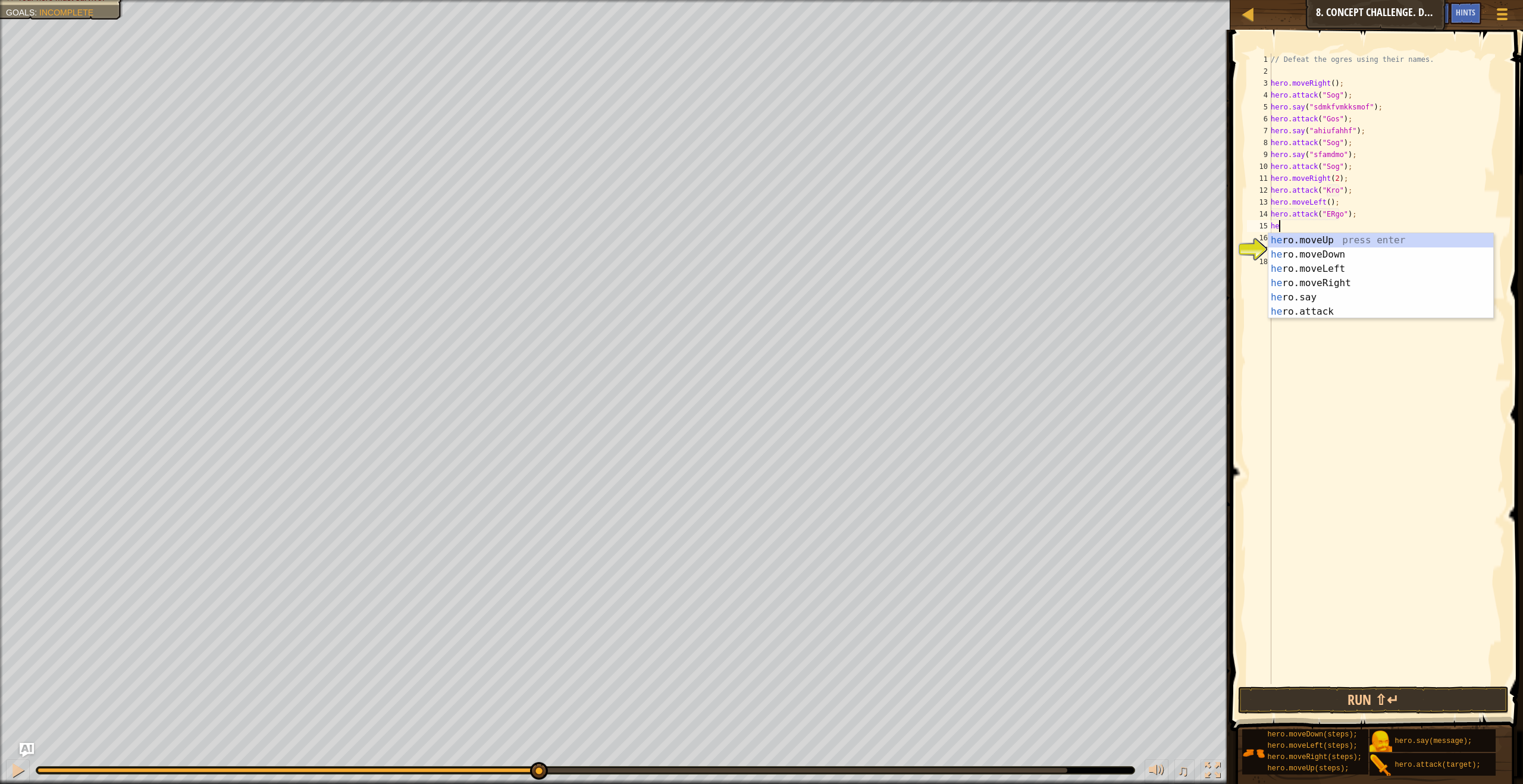
type textarea "her"
click at [1351, 281] on div "her o.moveUp press enter her o.moveDown press enter her o.moveLeft press enter …" at bounding box center [1381, 289] width 225 height 114
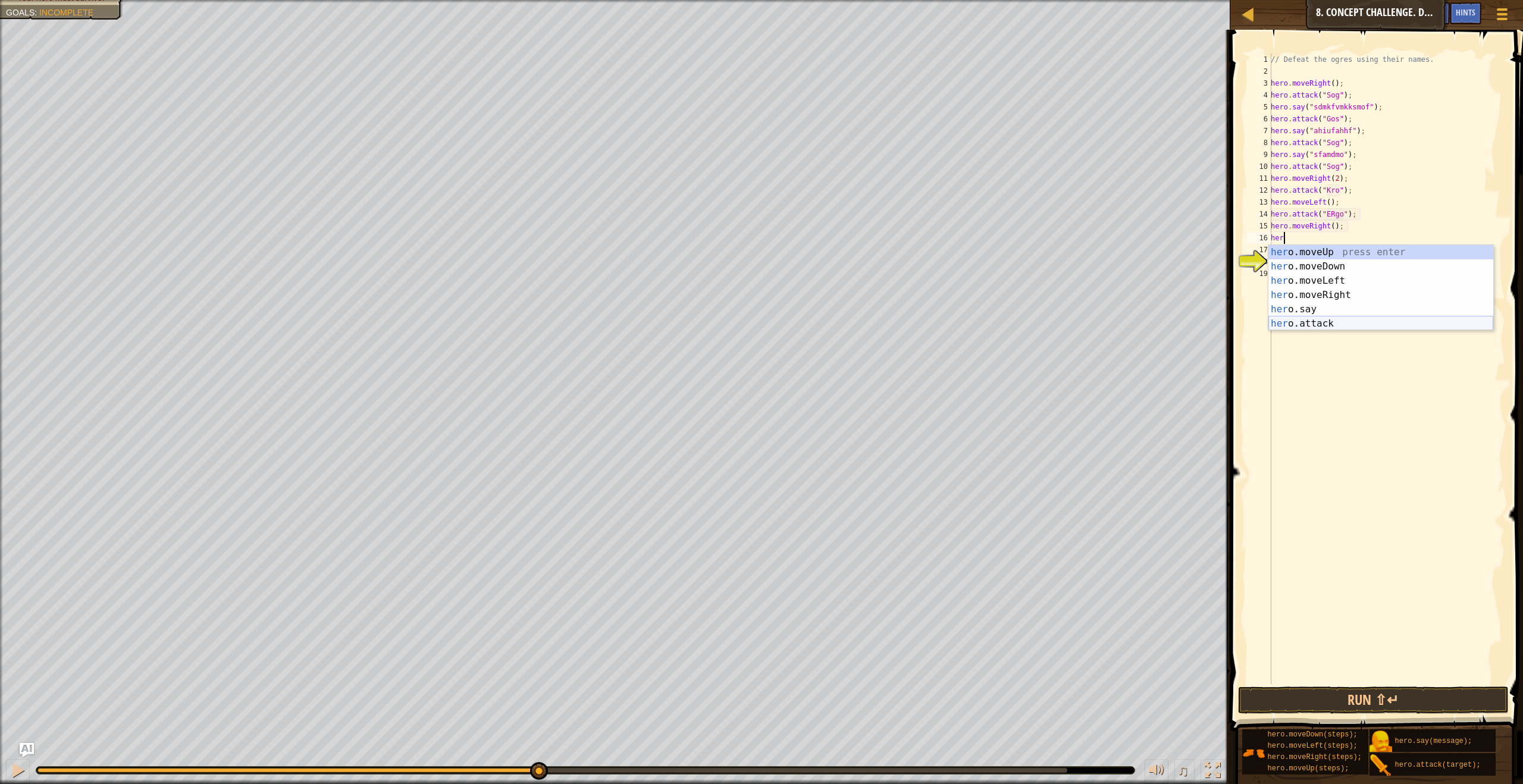
click at [1323, 322] on div "her o.moveUp press enter her o.moveDown press enter her o.moveLeft press enter …" at bounding box center [1381, 302] width 225 height 114
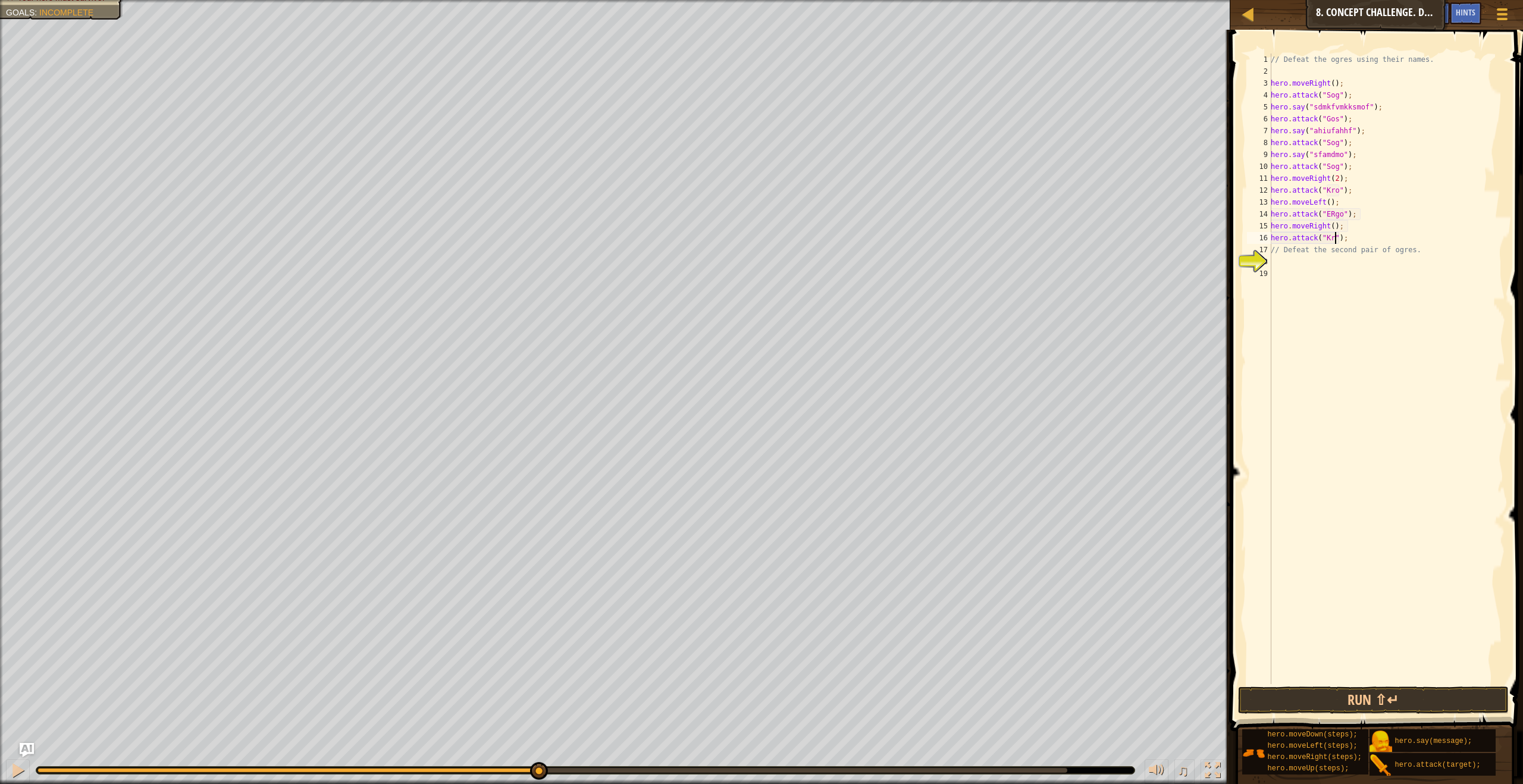
scroll to position [5, 5]
click at [1353, 244] on div "// Defeat the ogres using their names. hero . moveRight ( ) ; hero . attack ( "…" at bounding box center [1387, 380] width 237 height 654
click at [1355, 239] on div "// Defeat the ogres using their names. hero . moveRight ( ) ; hero . attack ( "…" at bounding box center [1387, 380] width 237 height 654
type textarea "hero.attack("Kro");"
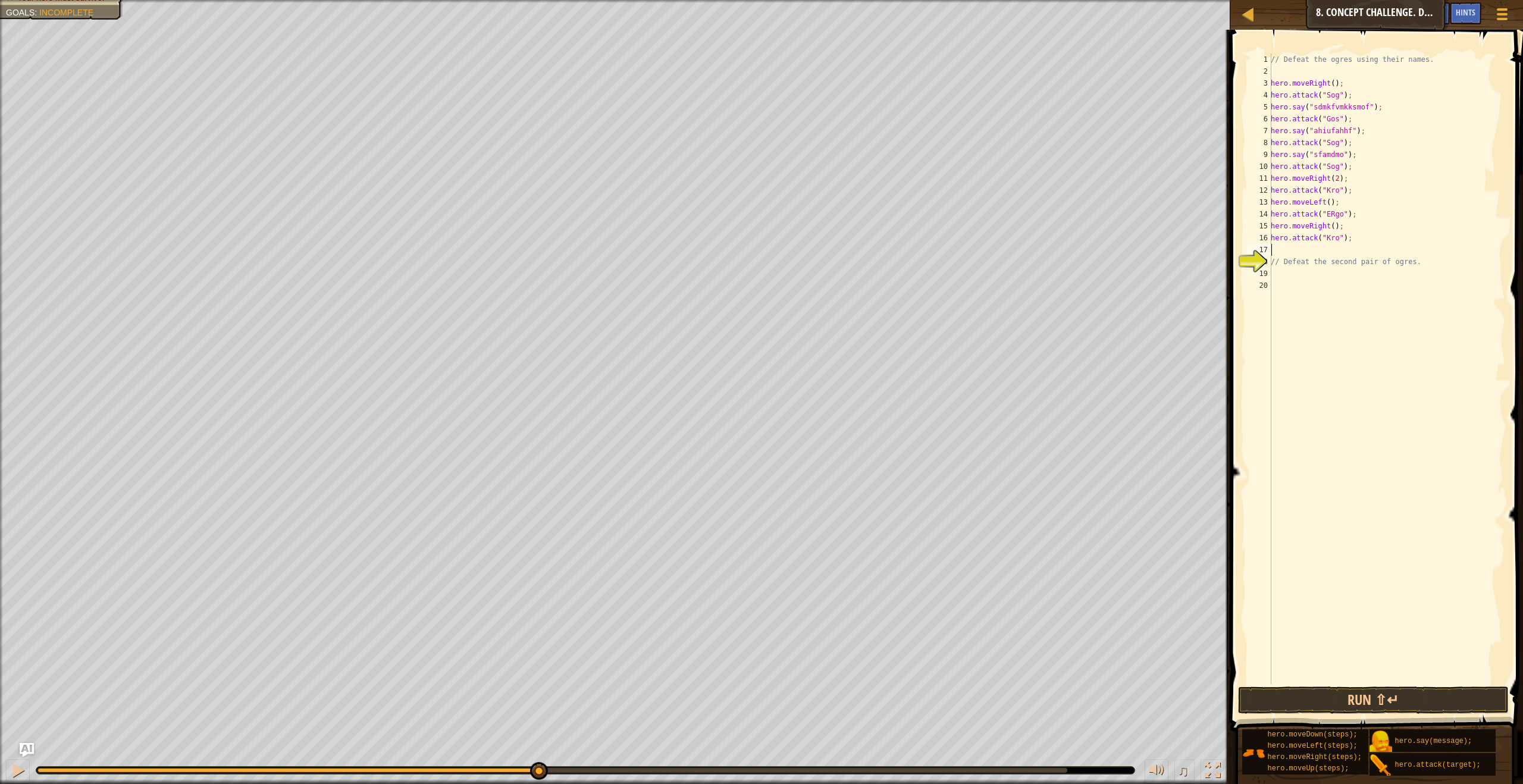
type textarea "he"
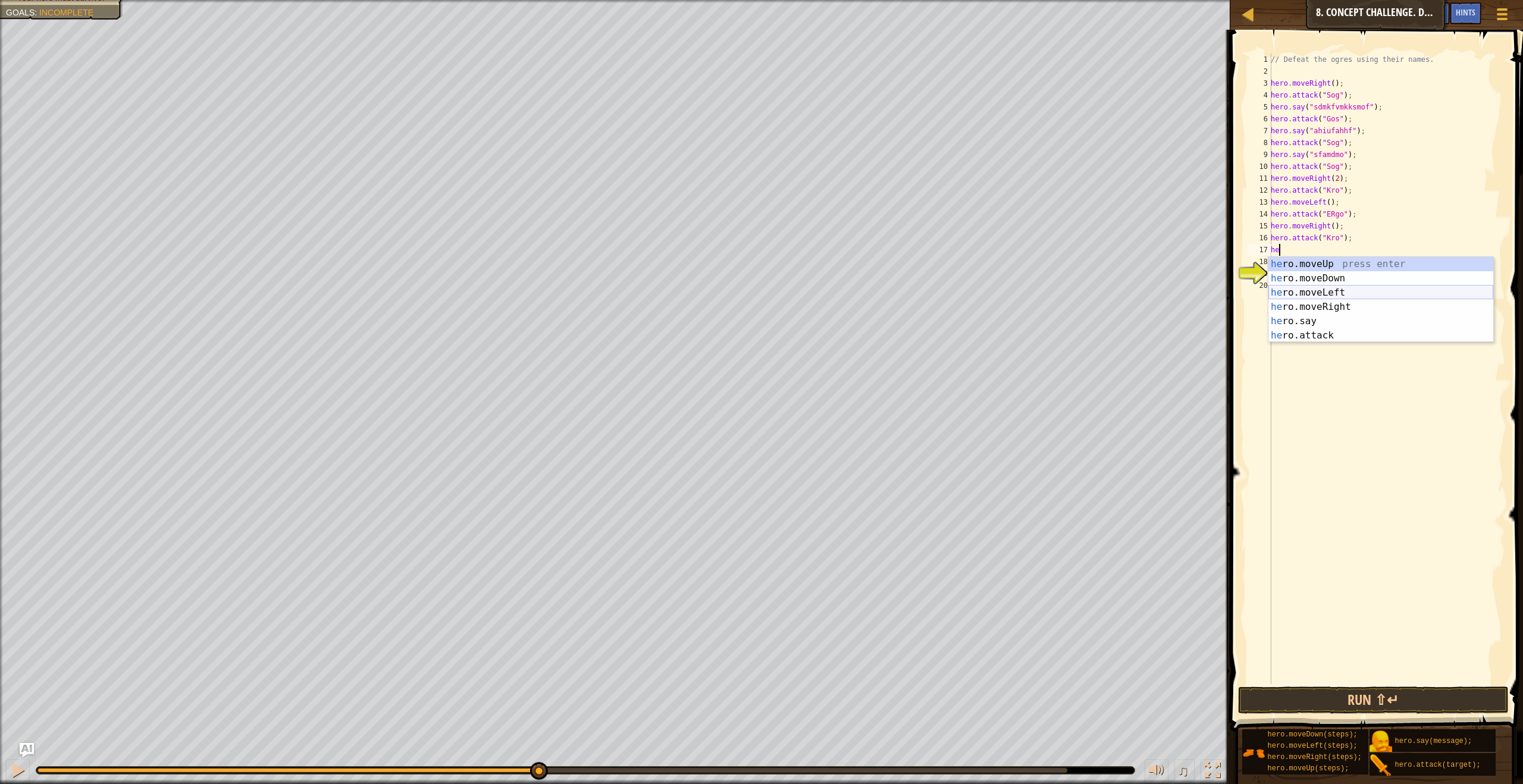
click at [1344, 293] on div "he ro.moveUp press enter he ro.moveDown press enter he ro.moveLeft press enter …" at bounding box center [1381, 313] width 225 height 114
click at [1343, 353] on div "her o.moveUp press enter her o.moveDown press enter her o.moveLeft press enter …" at bounding box center [1381, 325] width 225 height 114
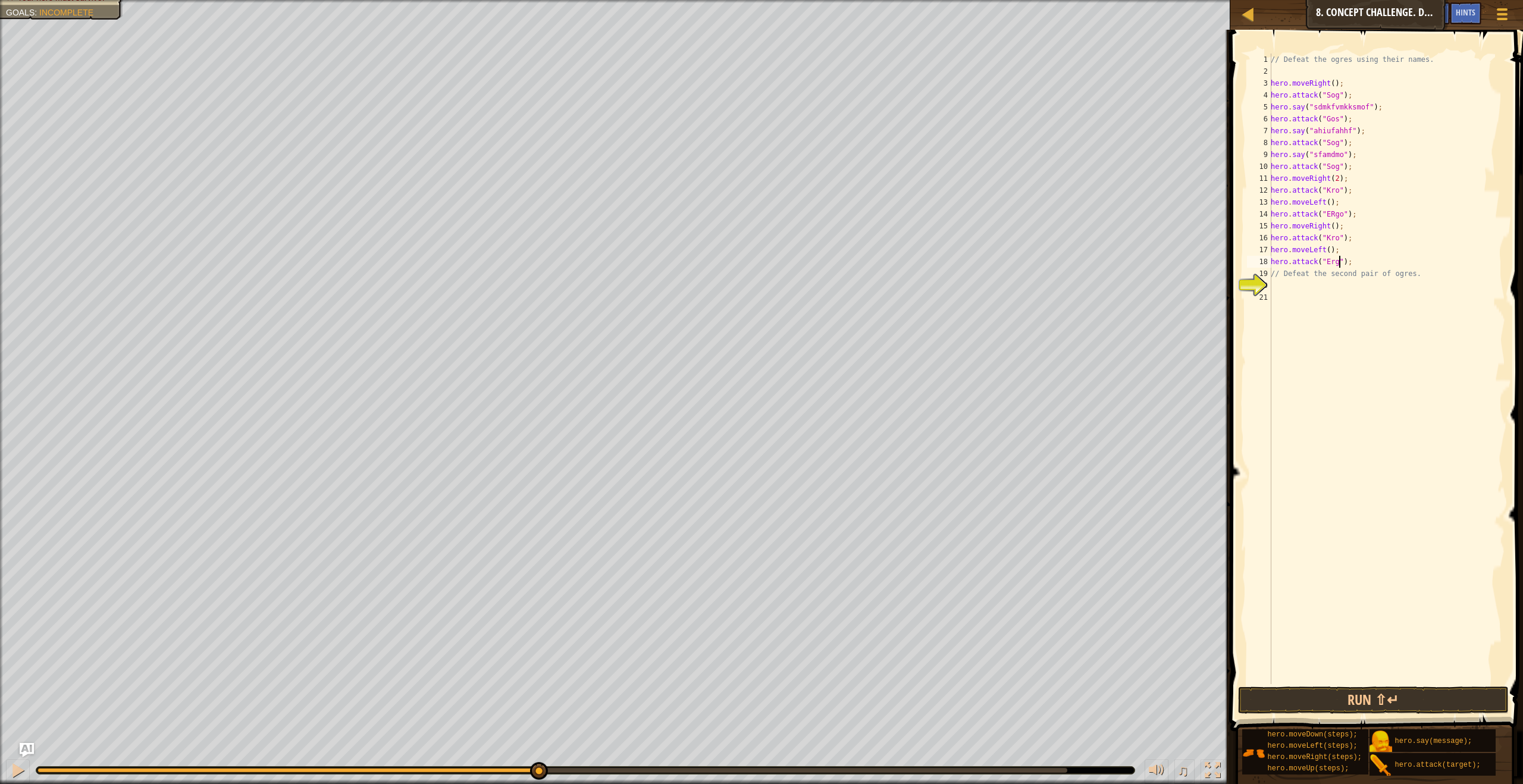
type textarea "hero.attack("Ergo");"
click at [1336, 698] on button "Run ⇧↵" at bounding box center [1372, 699] width 270 height 27
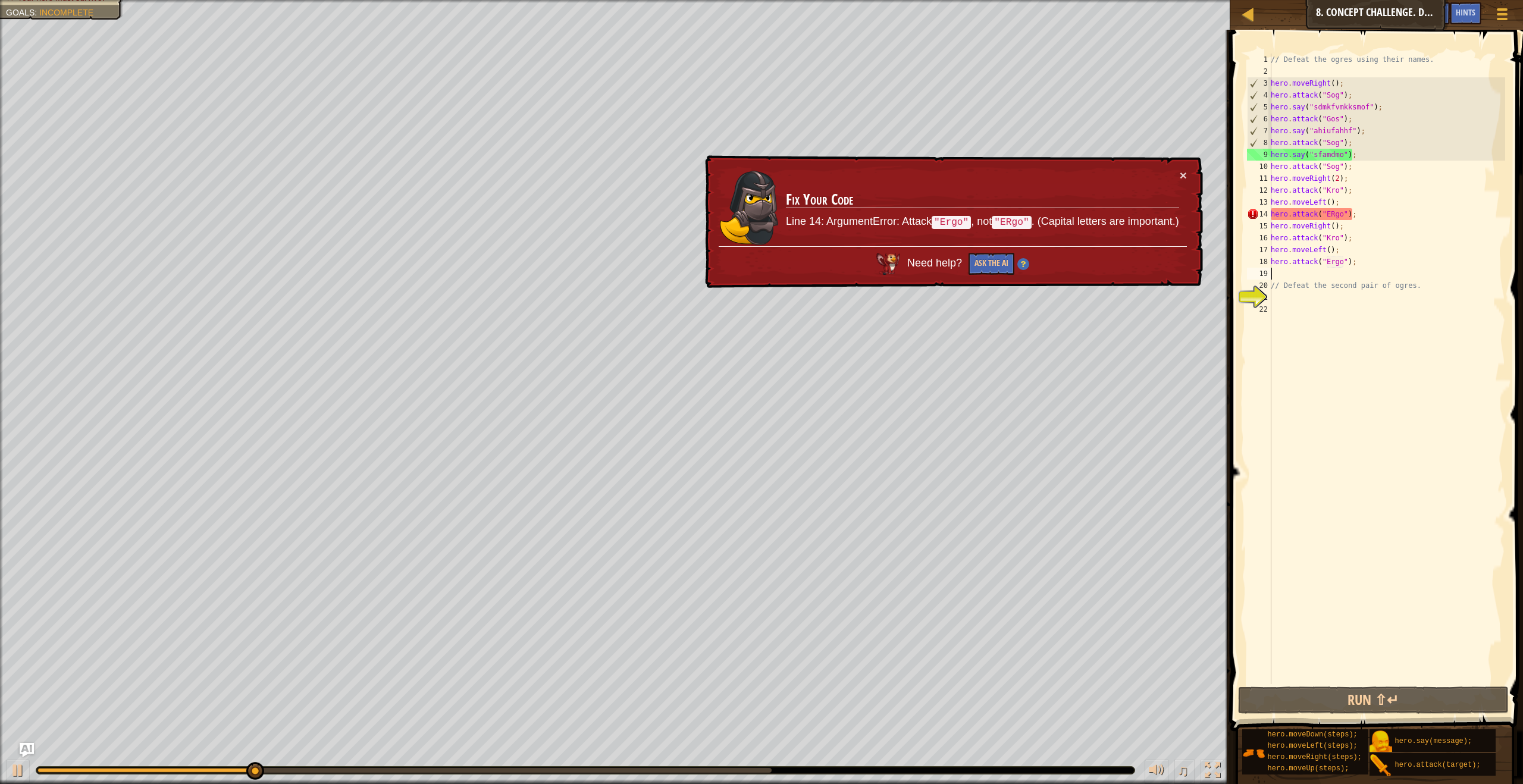
click at [1337, 218] on div "// Defeat the ogres using their names. hero . moveRight ( ) ; hero . attack ( "…" at bounding box center [1387, 380] width 237 height 654
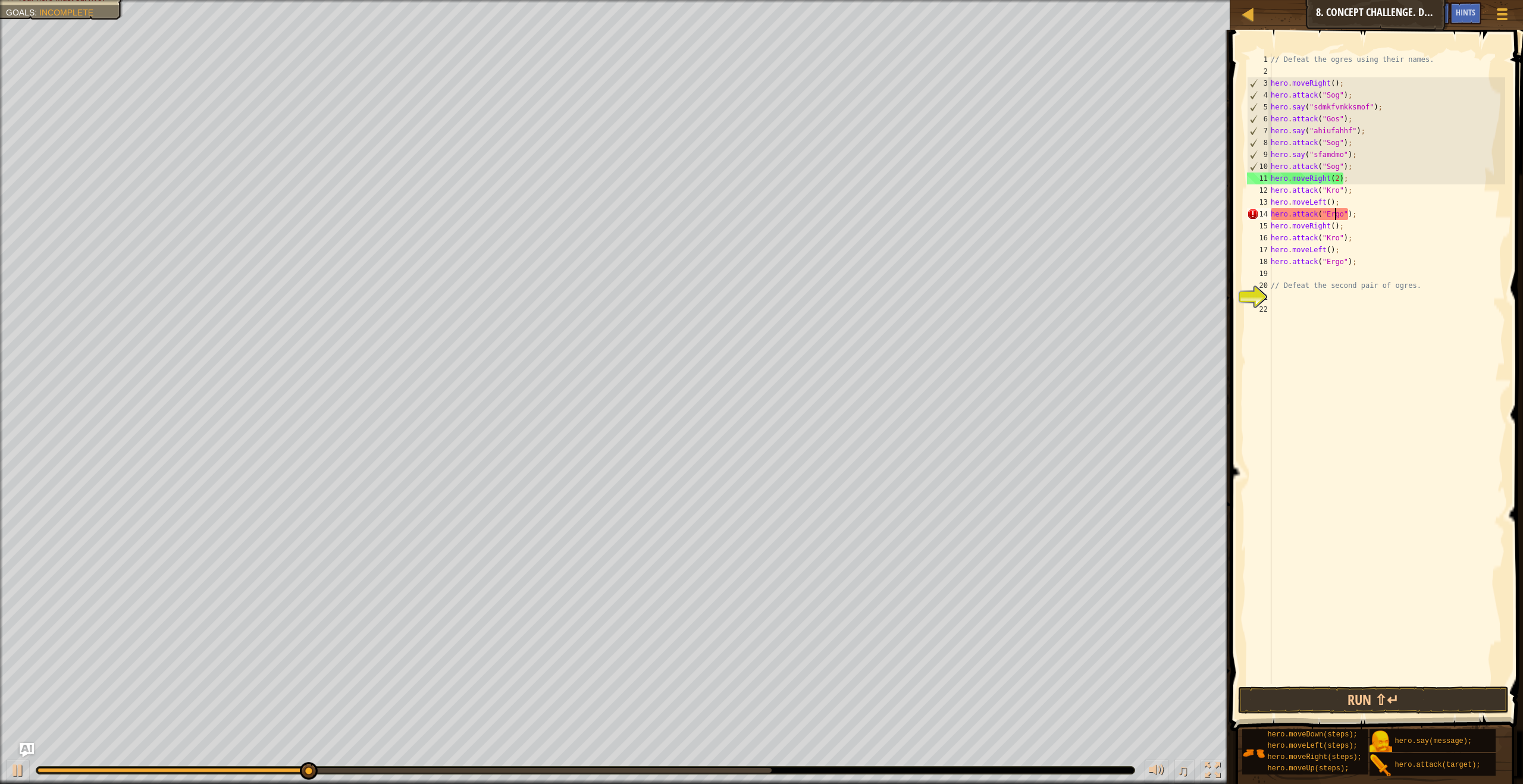
scroll to position [5, 5]
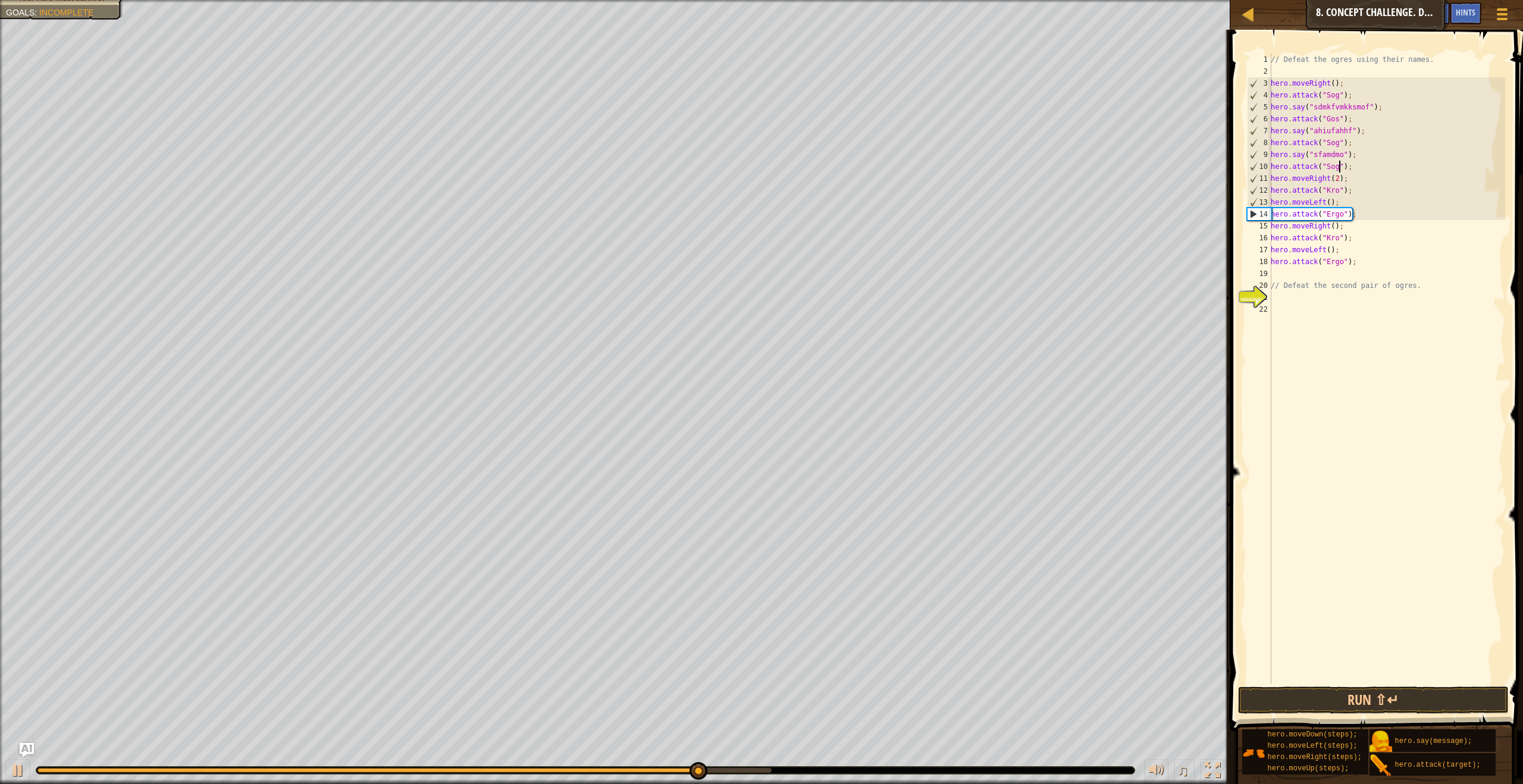
click at [1339, 170] on div "// Defeat the ogres using their names. hero . moveRight ( ) ; hero . attack ( "…" at bounding box center [1387, 380] width 237 height 654
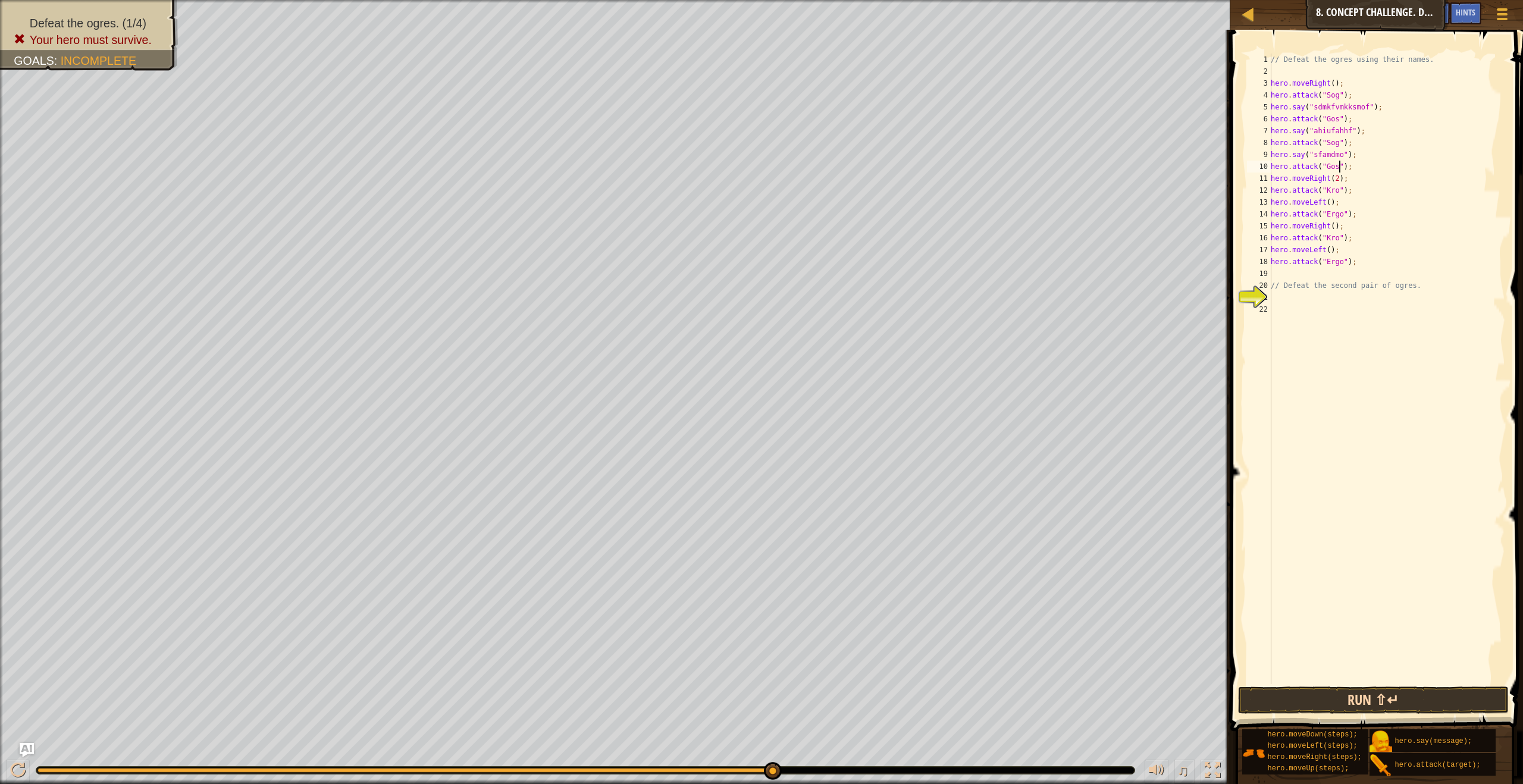
type textarea "hero.attack("Gos");"
click at [1274, 707] on button "Run ⇧↵" at bounding box center [1372, 699] width 270 height 27
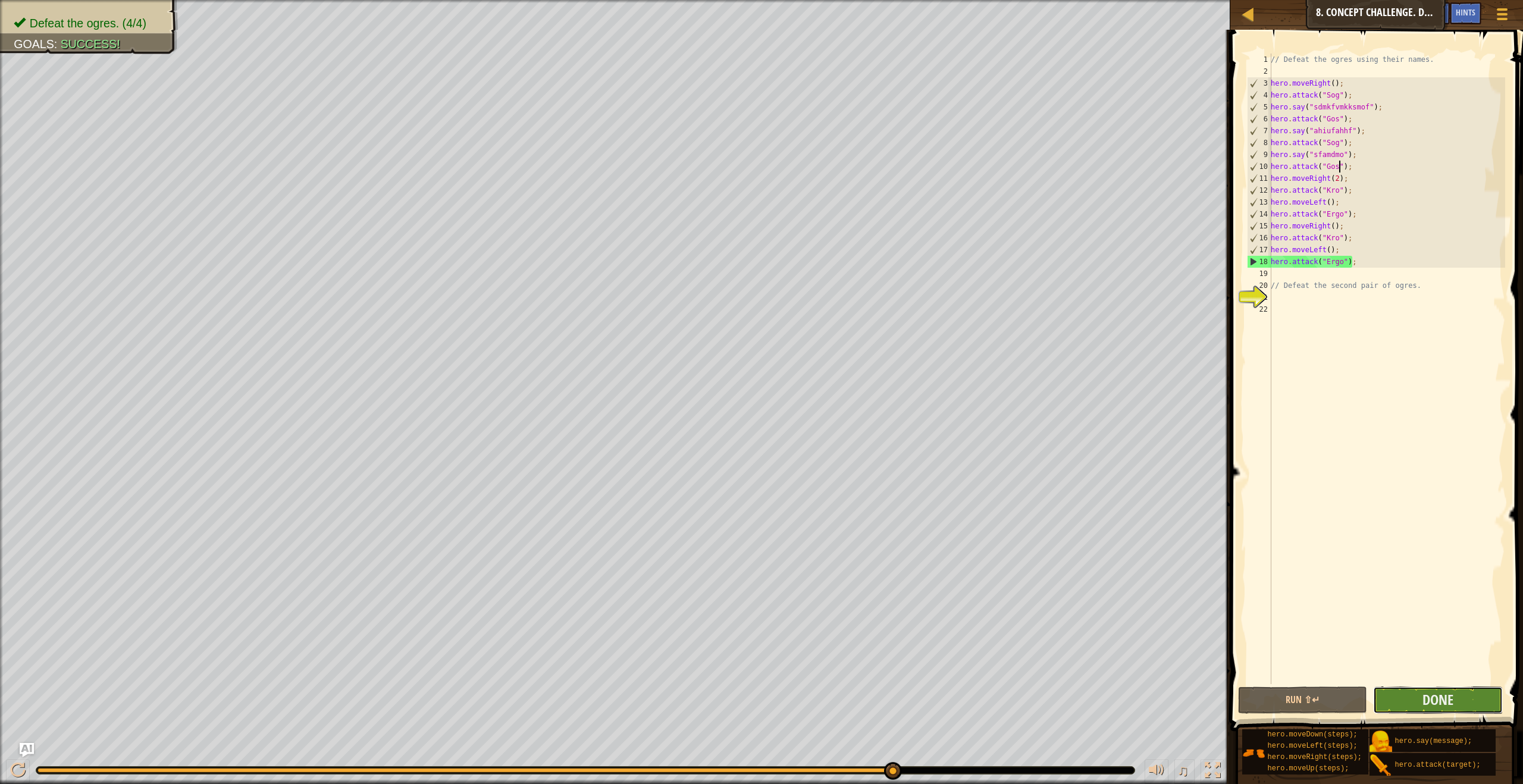
click at [1401, 701] on button "Done" at bounding box center [1437, 699] width 129 height 27
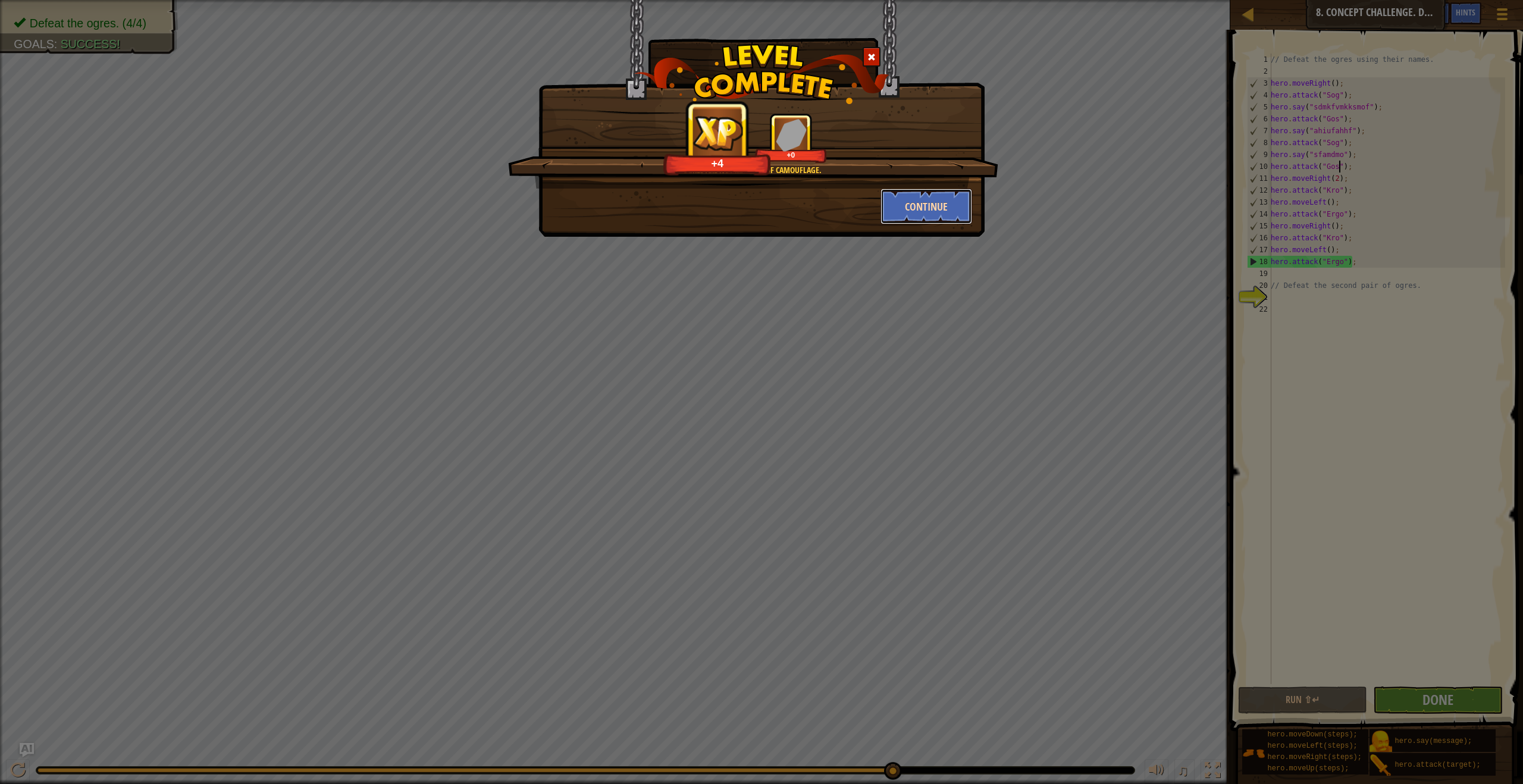
click at [942, 214] on button "Continue" at bounding box center [927, 206] width 92 height 36
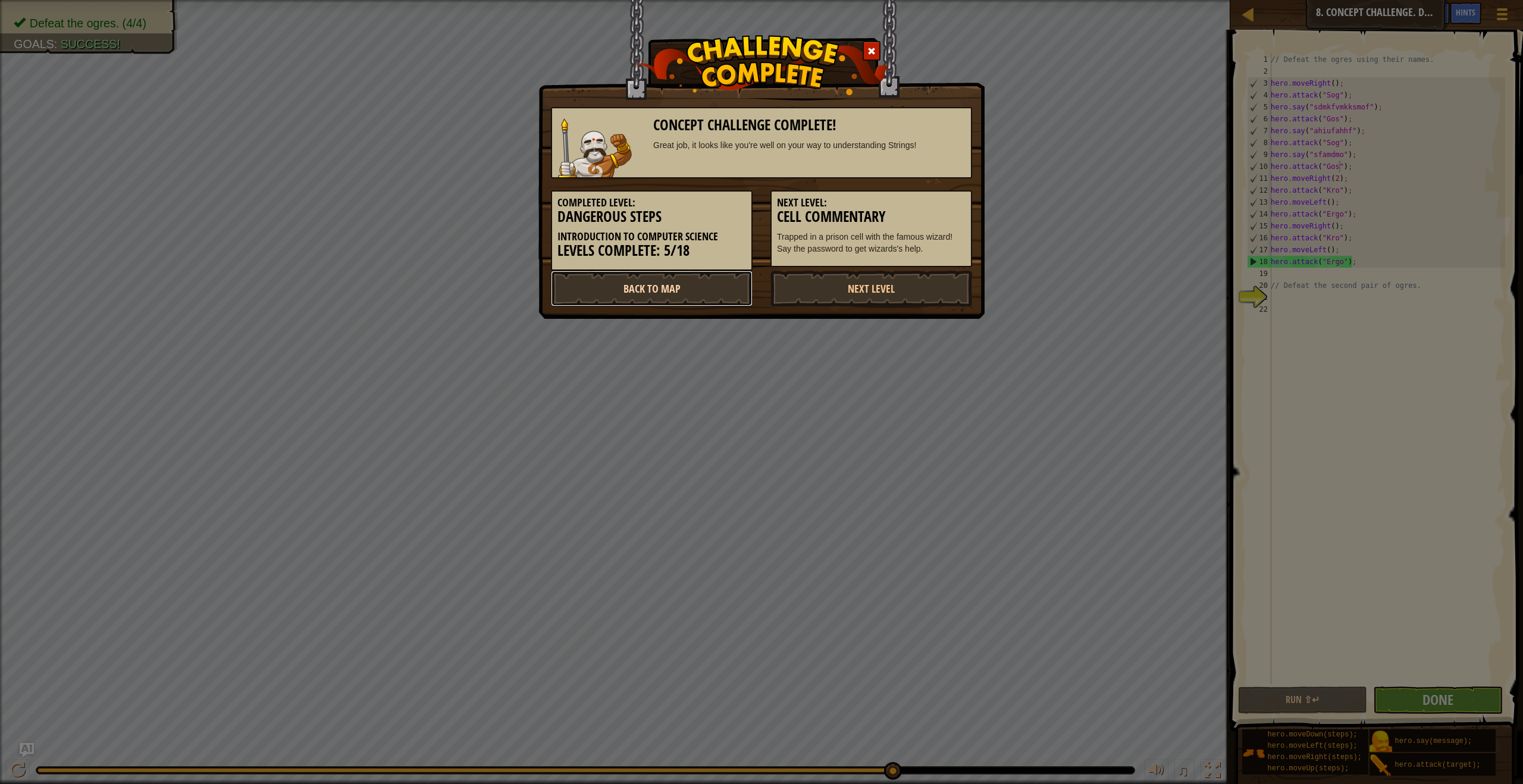
click at [690, 292] on link "Back to Map" at bounding box center [651, 288] width 201 height 36
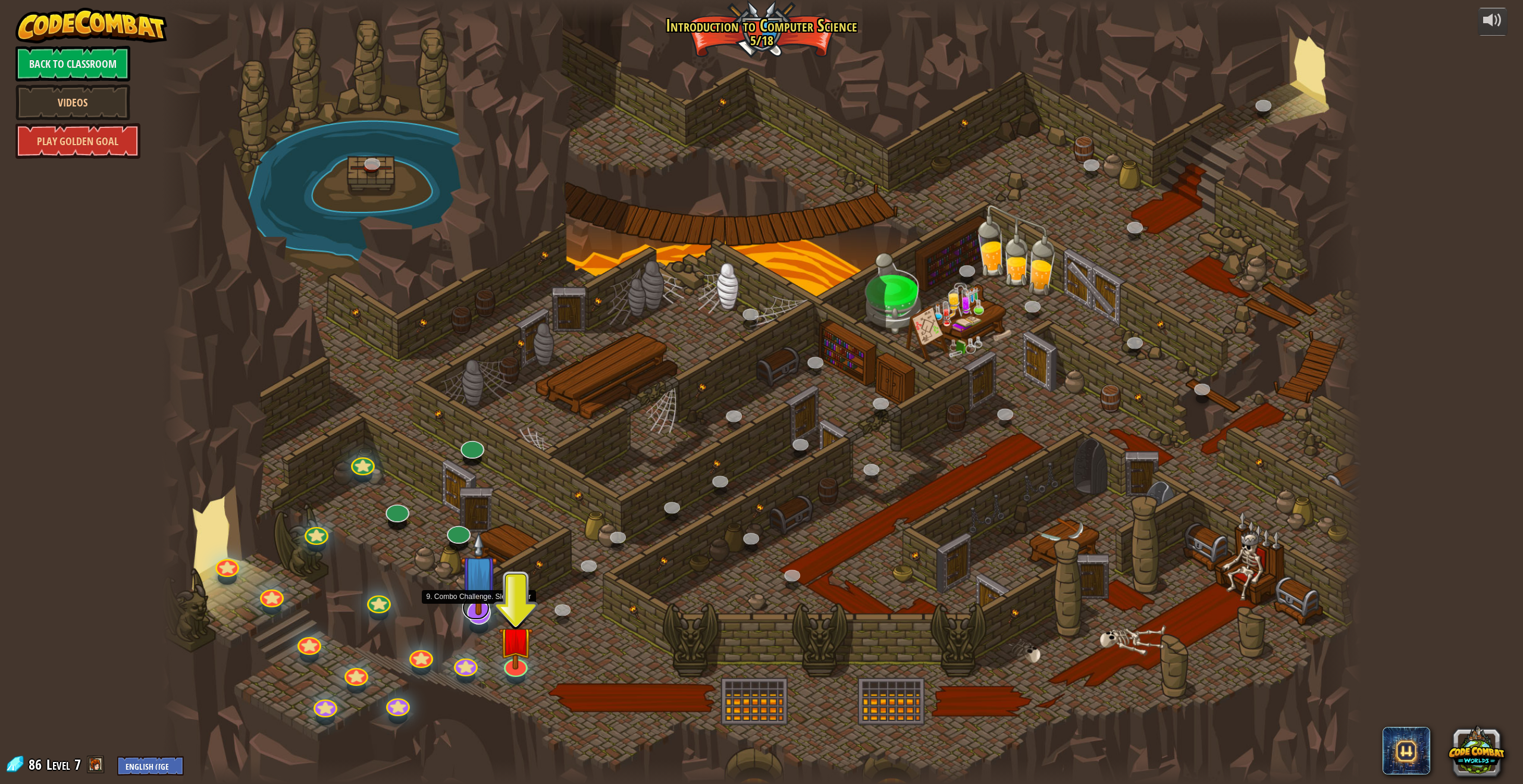
click at [466, 615] on link at bounding box center [476, 608] width 27 height 24
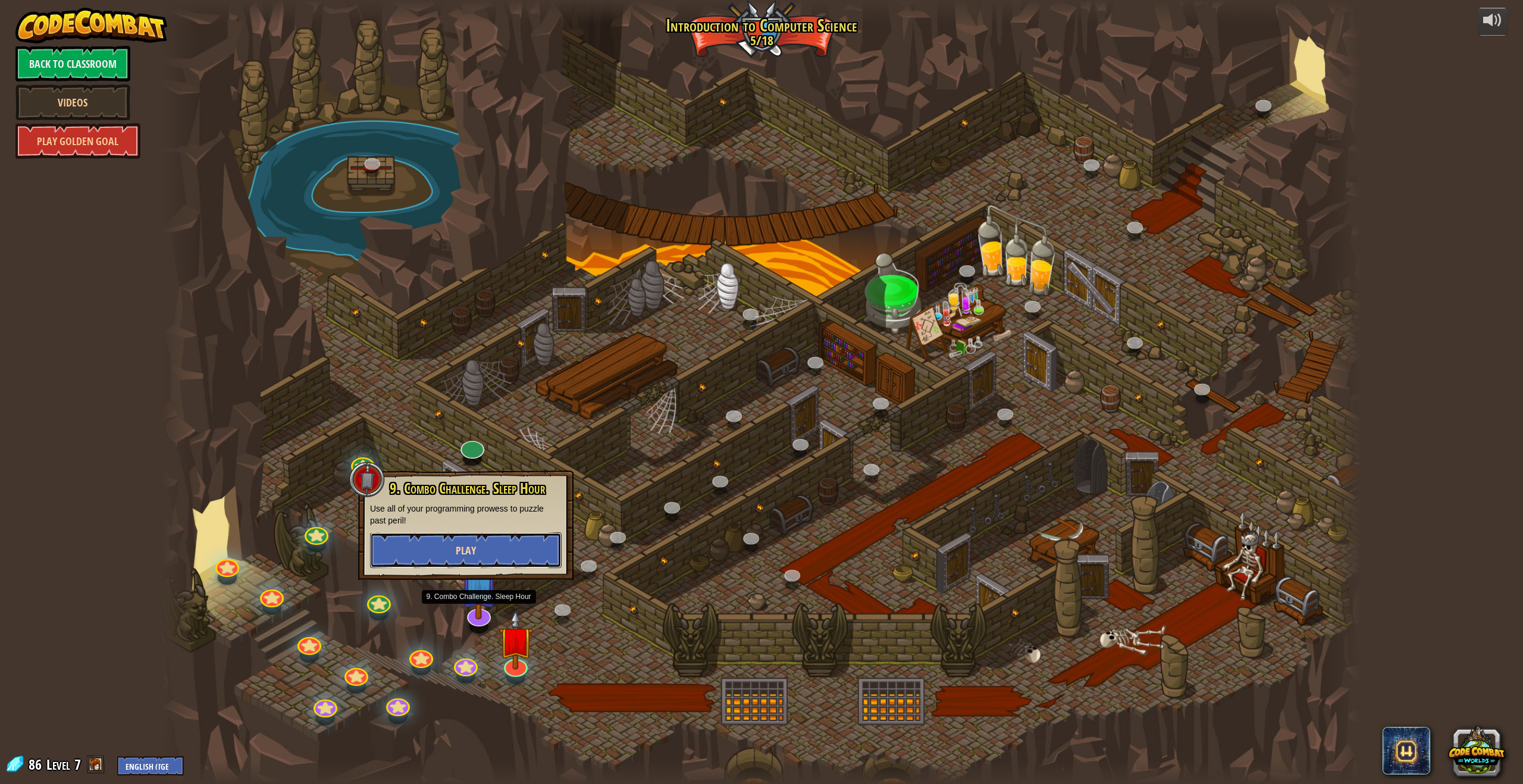
click at [500, 548] on button "Play" at bounding box center [466, 550] width 191 height 36
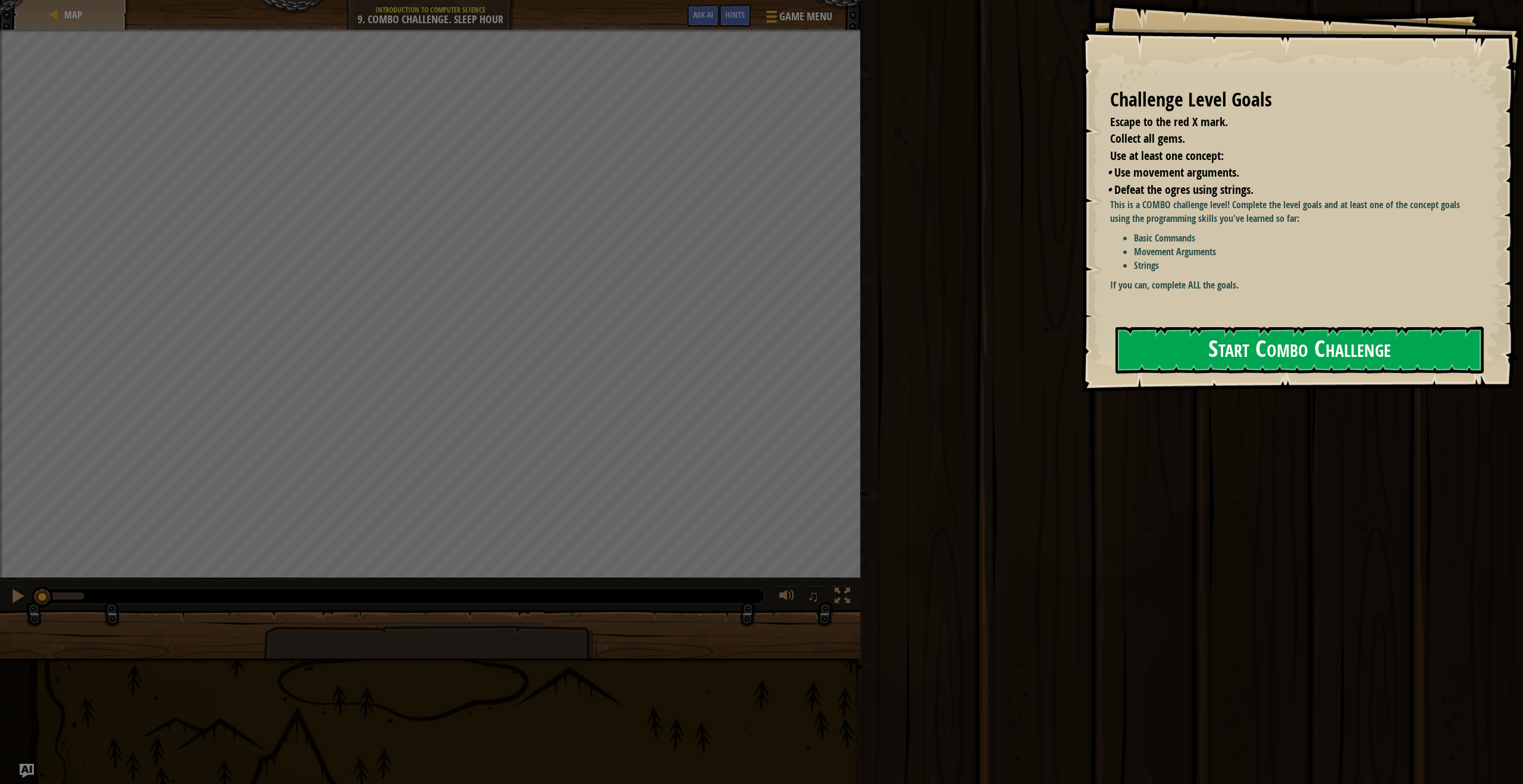
click at [1184, 338] on button "Start Combo Challenge" at bounding box center [1299, 350] width 368 height 47
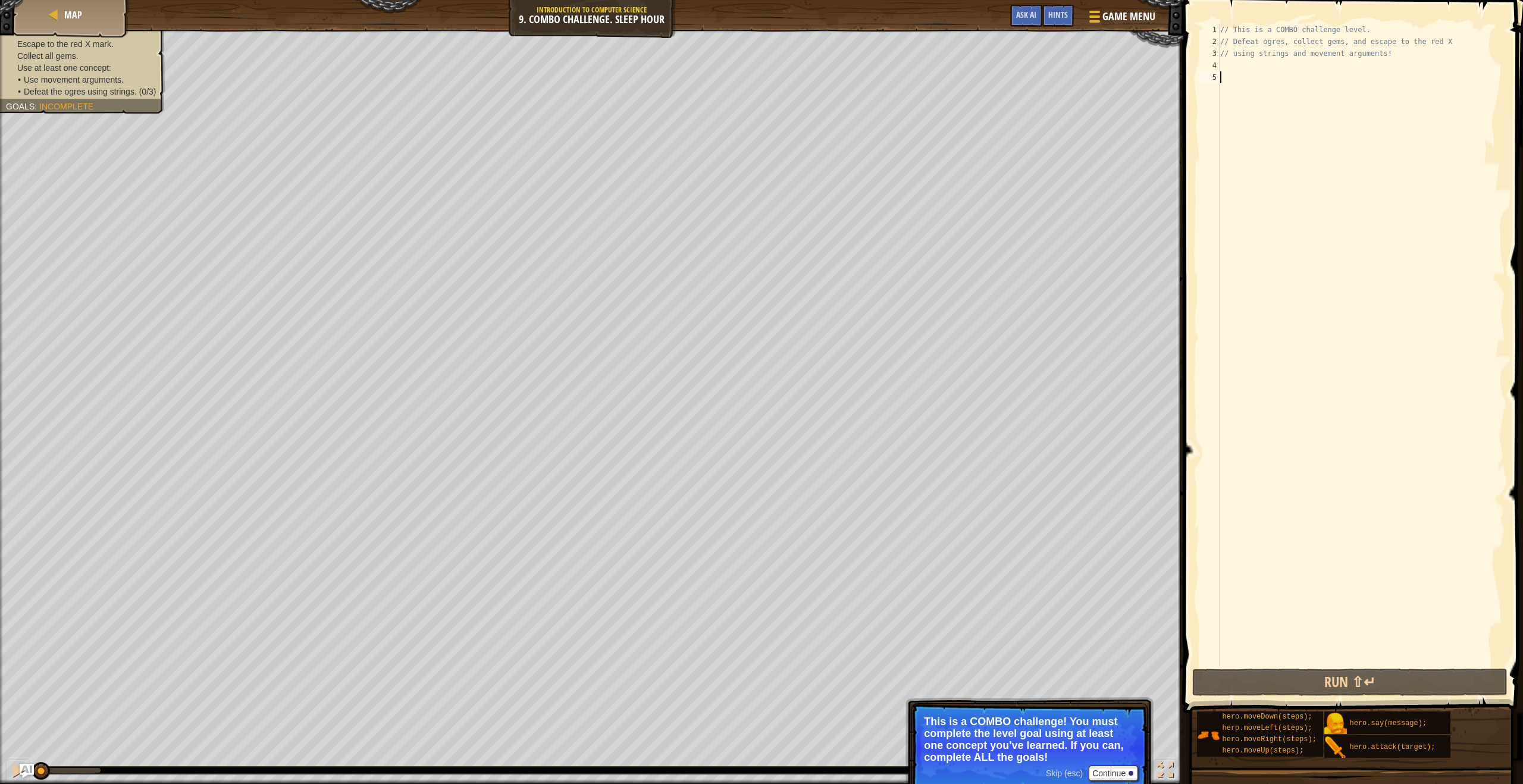
click at [1242, 70] on div "// This is a COMBO challenge level. // Defeat ogres, collect gems, and escape t…" at bounding box center [1361, 357] width 287 height 666
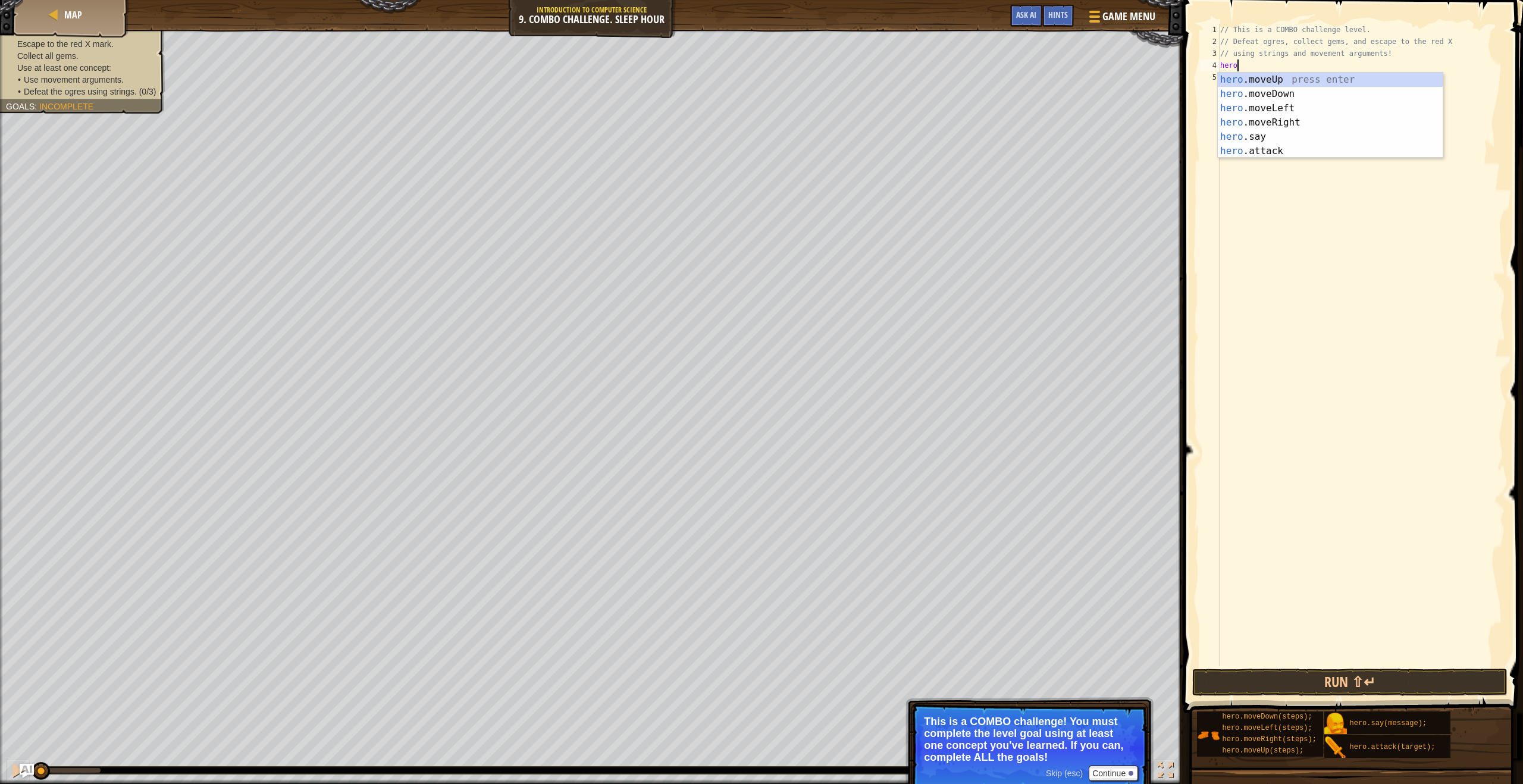
scroll to position [5, 1]
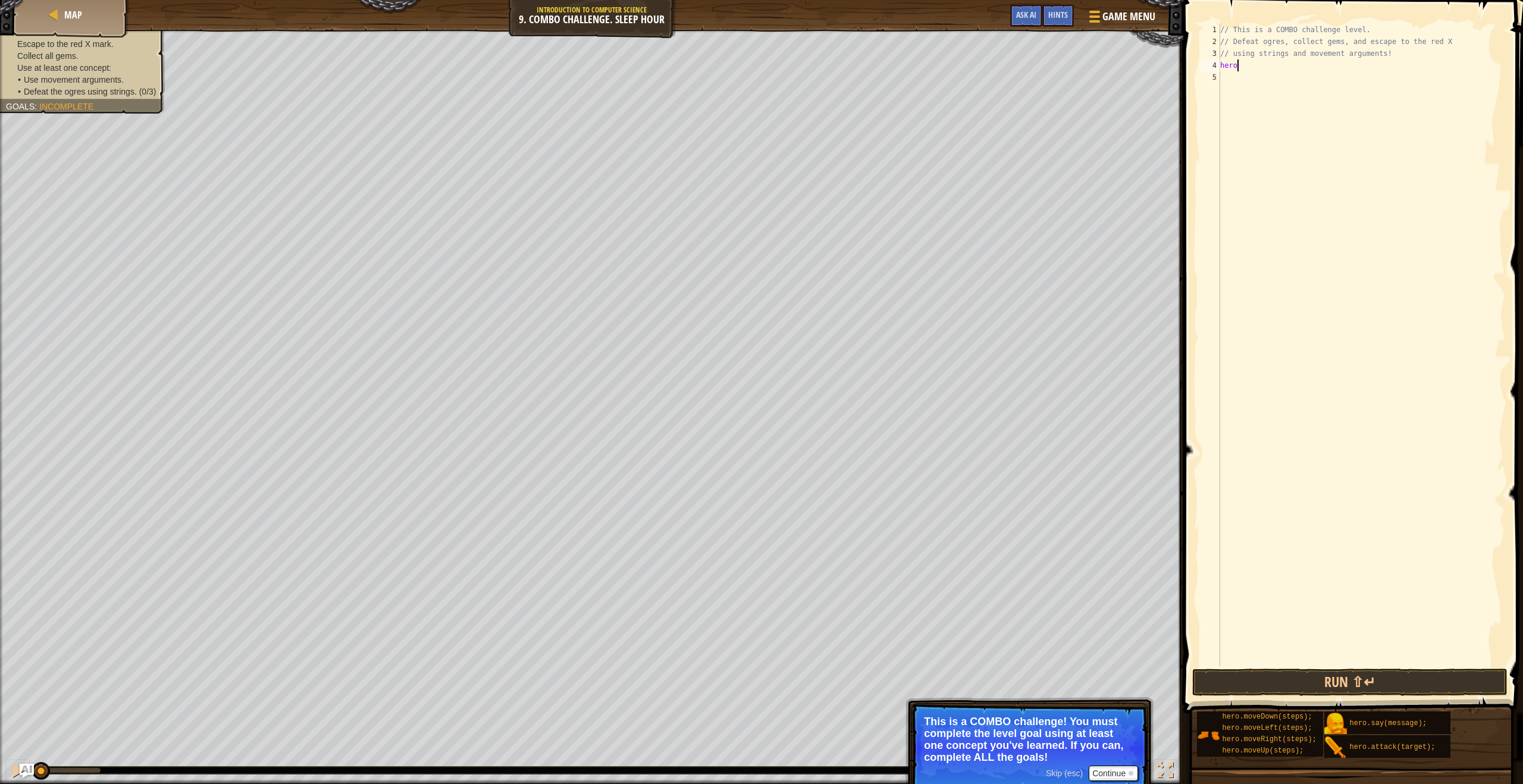
type textarea "hero."
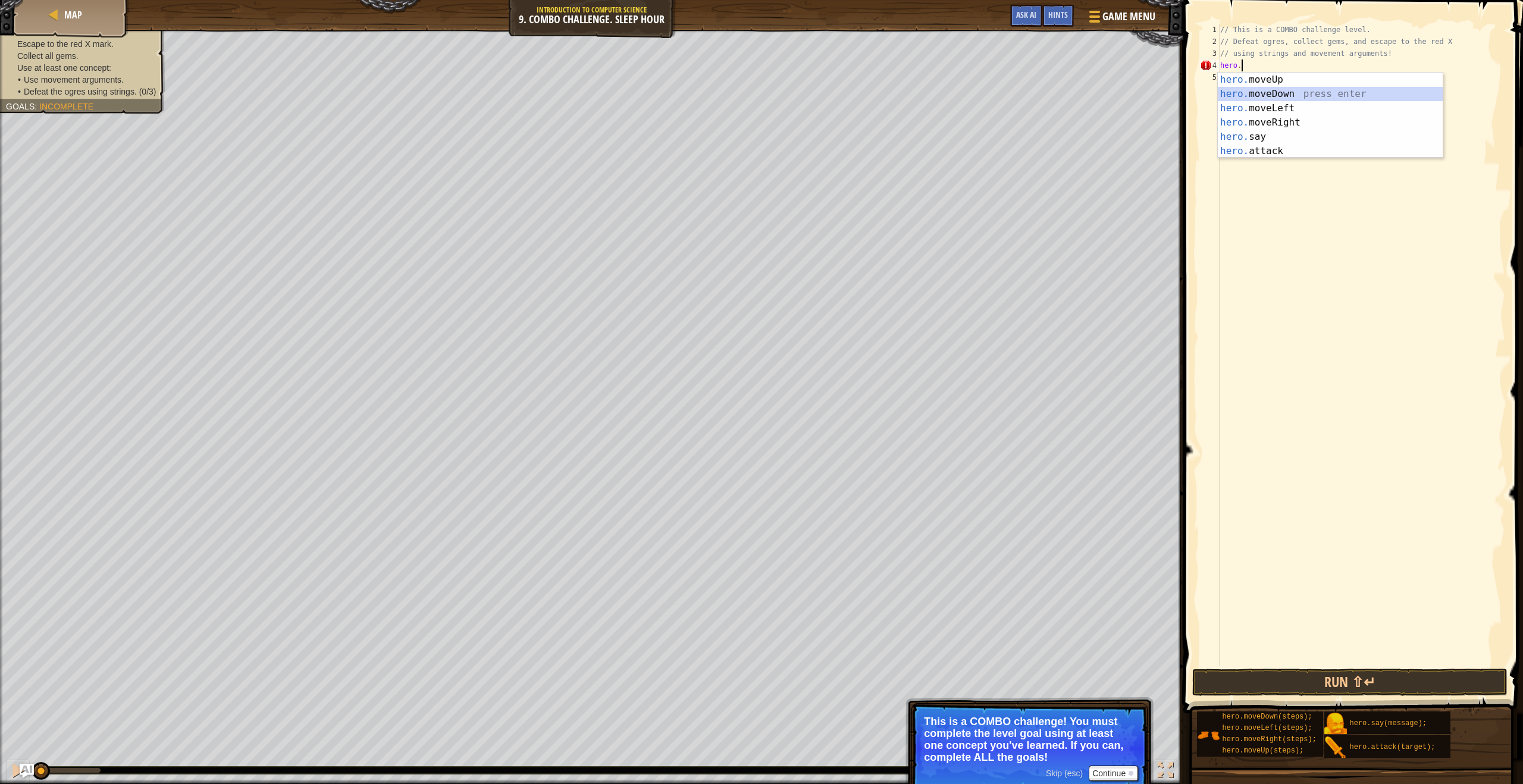
click at [1250, 91] on div "hero. moveUp press enter hero. moveDown press enter hero. moveLeft press enter …" at bounding box center [1330, 129] width 225 height 114
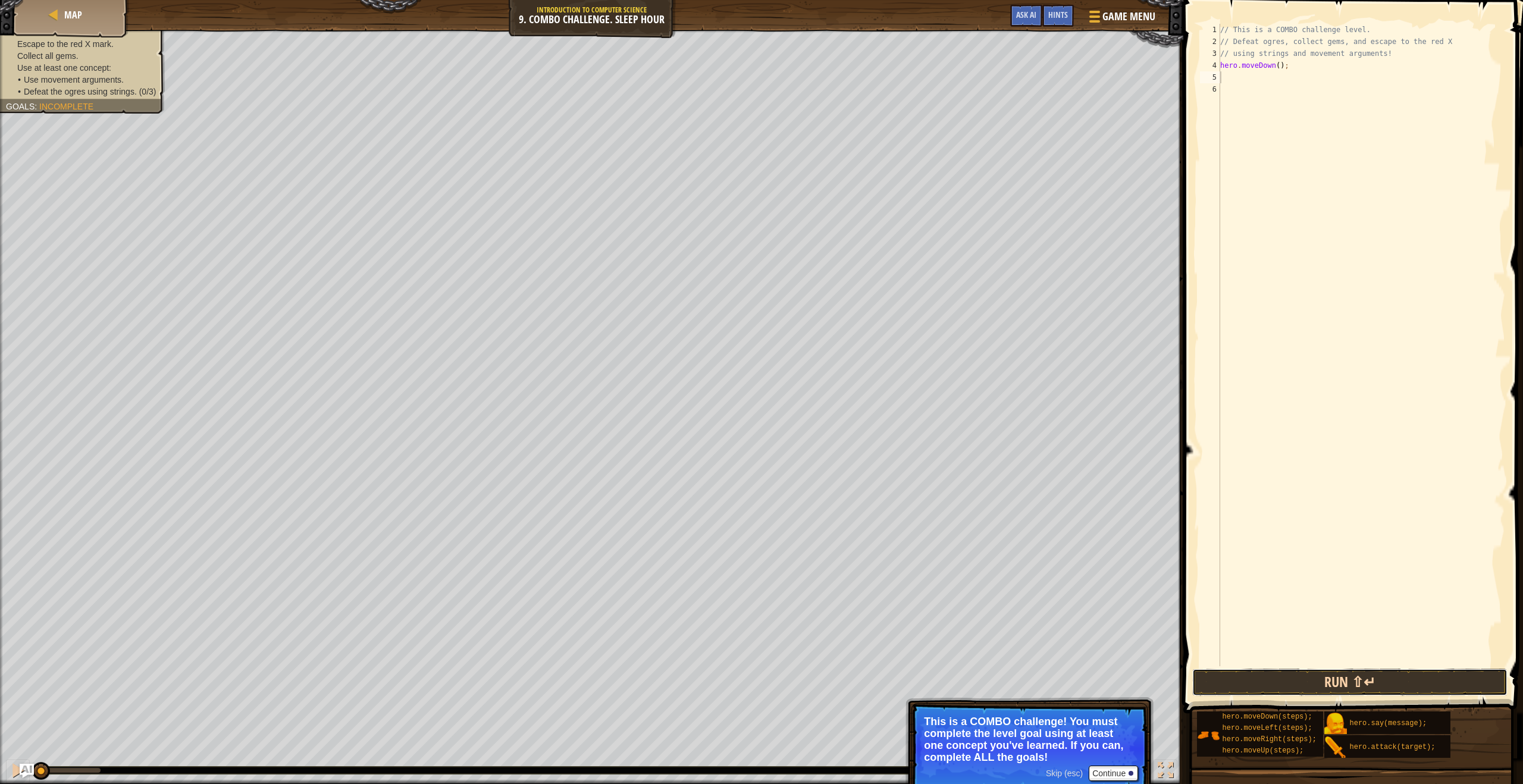
click at [1395, 681] on button "Run ⇧↵" at bounding box center [1349, 682] width 315 height 27
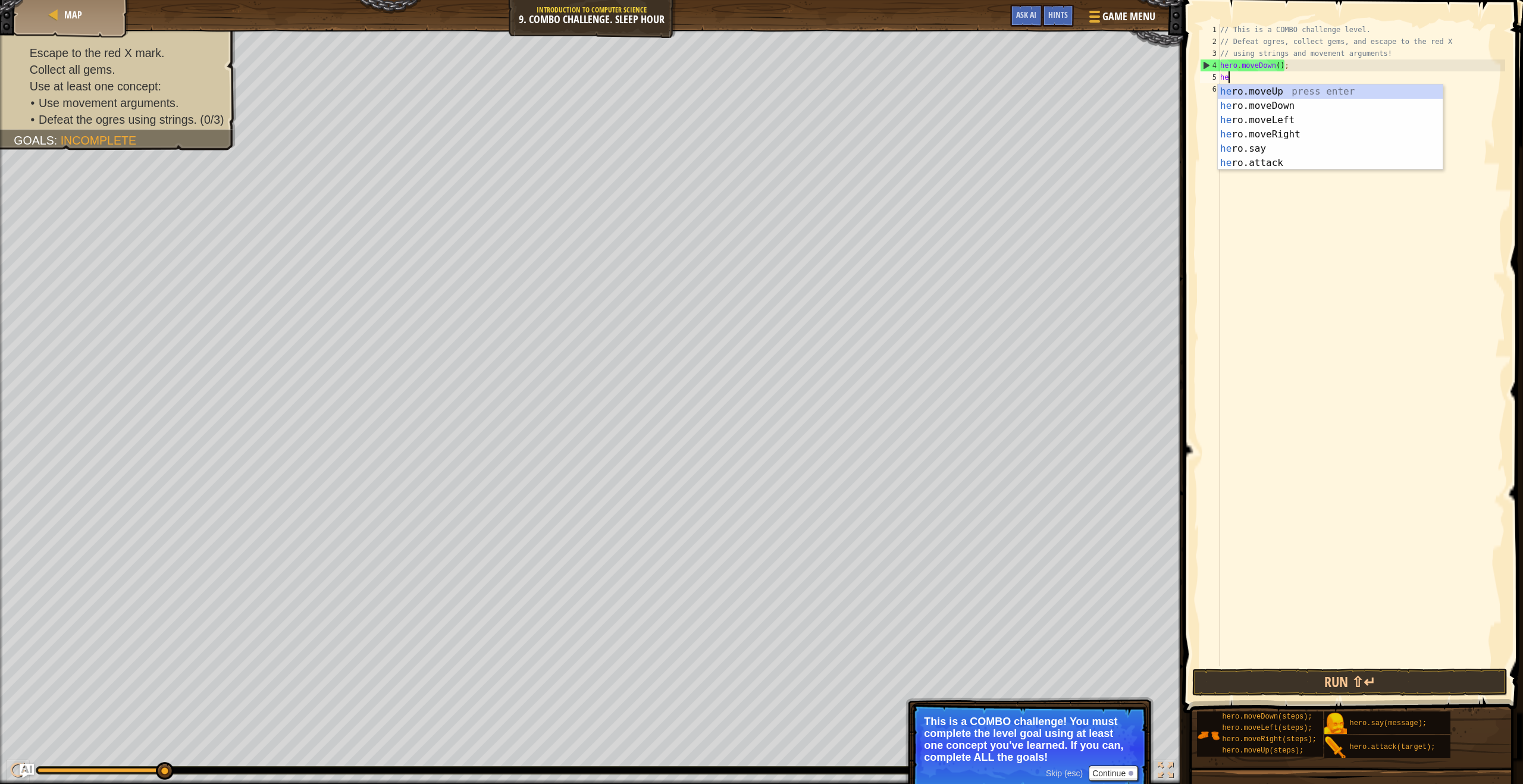
type textarea "hero"
click at [1238, 135] on div "hero .moveUp press enter hero .moveDown press enter hero .moveLeft press enter …" at bounding box center [1330, 141] width 225 height 114
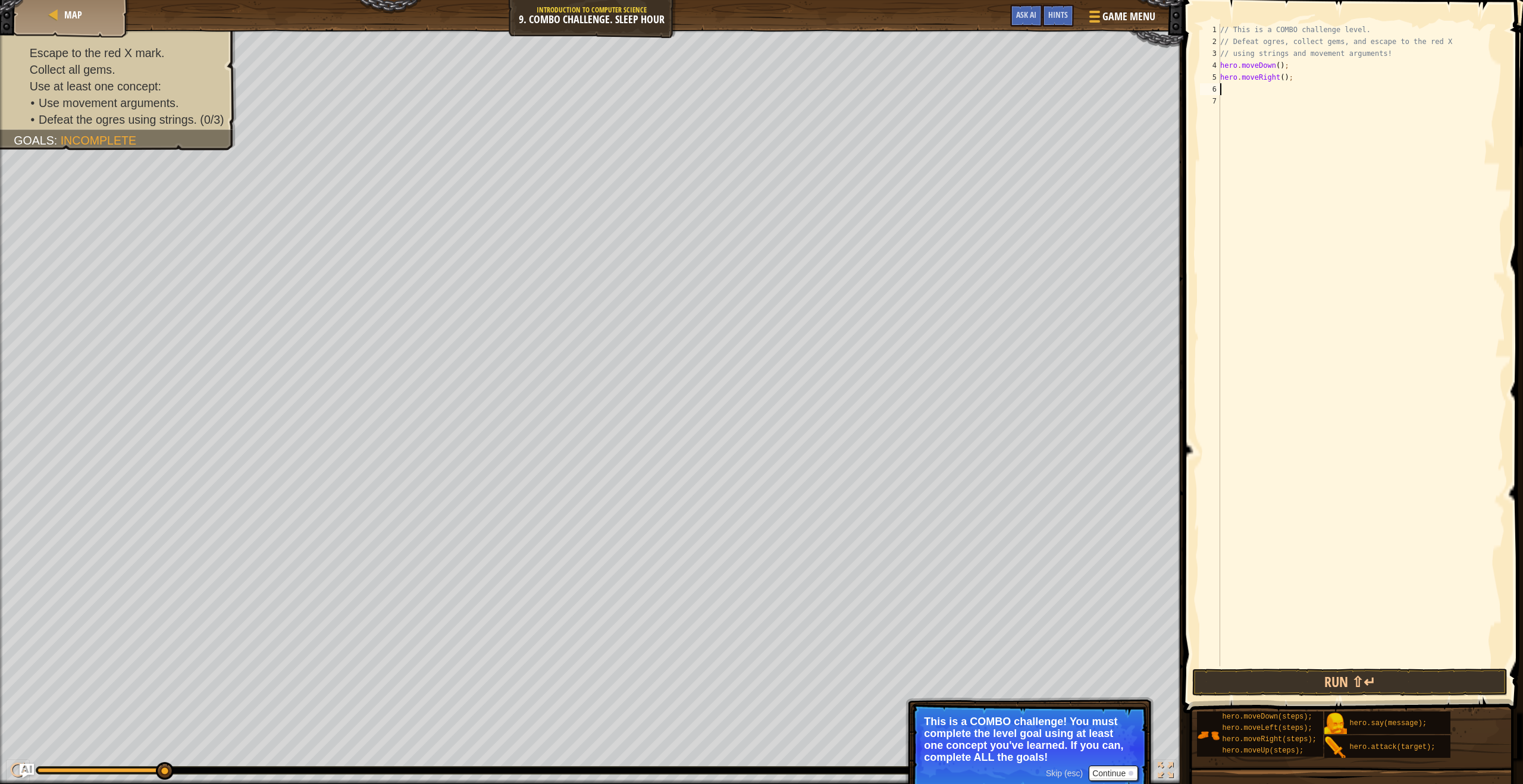
scroll to position [5, 0]
click at [1287, 76] on div "// This is a COMBO challenge level. // Defeat ogres, collect gems, and escape t…" at bounding box center [1361, 357] width 287 height 666
click at [1285, 79] on div "// This is a COMBO challenge level. // Defeat ogres, collect gems, and escape t…" at bounding box center [1361, 357] width 287 height 666
type textarea "hero.moveRight(2);"
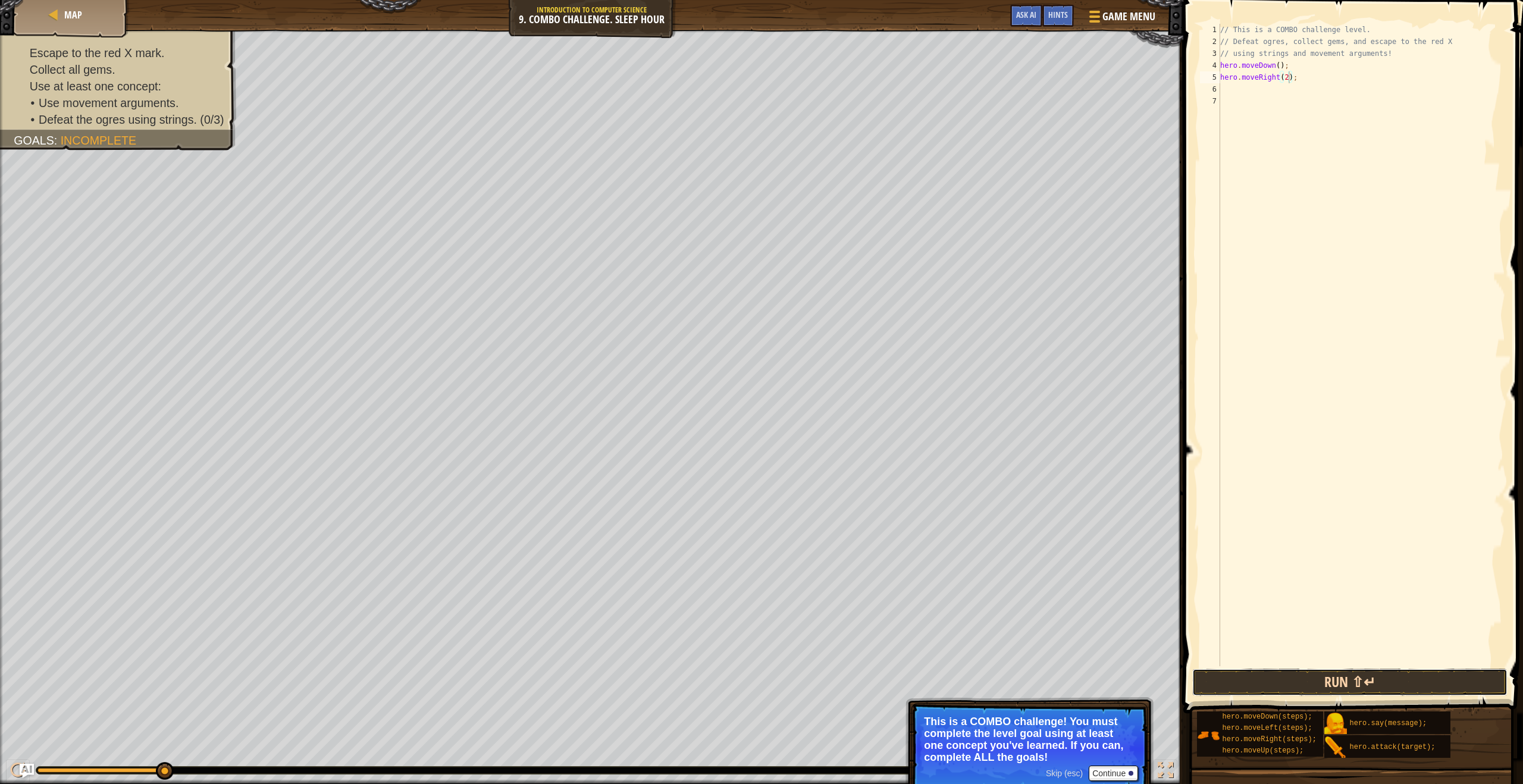
click at [1327, 688] on button "Run ⇧↵" at bounding box center [1349, 682] width 315 height 27
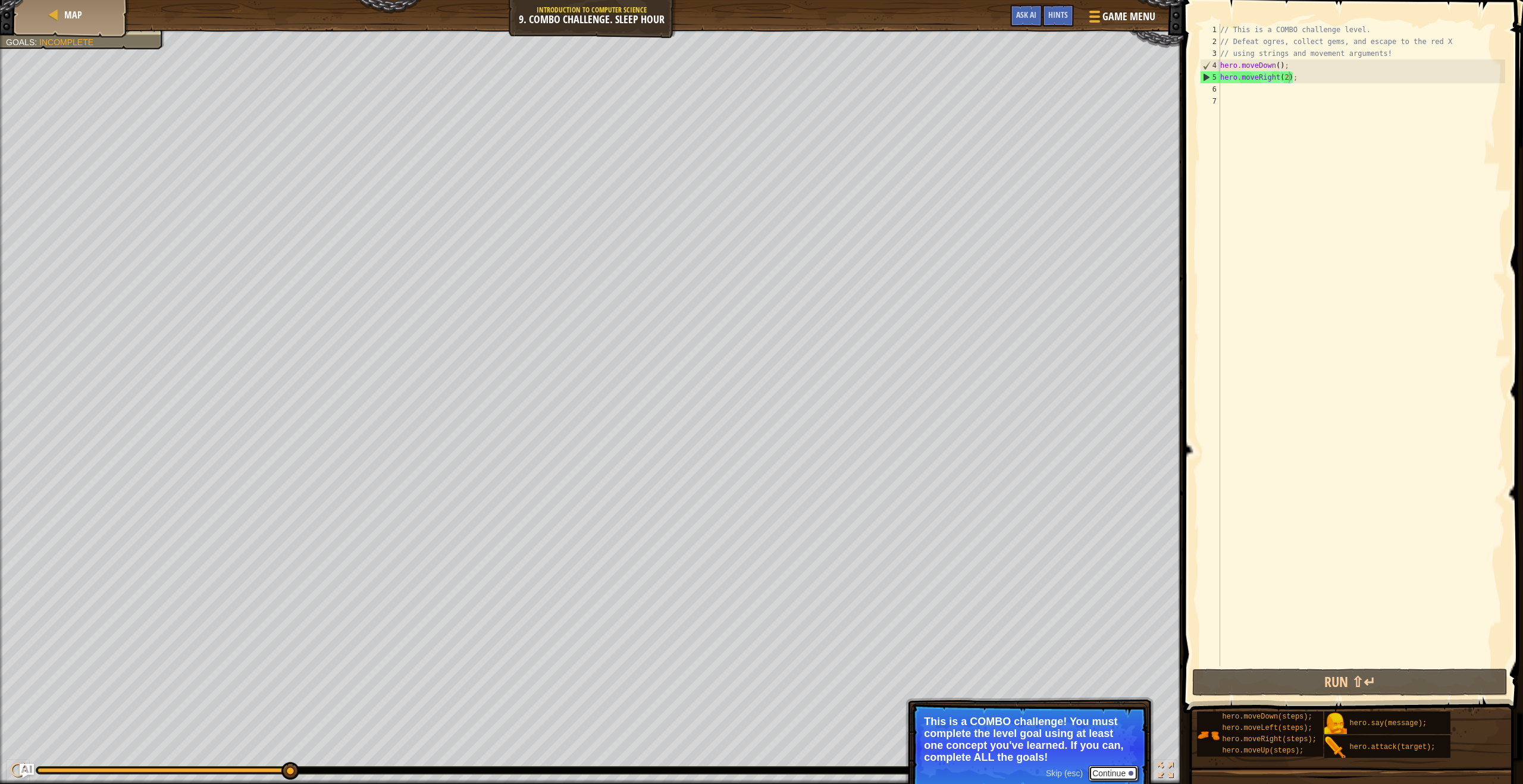
click at [1121, 776] on button "Continue" at bounding box center [1113, 773] width 49 height 16
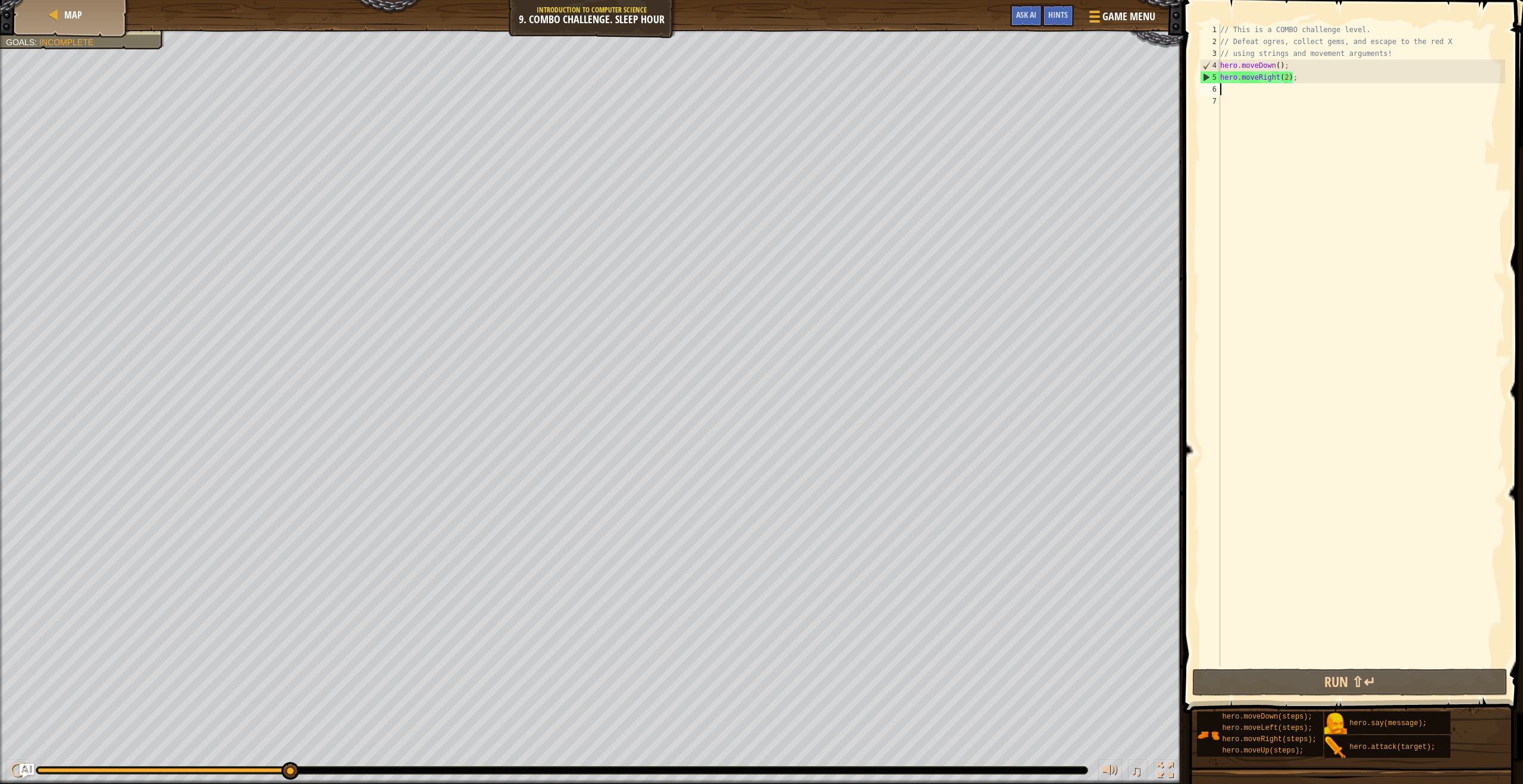
click at [1250, 86] on div "// This is a COMBO challenge level. // Defeat ogres, collect gems, and escape t…" at bounding box center [1361, 357] width 287 height 666
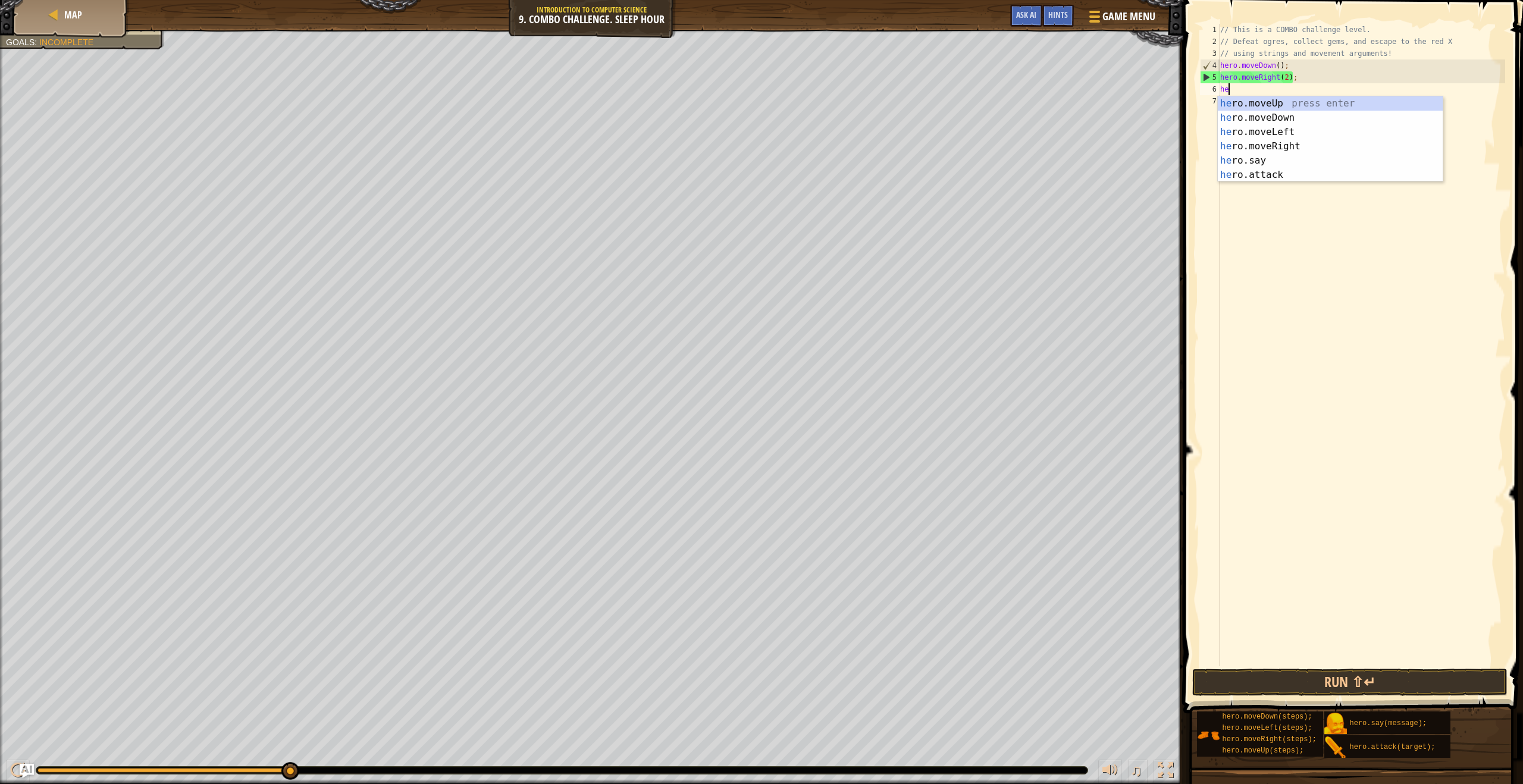
type textarea "hero"
click at [1254, 106] on div "hero .moveUp press enter hero .moveDown press enter hero .moveLeft press enter …" at bounding box center [1330, 153] width 225 height 114
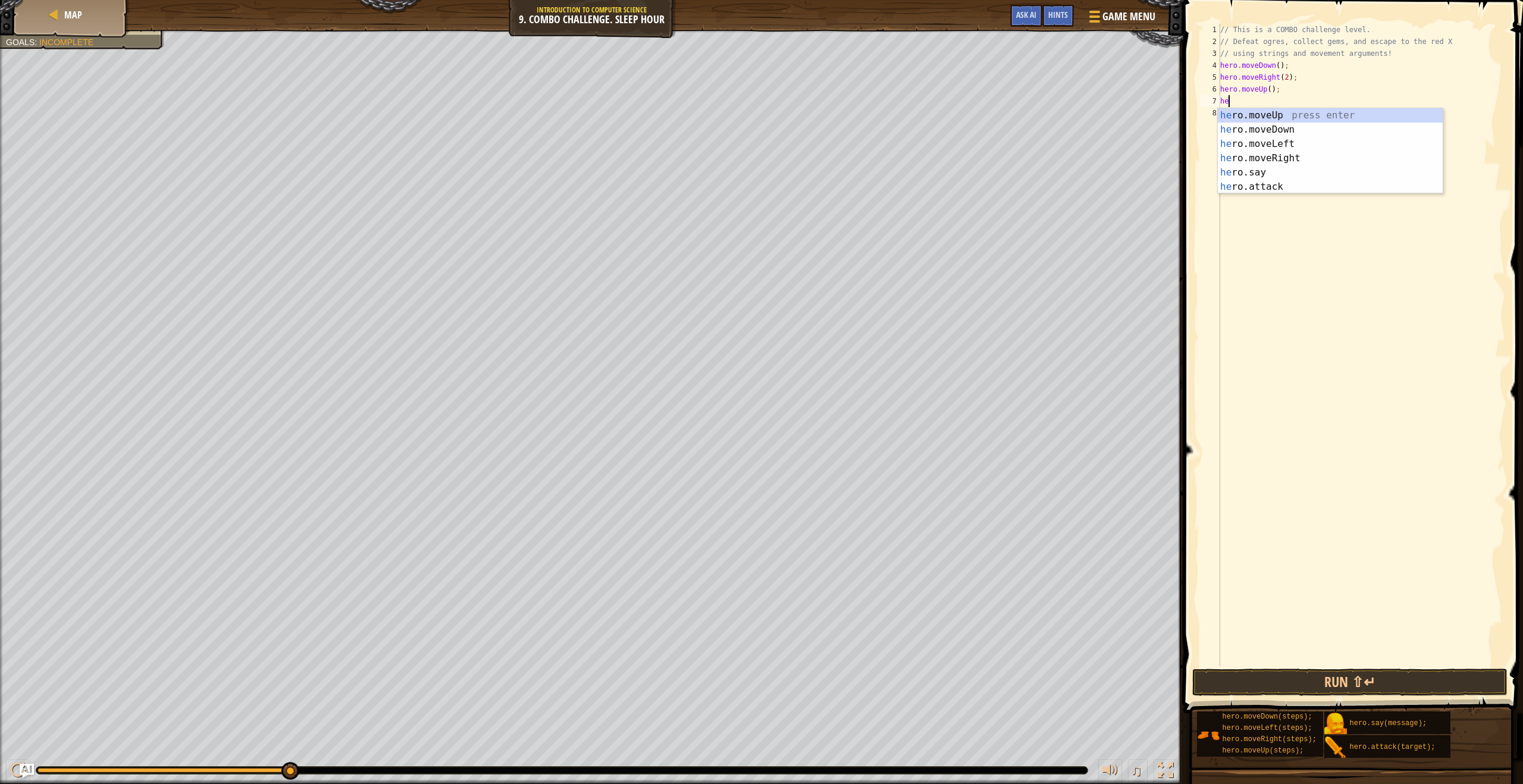
type textarea "hero"
drag, startPoint x: 1272, startPoint y: 145, endPoint x: 1281, endPoint y: 136, distance: 12.7
click at [1272, 145] on div "hero .moveUp press enter hero .moveDown press enter hero .moveLeft press enter …" at bounding box center [1330, 165] width 225 height 114
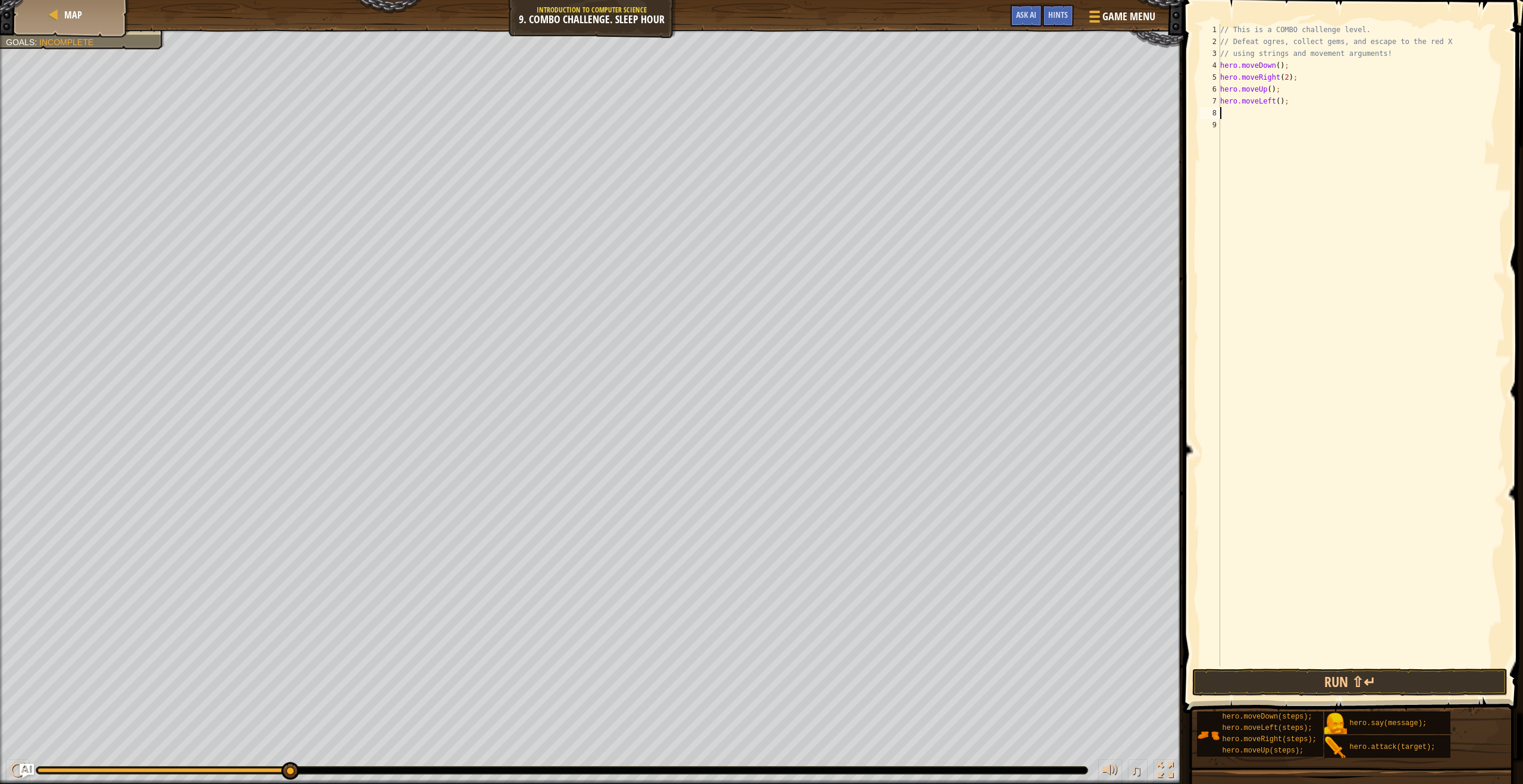
click at [1282, 101] on div "// This is a COMBO challenge level. // Defeat ogres, collect gems, and escape t…" at bounding box center [1361, 357] width 287 height 666
type textarea "hero.moveLeft(2);"
click at [1233, 116] on div "// This is a COMBO challenge level. // Defeat ogres, collect gems, and escape t…" at bounding box center [1361, 357] width 287 height 666
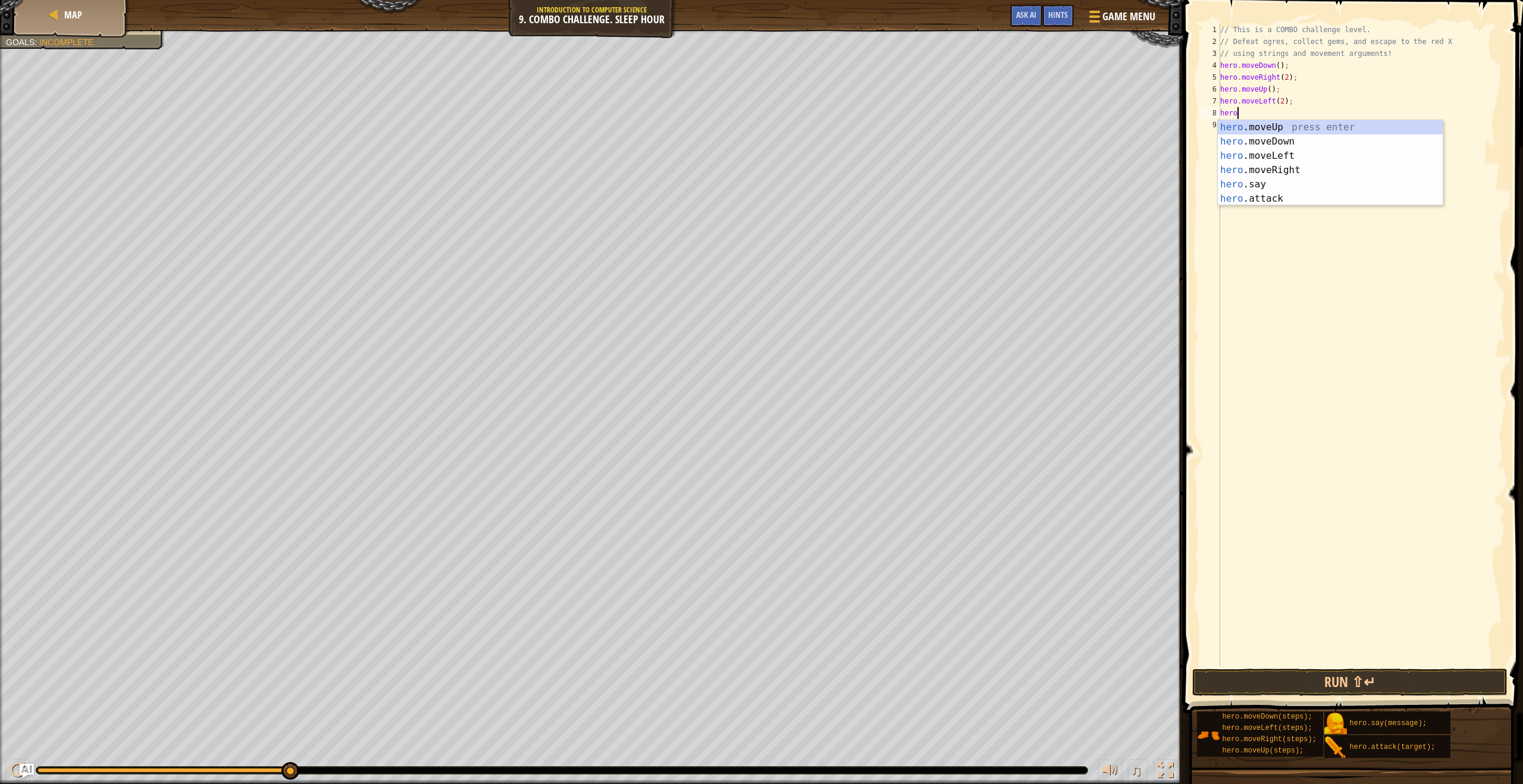
scroll to position [5, 1]
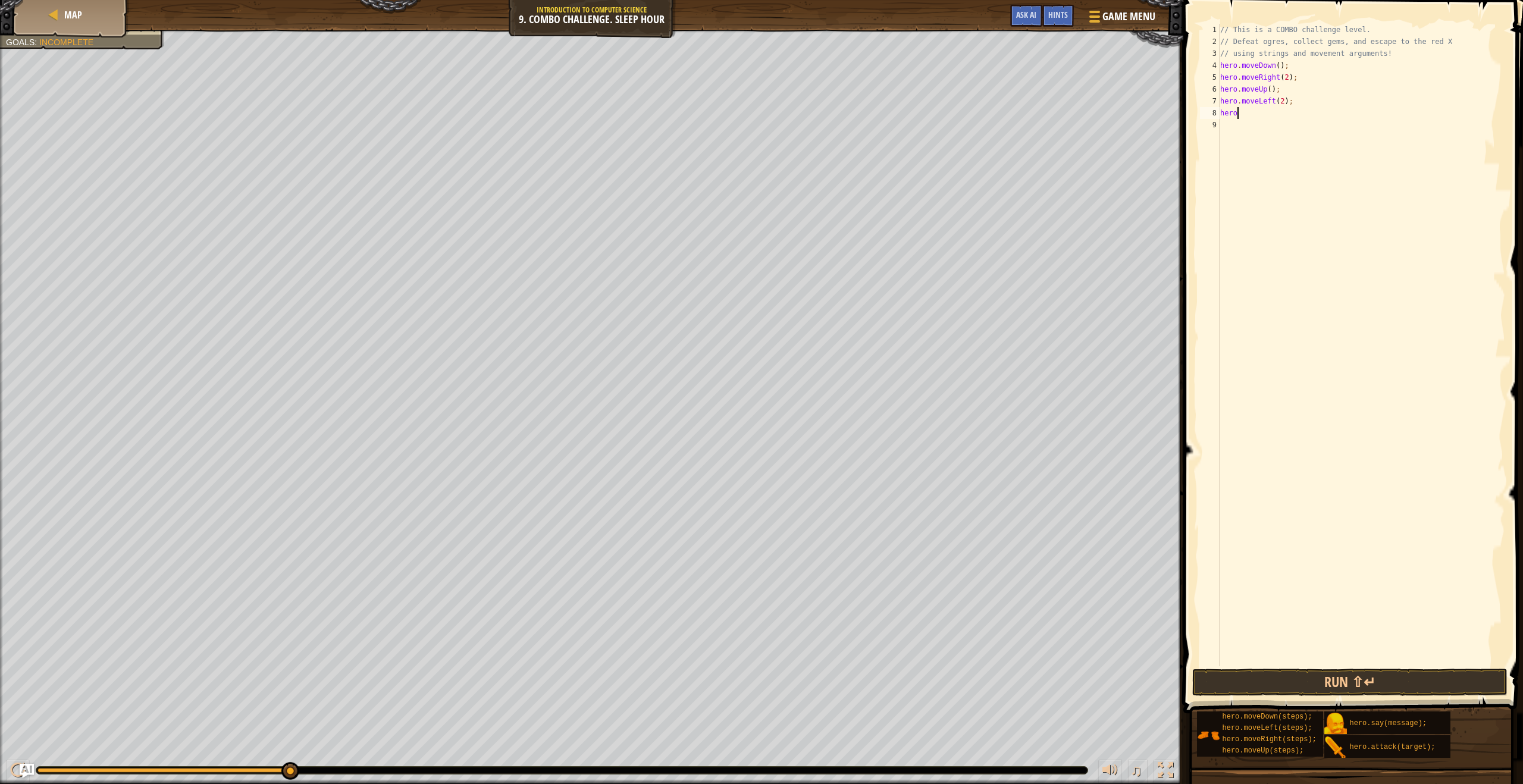
type textarea "hero."
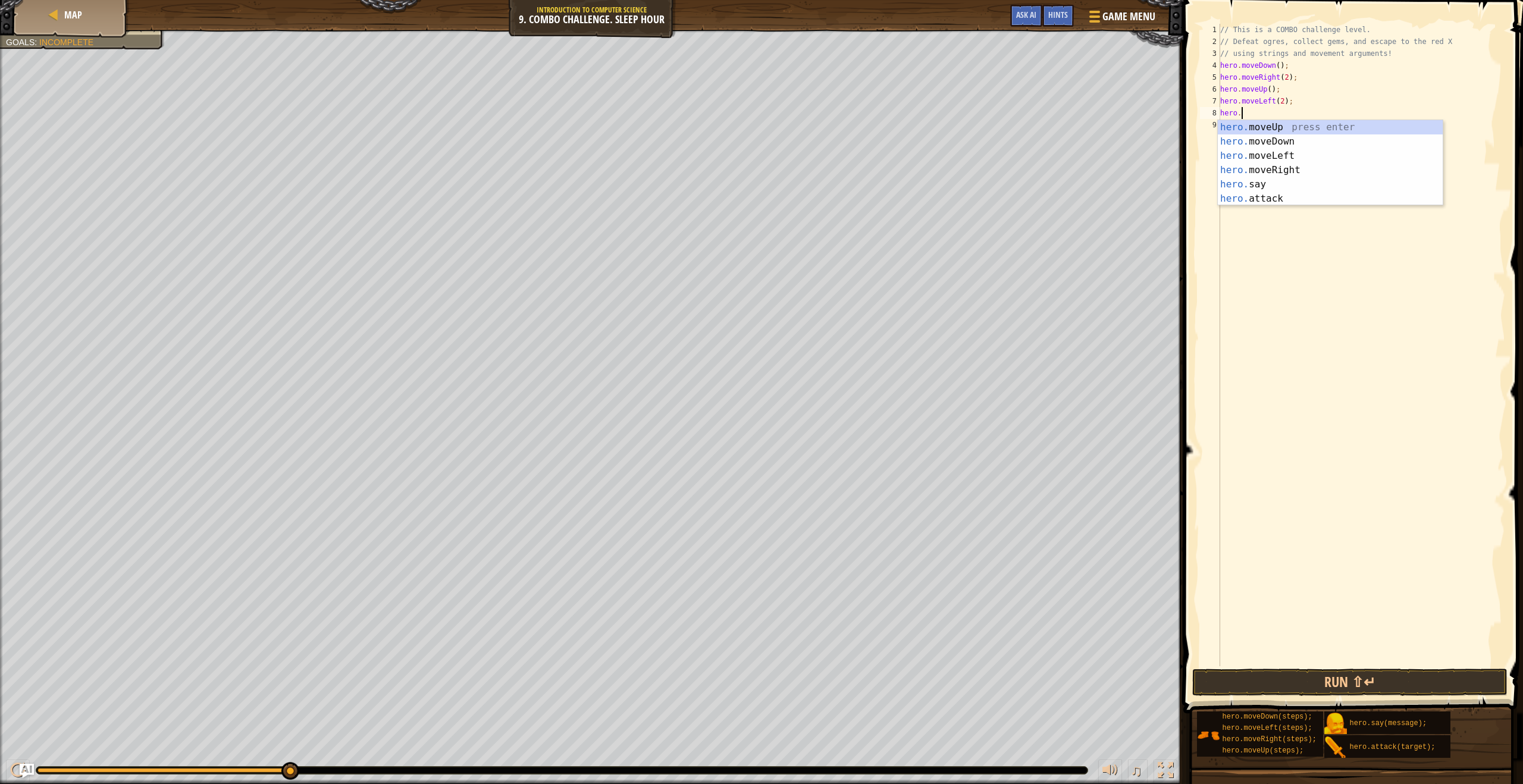
scroll to position [5, 1]
click at [1240, 125] on div "hero. moveUp press enter hero. moveDown press enter hero. moveLeft press enter …" at bounding box center [1330, 176] width 225 height 114
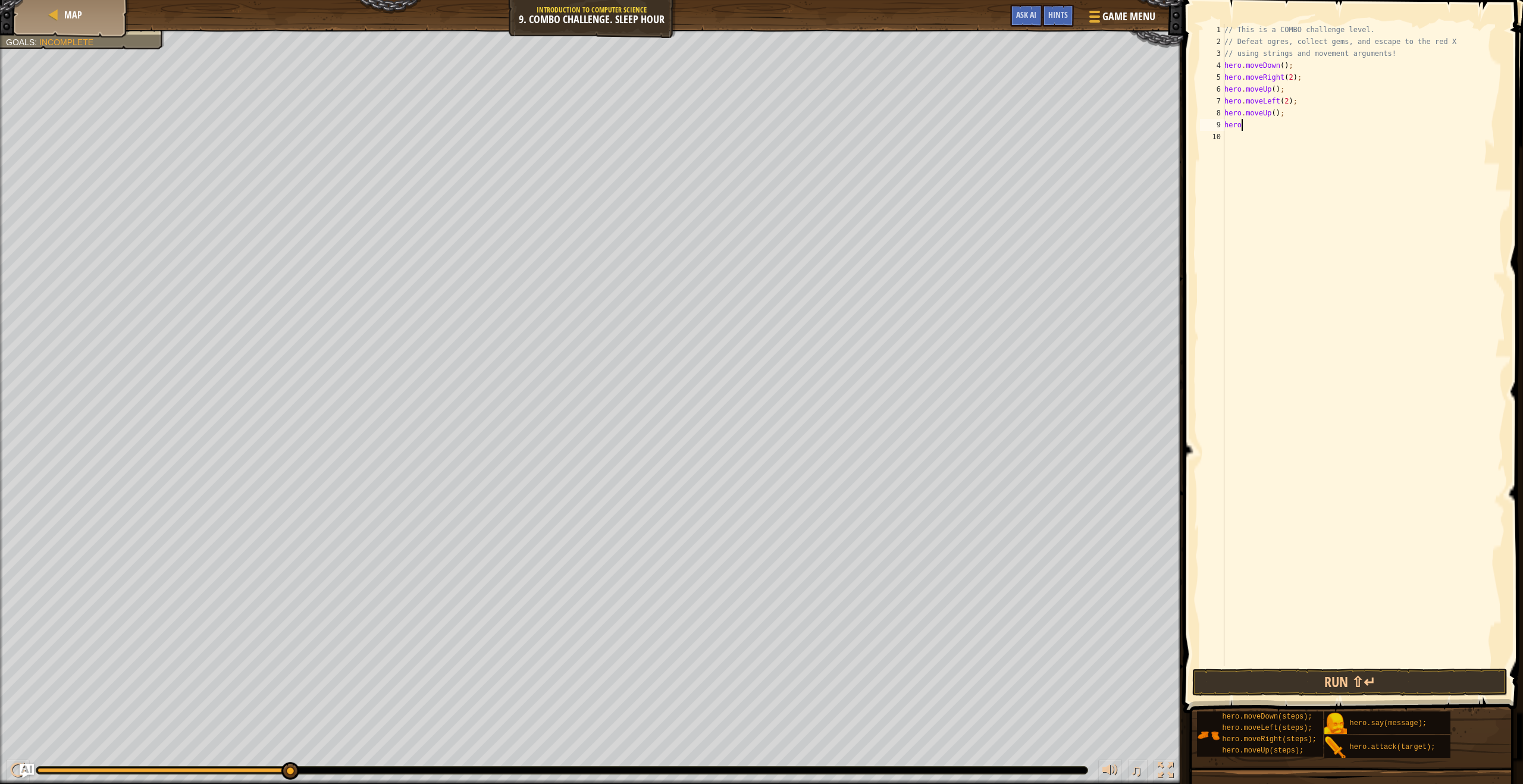
type textarea "hero."
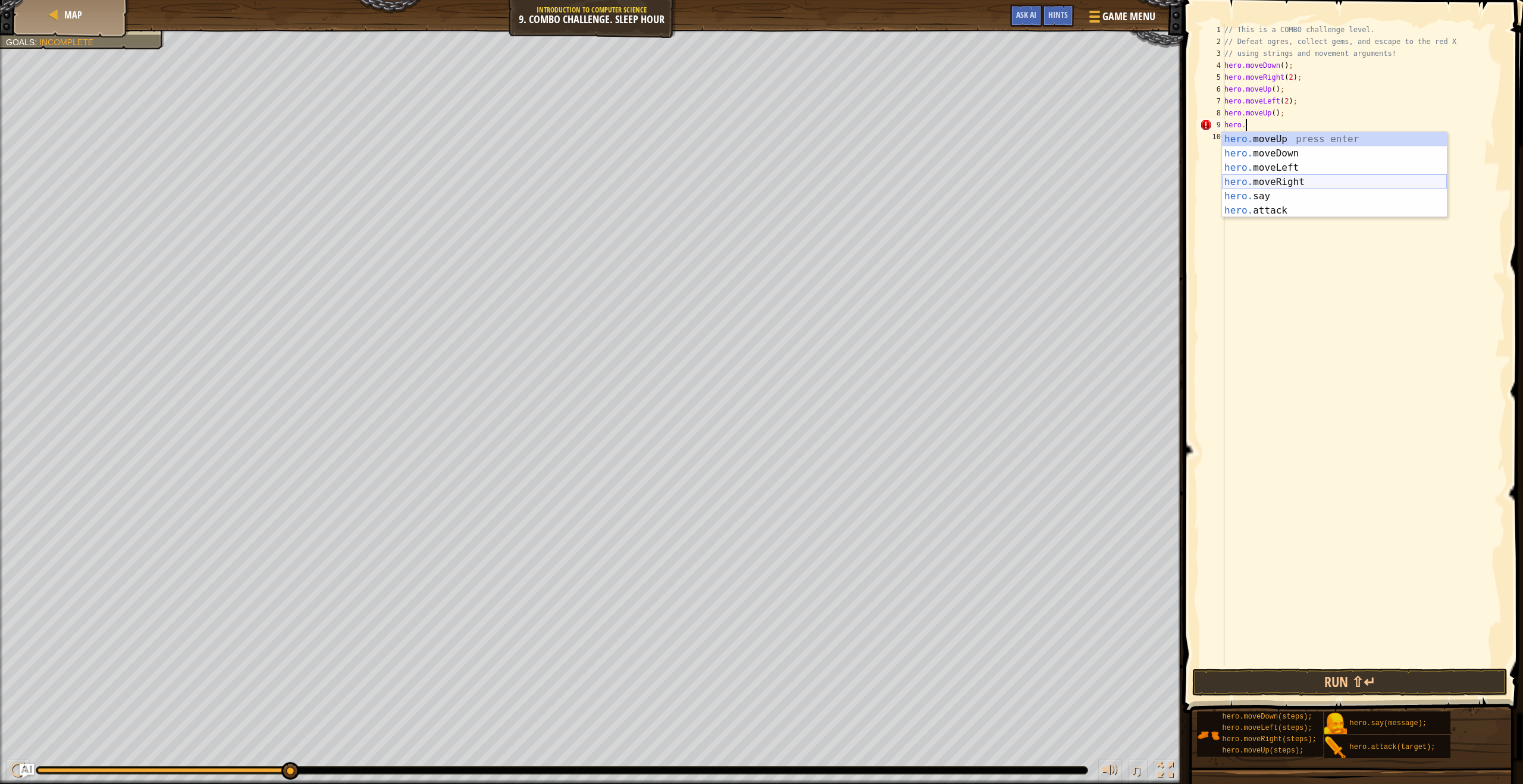
click at [1254, 179] on div "hero. moveUp press enter hero. moveDown press enter hero. moveLeft press enter …" at bounding box center [1334, 189] width 225 height 114
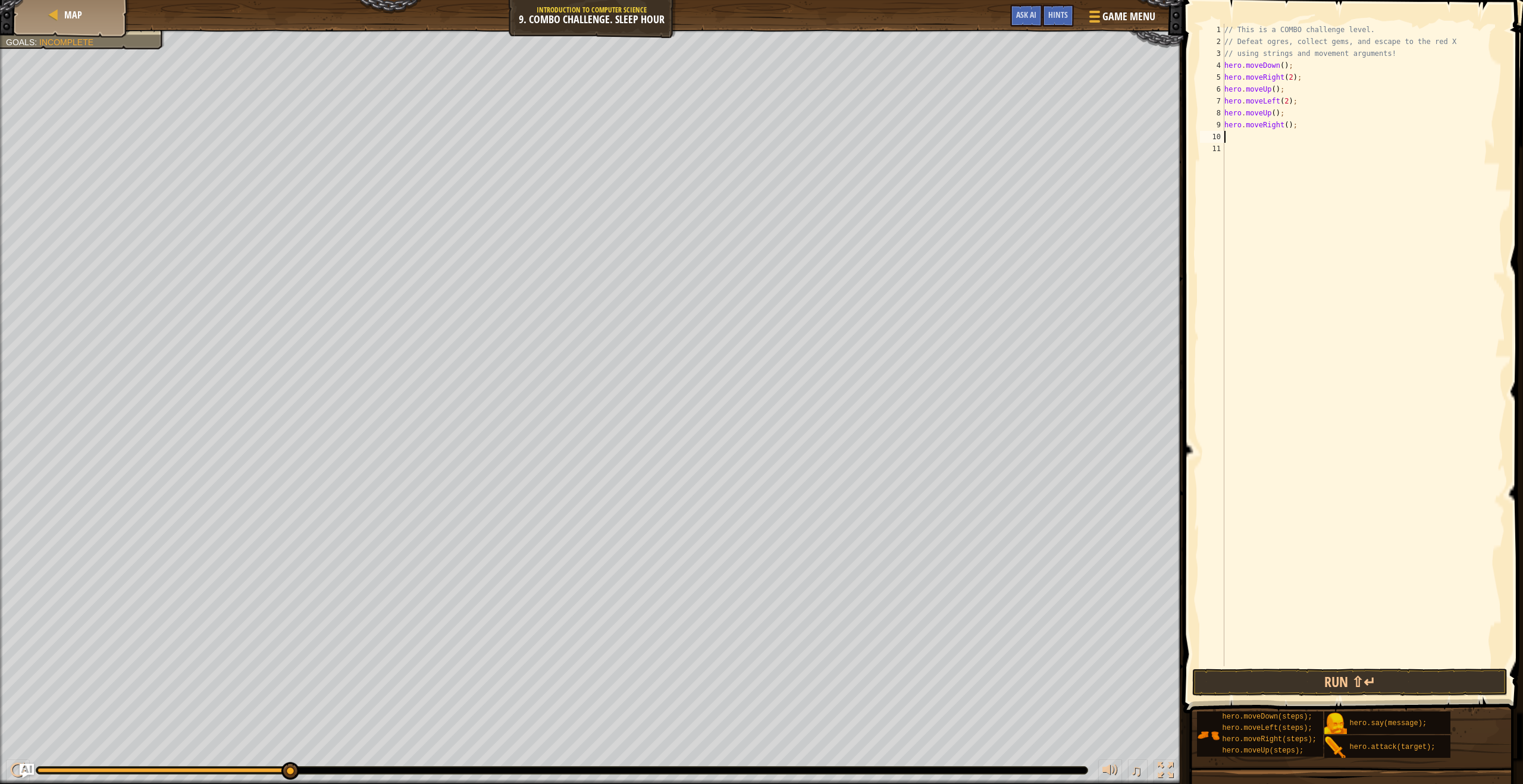
scroll to position [5, 0]
click at [1290, 124] on div "// This is a COMBO challenge level. // Defeat ogres, collect gems, and escape t…" at bounding box center [1363, 357] width 284 height 666
type textarea "hero.moveRight(3);"
click at [1298, 692] on button "Run ⇧↵" at bounding box center [1349, 682] width 315 height 27
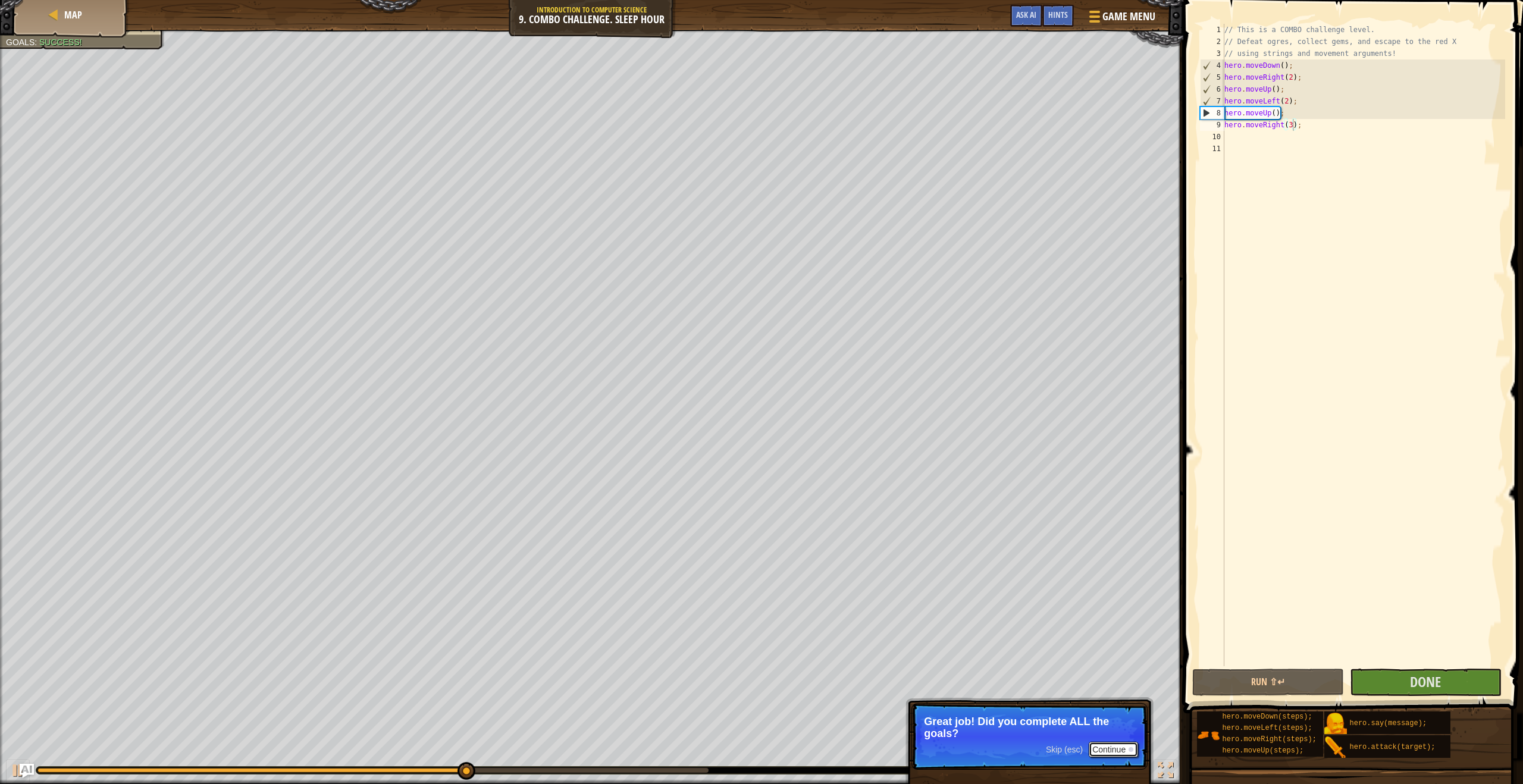
click at [1125, 757] on button "Continue" at bounding box center [1113, 749] width 49 height 16
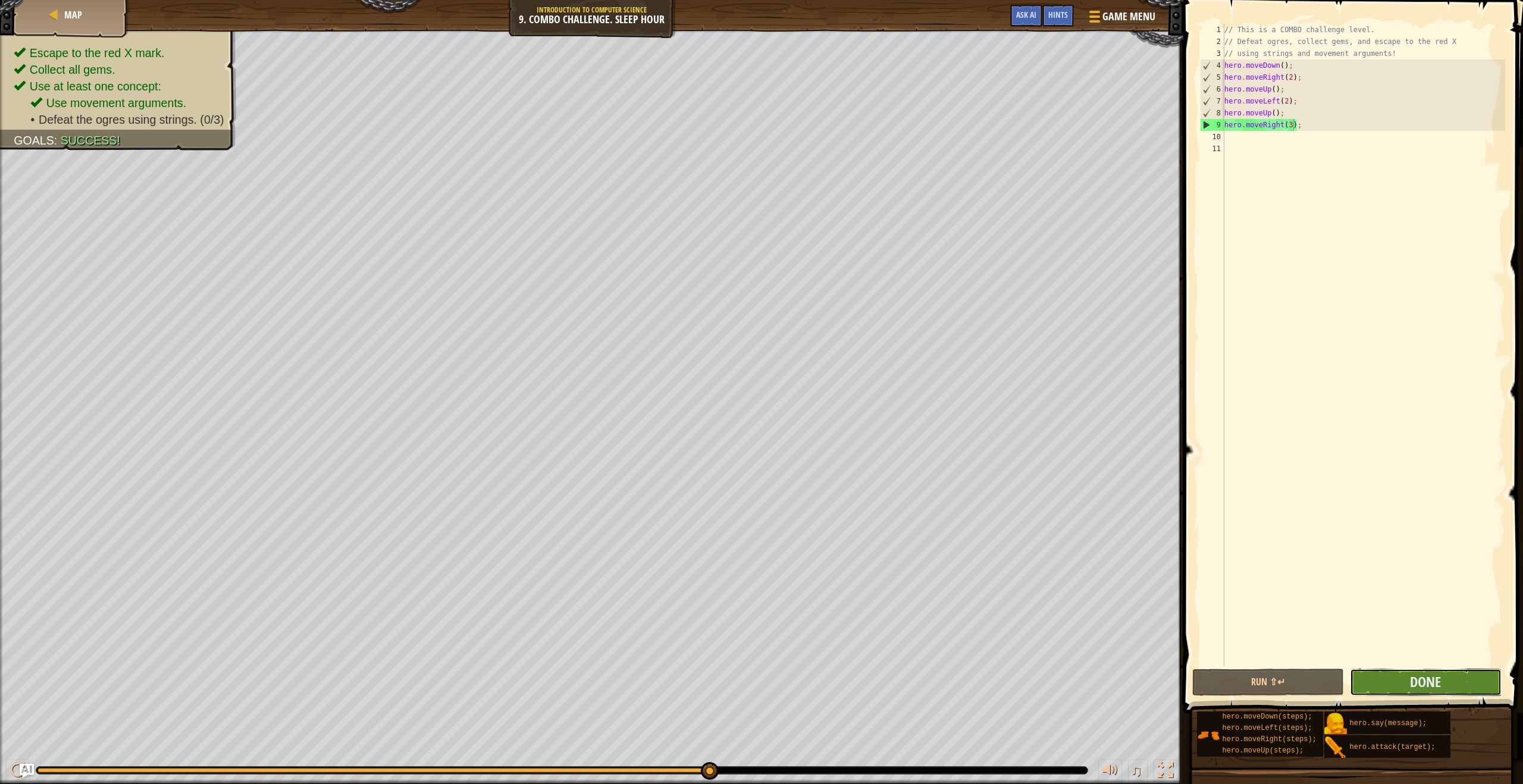
click at [1378, 689] on button "Done" at bounding box center [1426, 682] width 151 height 27
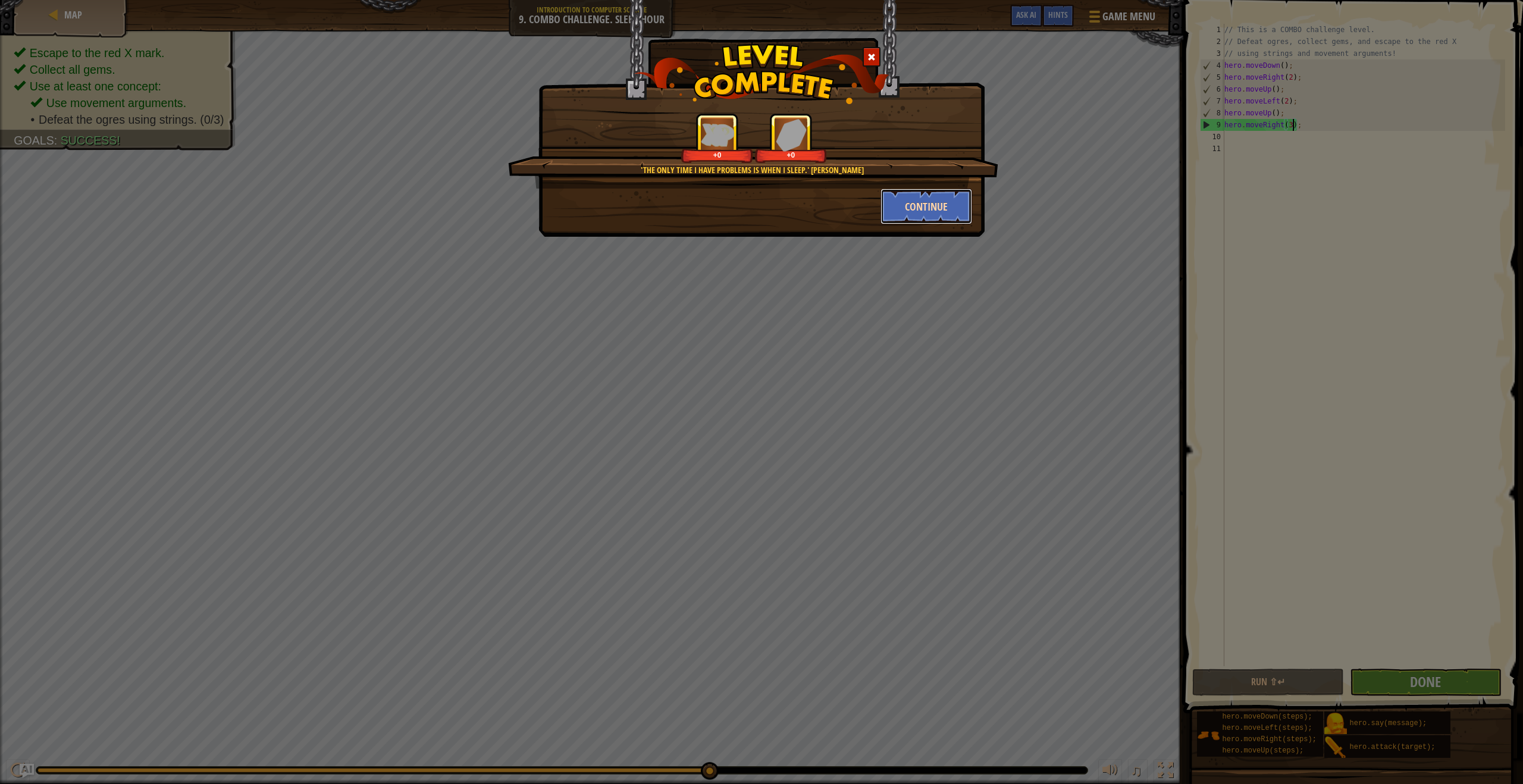
click at [922, 192] on button "Continue" at bounding box center [927, 206] width 92 height 36
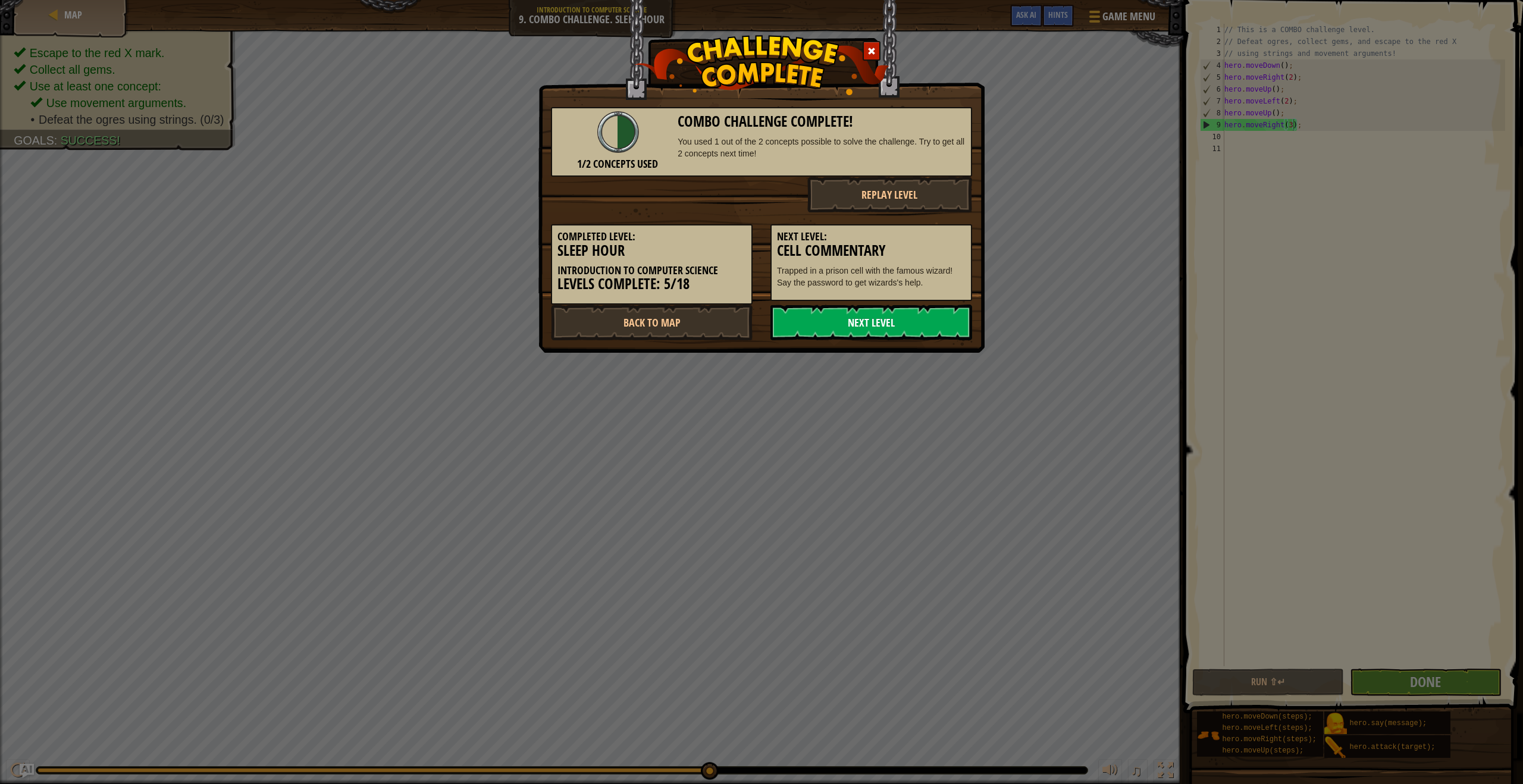
click at [835, 321] on link "Next Level" at bounding box center [871, 322] width 201 height 36
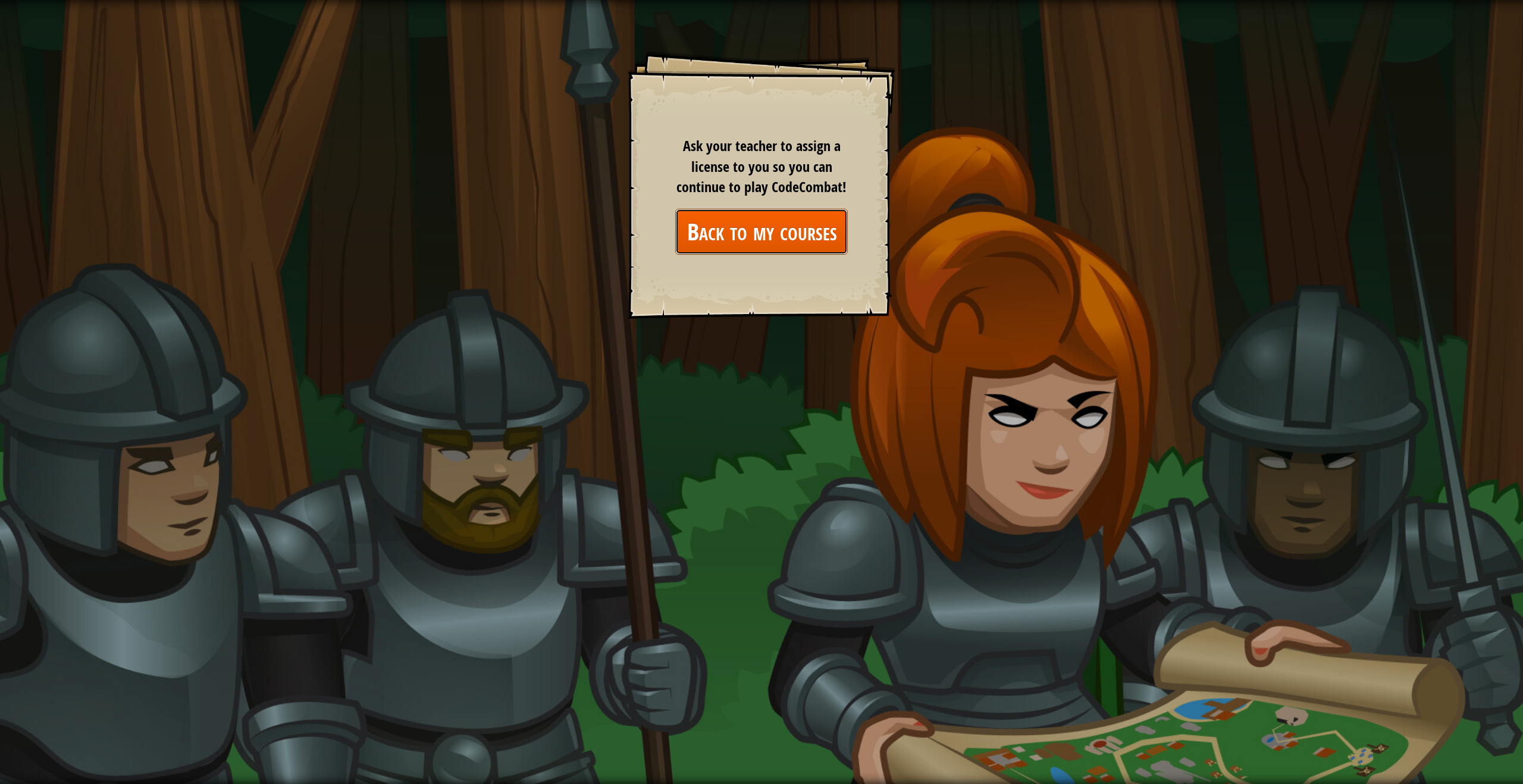
click at [776, 239] on link "Back to my courses" at bounding box center [761, 231] width 172 height 46
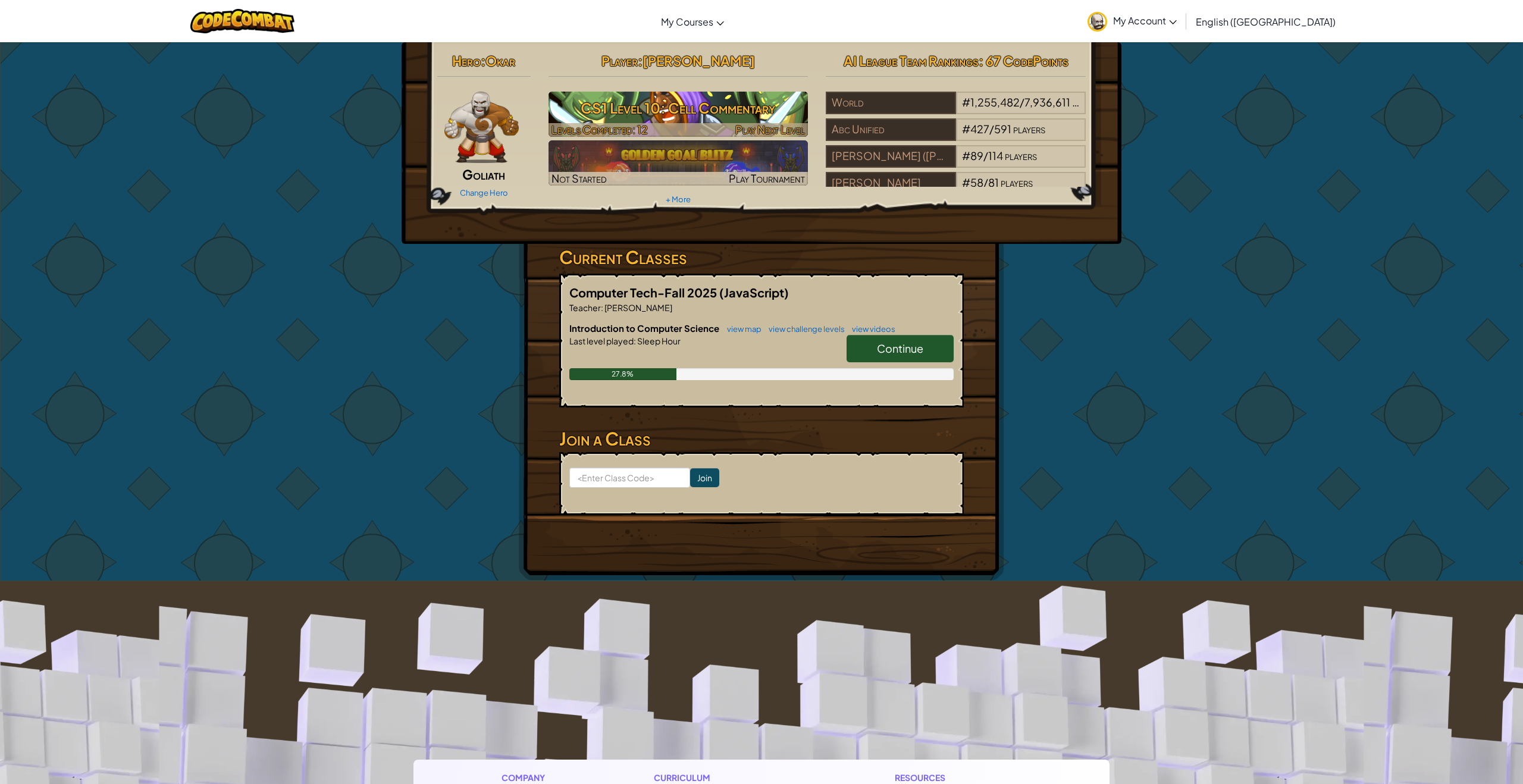
click at [653, 129] on div at bounding box center [678, 130] width 260 height 13
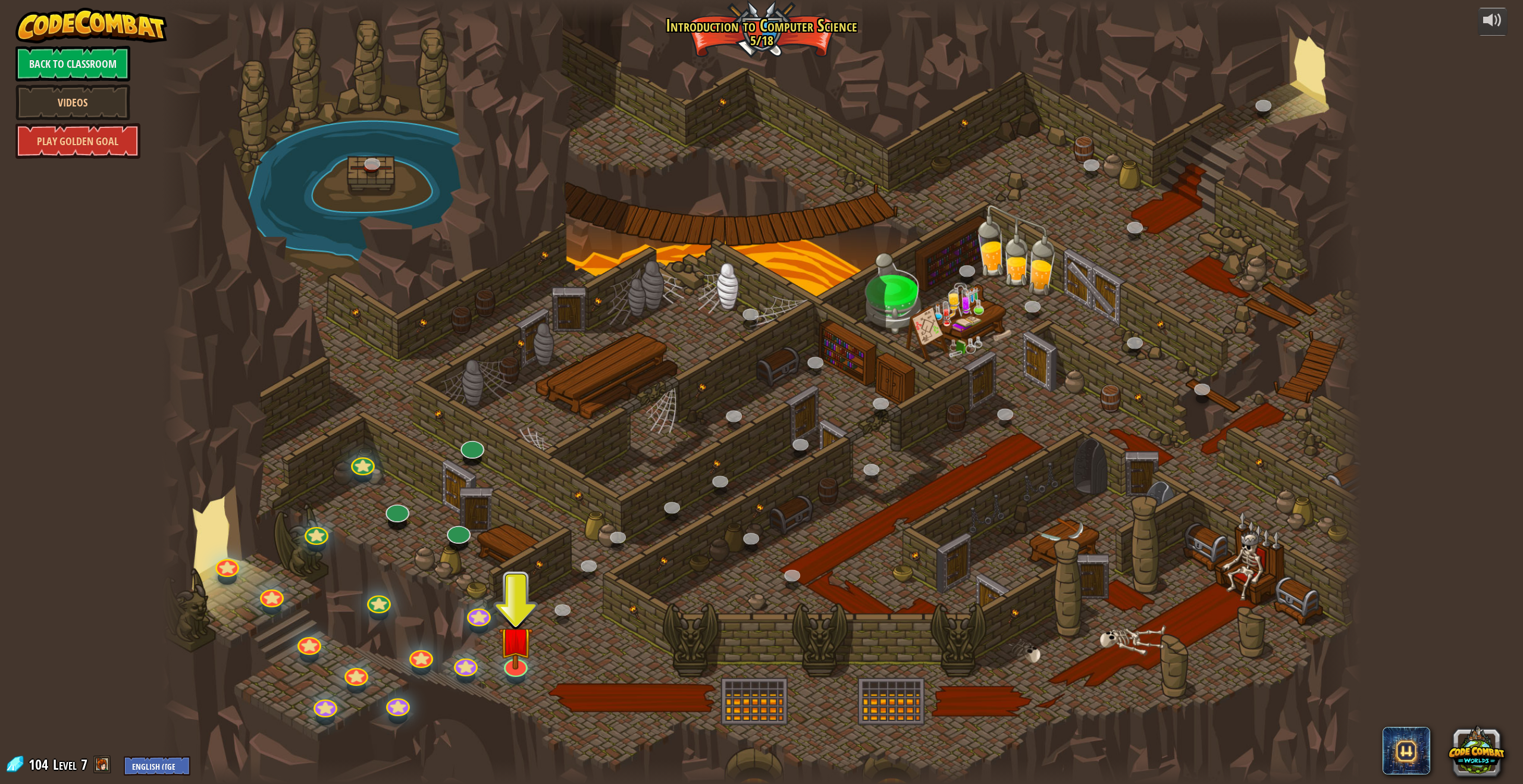
click at [404, 523] on div at bounding box center [397, 522] width 19 height 14
click at [397, 519] on div at bounding box center [397, 513] width 24 height 17
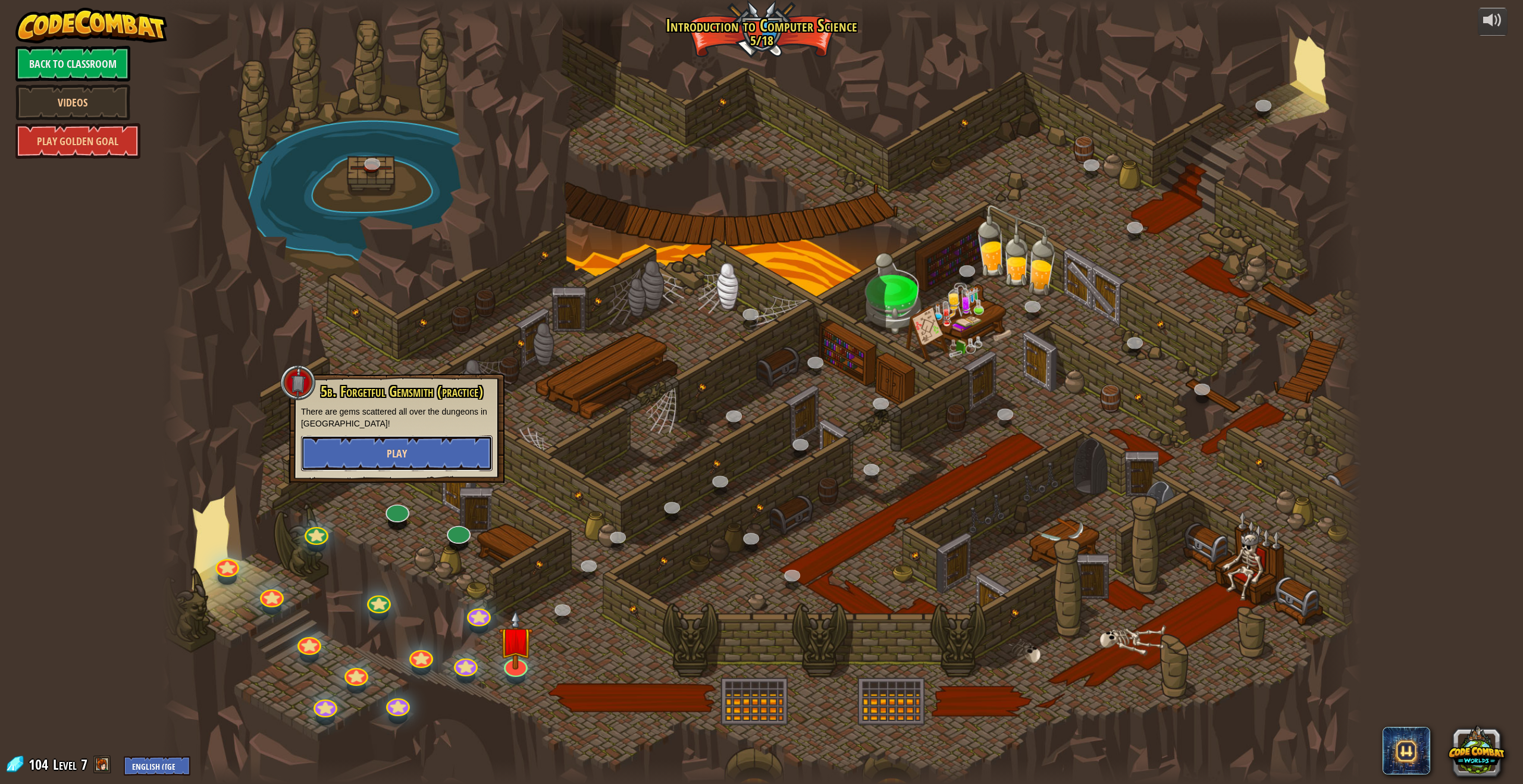
click at [421, 454] on button "Play" at bounding box center [397, 453] width 191 height 36
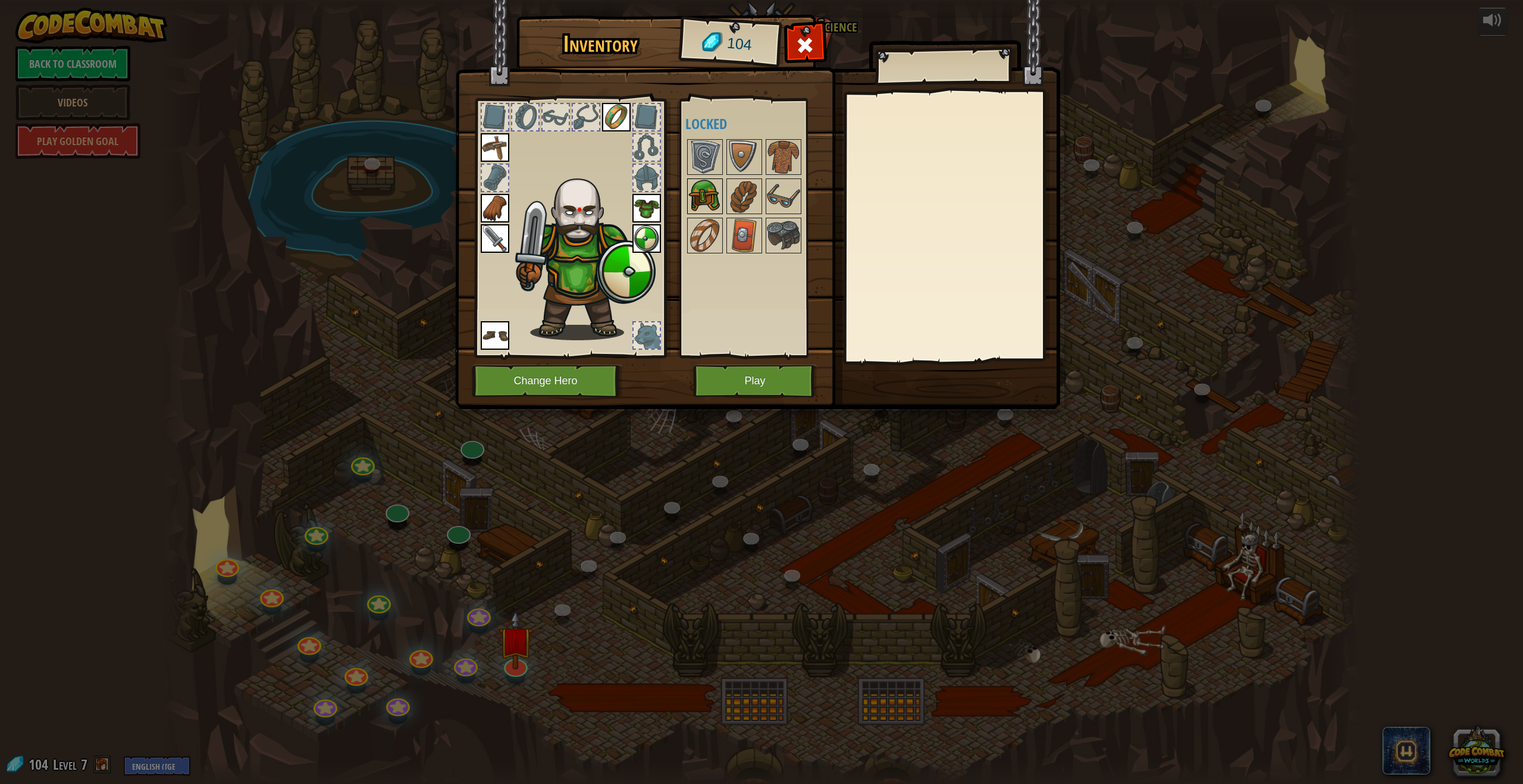
click at [716, 191] on img at bounding box center [705, 196] width 33 height 33
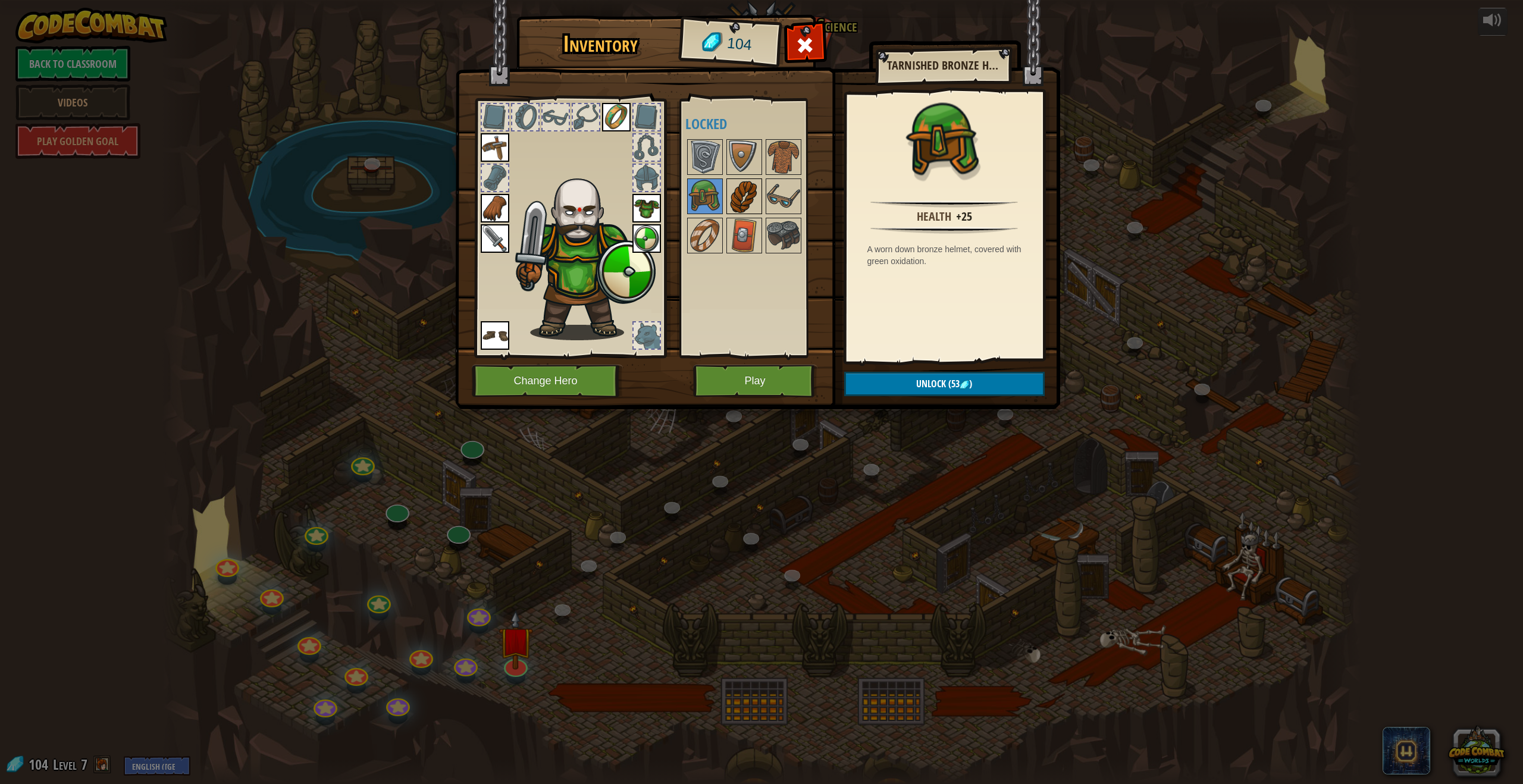
click at [734, 193] on img at bounding box center [744, 196] width 33 height 33
click at [713, 195] on img at bounding box center [705, 196] width 33 height 33
click at [916, 374] on button "Unlock (53 )" at bounding box center [944, 383] width 200 height 24
click at [933, 385] on button "Confirm" at bounding box center [944, 383] width 200 height 24
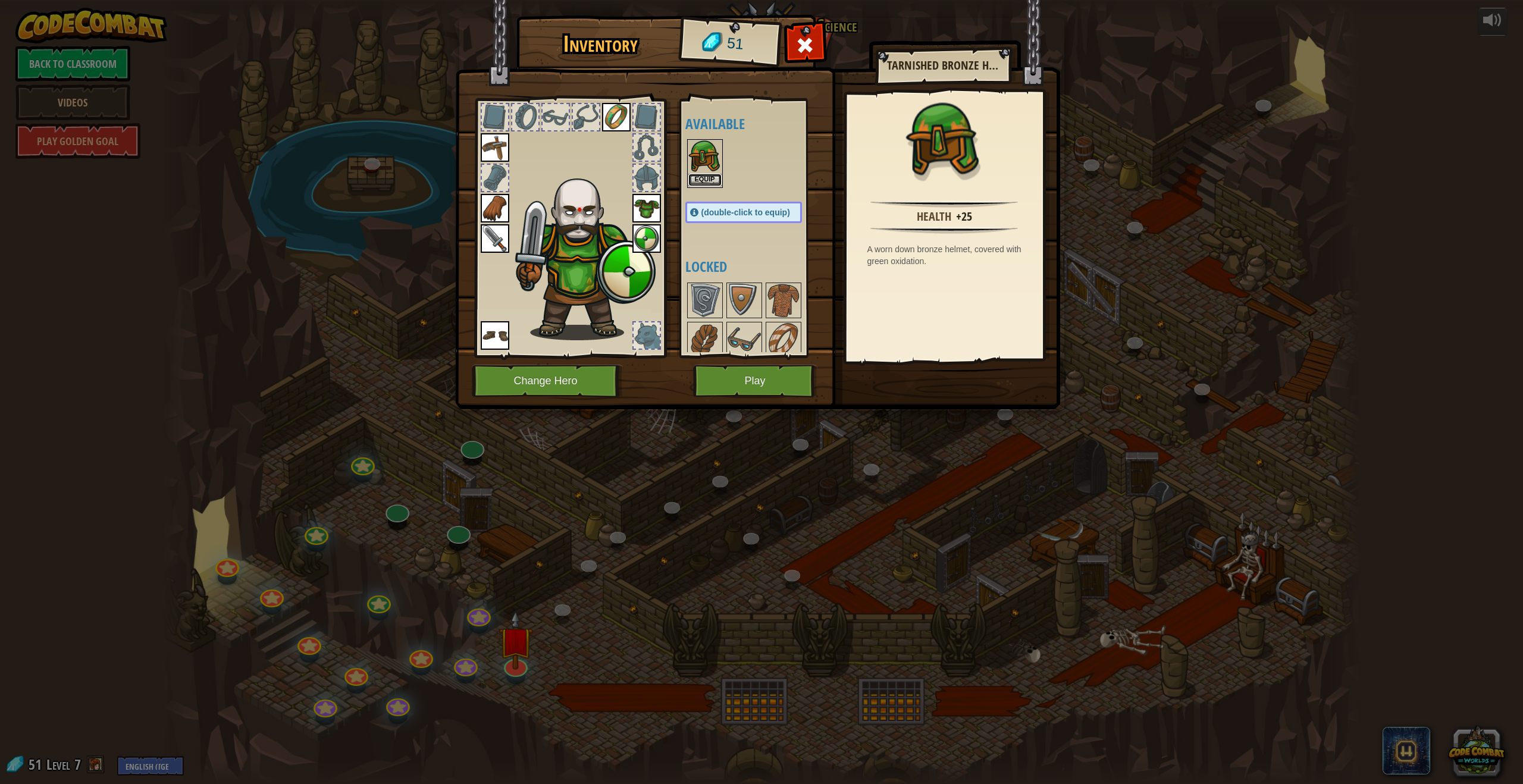
click at [707, 176] on button "Equip" at bounding box center [705, 180] width 33 height 12
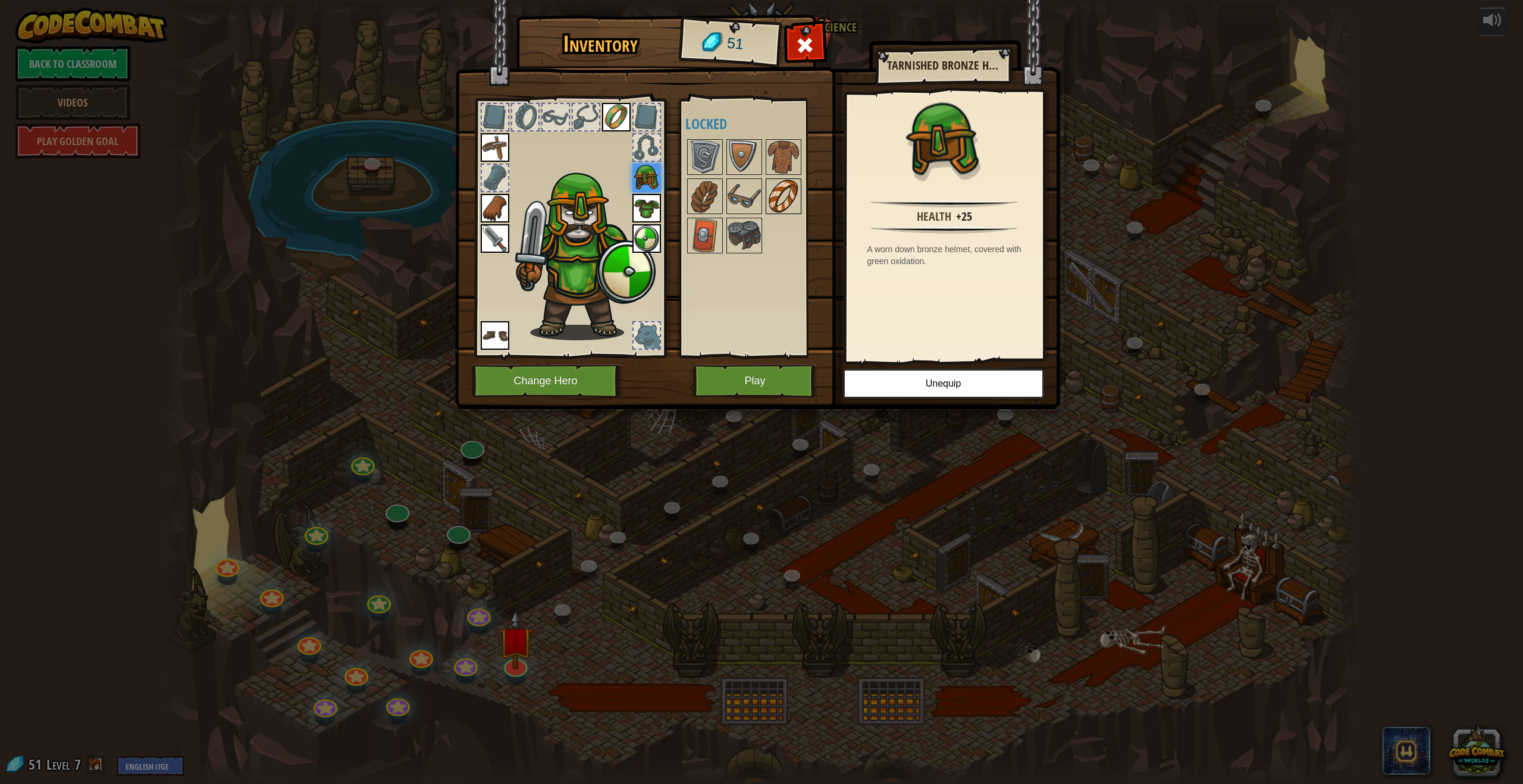
click at [769, 209] on img at bounding box center [784, 196] width 33 height 33
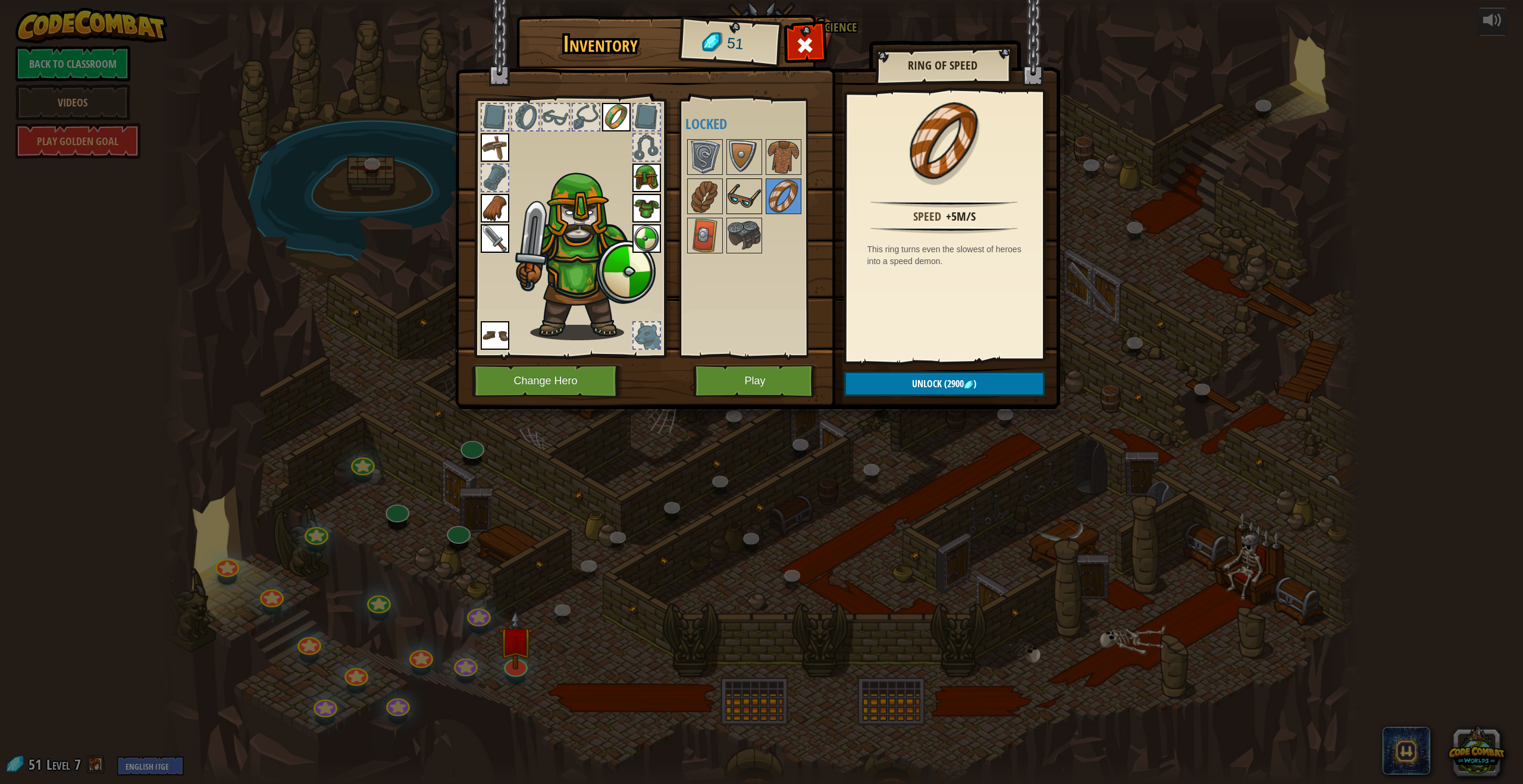
click at [751, 200] on img at bounding box center [744, 196] width 33 height 33
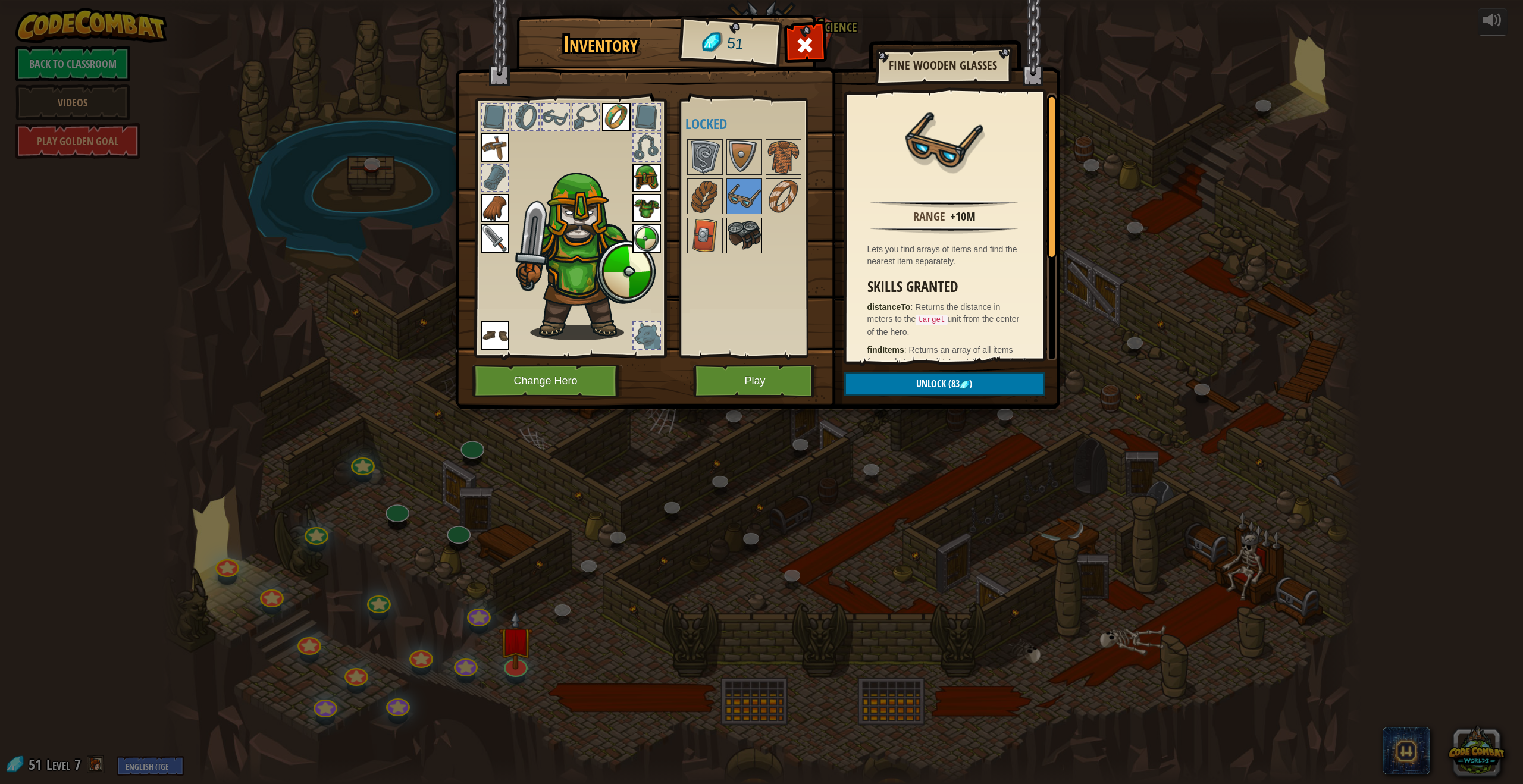
click at [751, 226] on img at bounding box center [744, 235] width 33 height 33
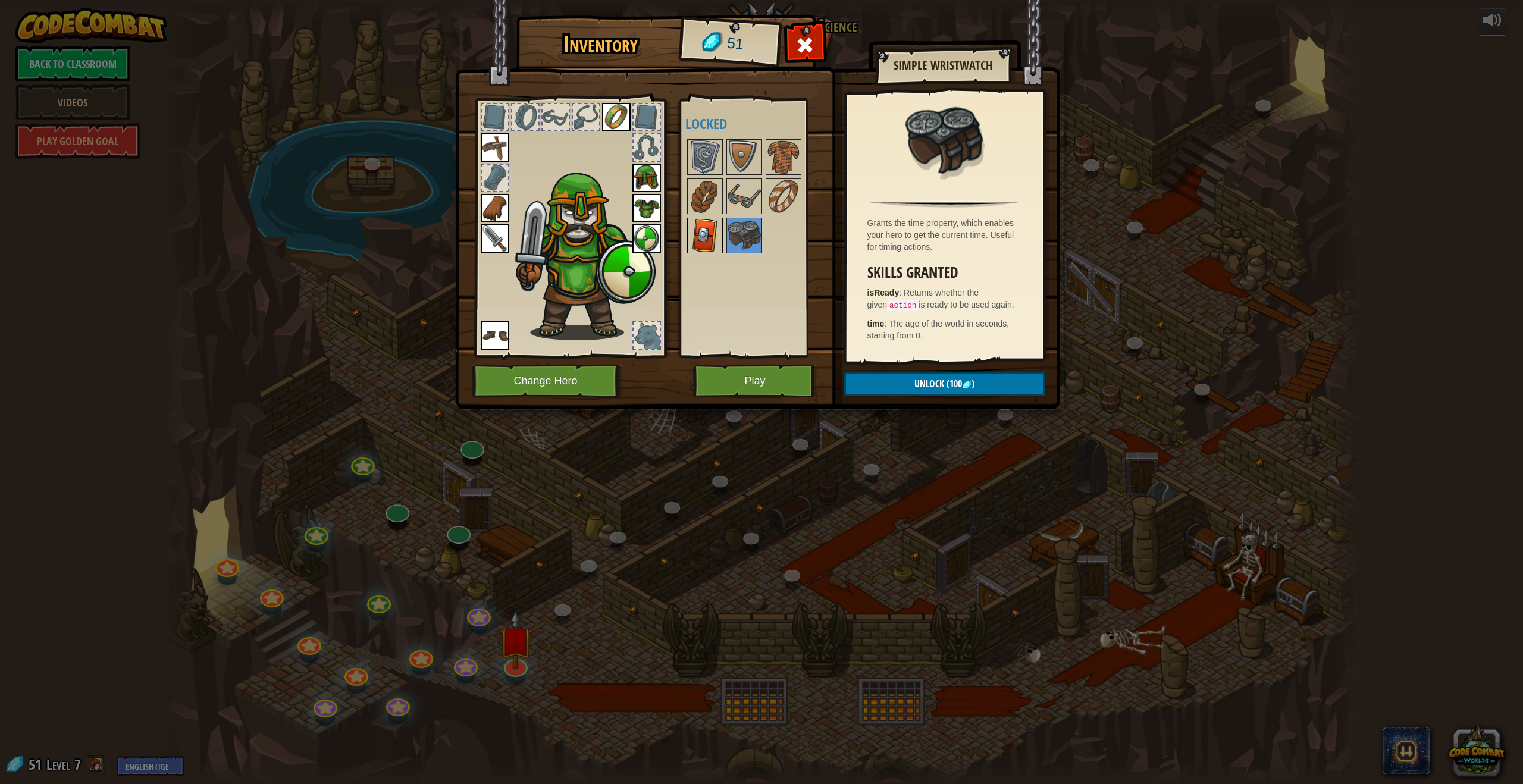
drag, startPoint x: 728, startPoint y: 224, endPoint x: 715, endPoint y: 225, distance: 13.0
click at [728, 224] on img at bounding box center [744, 235] width 33 height 33
drag, startPoint x: 709, startPoint y: 226, endPoint x: 716, endPoint y: 220, distance: 9.2
click at [710, 226] on img at bounding box center [705, 235] width 33 height 33
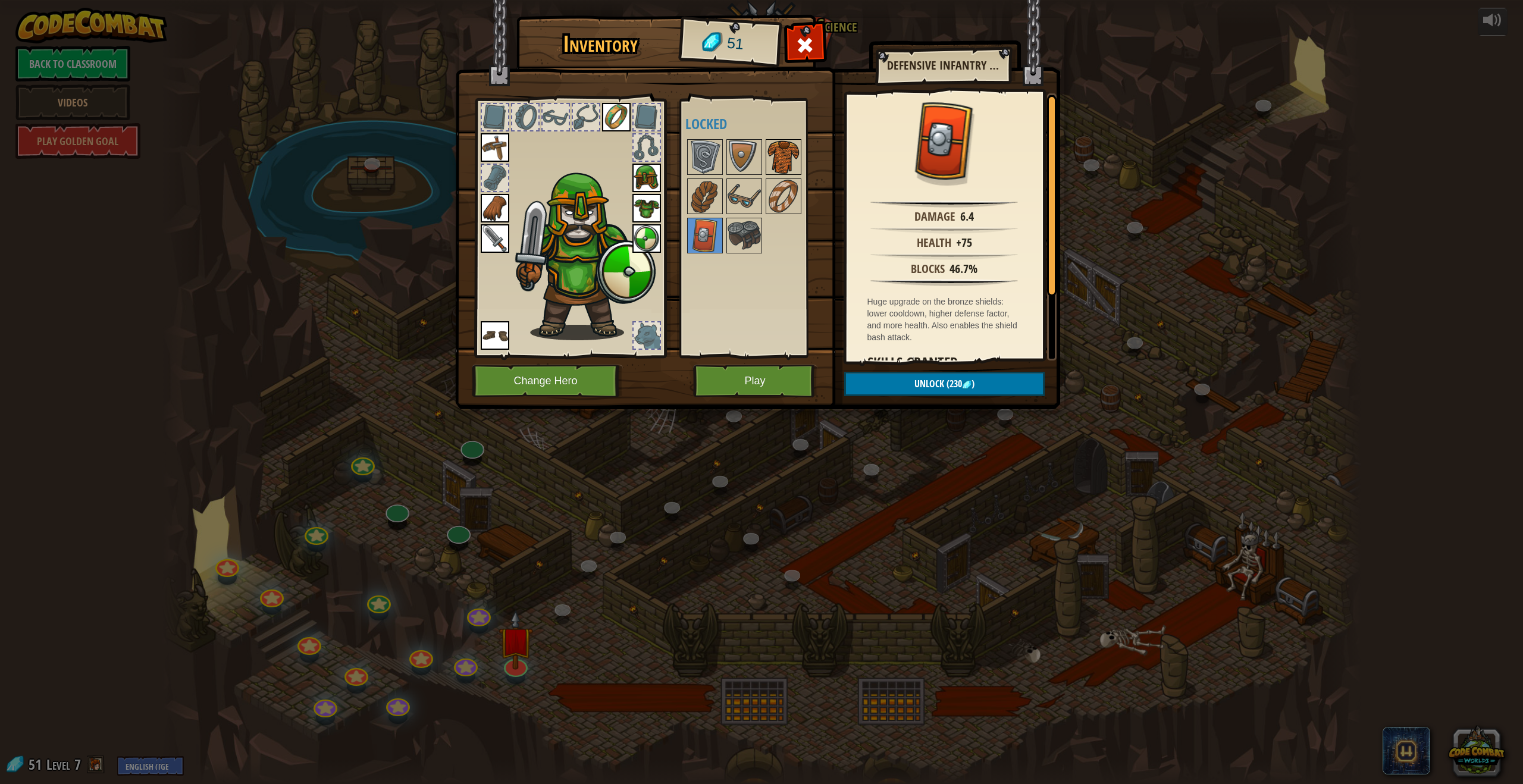
click at [783, 175] on div "Available Equip Equip Equip Equip Equip Equip Equip Equip (double-click to equi…" at bounding box center [755, 228] width 141 height 248
click at [779, 170] on img at bounding box center [784, 157] width 33 height 33
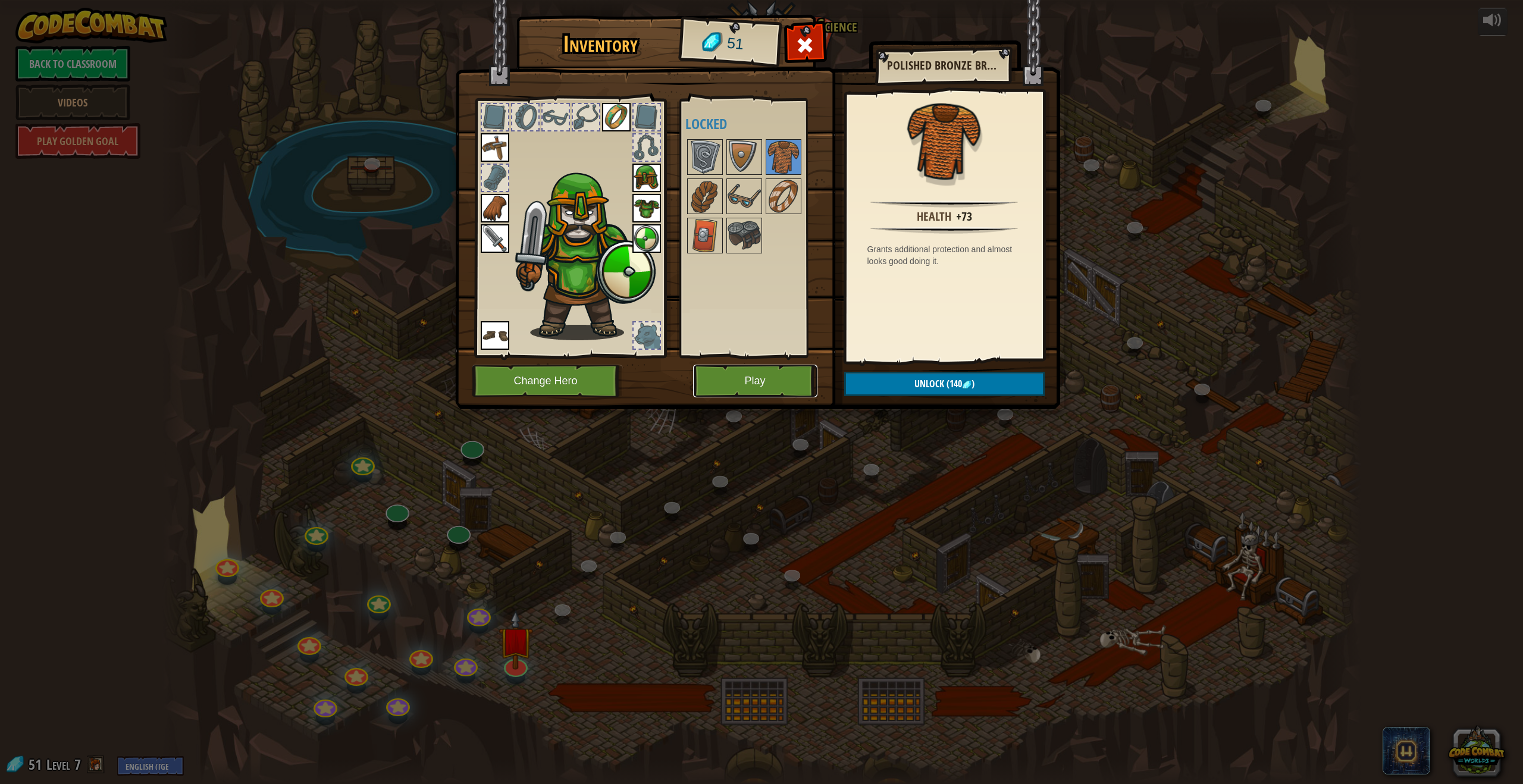
click at [764, 379] on button "Play" at bounding box center [754, 380] width 124 height 32
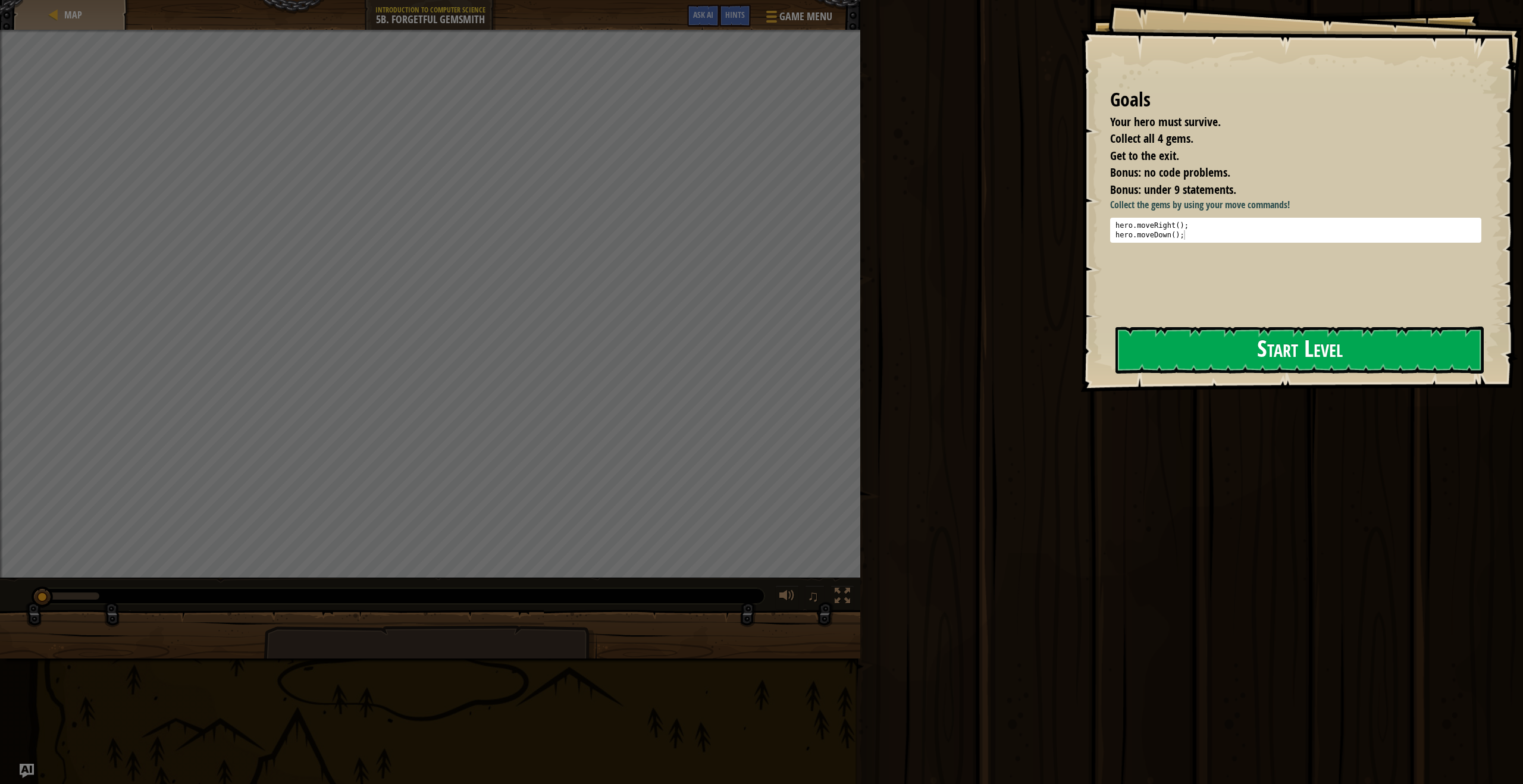
click at [1189, 339] on button "Start Level" at bounding box center [1299, 350] width 368 height 47
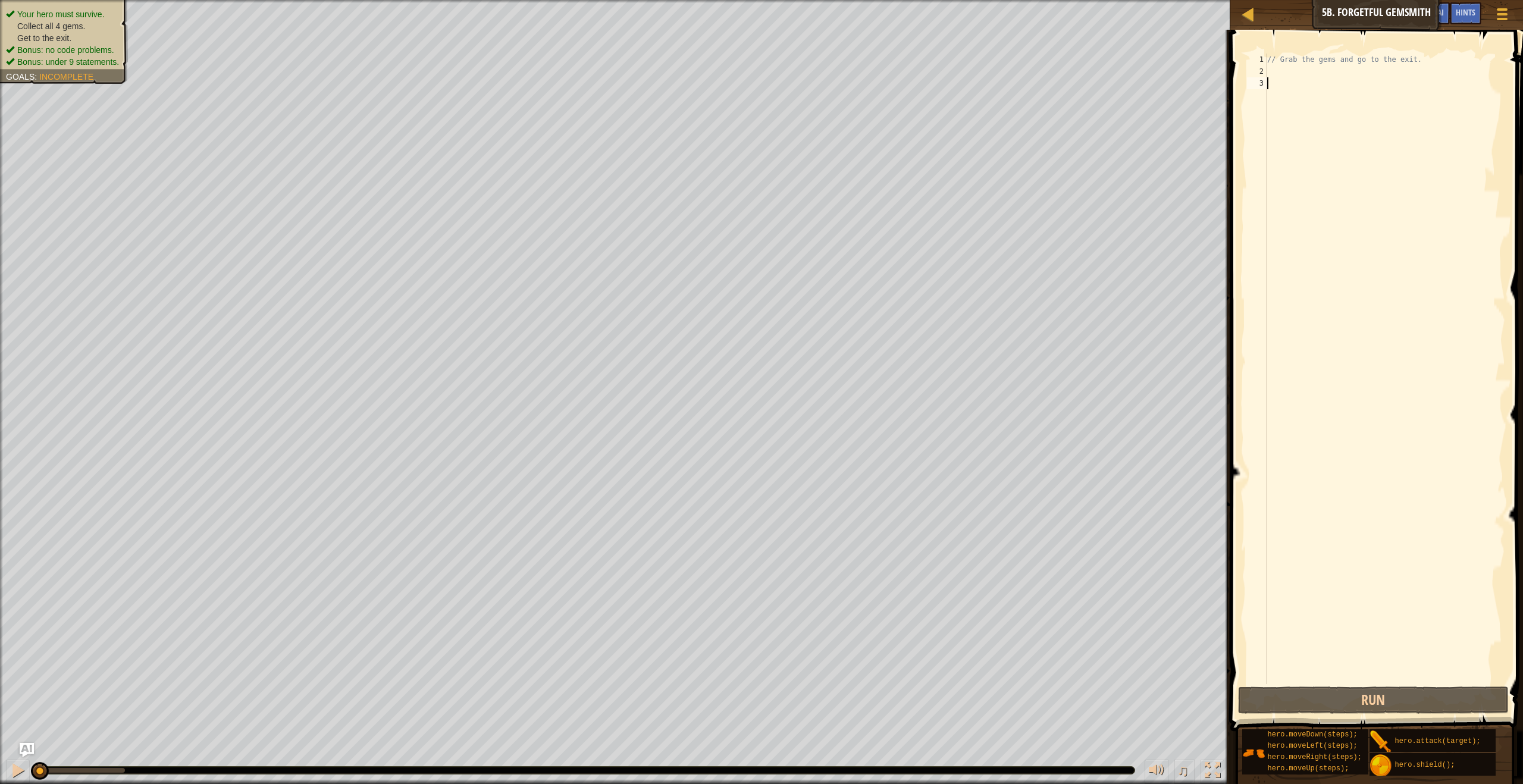
scroll to position [5, 0]
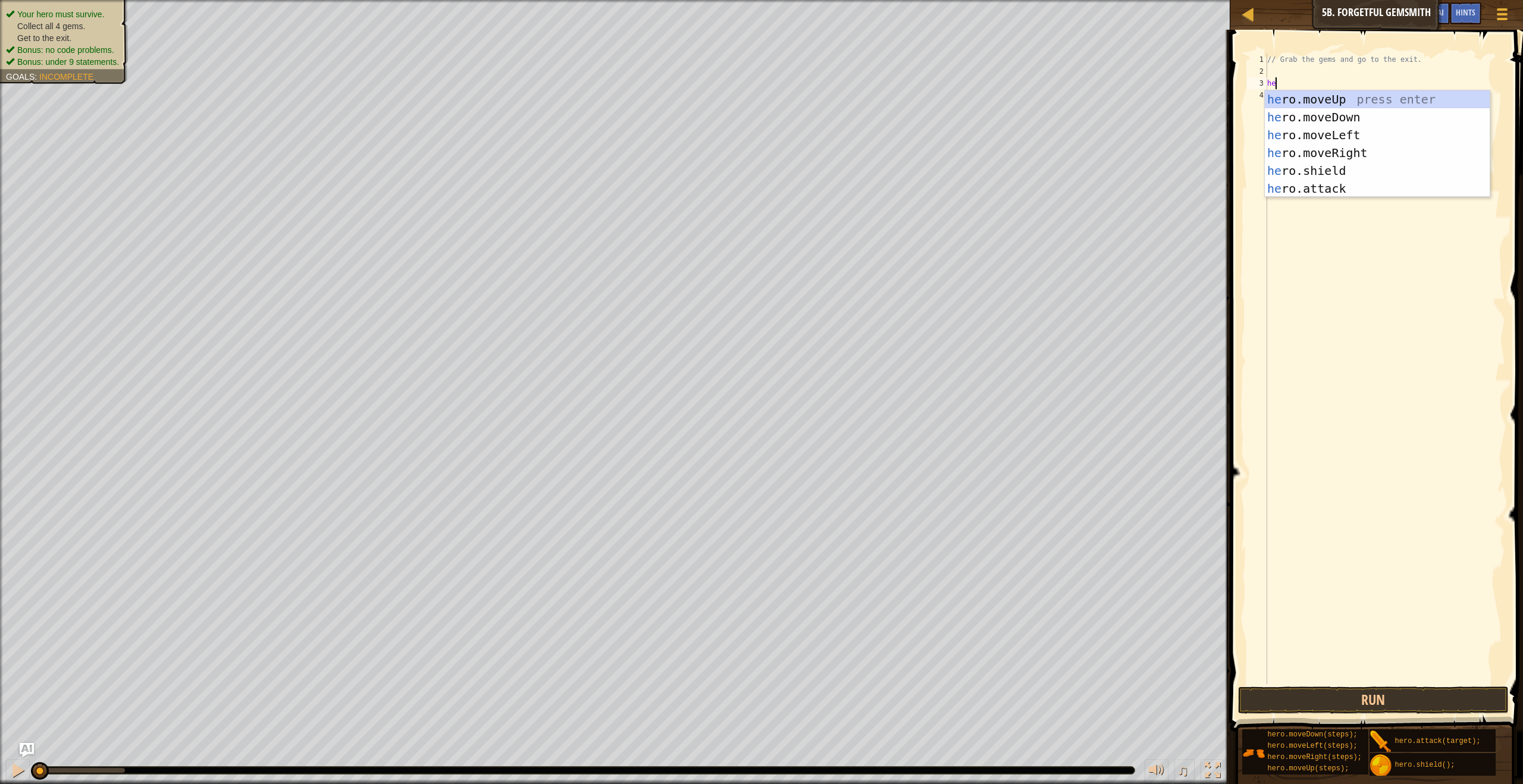
type textarea "hero"
click at [1303, 118] on div "hero .moveUp press enter hero .moveDown press enter hero .moveLeft press enter …" at bounding box center [1377, 162] width 225 height 143
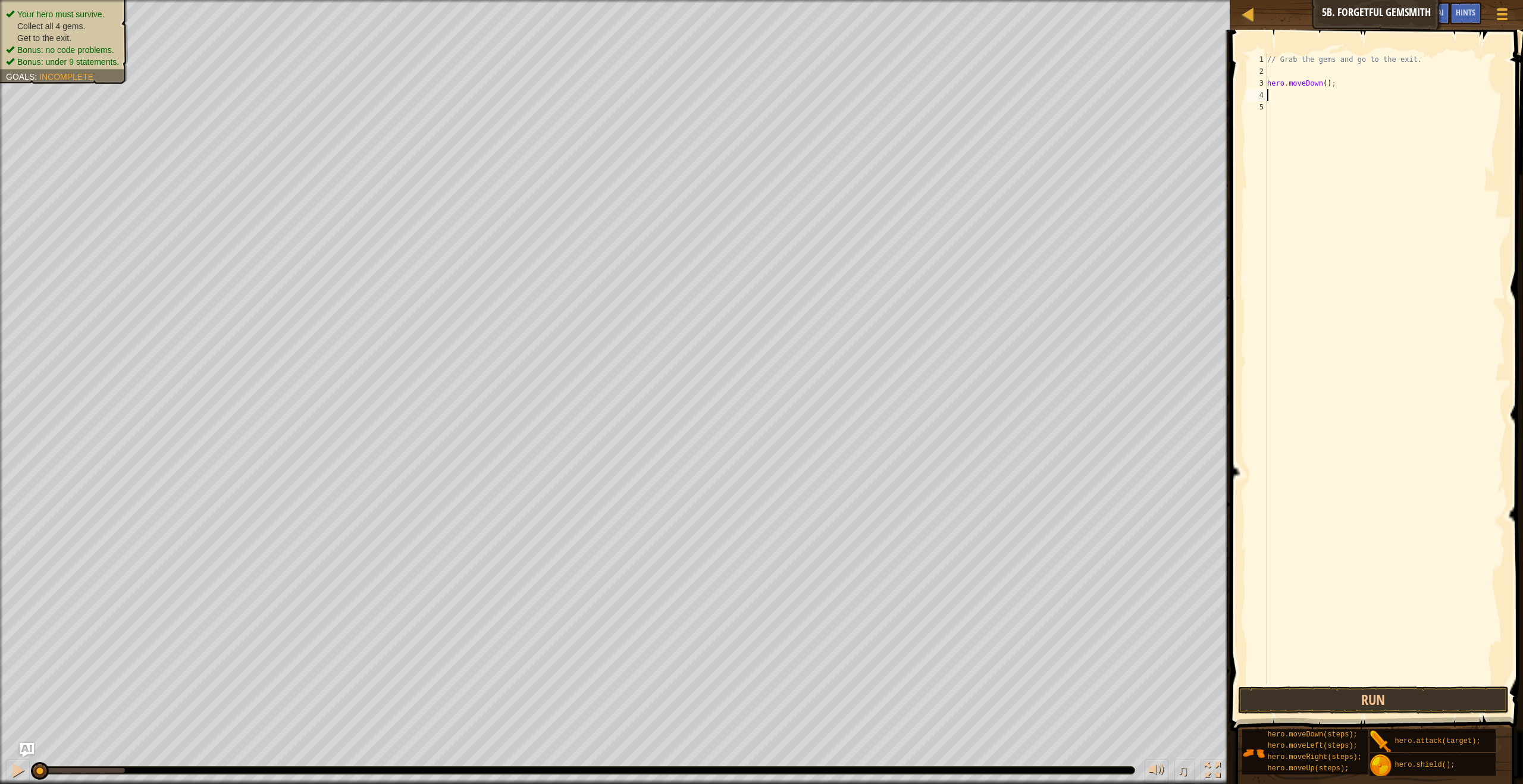
scroll to position [5, 0]
type textarea "g"
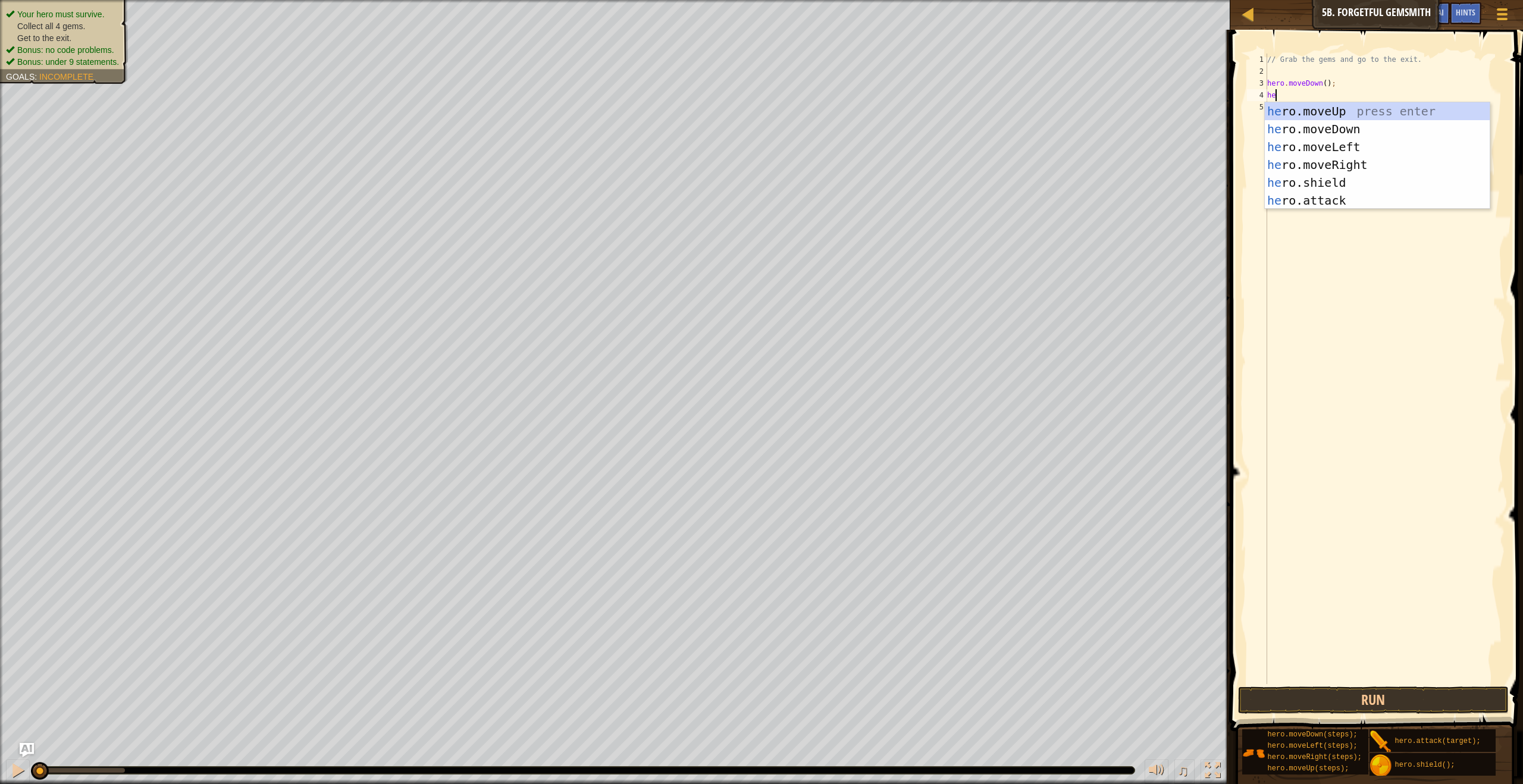
type textarea "hero"
drag, startPoint x: 1316, startPoint y: 164, endPoint x: 1327, endPoint y: 128, distance: 37.6
click at [1318, 162] on div "hero .moveUp press enter hero .moveDown press enter hero .moveLeft press enter …" at bounding box center [1377, 174] width 225 height 143
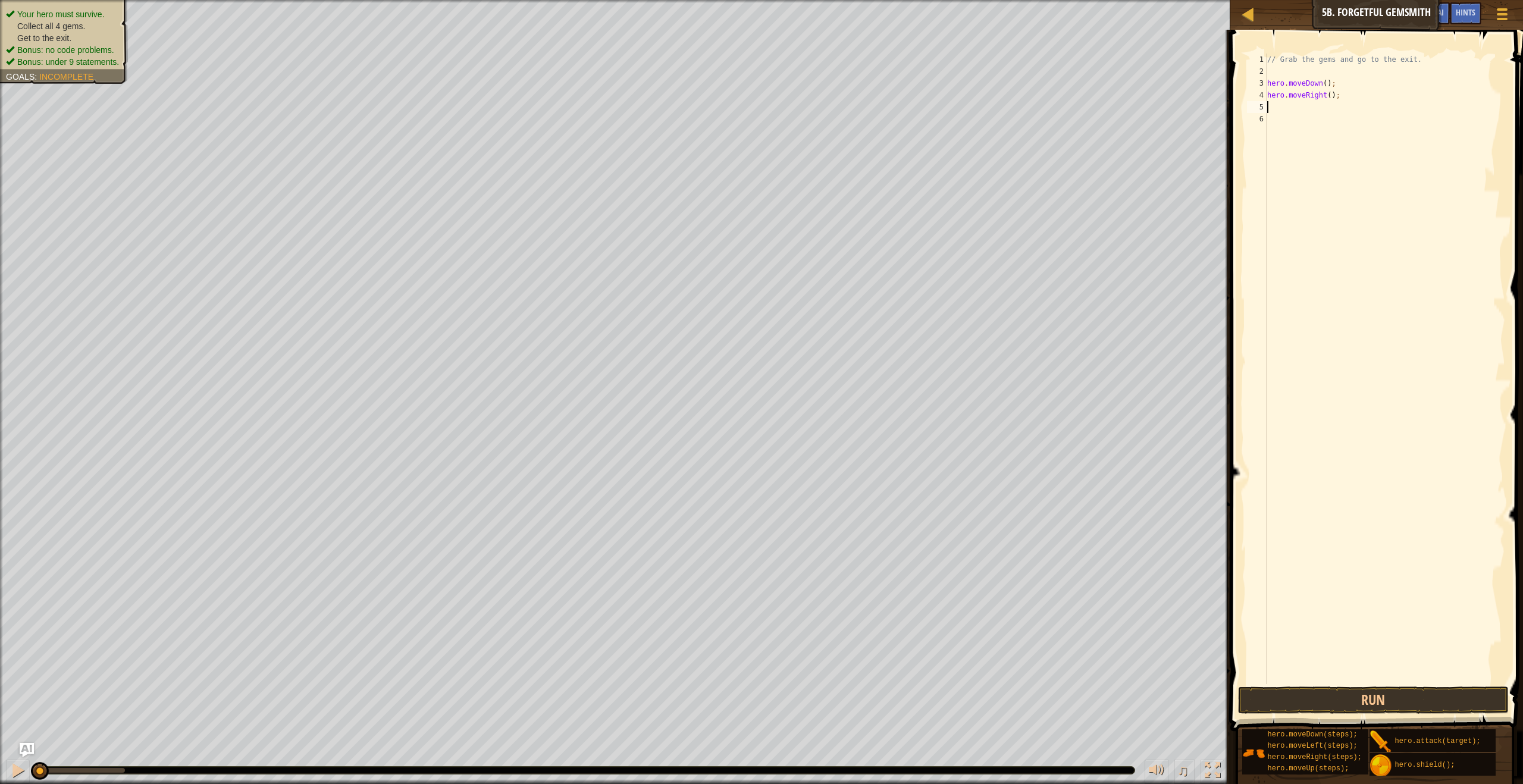
click at [1333, 99] on div "// Grab the gems and go to the exit. hero . moveDown ( ) ; hero . moveRight ( )…" at bounding box center [1385, 380] width 240 height 654
type textarea "hero.moveRight(2);"
click at [1287, 111] on div "// Grab the gems and go to the exit. hero . moveDown ( ) ; hero . moveRight ( 2…" at bounding box center [1385, 380] width 240 height 654
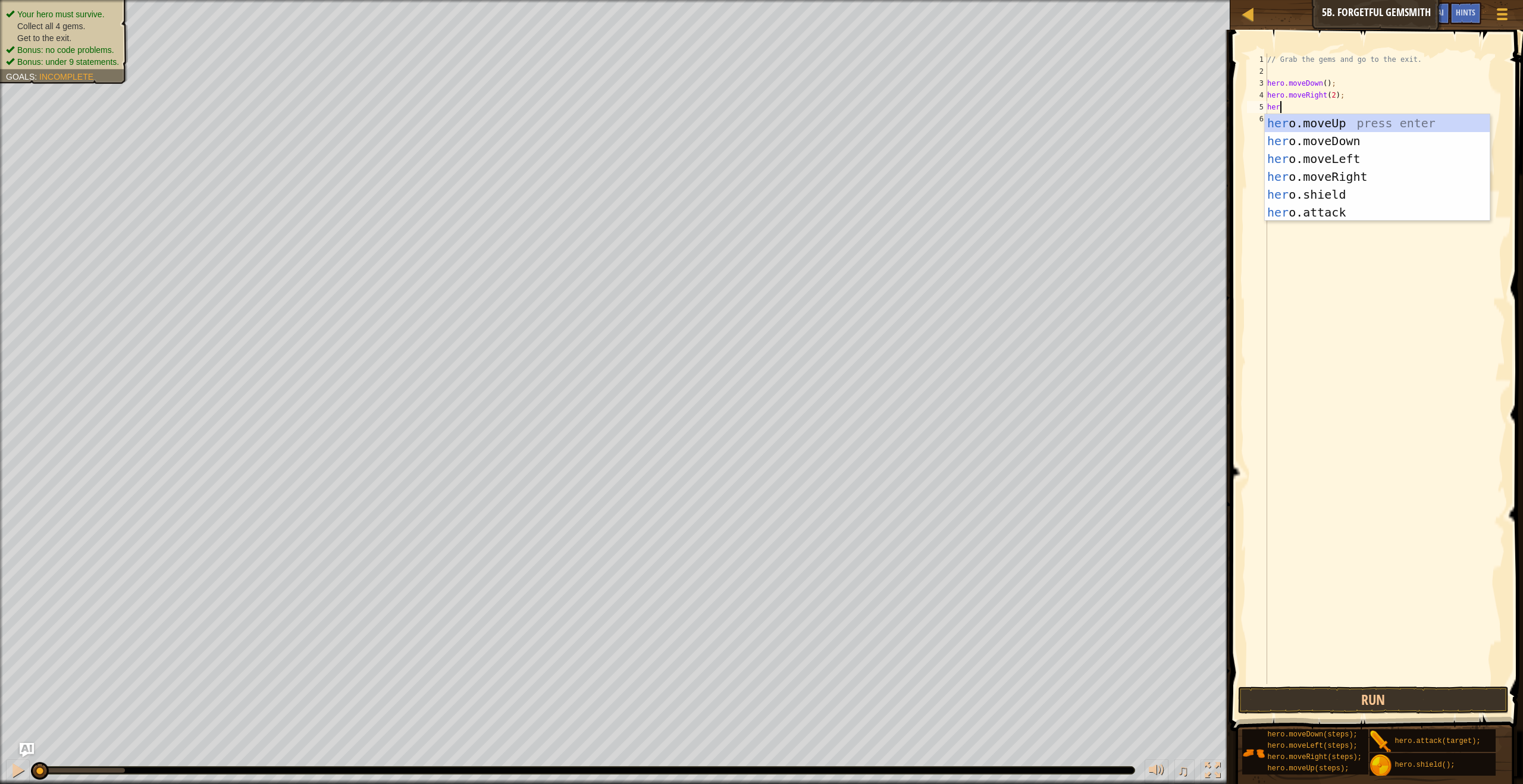
type textarea "hero"
click at [1296, 122] on div "hero .moveUp press enter hero .moveDown press enter hero .moveLeft press enter …" at bounding box center [1377, 185] width 225 height 143
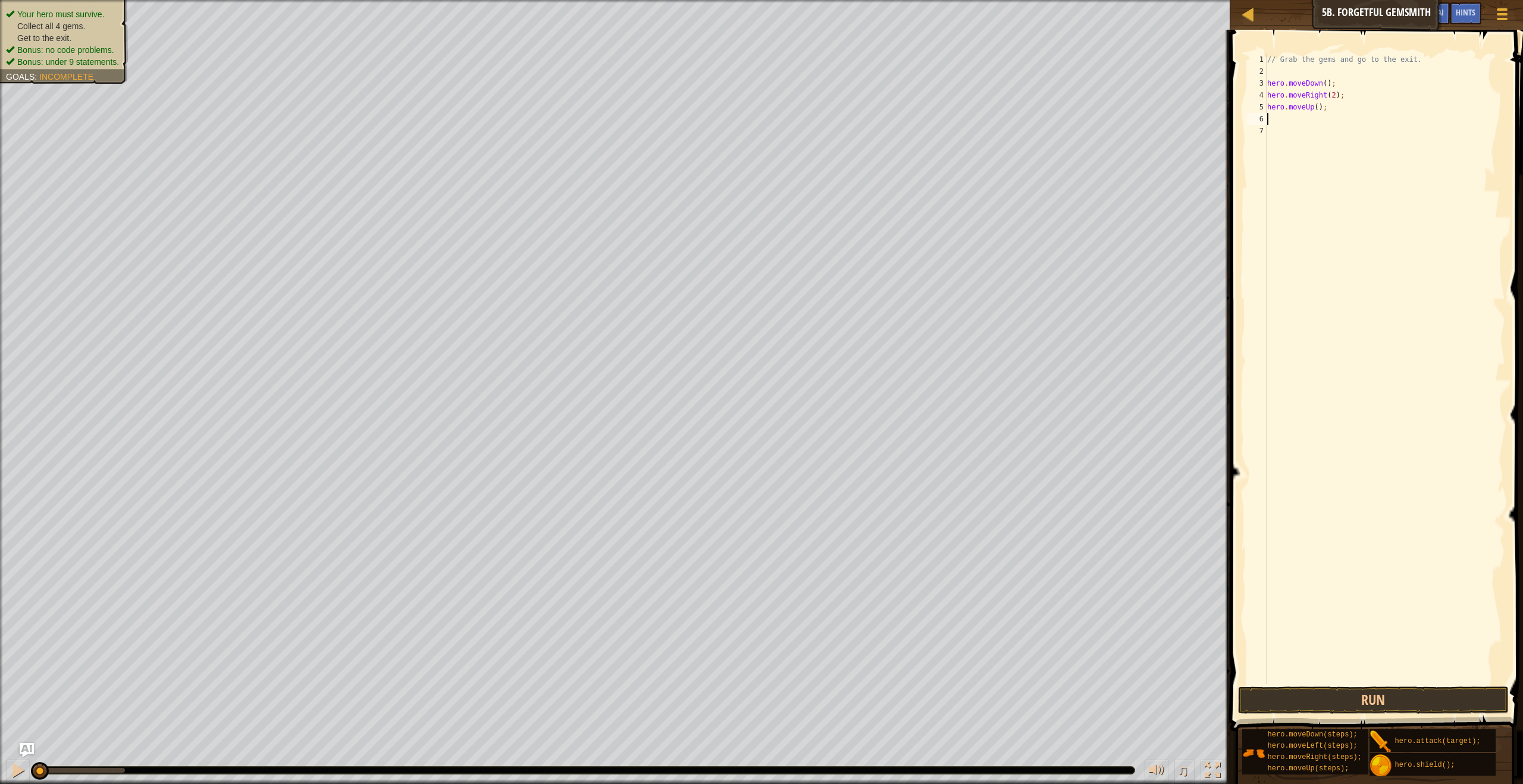
scroll to position [5, 0]
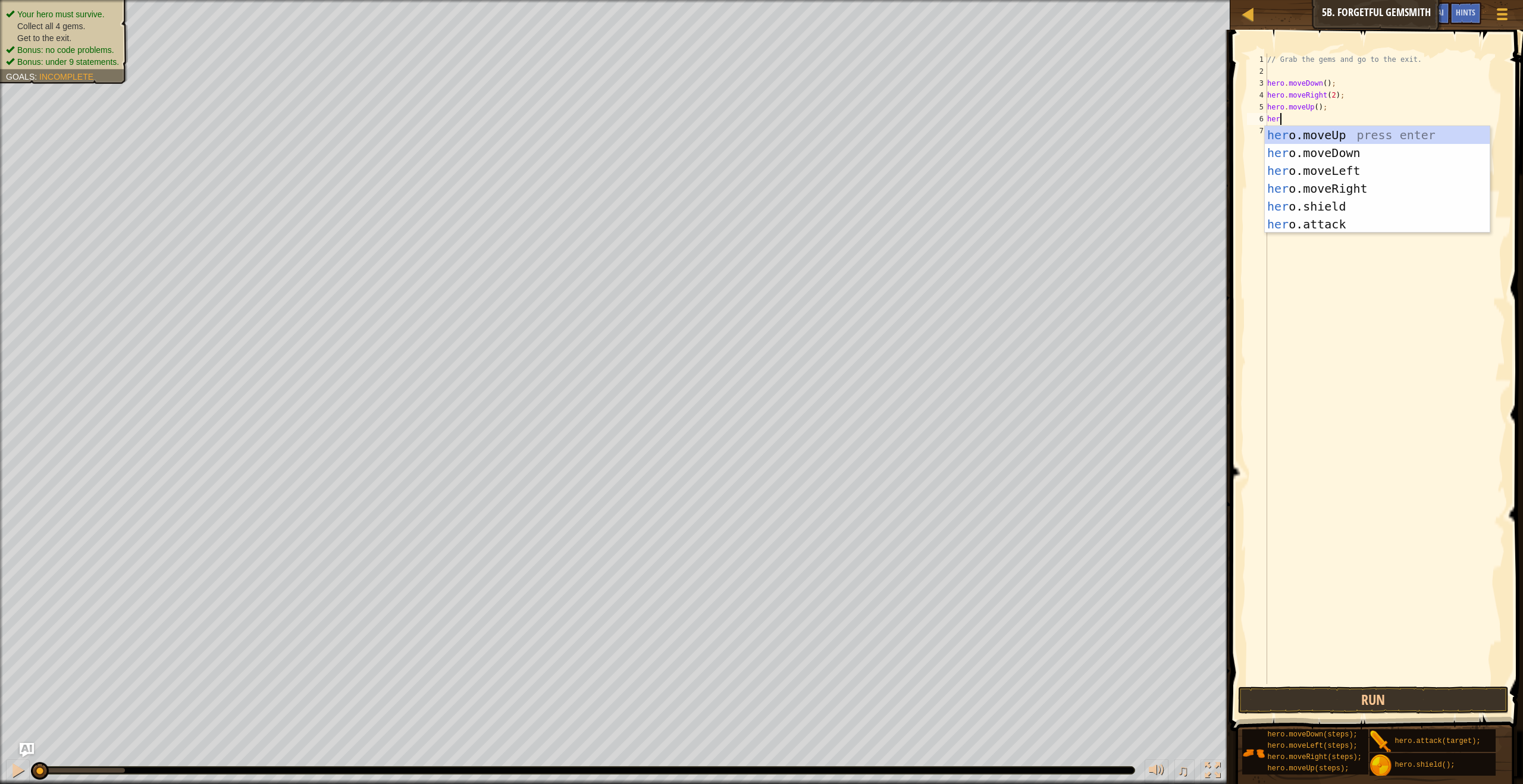
type textarea "her"
click at [1319, 185] on div "her o.moveUp press enter her o.moveDown press enter her o.moveLeft press enter …" at bounding box center [1377, 198] width 225 height 143
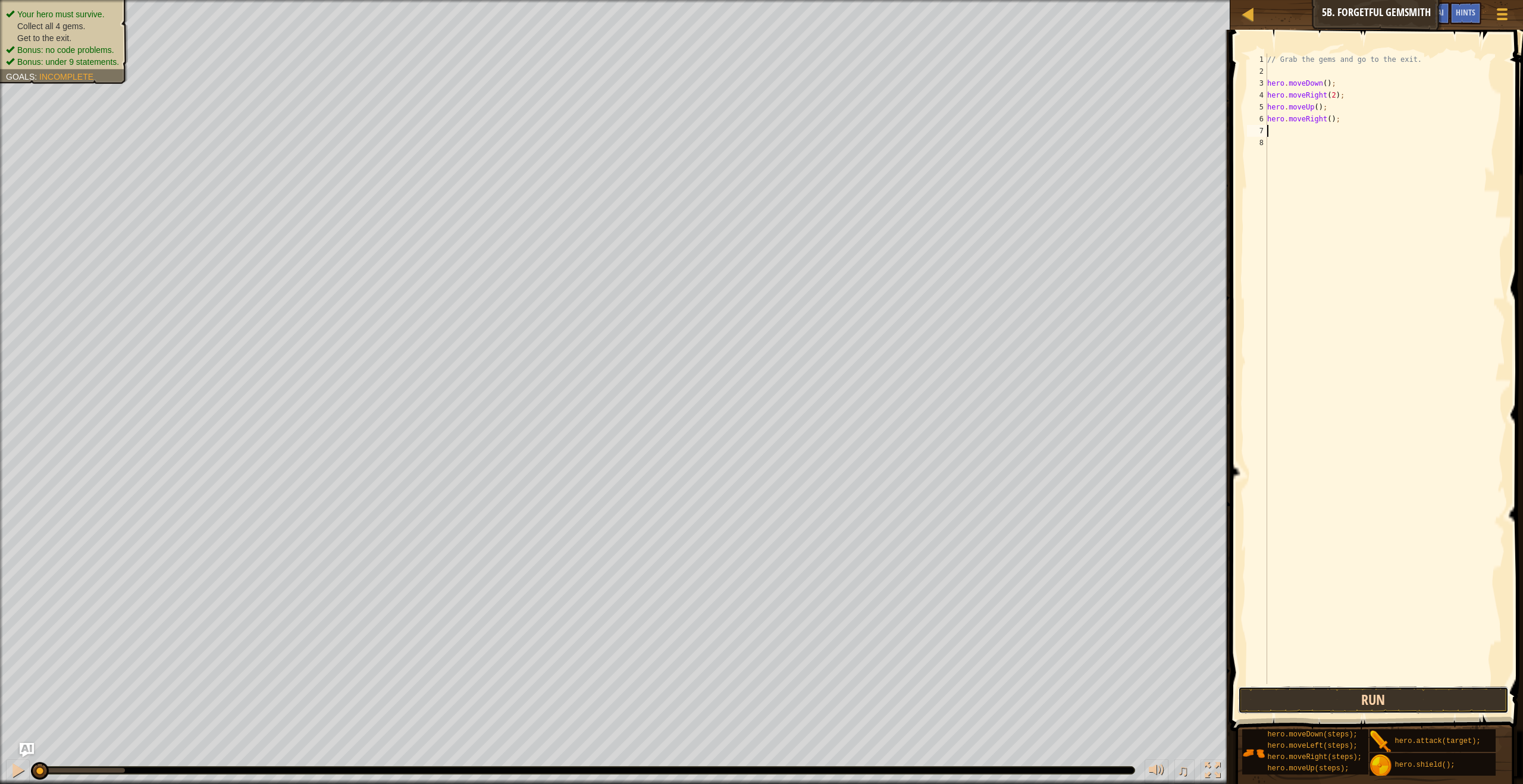
click at [1347, 712] on button "Run" at bounding box center [1372, 699] width 270 height 27
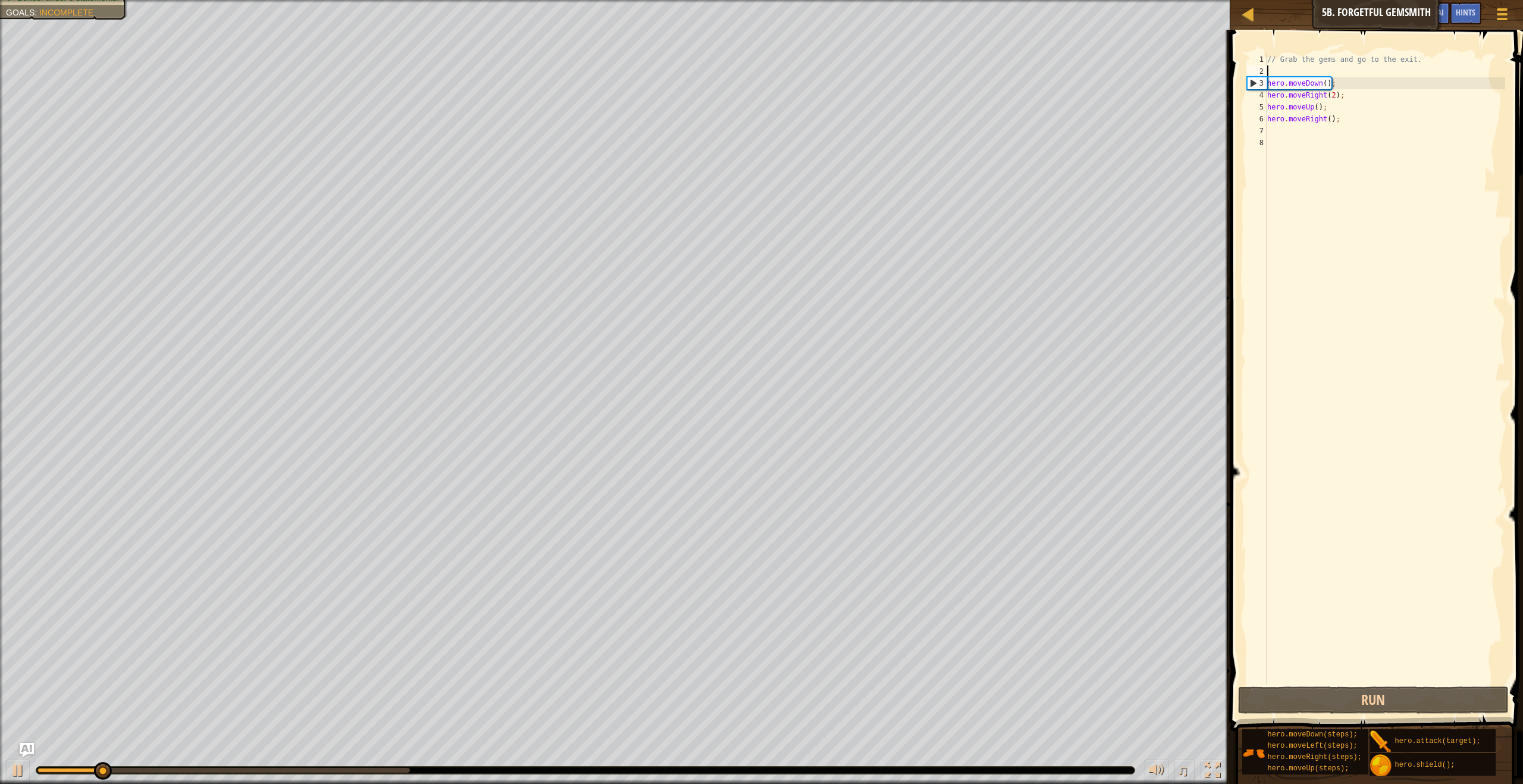
click at [1282, 68] on div "// Grab the gems and go to the exit. hero . moveDown ( ) ; hero . moveRight ( 2…" at bounding box center [1385, 380] width 240 height 654
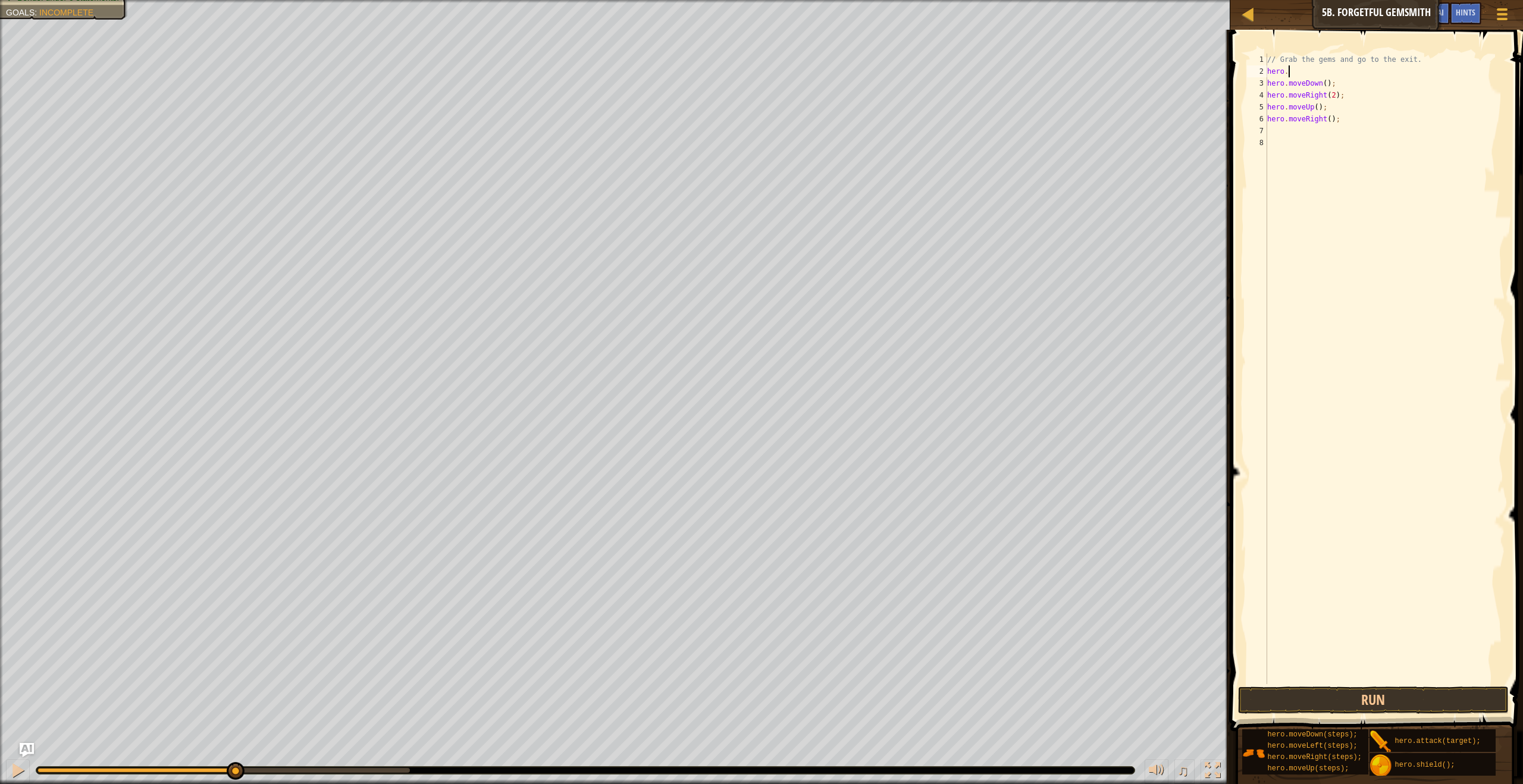
type textarea "hero.m"
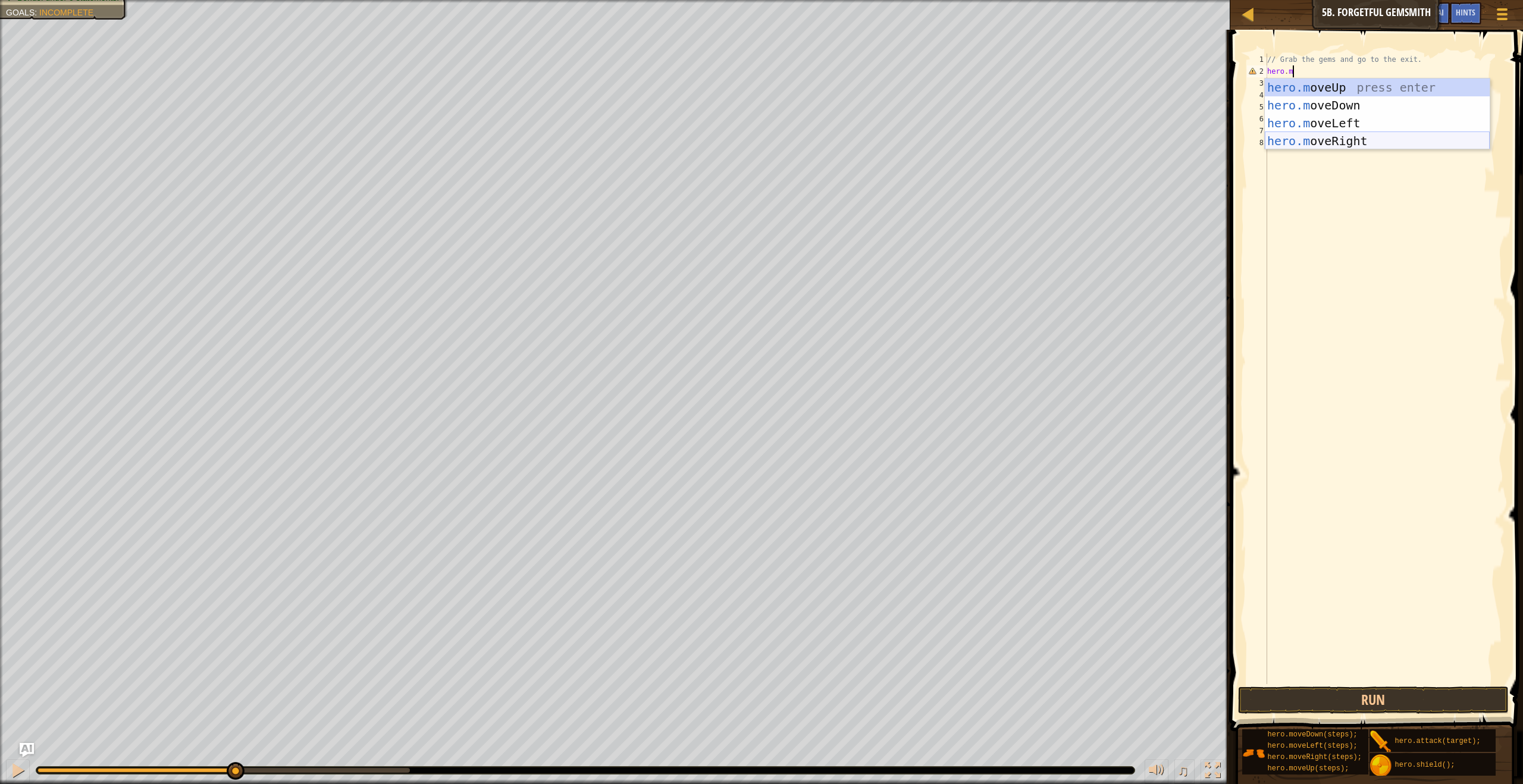
click at [1311, 134] on div "hero.m oveUp press enter hero.m oveDown press enter hero.m oveLeft press enter …" at bounding box center [1377, 131] width 225 height 107
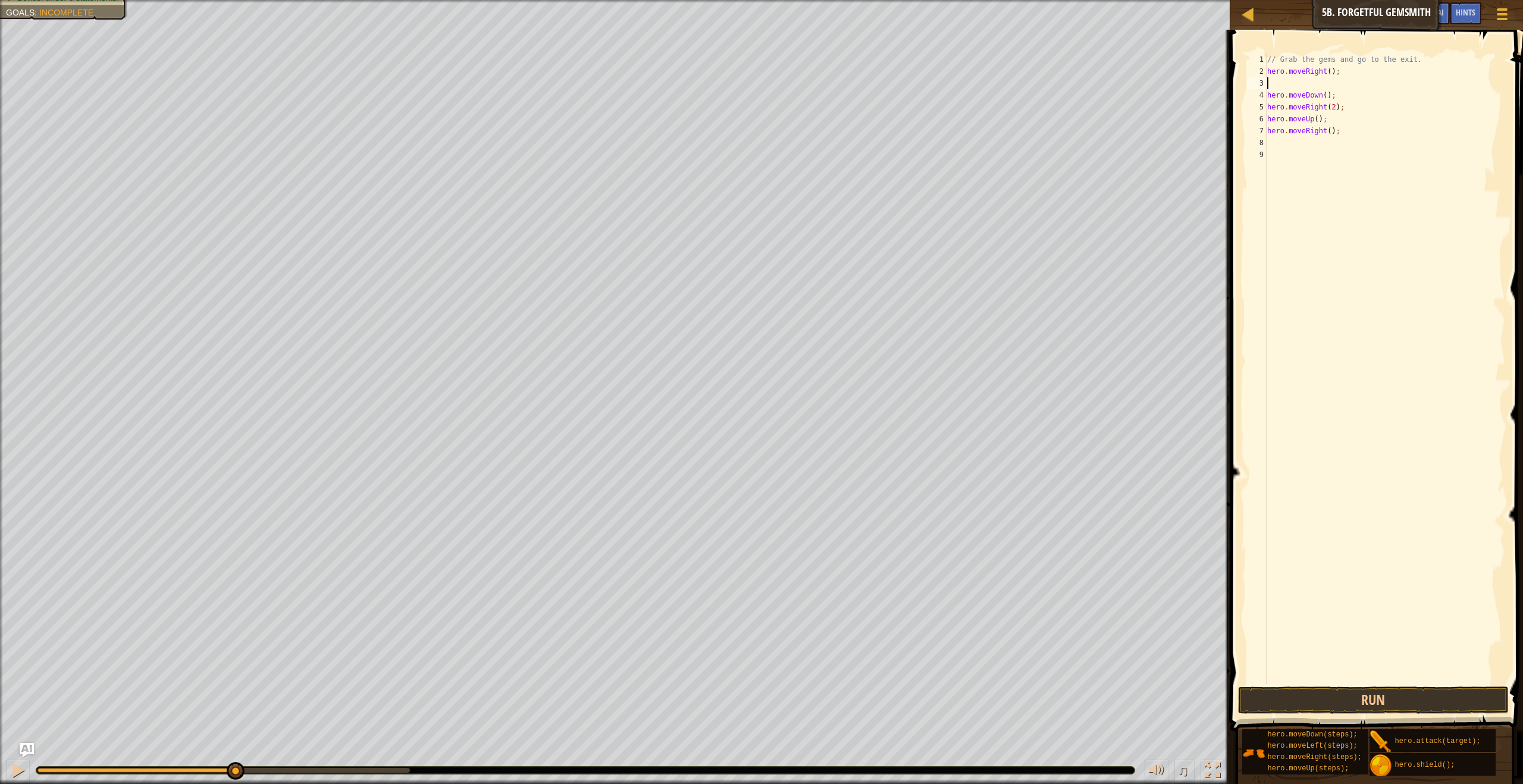
scroll to position [5, 0]
click at [1397, 698] on button "Run" at bounding box center [1372, 699] width 270 height 27
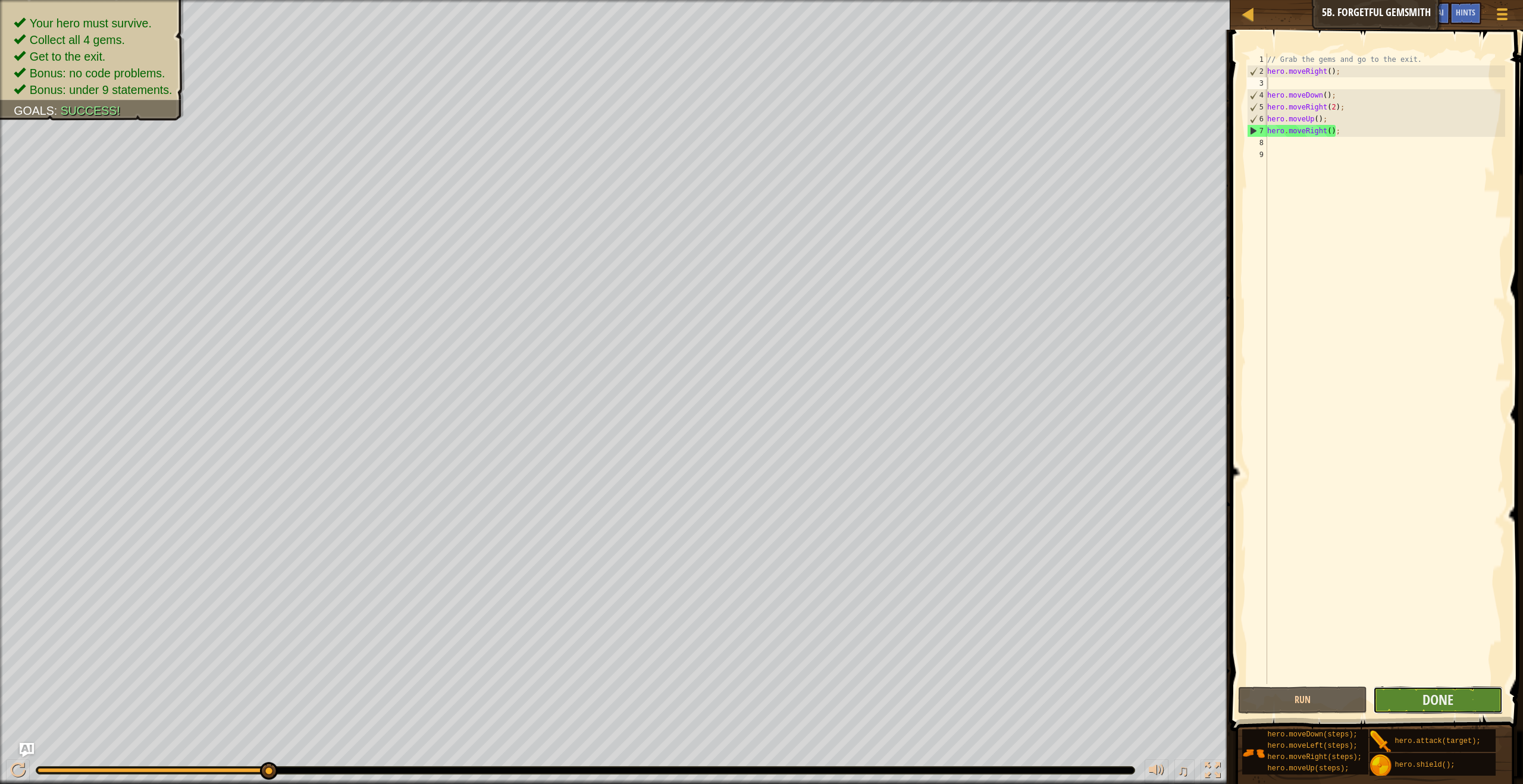
click at [1418, 693] on button "Done" at bounding box center [1437, 699] width 129 height 27
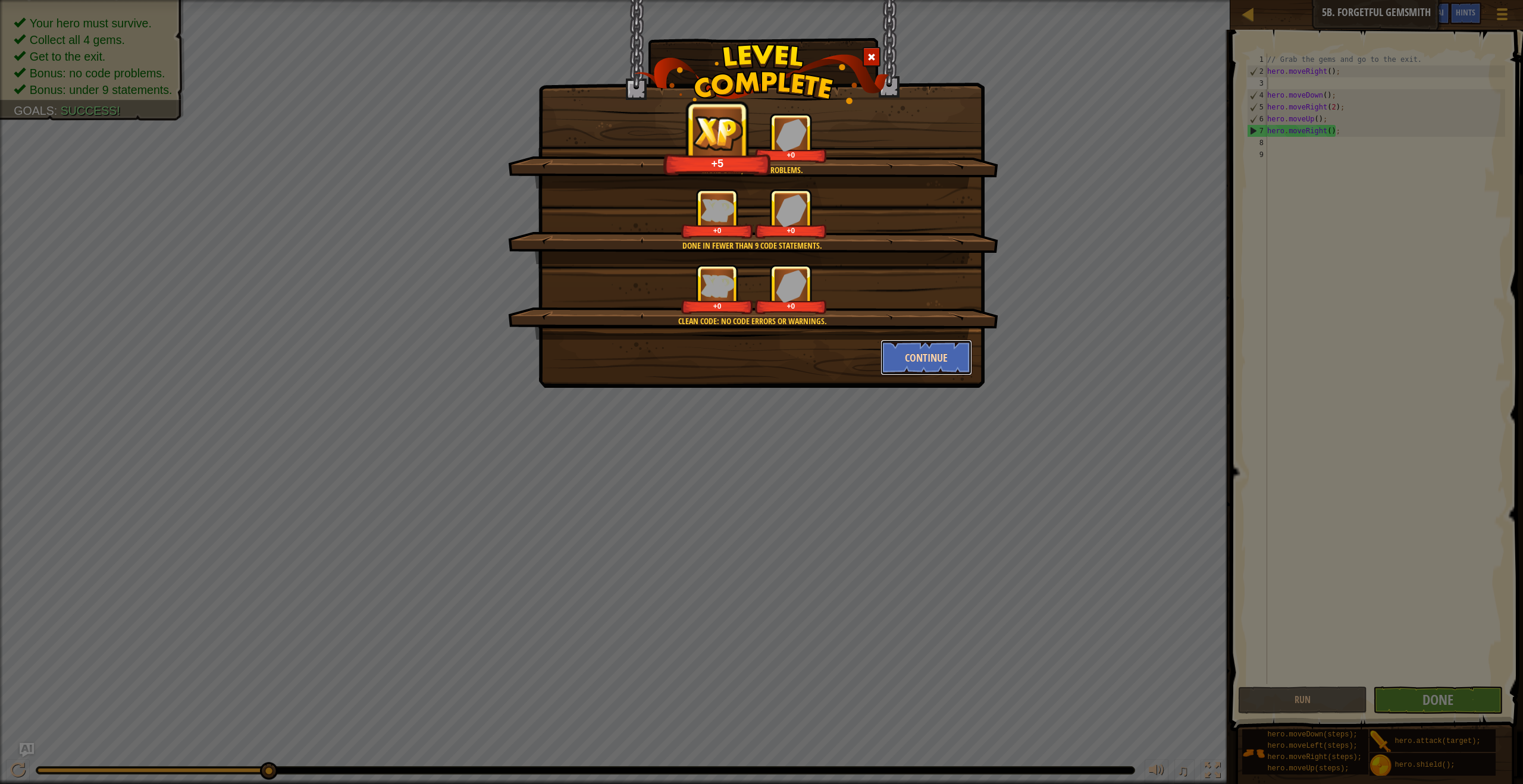
click at [931, 365] on button "Continue" at bounding box center [927, 357] width 92 height 36
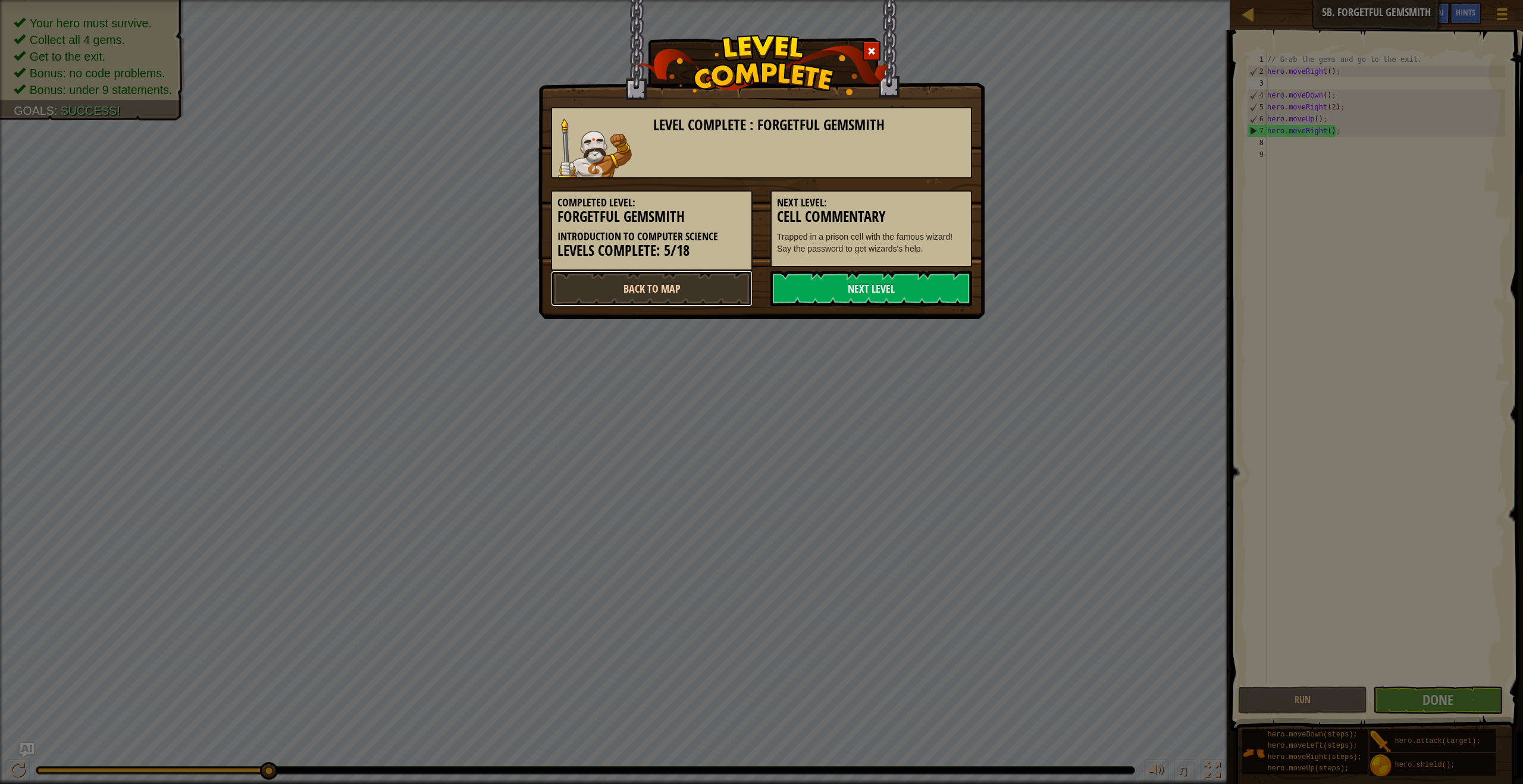
click at [645, 280] on link "Back to Map" at bounding box center [651, 288] width 201 height 36
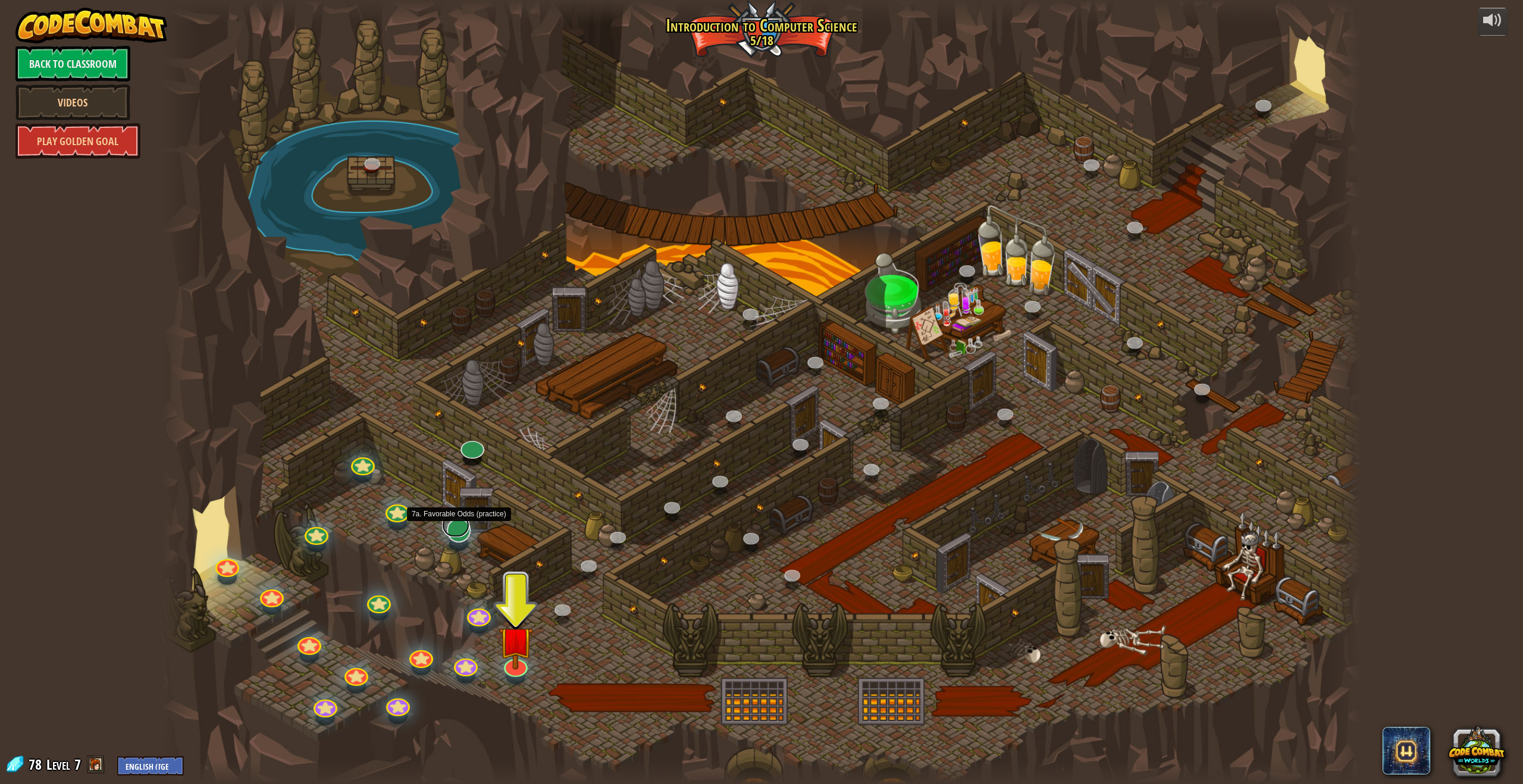
click at [461, 534] on link at bounding box center [455, 525] width 27 height 24
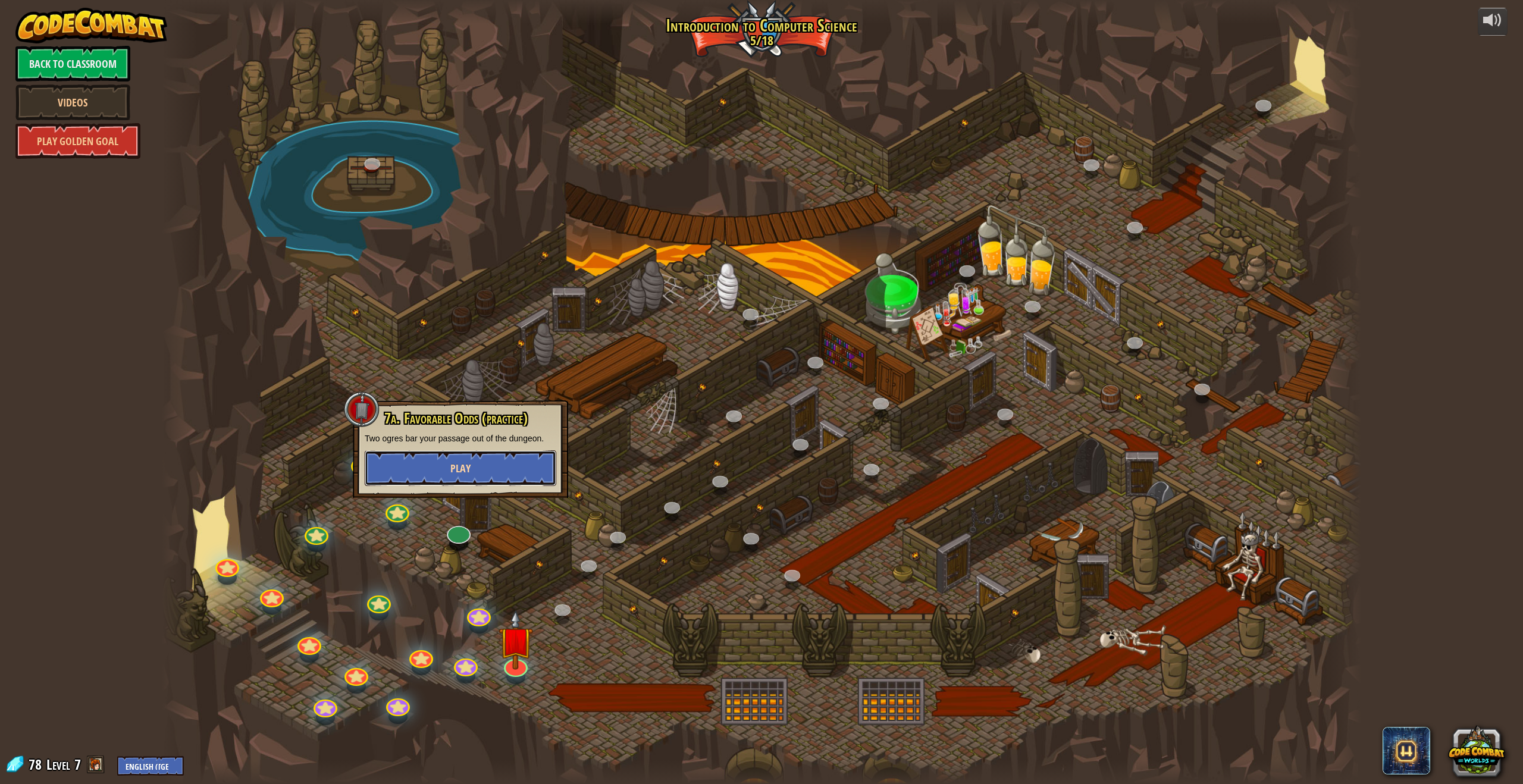
click at [511, 453] on button "Play" at bounding box center [460, 467] width 191 height 36
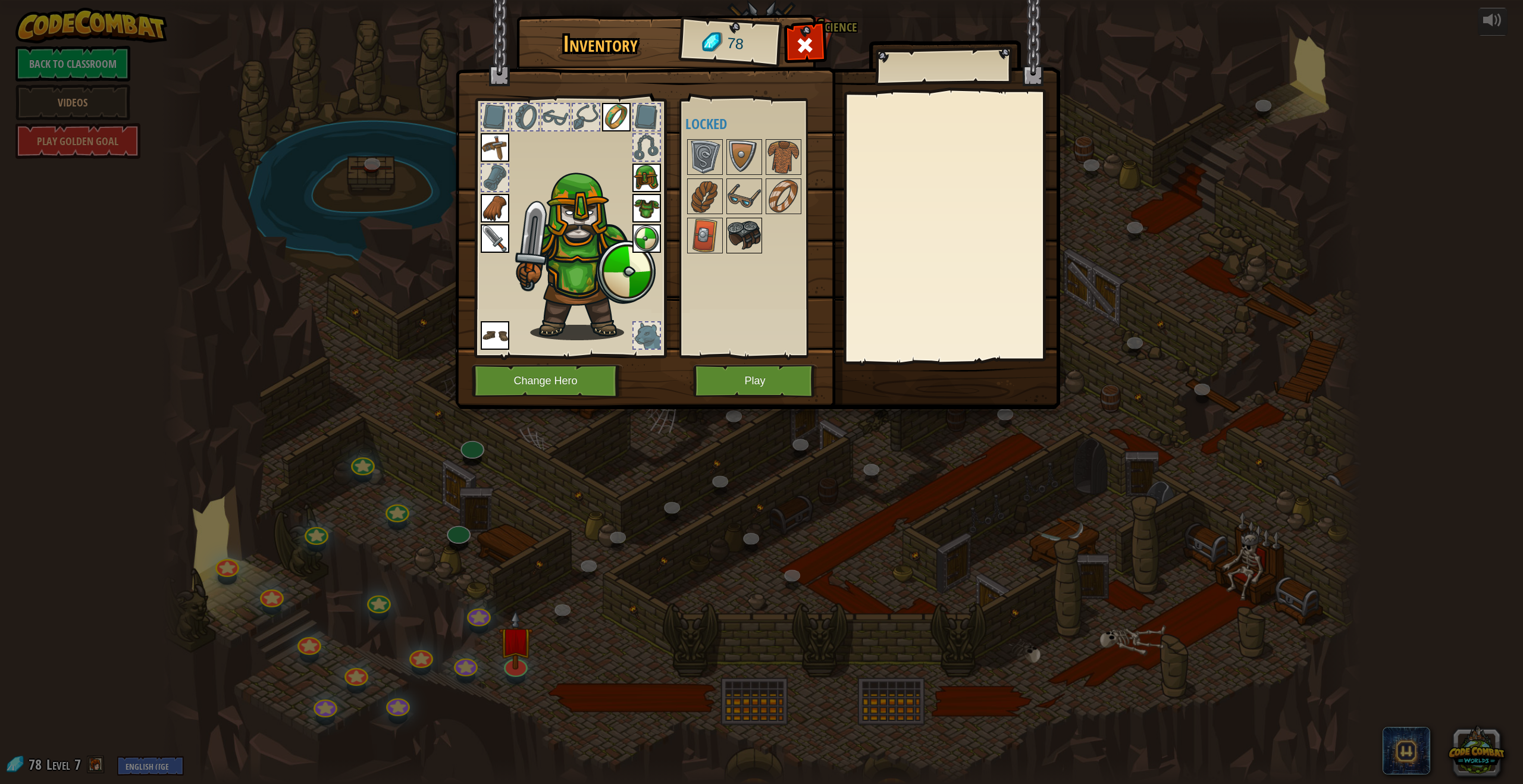
click at [749, 237] on img at bounding box center [744, 235] width 33 height 33
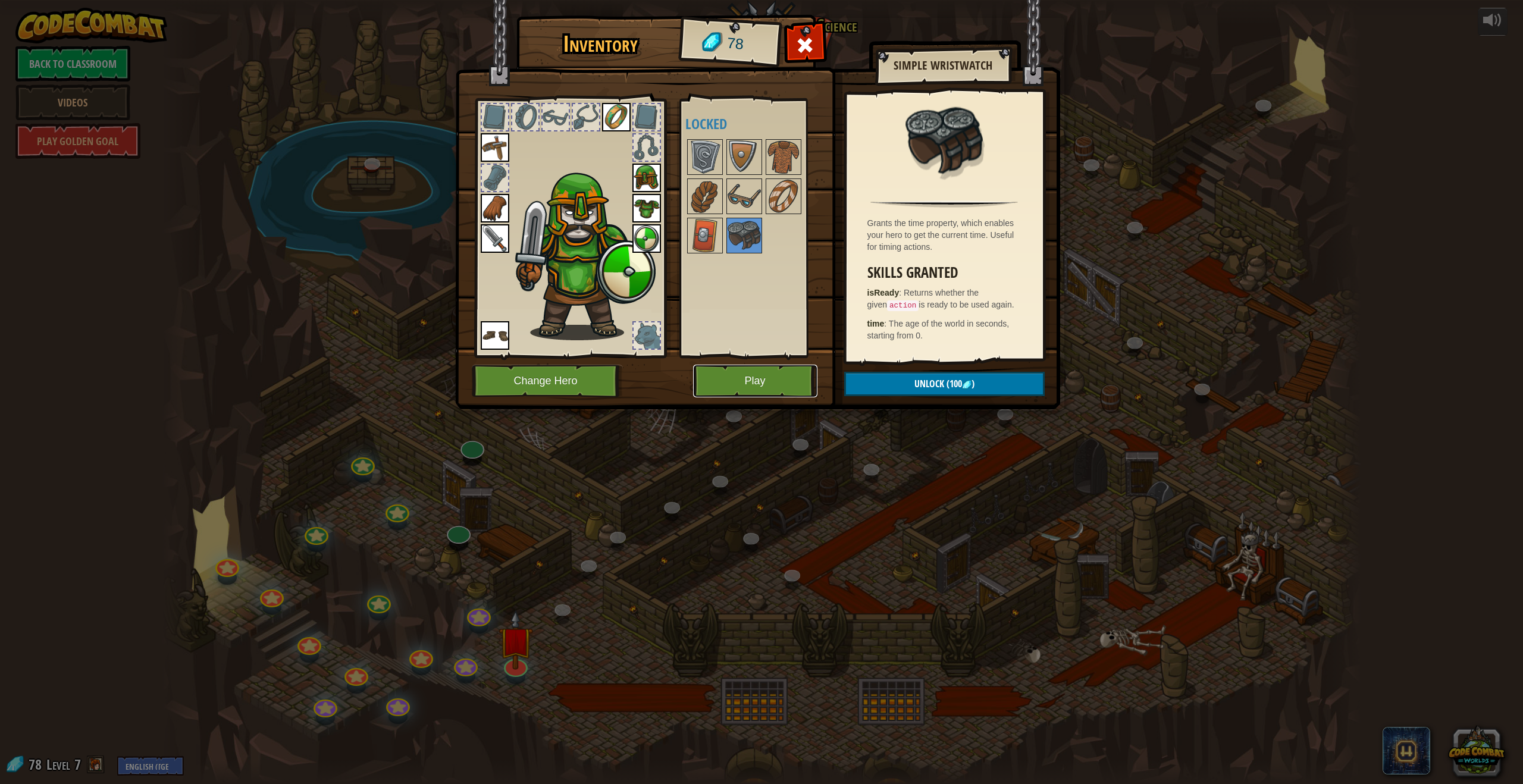
click at [763, 378] on button "Play" at bounding box center [754, 380] width 124 height 32
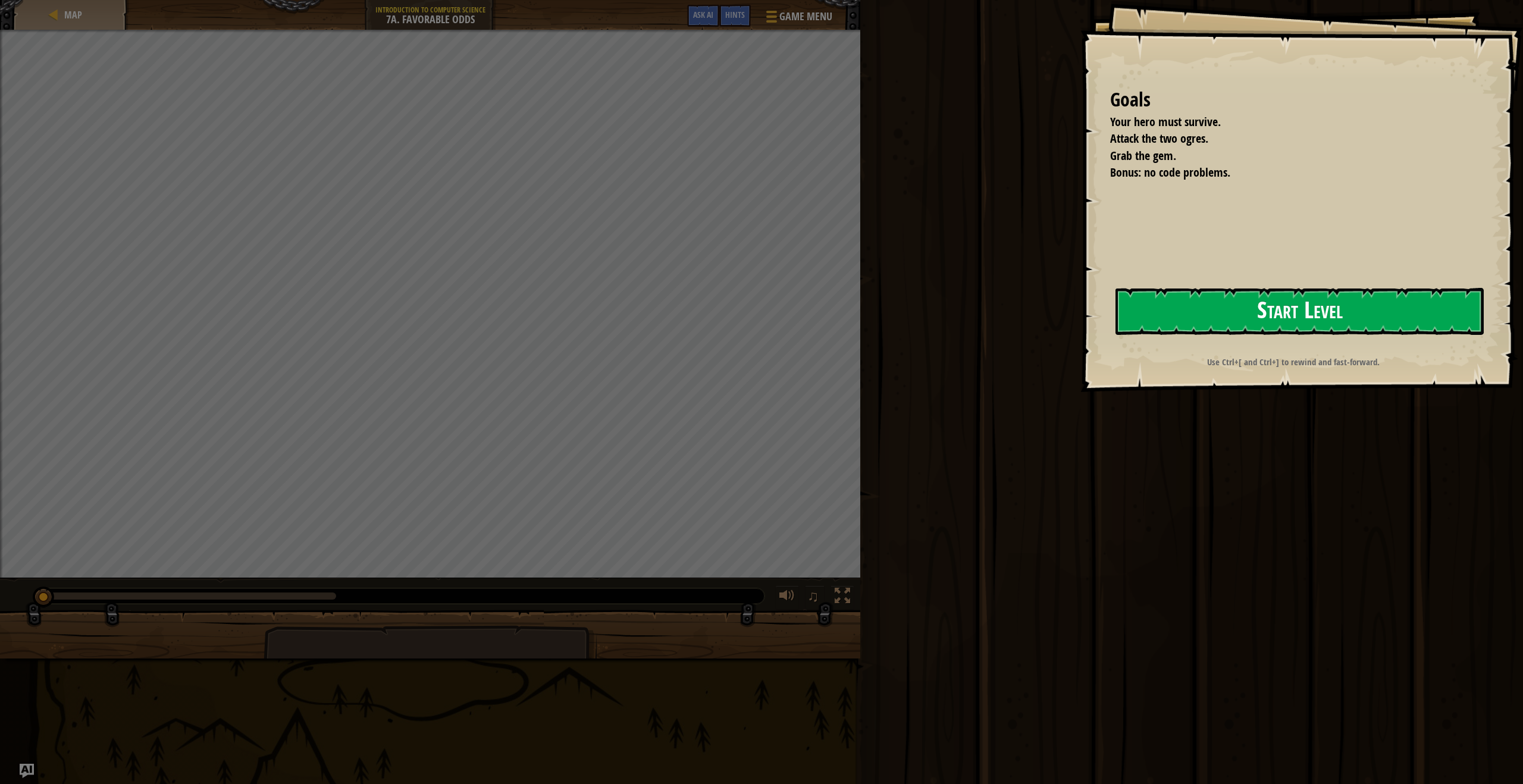
click at [1249, 315] on button "Start Level" at bounding box center [1299, 311] width 368 height 47
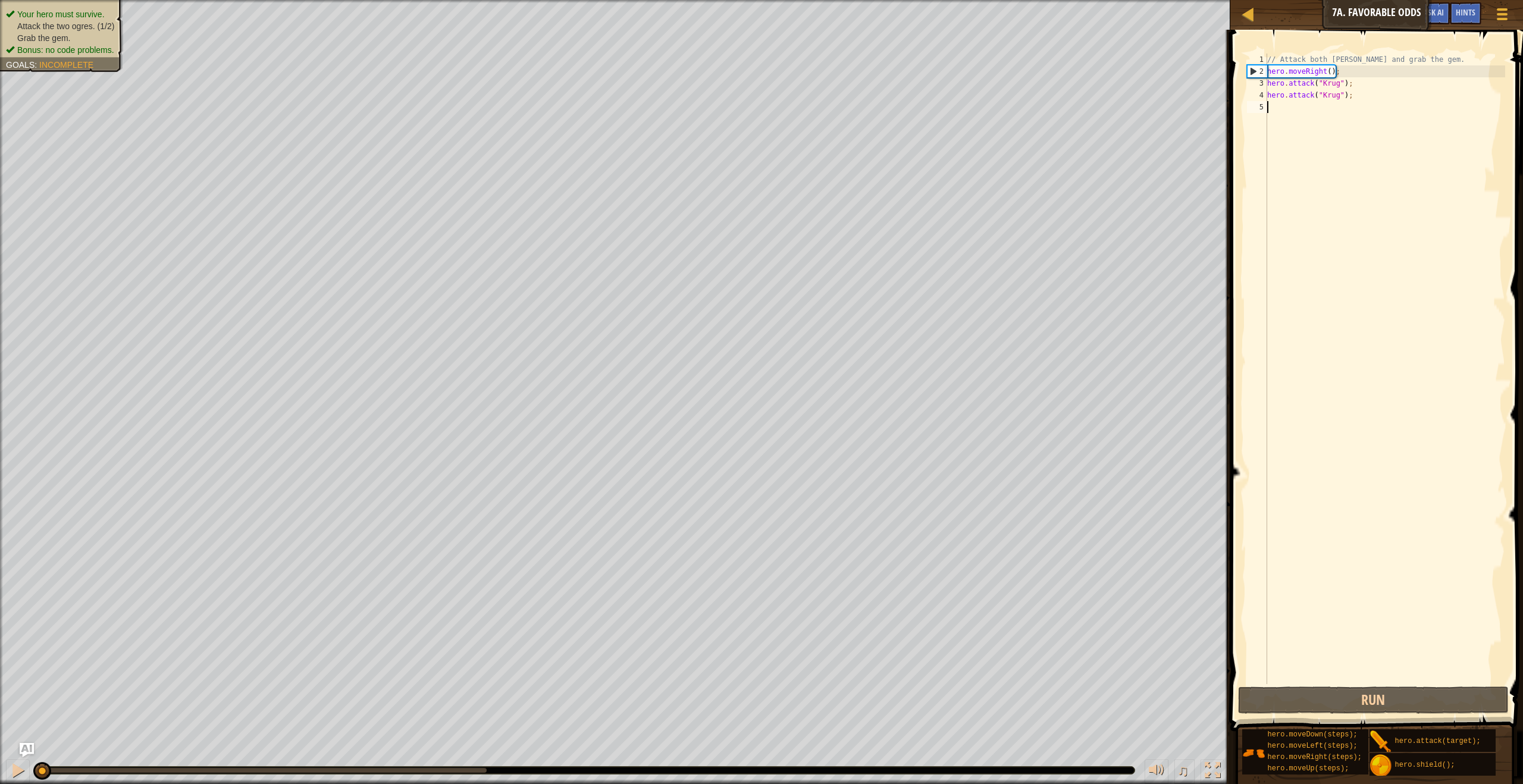
click at [1355, 89] on div "// Attack both [PERSON_NAME] and grab the gem. hero . moveRight ( ) ; hero . at…" at bounding box center [1385, 380] width 240 height 654
type textarea "hero.attack("[PERSON_NAME]");"
click at [1354, 85] on div "// Attack both [PERSON_NAME] and grab the gem. hero . moveRight ( ) ; hero . at…" at bounding box center [1385, 380] width 240 height 654
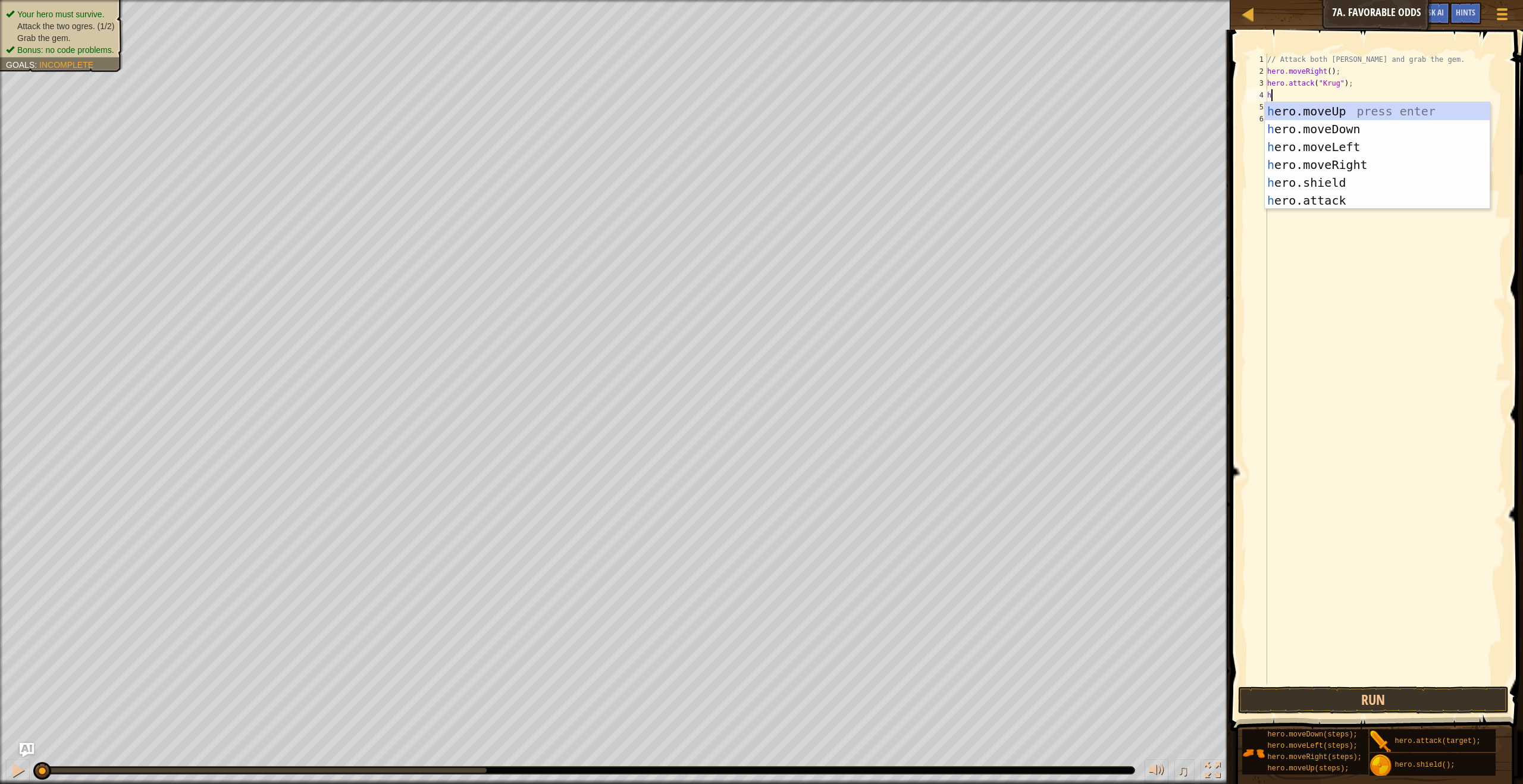
scroll to position [5, 0]
type textarea "her"
click at [1346, 185] on div "her o.moveUp press enter her o.moveDown press enter her o.moveLeft press enter …" at bounding box center [1377, 174] width 225 height 143
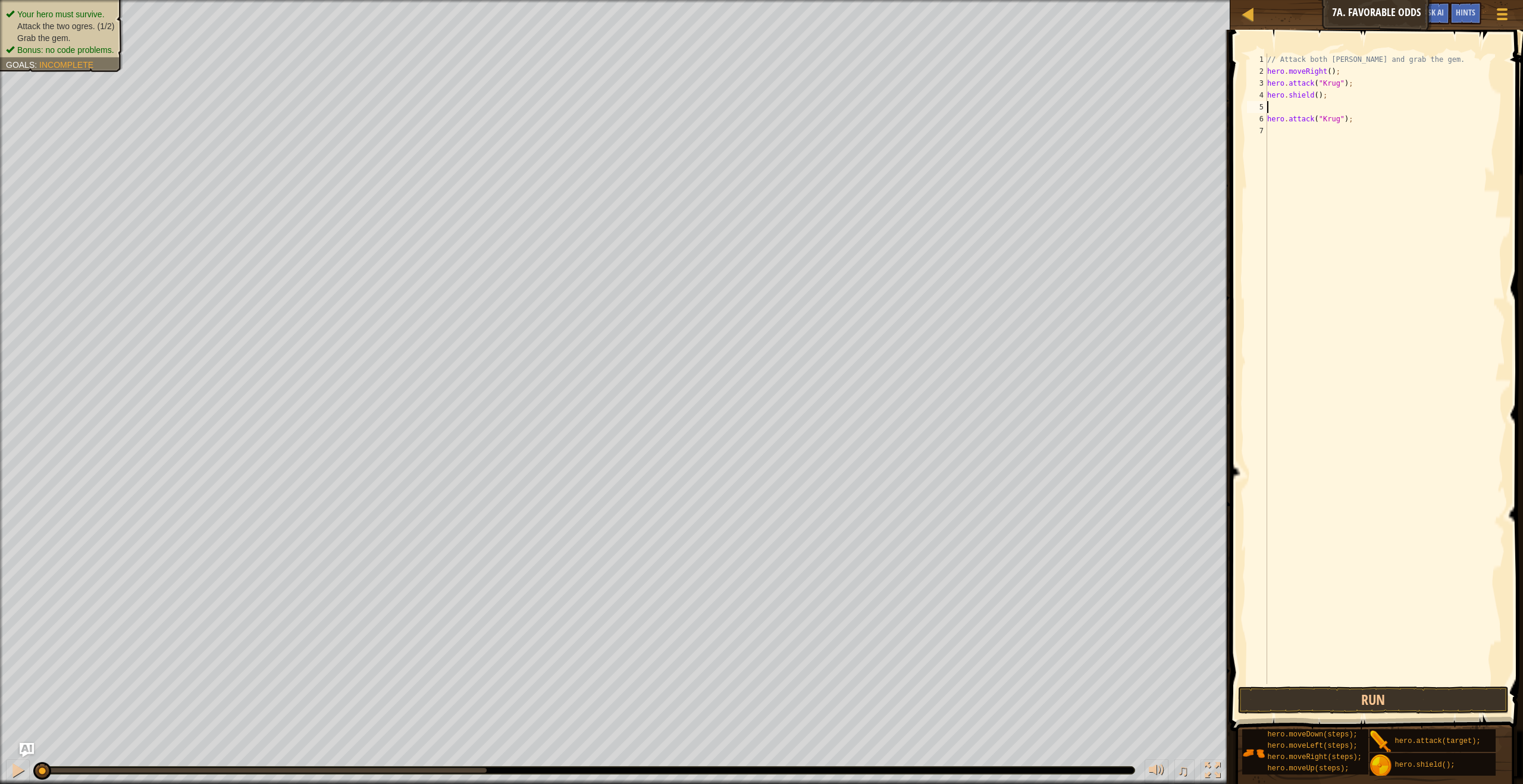
type textarea "hero.shield();"
click at [1356, 113] on div "// Attack both [PERSON_NAME] and grab the gem. hero . moveRight ( ) ; hero . at…" at bounding box center [1385, 380] width 240 height 654
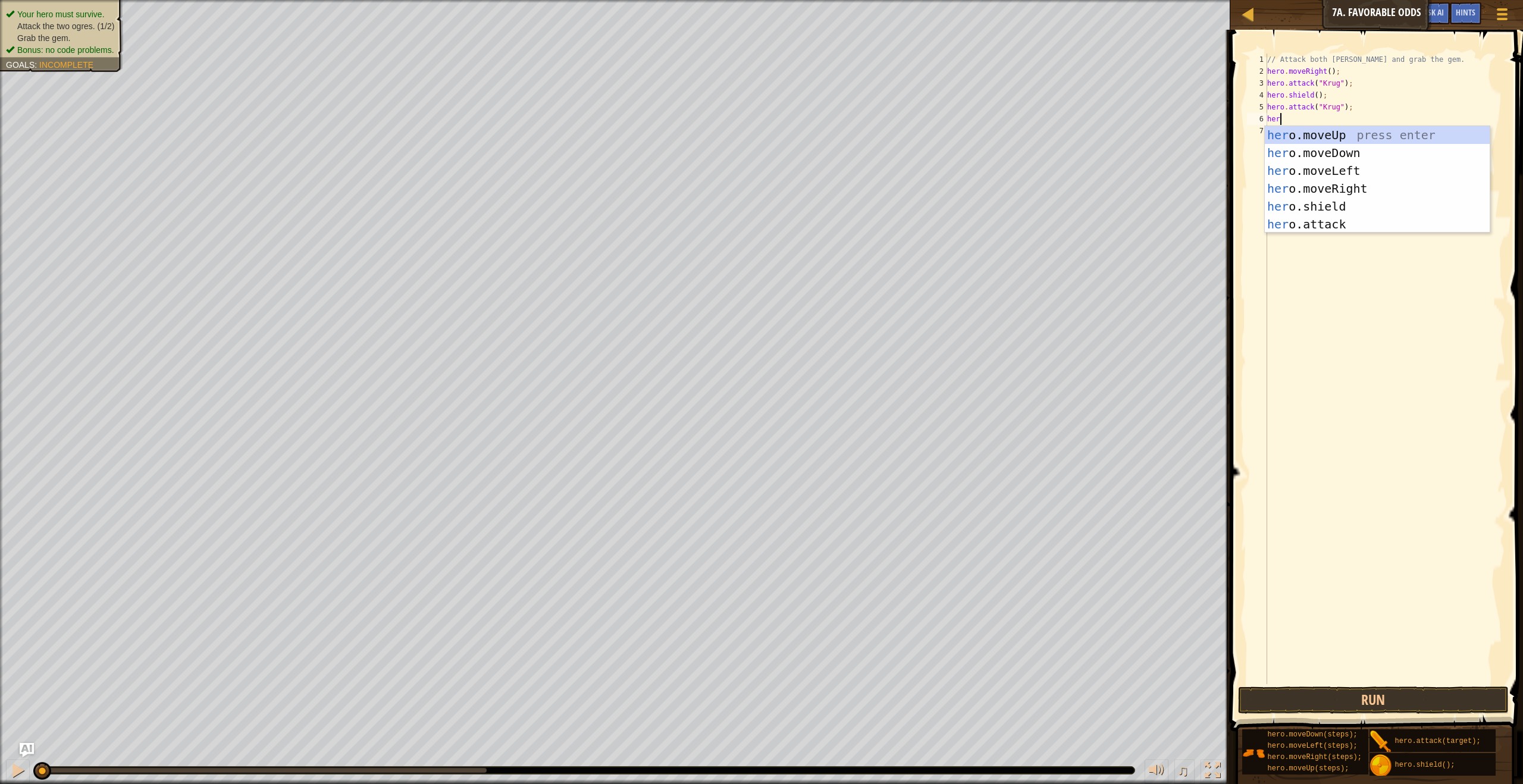
type textarea "her"
click at [1334, 195] on div "her o.moveUp press enter her o.moveDown press enter her o.moveLeft press enter …" at bounding box center [1377, 198] width 225 height 143
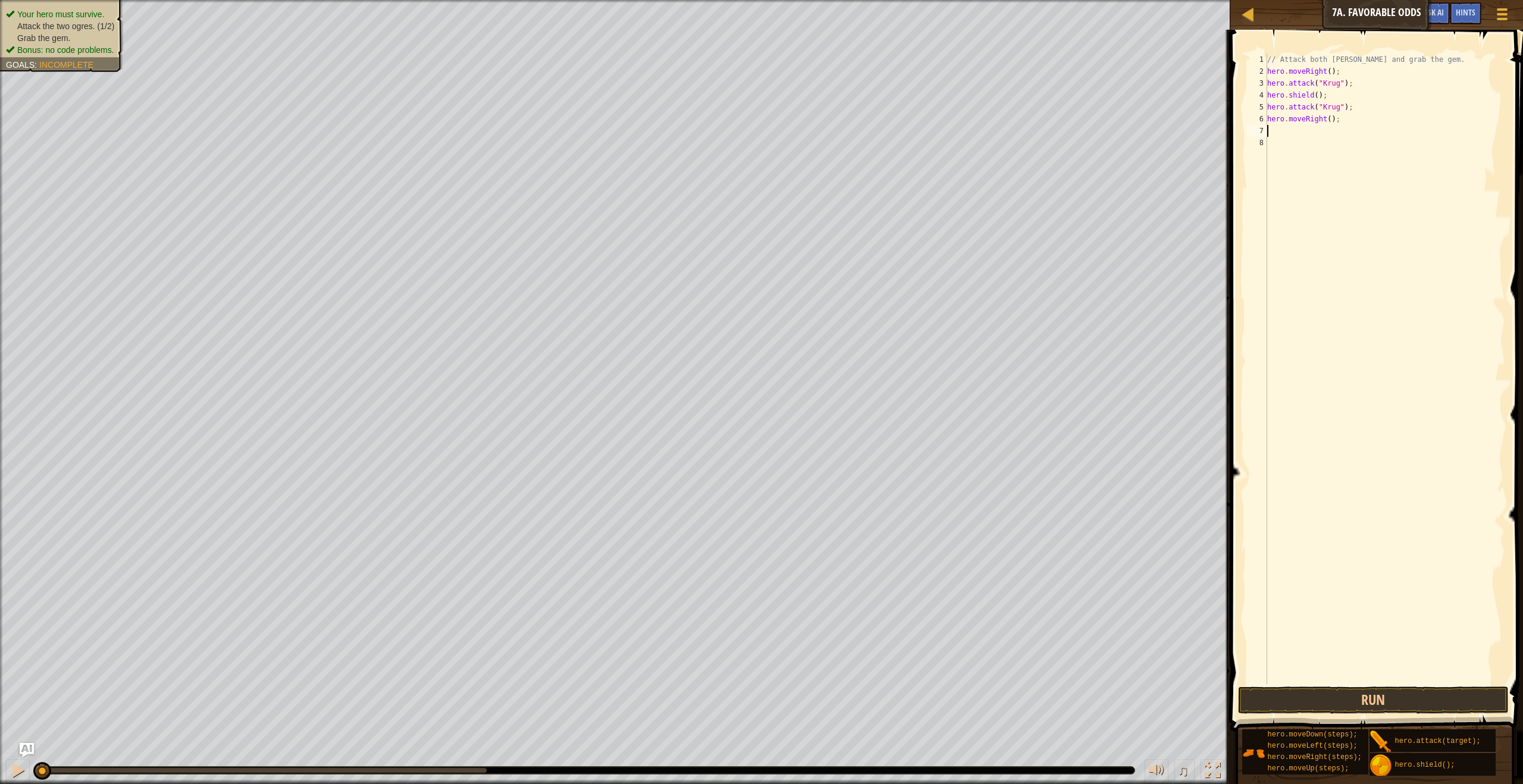
scroll to position [5, 0]
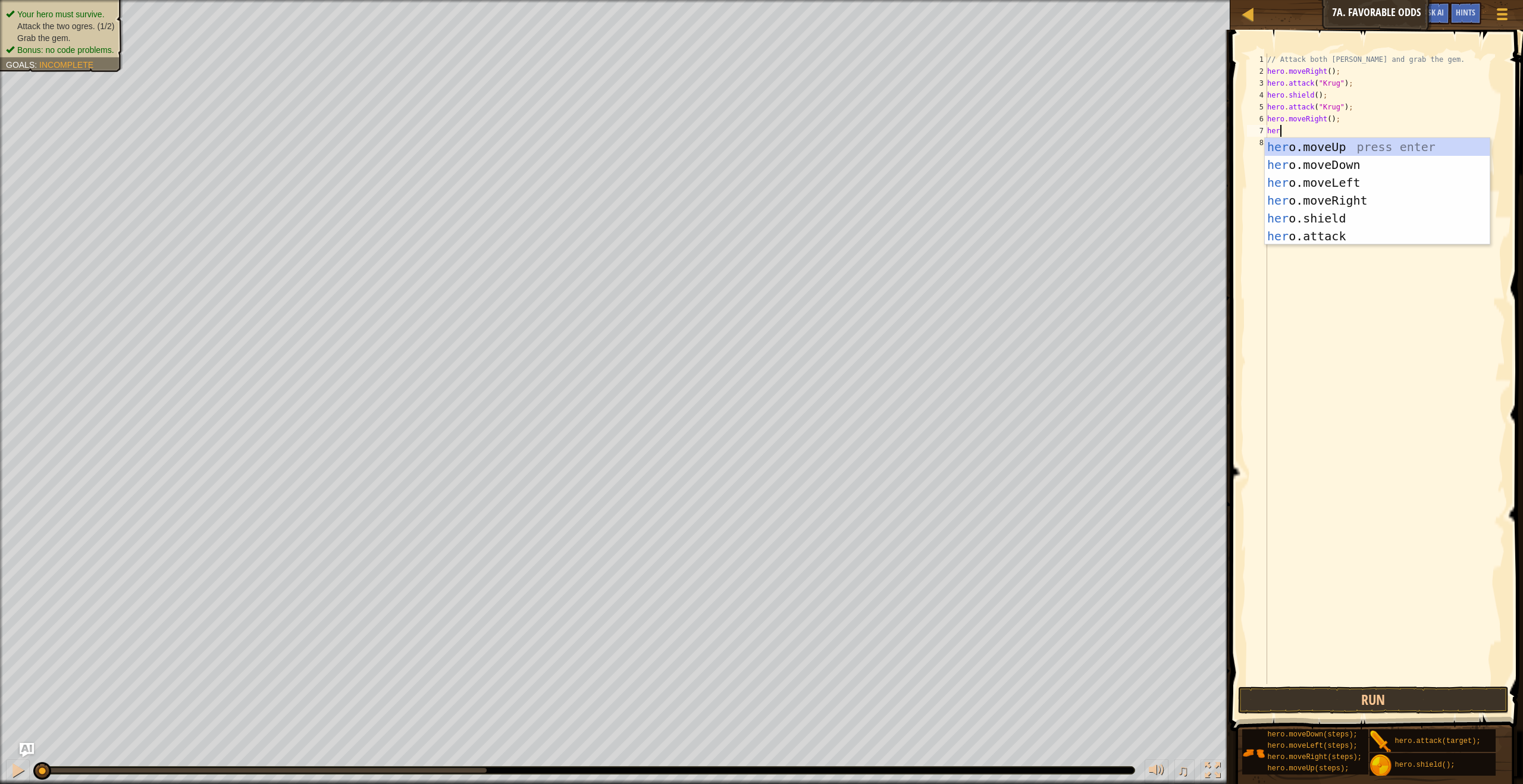
type textarea "hero"
click at [1293, 148] on div "hero .moveUp press enter hero .moveDown press enter hero .moveLeft press enter …" at bounding box center [1377, 210] width 225 height 143
click at [1303, 242] on div "her o.moveUp press enter her o.moveDown press enter her o.moveLeft press enter …" at bounding box center [1377, 221] width 225 height 143
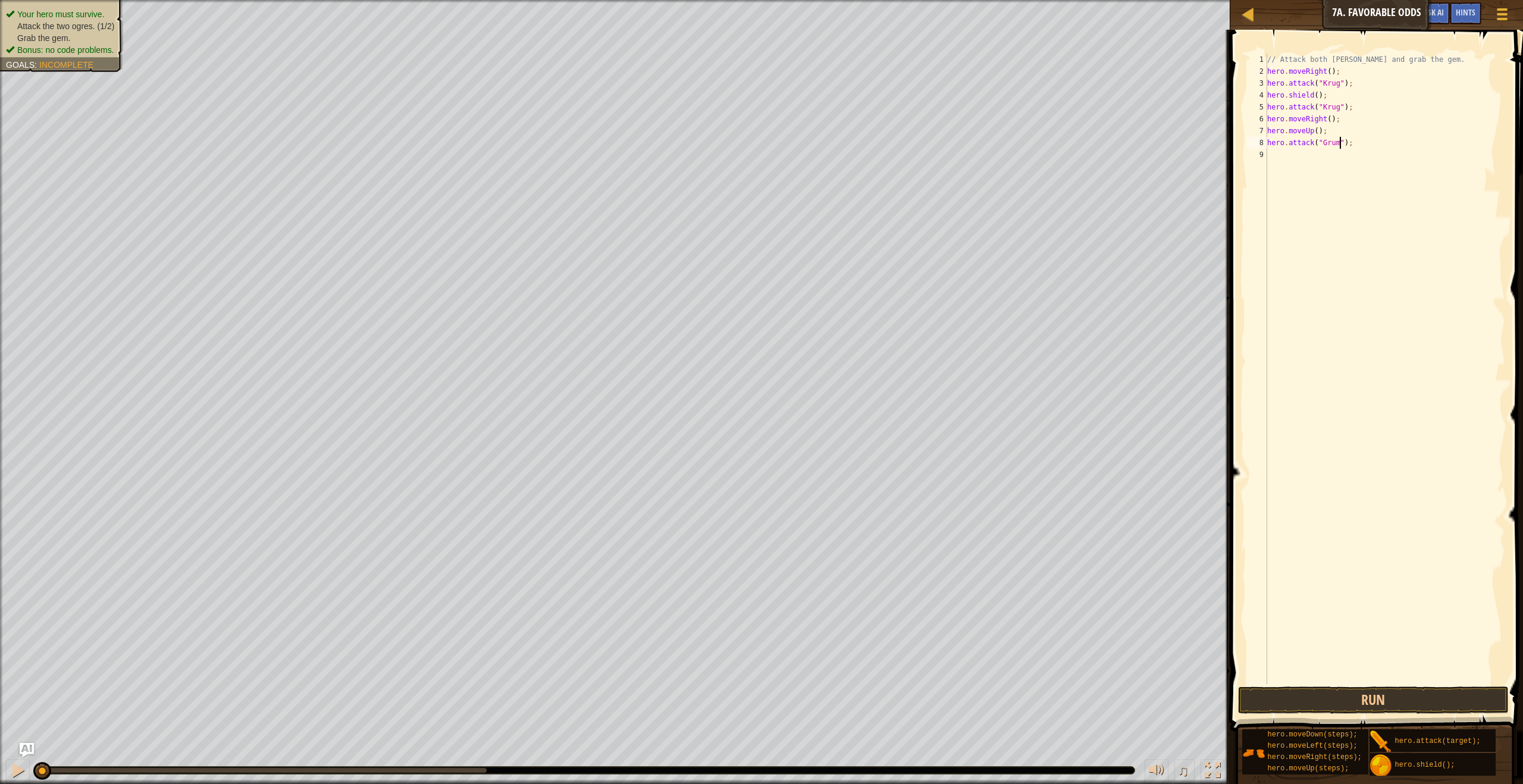
type textarea "hero.attack("Grump");"
click at [1285, 165] on div "// Attack both [PERSON_NAME] and grab the gem. hero . moveRight ( ) ; hero . at…" at bounding box center [1385, 380] width 240 height 654
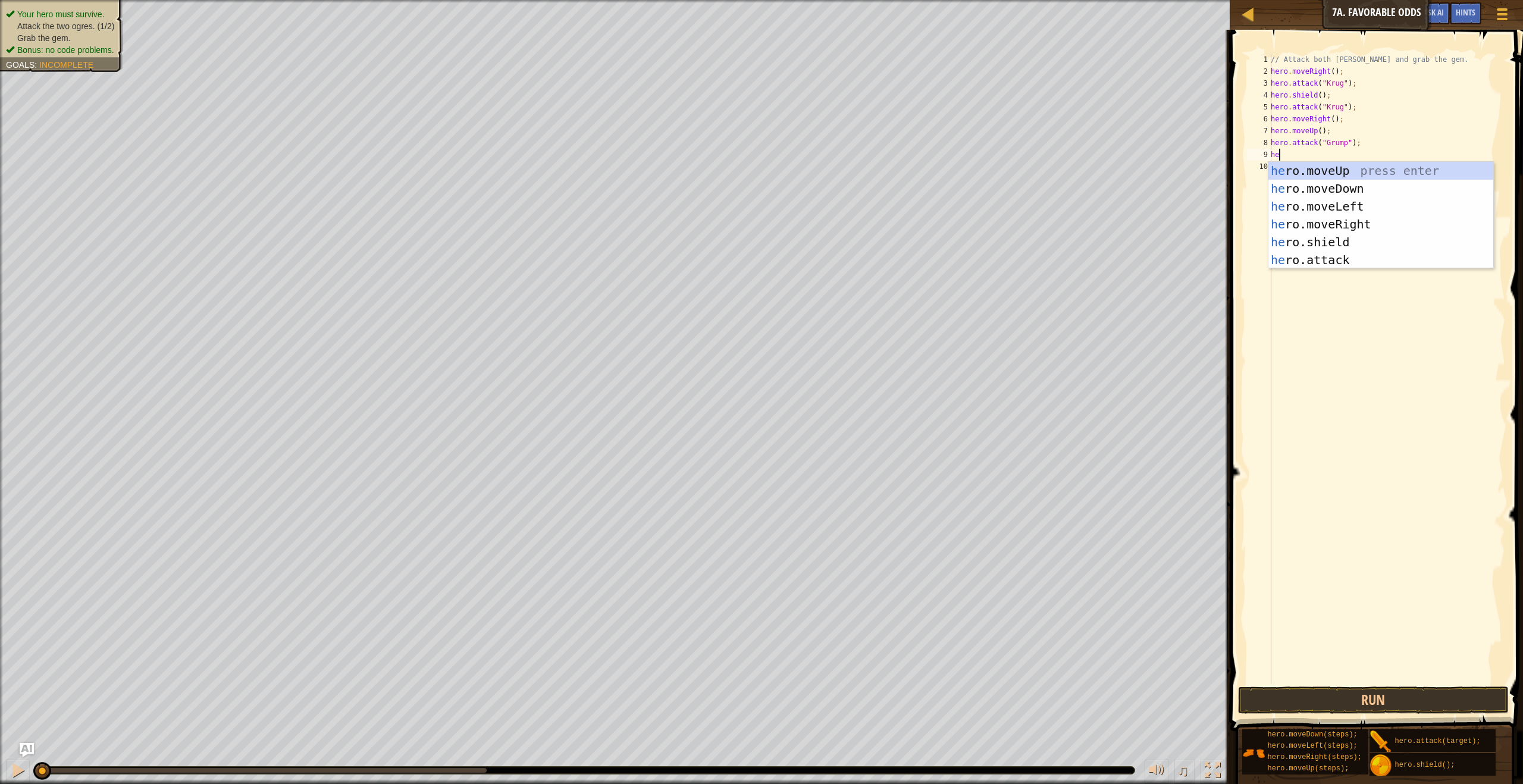
type textarea "hero"
click at [1296, 244] on div "hero .moveUp press enter hero .moveDown press enter hero .moveLeft press enter …" at bounding box center [1381, 234] width 225 height 143
click at [1305, 277] on div "hero .moveUp press enter hero .moveDown press enter hero .moveLeft press enter …" at bounding box center [1381, 245] width 225 height 143
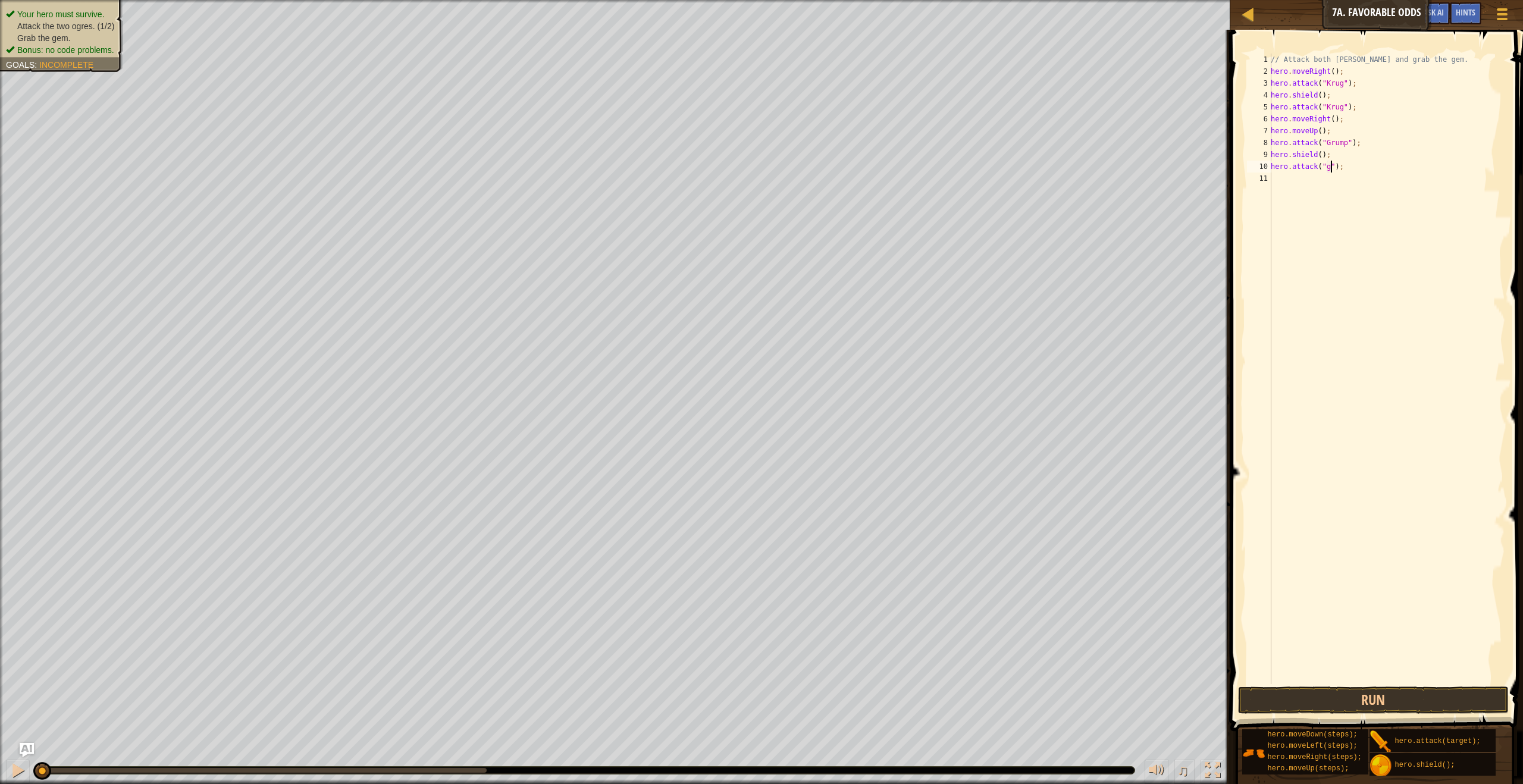
scroll to position [5, 5]
type textarea "hero.attack("Grump");"
click at [1276, 180] on div "// Attack both [PERSON_NAME] and grab the gem. hero . moveRight ( ) ; hero . at…" at bounding box center [1387, 380] width 237 height 654
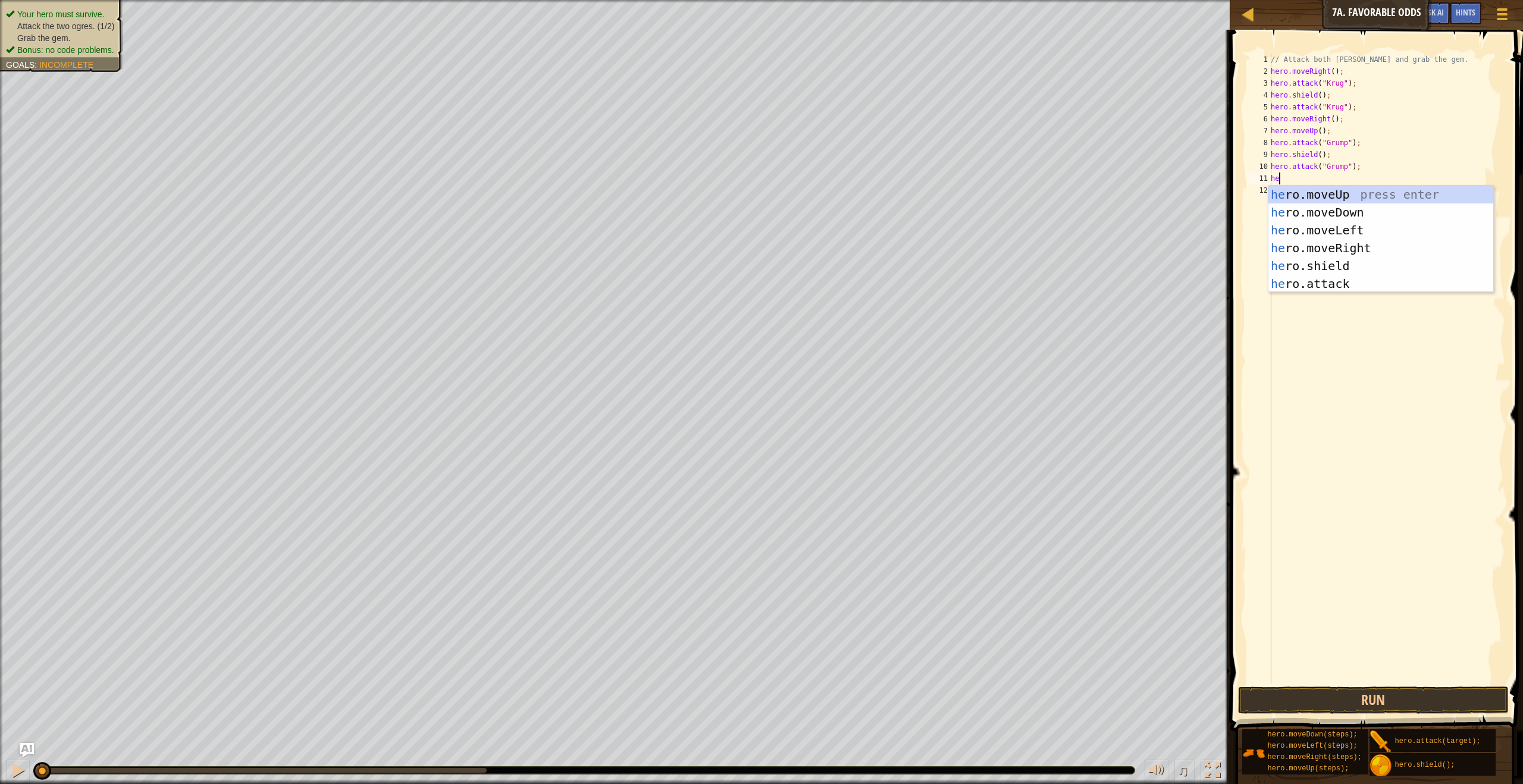
type textarea "hero"
click at [1294, 249] on div "hero .moveUp press enter hero .moveDown press enter hero .moveLeft press enter …" at bounding box center [1381, 257] width 225 height 143
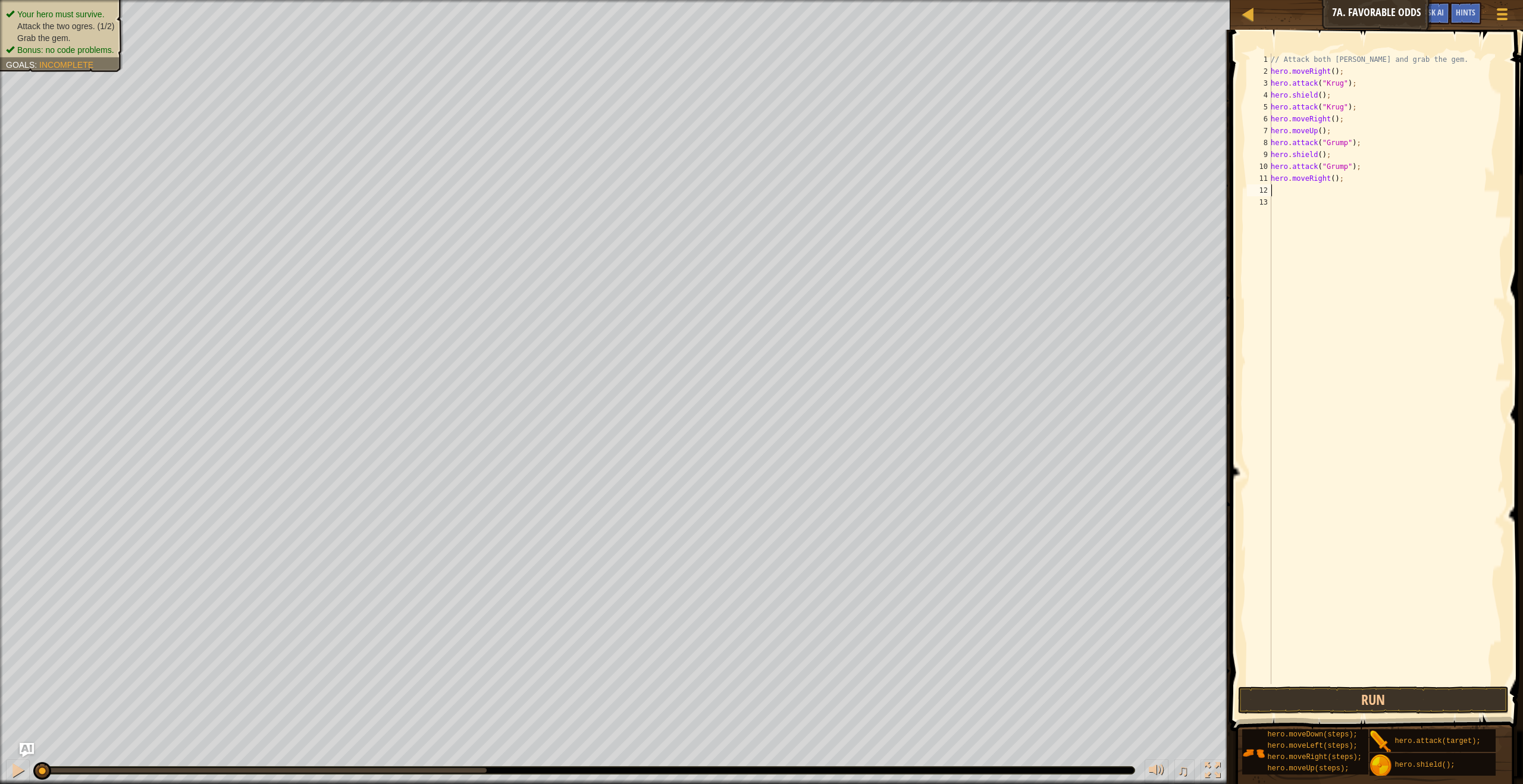
click at [1336, 180] on div "// Attack both [PERSON_NAME] and grab the gem. hero . moveRight ( ) ; hero . at…" at bounding box center [1387, 380] width 237 height 654
click at [1461, 698] on button "Run" at bounding box center [1372, 699] width 270 height 27
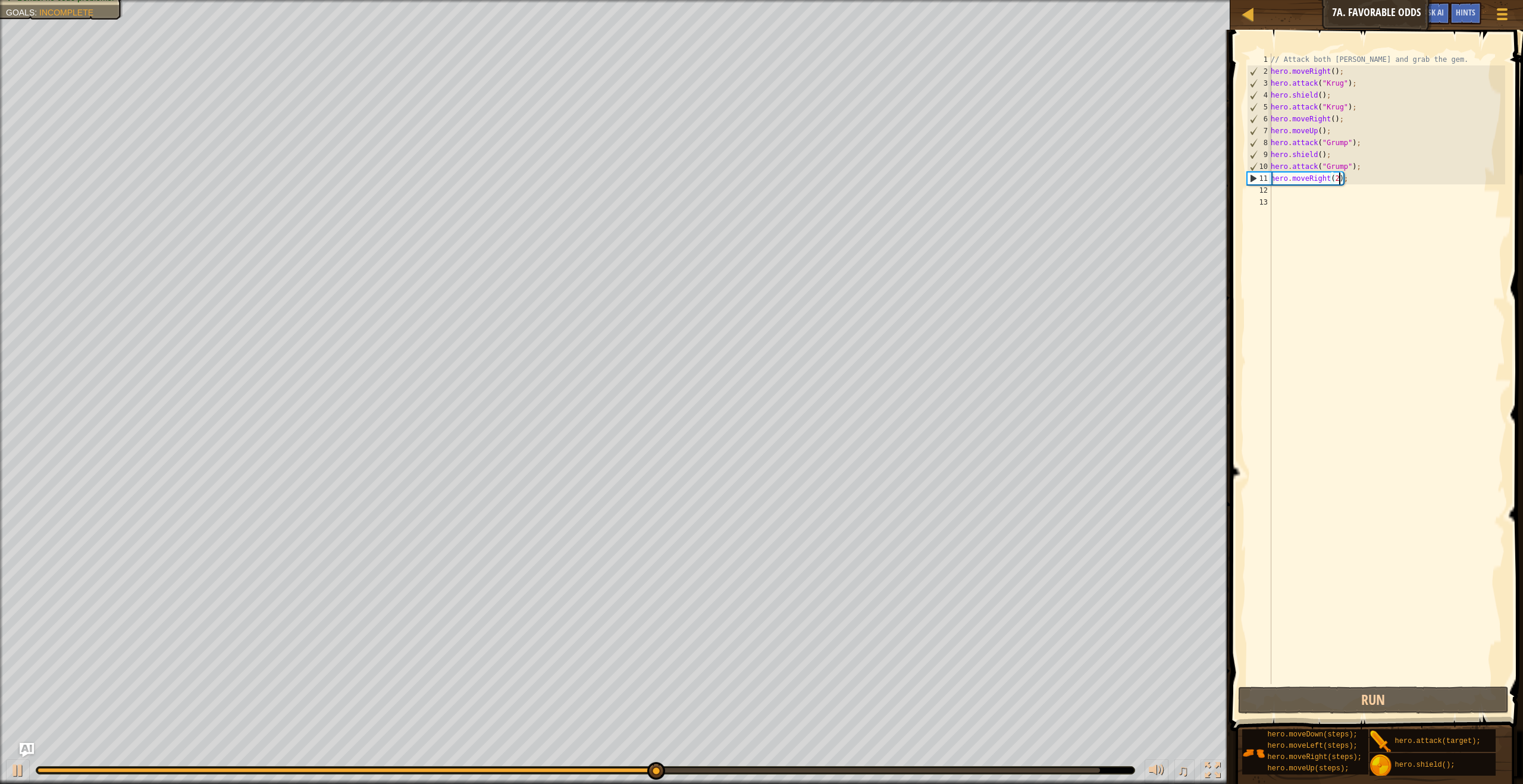
click at [1332, 180] on div "// Attack both [PERSON_NAME] and grab the gem. hero . moveRight ( ) ; hero . at…" at bounding box center [1387, 380] width 237 height 654
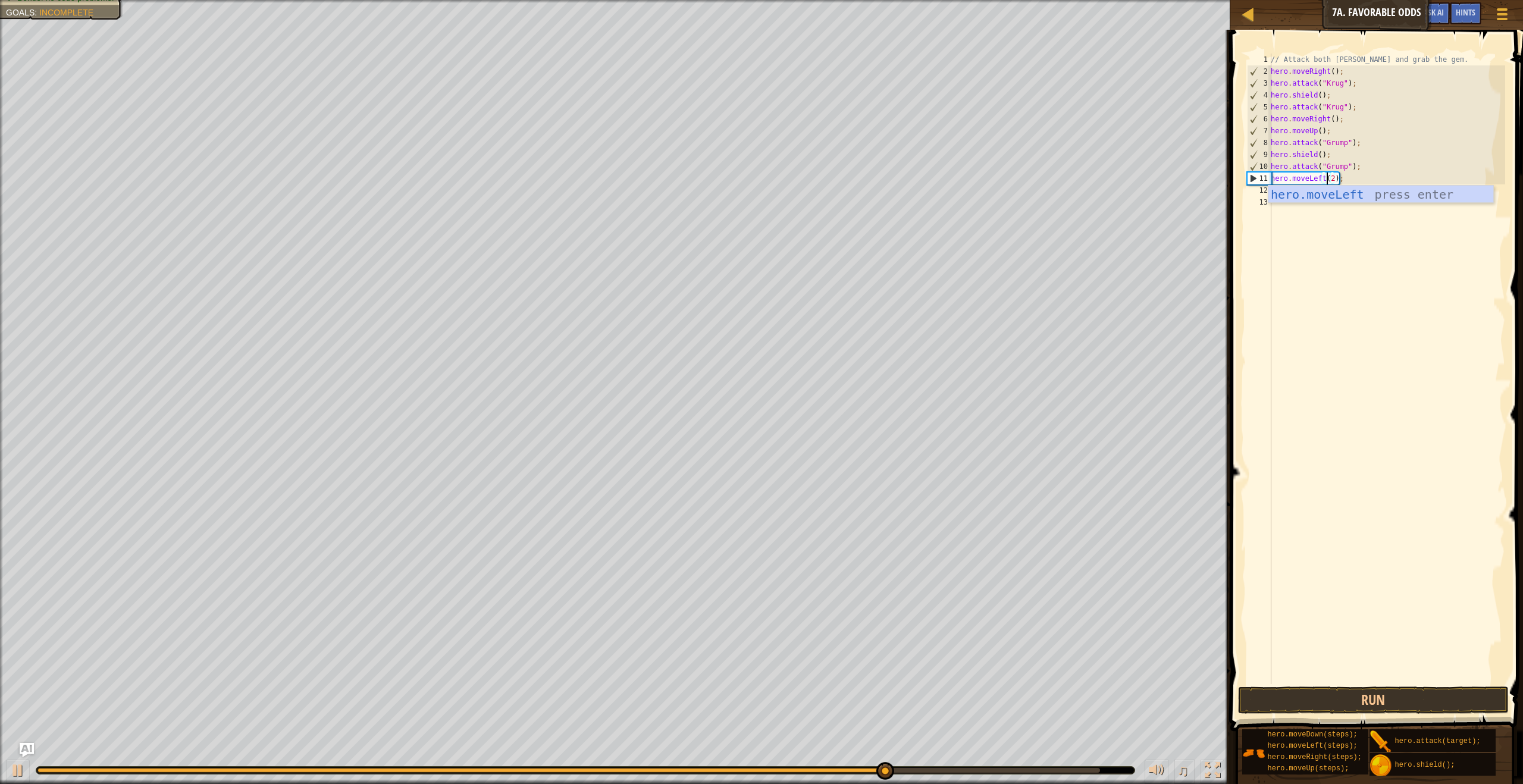
scroll to position [5, 5]
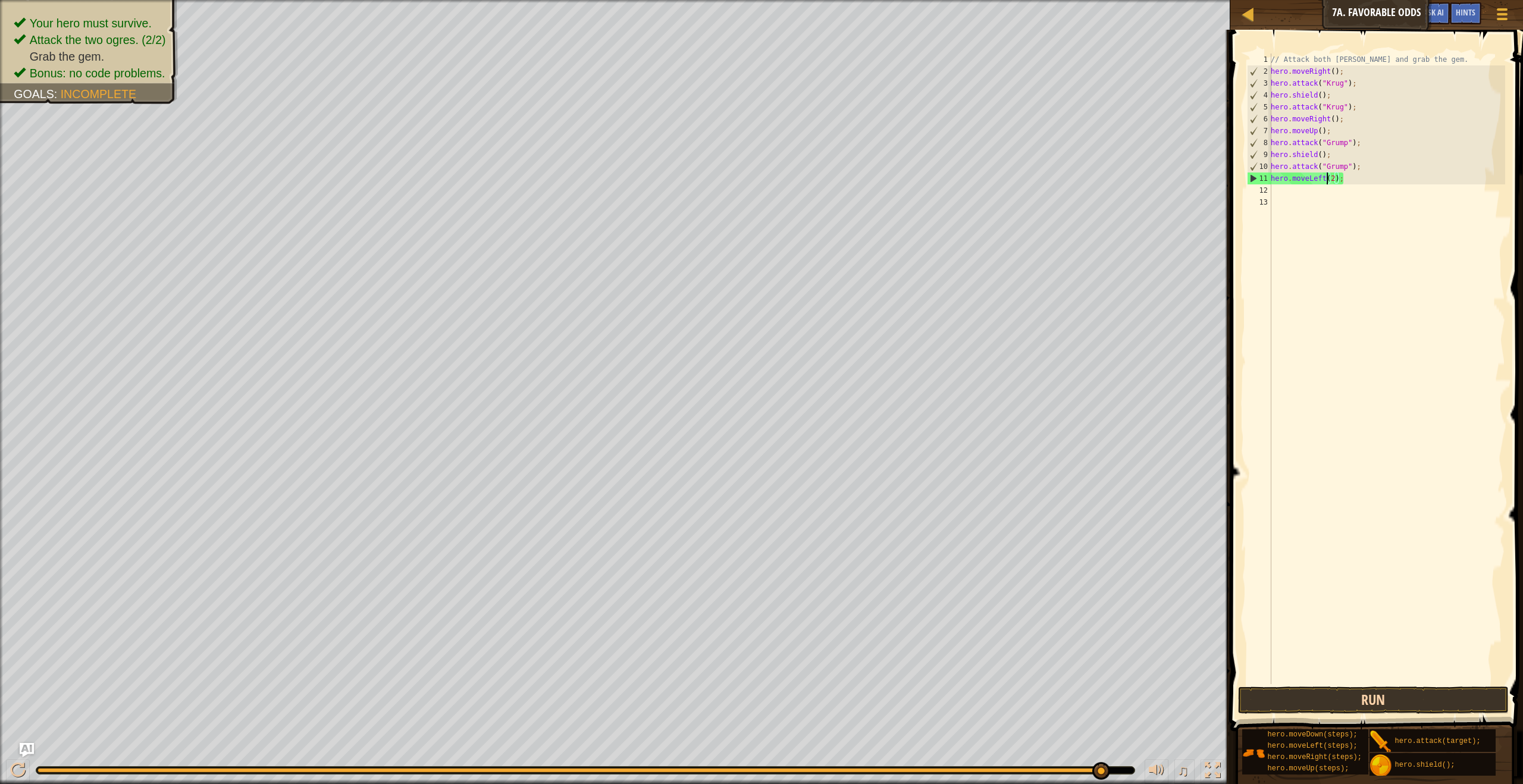
type textarea "hero.moveLeft(2);"
click at [1386, 693] on button "Run" at bounding box center [1372, 699] width 270 height 27
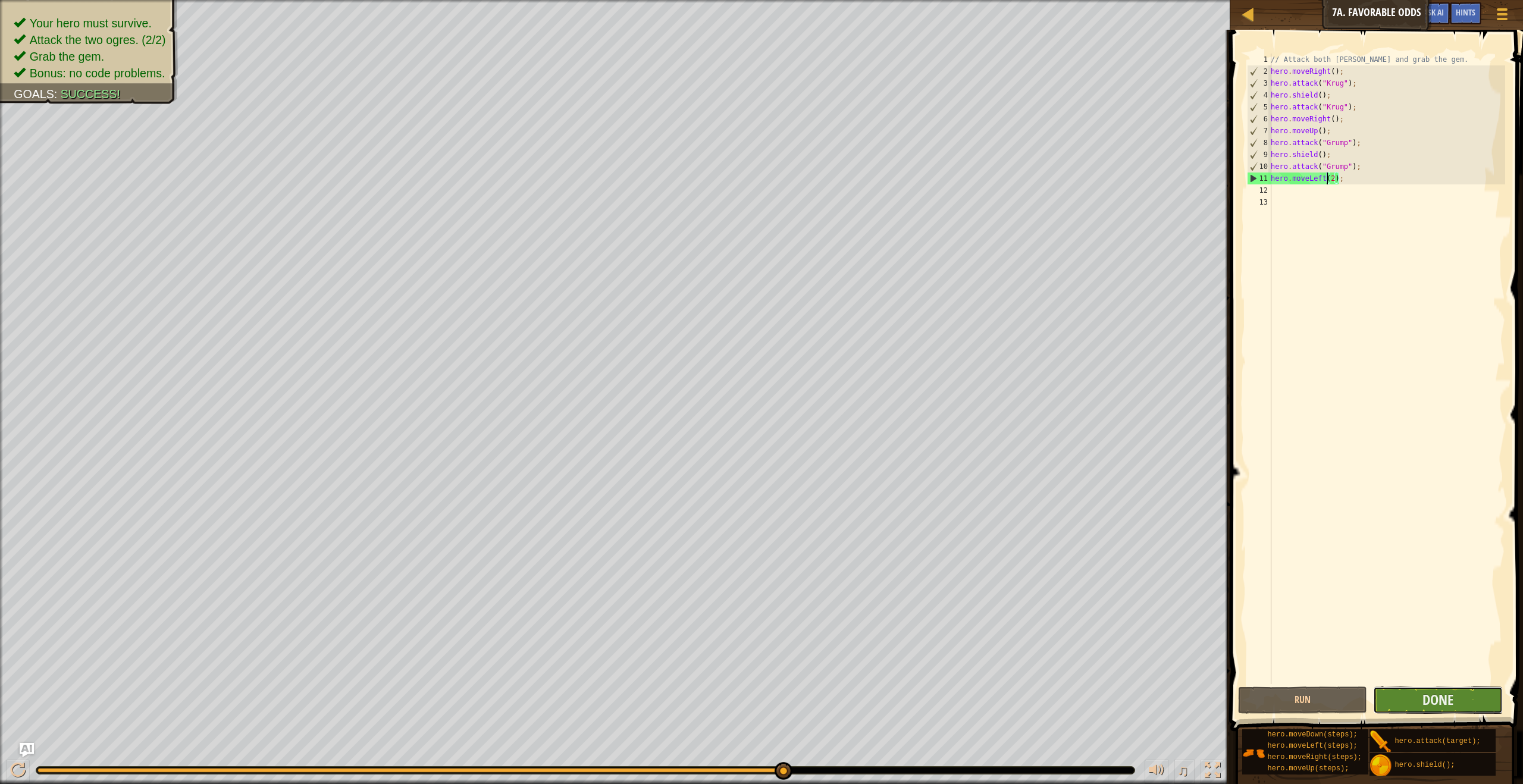
click at [1411, 703] on button "Done" at bounding box center [1437, 699] width 129 height 27
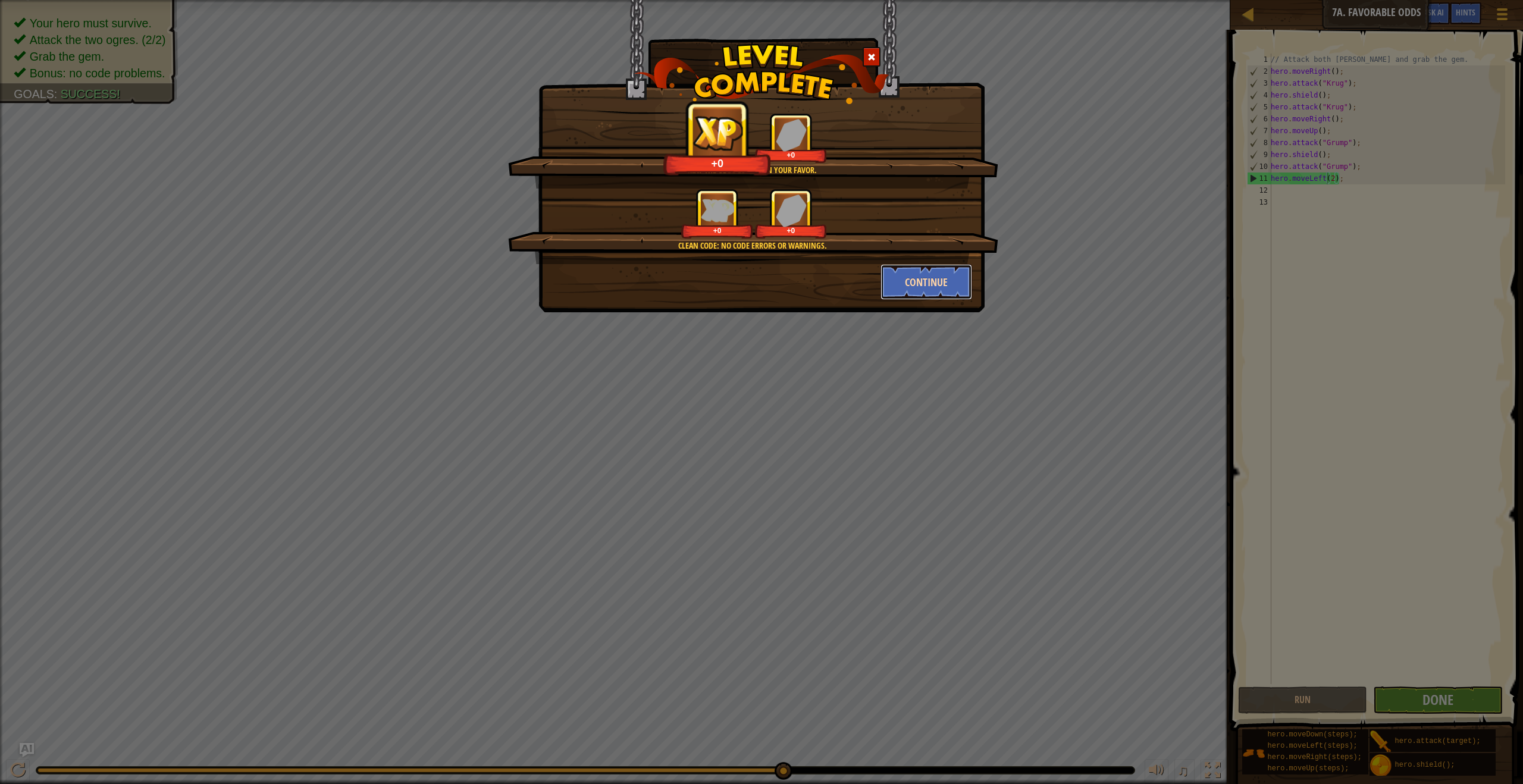
click at [935, 287] on button "Continue" at bounding box center [927, 282] width 92 height 36
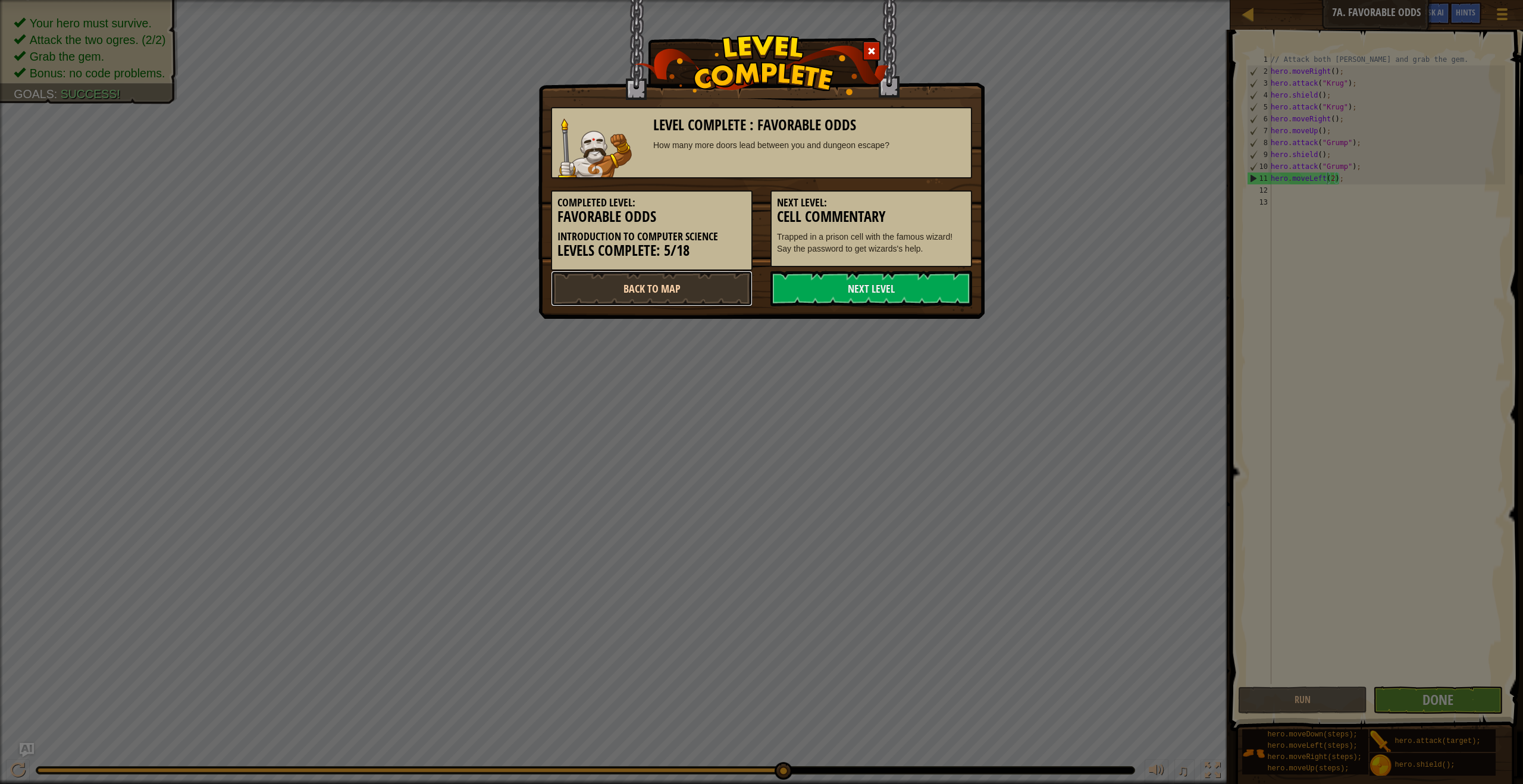
click at [683, 284] on link "Back to Map" at bounding box center [651, 288] width 201 height 36
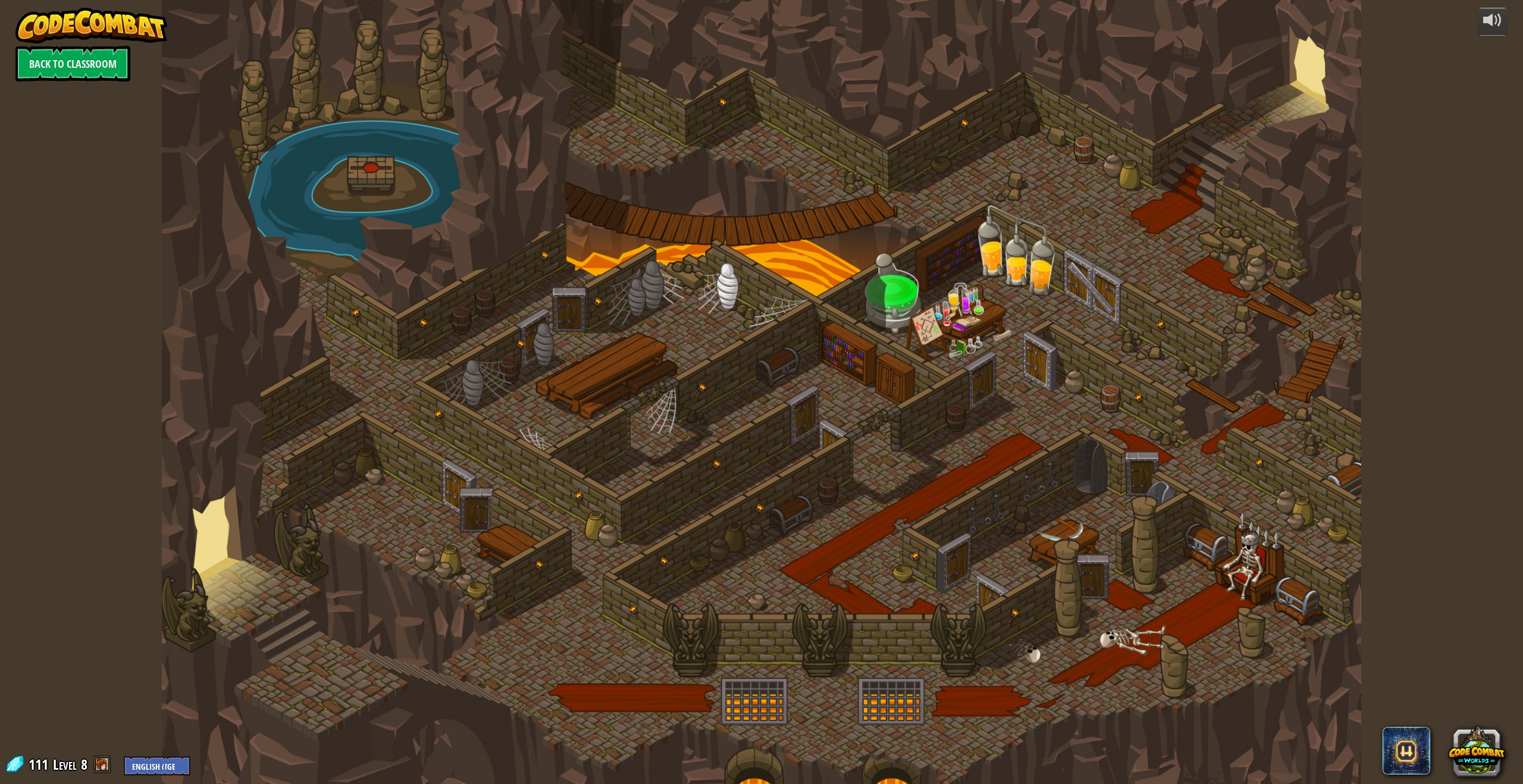
click at [556, 505] on div at bounding box center [762, 392] width 1199 height 784
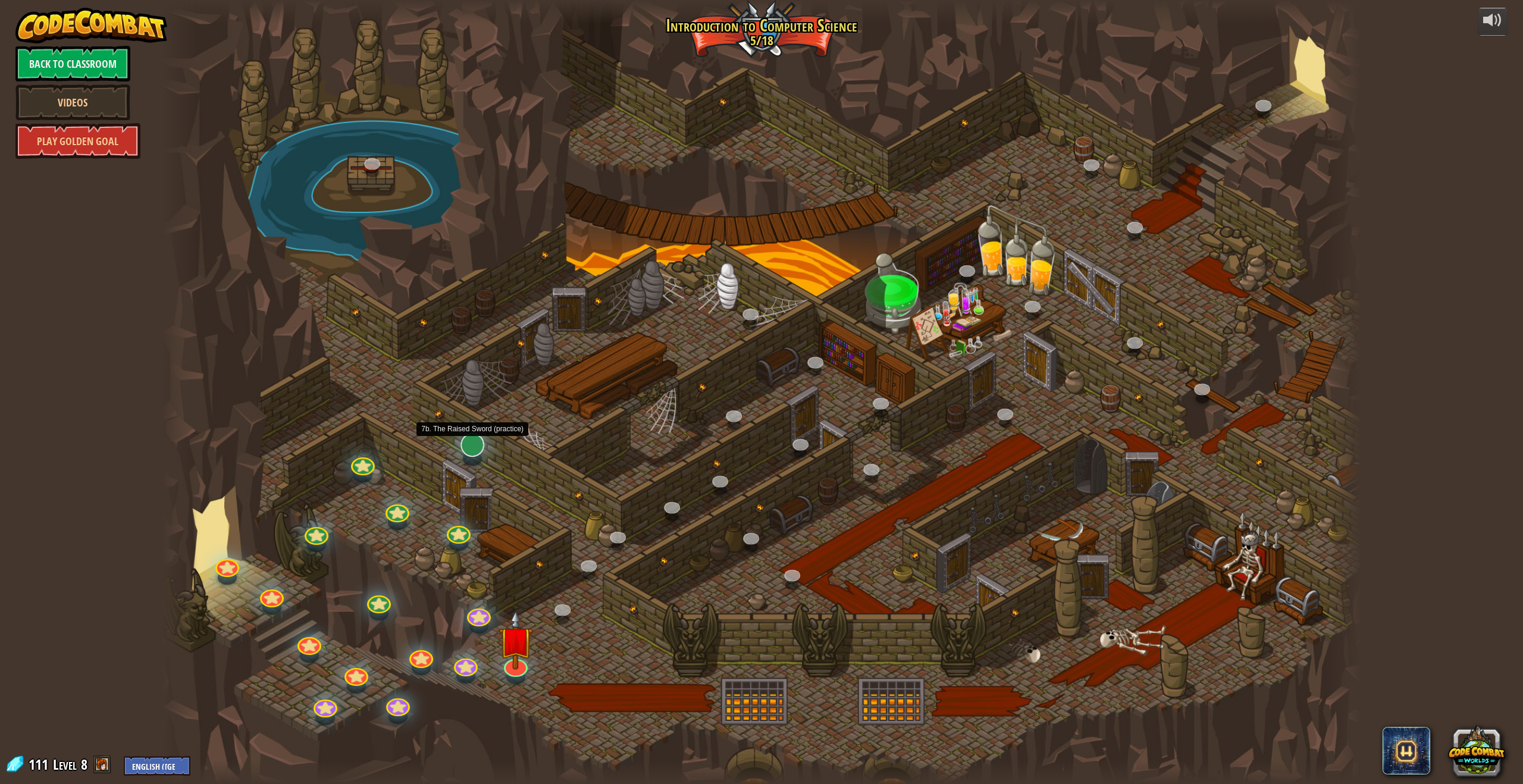
click at [469, 457] on div "25. Kithgard Gates (Locked) Escape the Kithgard dungeons, and don't let the gua…" at bounding box center [762, 392] width 1199 height 784
click at [485, 448] on div at bounding box center [762, 392] width 1199 height 784
click at [467, 448] on link at bounding box center [469, 440] width 27 height 24
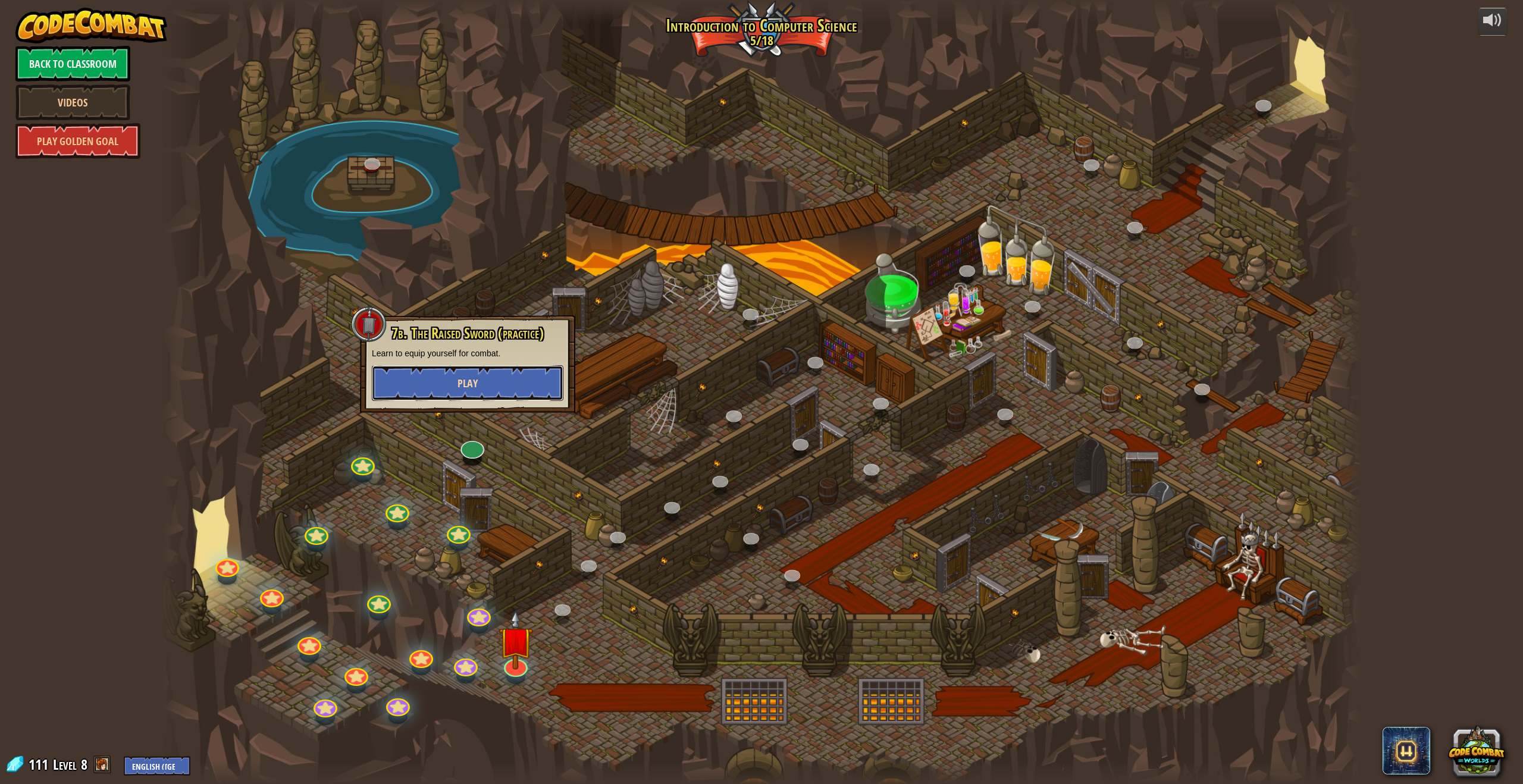
click at [475, 375] on button "Play" at bounding box center [467, 382] width 191 height 36
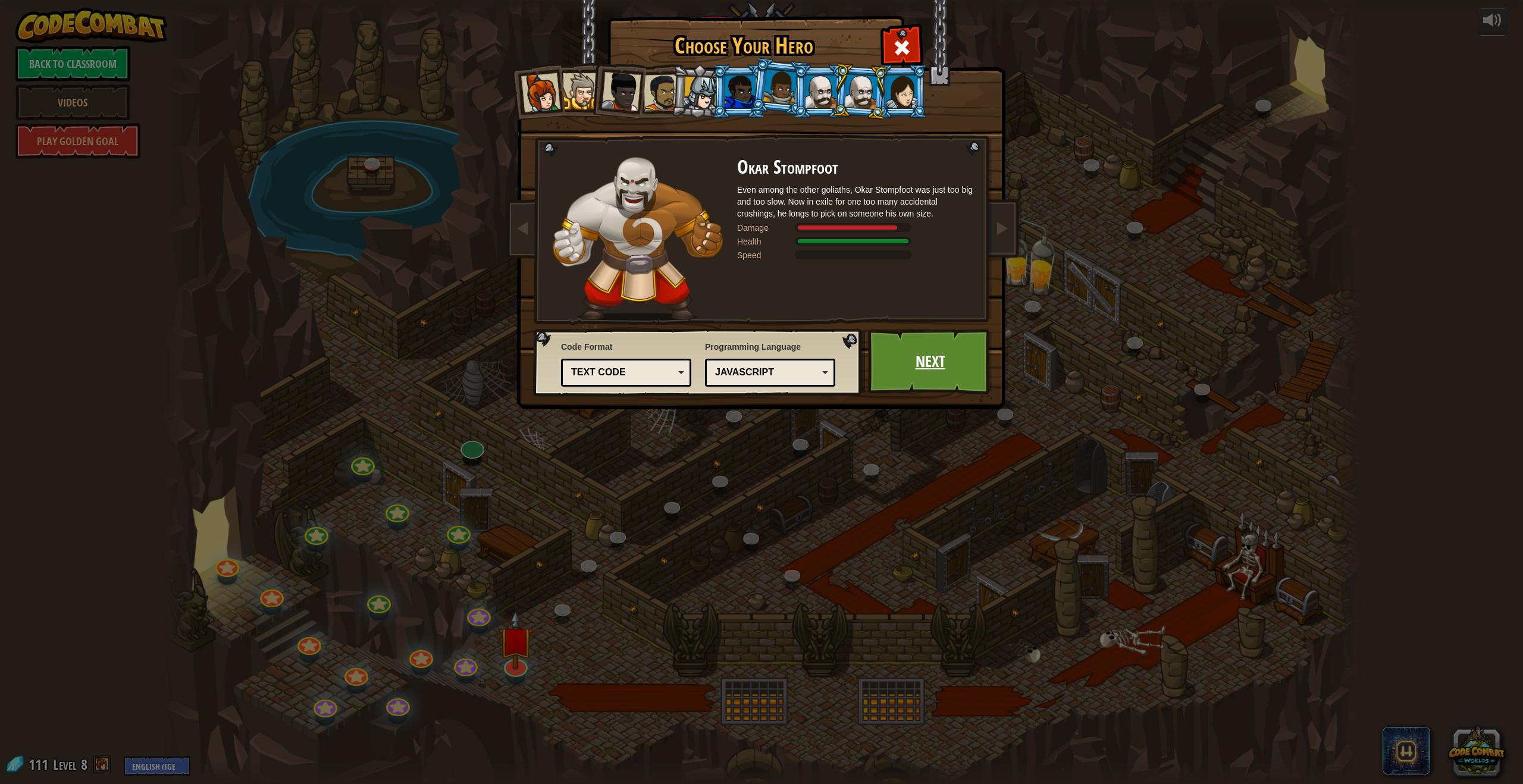
click at [922, 362] on link "Next" at bounding box center [930, 362] width 124 height 66
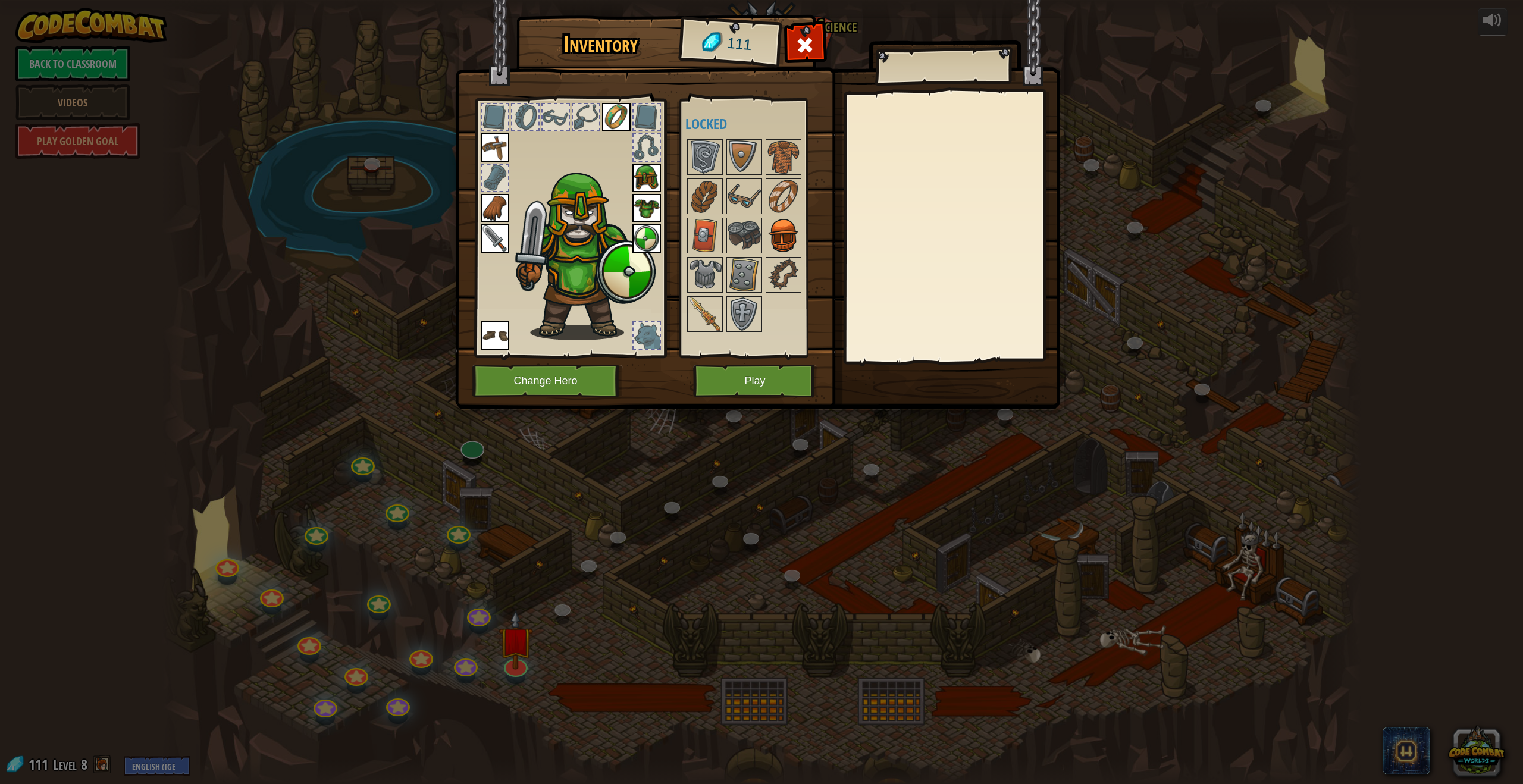
click at [779, 235] on img at bounding box center [784, 235] width 33 height 33
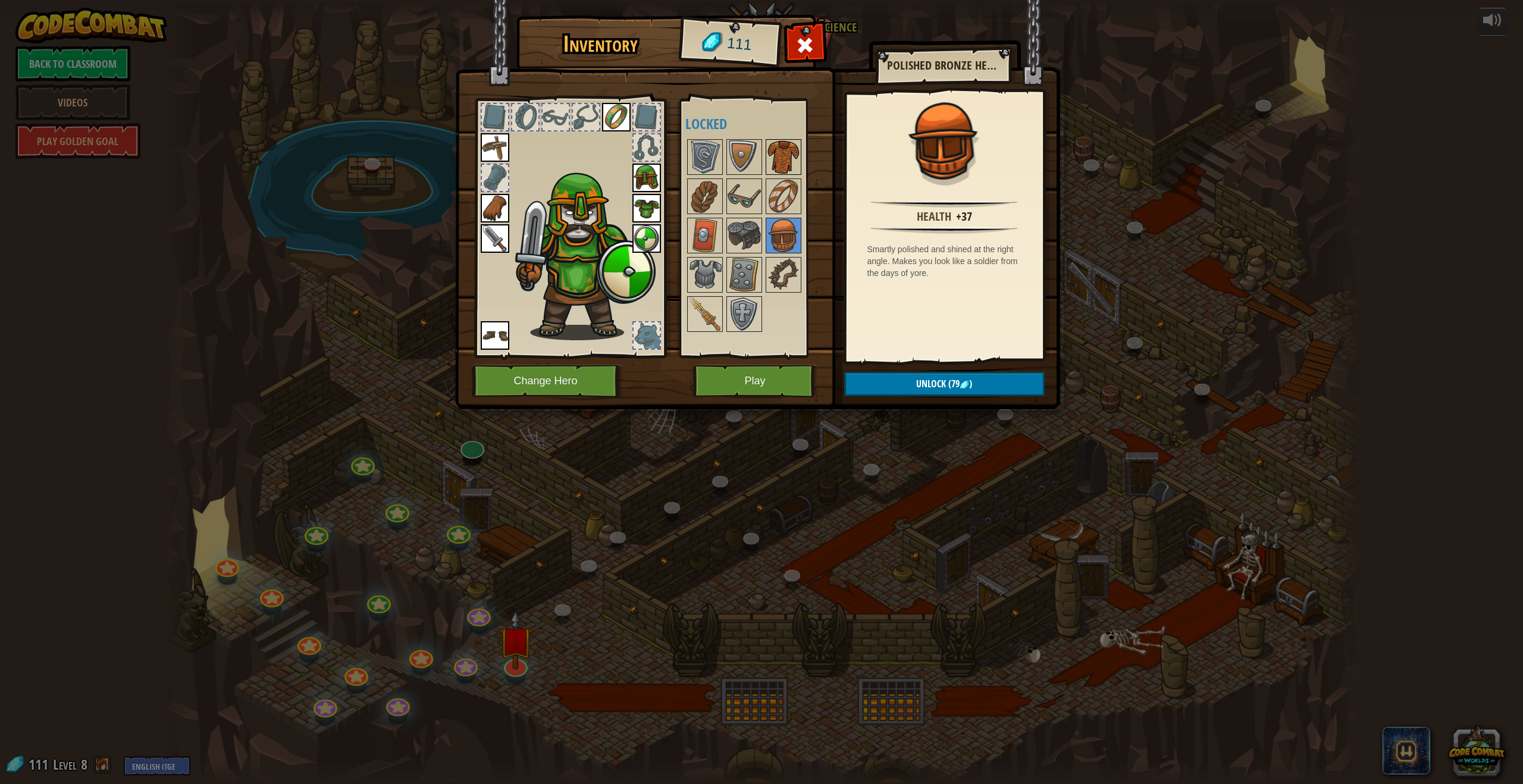
click at [787, 155] on img at bounding box center [784, 157] width 33 height 33
click at [751, 234] on img at bounding box center [744, 235] width 33 height 33
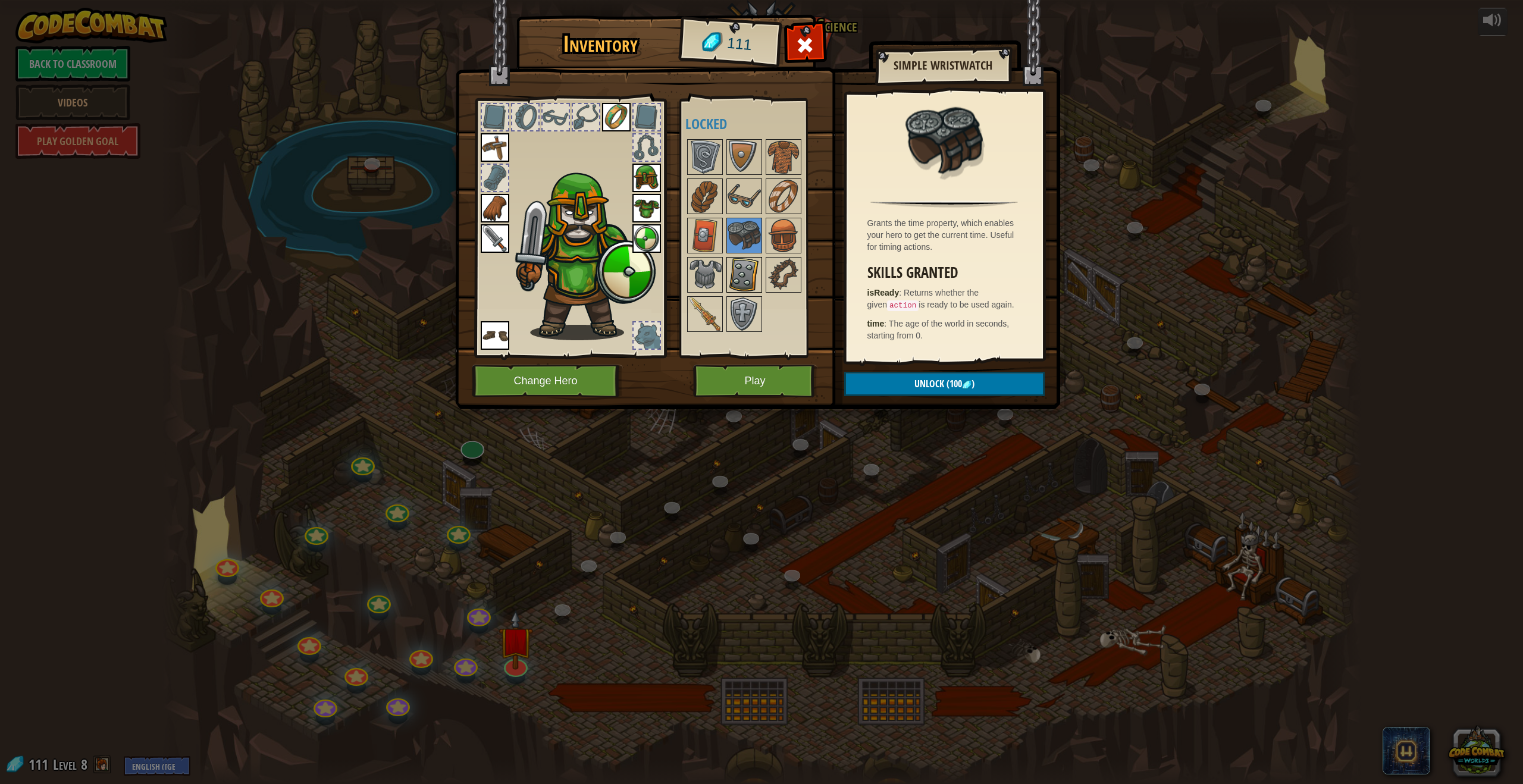
click at [739, 275] on img at bounding box center [744, 274] width 33 height 33
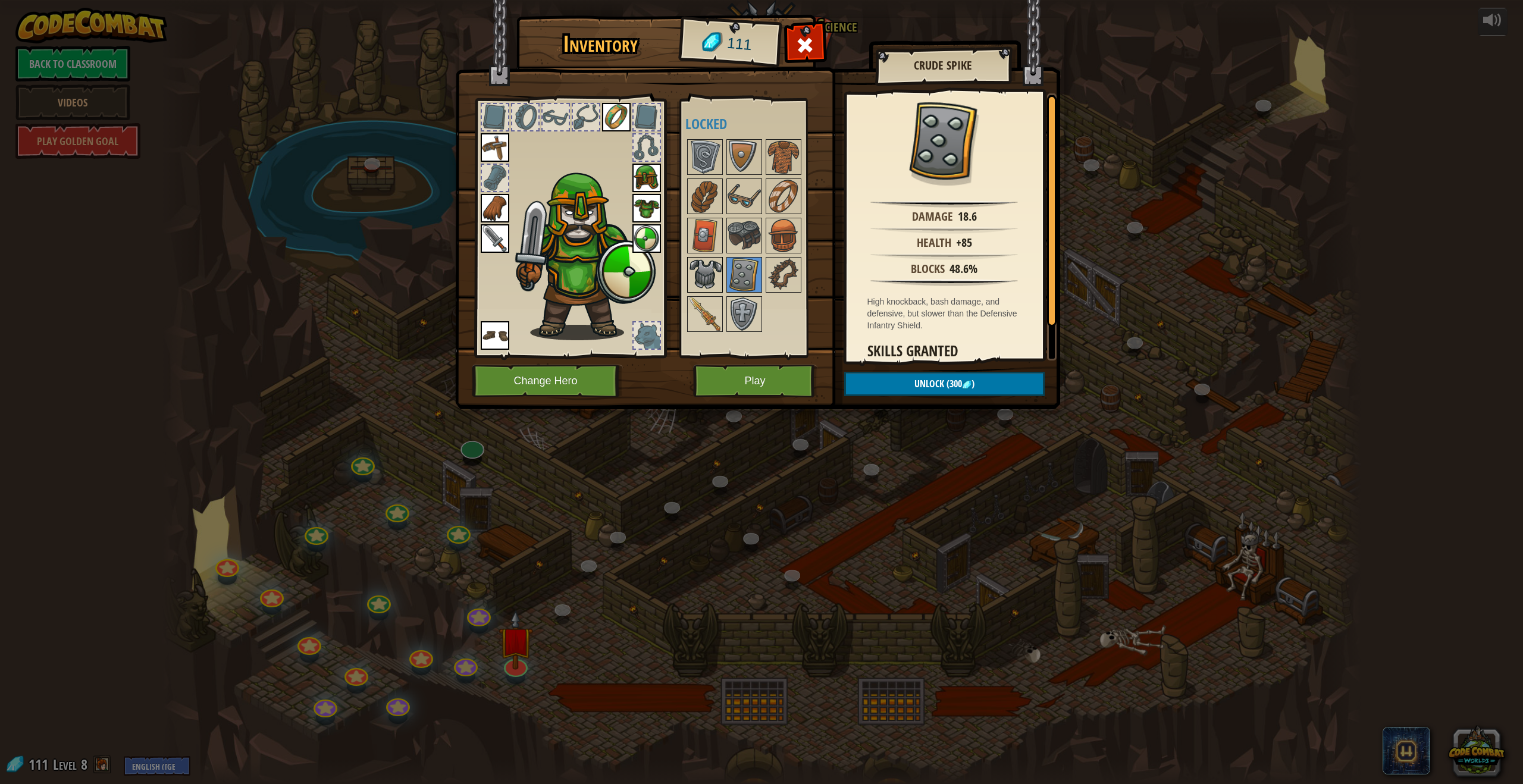
click at [703, 266] on img at bounding box center [705, 274] width 33 height 33
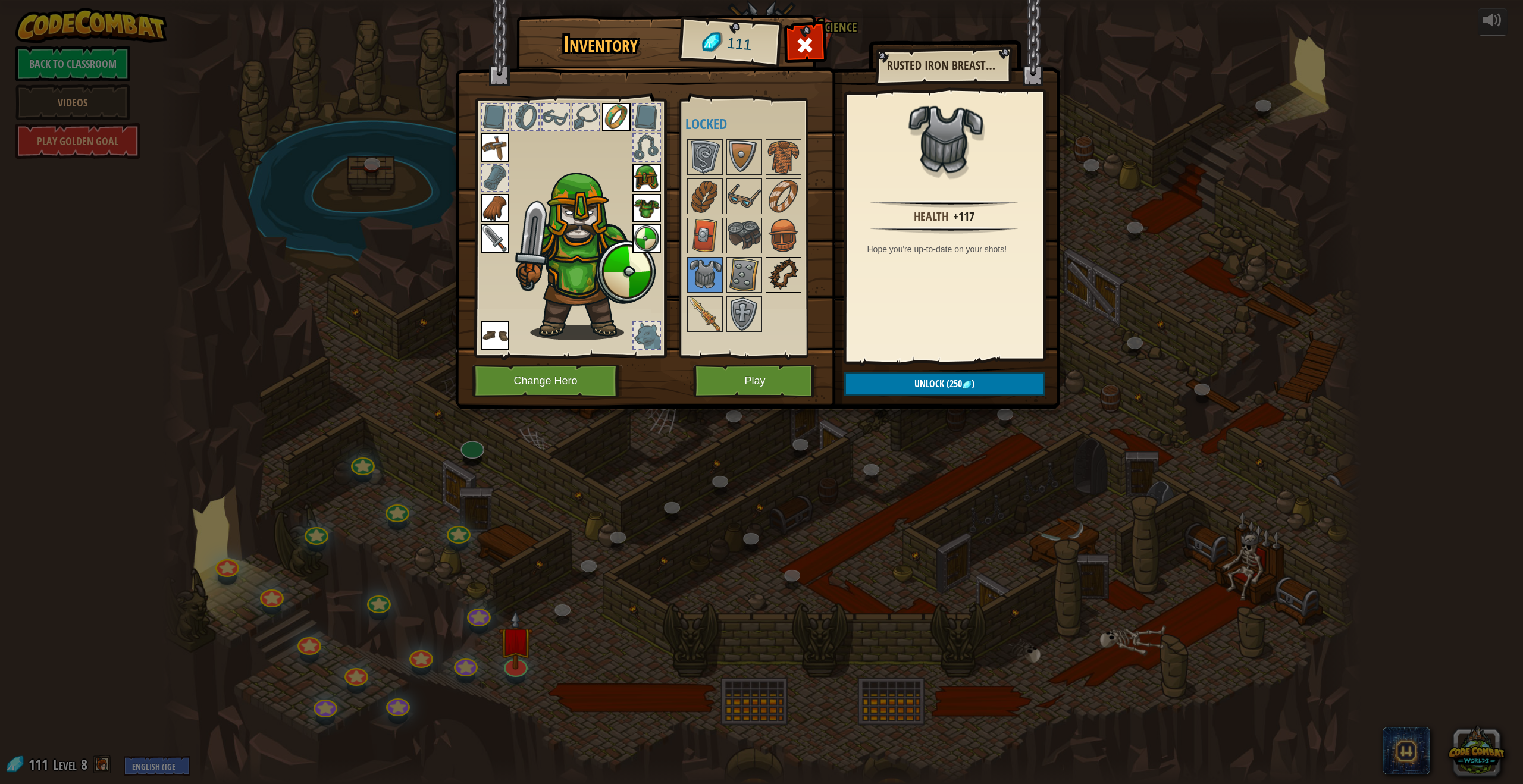
click at [784, 279] on img at bounding box center [784, 274] width 33 height 33
click at [746, 314] on img at bounding box center [744, 314] width 33 height 33
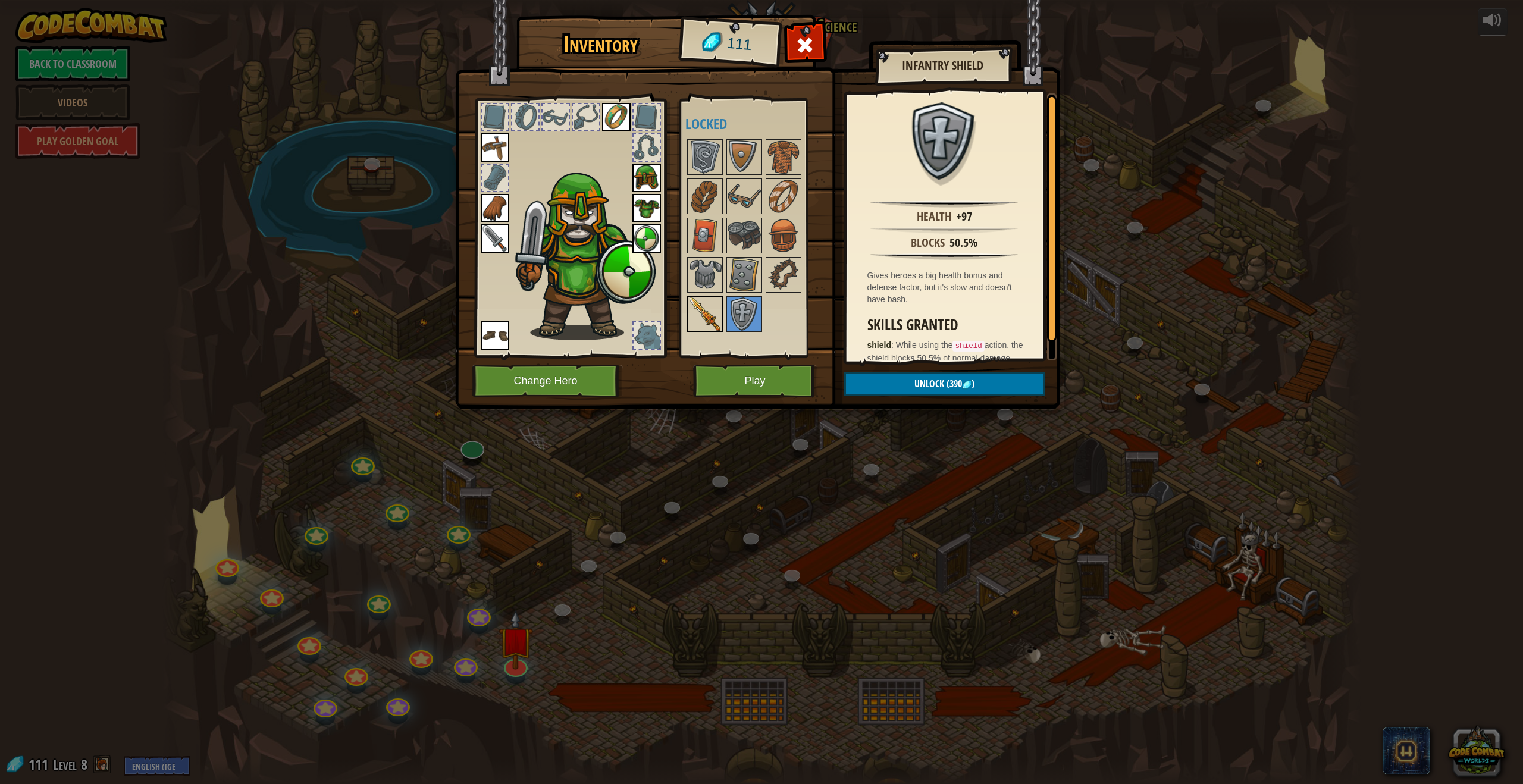
click at [690, 311] on img at bounding box center [705, 314] width 33 height 33
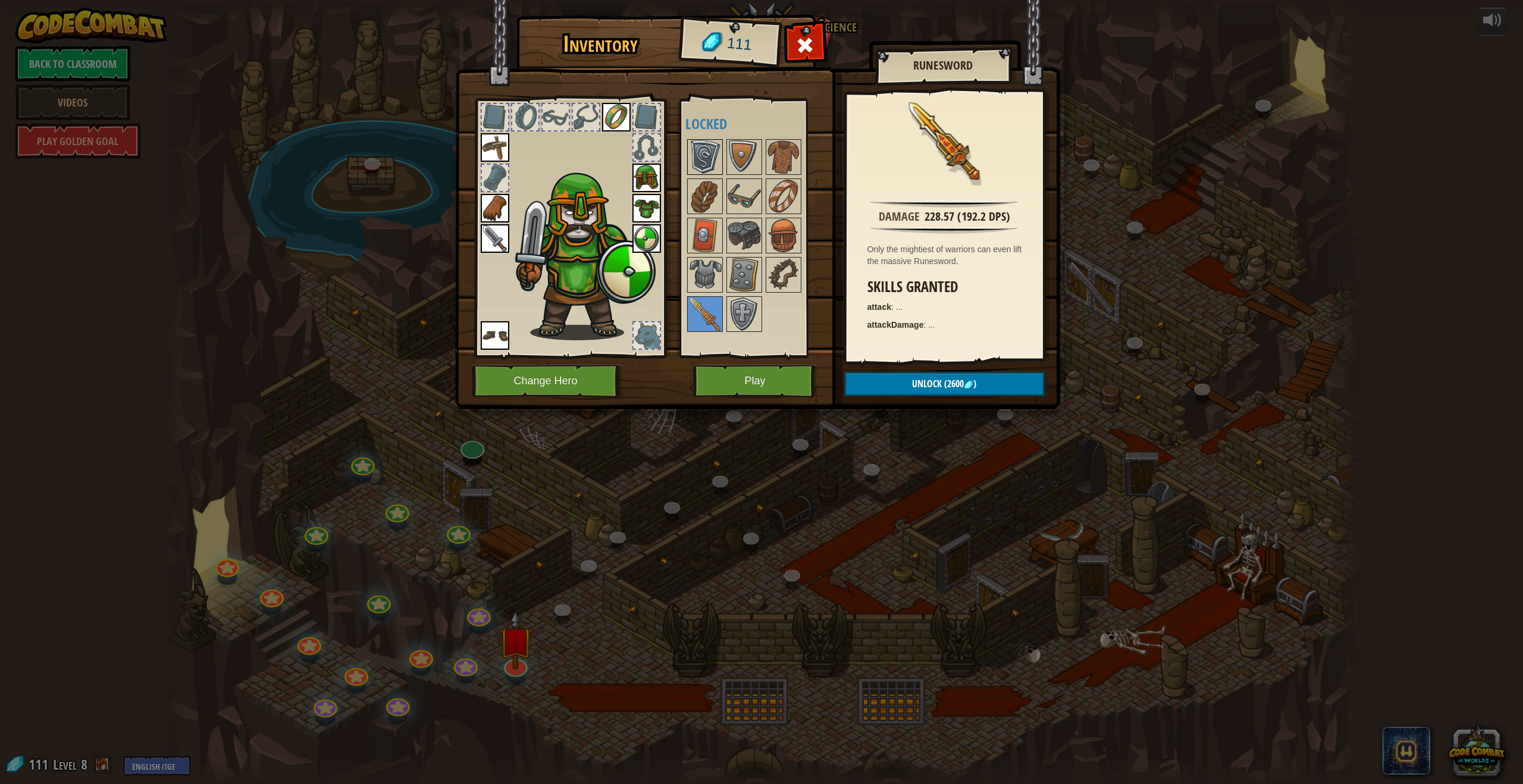
click at [710, 168] on img at bounding box center [705, 157] width 33 height 33
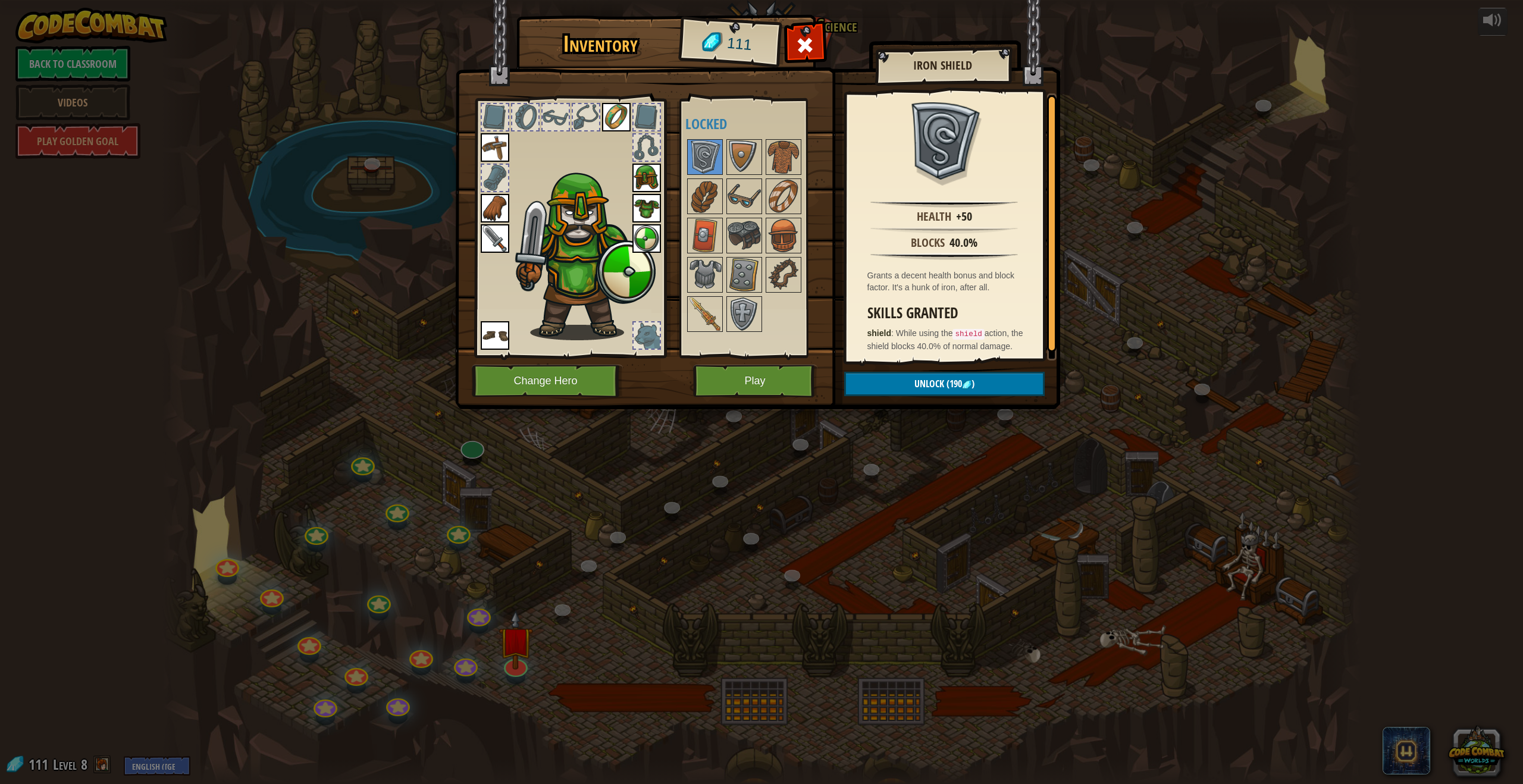
click at [591, 125] on div at bounding box center [586, 116] width 26 height 26
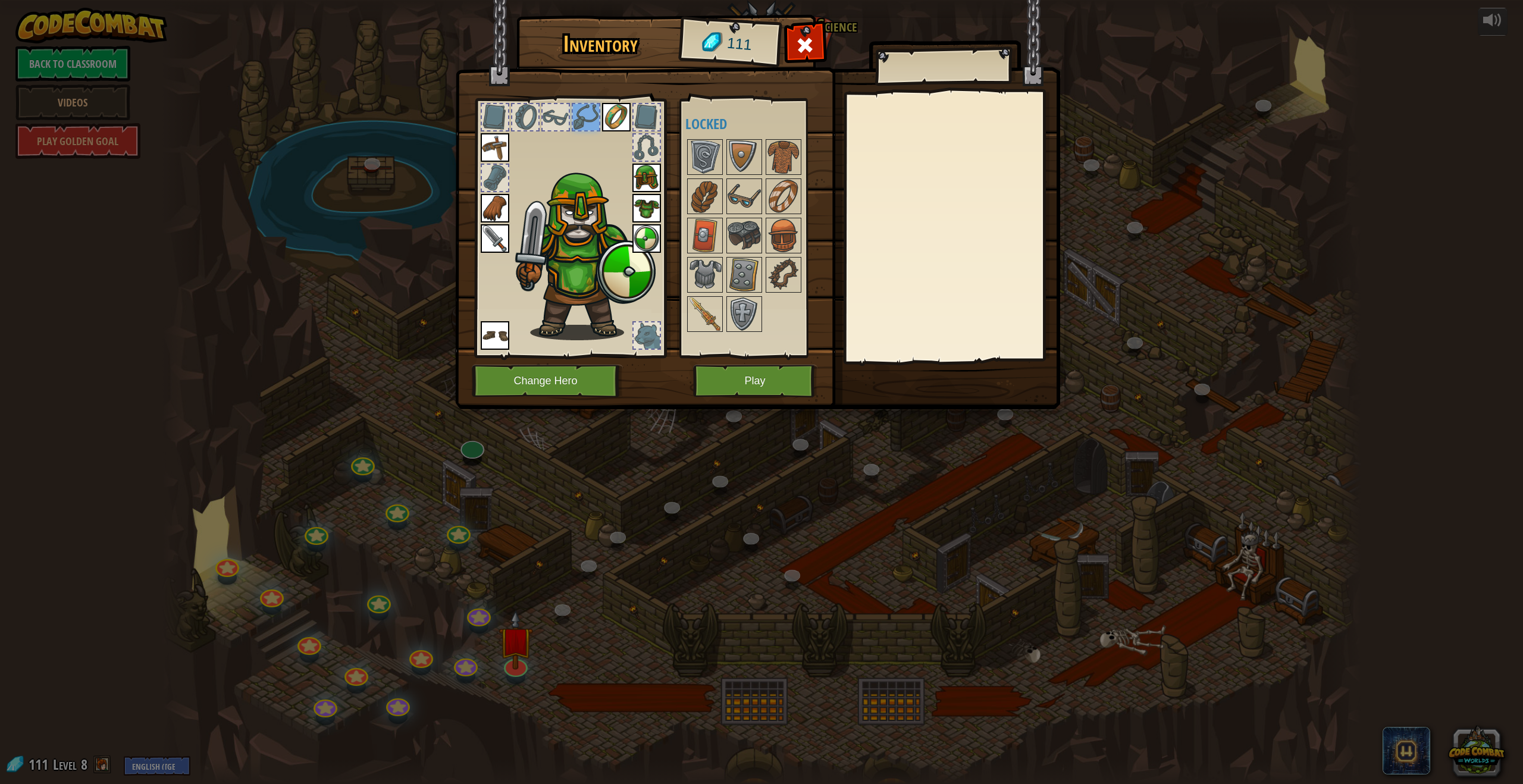
click at [533, 123] on div at bounding box center [525, 116] width 26 height 26
click at [744, 211] on img at bounding box center [744, 196] width 33 height 33
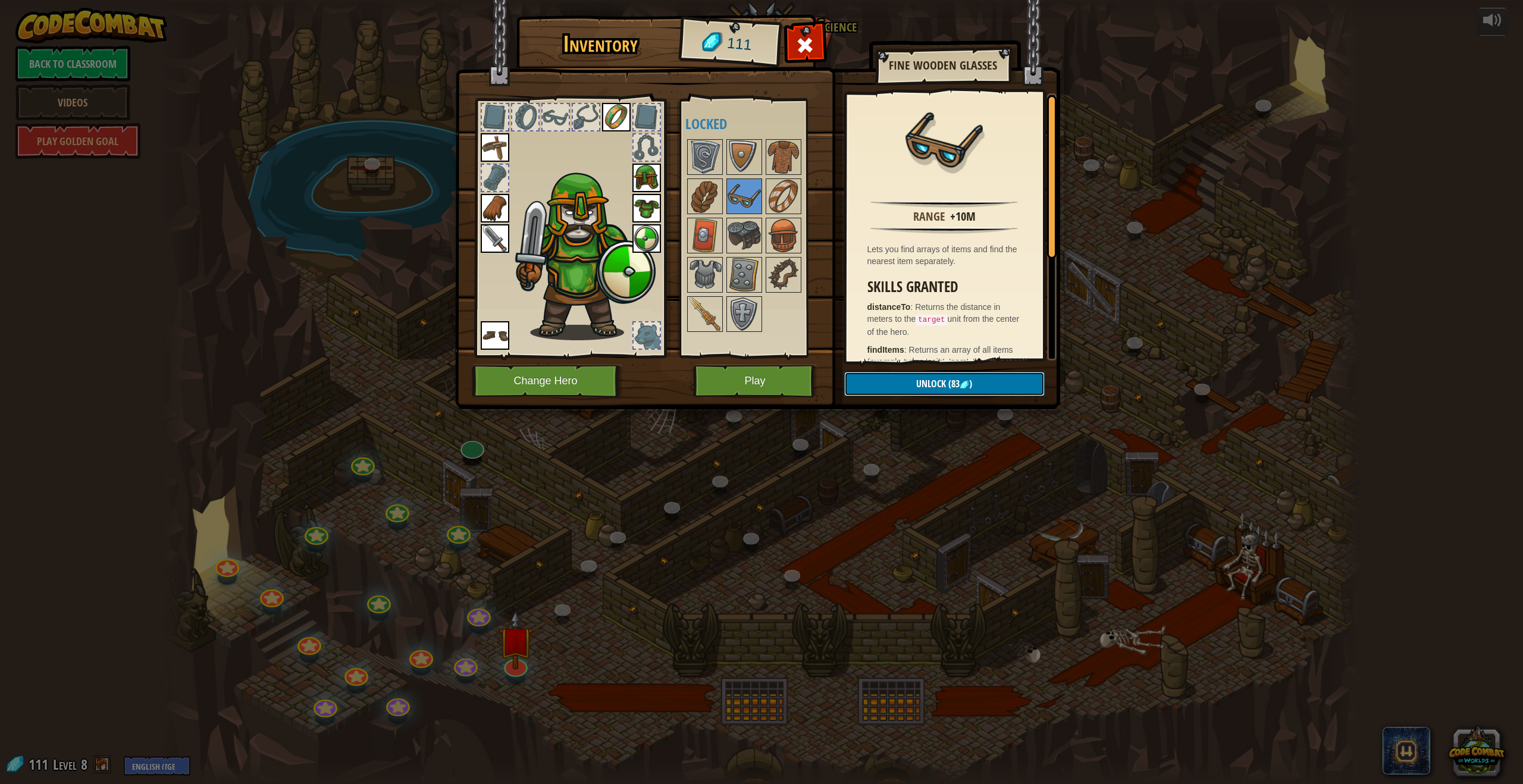
click at [932, 383] on span "Unlock" at bounding box center [932, 383] width 30 height 13
click at [910, 380] on button "Confirm" at bounding box center [944, 383] width 200 height 24
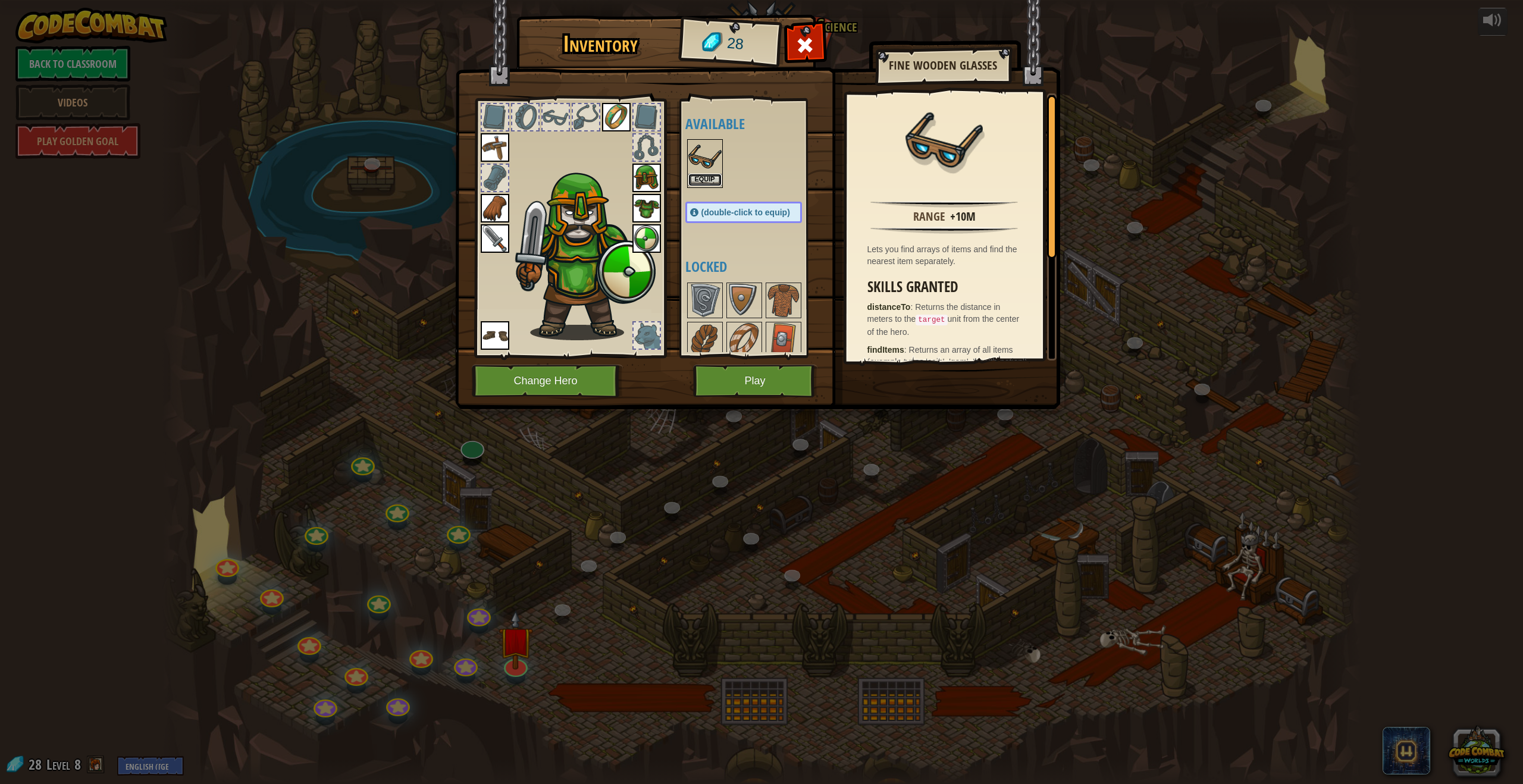
click at [705, 183] on button "Equip" at bounding box center [705, 180] width 33 height 12
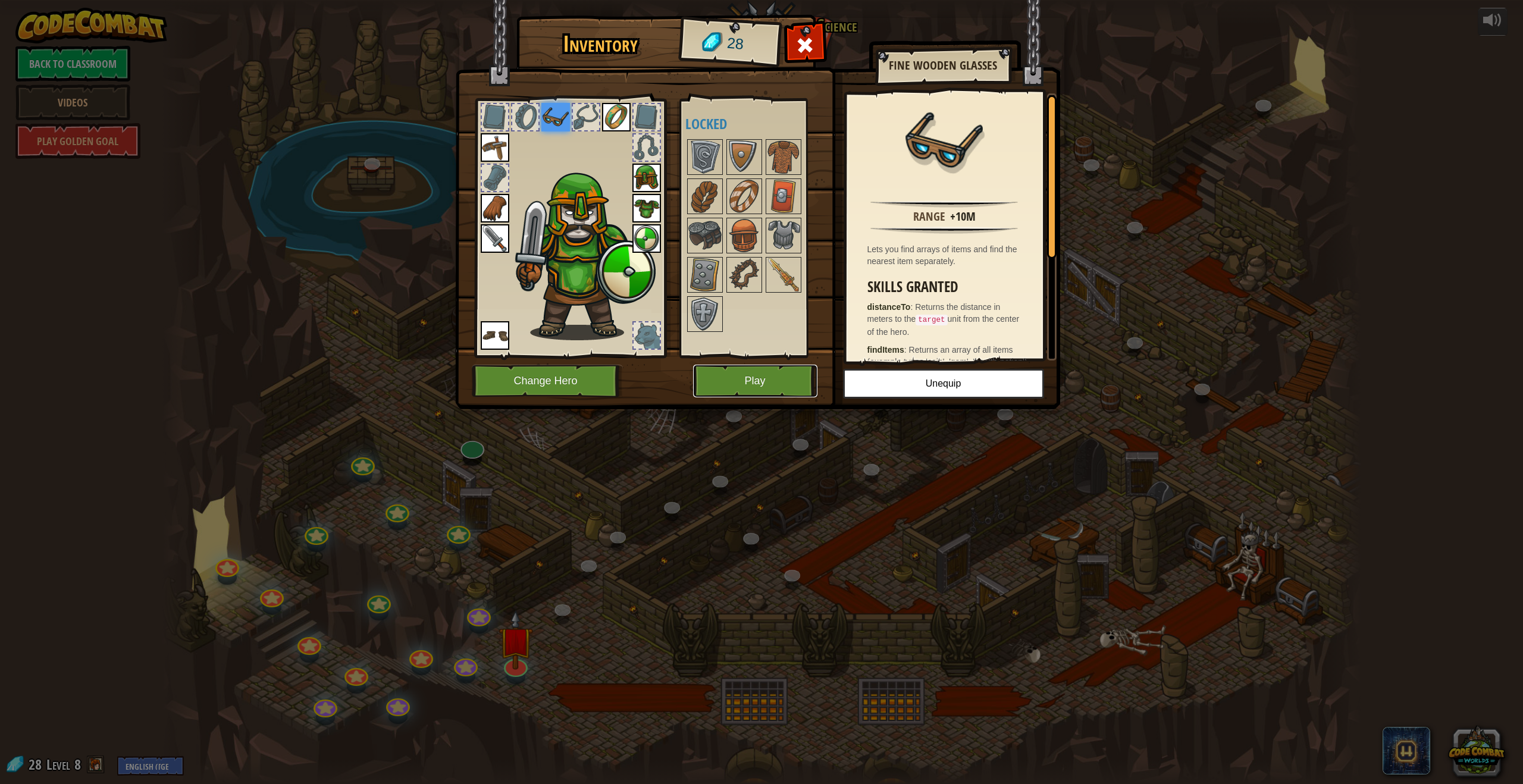
click at [764, 387] on button "Play" at bounding box center [754, 380] width 124 height 32
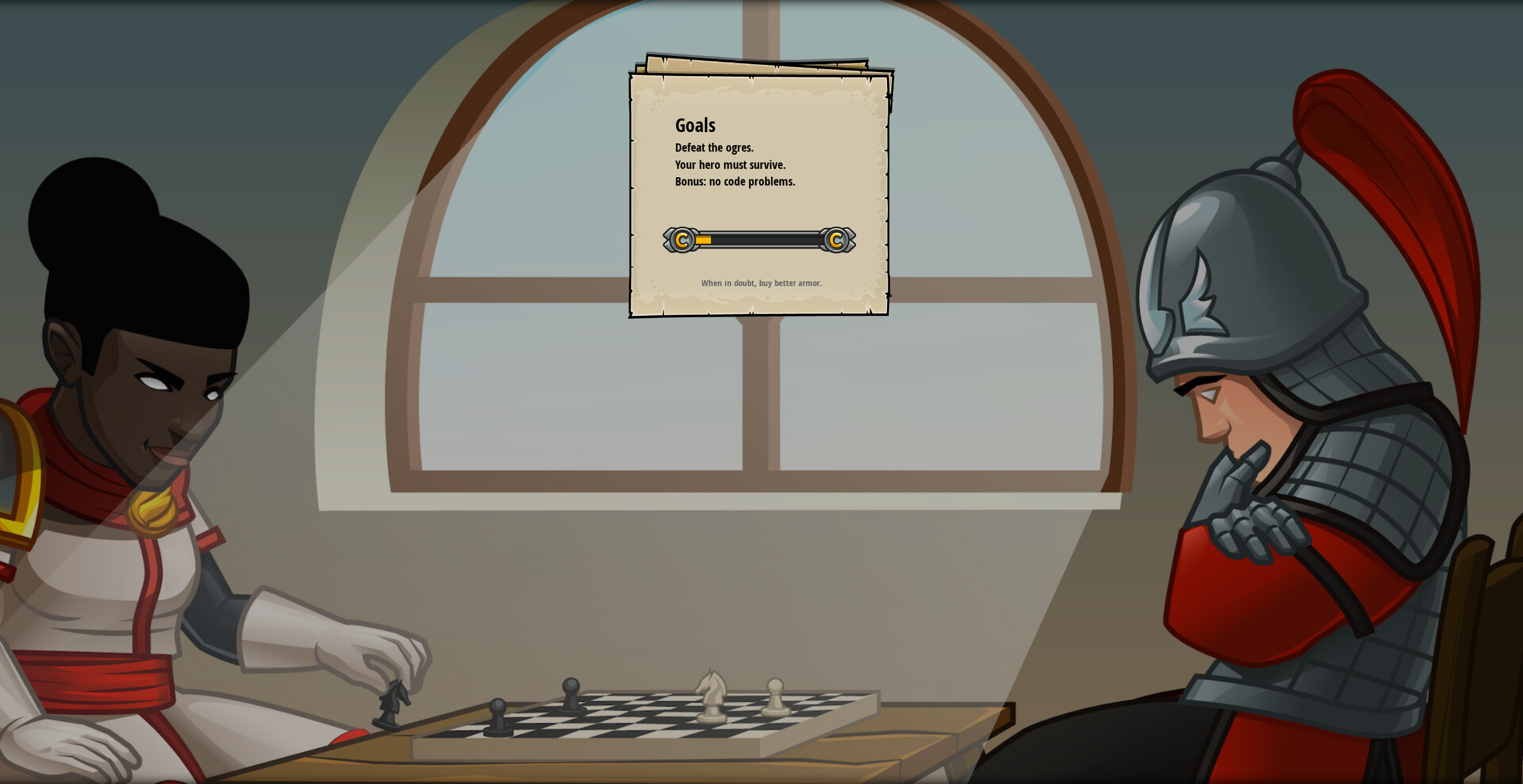
click at [732, 329] on div "Goals Defeat the ogres. Your hero must survive. Bonus: no code problems. Start …" at bounding box center [761, 392] width 1523 height 784
click at [726, 313] on div "Goals Defeat the ogres. Your hero must survive. Bonus: no code problems. Start …" at bounding box center [762, 185] width 268 height 268
click at [741, 260] on div "Goals Defeat the ogres. Your hero must survive. Bonus: no code problems. Start …" at bounding box center [762, 185] width 268 height 268
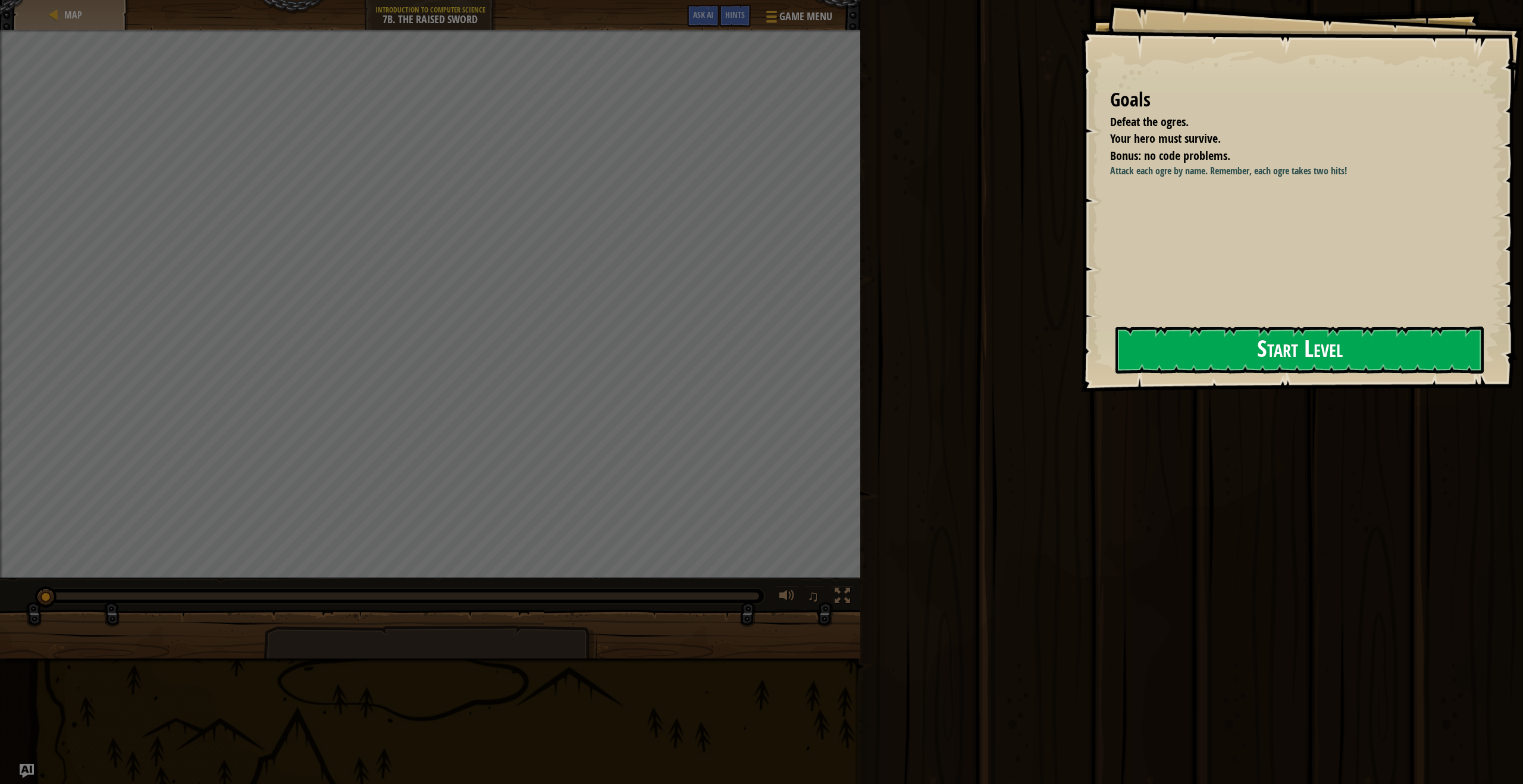
click at [1178, 356] on button "Start Level" at bounding box center [1299, 350] width 368 height 47
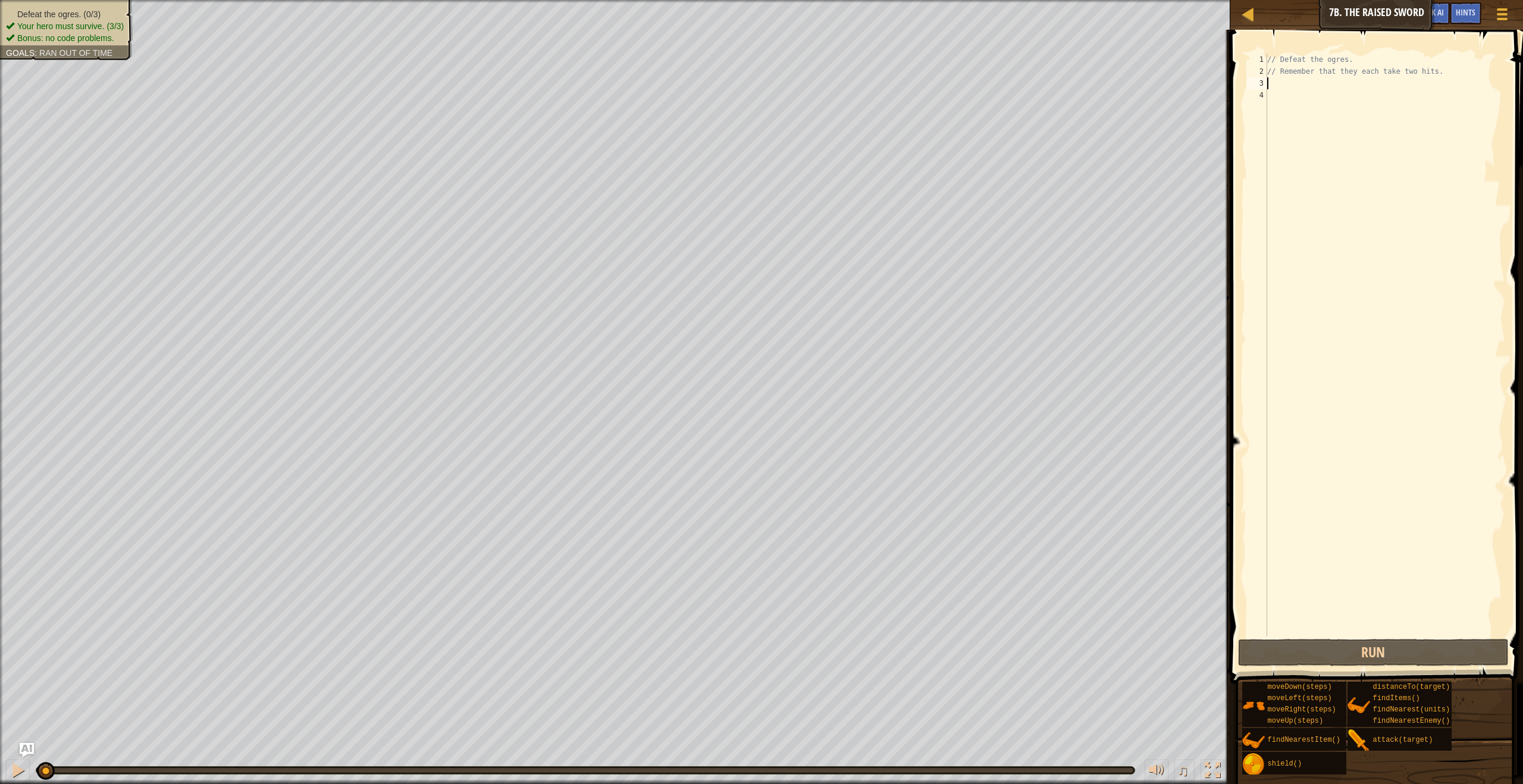
click at [1270, 81] on div "// Defeat the ogres. // Remember that they each take two hits." at bounding box center [1385, 357] width 240 height 607
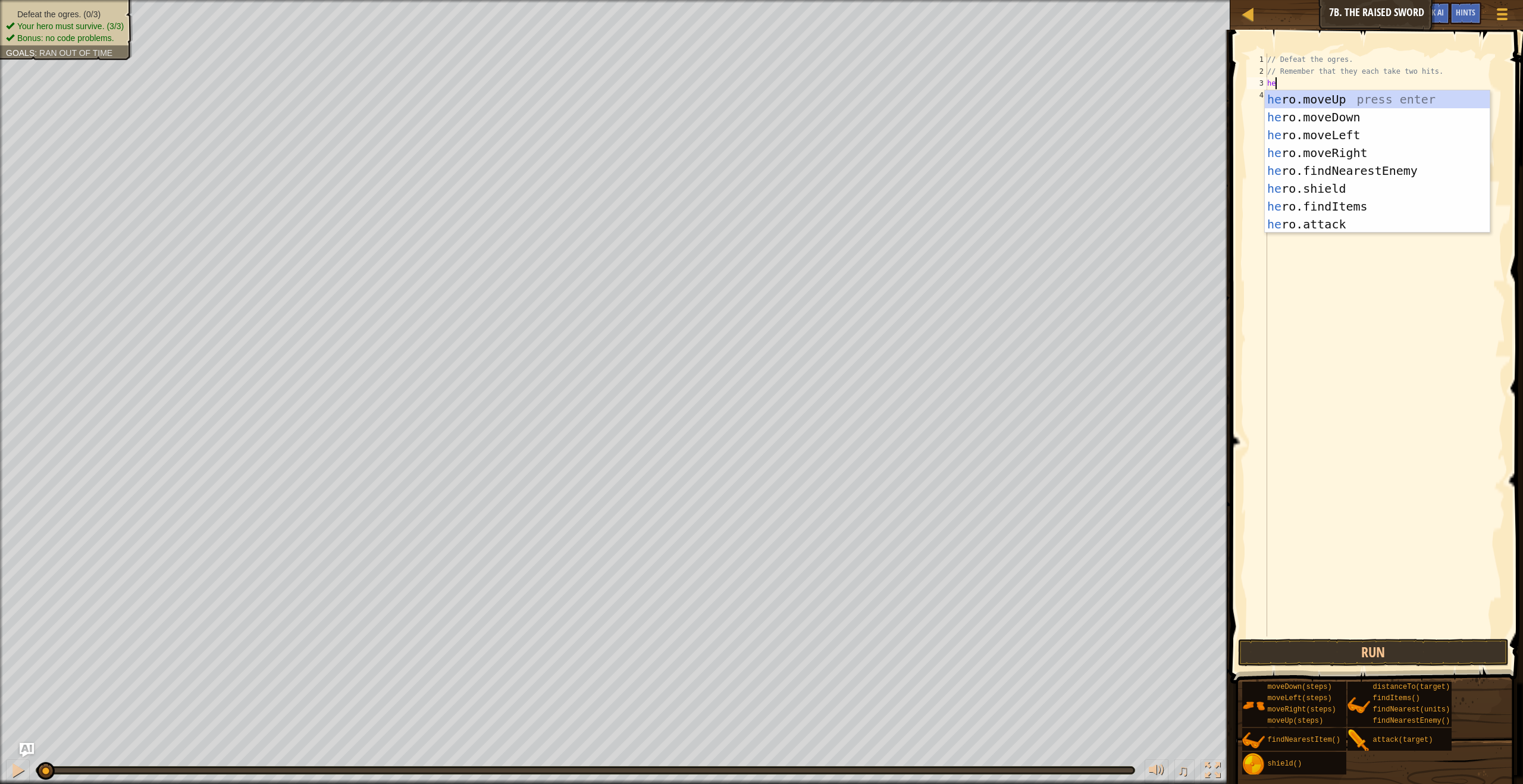
scroll to position [5, 1]
drag, startPoint x: 1307, startPoint y: 227, endPoint x: 1316, endPoint y: 180, distance: 47.9
click at [1307, 227] on div "hero .moveUp press enter hero .moveDown press enter hero .moveLeft press enter …" at bounding box center [1377, 180] width 225 height 179
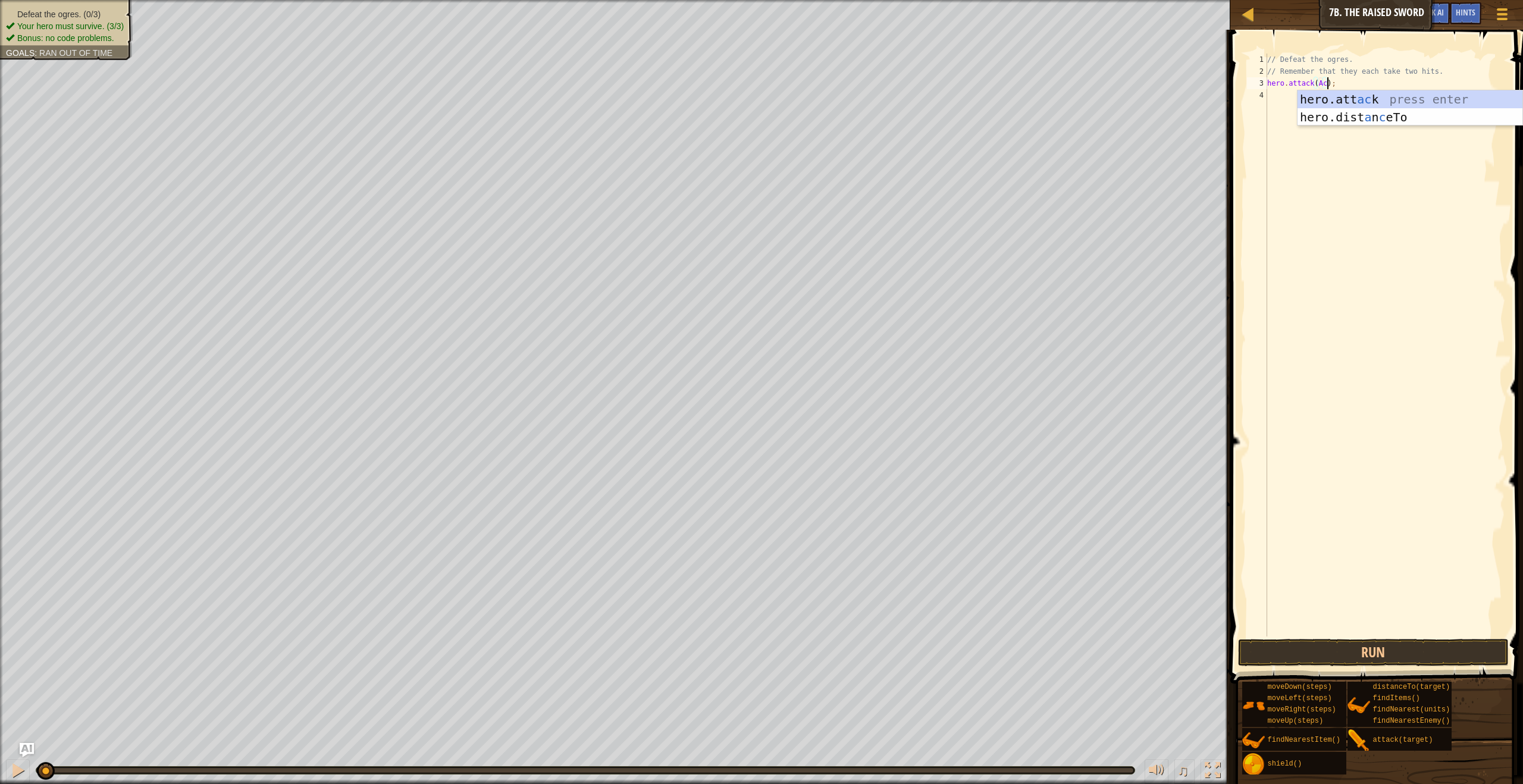
type textarea "hero.attack(Ack);"
click at [1279, 91] on div "// Defeat the ogres. // Remember that they each take two hits. hero . attack ( …" at bounding box center [1385, 357] width 240 height 607
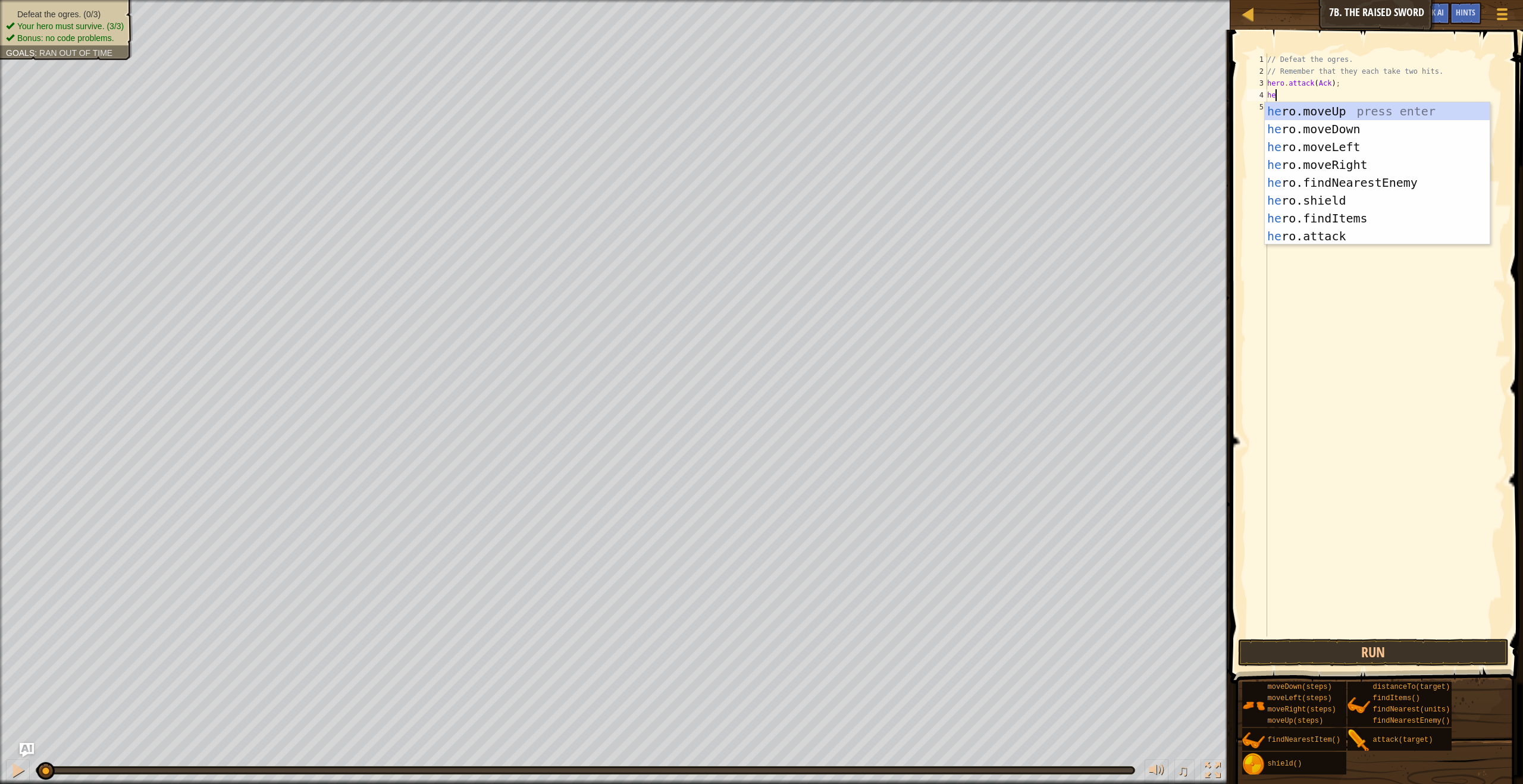
scroll to position [5, 1]
click at [1329, 241] on div "her o.moveUp press enter her o.moveDown press enter her o.moveLeft press enter …" at bounding box center [1377, 191] width 225 height 179
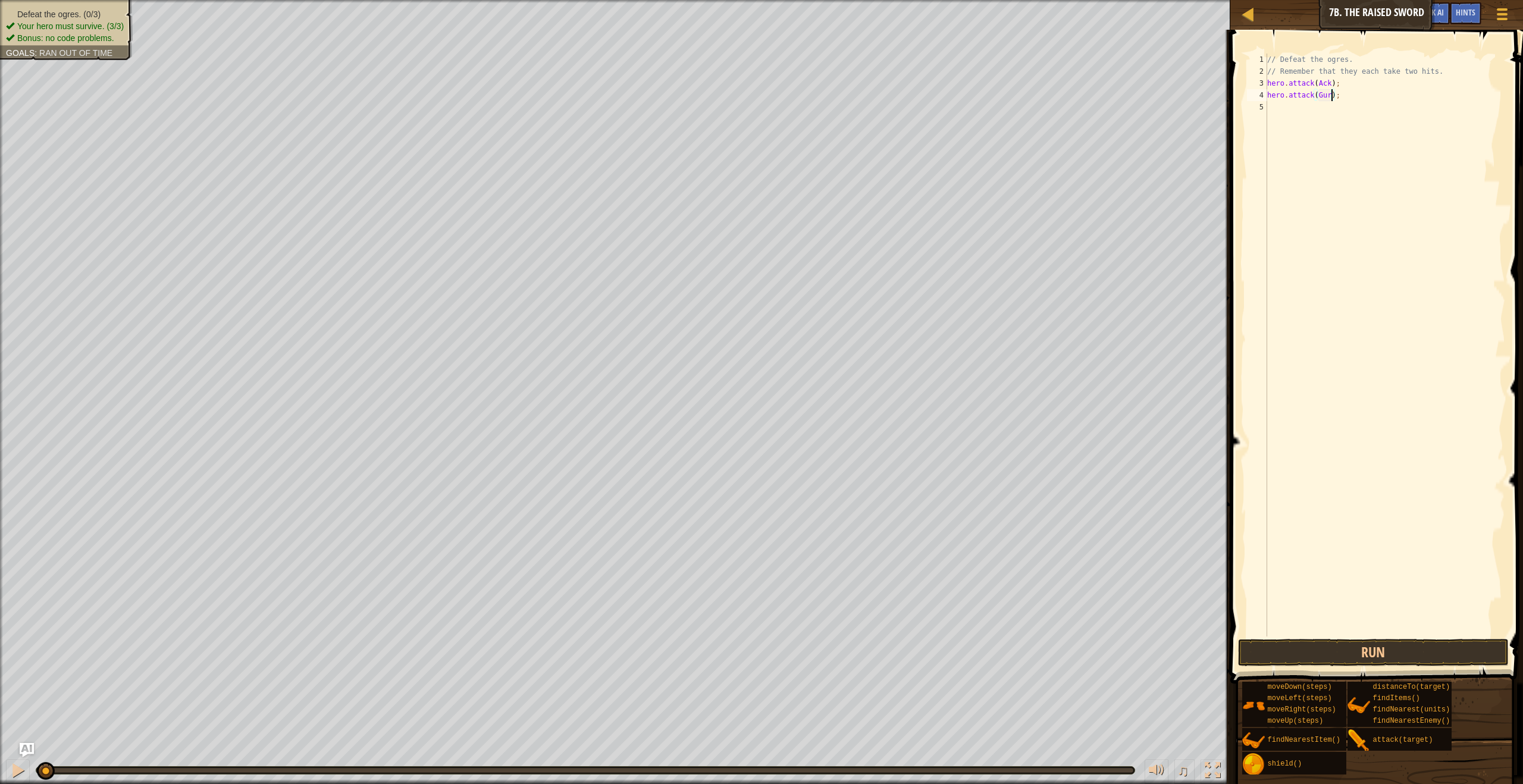
type textarea "hero.attack(Gurt);"
click at [1366, 639] on button "Run" at bounding box center [1372, 652] width 270 height 27
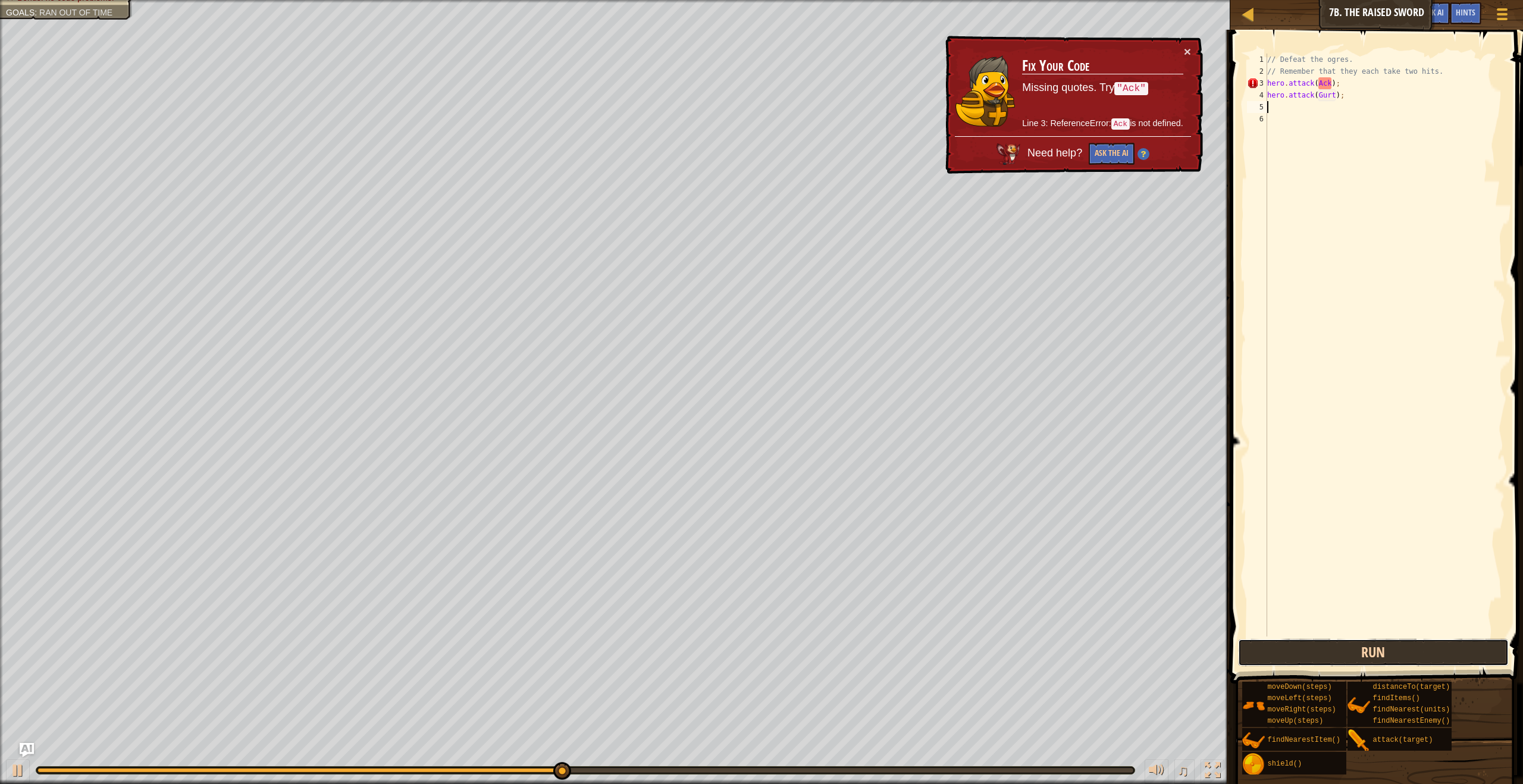
click at [1372, 660] on button "Run" at bounding box center [1372, 652] width 270 height 27
click at [1330, 78] on div "// Defeat the ogres. // Remember that they each take two hits. hero . attack ( …" at bounding box center [1385, 357] width 240 height 607
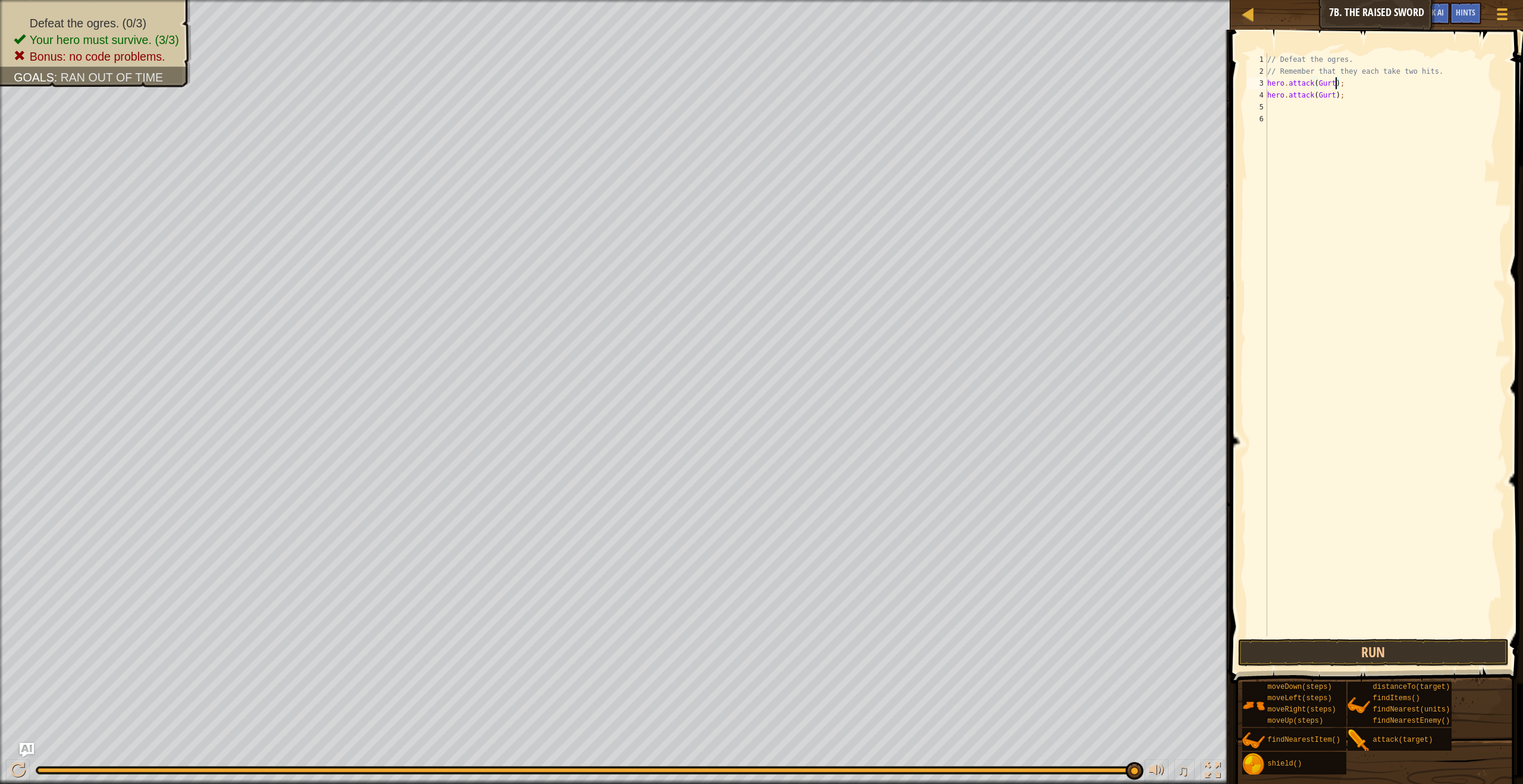
scroll to position [5, 5]
click at [1298, 661] on button "Run" at bounding box center [1372, 652] width 270 height 27
click at [1330, 88] on div "// Defeat the ogres. // Remember that they each take two hits. hero . attack ( …" at bounding box center [1385, 357] width 240 height 607
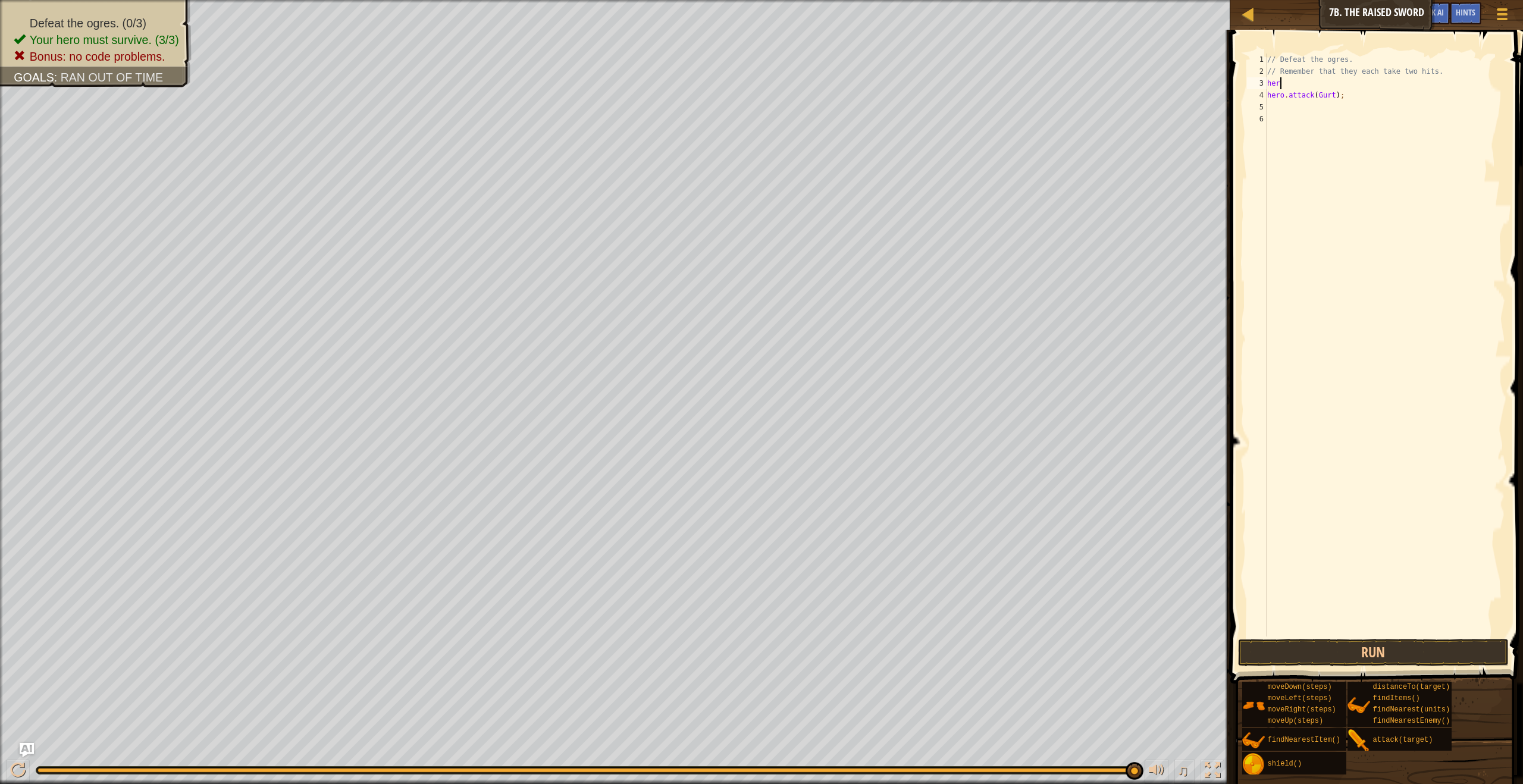
type textarea "h"
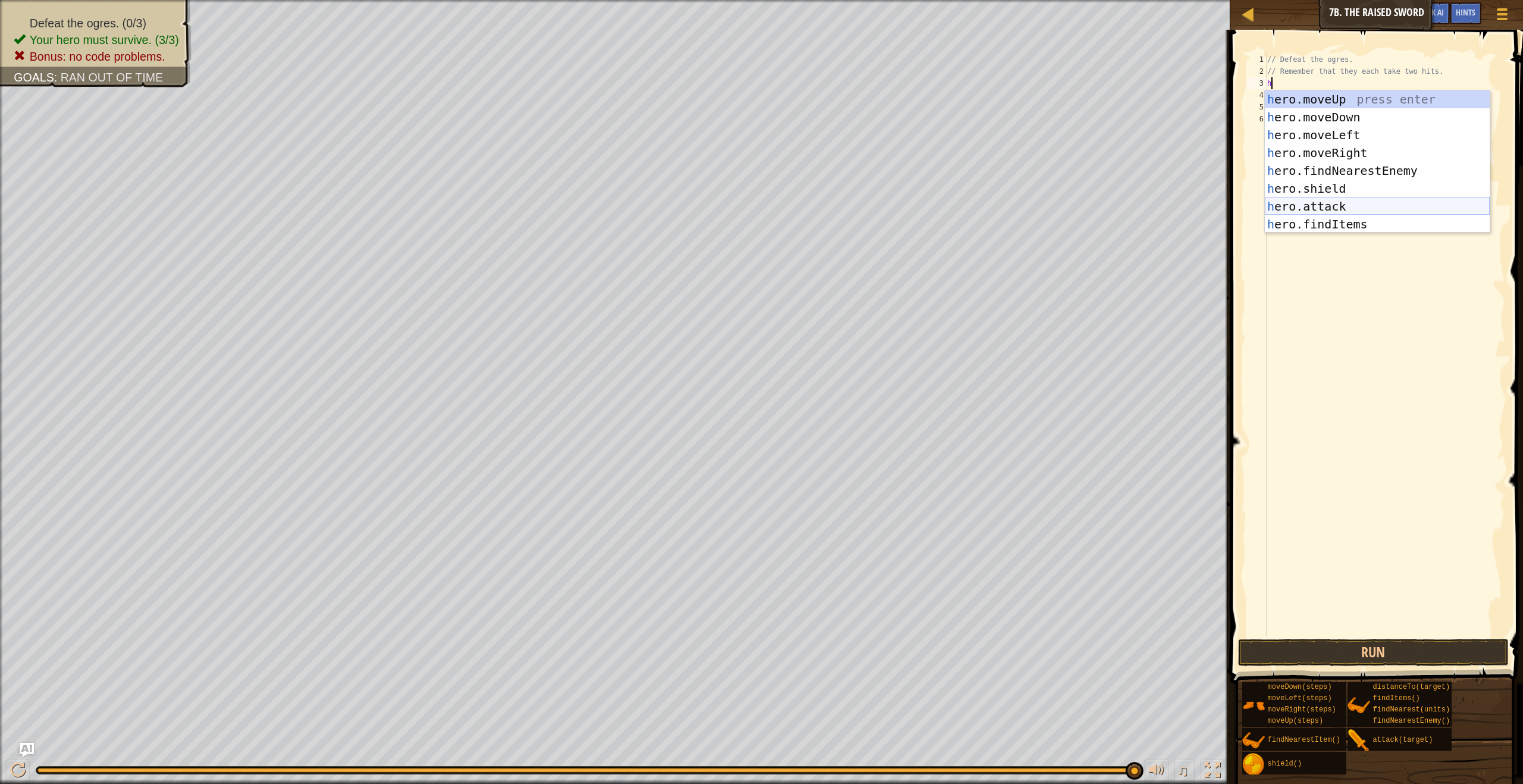
click at [1343, 197] on div "h ero.moveUp press enter h ero.moveDown press enter h ero.moveLeft press enter …" at bounding box center [1377, 180] width 225 height 179
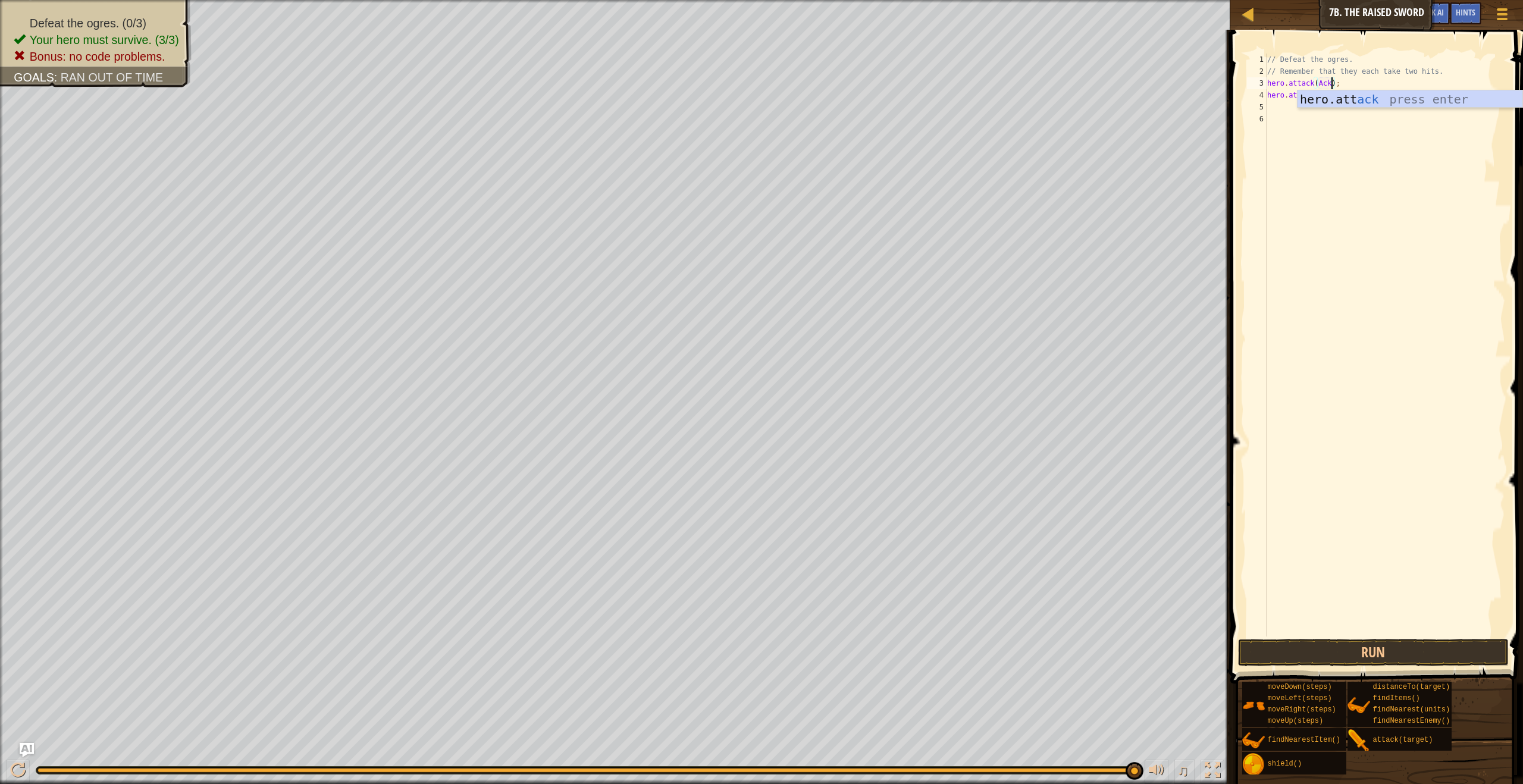
scroll to position [5, 5]
click at [1378, 653] on button "Run" at bounding box center [1372, 652] width 270 height 27
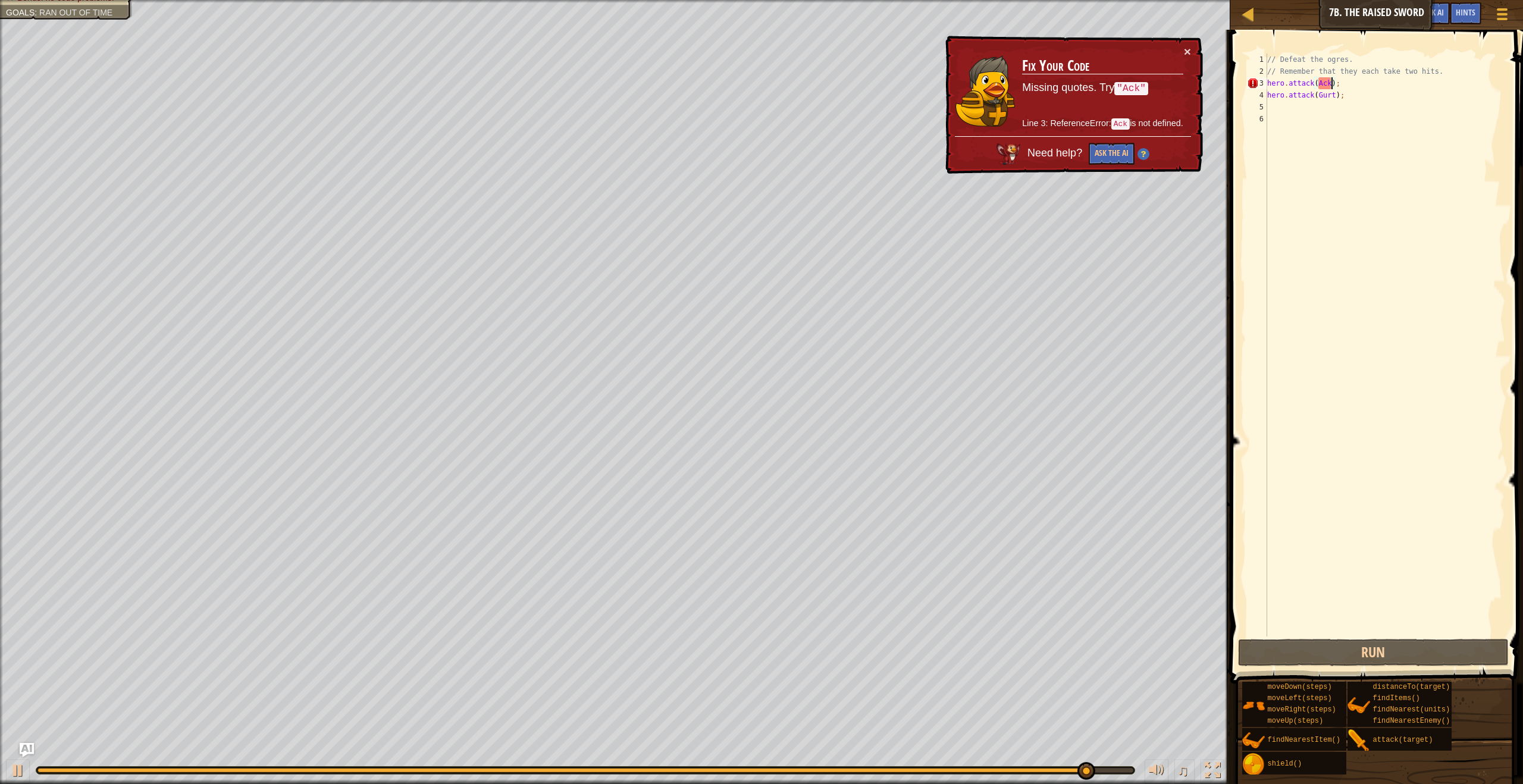
click at [1191, 49] on div "× Fix Your Code Missing quotes. Try "Ack" Line 3: ReferenceError: Ack is not de…" at bounding box center [1073, 105] width 260 height 139
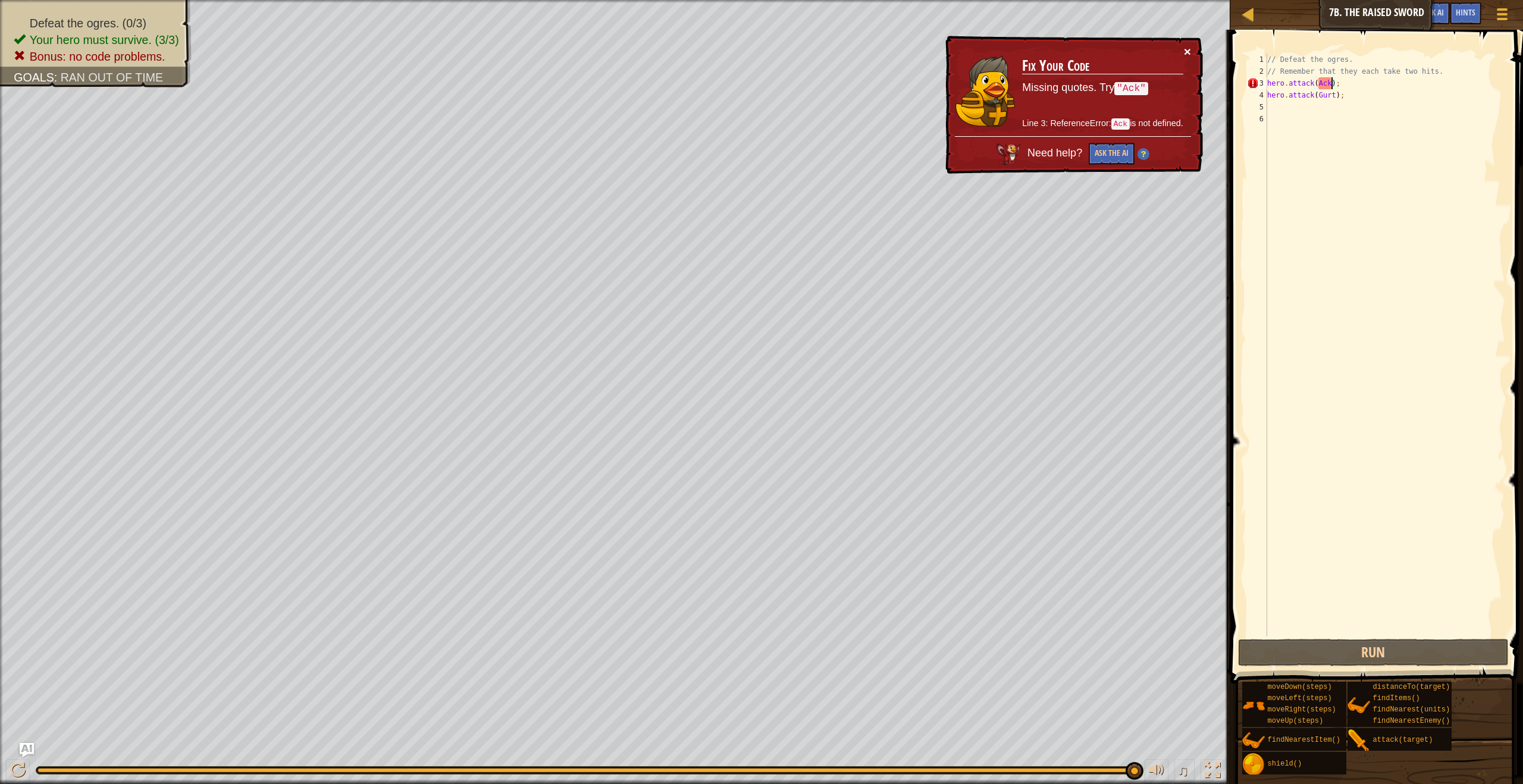
click at [1186, 52] on button "×" at bounding box center [1187, 51] width 7 height 12
click at [1340, 82] on div "// Defeat the ogres. // Remember that they each take two hits. hero . attack ( …" at bounding box center [1385, 357] width 240 height 607
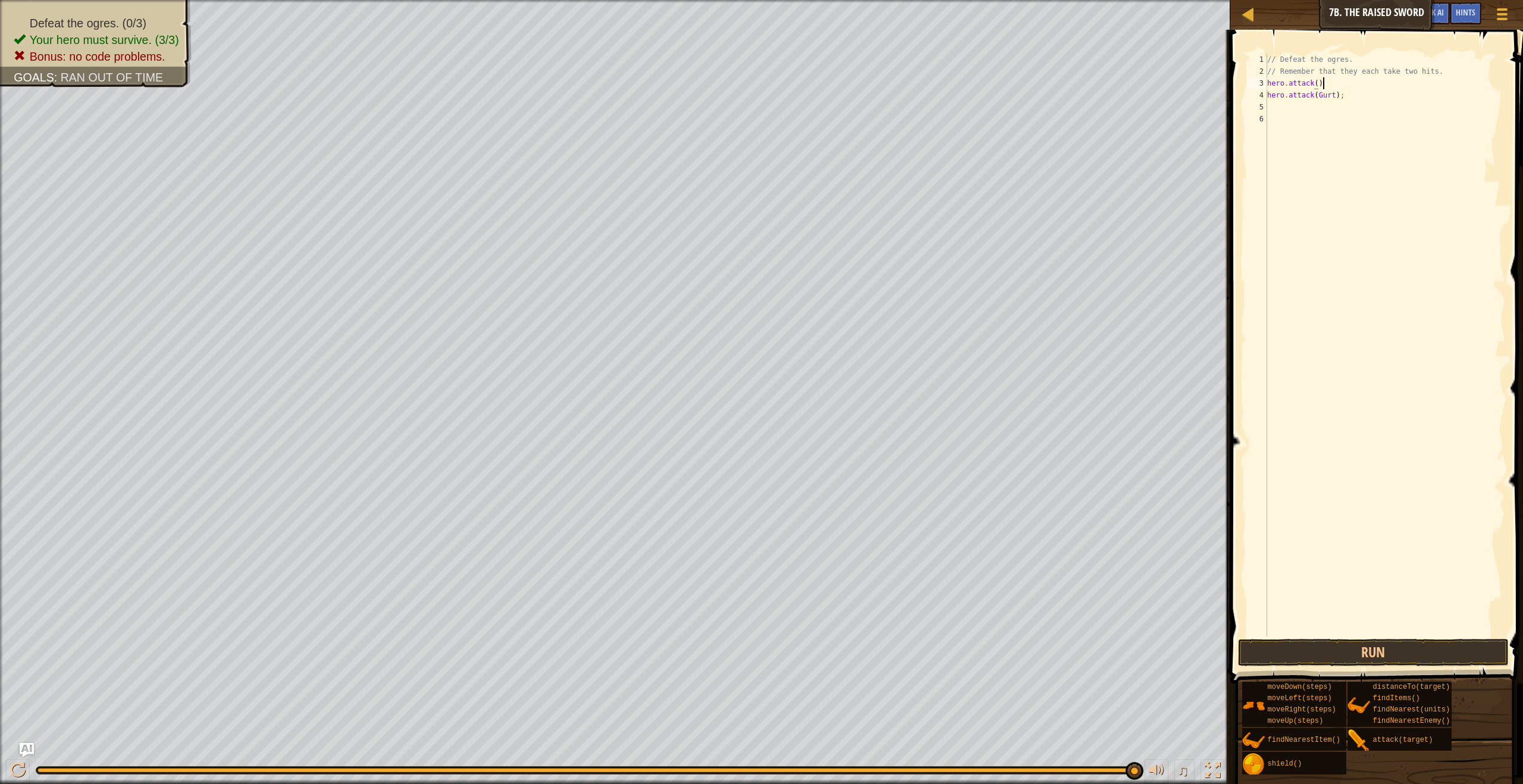
scroll to position [5, 4]
click at [1391, 647] on button "Run" at bounding box center [1372, 652] width 270 height 27
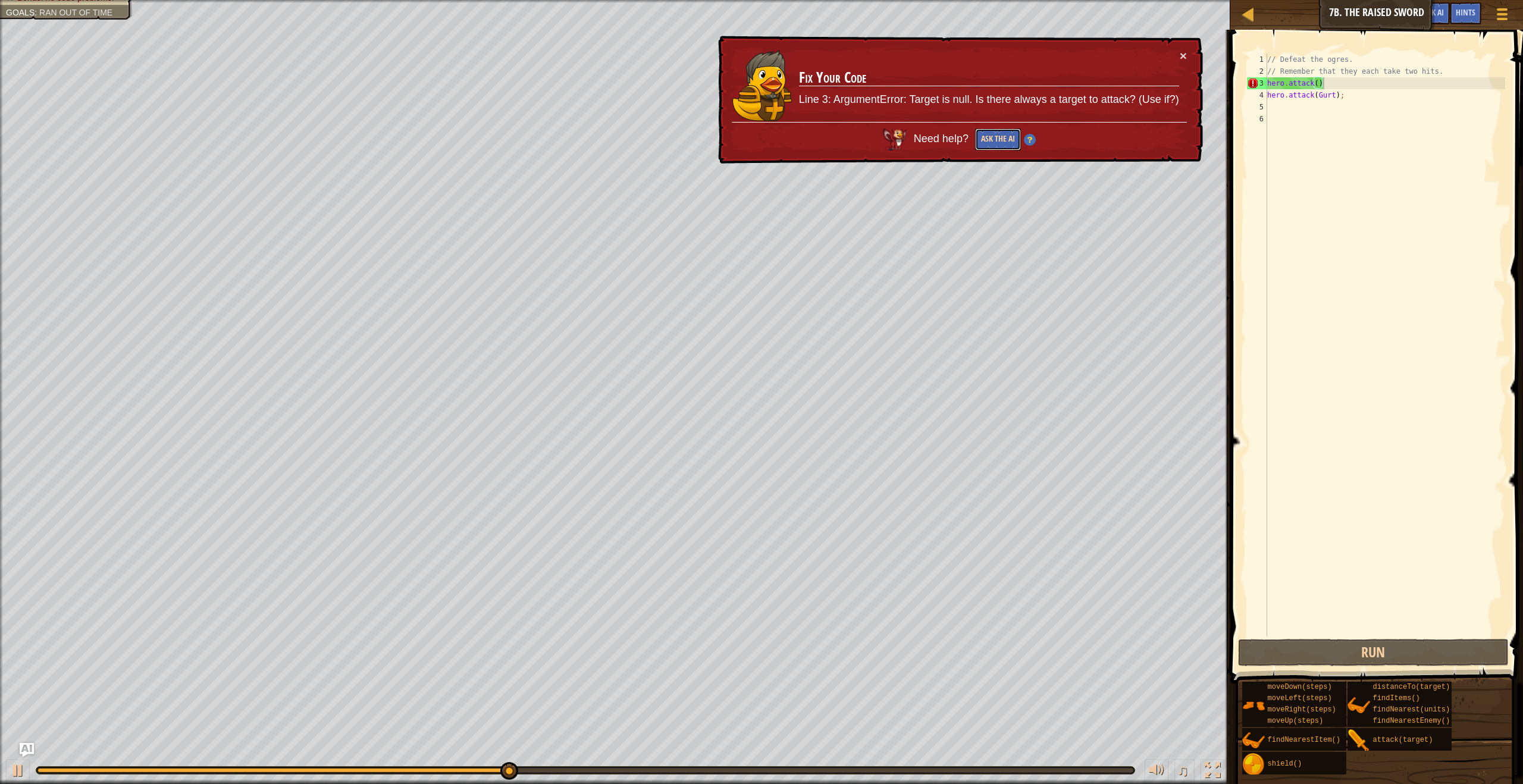
click at [1001, 141] on button "Ask the AI" at bounding box center [997, 139] width 46 height 22
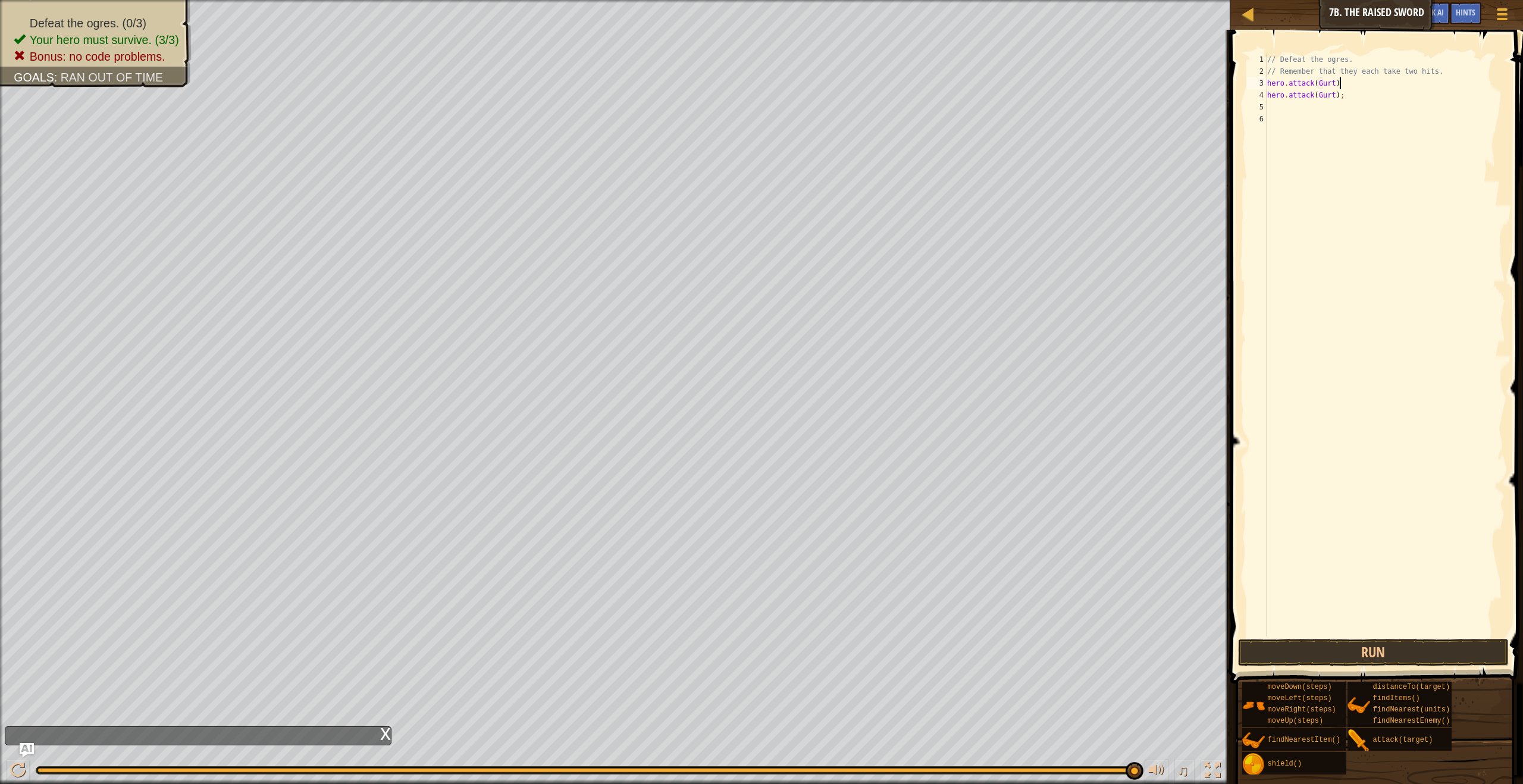
scroll to position [5, 5]
click at [1392, 648] on button "Run" at bounding box center [1372, 652] width 270 height 27
type textarea "h"
type textarea "// Remember that they each take two hits."
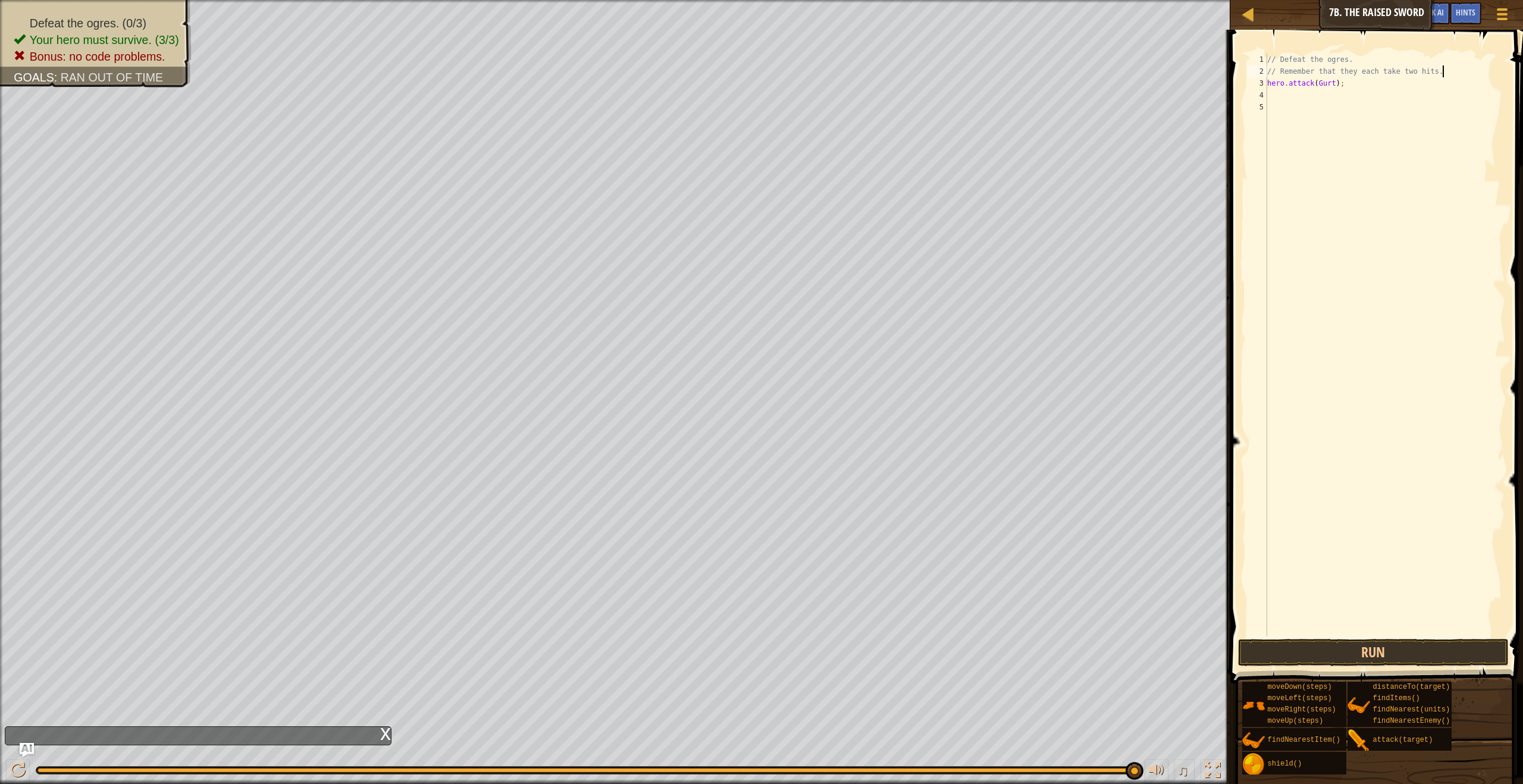
click at [1272, 97] on div "// Defeat the ogres. // Remember that they each take two hits. hero . attack ( …" at bounding box center [1385, 357] width 240 height 607
click at [1336, 86] on div "// Defeat the ogres. // Remember that they each take two hits. hero . attack ( …" at bounding box center [1385, 357] width 240 height 607
click at [1398, 659] on button "Run" at bounding box center [1372, 652] width 270 height 27
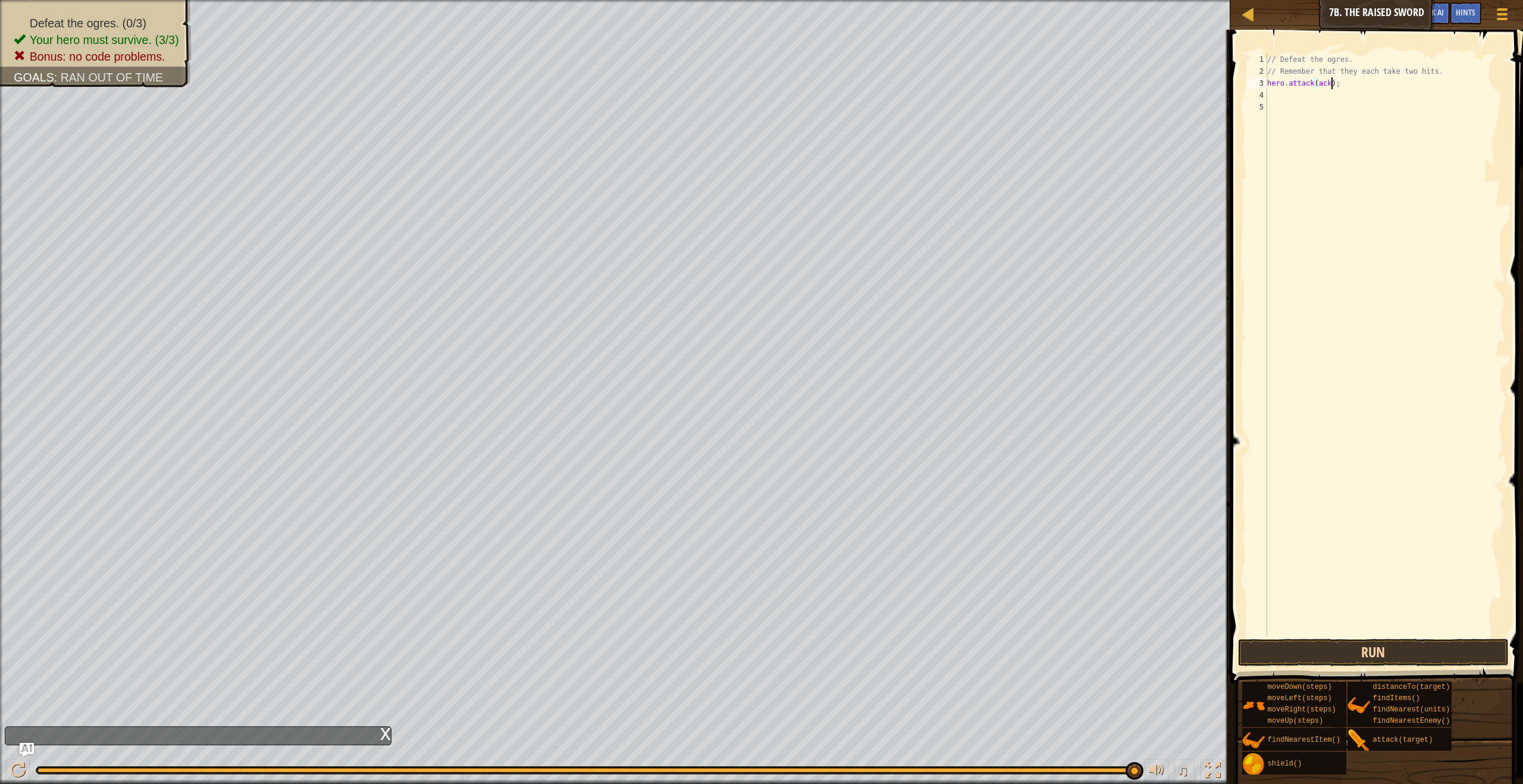
type textarea "hero.attack(ack);"
click at [1316, 650] on button "Run" at bounding box center [1372, 652] width 270 height 27
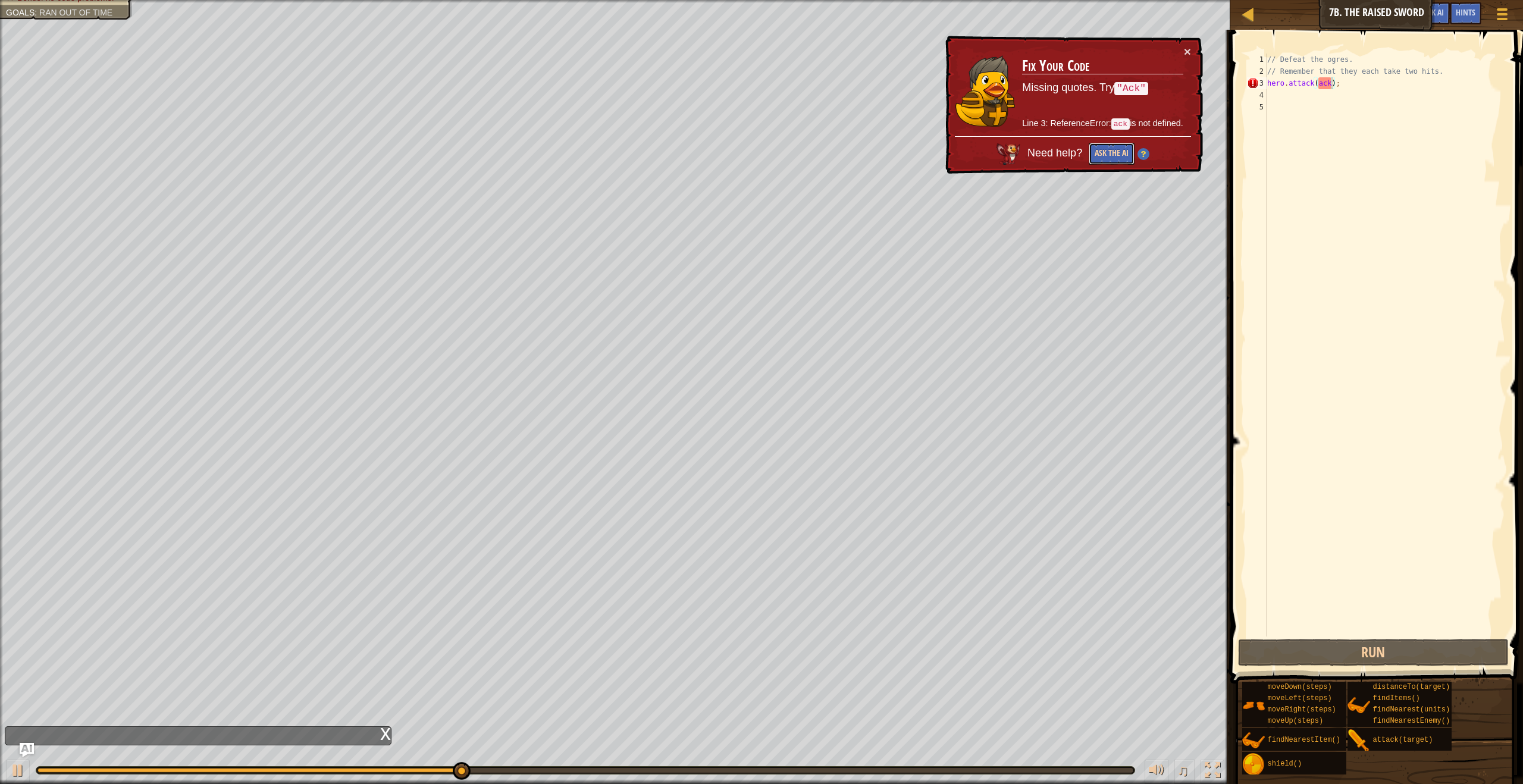
click at [1108, 158] on button "Ask the AI" at bounding box center [1111, 154] width 46 height 22
click at [1125, 150] on button "Ask the AI" at bounding box center [1111, 154] width 46 height 22
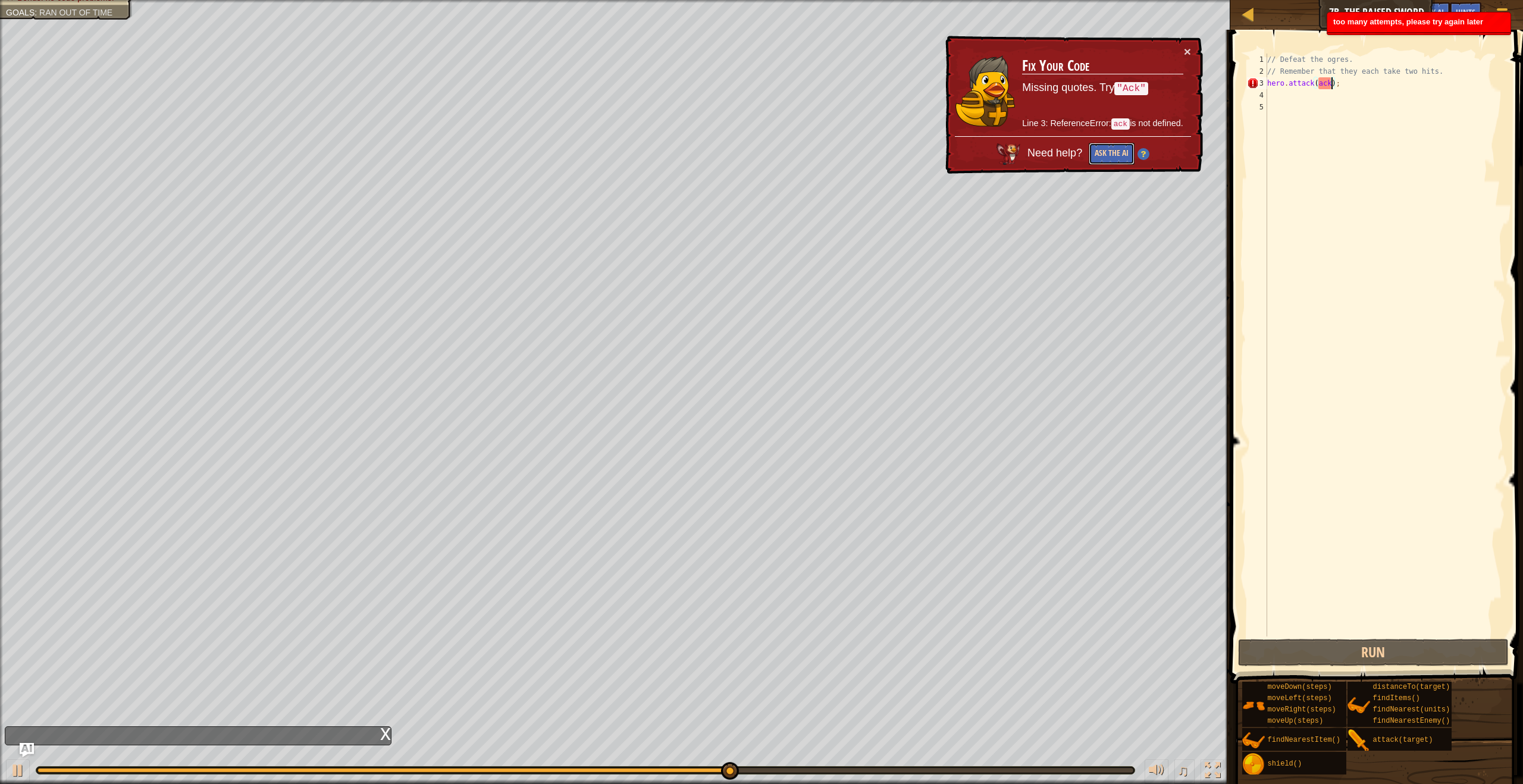
click at [1125, 150] on button "Ask the AI" at bounding box center [1111, 154] width 46 height 22
drag, startPoint x: 1125, startPoint y: 150, endPoint x: 1317, endPoint y: 112, distance: 195.7
click at [1127, 150] on button "Ask the AI" at bounding box center [1111, 154] width 46 height 22
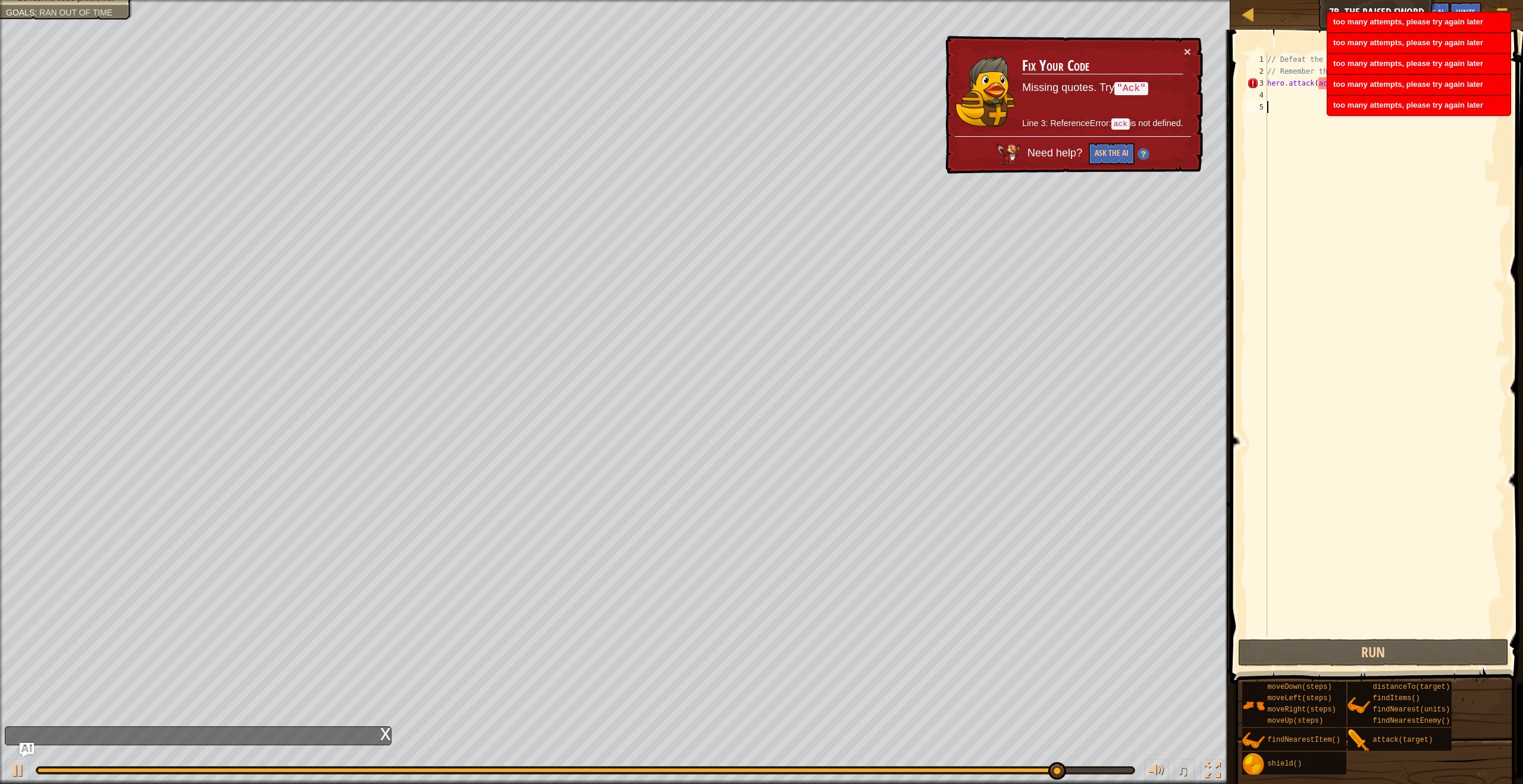
click at [1293, 169] on div "// Defeat the ogres. // Remember that they each take two hits. hero . attack ( …" at bounding box center [1385, 357] width 240 height 607
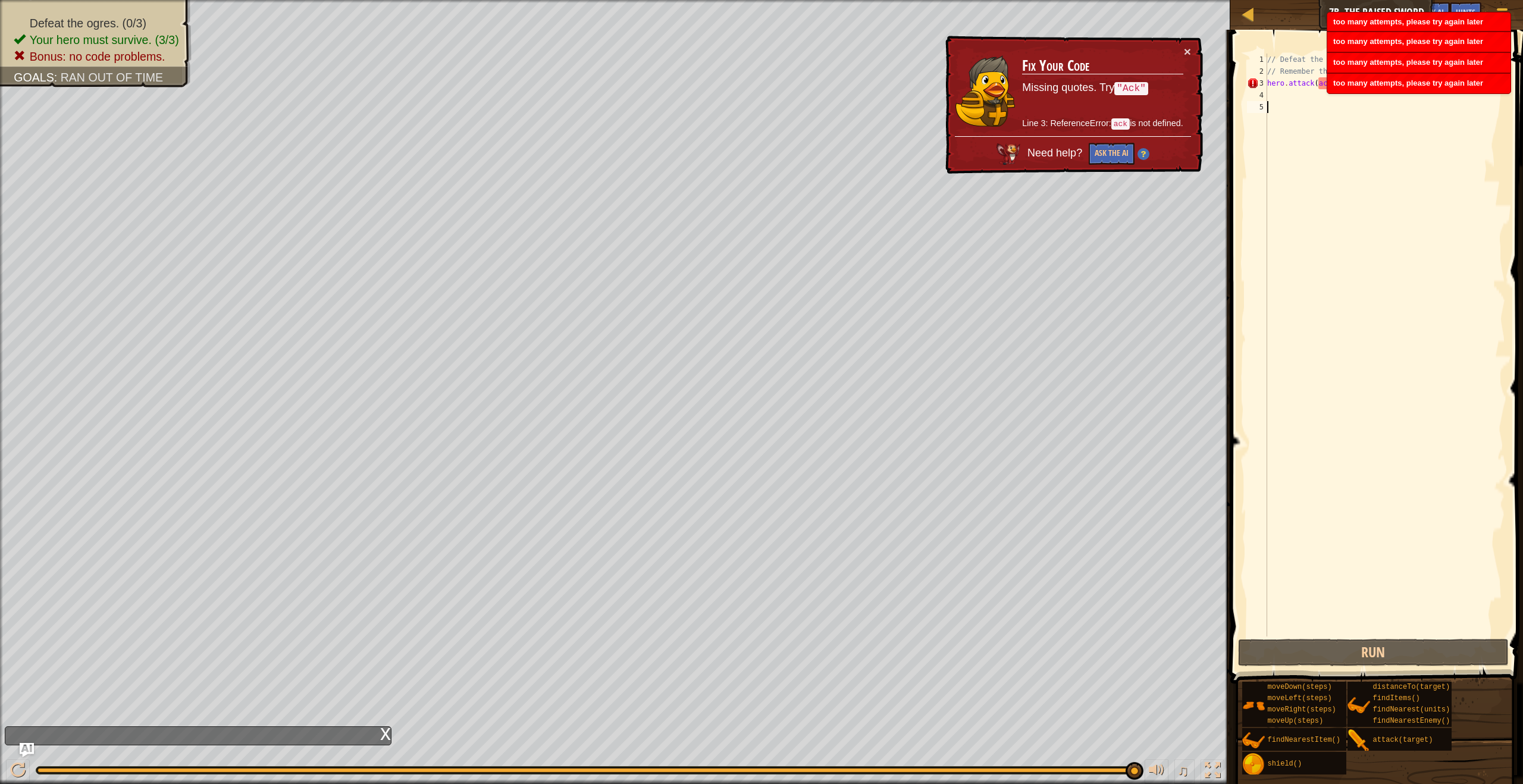
click at [1404, 125] on div "// Defeat the ogres. // Remember that they each take two hits. hero . attack ( …" at bounding box center [1385, 357] width 240 height 607
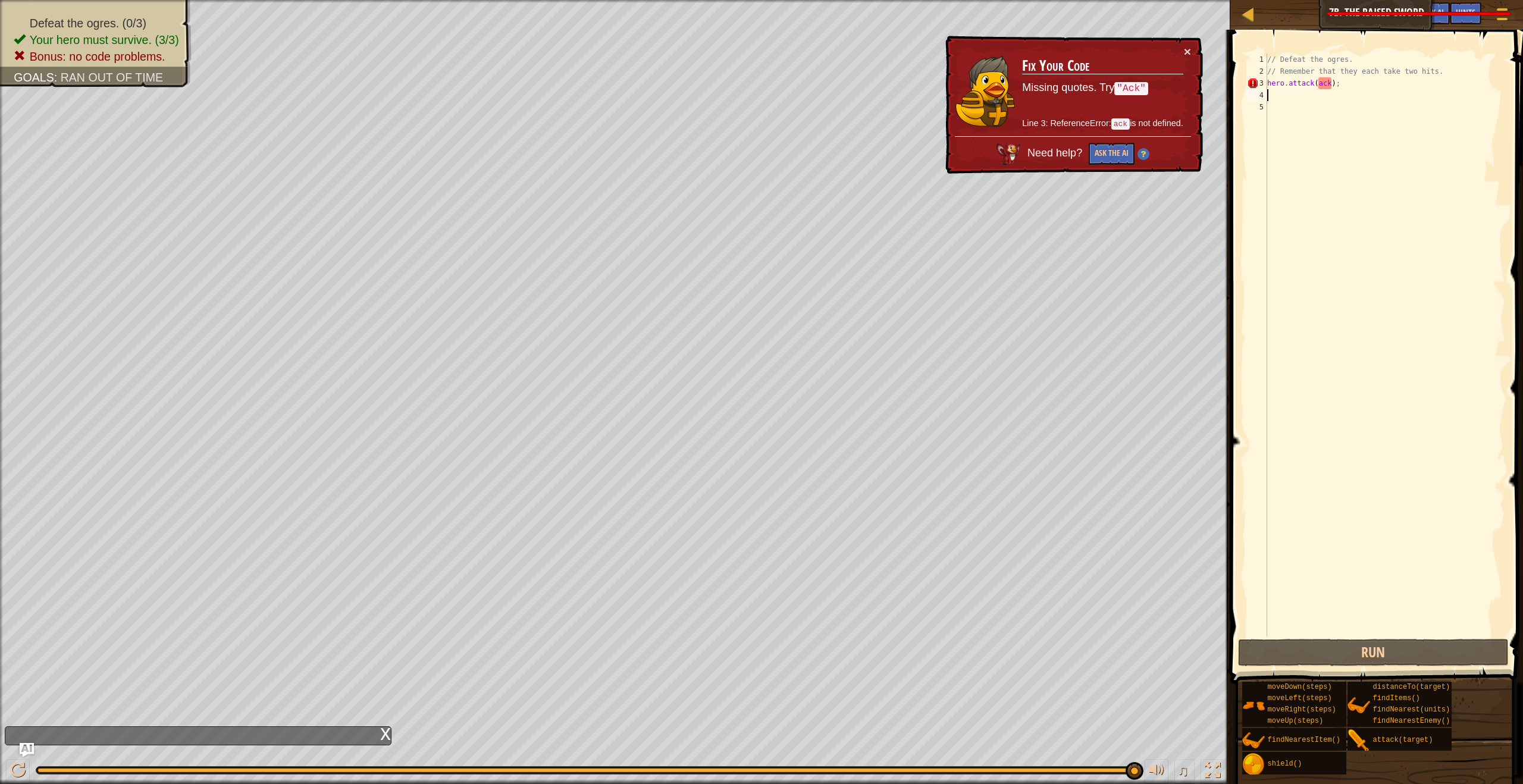
click at [1392, 93] on div "// Defeat the ogres. // Remember that they each take two hits. hero . attack ( …" at bounding box center [1385, 357] width 240 height 607
click at [1374, 86] on div "// Defeat the ogres. // Remember that they each take two hits. hero . attack ( …" at bounding box center [1385, 357] width 240 height 607
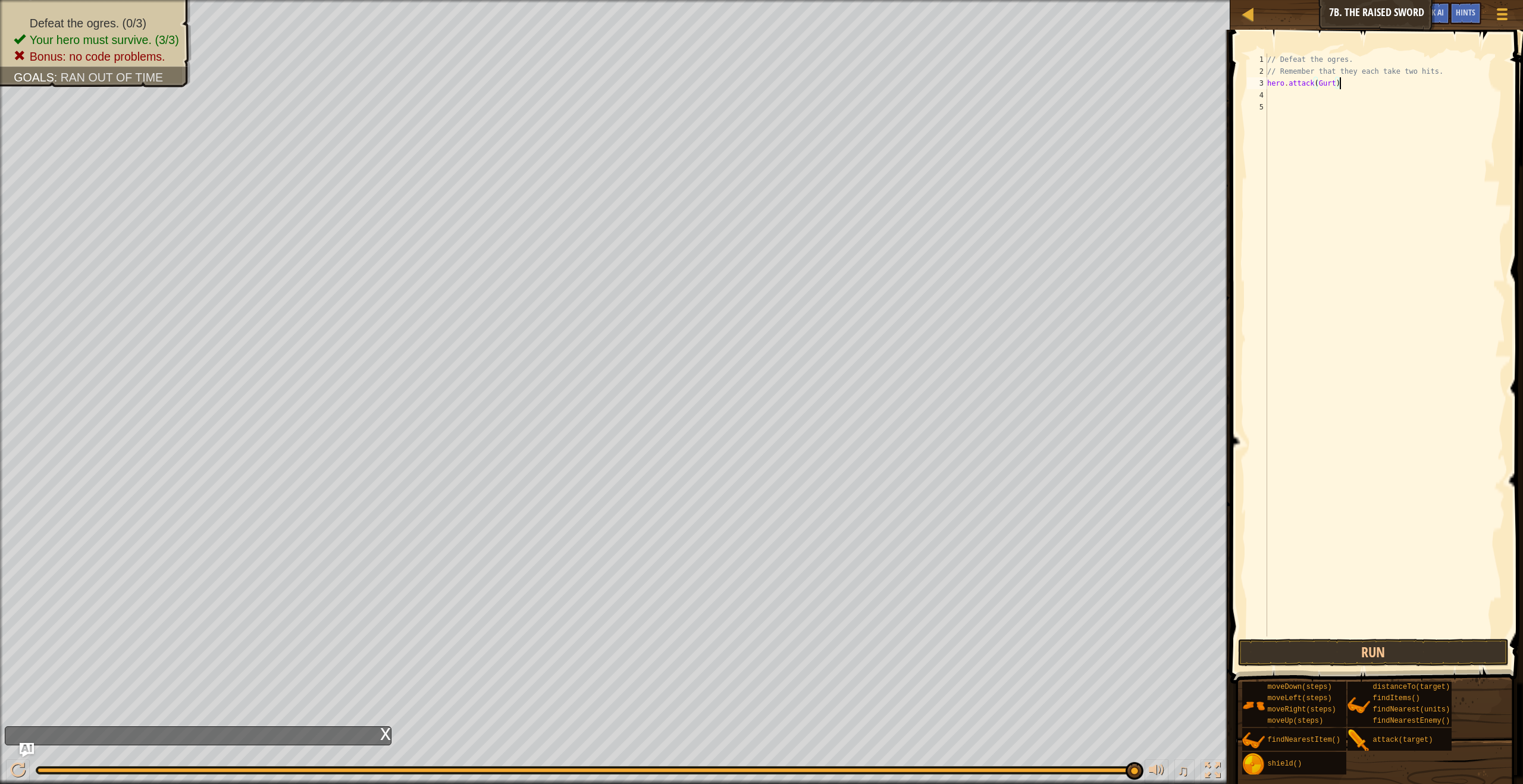
scroll to position [5, 5]
click at [1423, 665] on button "Run" at bounding box center [1372, 652] width 270 height 27
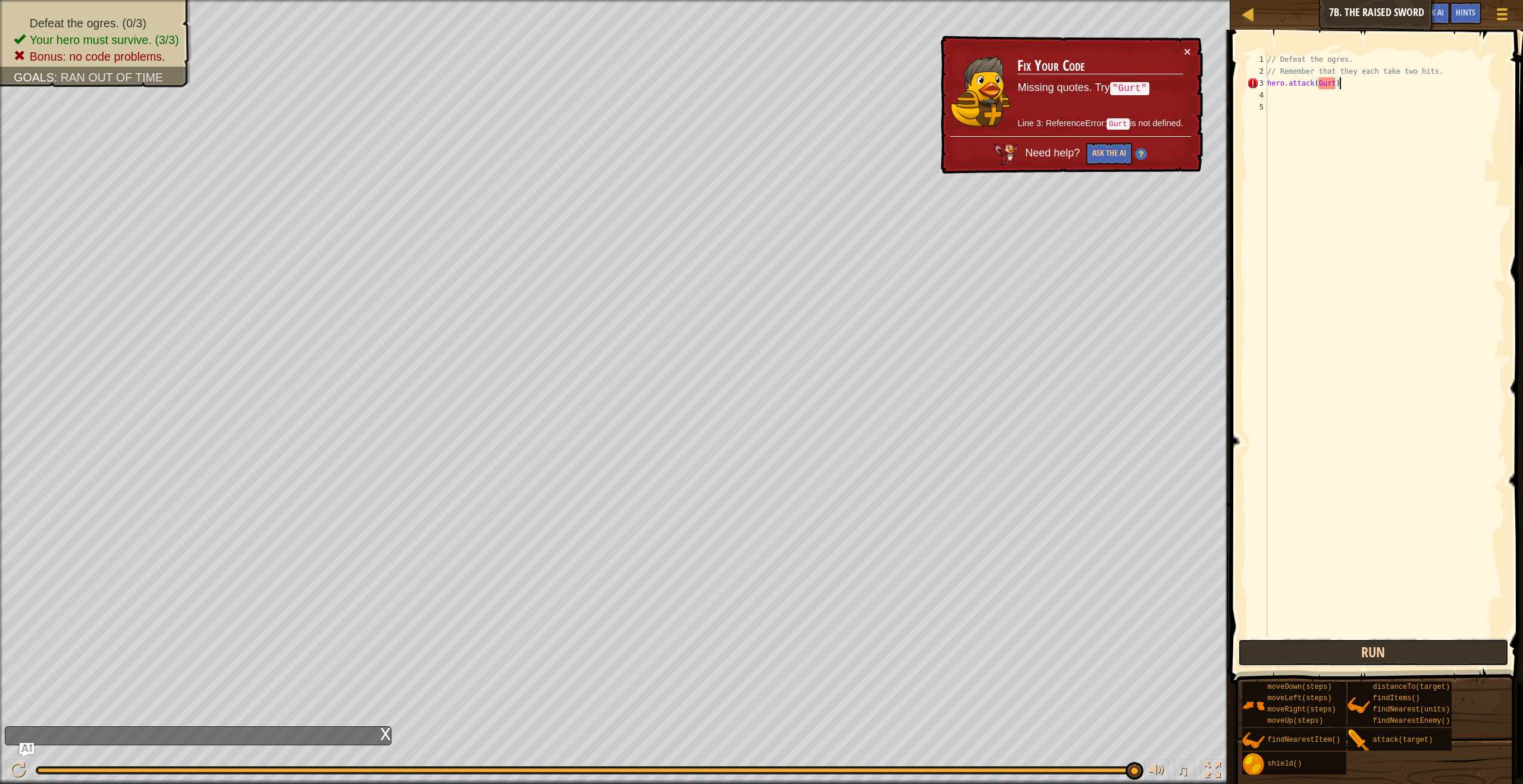
click at [1342, 644] on button "Run" at bounding box center [1372, 652] width 270 height 27
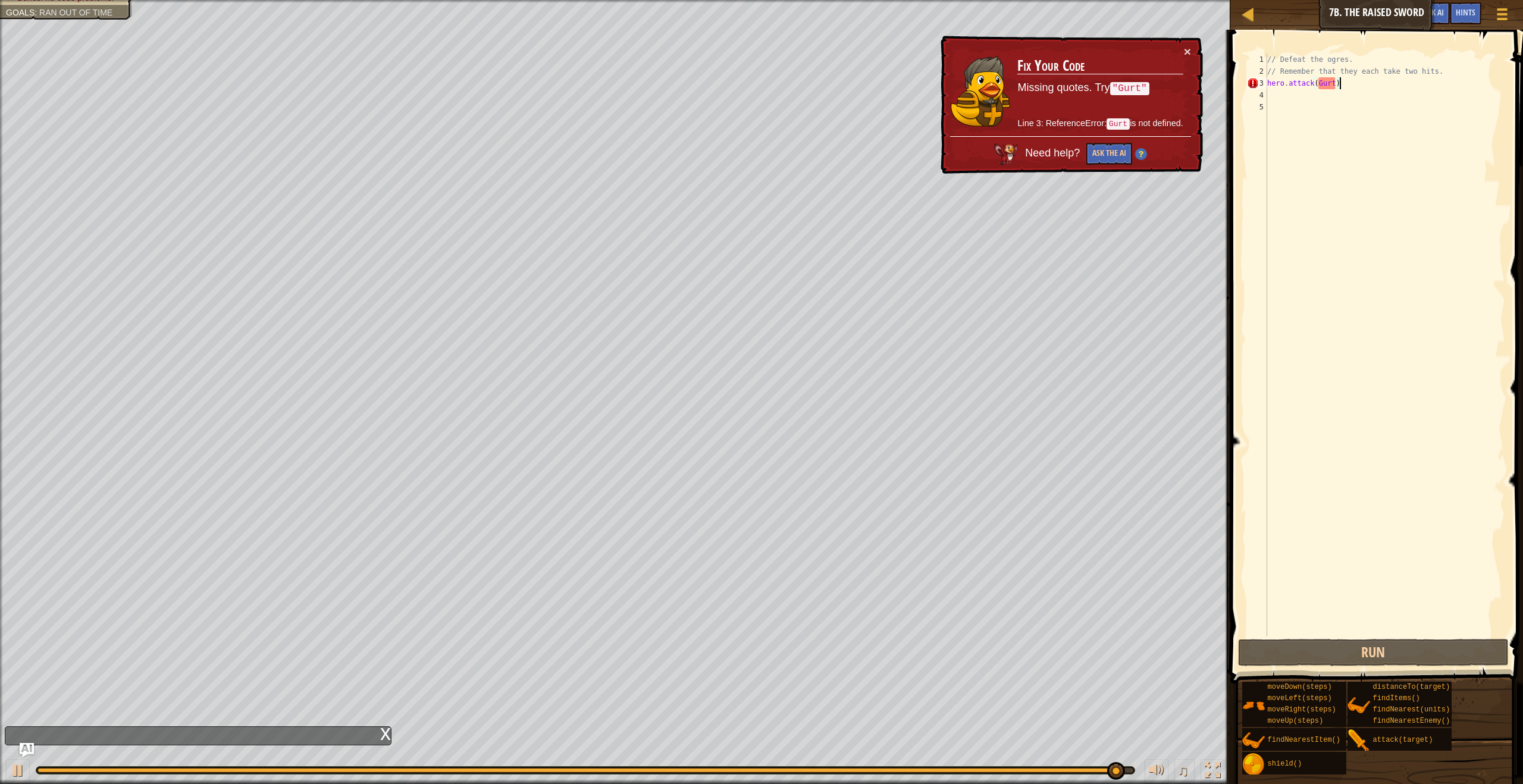
click at [1387, 80] on div "// Defeat the ogres. // Remember that they each take two hits. hero . attack ( …" at bounding box center [1385, 357] width 240 height 607
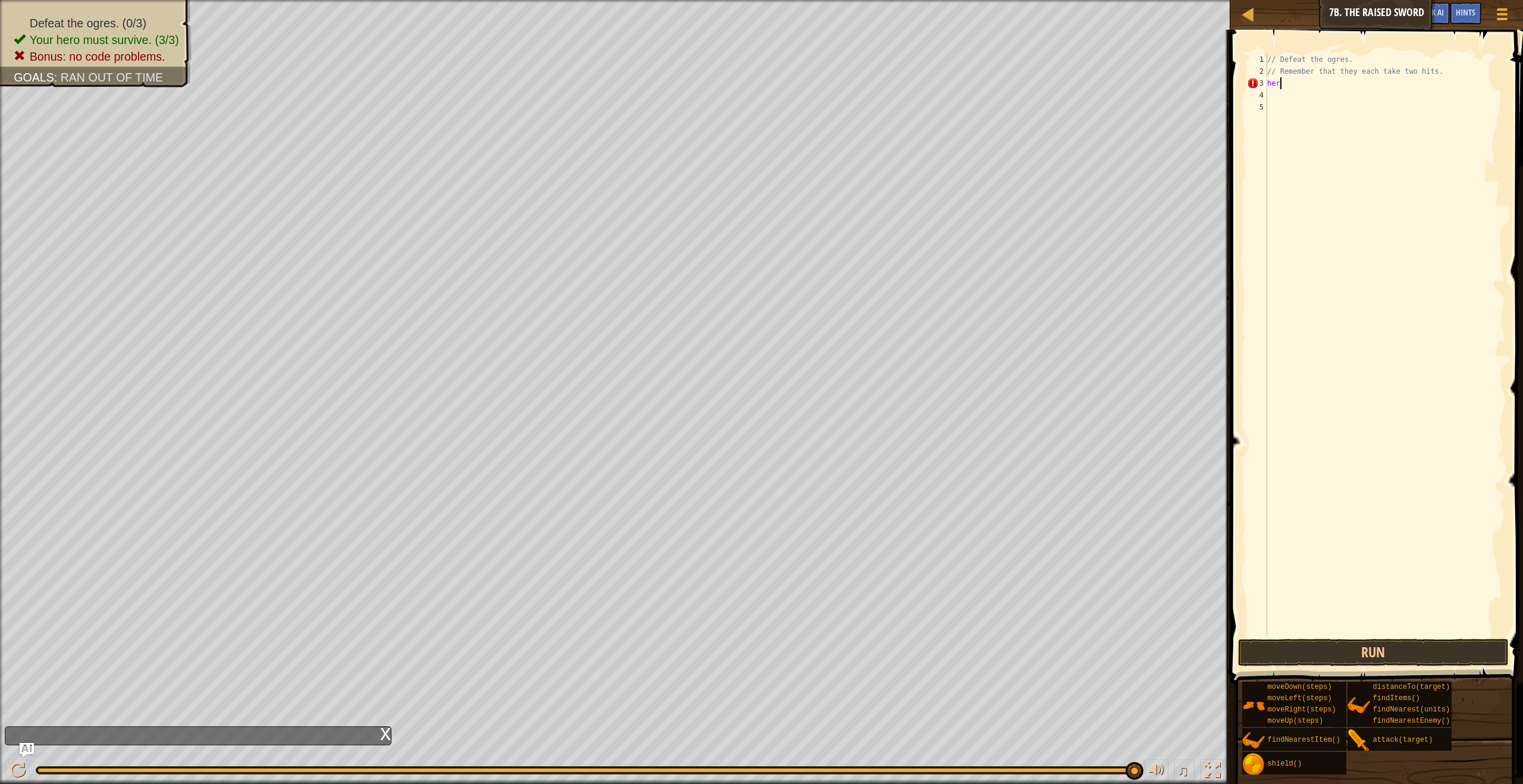
scroll to position [5, 0]
type textarea "h"
type textarea "her"
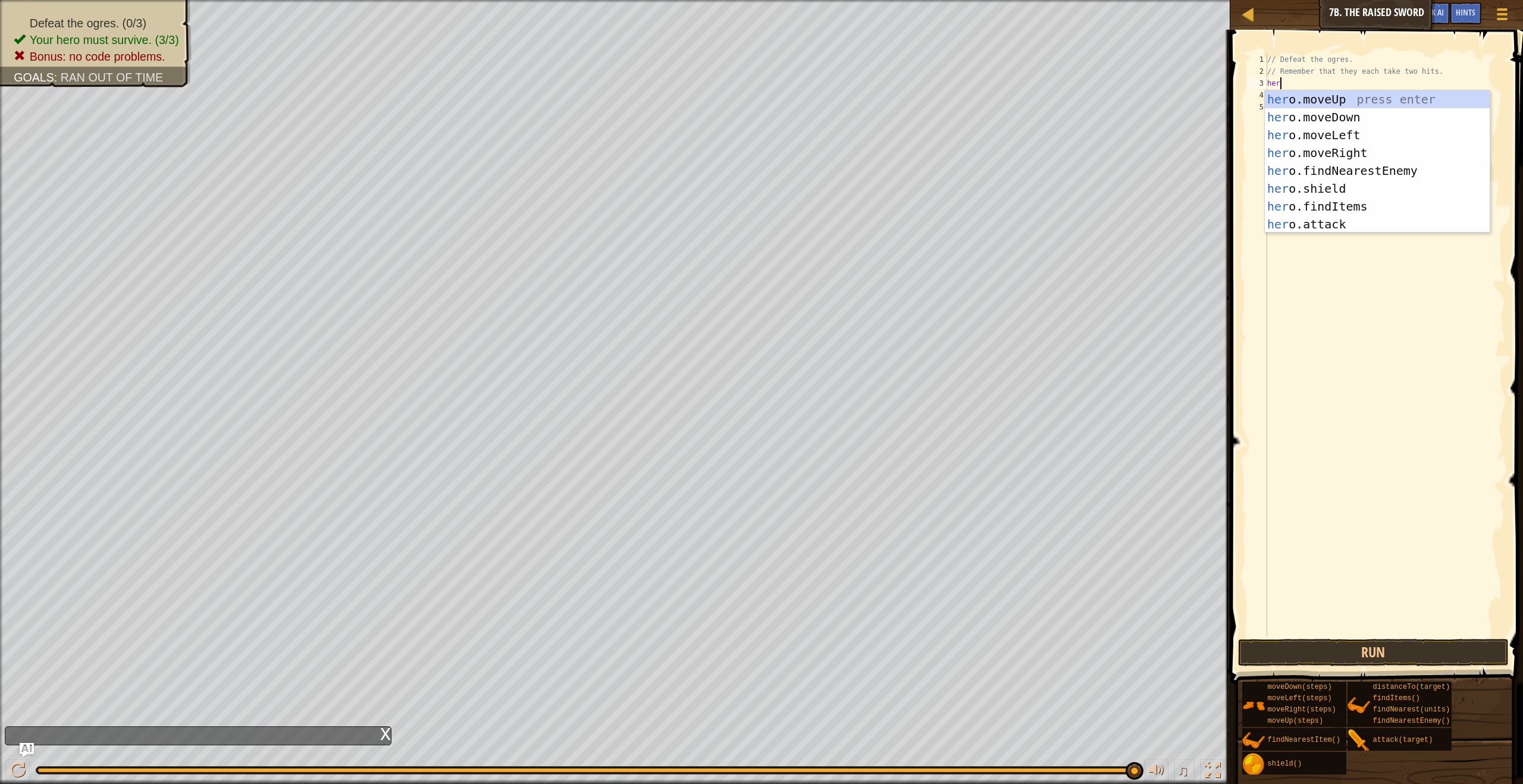
scroll to position [5, 1]
click at [1295, 170] on div "her o.moveUp press enter her o.moveDown press enter her o.moveLeft press enter …" at bounding box center [1377, 180] width 225 height 179
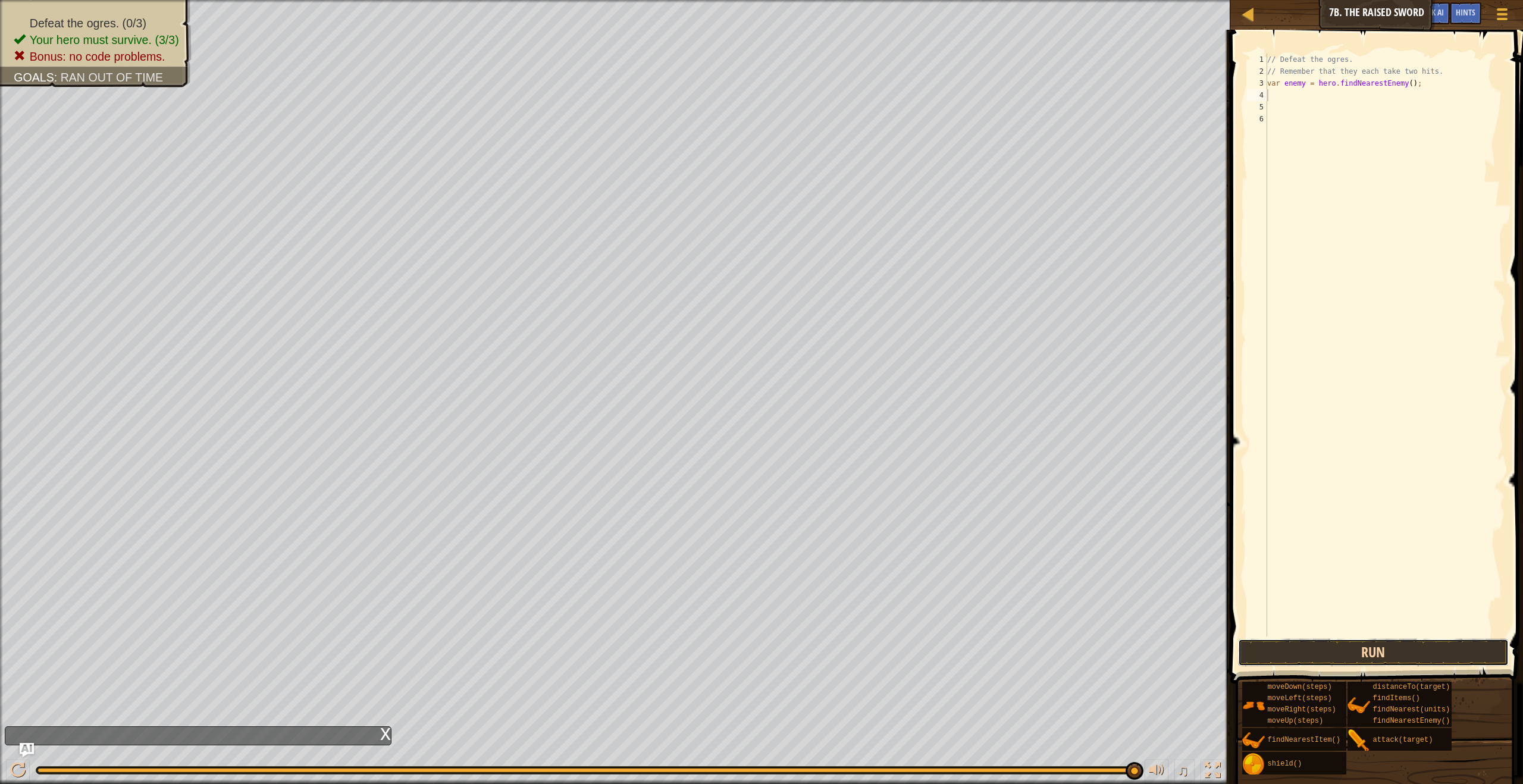
click at [1312, 655] on button "Run" at bounding box center [1372, 652] width 270 height 27
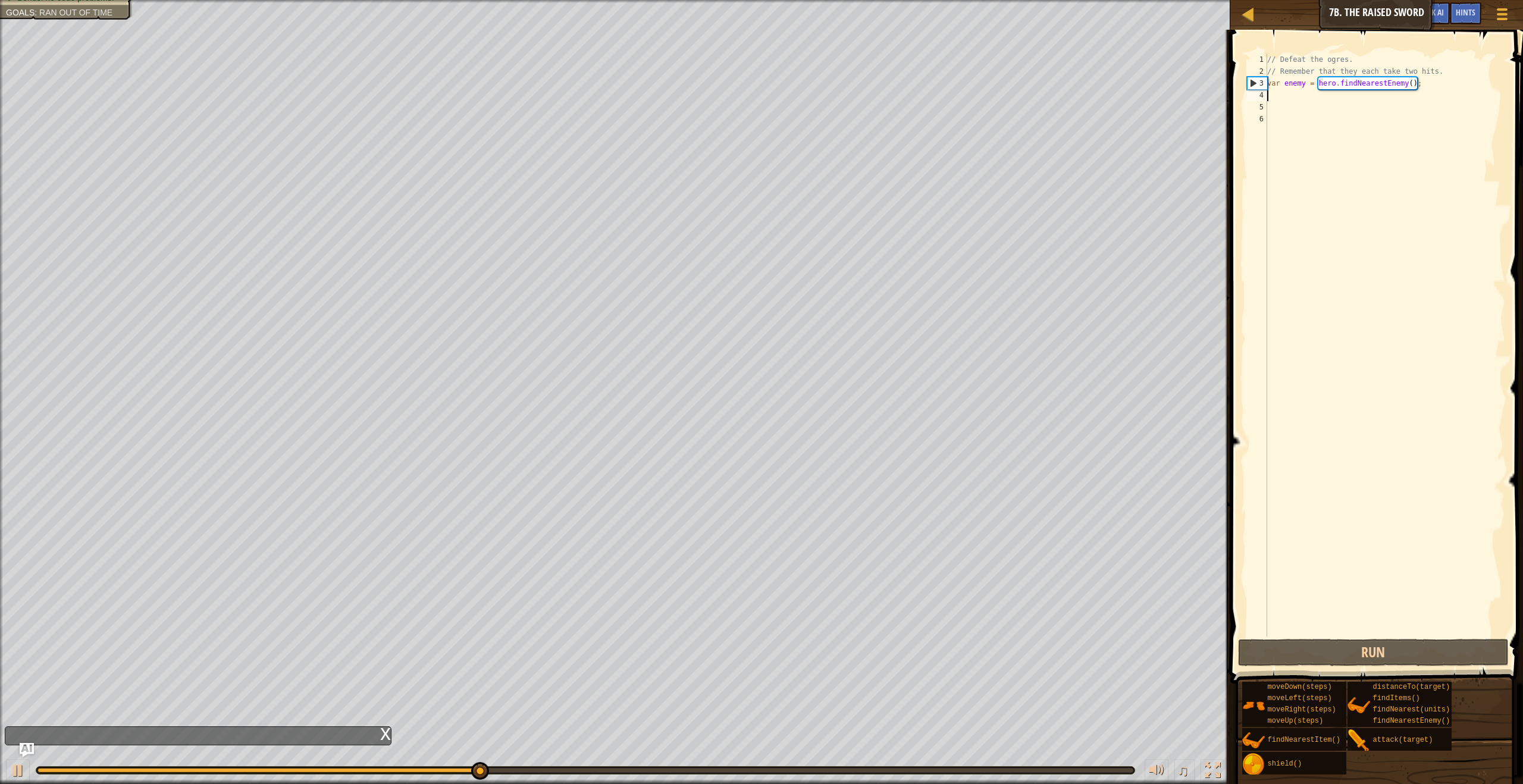
click at [1422, 83] on div "// Defeat the ogres. // Remember that they each take two hits. var enemy = hero…" at bounding box center [1385, 357] width 240 height 607
click at [1427, 85] on div "// Defeat the ogres. // Remember that they each take two hits. var enemy = hero…" at bounding box center [1385, 357] width 240 height 607
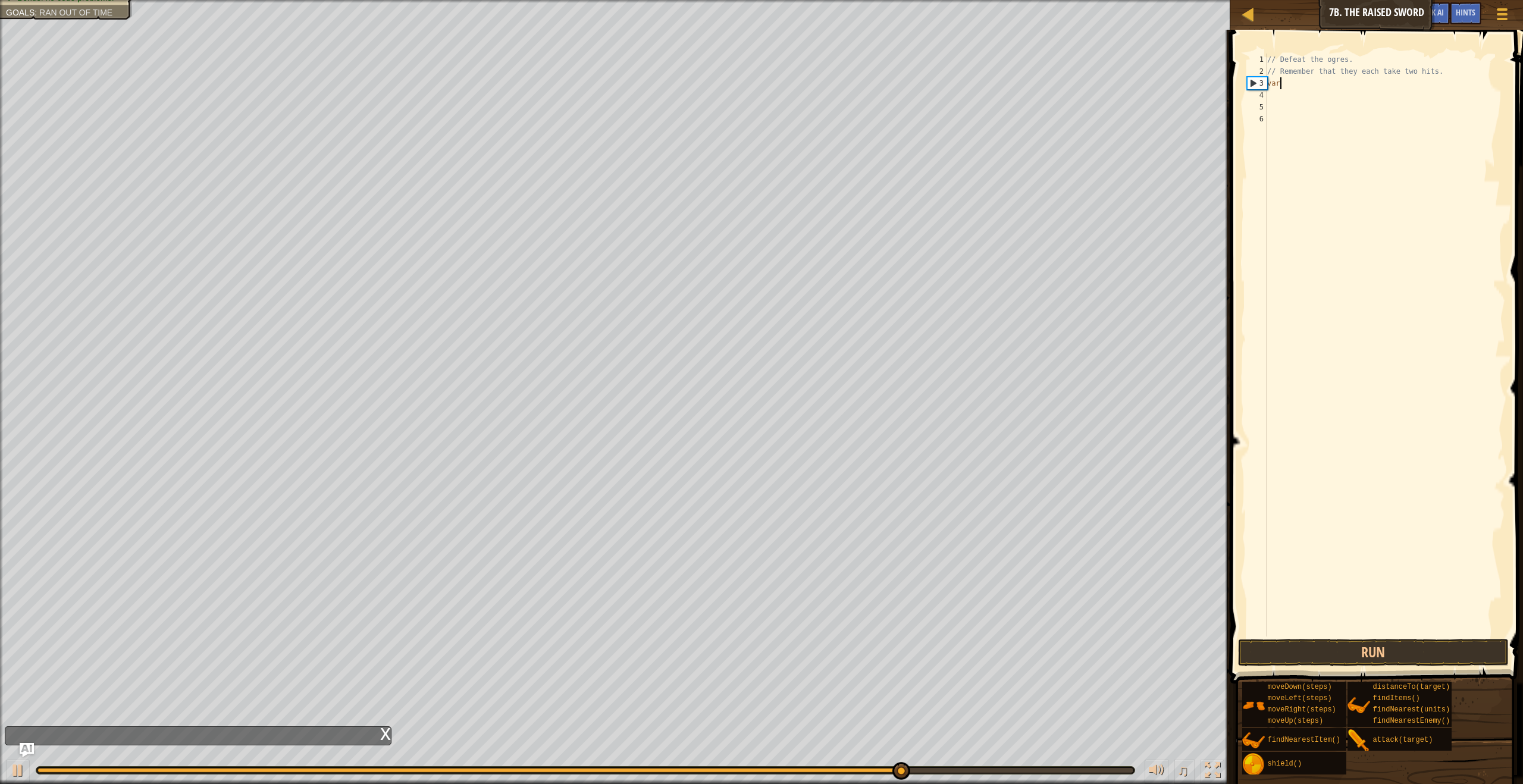
type textarea "v"
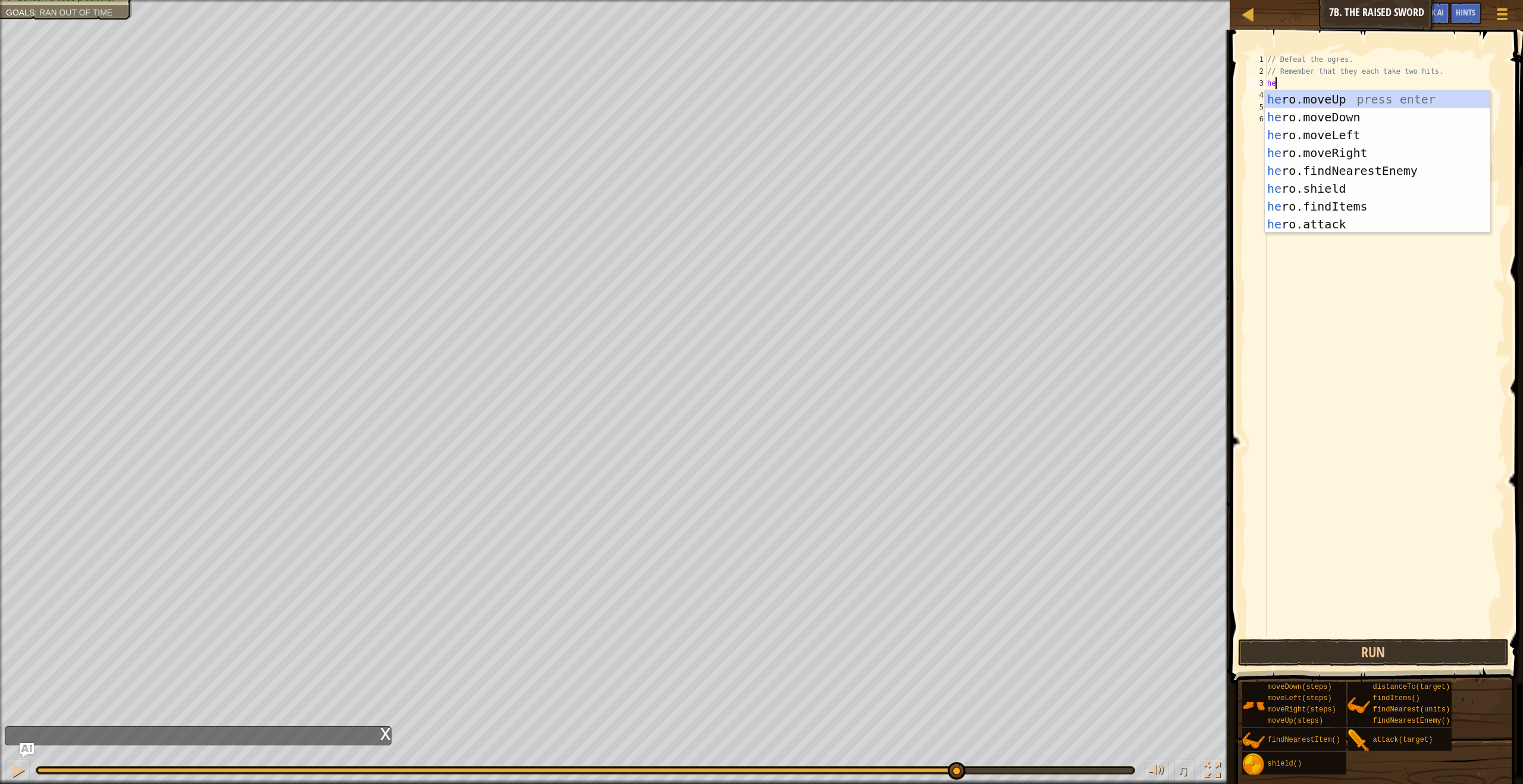
scroll to position [5, 1]
click at [1366, 218] on div "her o.moveUp press enter her o.moveDown press enter her o.moveLeft press enter …" at bounding box center [1377, 180] width 225 height 179
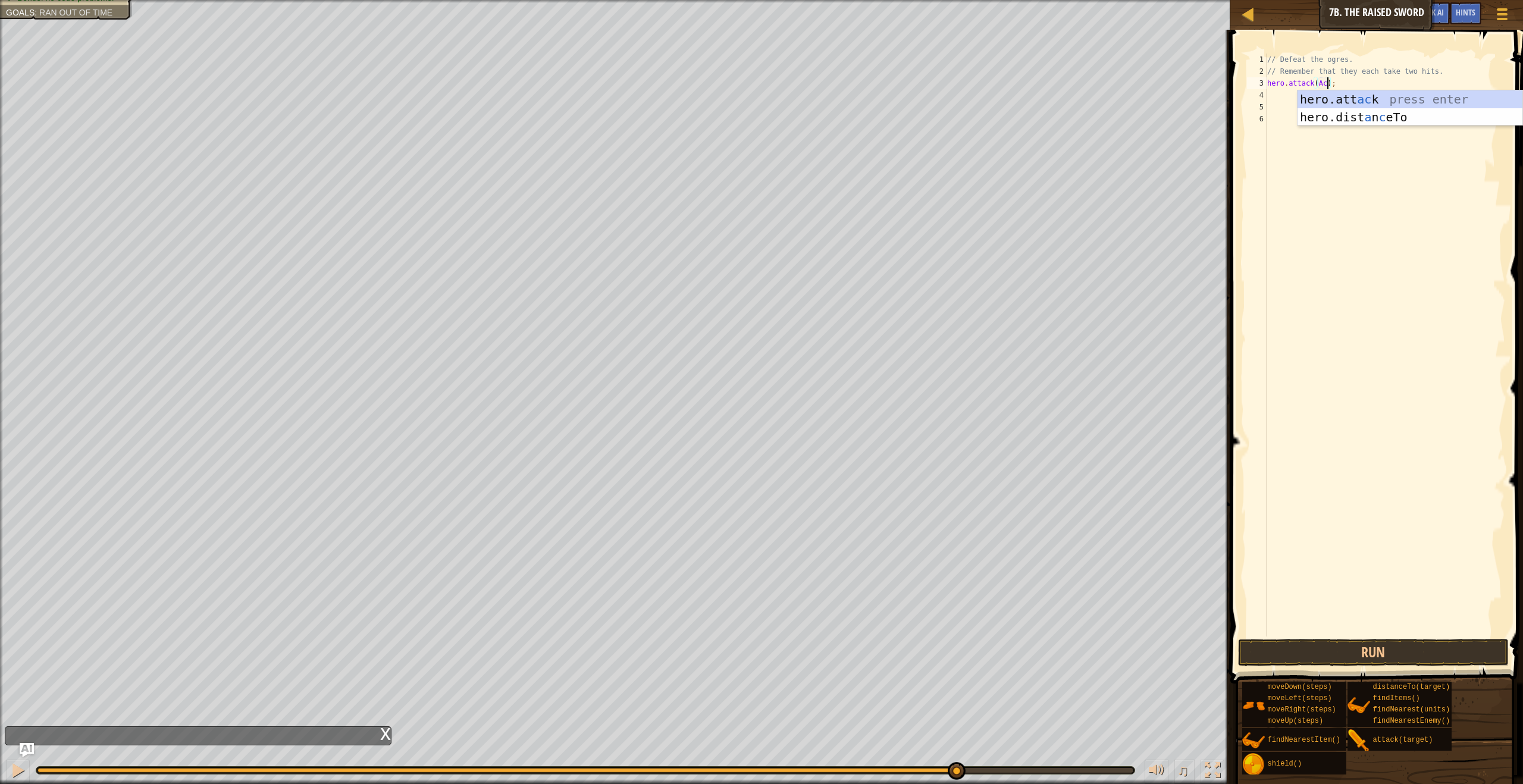
scroll to position [5, 5]
click at [1302, 647] on button "Run" at bounding box center [1372, 652] width 270 height 27
type textarea "hero.attack("Ack');"
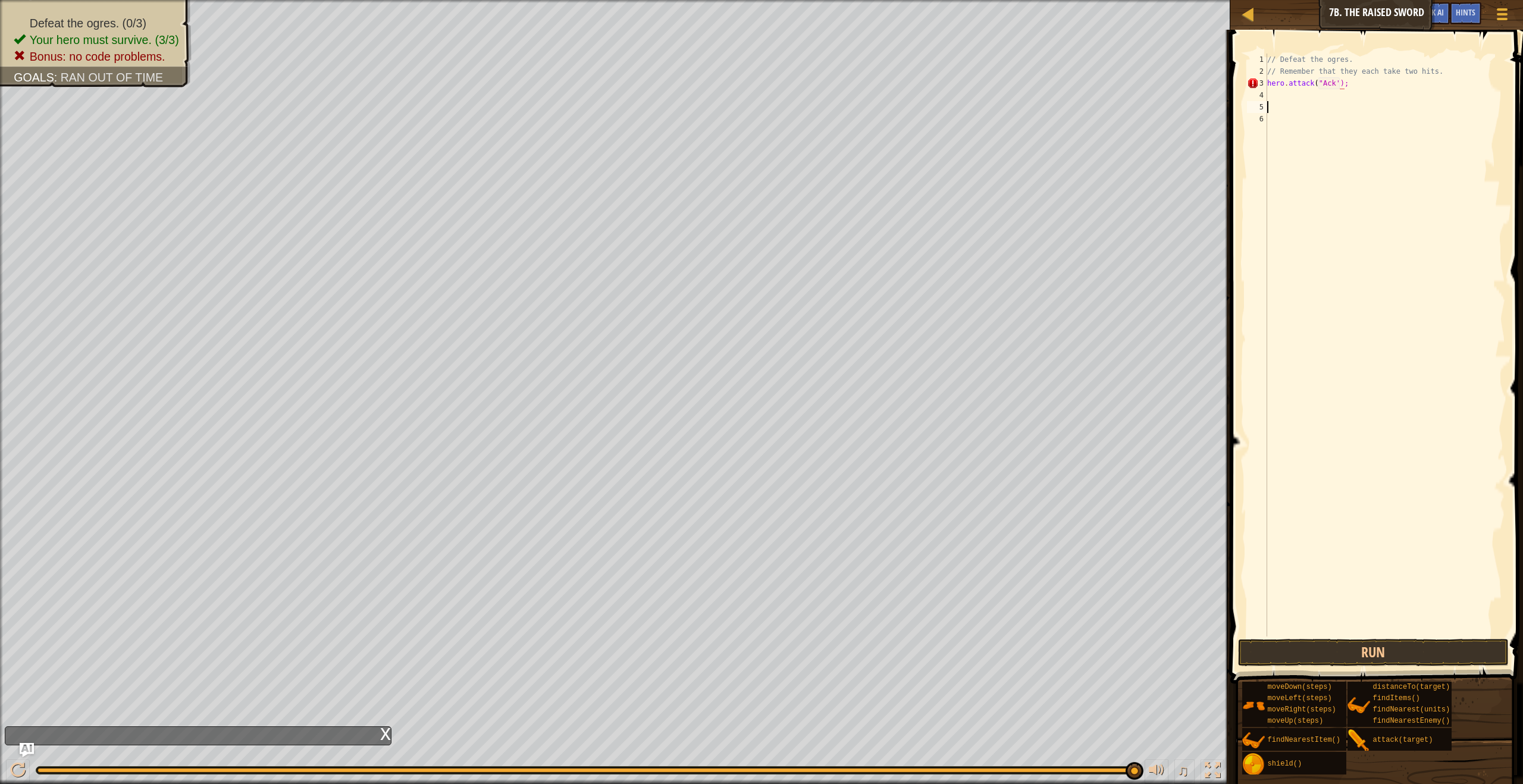
click at [1275, 101] on div "// Defeat the ogres. // Remember that they each take two hits. hero . attack ( …" at bounding box center [1385, 357] width 240 height 607
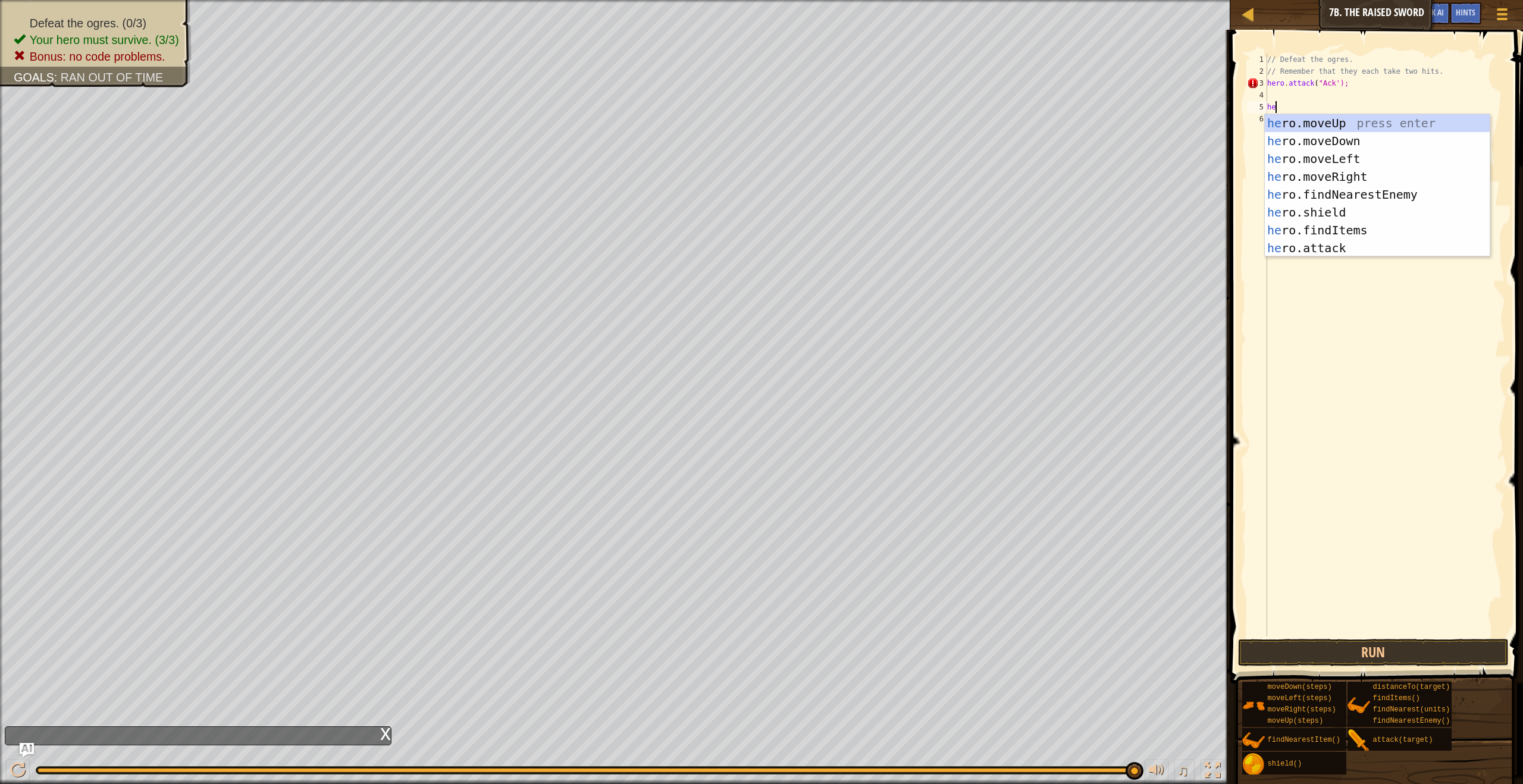
scroll to position [5, 1]
click at [1323, 244] on div "her o.moveUp press enter her o.moveDown press enter her o.moveLeft press enter …" at bounding box center [1377, 203] width 225 height 179
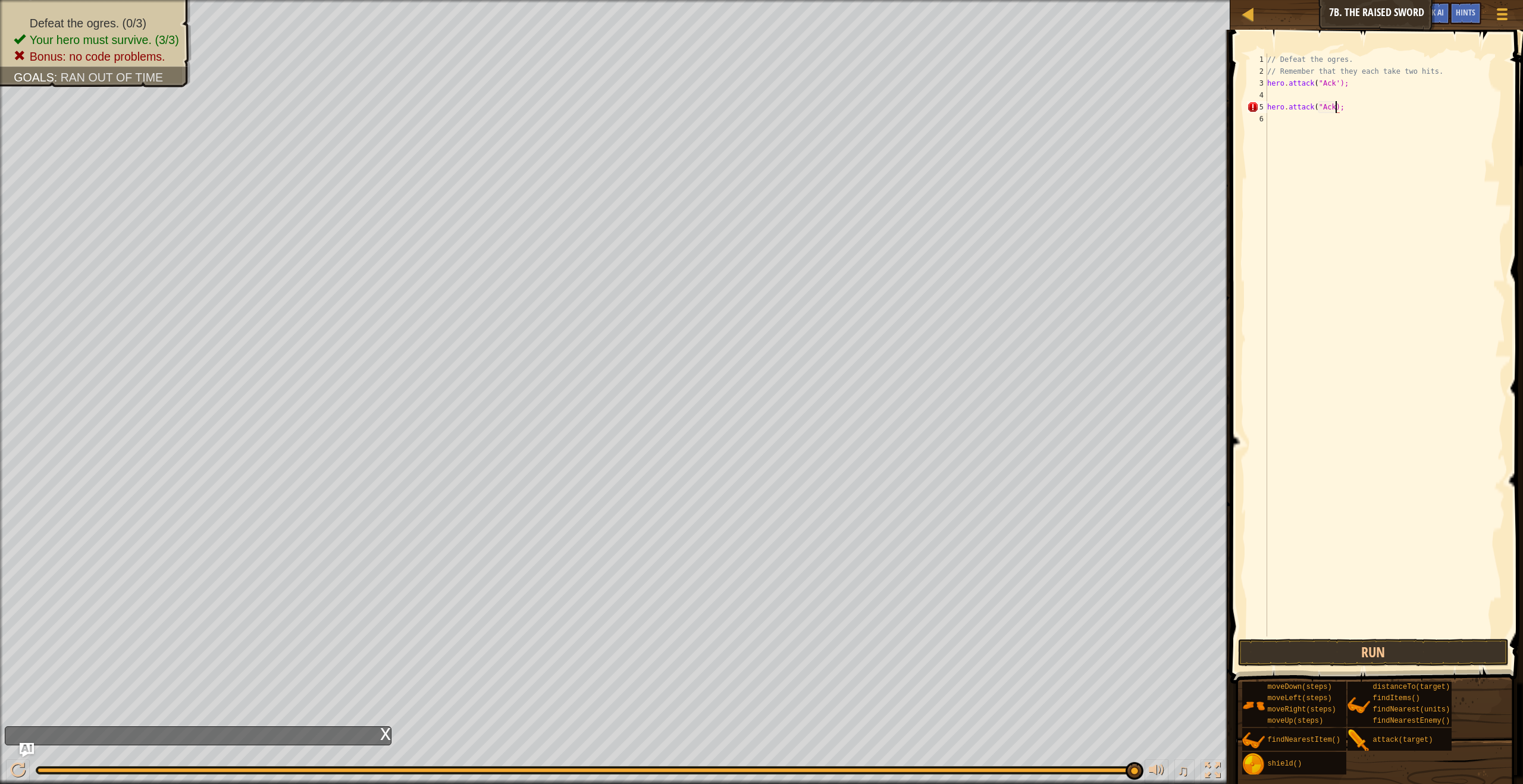
scroll to position [5, 6]
click at [1364, 653] on button "Run" at bounding box center [1372, 652] width 270 height 27
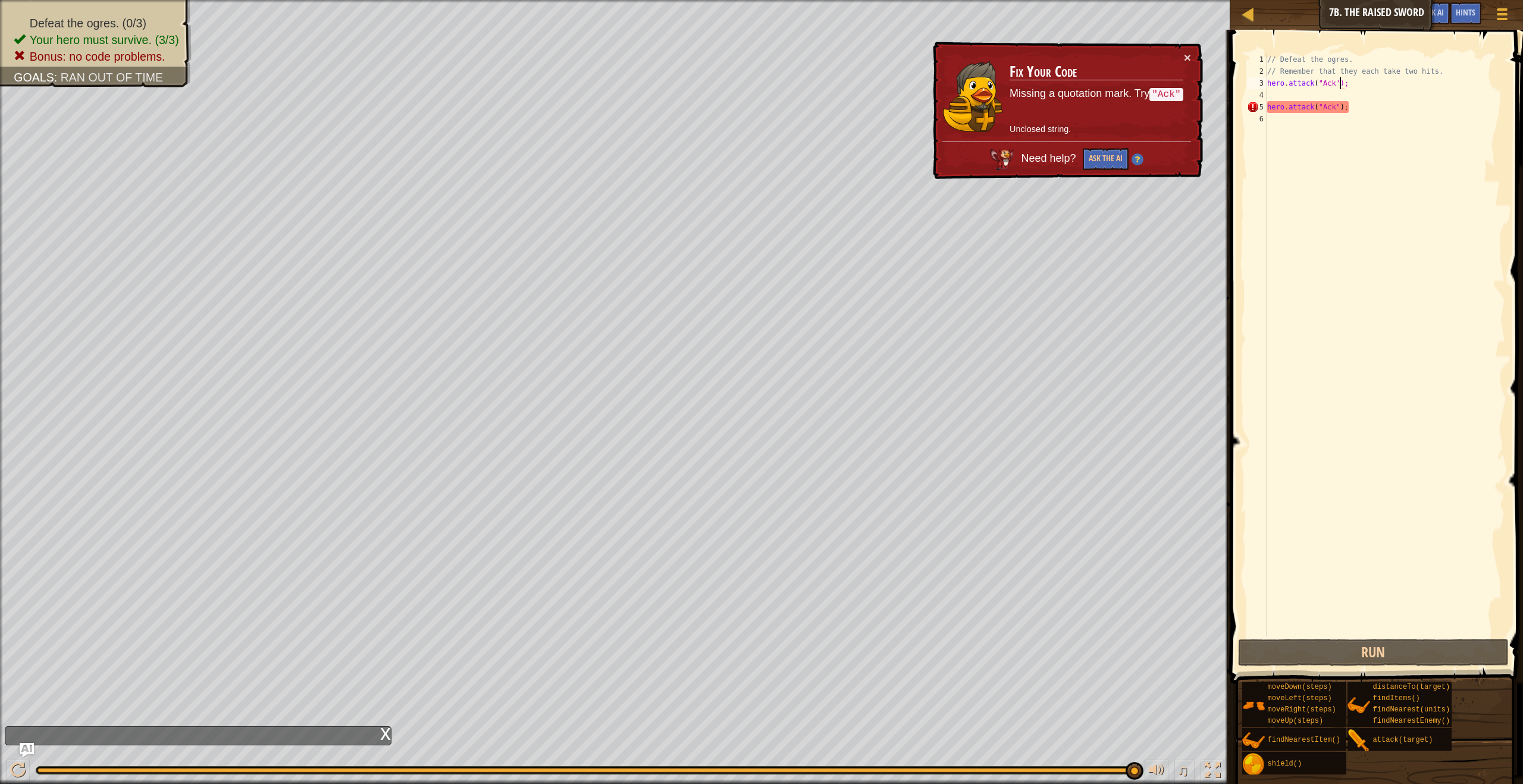
click at [1339, 80] on div "// Defeat the ogres. // Remember that they each take two hits. hero . attack ( …" at bounding box center [1385, 357] width 240 height 607
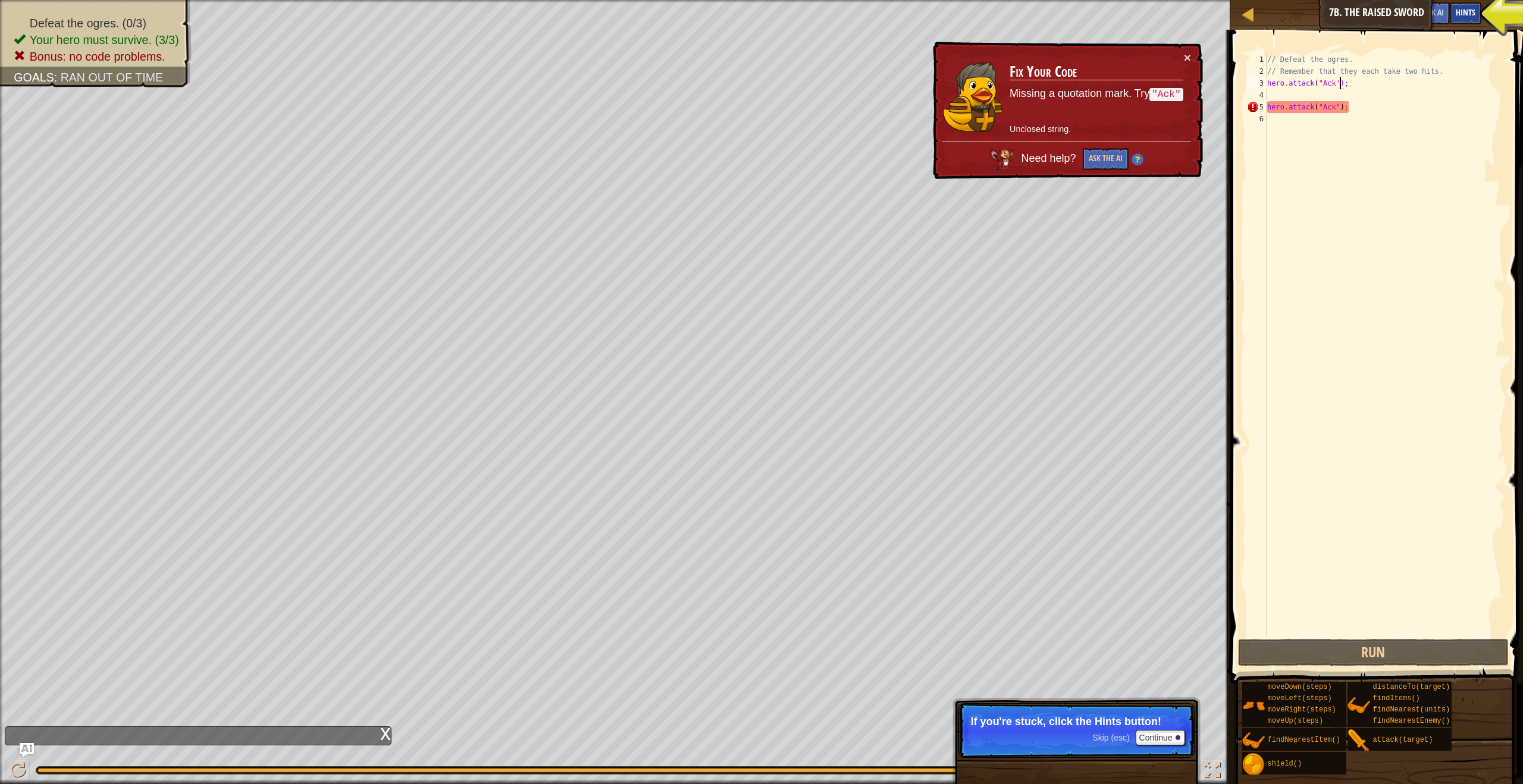
click at [1461, 18] on div "Hints" at bounding box center [1466, 13] width 32 height 22
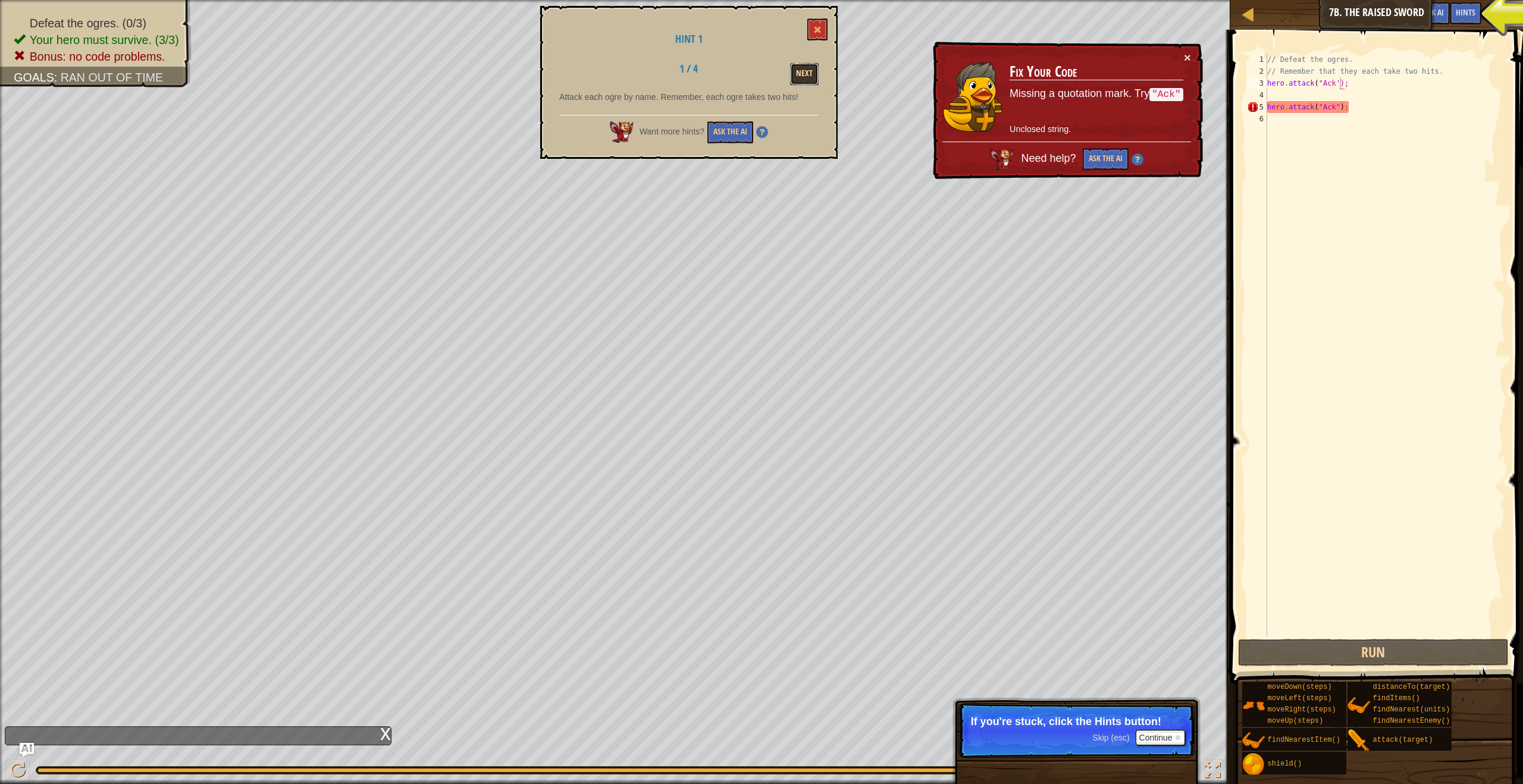
click at [808, 66] on button "Next" at bounding box center [804, 74] width 28 height 22
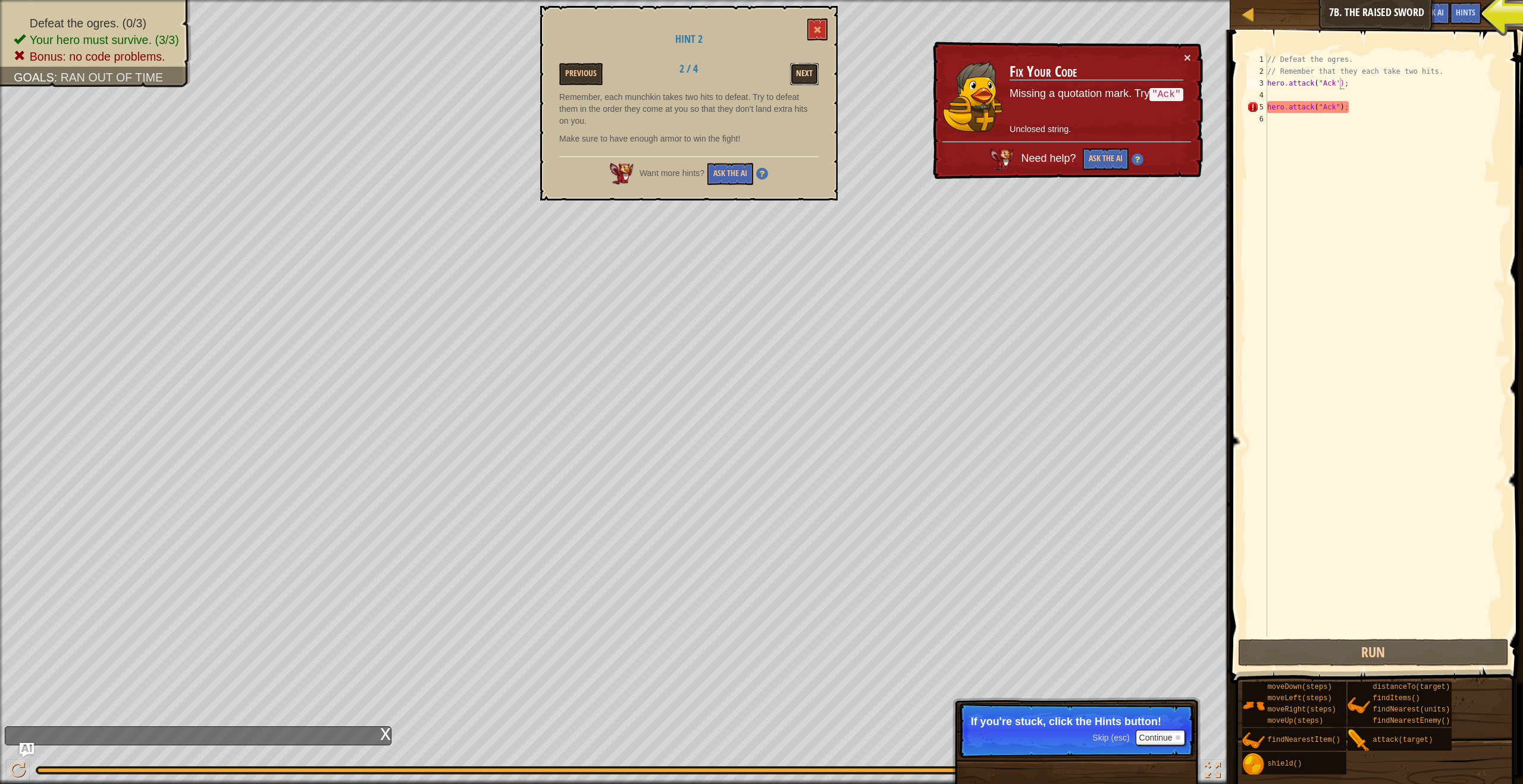
click at [809, 72] on button "Next" at bounding box center [804, 74] width 28 height 22
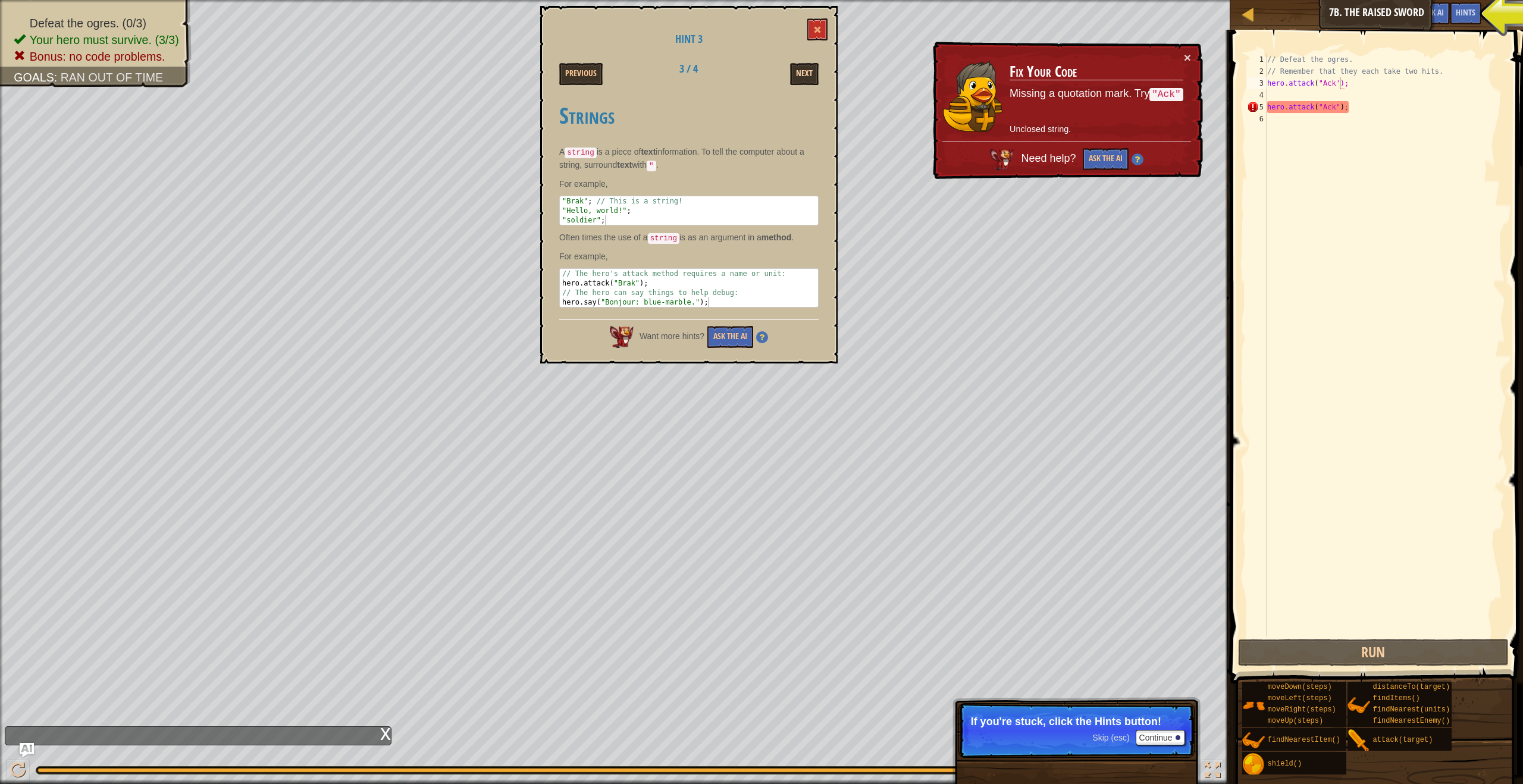
click at [809, 72] on button "Next" at bounding box center [804, 74] width 28 height 22
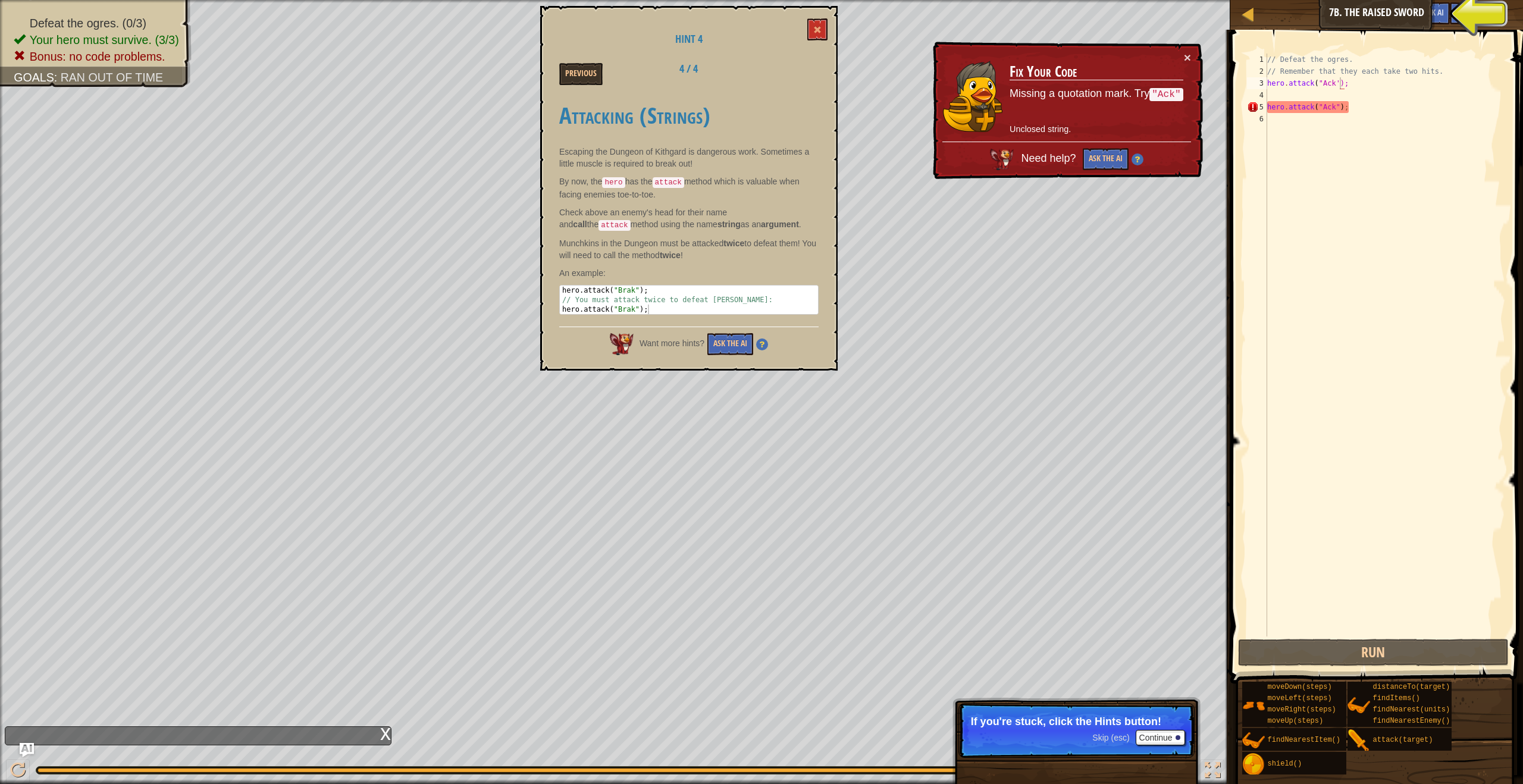
click at [809, 72] on div "Previous 4 / 4" at bounding box center [689, 74] width 277 height 22
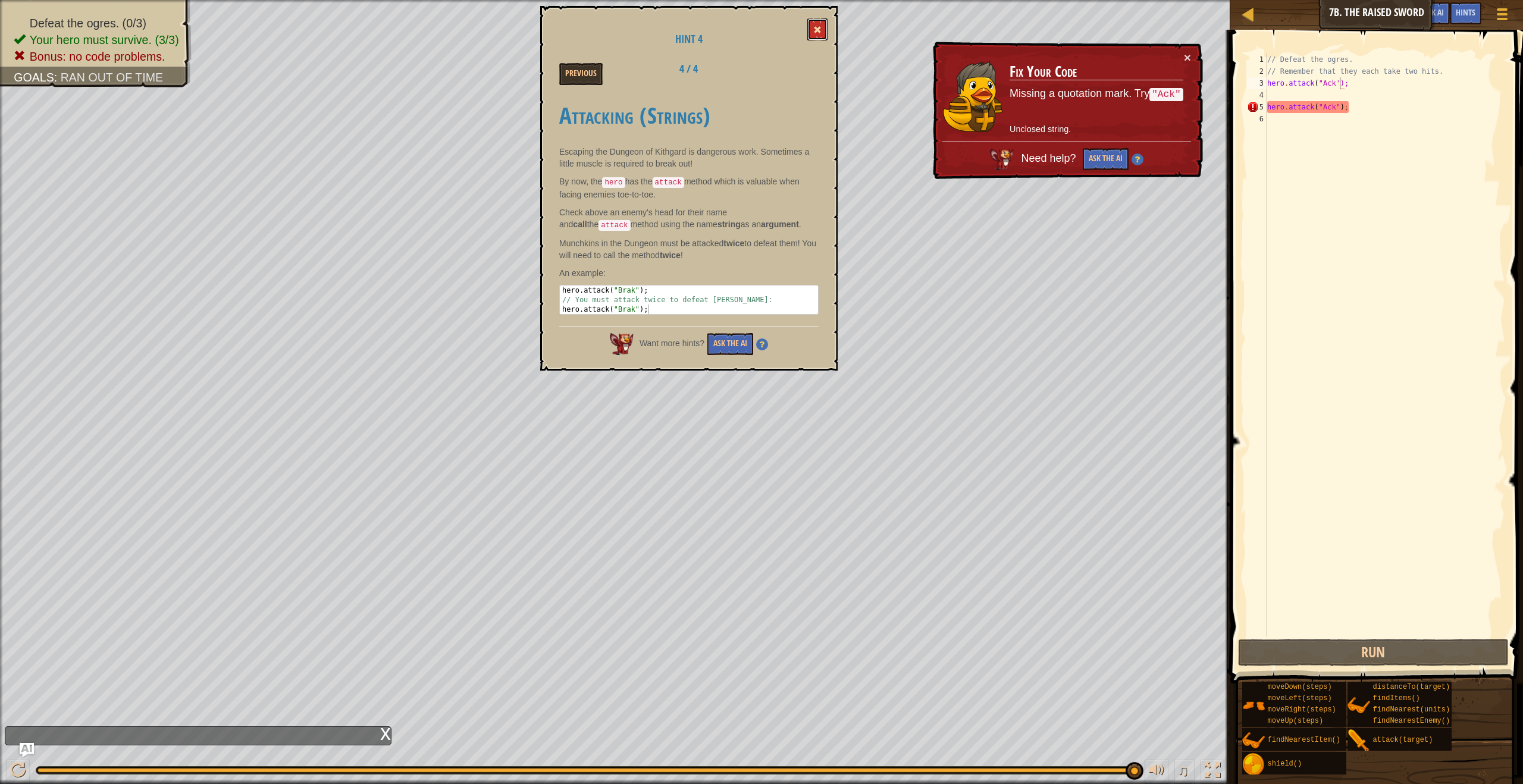
click at [820, 32] on span at bounding box center [818, 30] width 8 height 8
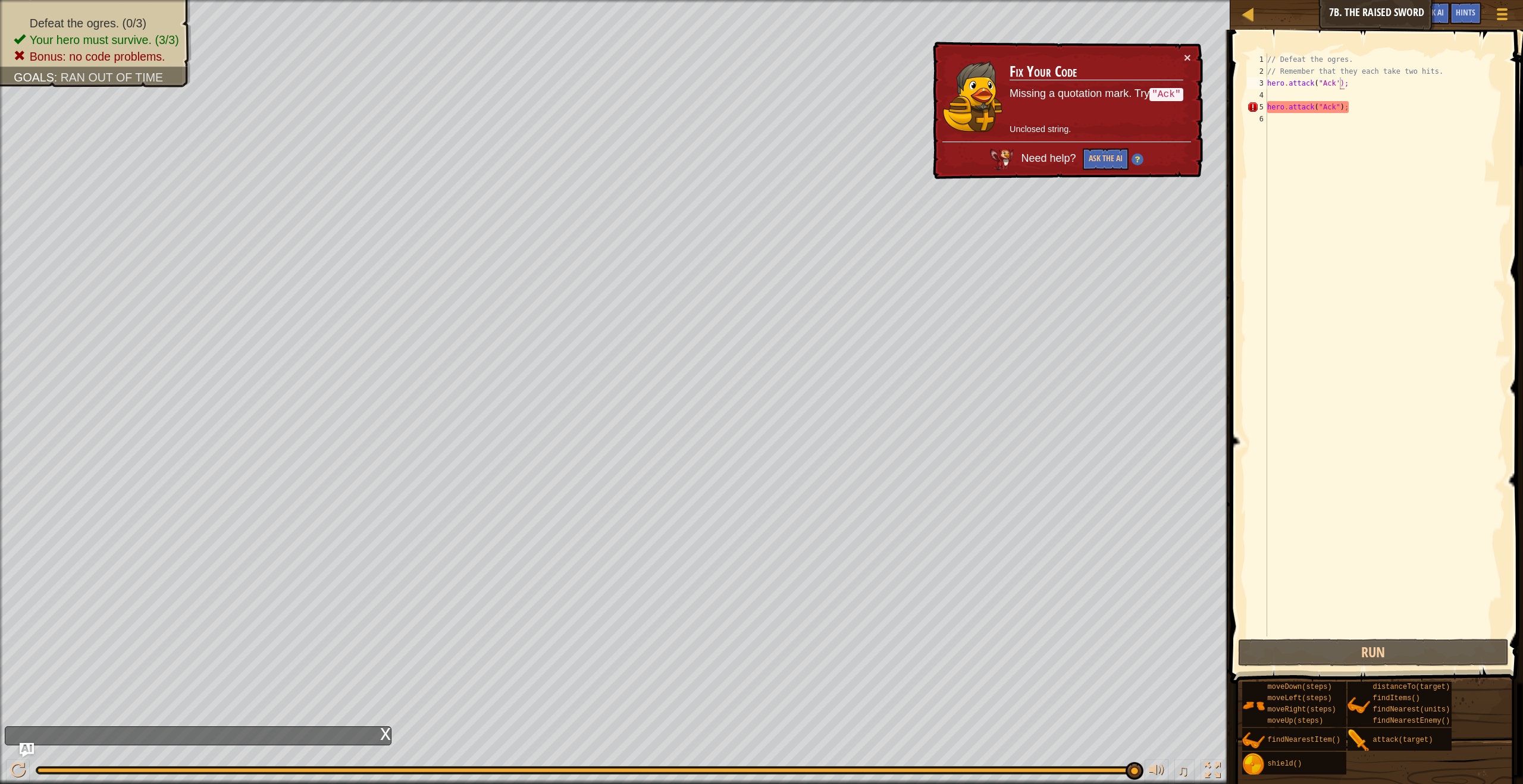
click at [1361, 107] on div "// Defeat the ogres. // Remember that they each take two hits. hero . attack ( …" at bounding box center [1385, 357] width 240 height 607
type textarea "h"
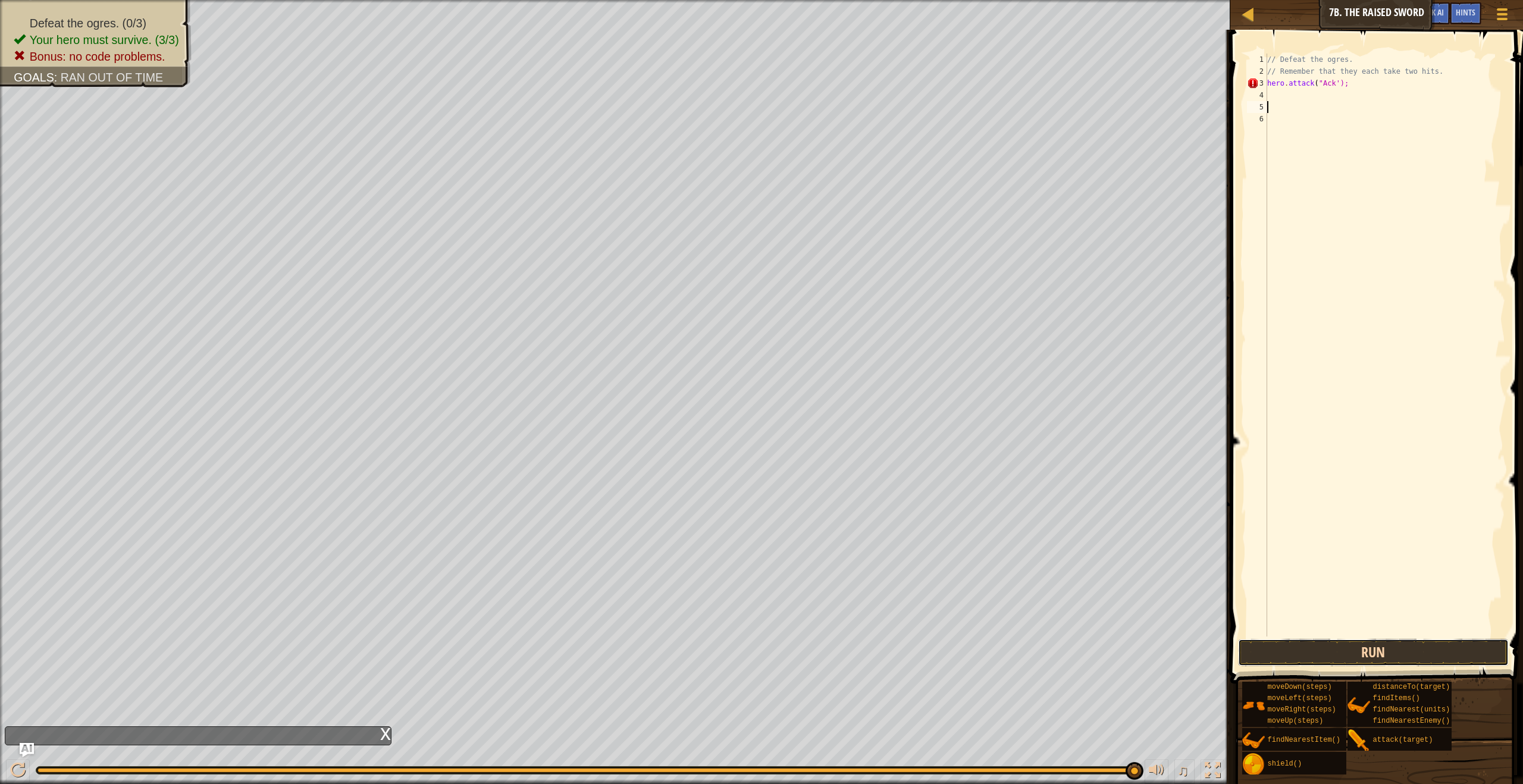
drag, startPoint x: 1305, startPoint y: 662, endPoint x: 1298, endPoint y: 658, distance: 8.1
click at [1298, 658] on button "Run" at bounding box center [1372, 652] width 270 height 27
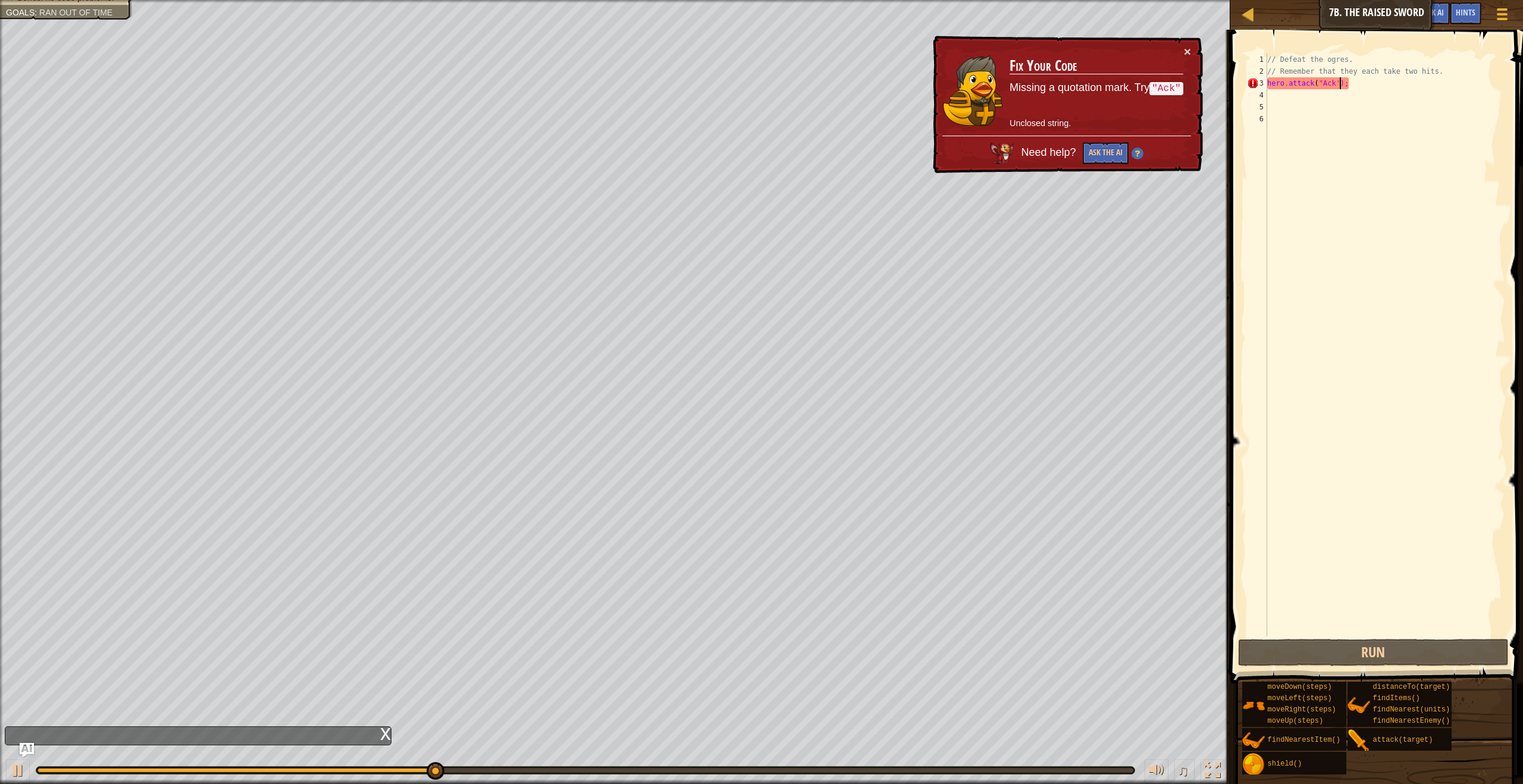
click at [1341, 82] on div "// Defeat the ogres. // Remember that they each take two hits. hero . attack ( …" at bounding box center [1385, 357] width 240 height 607
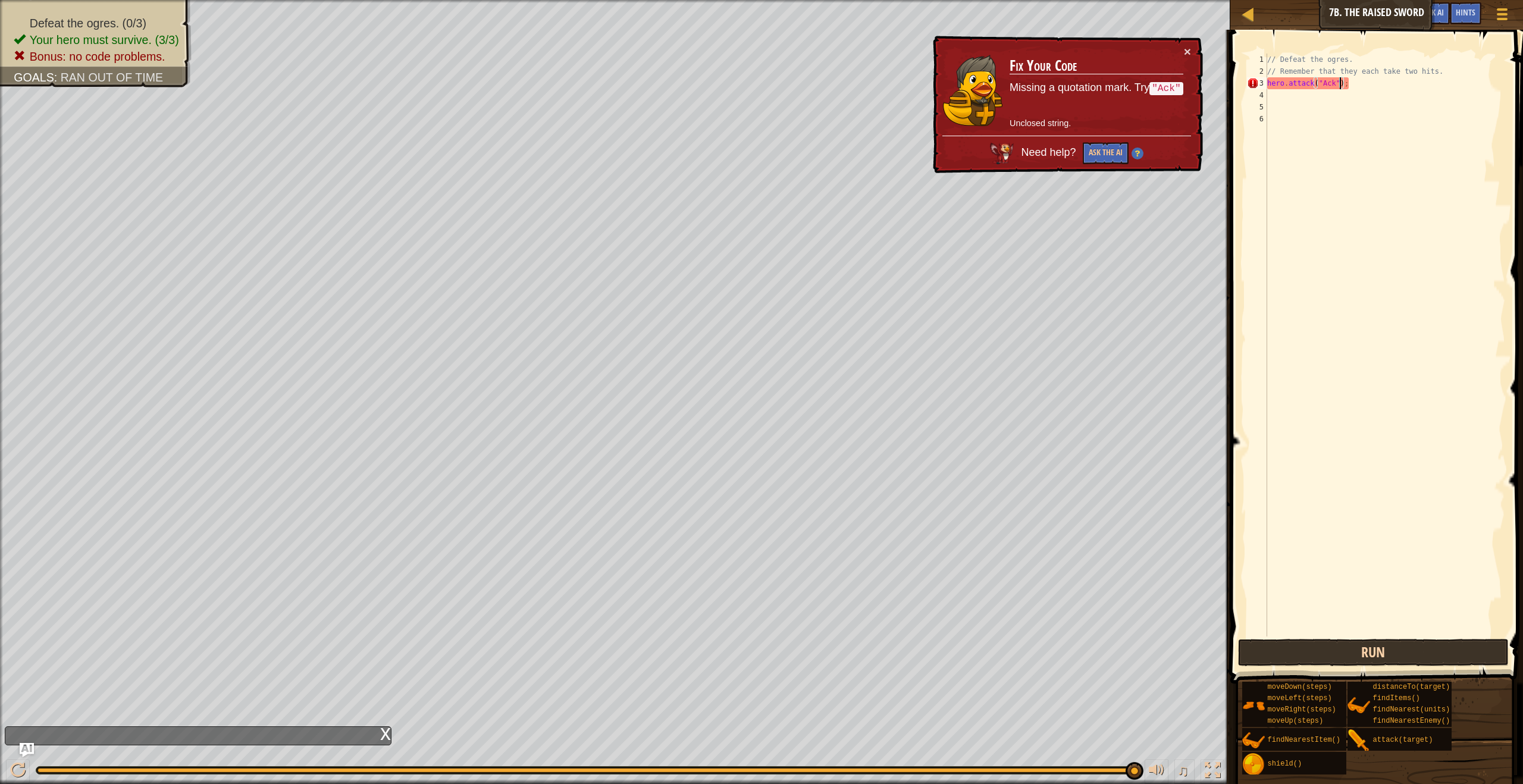
type textarea "hero.attack("Ack");"
click at [1390, 653] on button "Run" at bounding box center [1372, 652] width 270 height 27
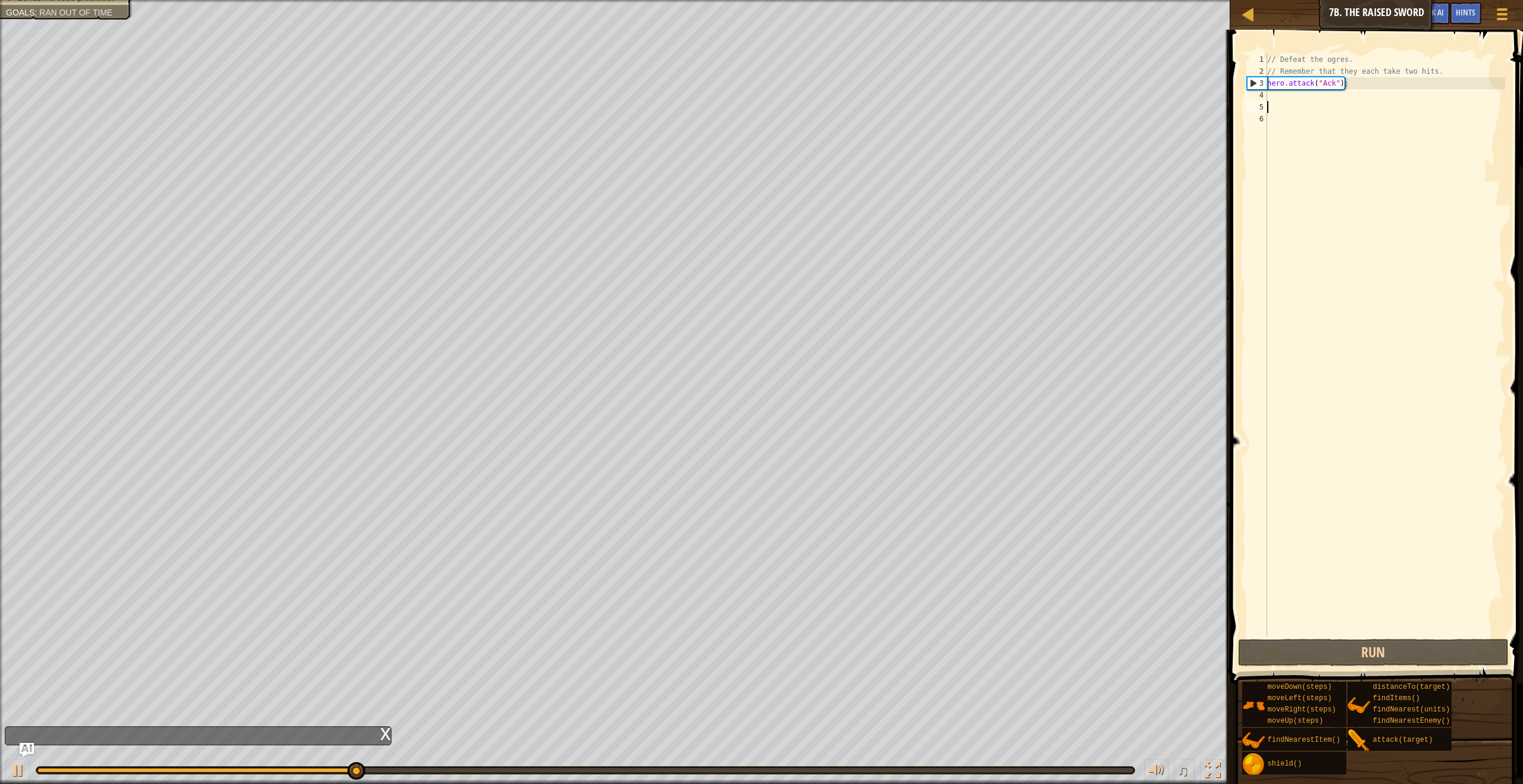
click at [1274, 103] on div "// Defeat the ogres. // Remember that they each take two hits. hero . attack ( …" at bounding box center [1385, 357] width 240 height 607
click at [1274, 101] on div "// Defeat the ogres. // Remember that they each take two hits. hero . attack ( …" at bounding box center [1385, 357] width 240 height 607
click at [1272, 97] on div "// Defeat the ogres. // Remember that they each take two hits. hero . attack ( …" at bounding box center [1385, 357] width 240 height 607
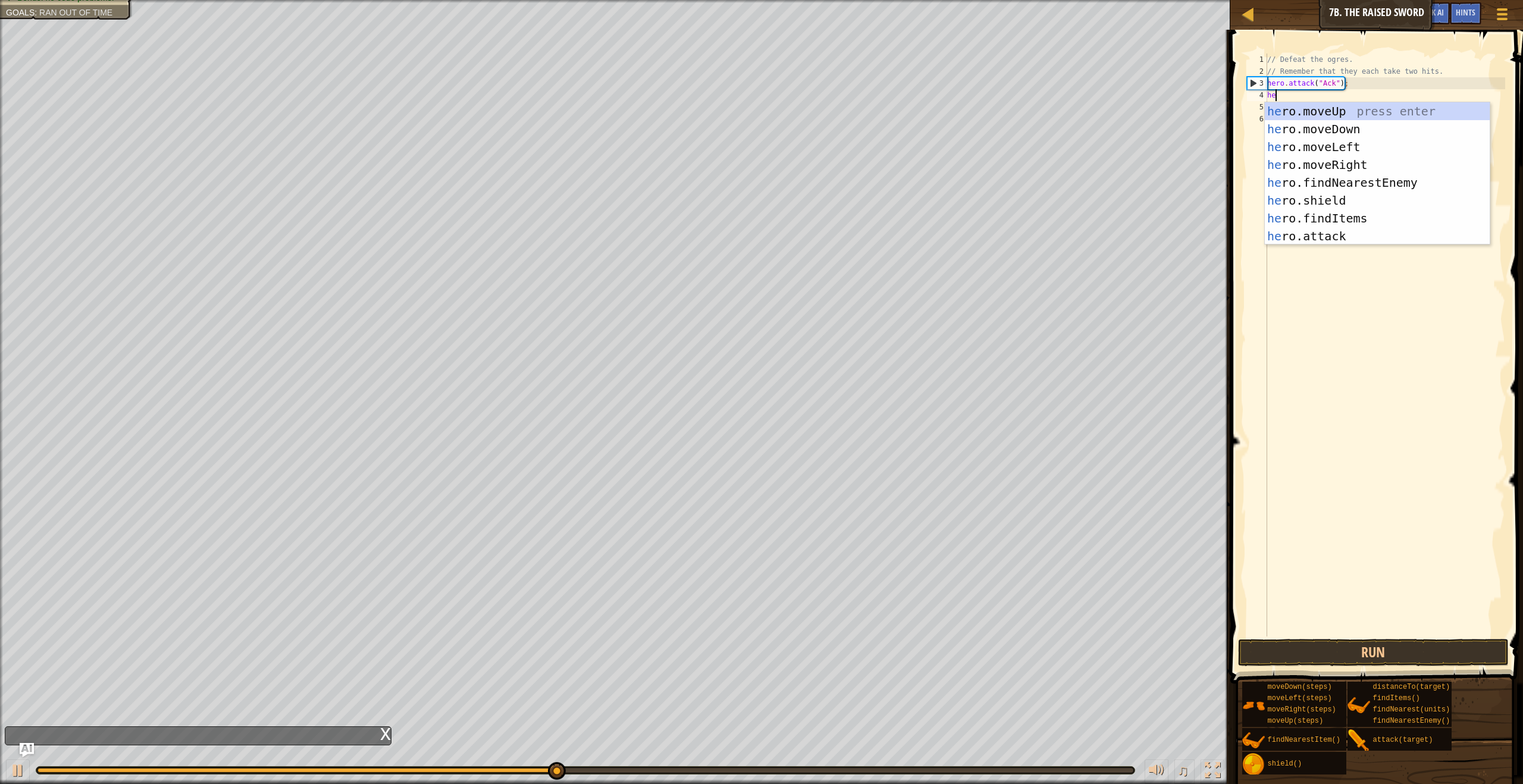
scroll to position [5, 1]
click at [1328, 237] on div "her o.moveUp press enter her o.moveDown press enter her o.moveLeft press enter …" at bounding box center [1377, 191] width 225 height 179
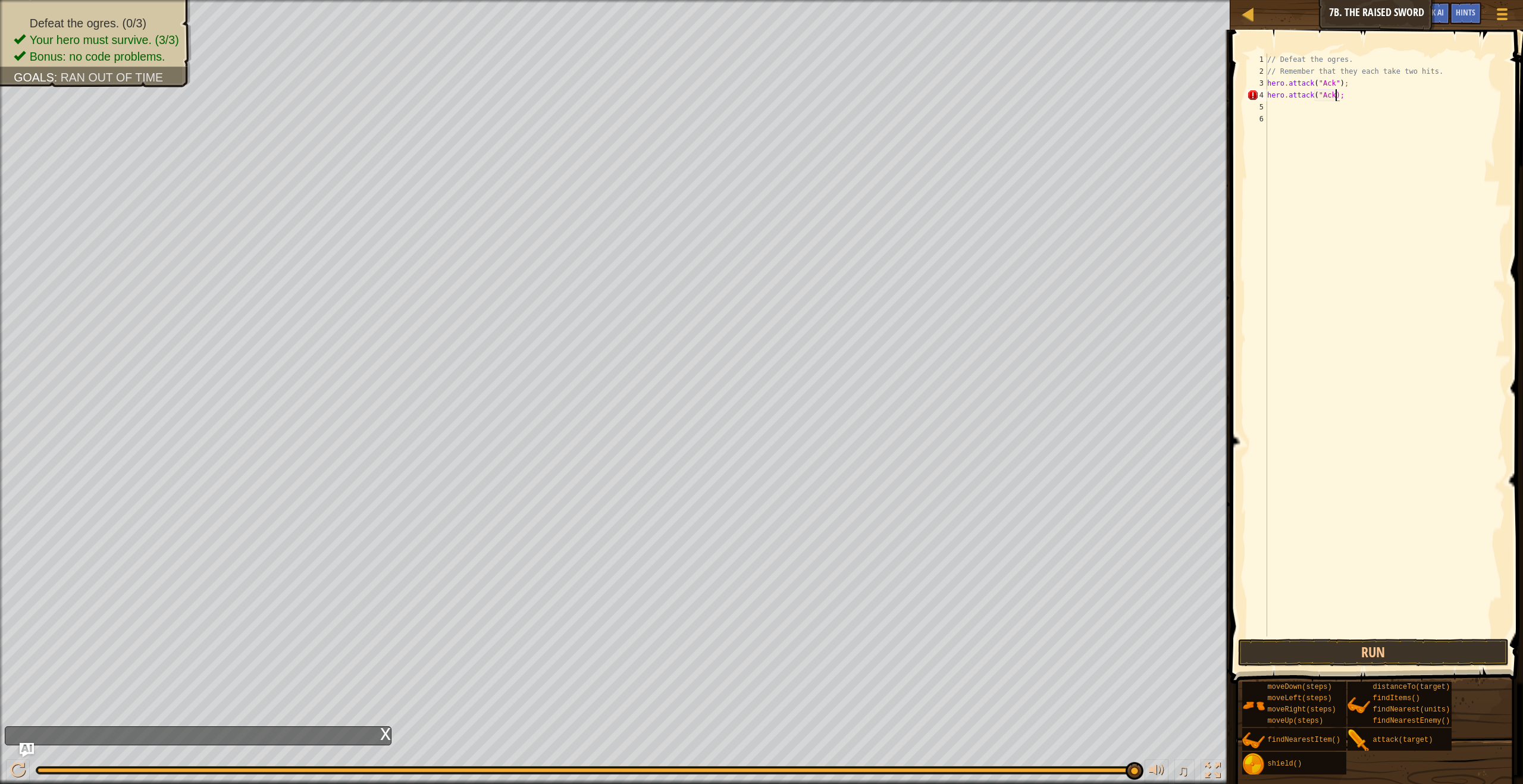
scroll to position [5, 6]
type textarea "hero.attack("Ack");"
click at [1432, 659] on button "Run" at bounding box center [1372, 652] width 270 height 27
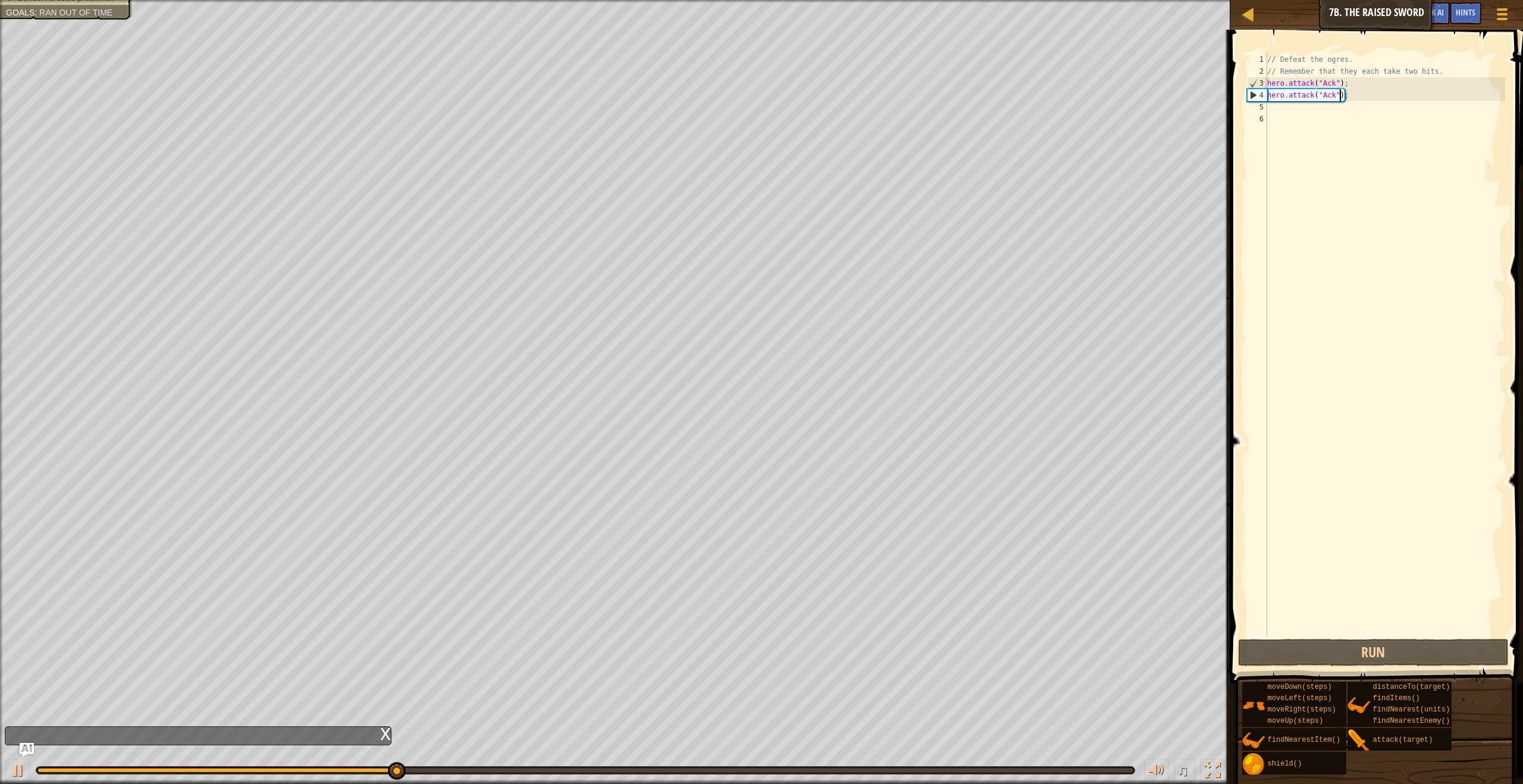
scroll to position [5, 6]
click at [1272, 114] on div "// Defeat the ogres. // Remember that they each take two hits. hero . attack ( …" at bounding box center [1385, 357] width 240 height 607
click at [1272, 113] on div "// Defeat the ogres. // Remember that they each take two hits. hero . attack ( …" at bounding box center [1385, 357] width 240 height 607
click at [1268, 109] on div "// Defeat the ogres. // Remember that they each take two hits. hero . attack ( …" at bounding box center [1385, 357] width 240 height 607
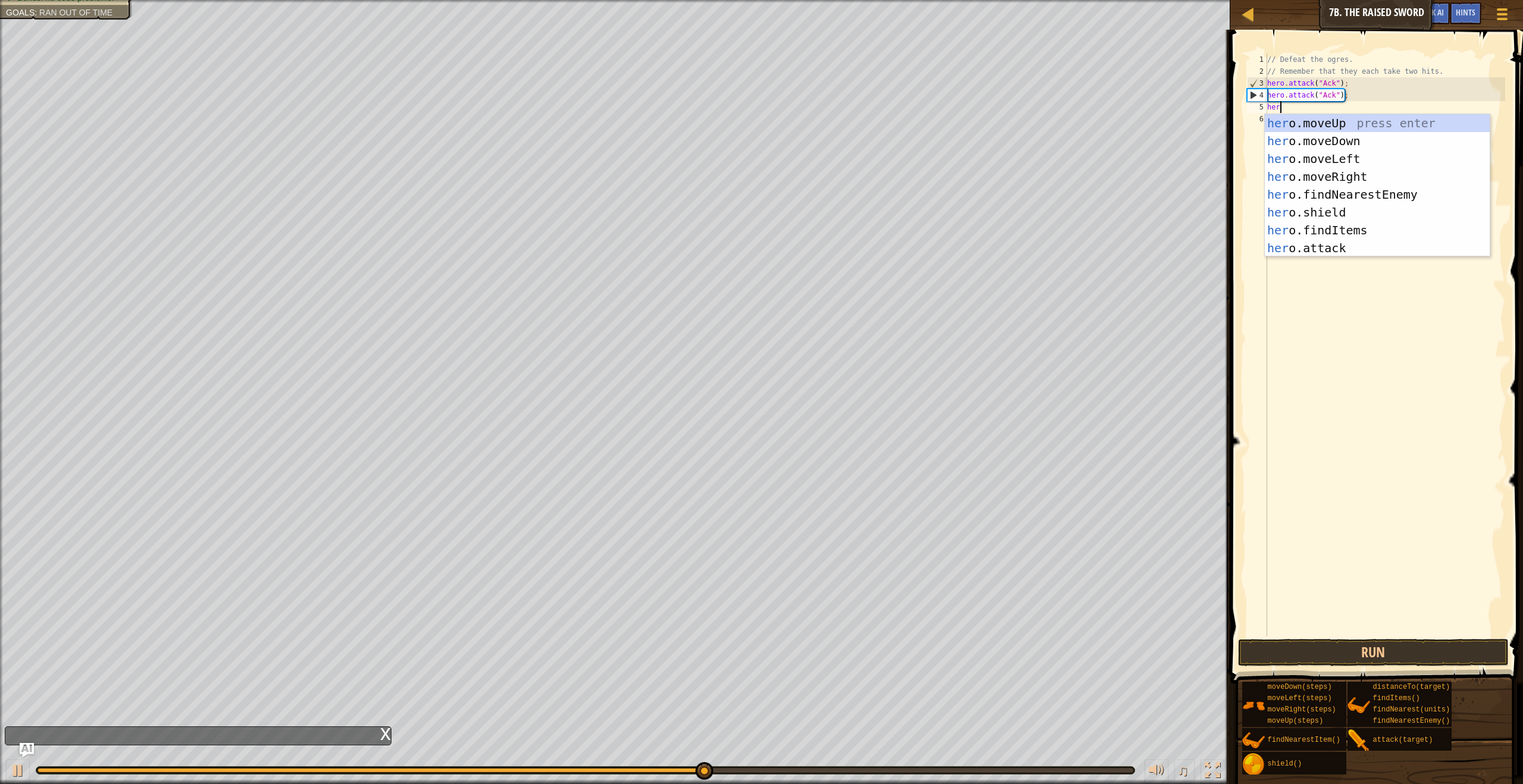
scroll to position [5, 1]
click at [1305, 239] on div "her o.moveUp press enter her o.moveDown press enter her o.moveLeft press enter …" at bounding box center [1377, 203] width 225 height 179
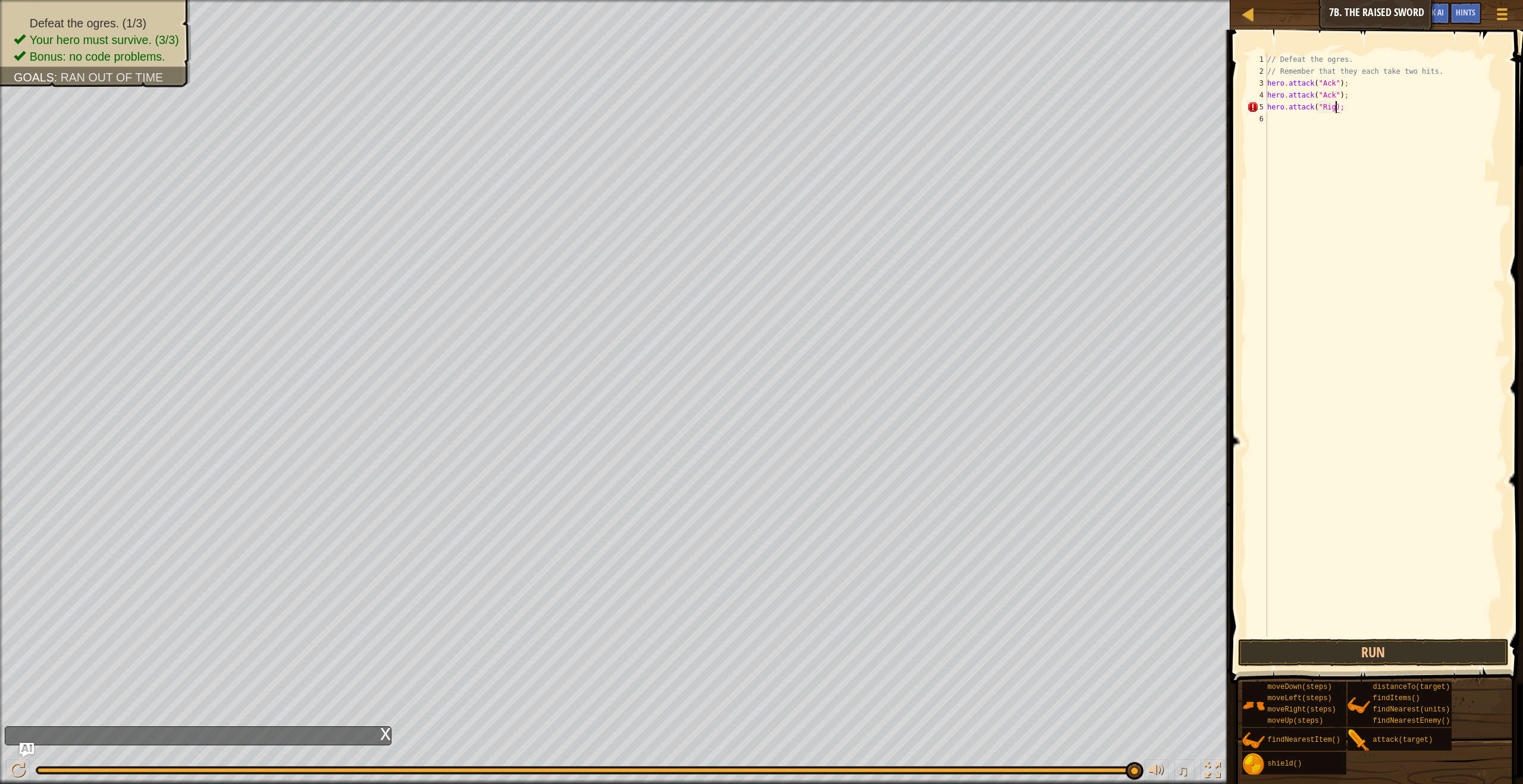
type textarea "hero.attack("Rig");"
click at [1268, 121] on div "// Defeat the ogres. // Remember that they each take two hits. hero . attack ( …" at bounding box center [1385, 357] width 240 height 607
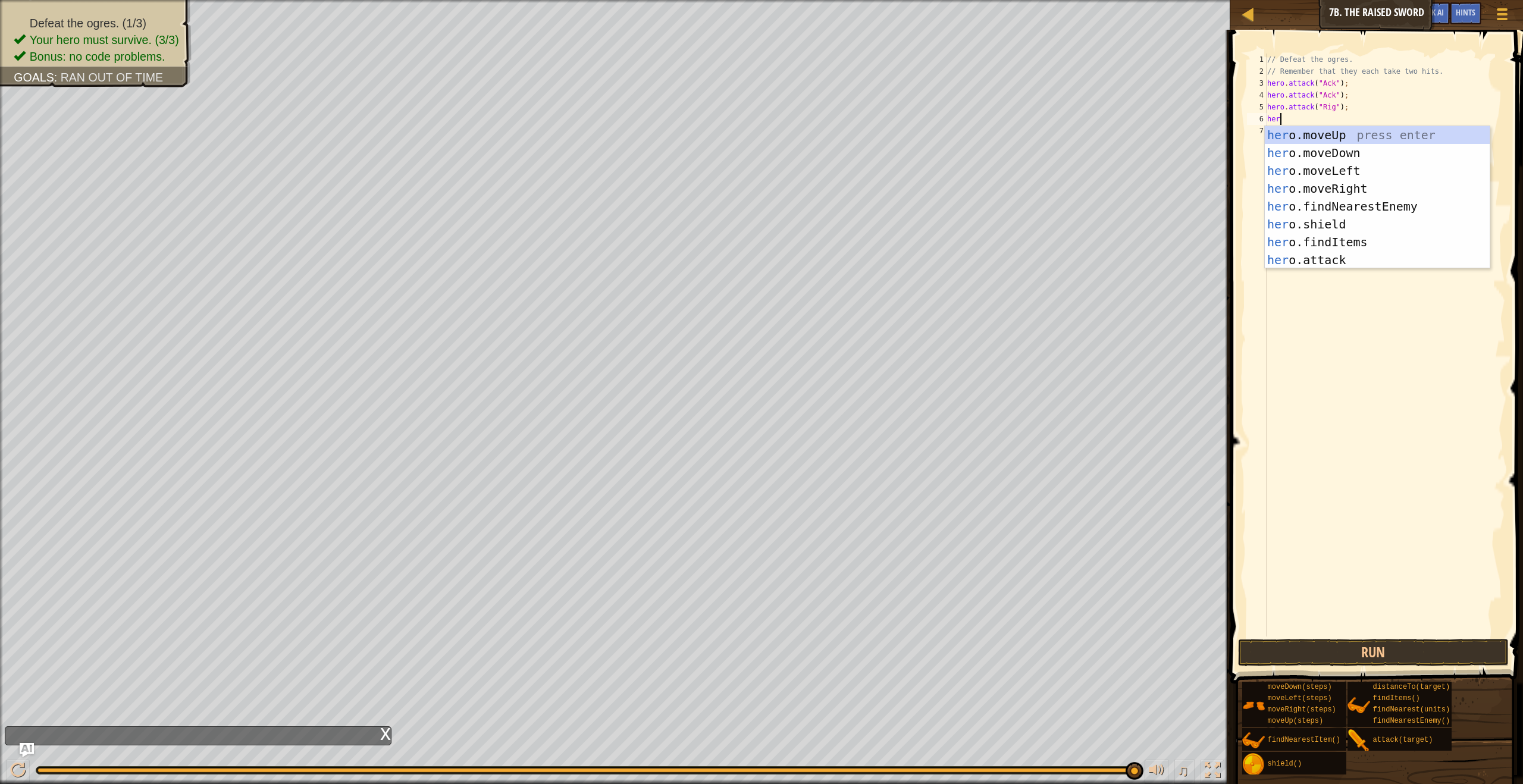
scroll to position [5, 1]
click at [1293, 254] on div "hero .moveUp press enter hero .moveDown press enter hero .moveLeft press enter …" at bounding box center [1377, 215] width 225 height 179
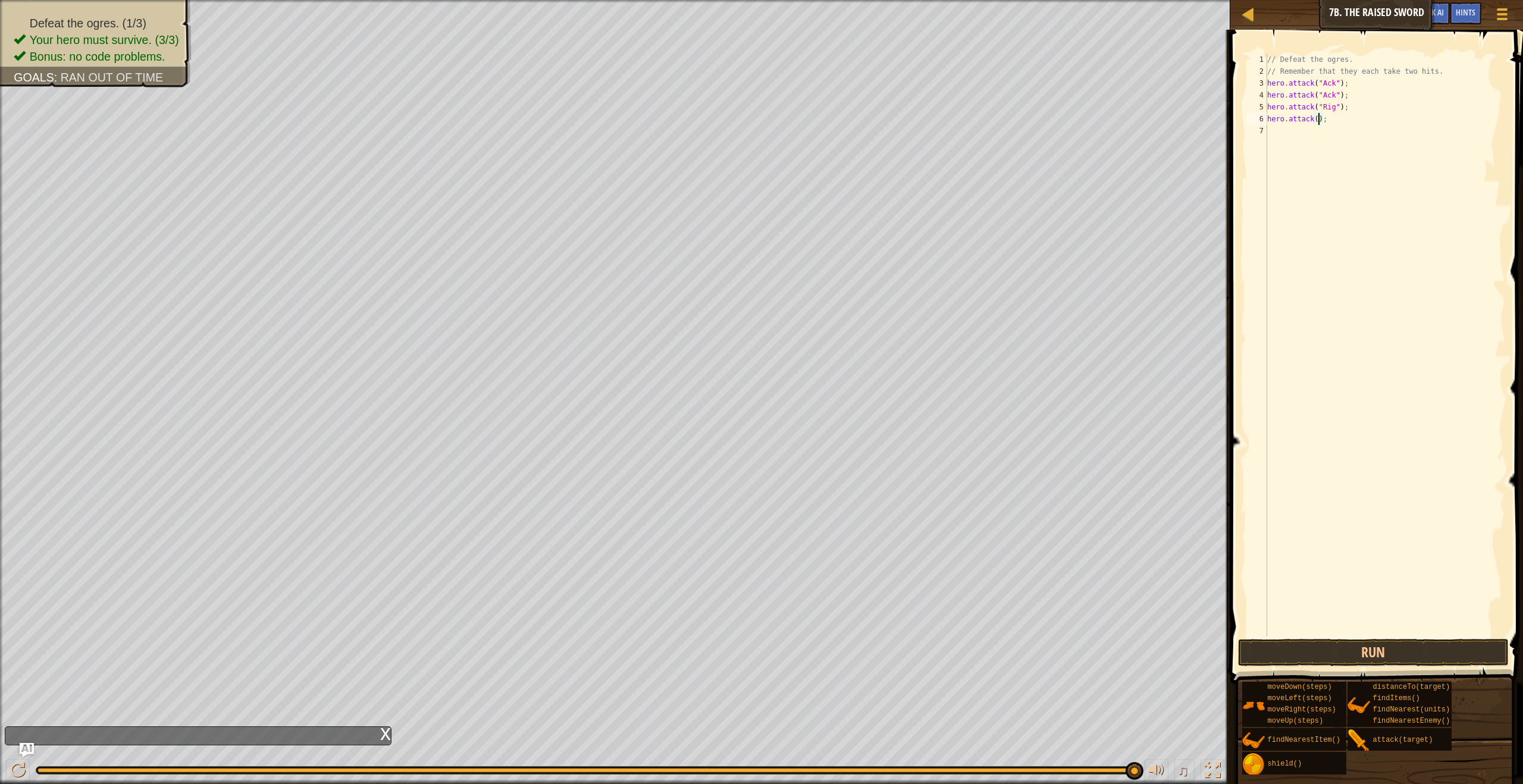
scroll to position [5, 5]
type textarea "hero.attack("Rig");"
click at [1274, 133] on div "// Defeat the ogres. // Remember that they each take two hits. hero . attack ( …" at bounding box center [1385, 357] width 240 height 607
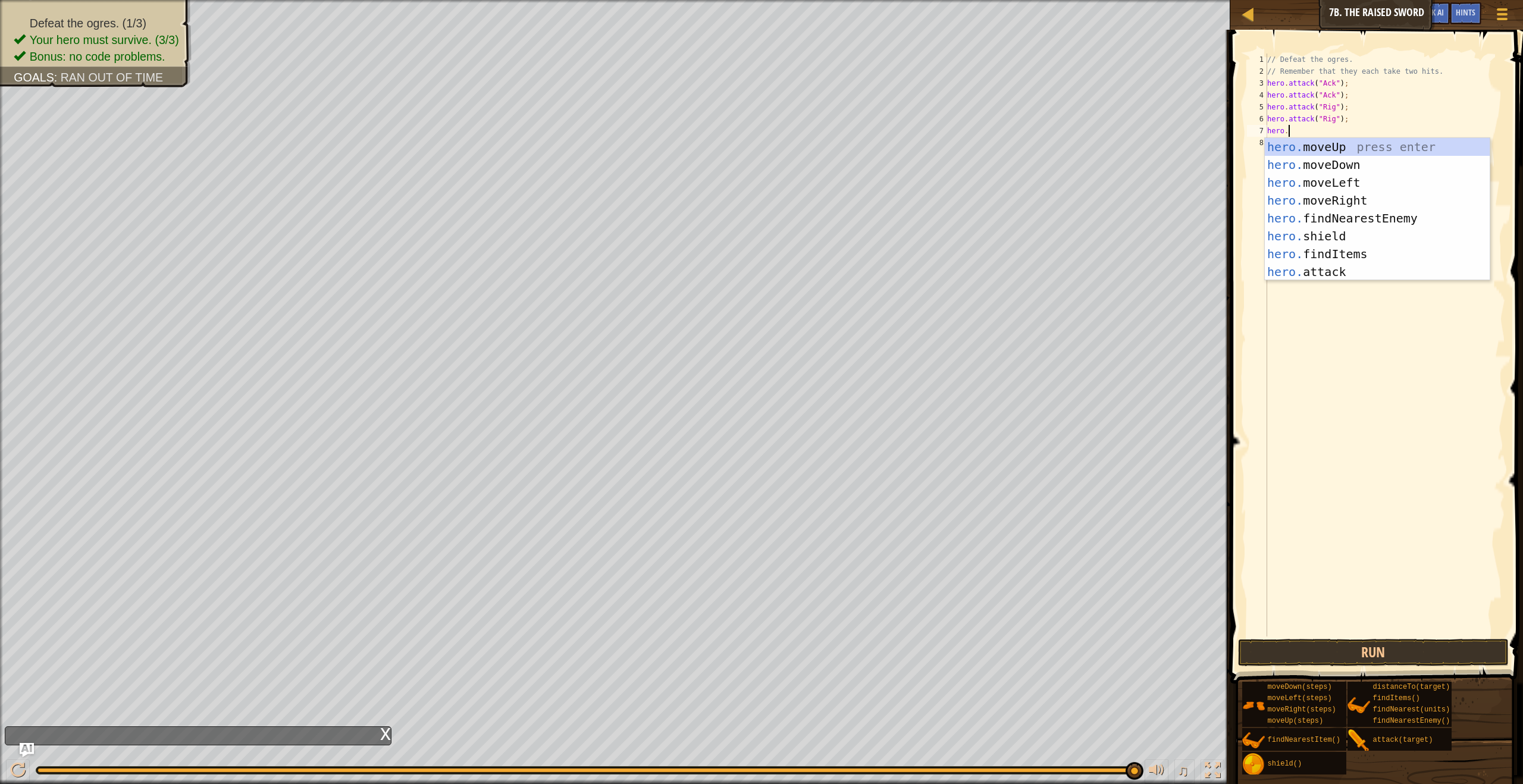
scroll to position [5, 1]
click at [1301, 274] on div "hero. moveUp press enter hero. moveDown press enter hero. moveLeft press enter …" at bounding box center [1377, 227] width 225 height 179
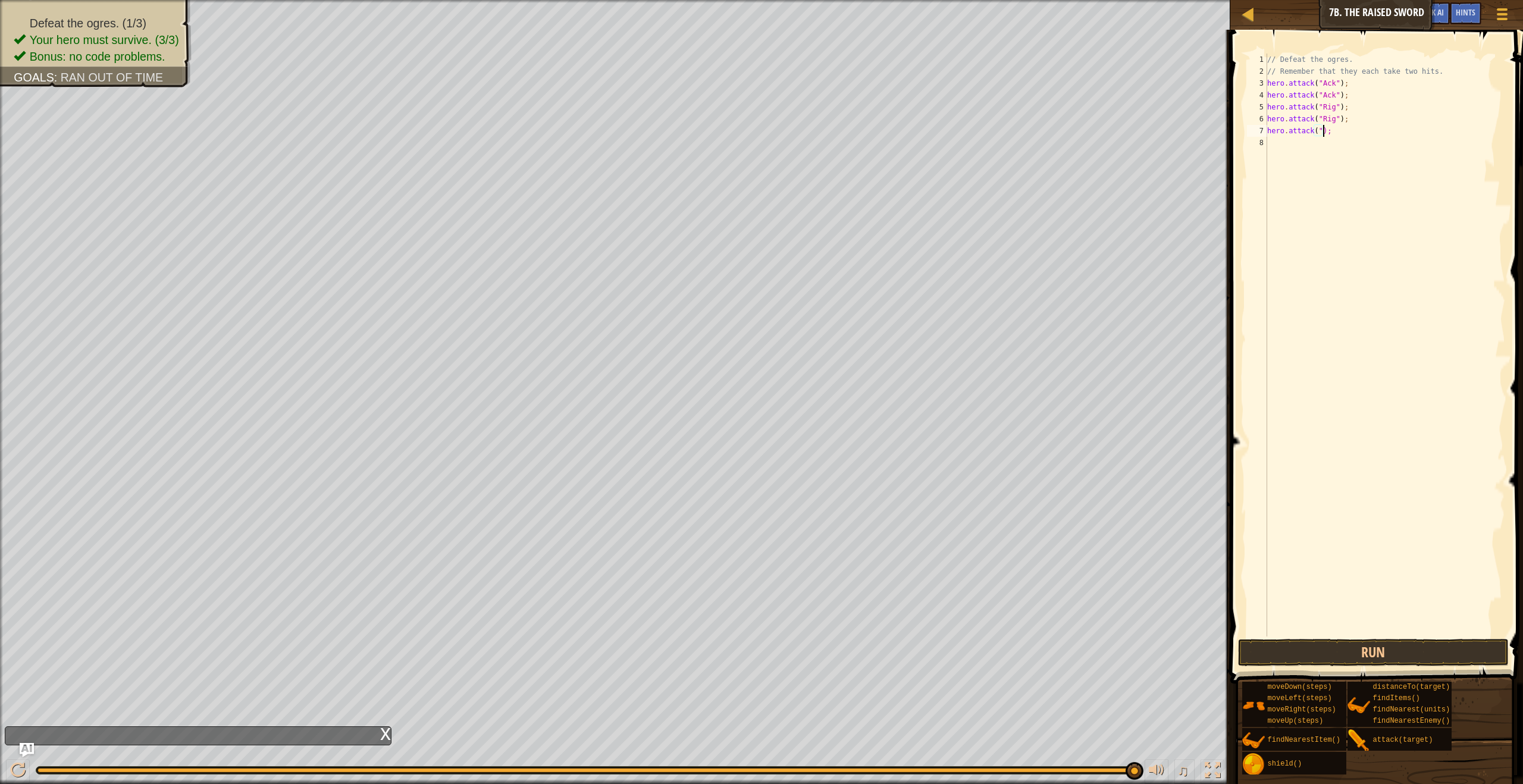
scroll to position [5, 5]
type textarea "hero.attack("Gurt");"
click at [1268, 149] on div "// Defeat the ogres. // Remember that they each take two hits. hero . attack ( …" at bounding box center [1385, 357] width 240 height 607
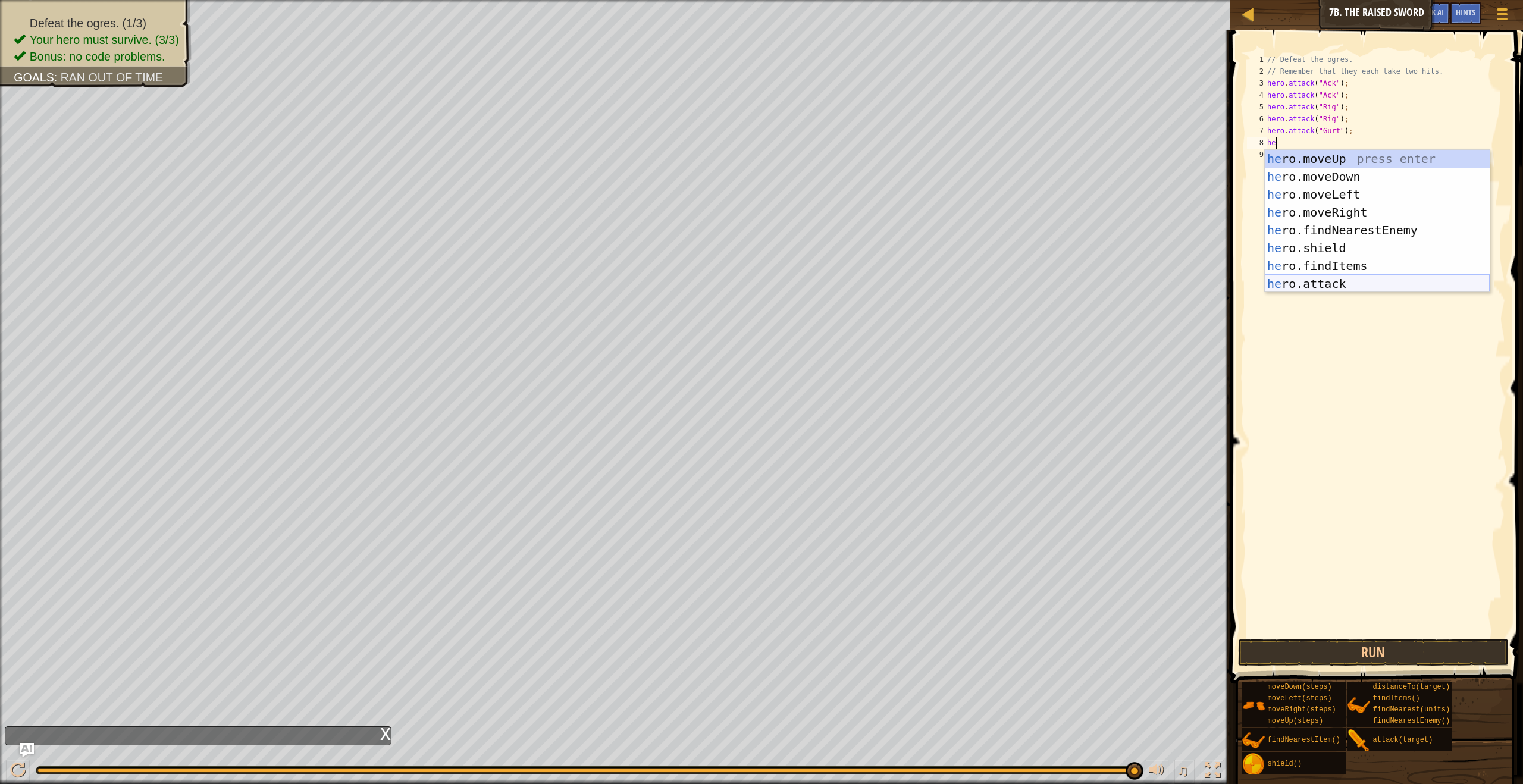
click at [1291, 284] on div "he ro.moveUp press enter he ro.moveDown press enter he ro.moveLeft press enter …" at bounding box center [1377, 239] width 225 height 179
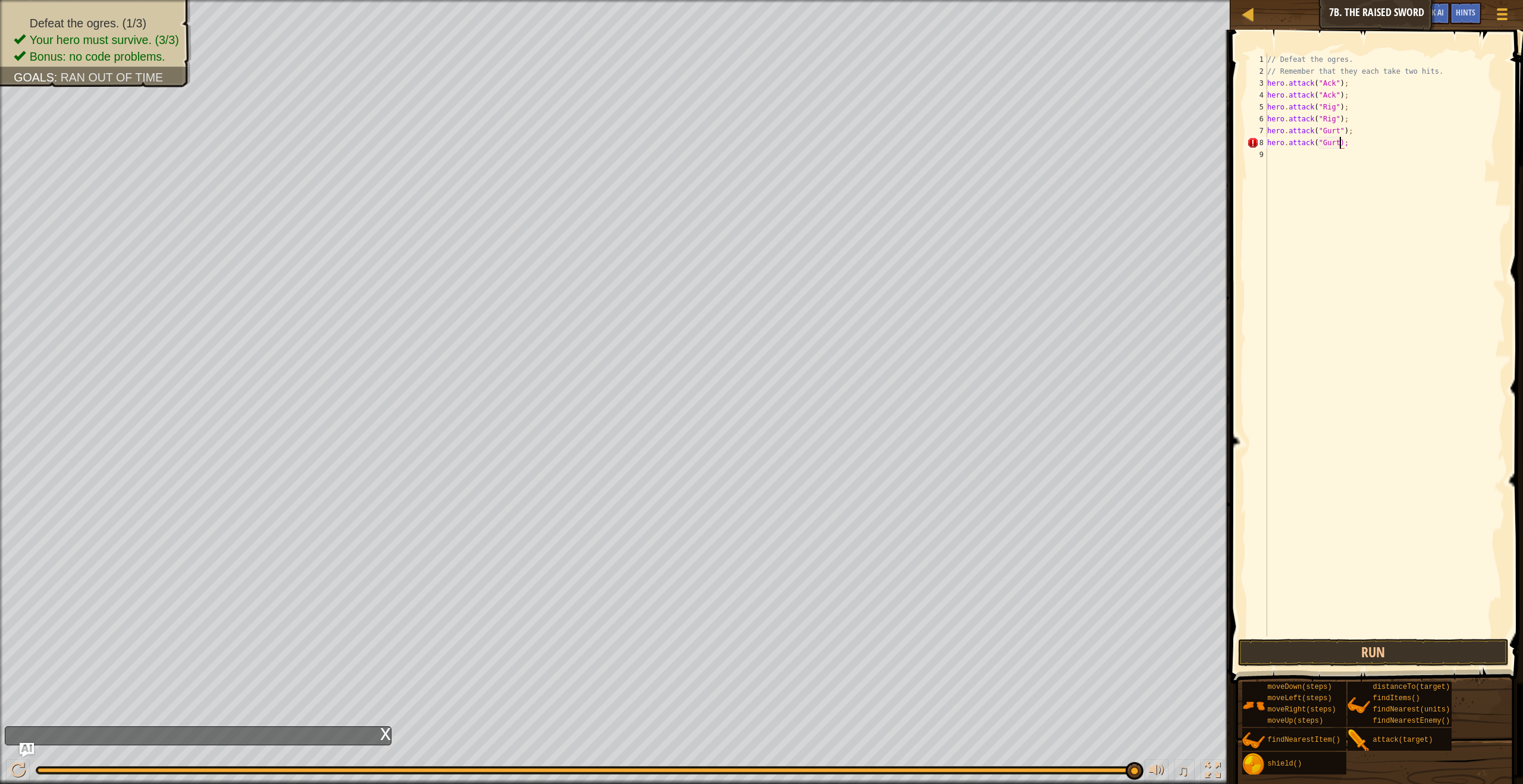
scroll to position [5, 7]
type textarea "hero.attack("Gurt");"
click at [1306, 646] on button "Run" at bounding box center [1372, 652] width 270 height 27
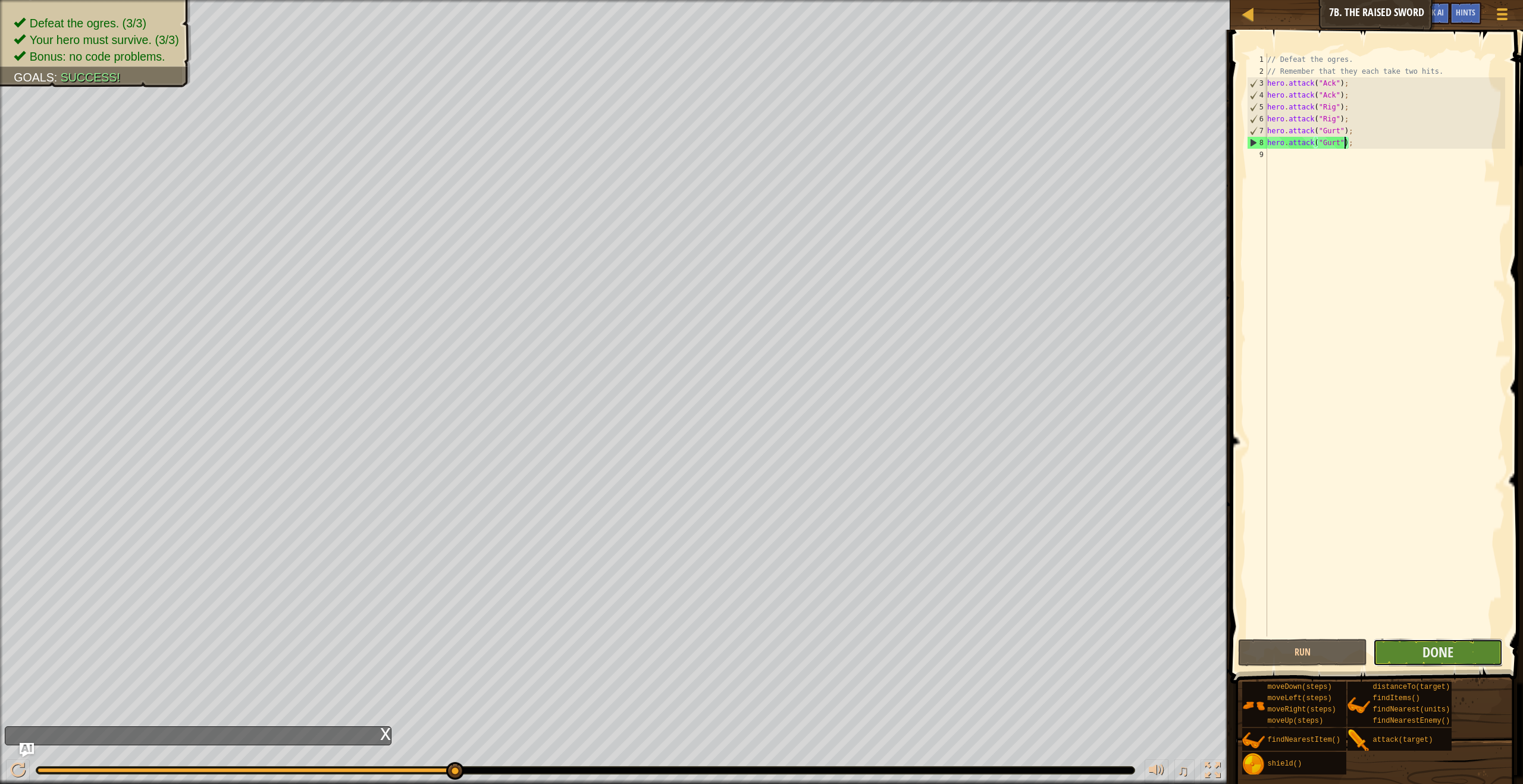
click at [1456, 654] on button "Done" at bounding box center [1437, 652] width 129 height 27
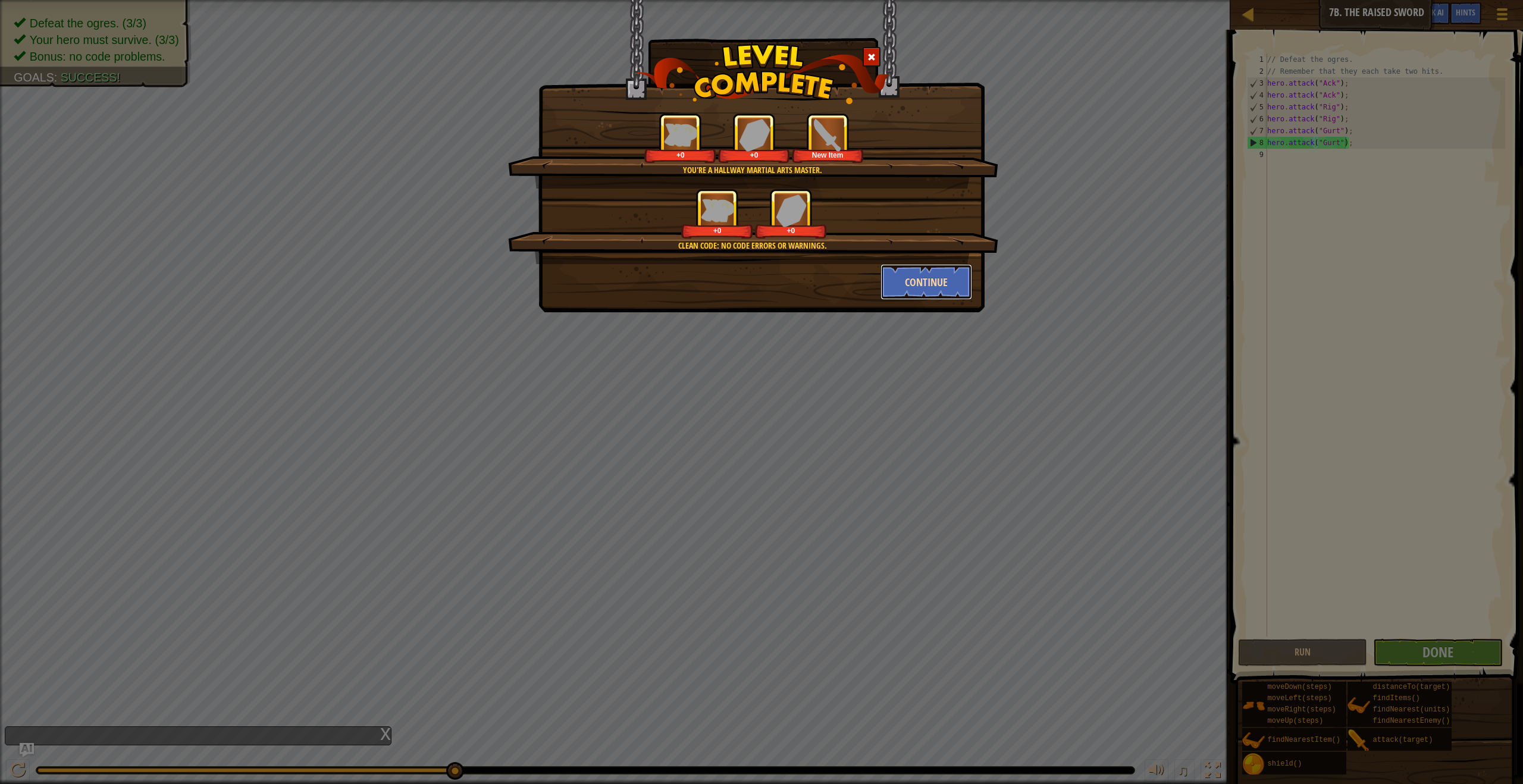
click at [927, 281] on button "Continue" at bounding box center [927, 282] width 92 height 36
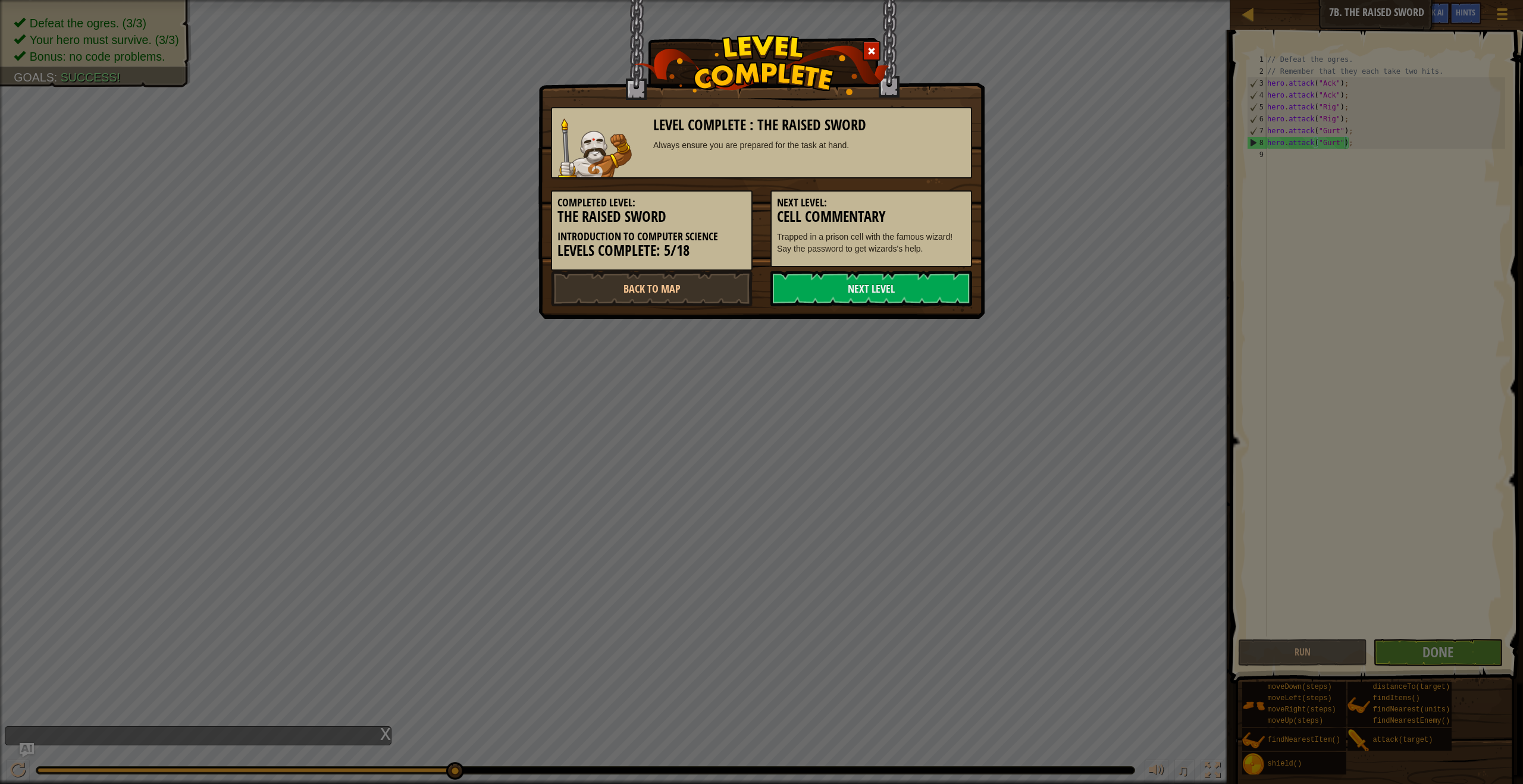
click at [927, 281] on link "Next Level" at bounding box center [871, 288] width 201 height 36
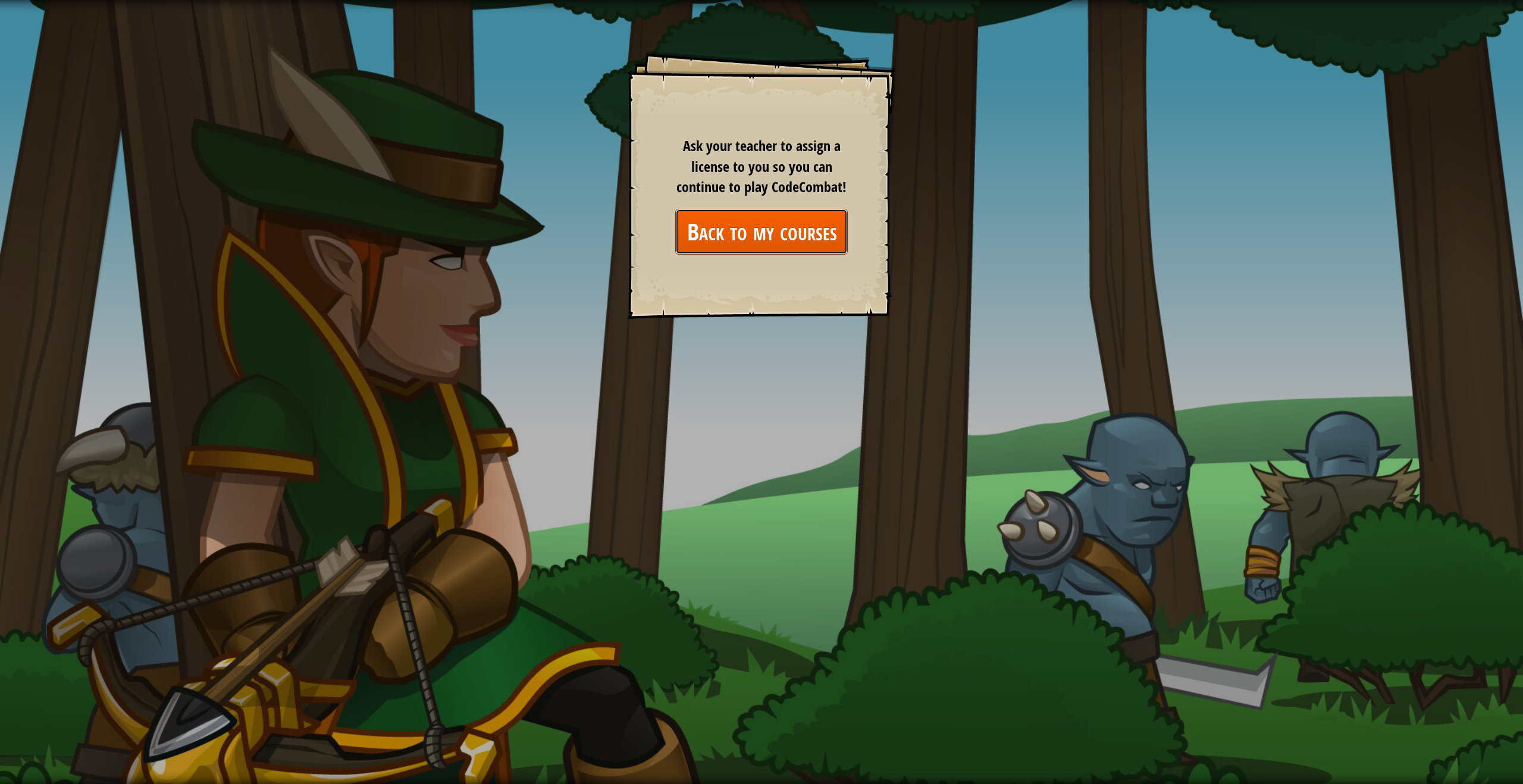
click at [779, 239] on link "Back to my courses" at bounding box center [761, 231] width 172 height 46
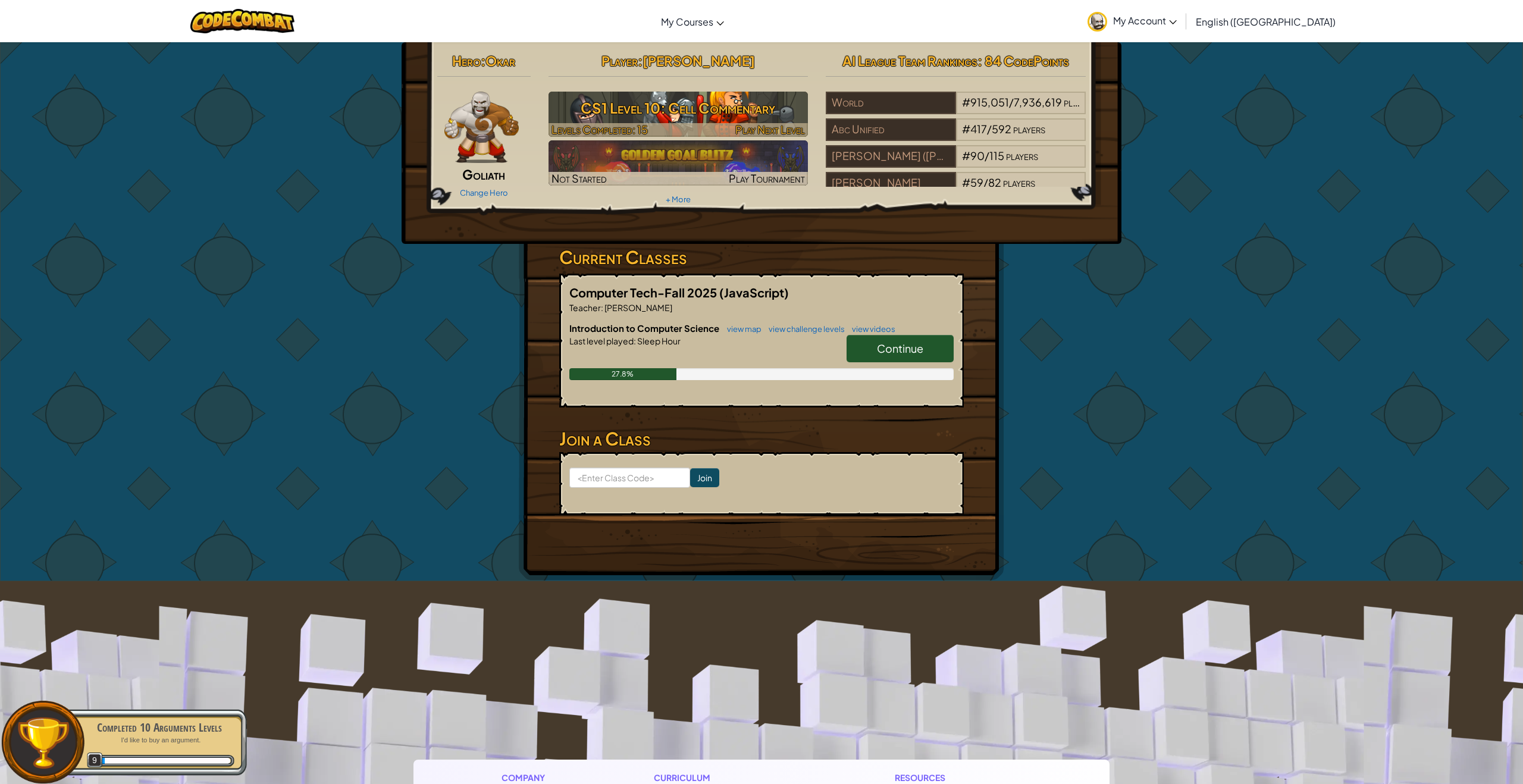
click at [656, 116] on h3 "CS1 Level 10: Cell Commentary" at bounding box center [678, 108] width 260 height 27
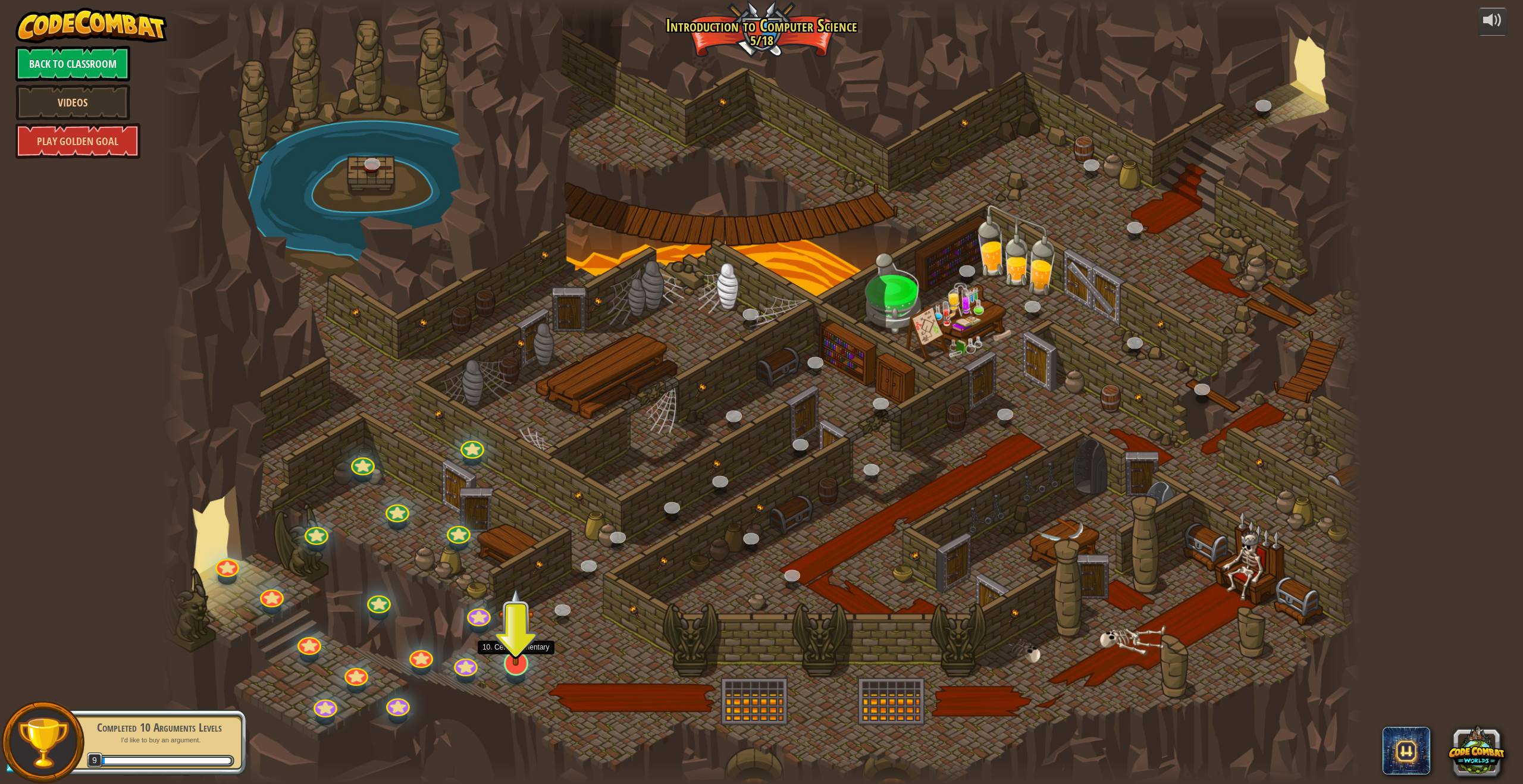
click at [511, 664] on img at bounding box center [515, 626] width 34 height 80
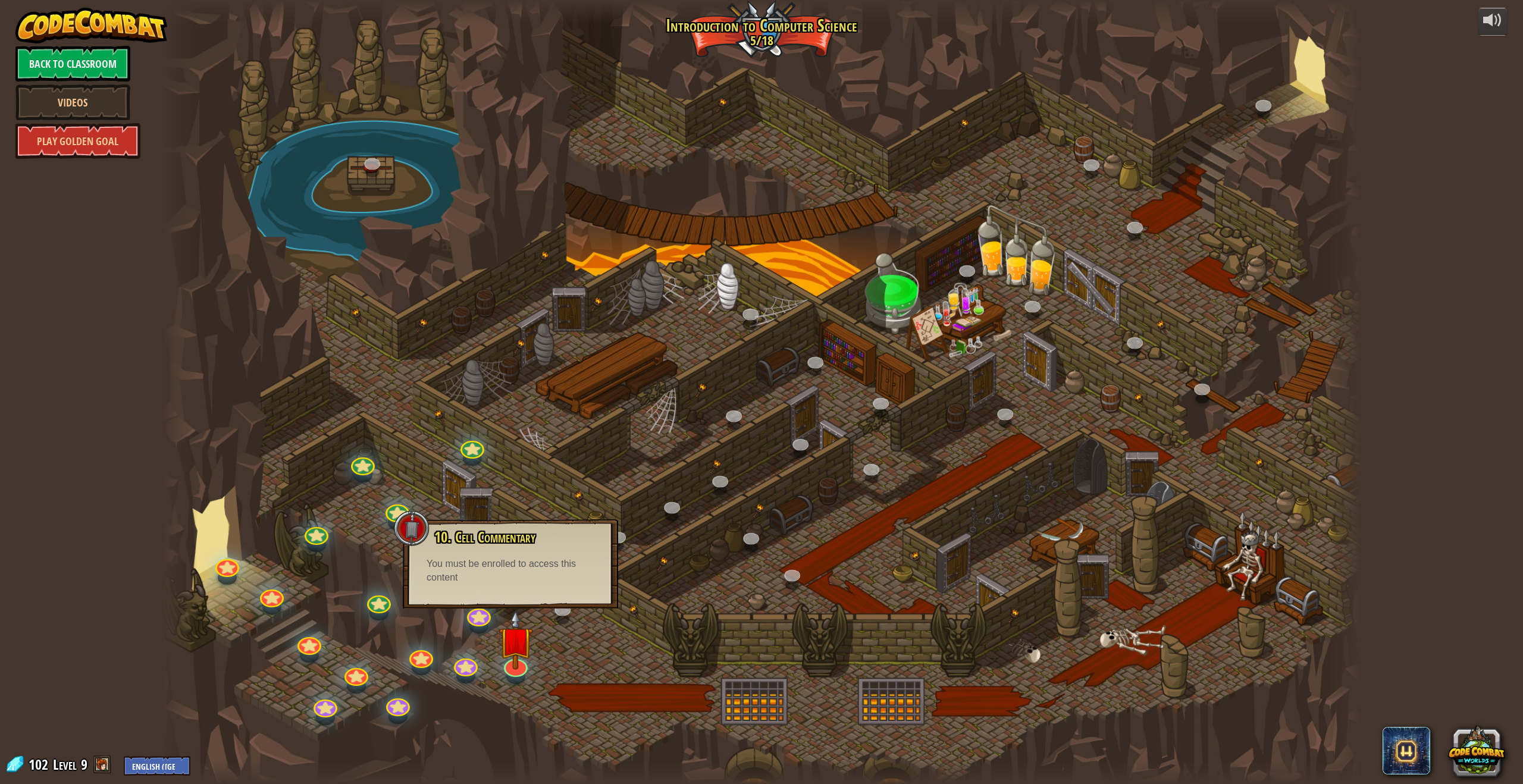
click at [620, 643] on div at bounding box center [762, 392] width 1199 height 784
